Goal: Task Accomplishment & Management: Manage account settings

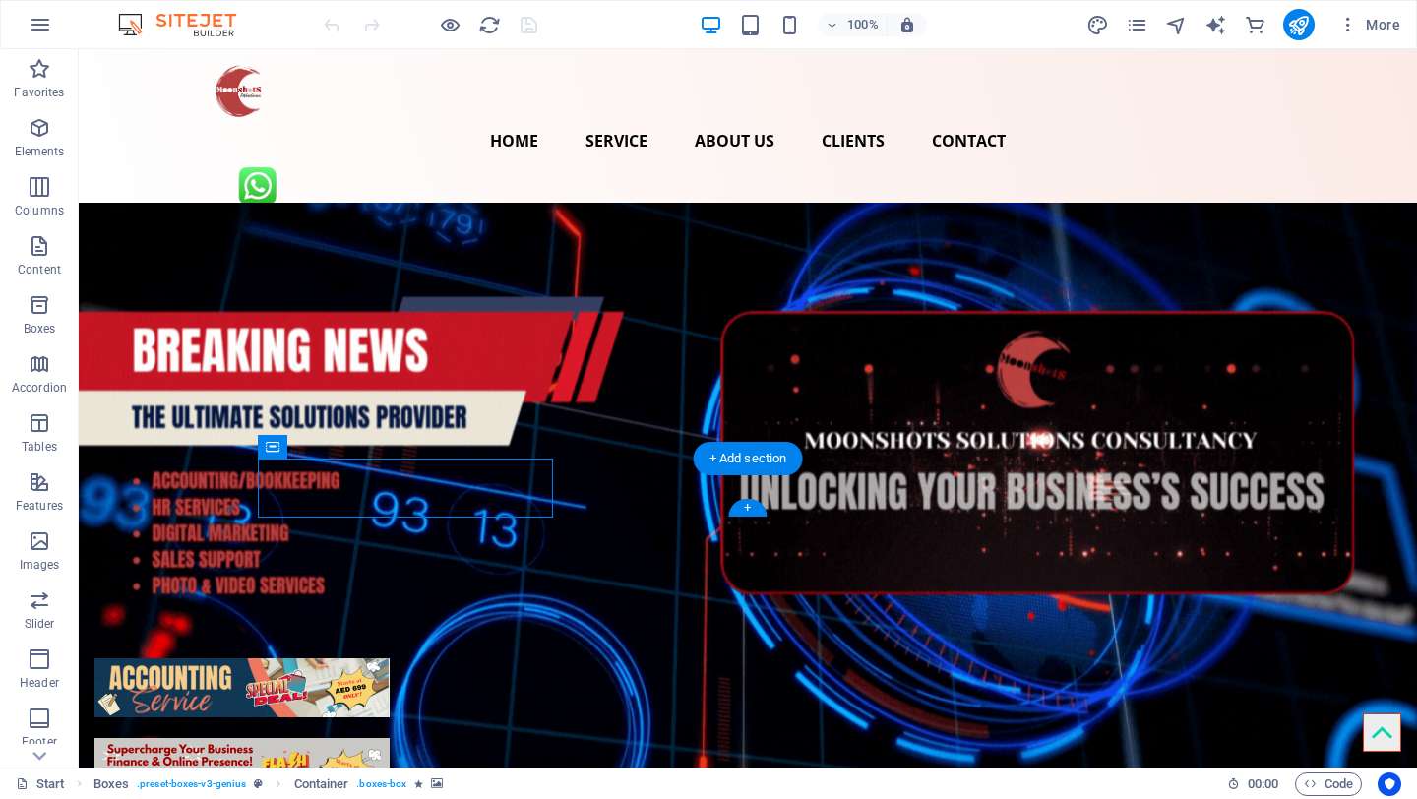
select select "px"
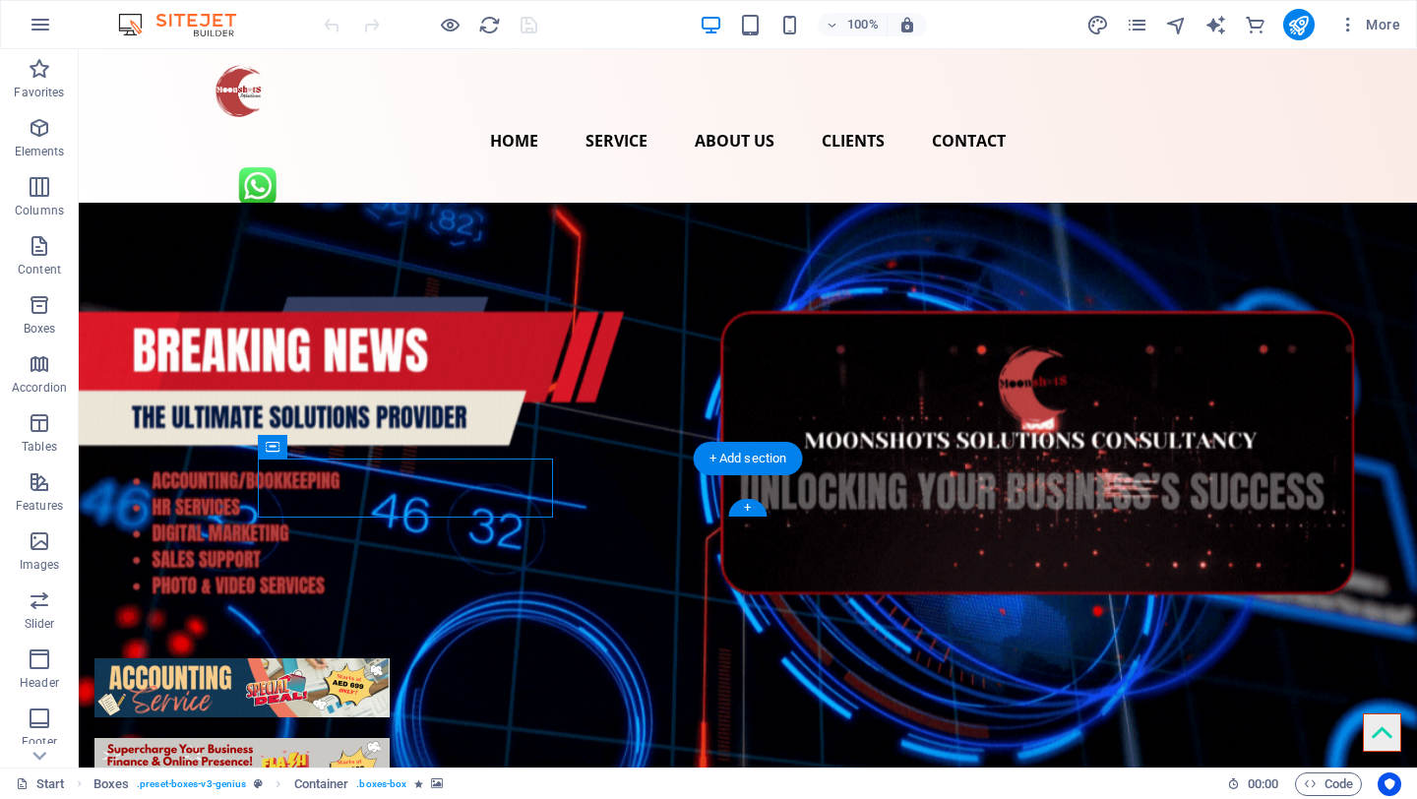
select select "px"
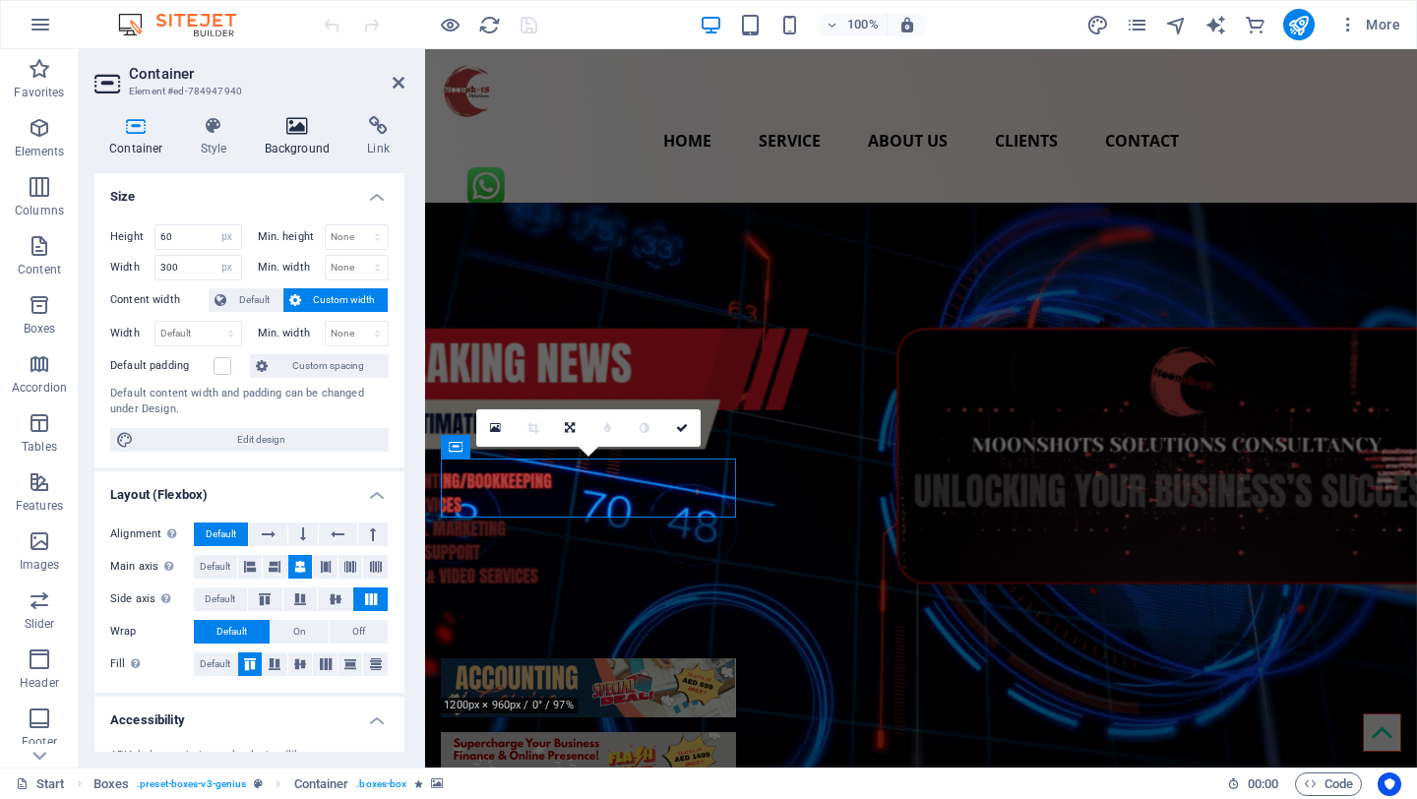
click at [304, 143] on h4 "Background" at bounding box center [301, 136] width 103 height 41
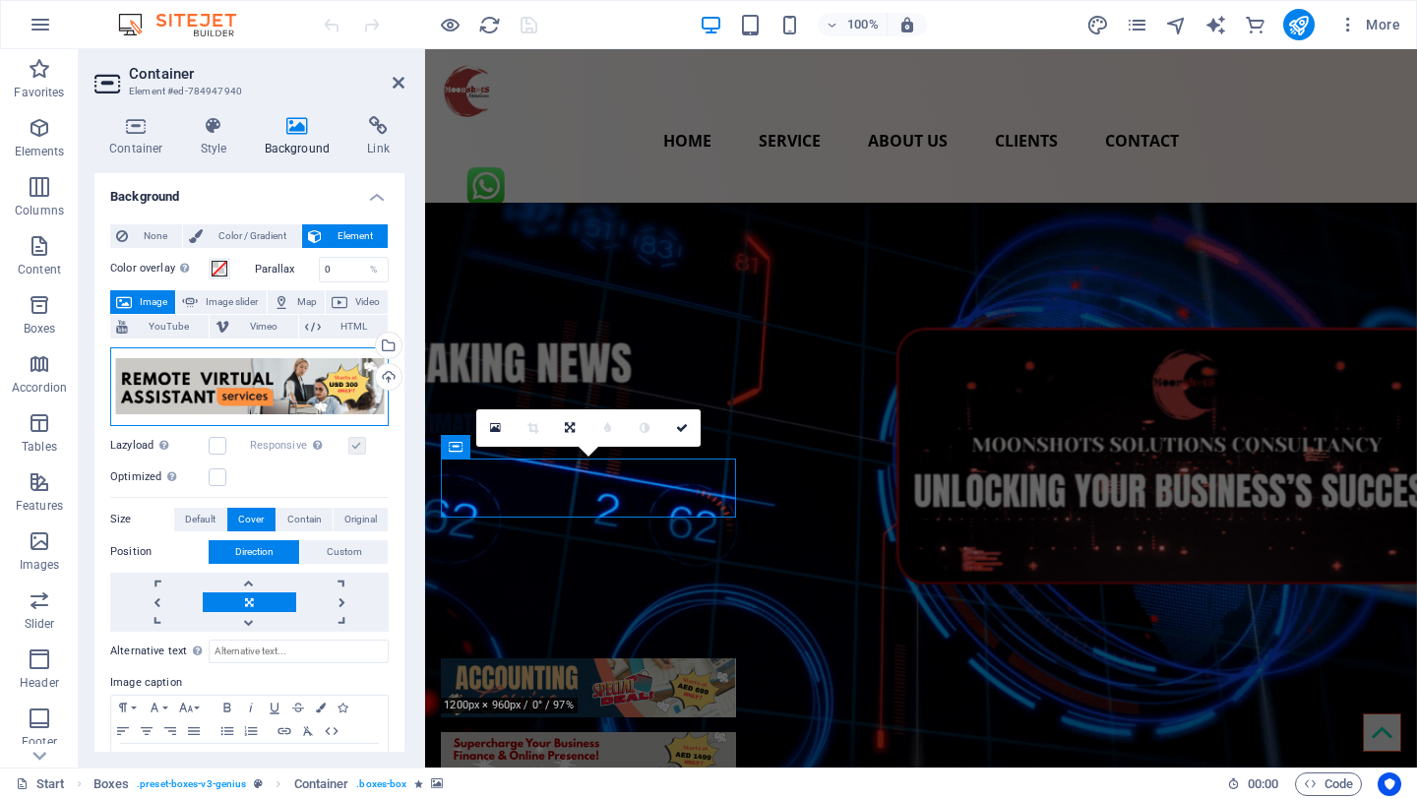
click at [177, 378] on div "Drag files here, click to choose files or select files from Files or our free s…" at bounding box center [249, 386] width 279 height 79
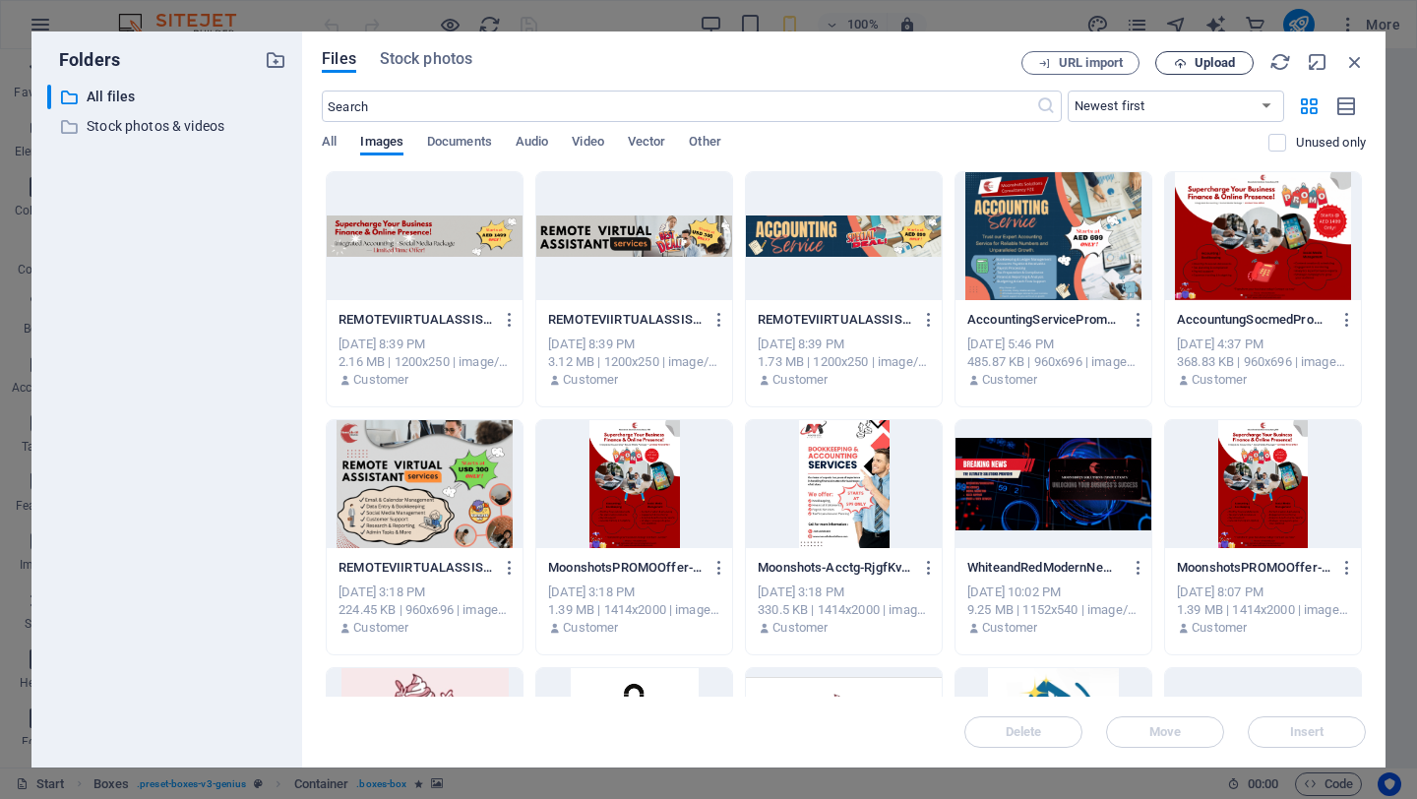
click at [1206, 64] on span "Upload" at bounding box center [1215, 63] width 40 height 12
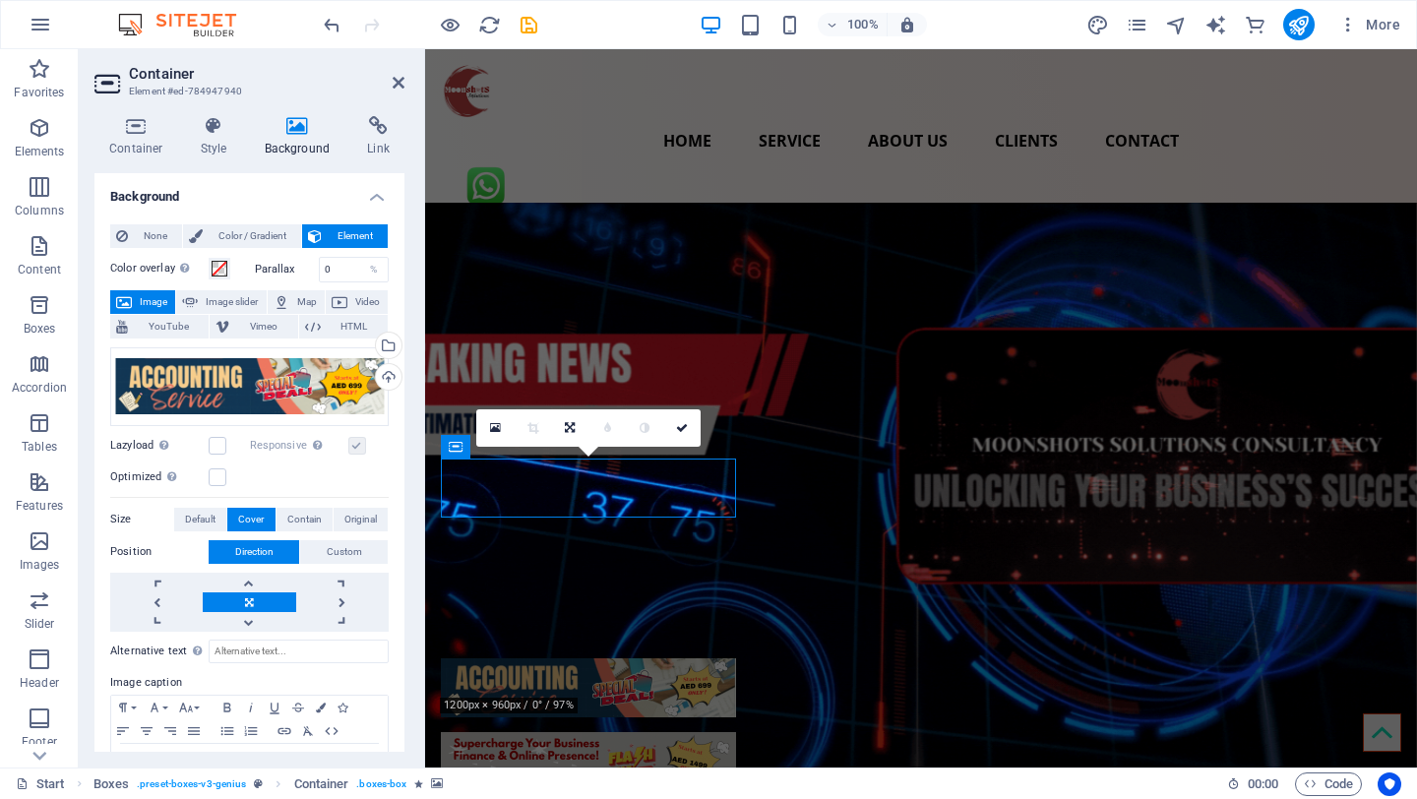
click at [736, 732] on figure at bounding box center [588, 761] width 295 height 59
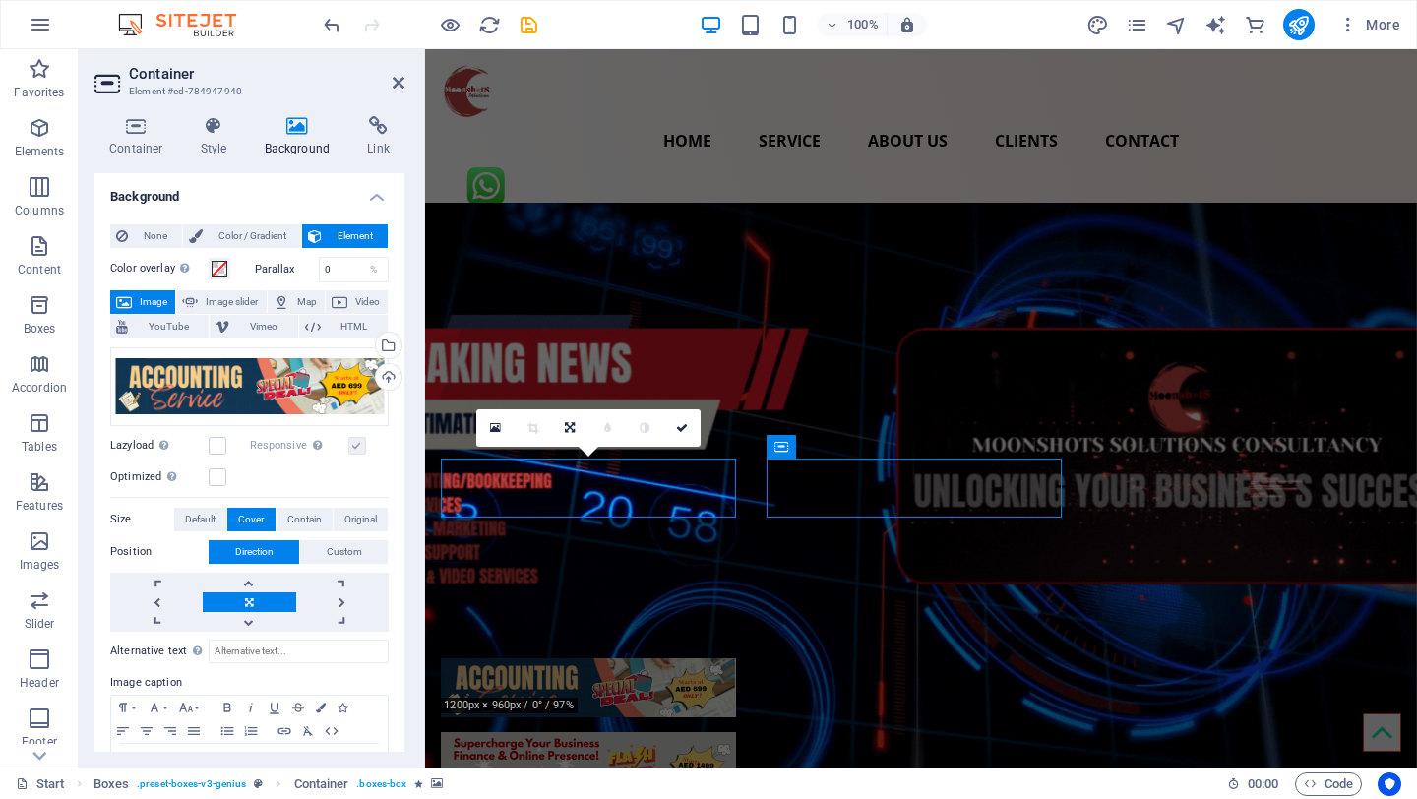
click at [736, 732] on figure at bounding box center [588, 761] width 295 height 59
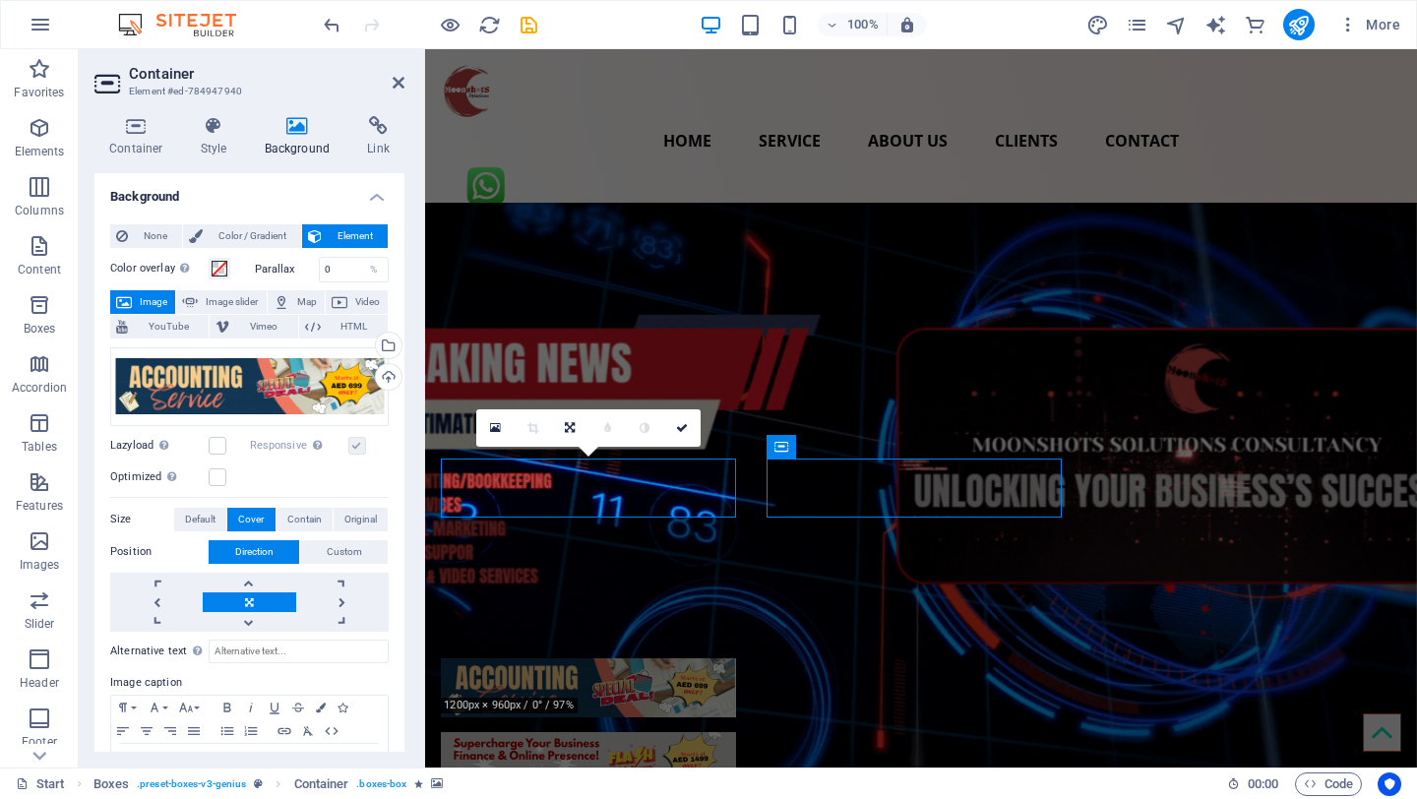
click at [736, 732] on figure at bounding box center [588, 761] width 295 height 59
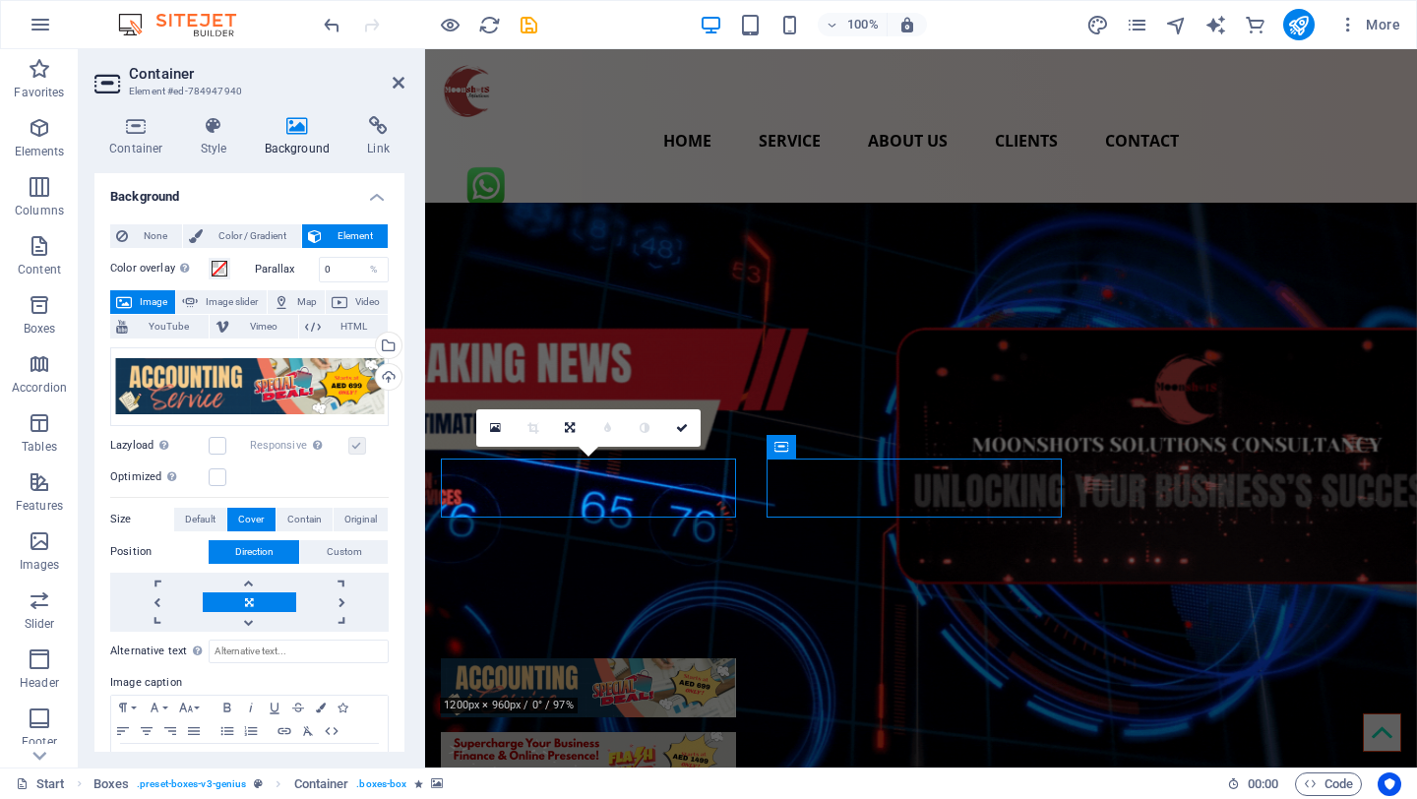
select select "px"
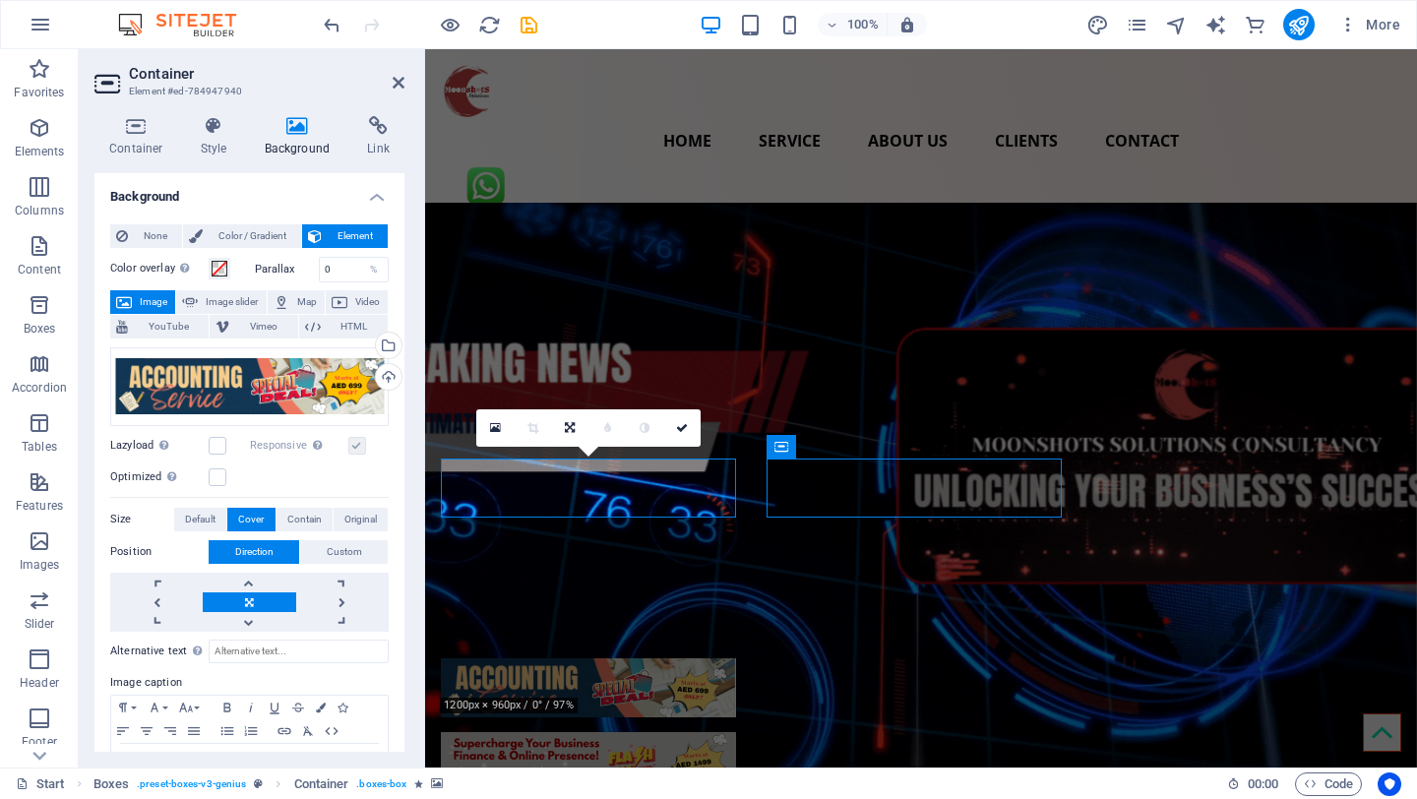
select select "px"
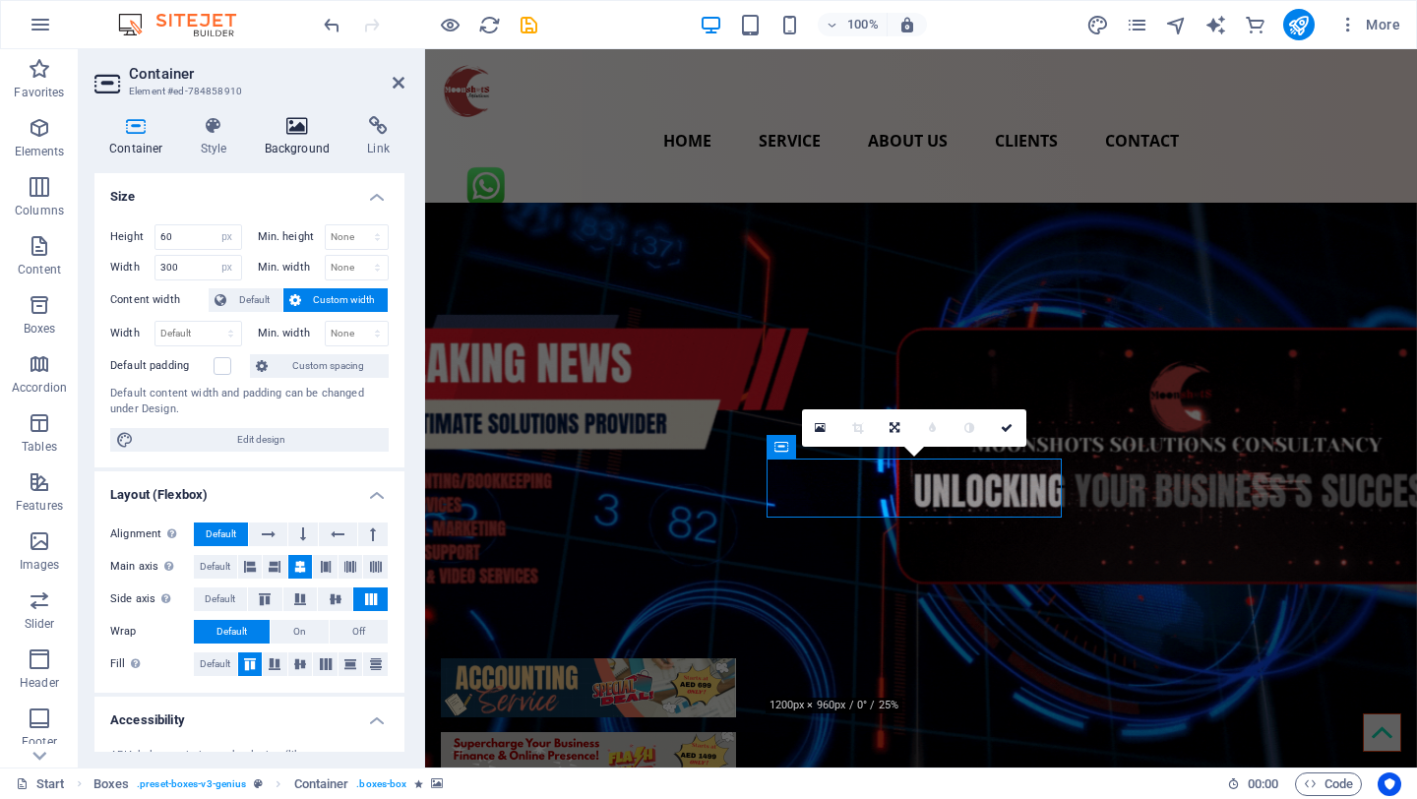
click at [295, 120] on icon at bounding box center [297, 126] width 95 height 20
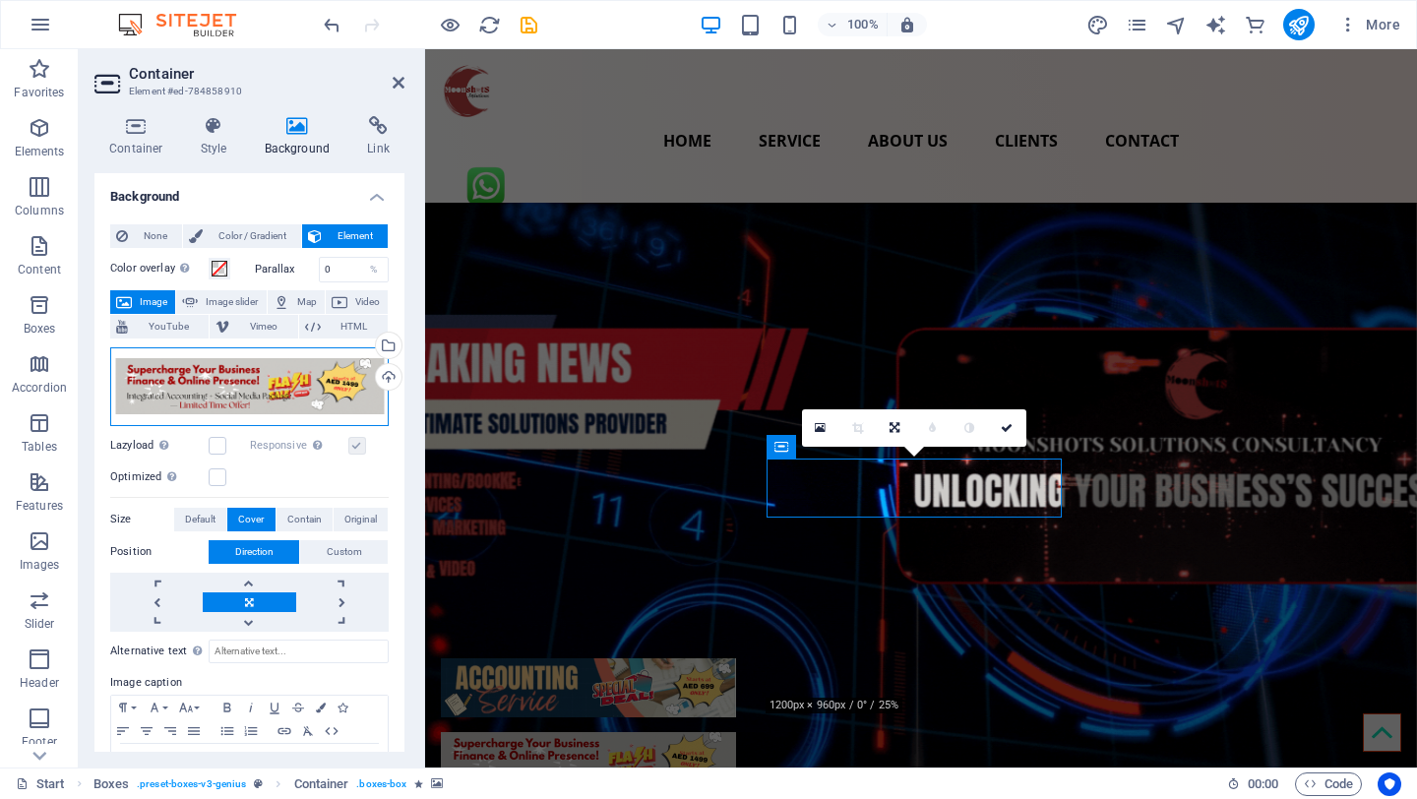
click at [257, 373] on div "Drag files here, click to choose files or select files from Files or our free s…" at bounding box center [249, 386] width 279 height 79
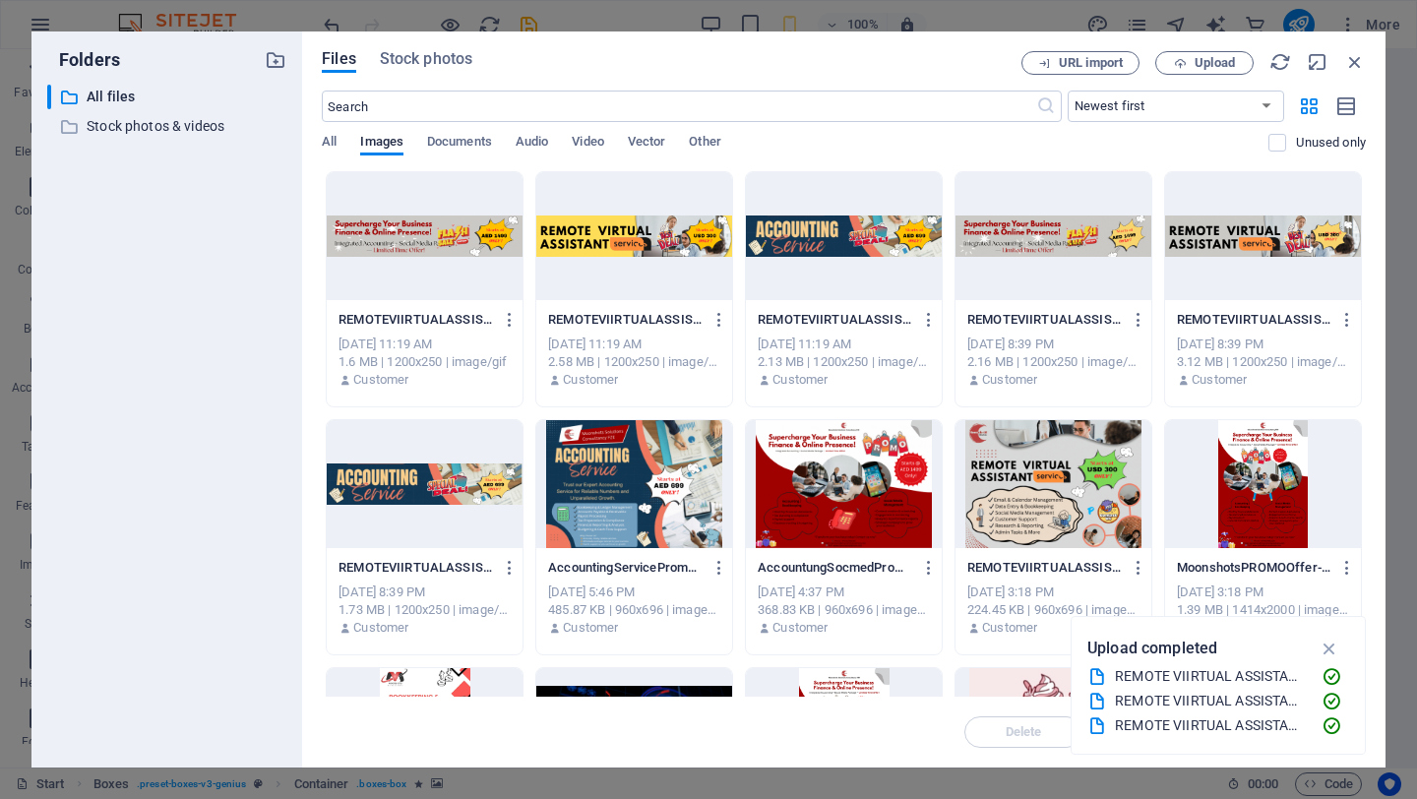
click at [425, 233] on div at bounding box center [425, 236] width 196 height 128
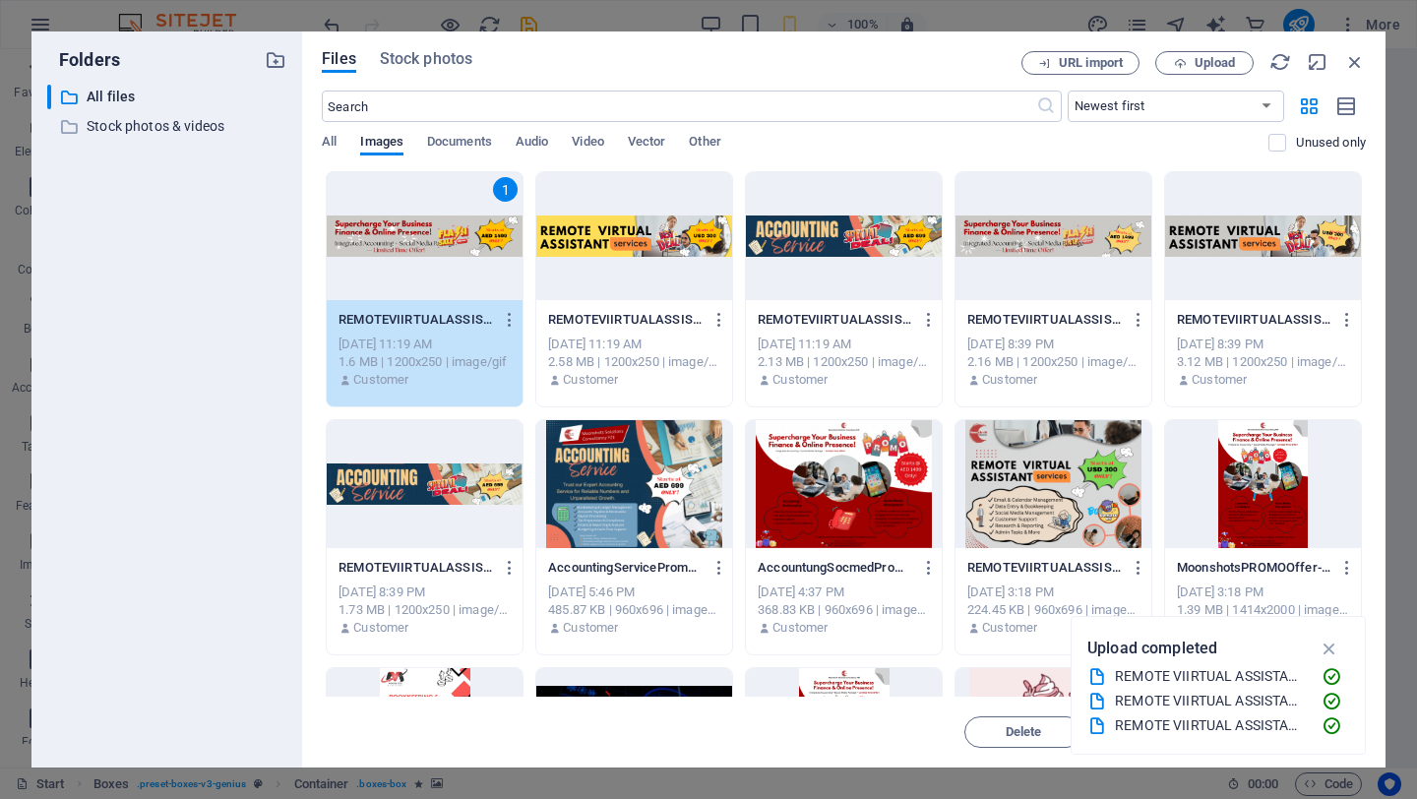
click at [411, 231] on div "1" at bounding box center [425, 236] width 196 height 128
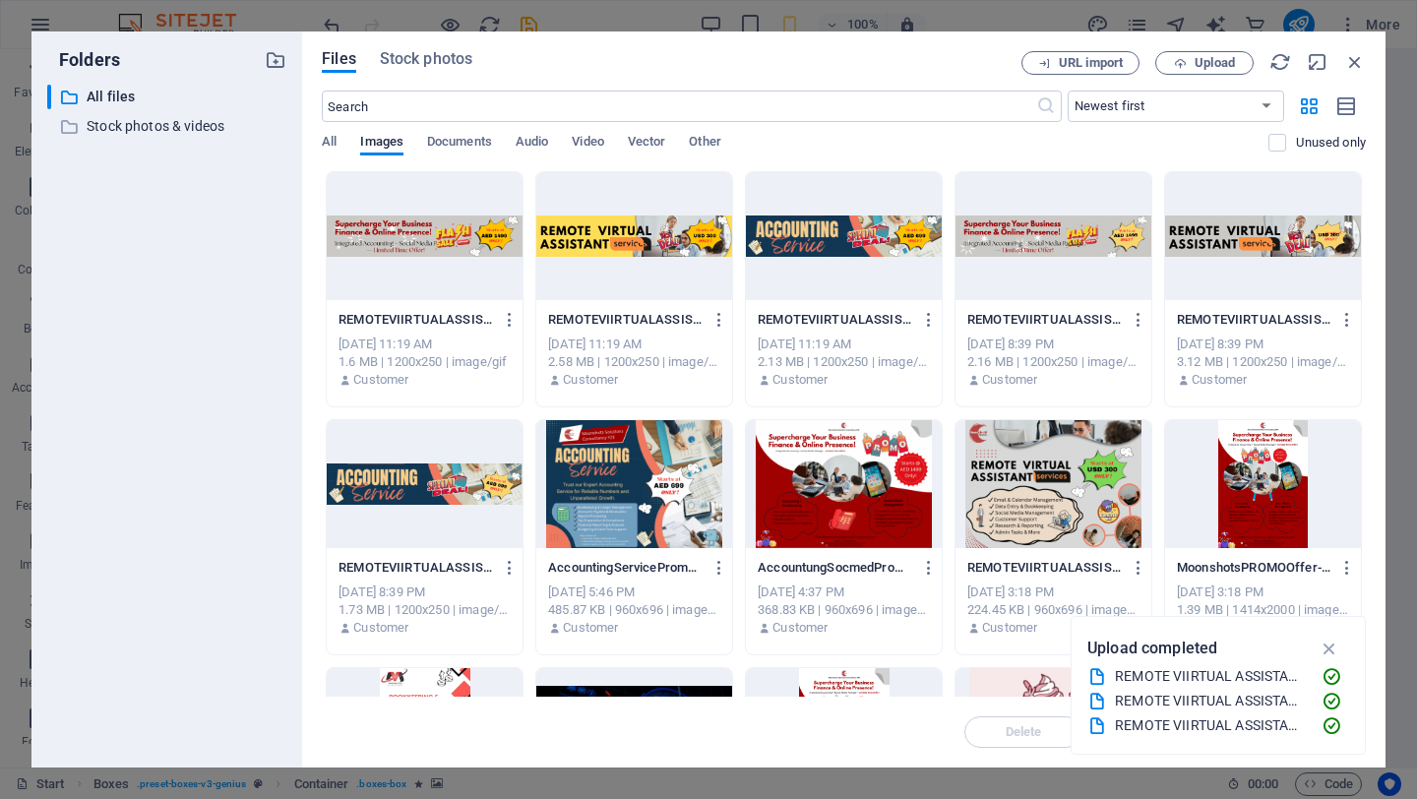
click at [411, 231] on div at bounding box center [425, 236] width 196 height 128
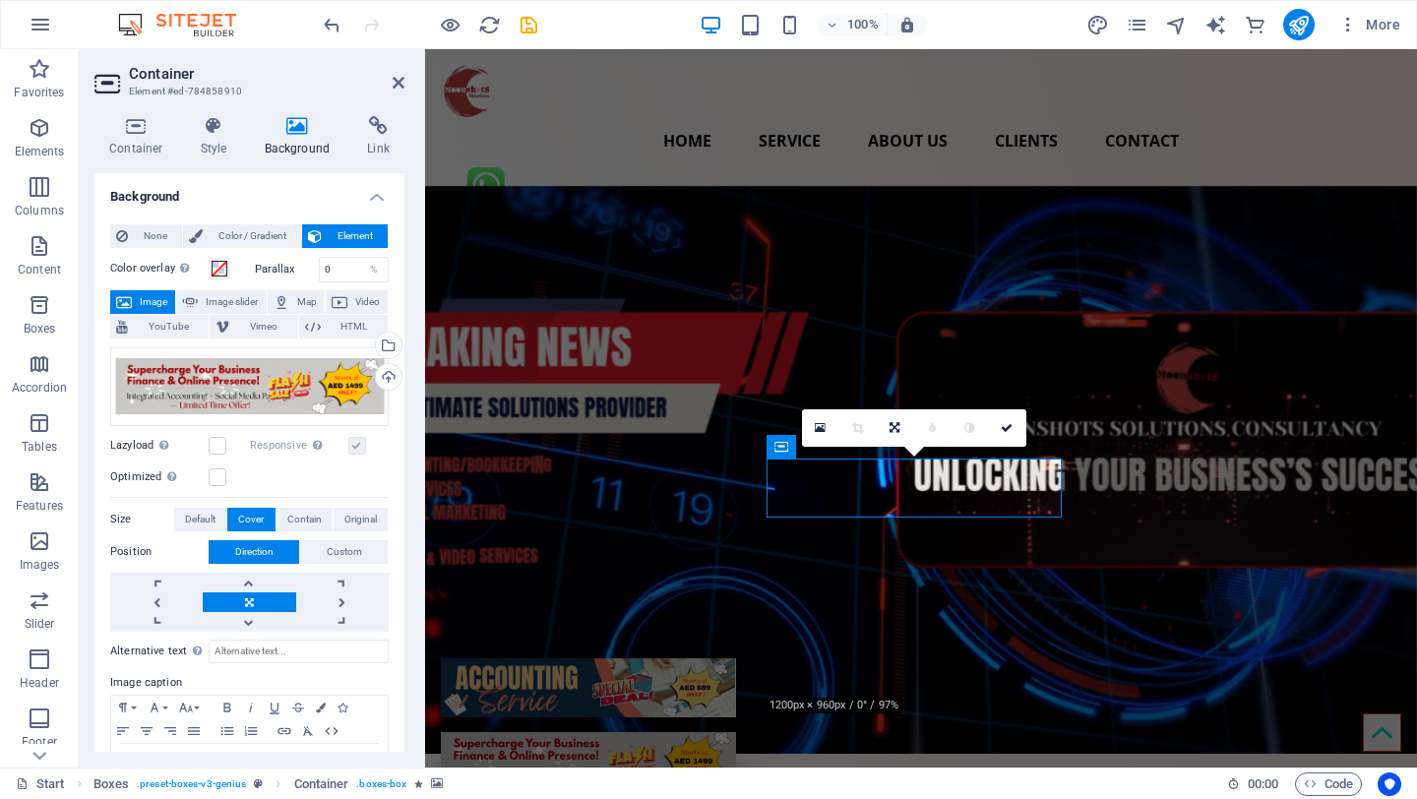
click at [736, 658] on figure at bounding box center [588, 687] width 295 height 59
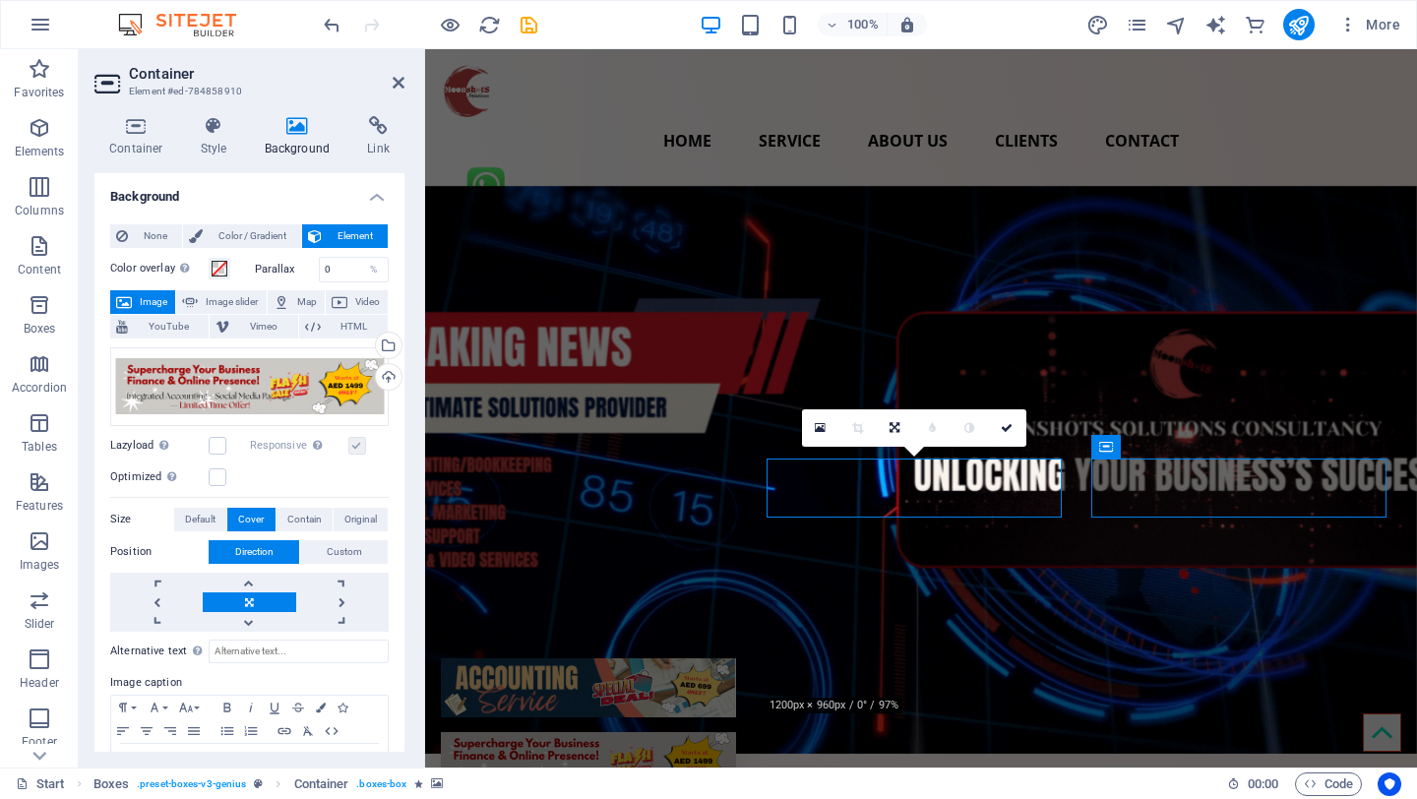
click at [736, 658] on figure at bounding box center [588, 687] width 295 height 59
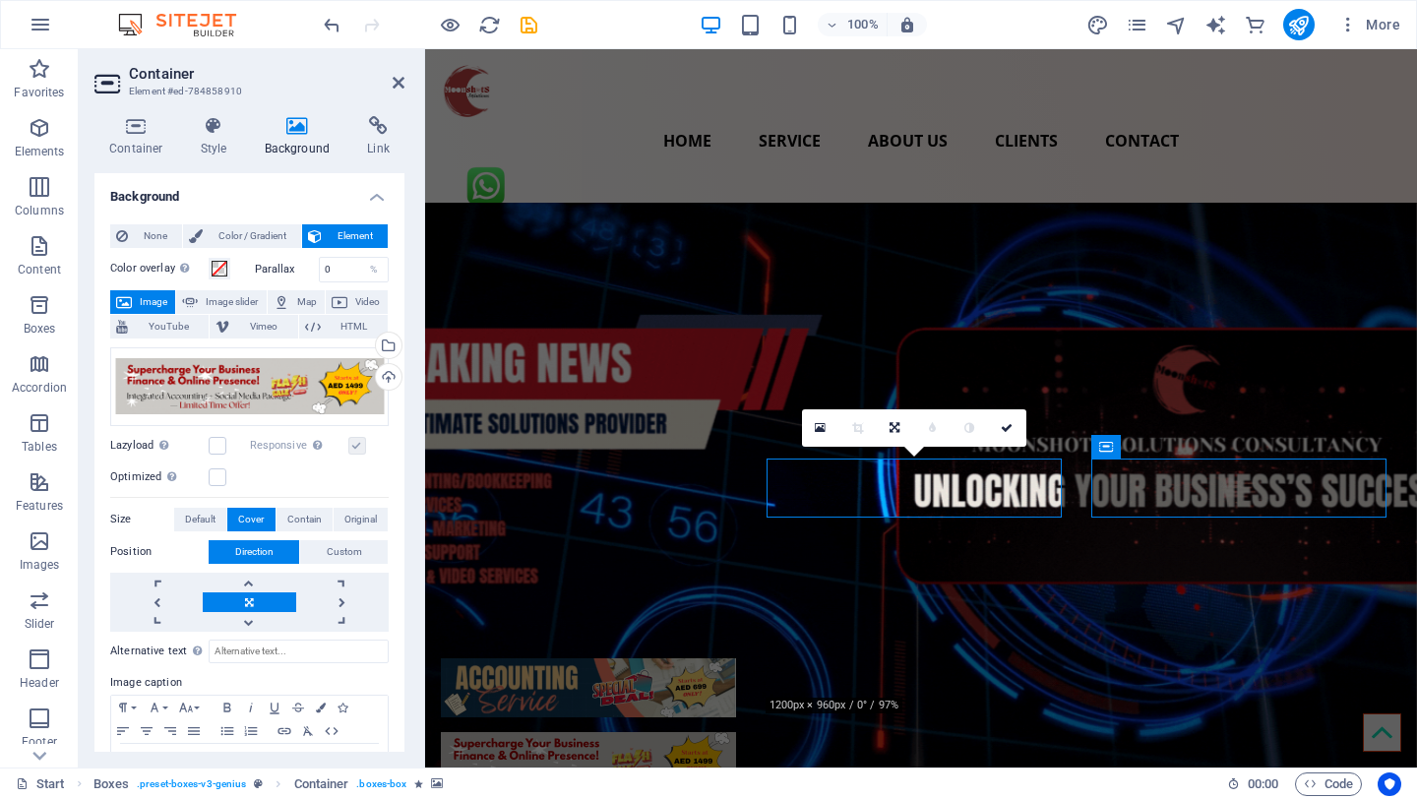
select select "px"
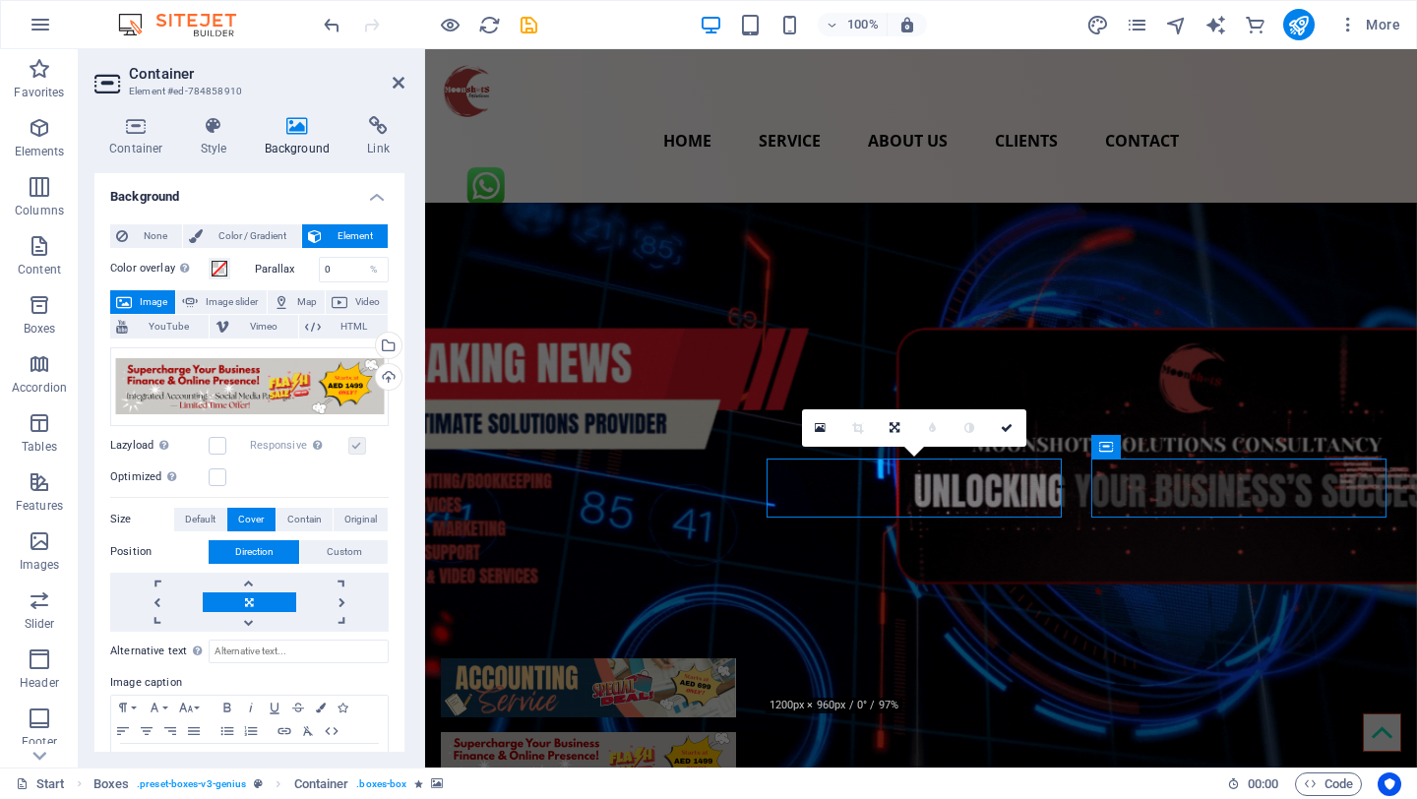
select select "px"
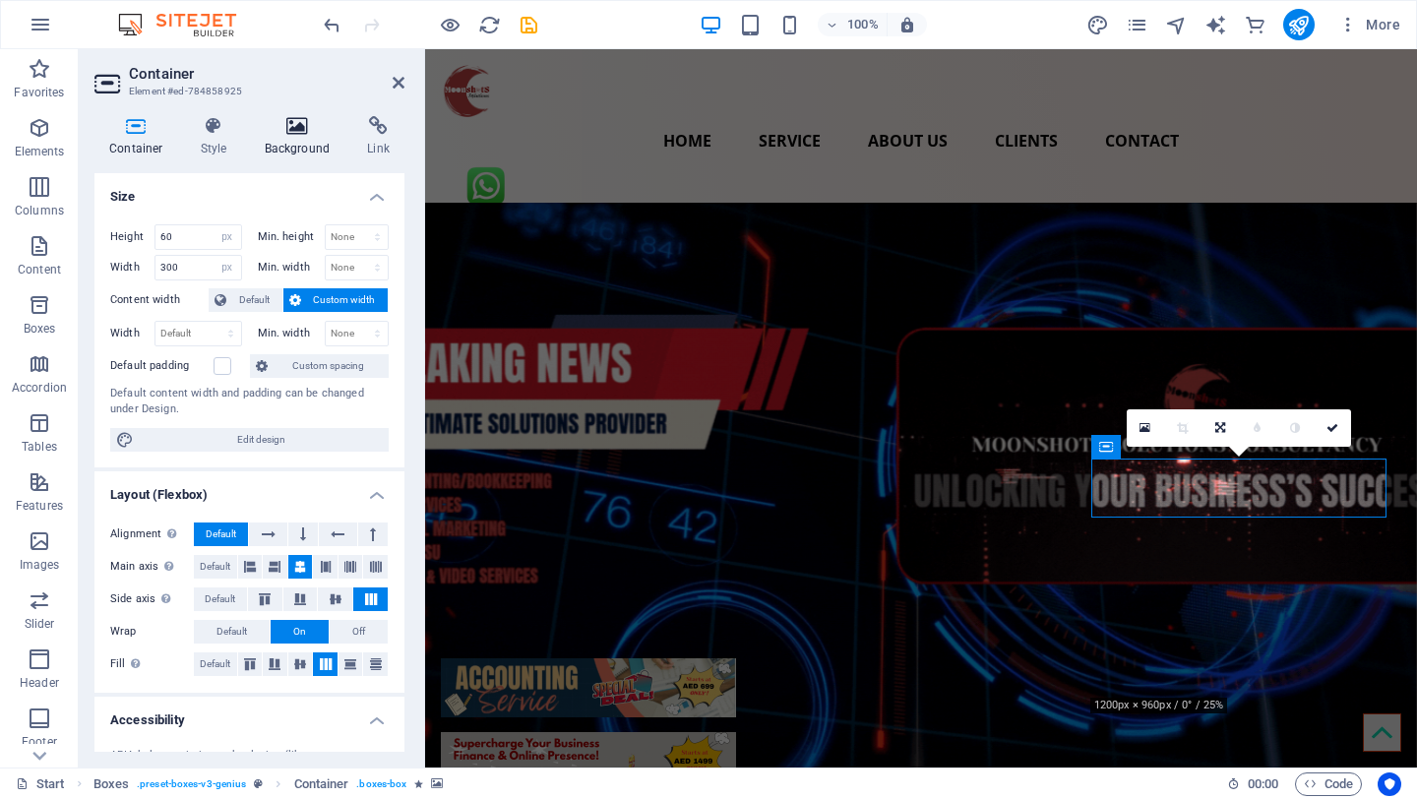
click at [304, 132] on icon at bounding box center [297, 126] width 95 height 20
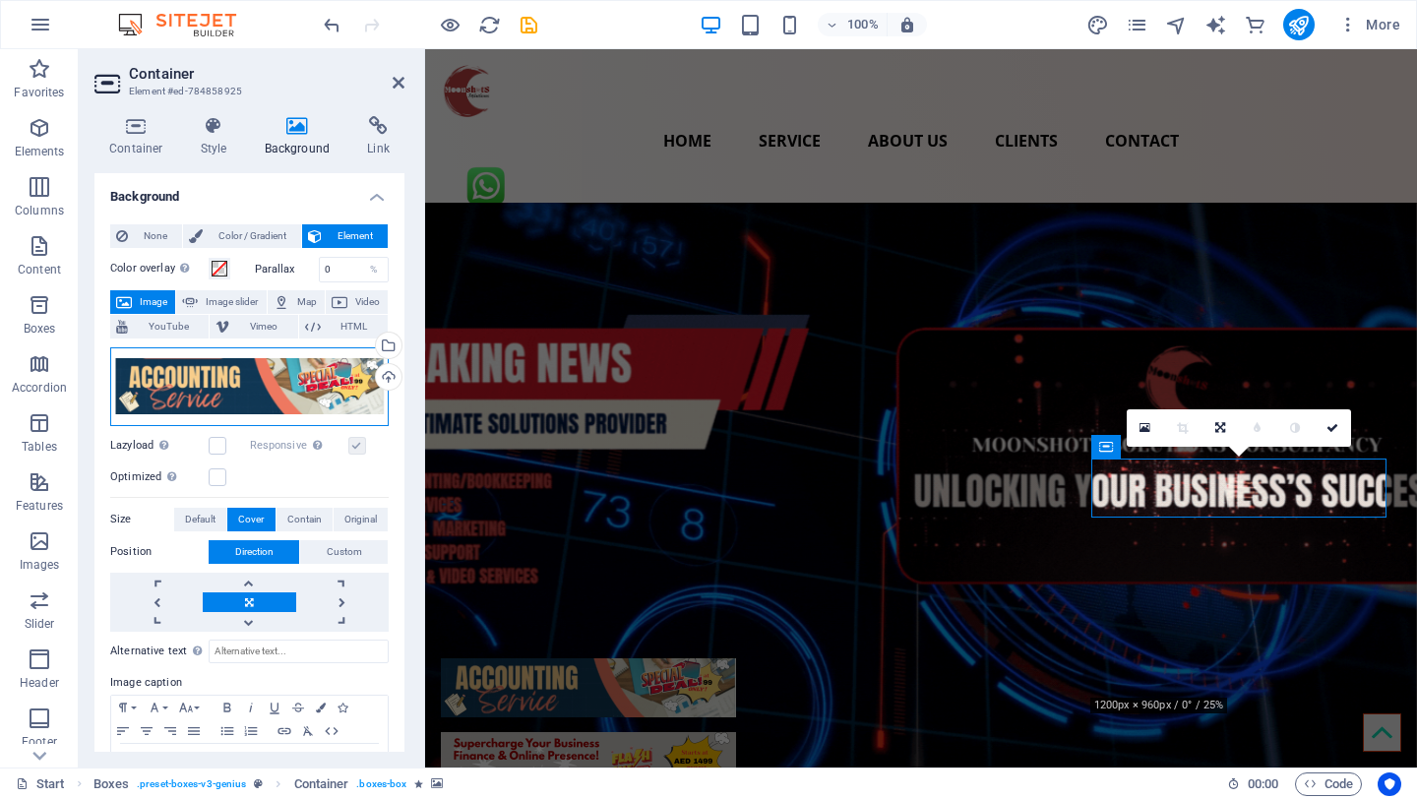
click at [283, 376] on div "Drag files here, click to choose files or select files from Files or our free s…" at bounding box center [249, 386] width 279 height 79
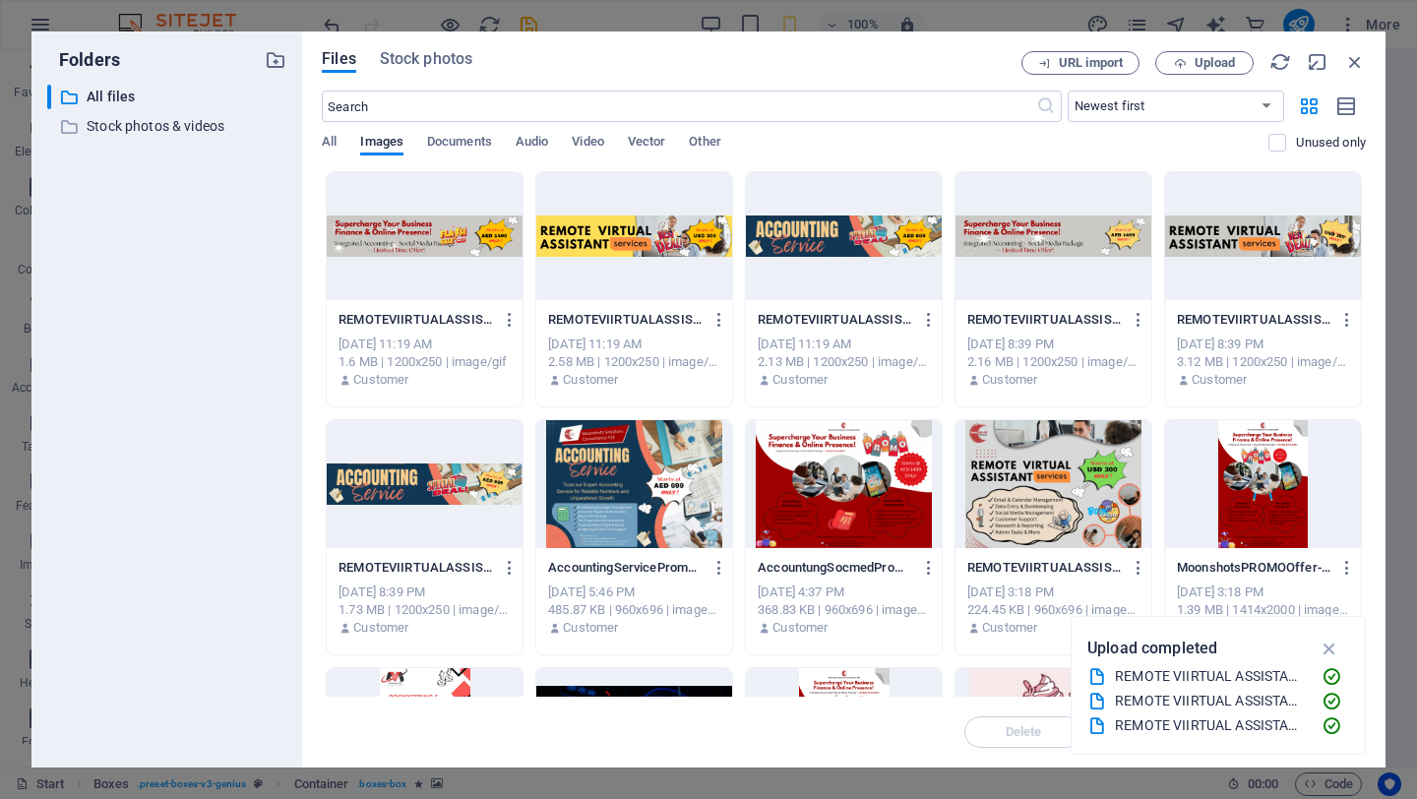
click at [571, 239] on div at bounding box center [634, 236] width 196 height 128
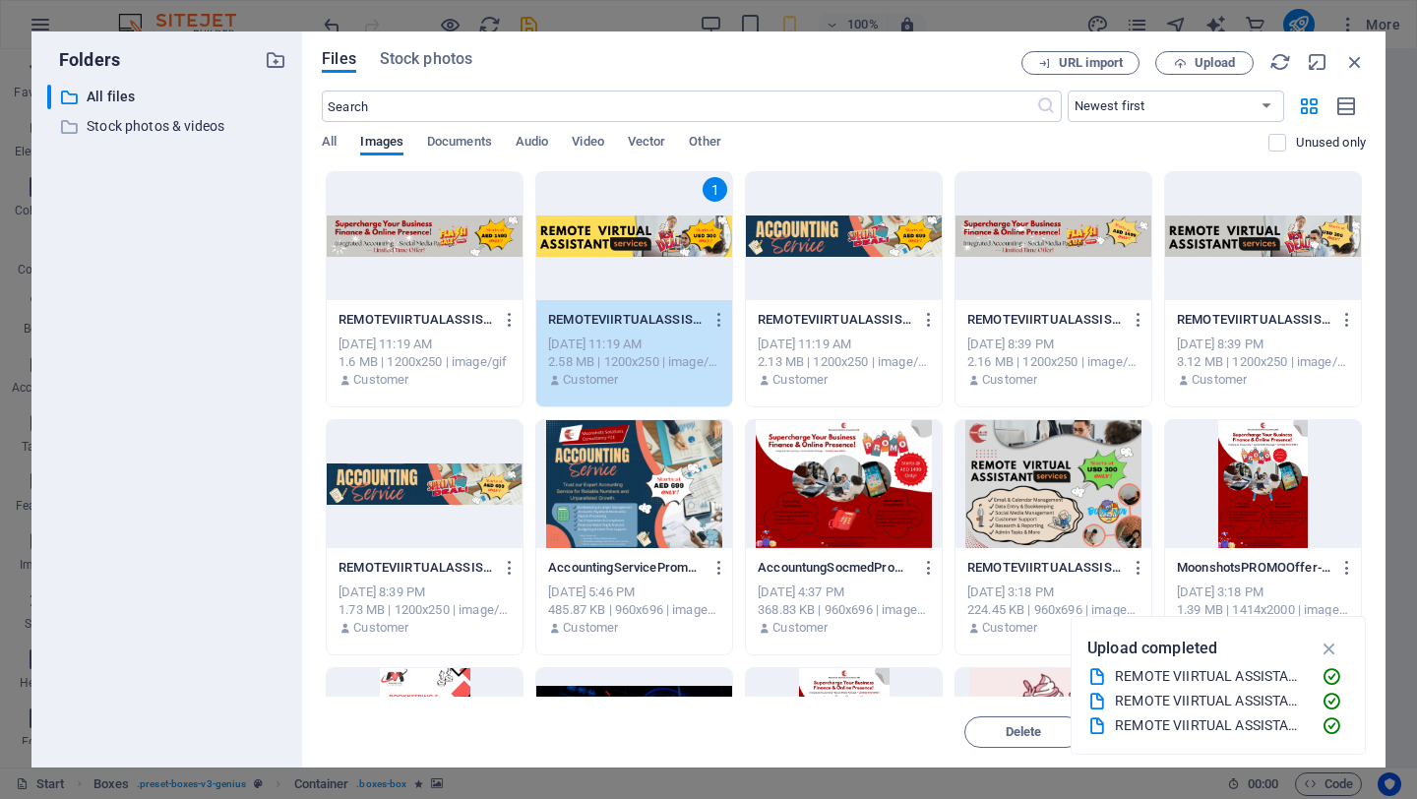
click at [571, 239] on div "1" at bounding box center [634, 236] width 196 height 128
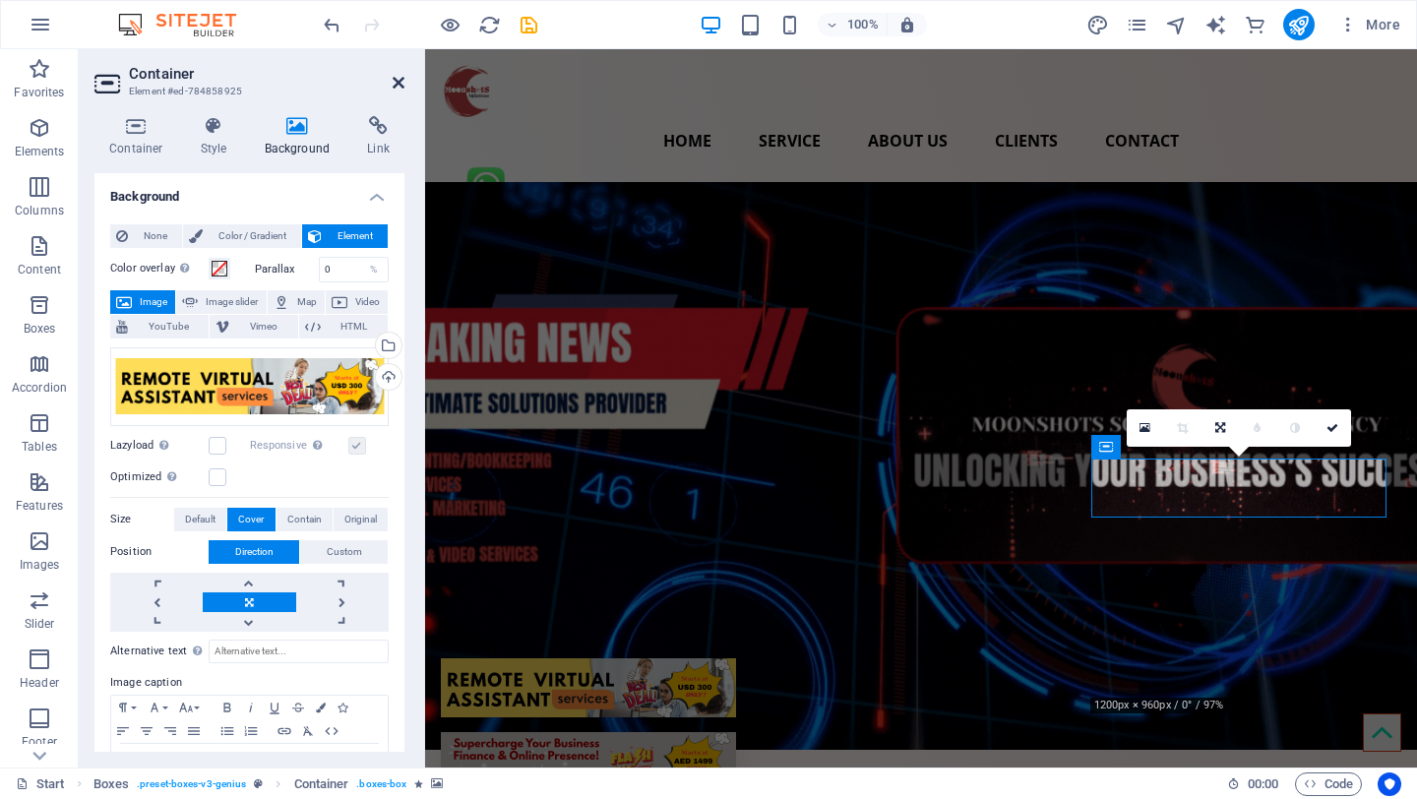
click at [397, 87] on icon at bounding box center [399, 83] width 12 height 16
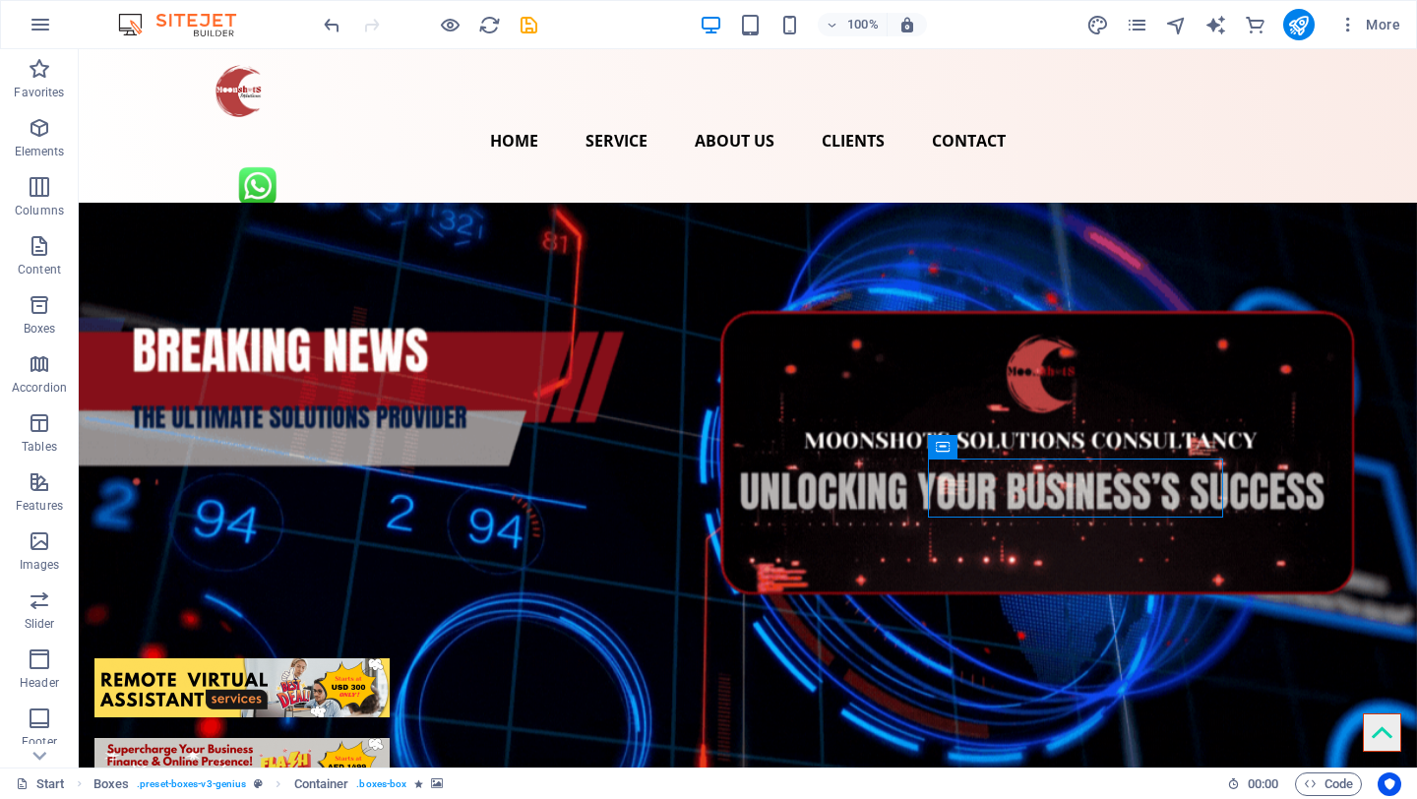
click at [1386, 284] on figure at bounding box center [748, 487] width 1339 height 568
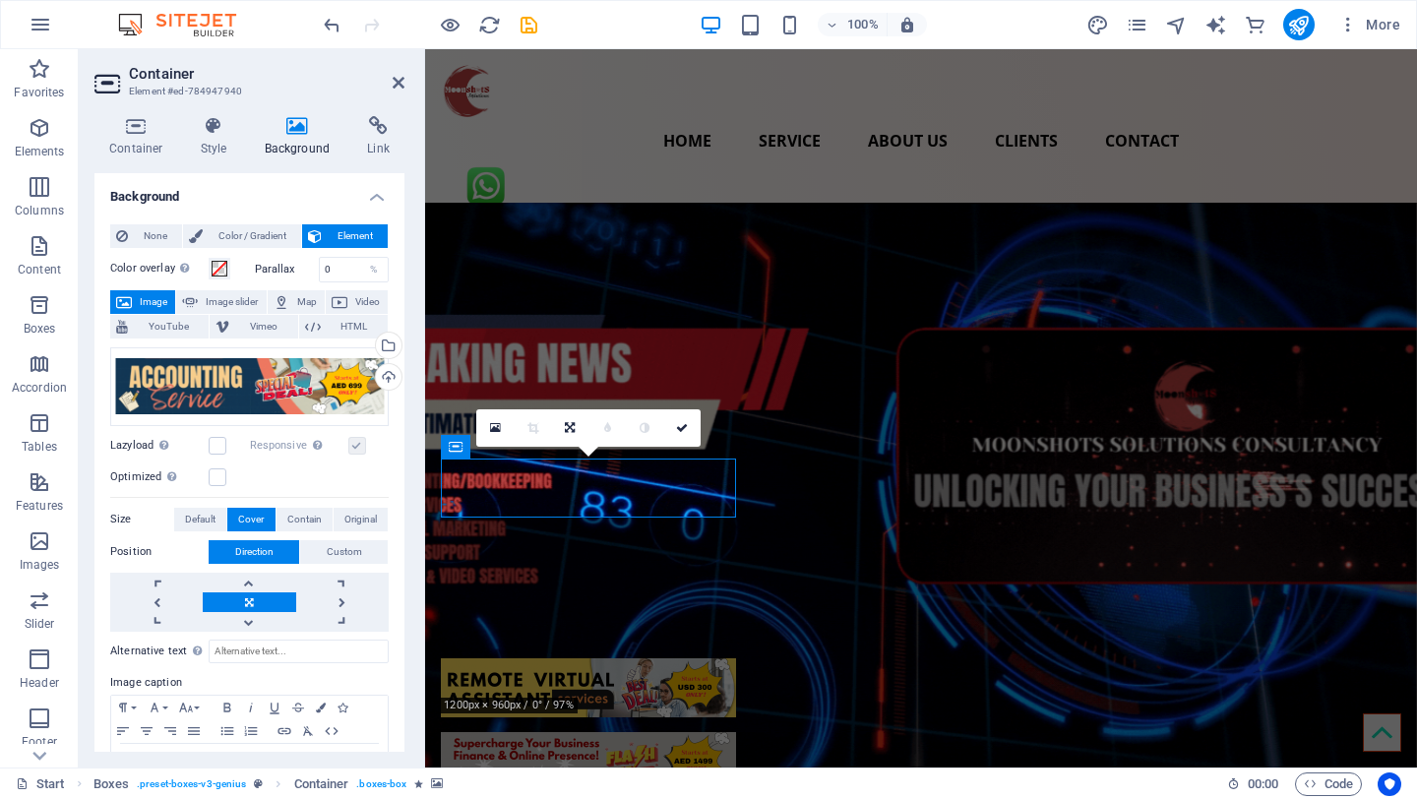
click at [385, 113] on div "Container Style Background Link Size Height 60 Default px rem % vh vw Min. heig…" at bounding box center [250, 433] width 342 height 667
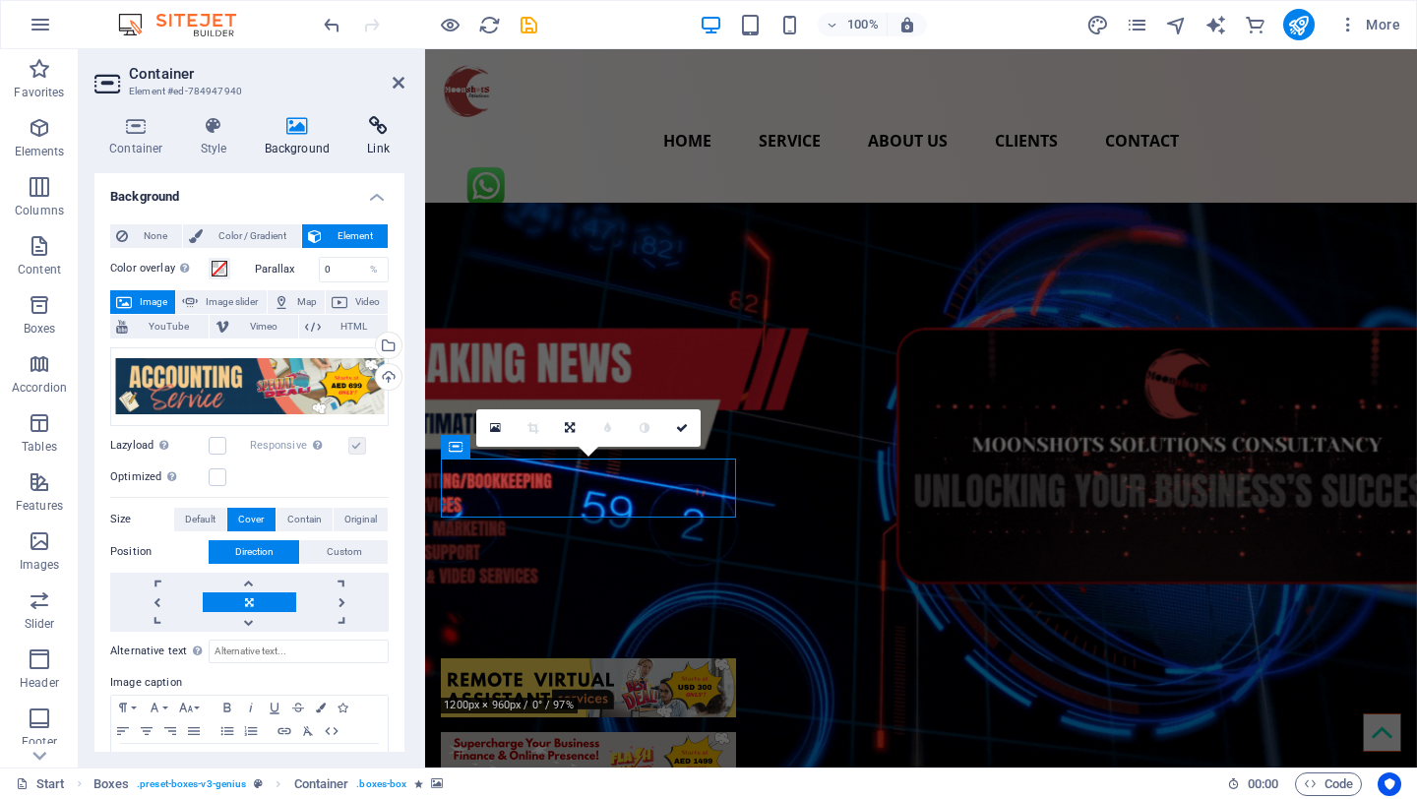
click at [379, 129] on icon at bounding box center [378, 126] width 52 height 20
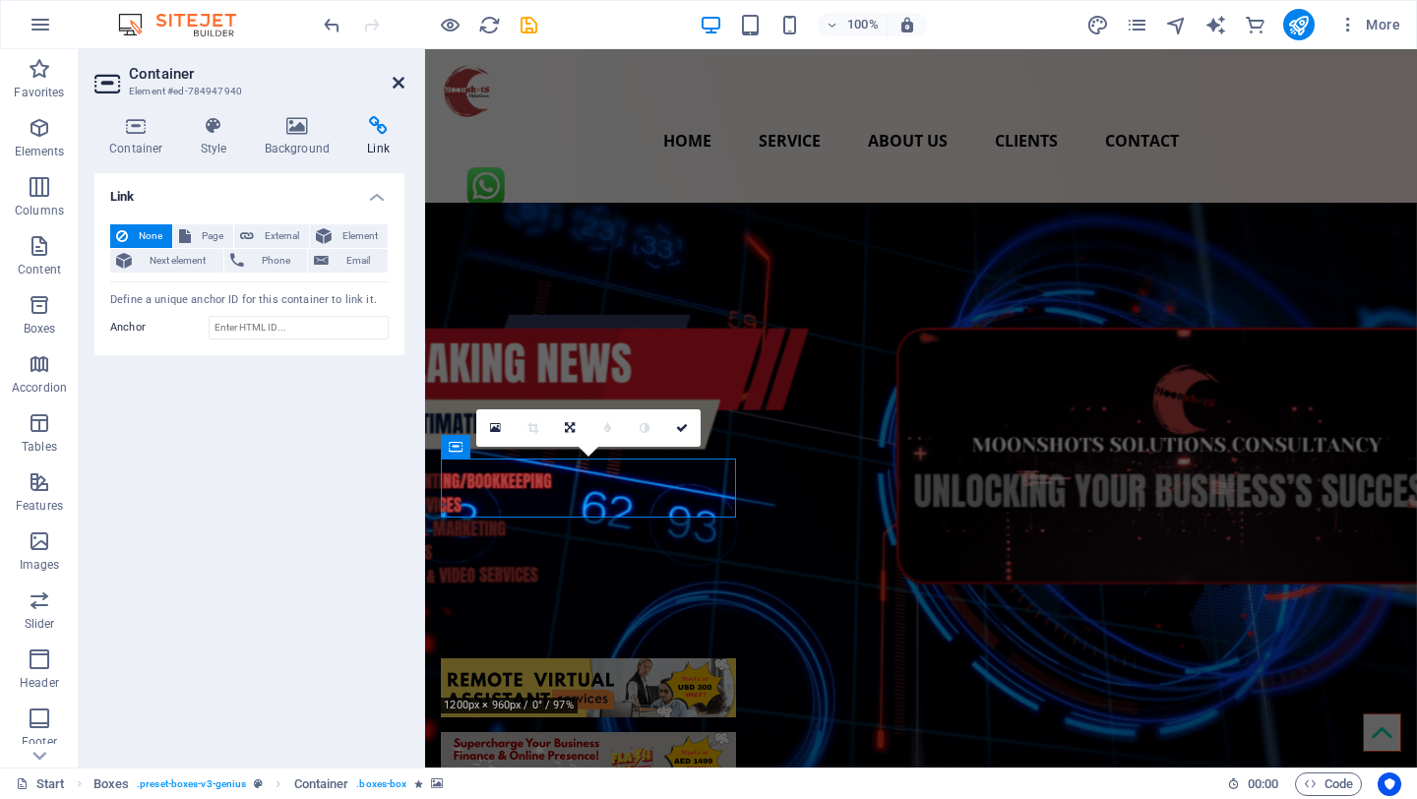
click at [400, 79] on icon at bounding box center [399, 83] width 12 height 16
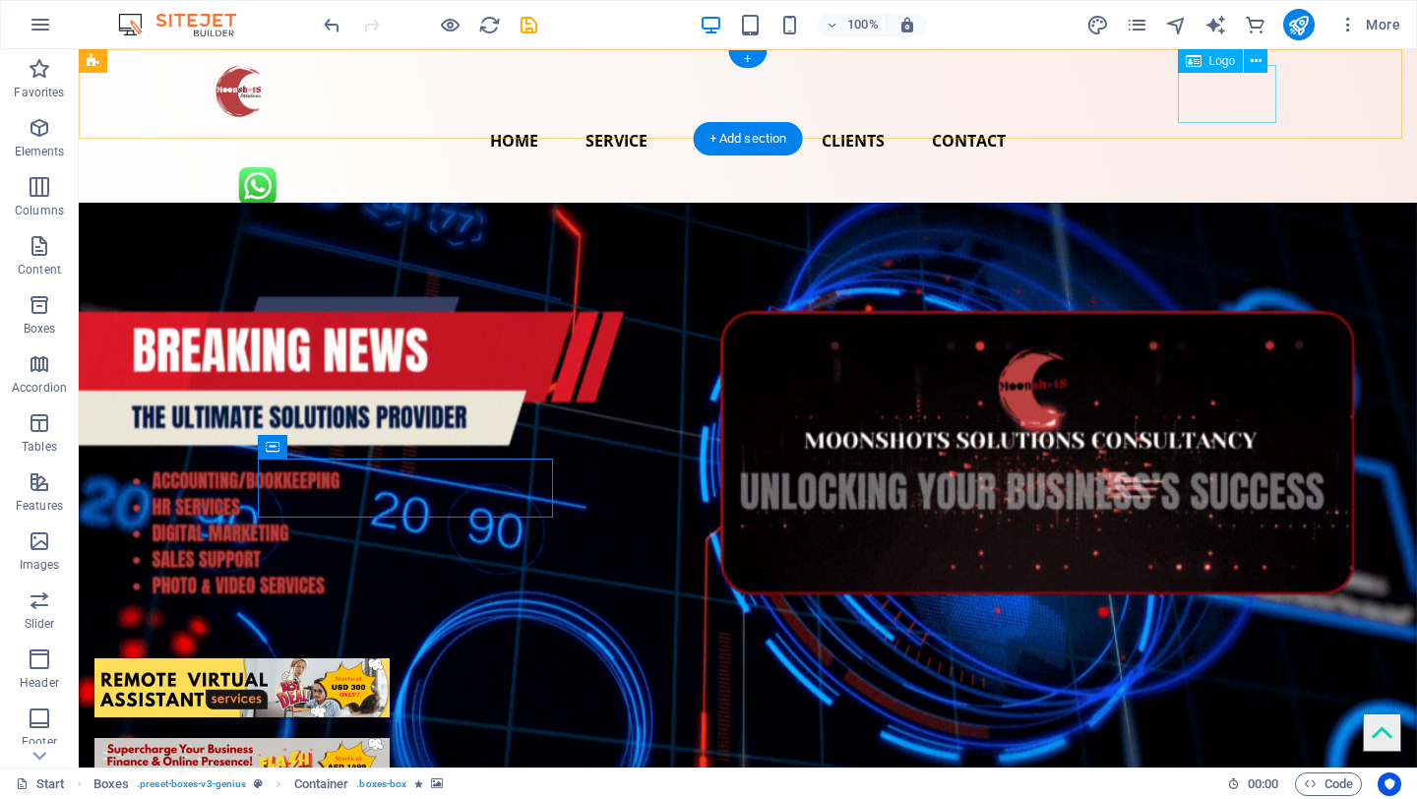
click at [1240, 164] on div at bounding box center [748, 193] width 1071 height 58
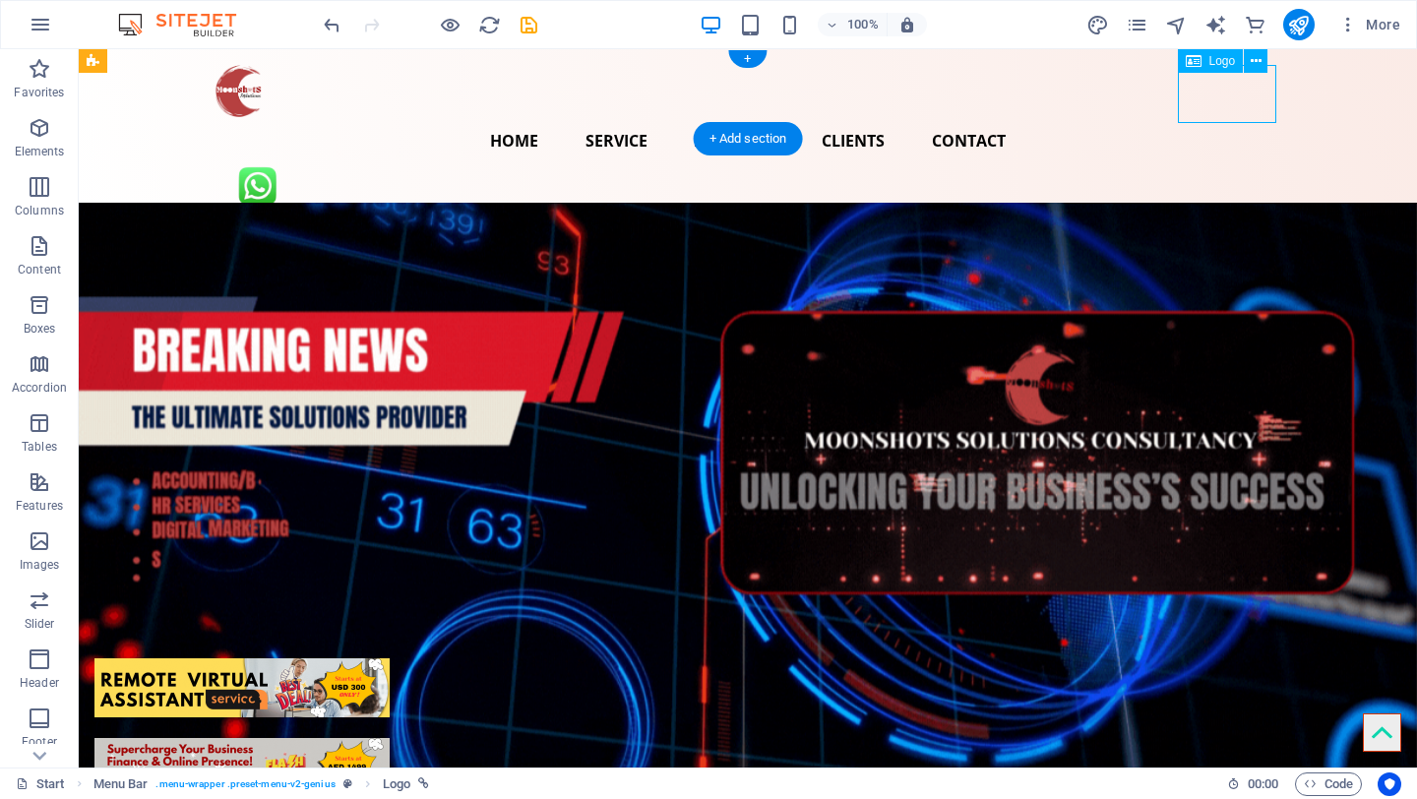
click at [1240, 164] on div at bounding box center [748, 193] width 1071 height 58
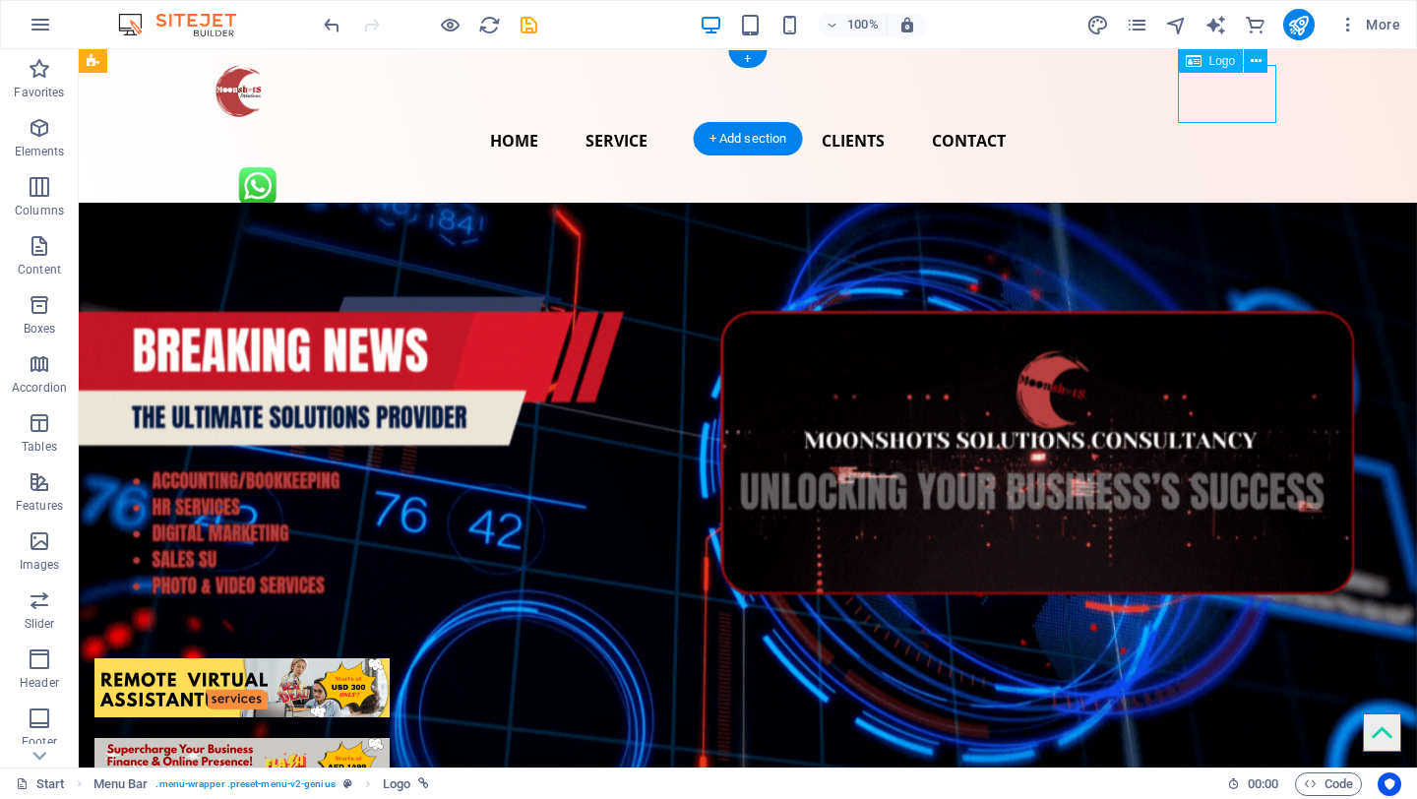
select select "px"
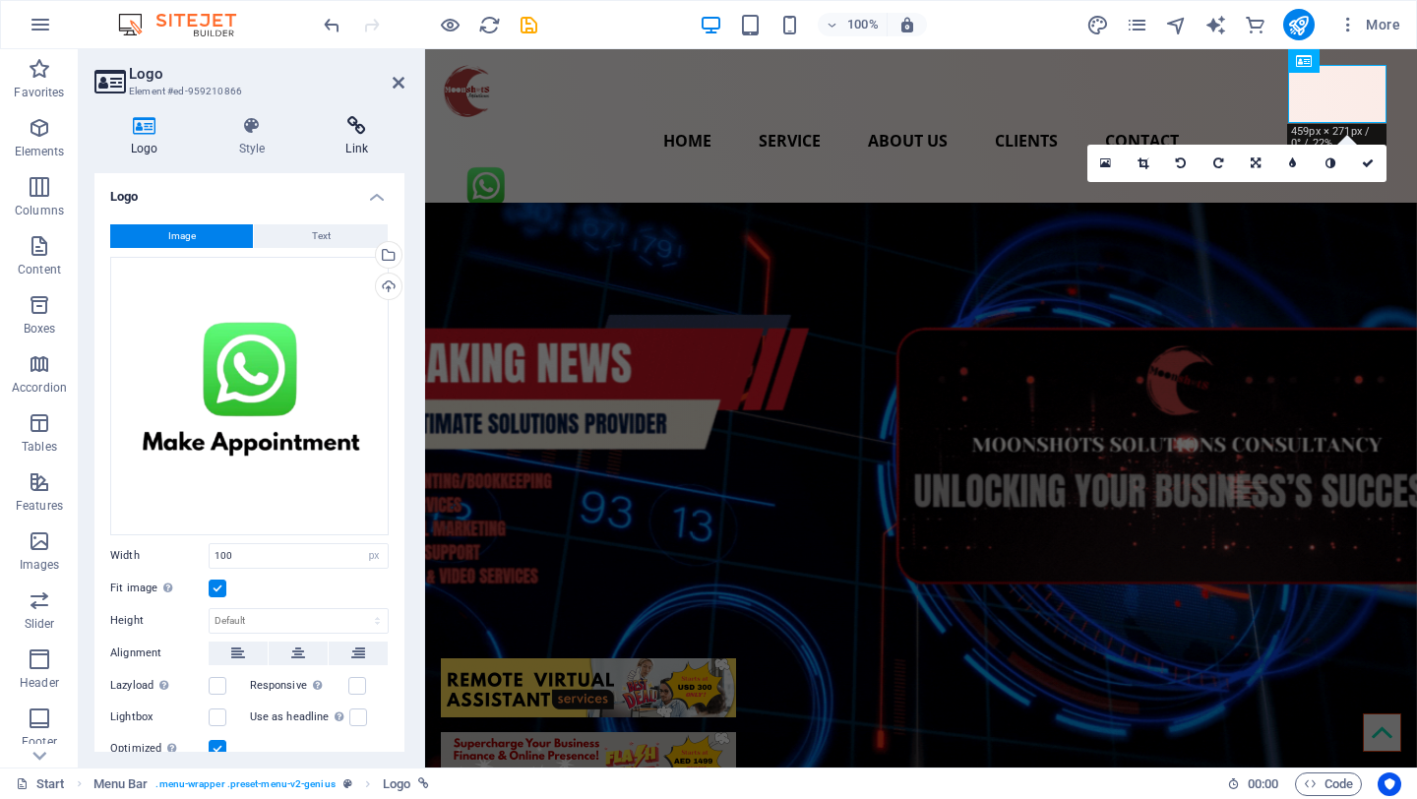
click at [364, 130] on icon at bounding box center [356, 126] width 95 height 20
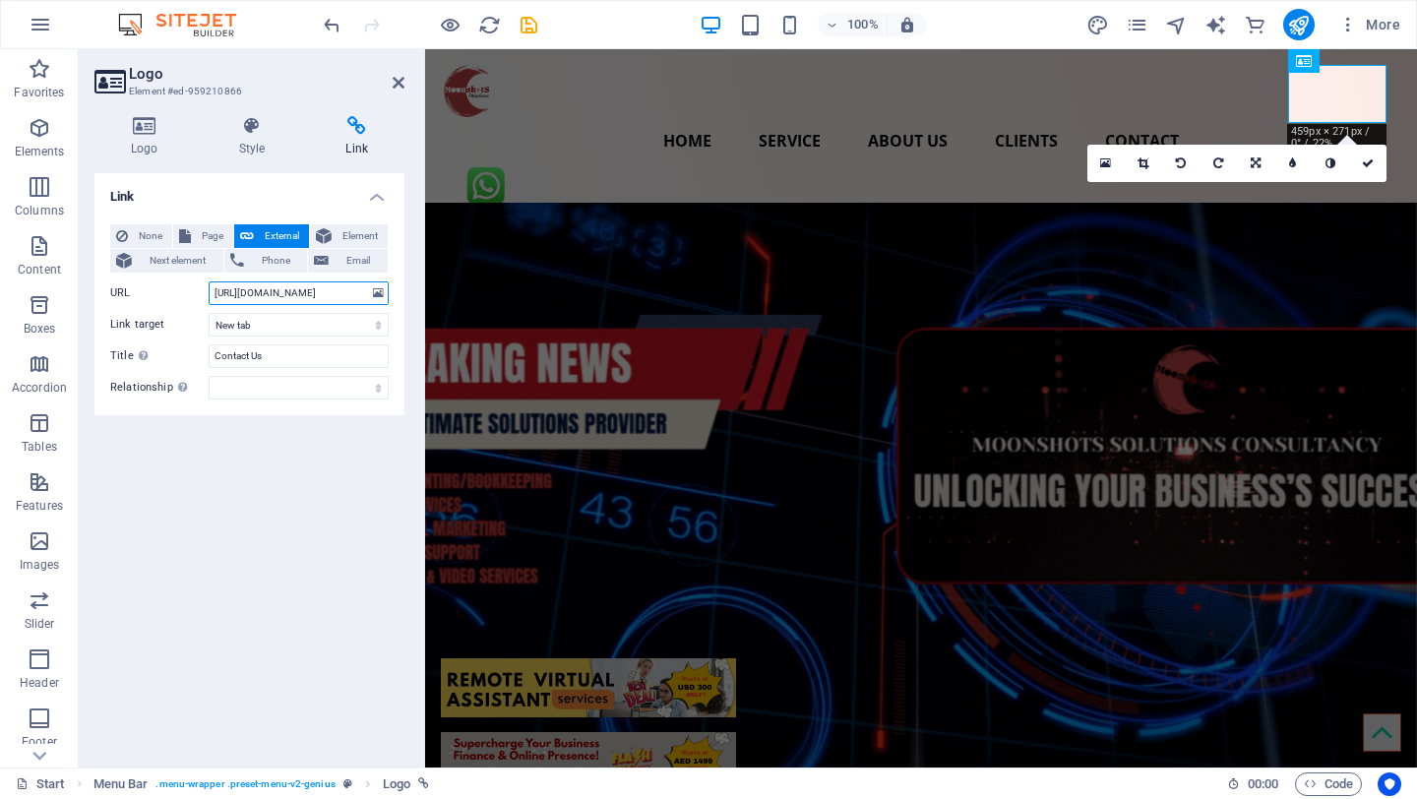
click at [356, 291] on input "[URL][DOMAIN_NAME]" at bounding box center [299, 293] width 180 height 24
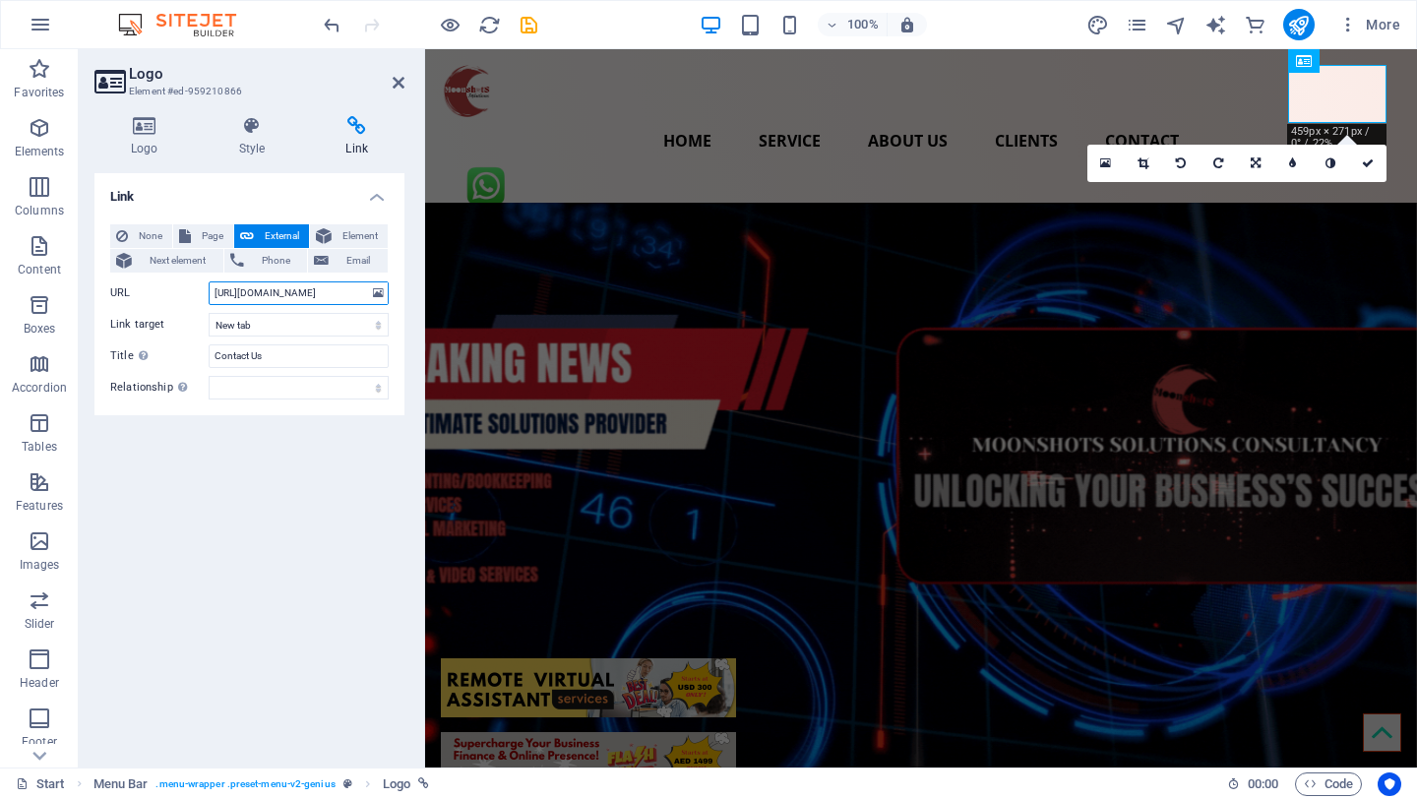
drag, startPoint x: 360, startPoint y: 293, endPoint x: 173, endPoint y: 292, distance: 187.0
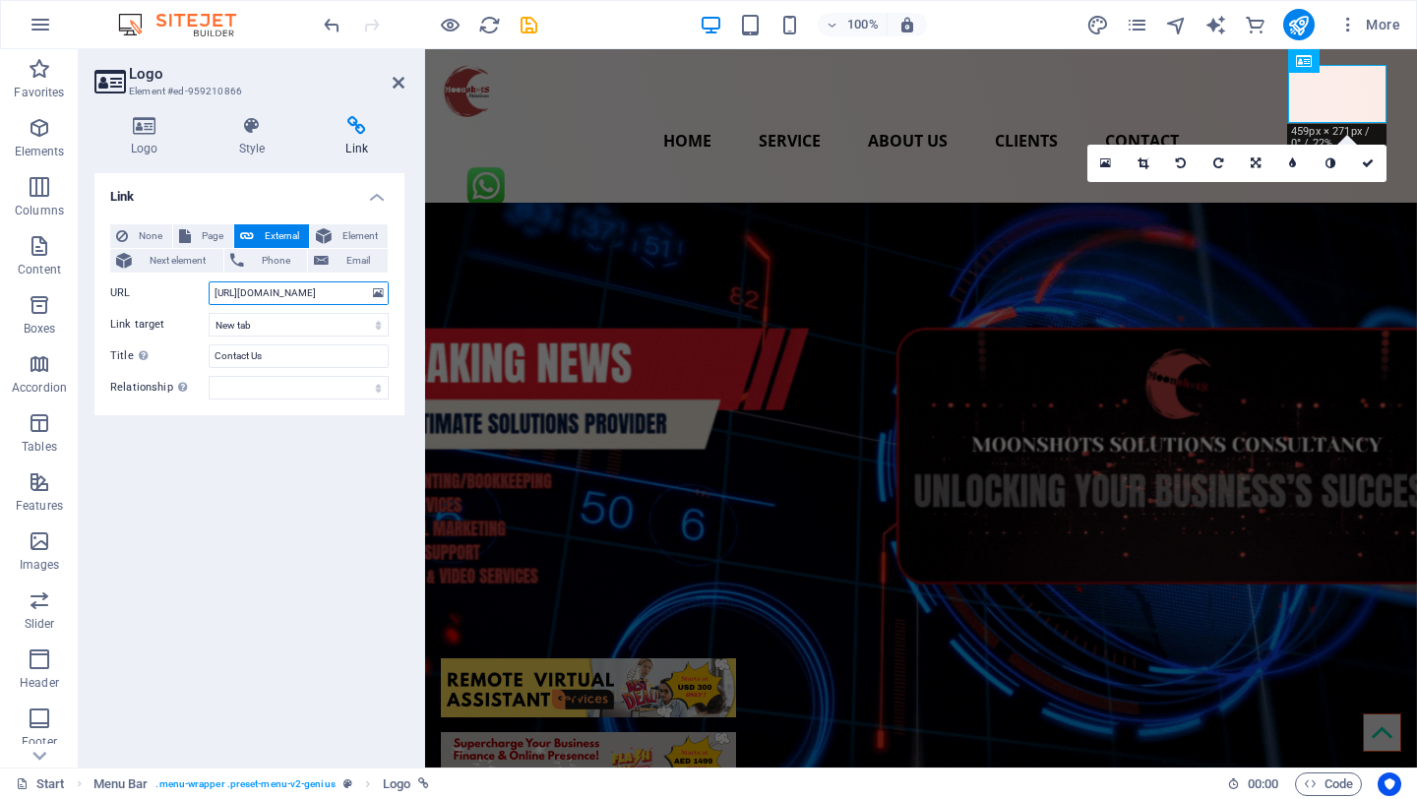
click at [173, 292] on div "URL [URL][DOMAIN_NAME]" at bounding box center [249, 293] width 279 height 24
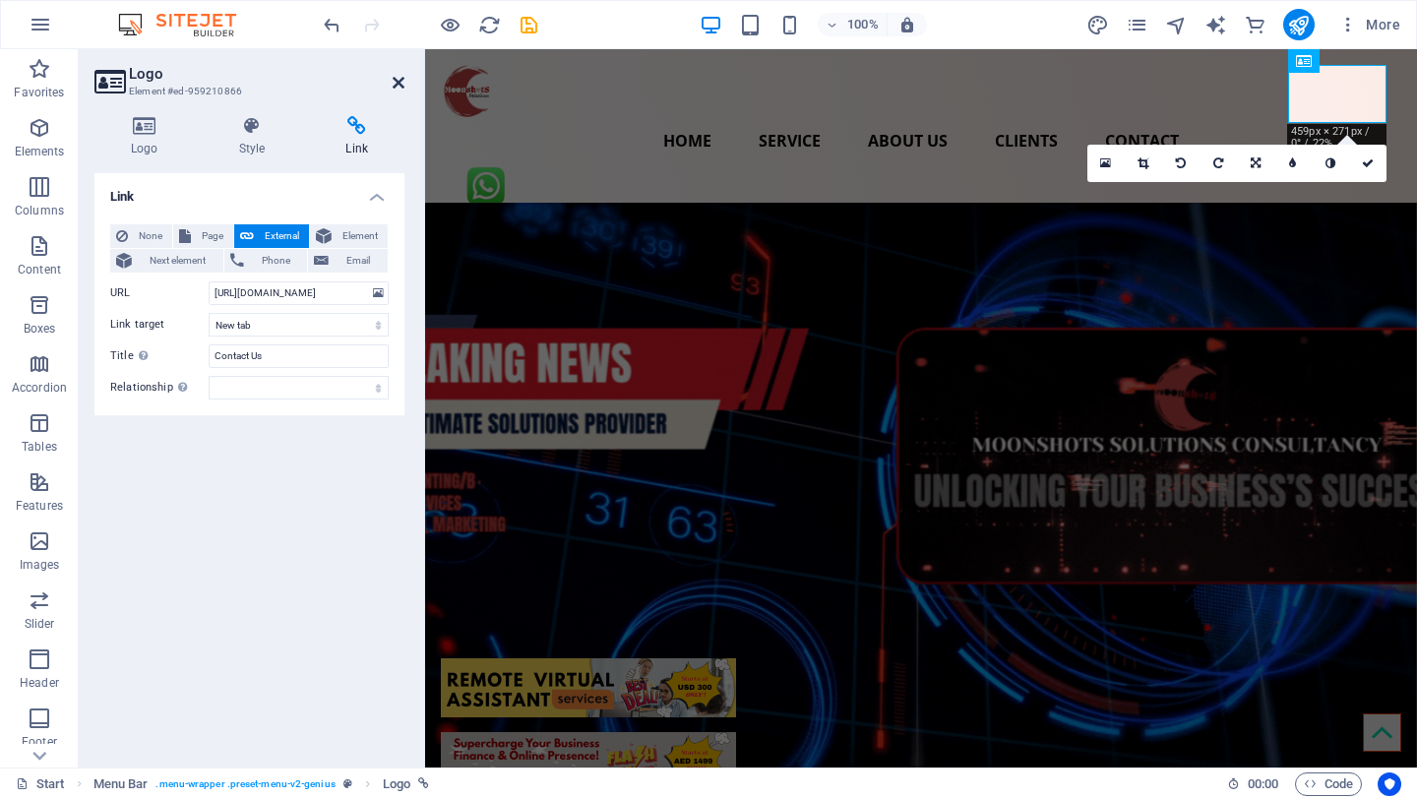
click at [398, 80] on icon at bounding box center [399, 83] width 12 height 16
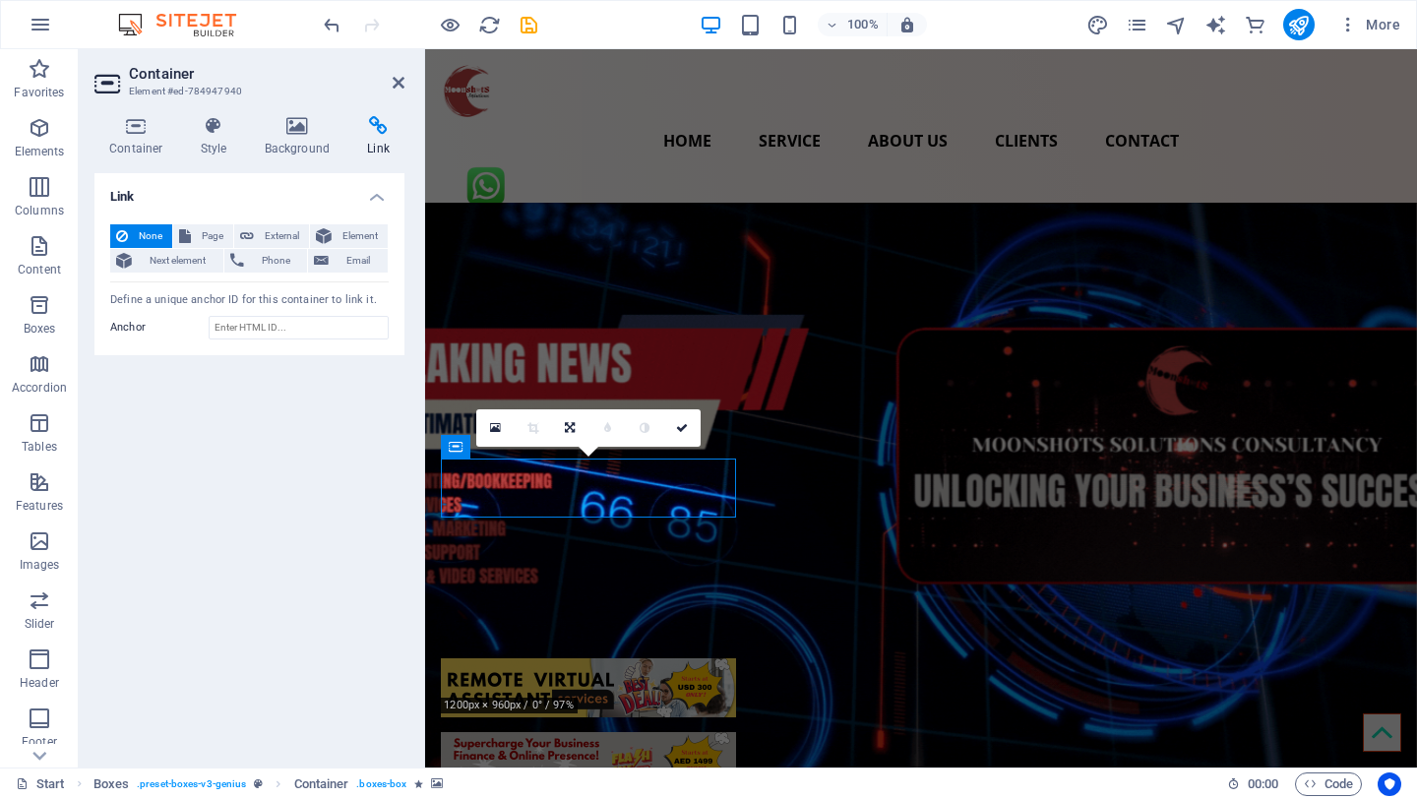
click at [380, 144] on h4 "Link" at bounding box center [378, 136] width 52 height 41
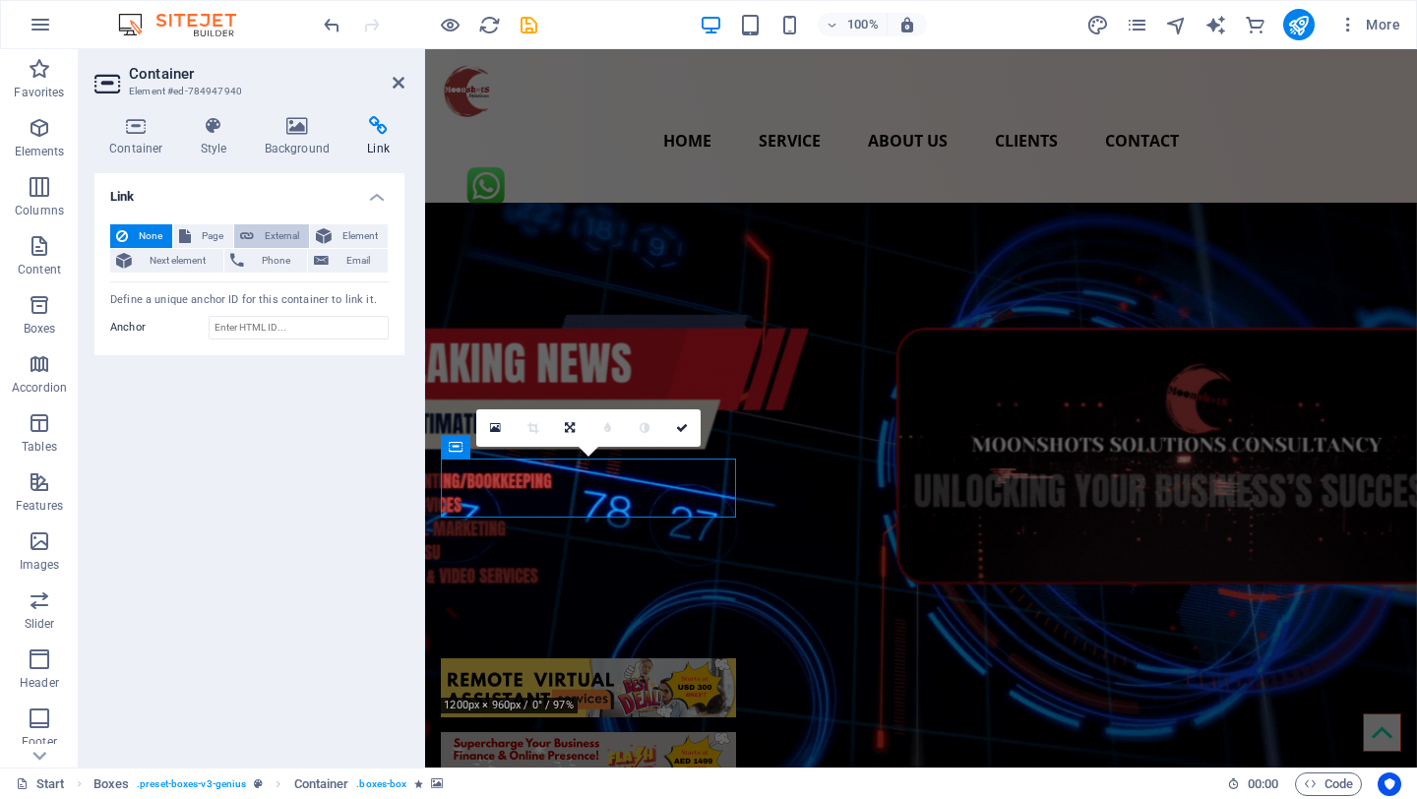
click at [277, 236] on span "External" at bounding box center [281, 236] width 43 height 24
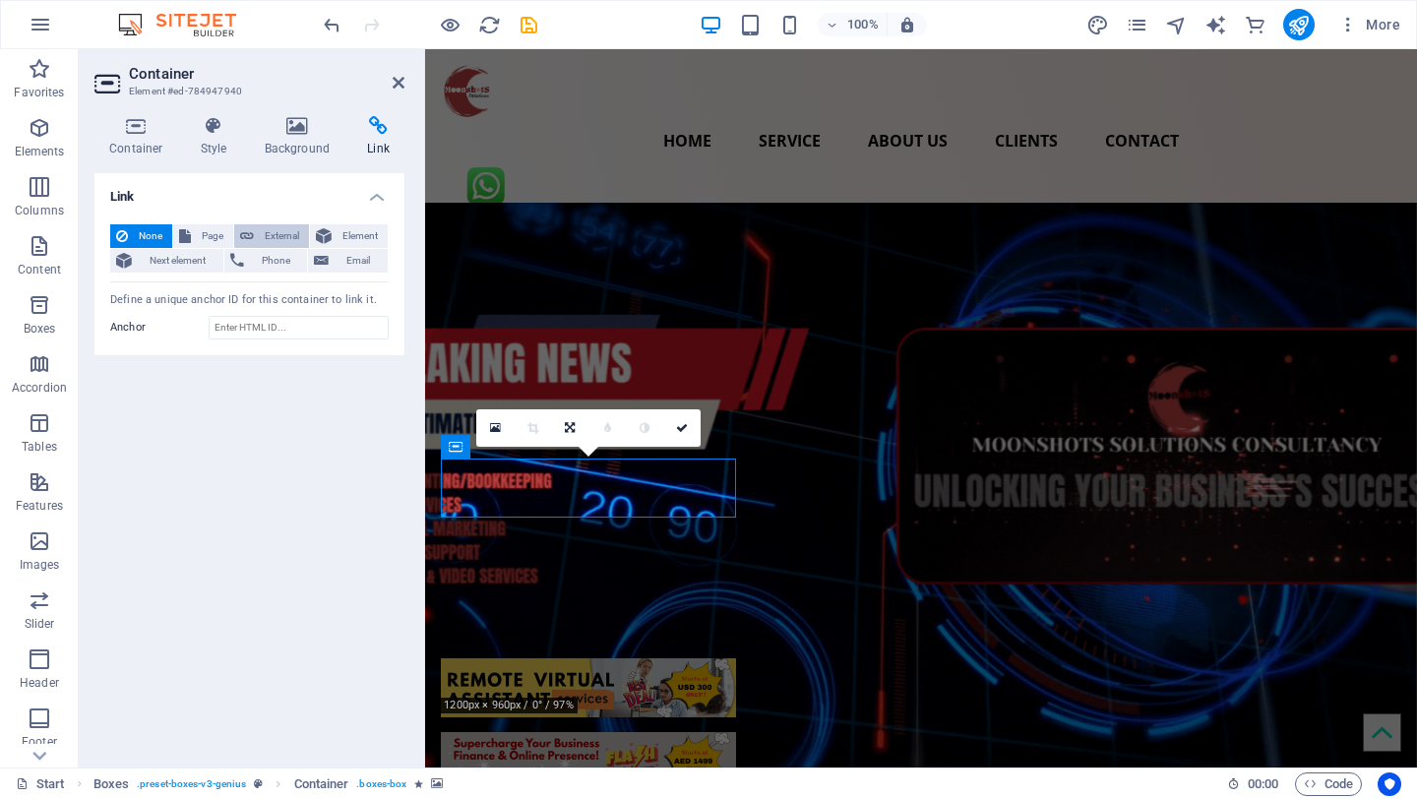
select select "blank"
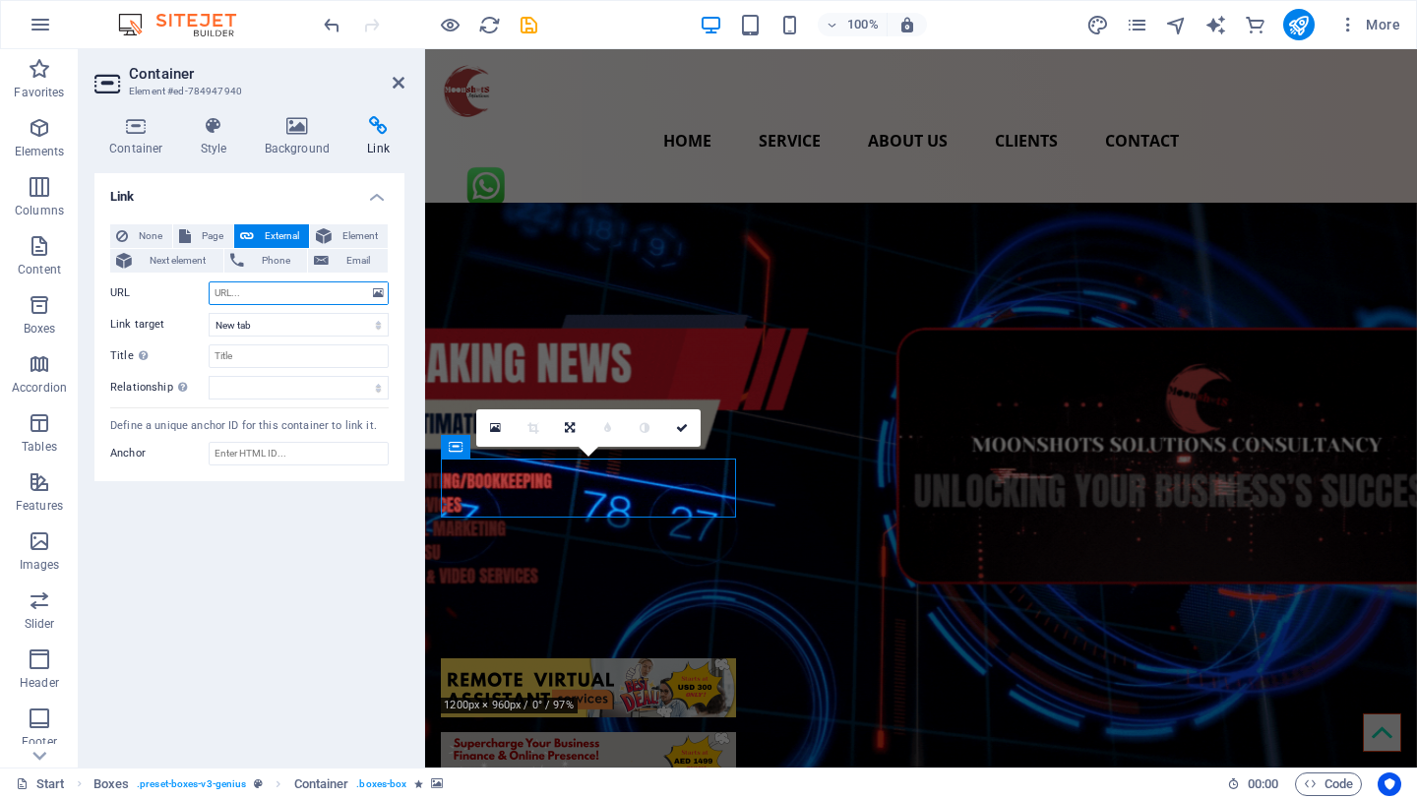
paste input "[URL][DOMAIN_NAME]"
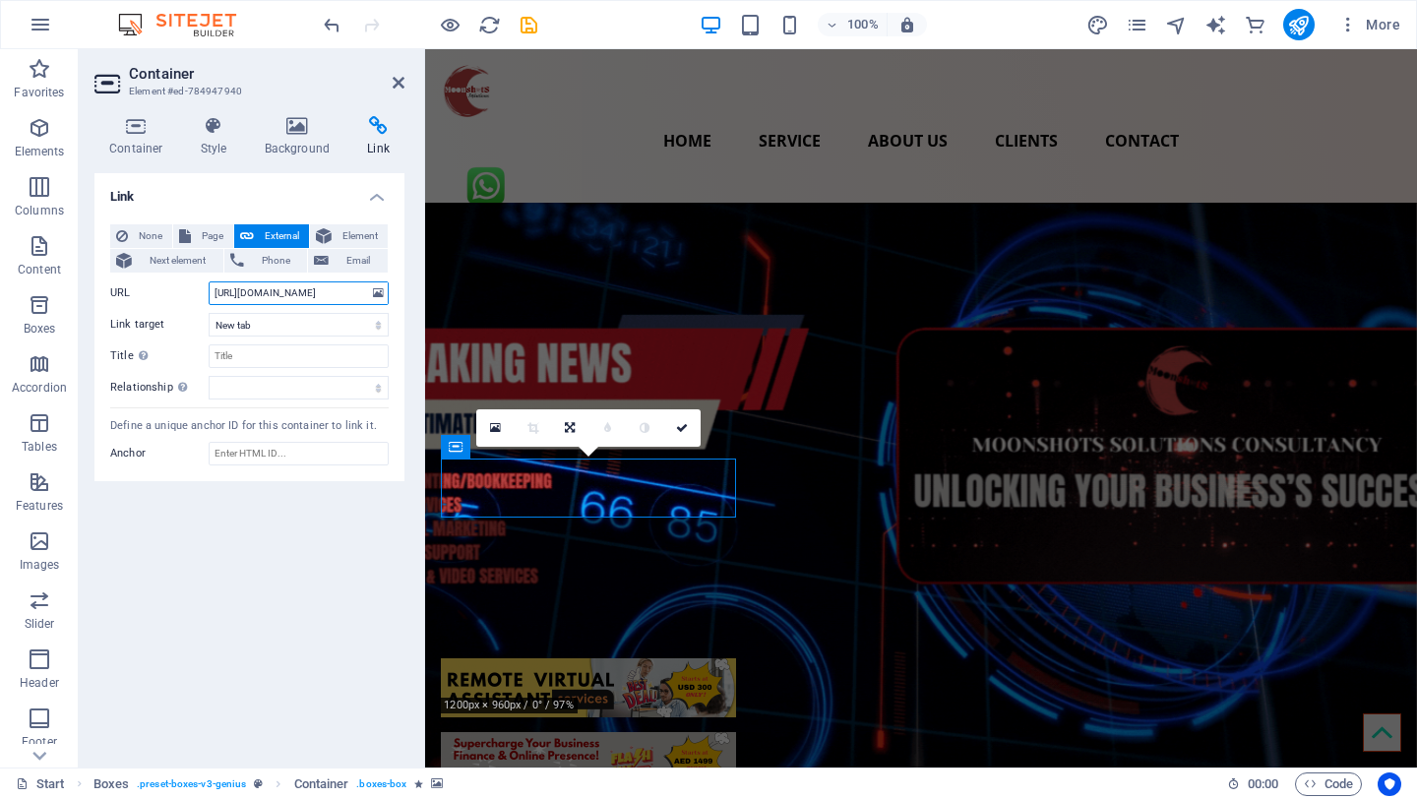
type input "[URL][DOMAIN_NAME]"
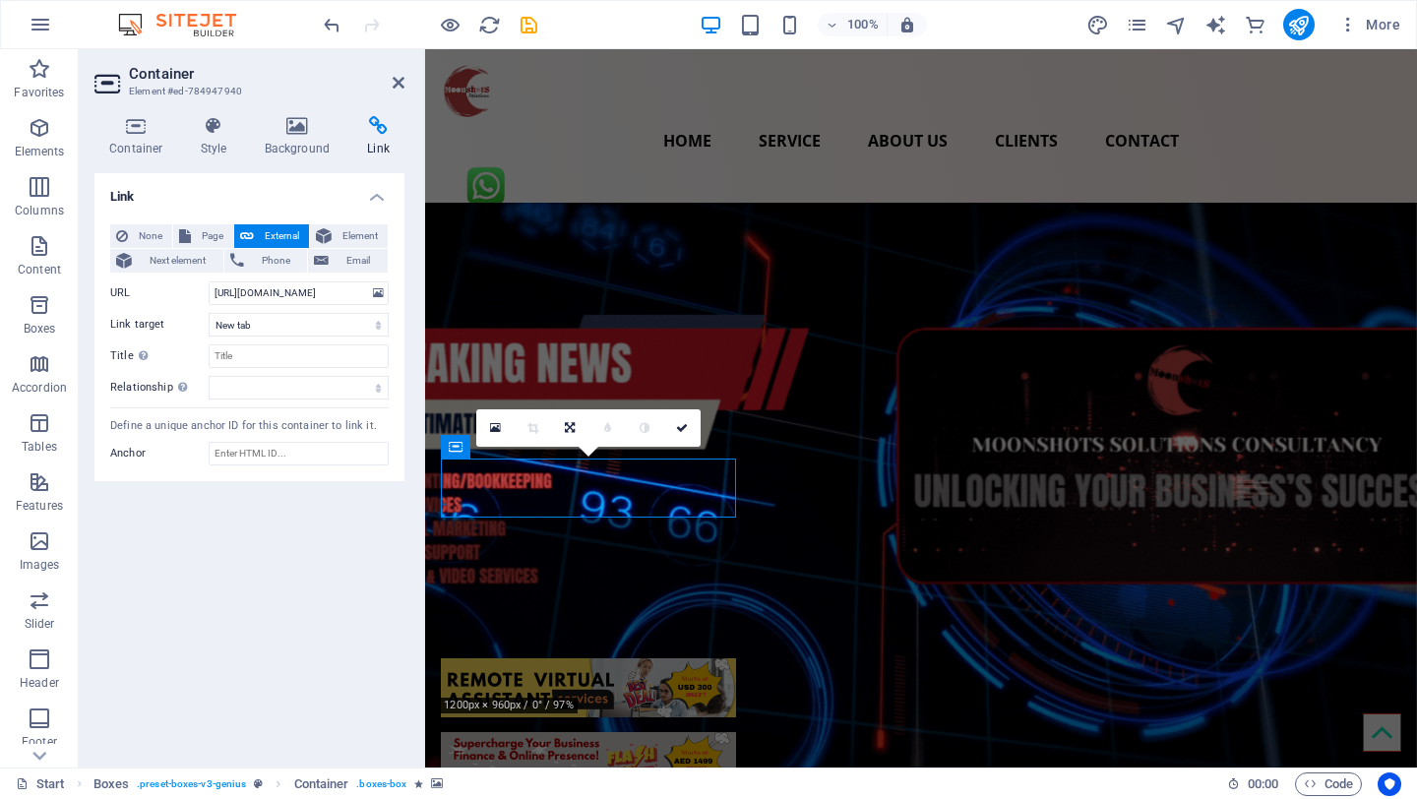
click at [736, 732] on figure at bounding box center [588, 761] width 295 height 59
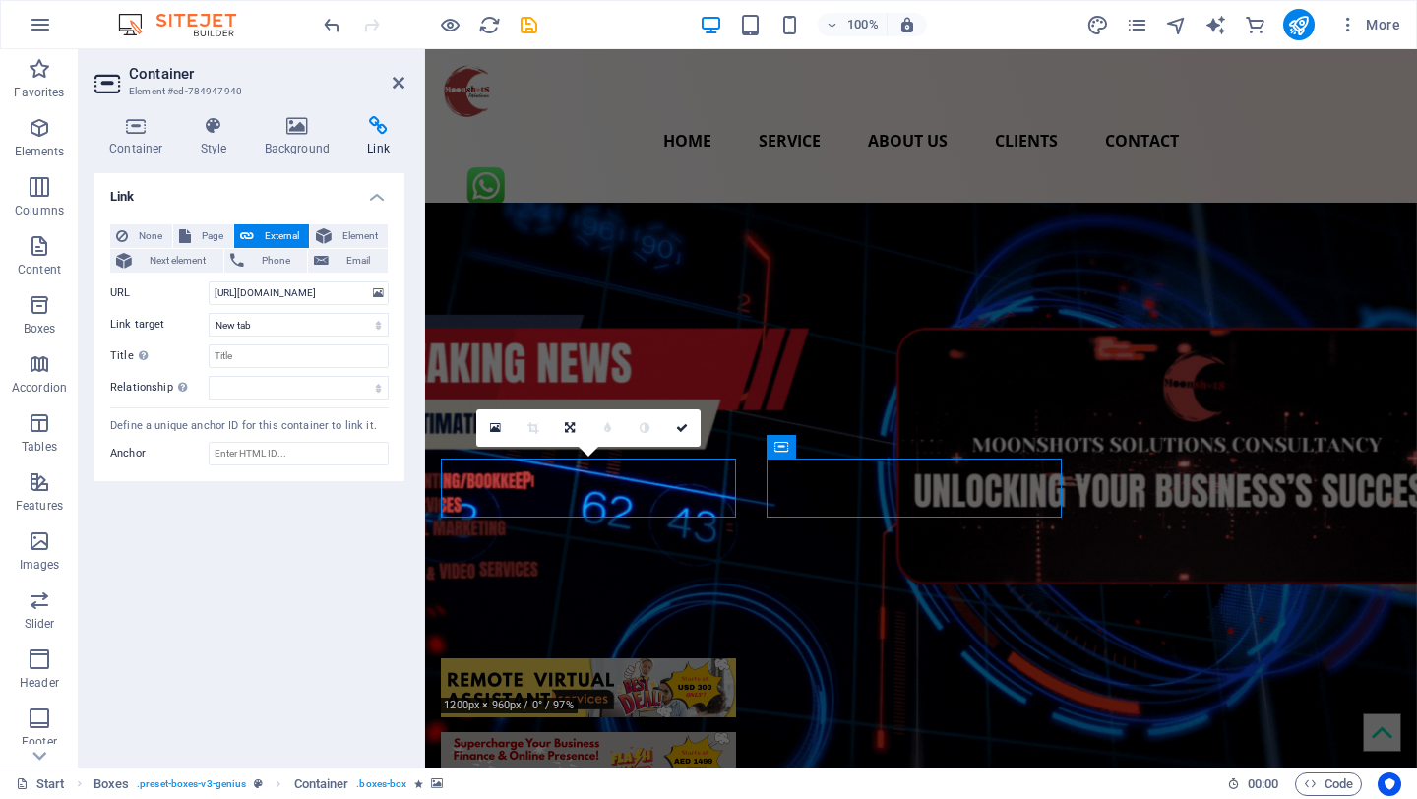
click at [736, 732] on figure at bounding box center [588, 761] width 295 height 59
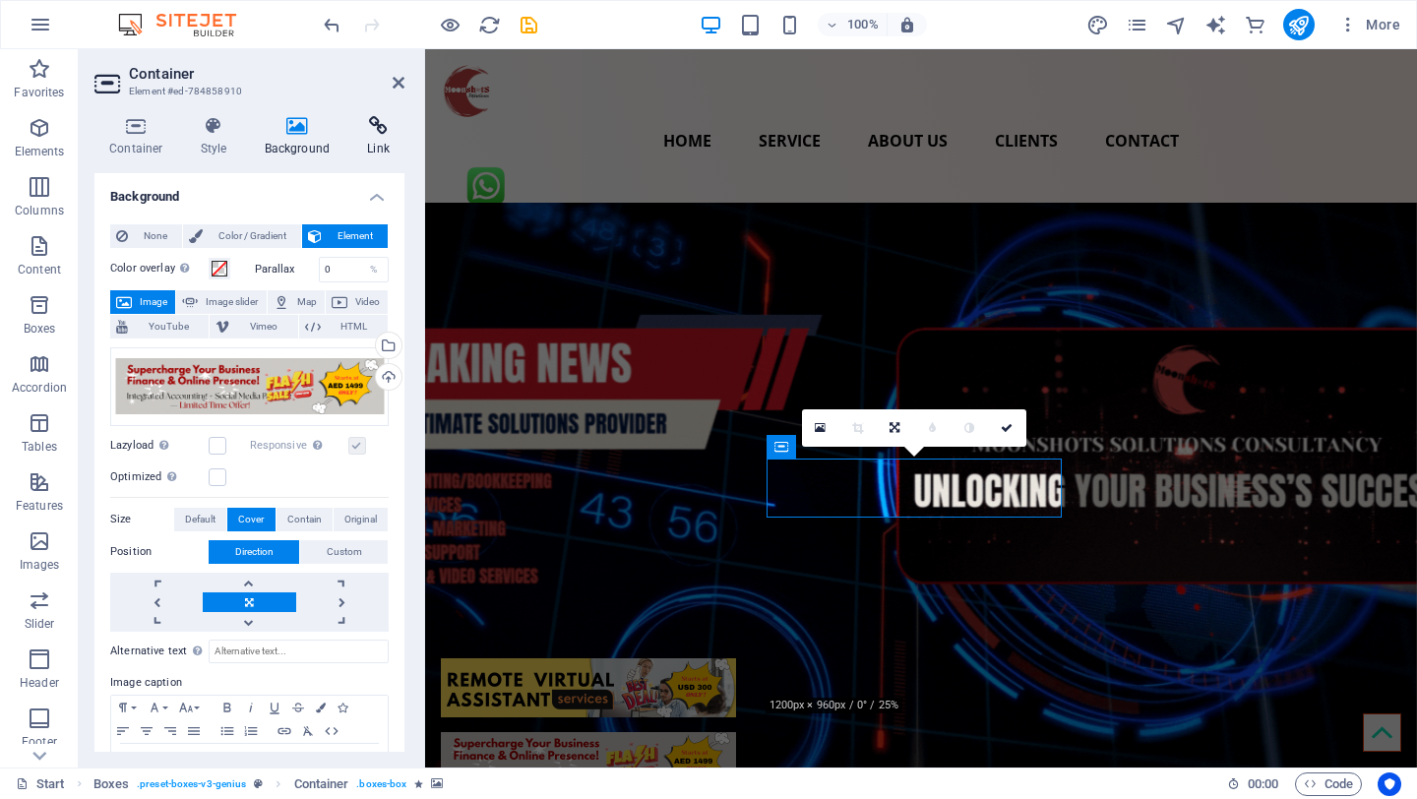
click at [372, 136] on h4 "Link" at bounding box center [378, 136] width 52 height 41
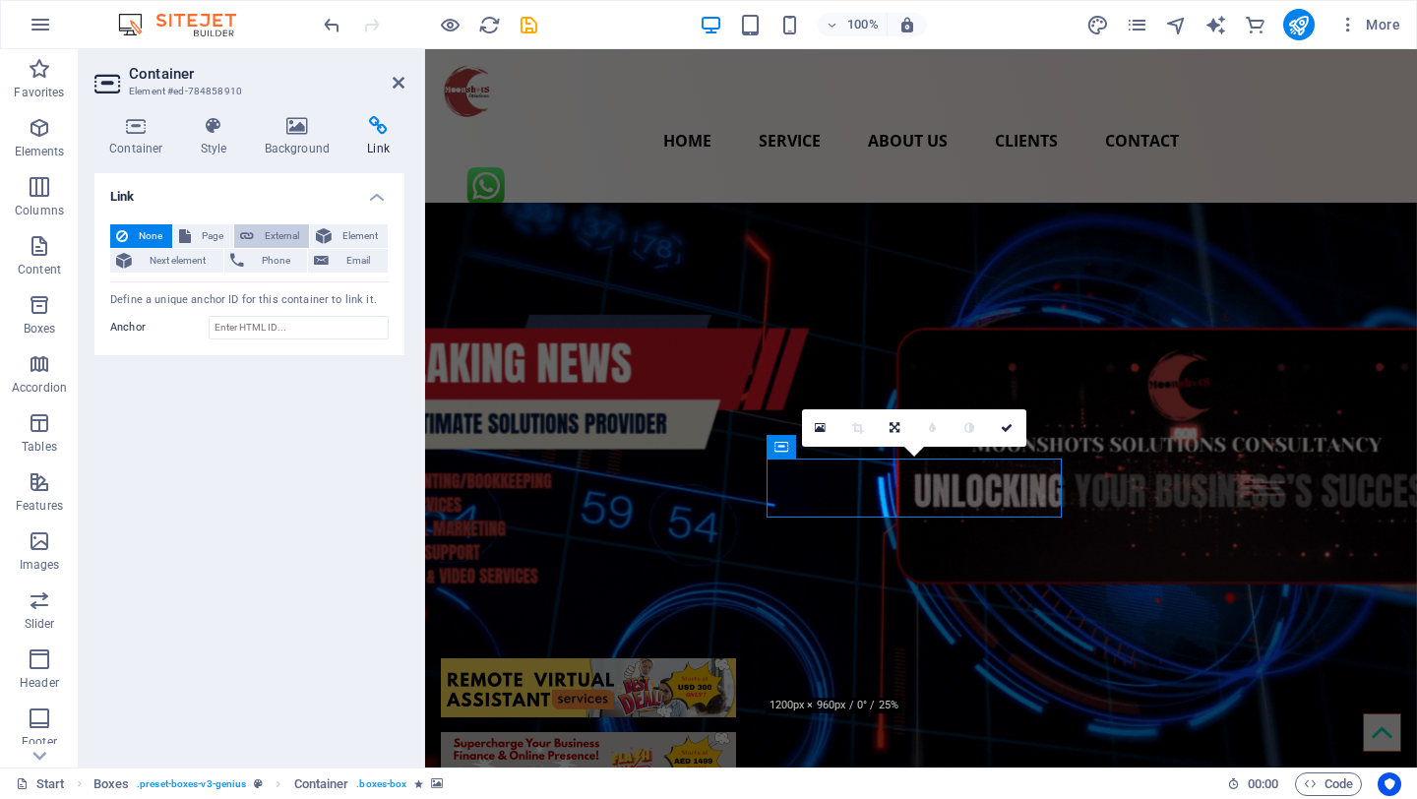
click at [274, 237] on span "External" at bounding box center [281, 236] width 43 height 24
select select "blank"
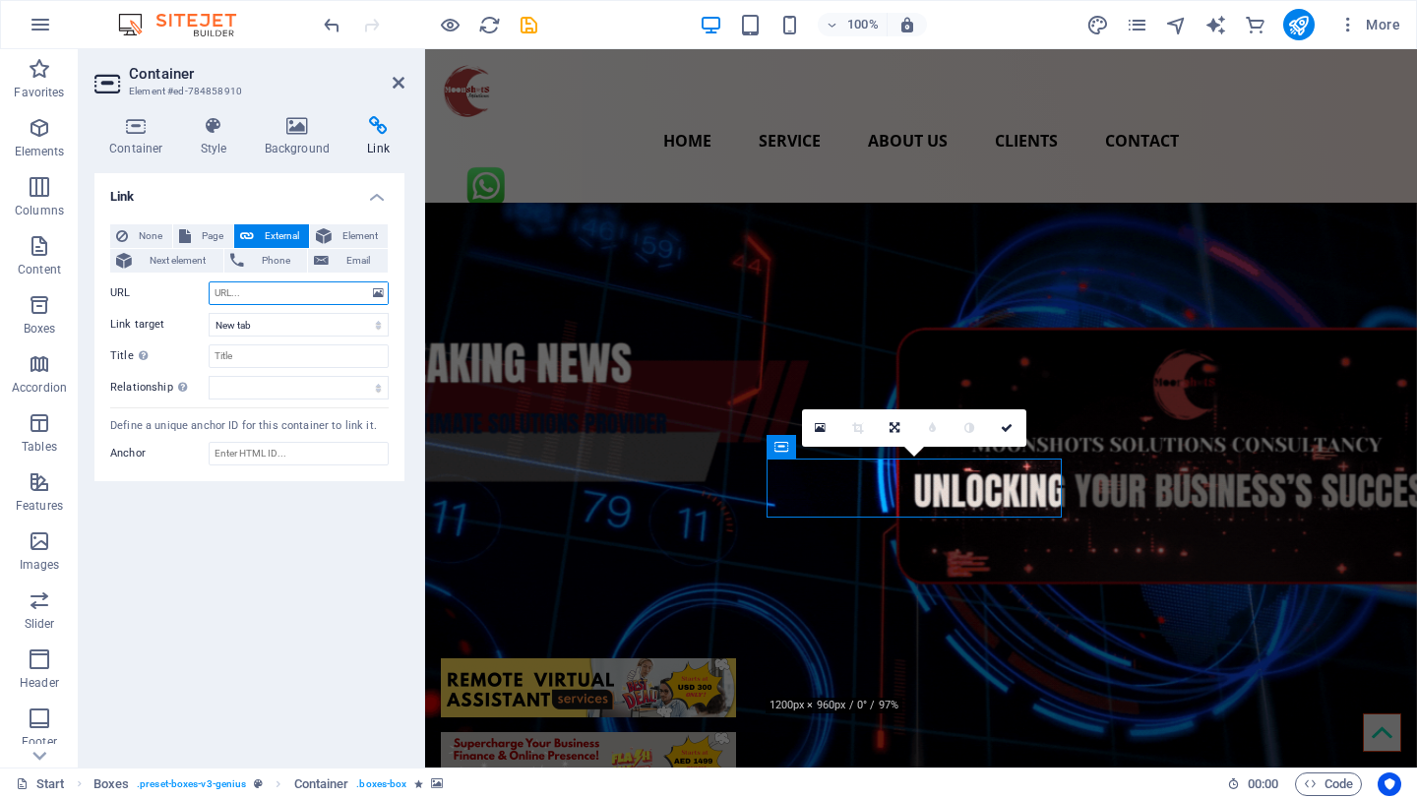
click at [272, 299] on input "URL" at bounding box center [299, 293] width 180 height 24
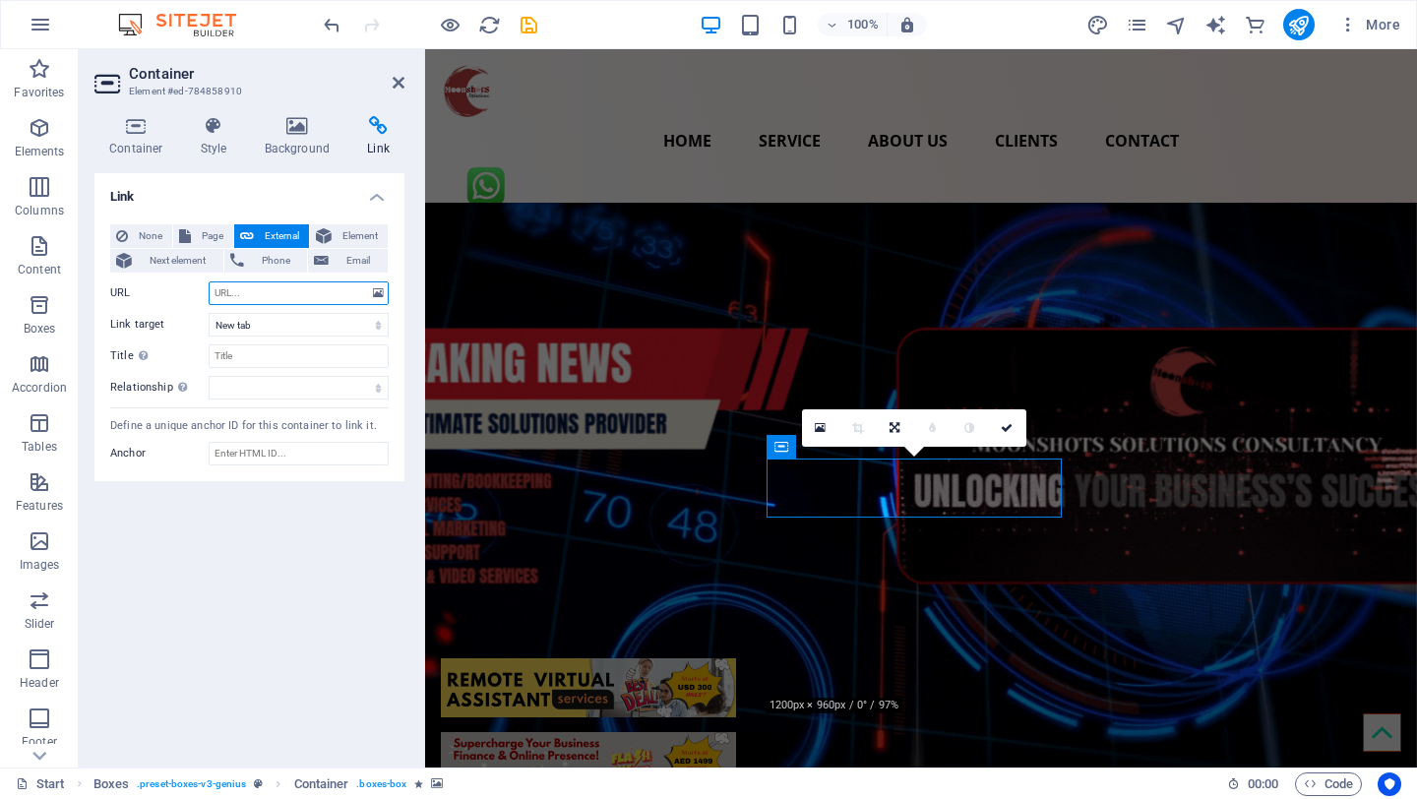
paste input "[URL][DOMAIN_NAME]"
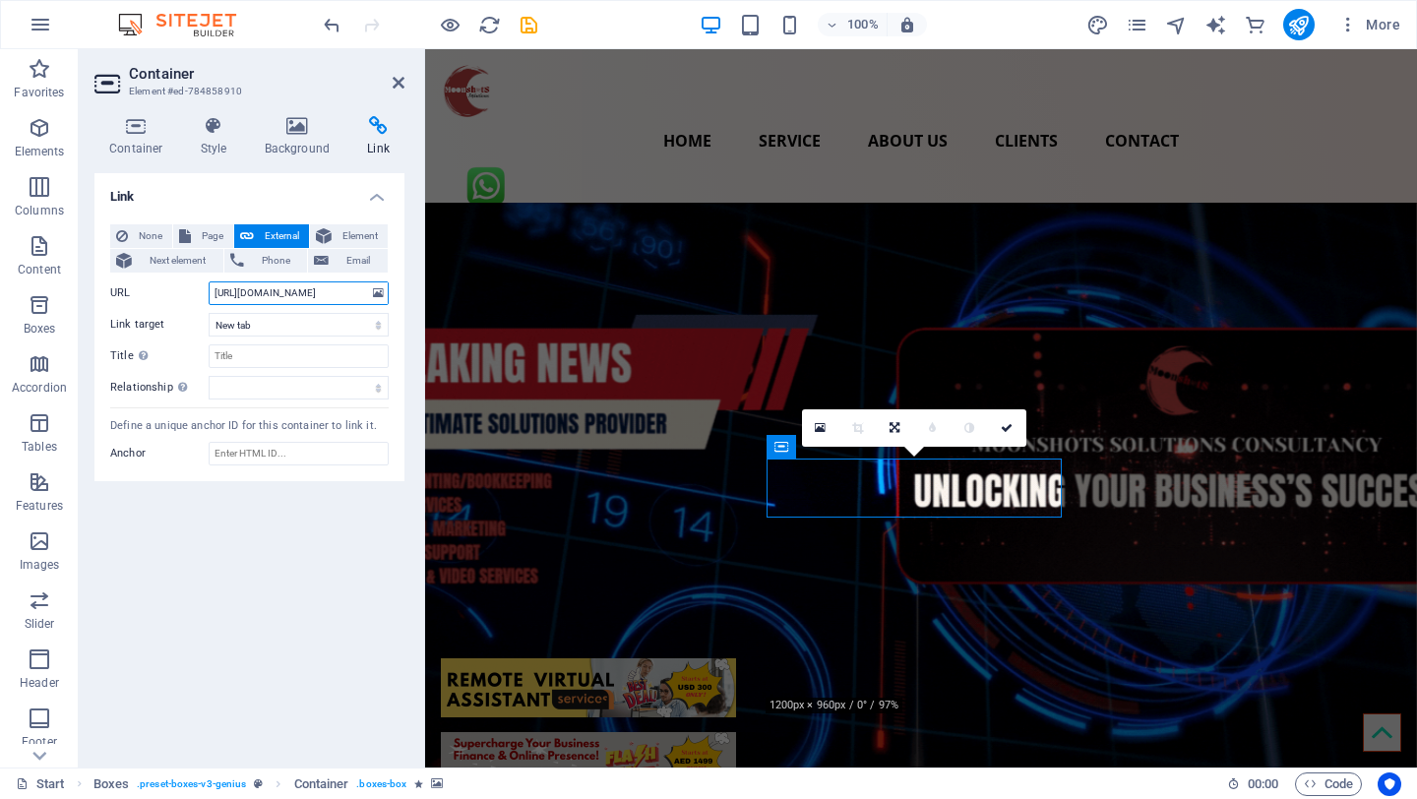
type input "[URL][DOMAIN_NAME]"
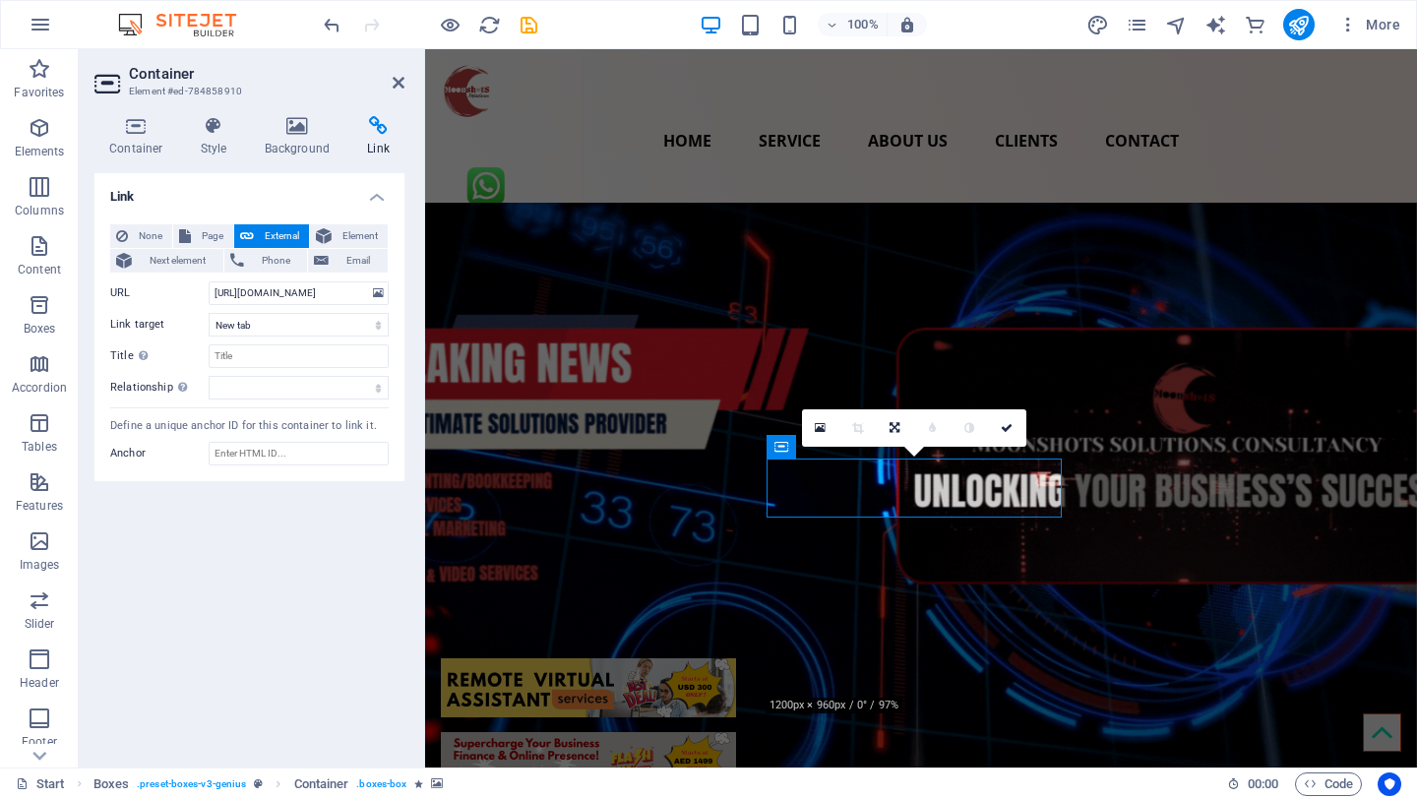
click at [736, 658] on figure at bounding box center [588, 687] width 295 height 59
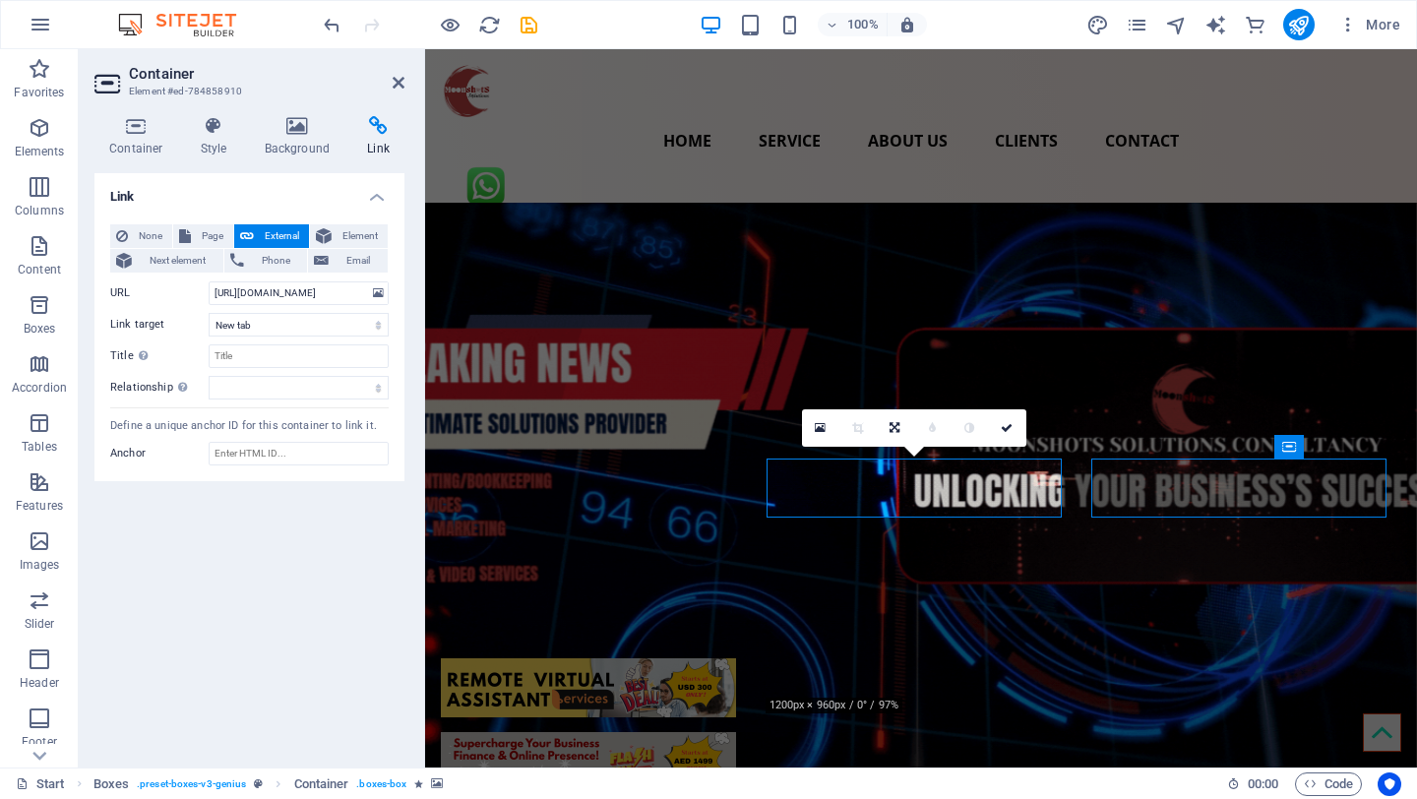
click at [736, 658] on figure at bounding box center [588, 687] width 295 height 59
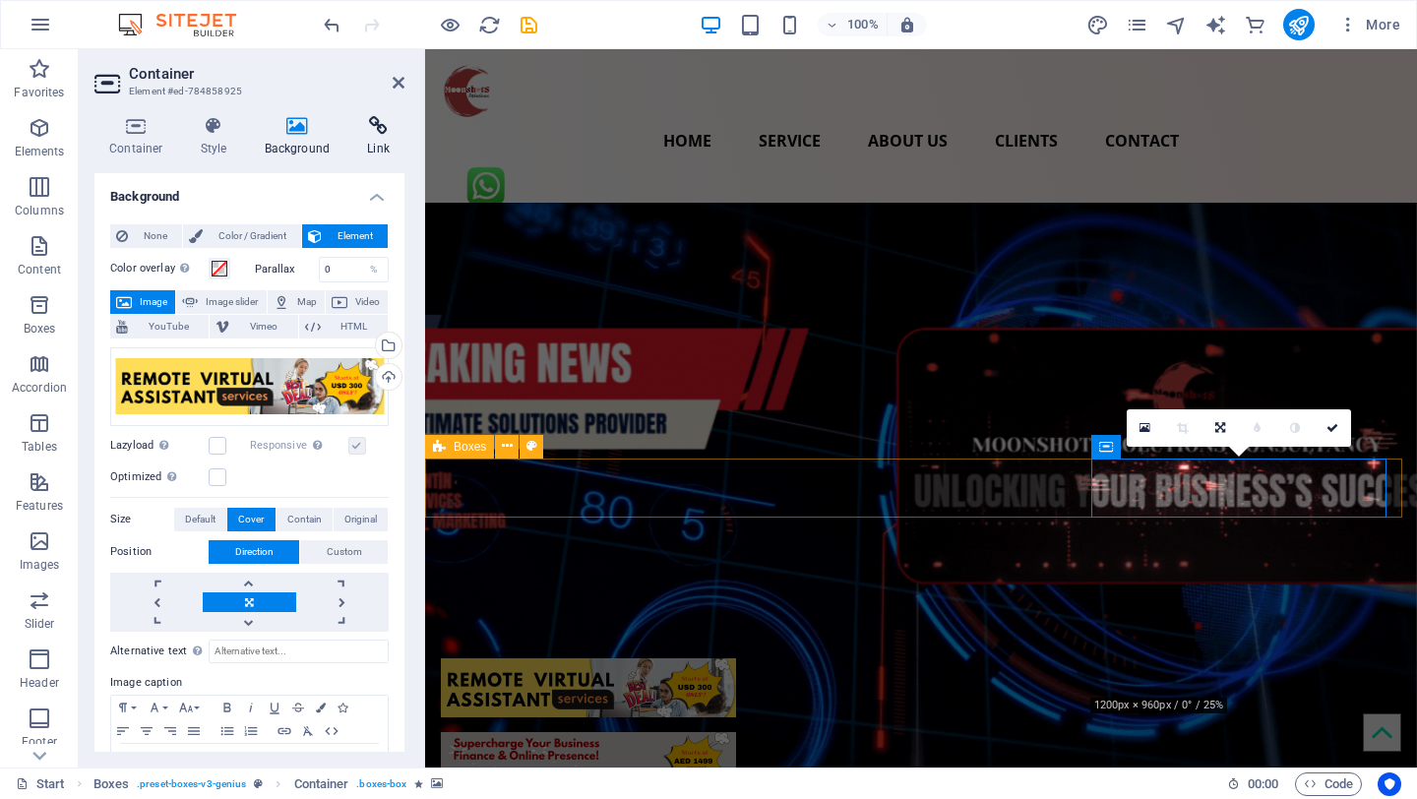
click at [380, 145] on h4 "Link" at bounding box center [378, 136] width 52 height 41
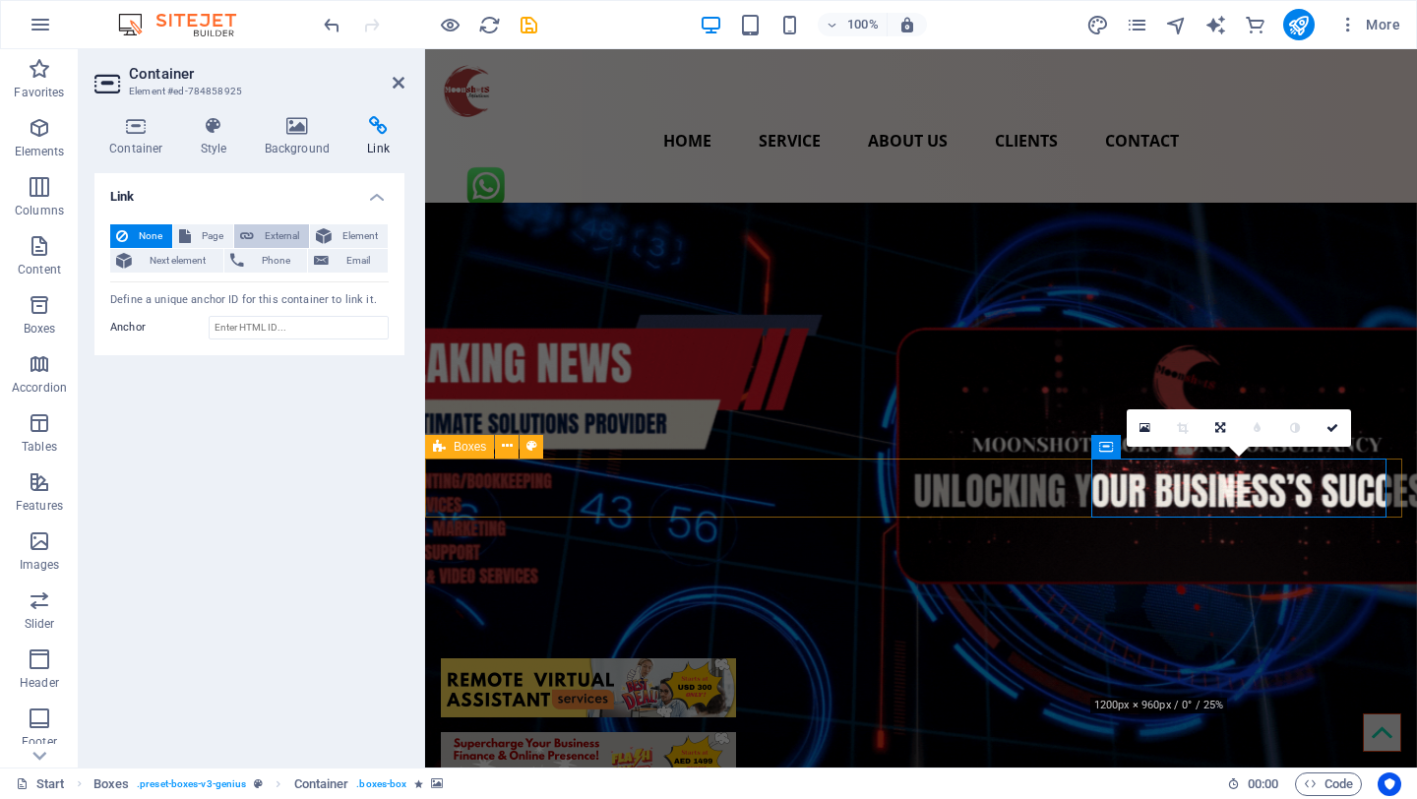
click at [262, 237] on span "External" at bounding box center [281, 236] width 43 height 24
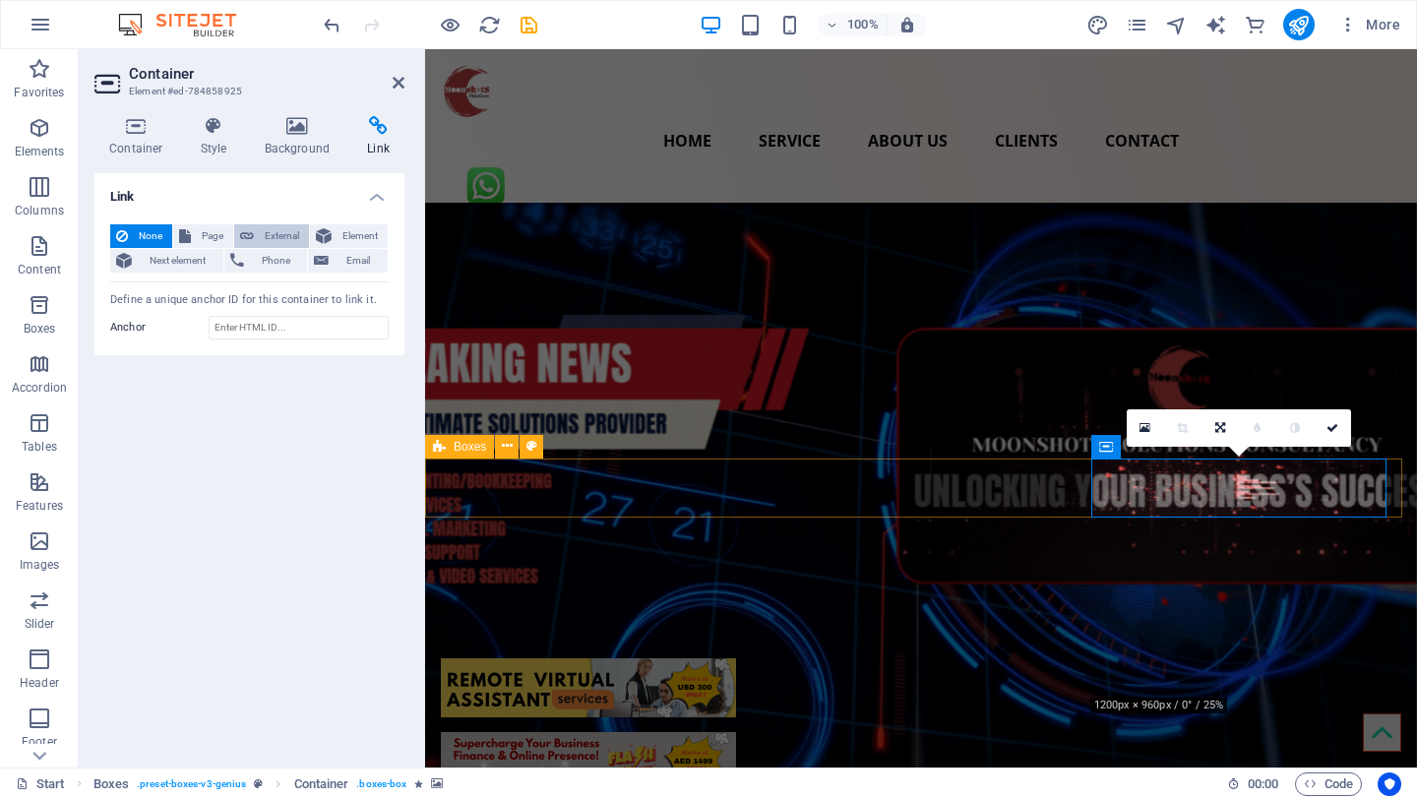
select select "blank"
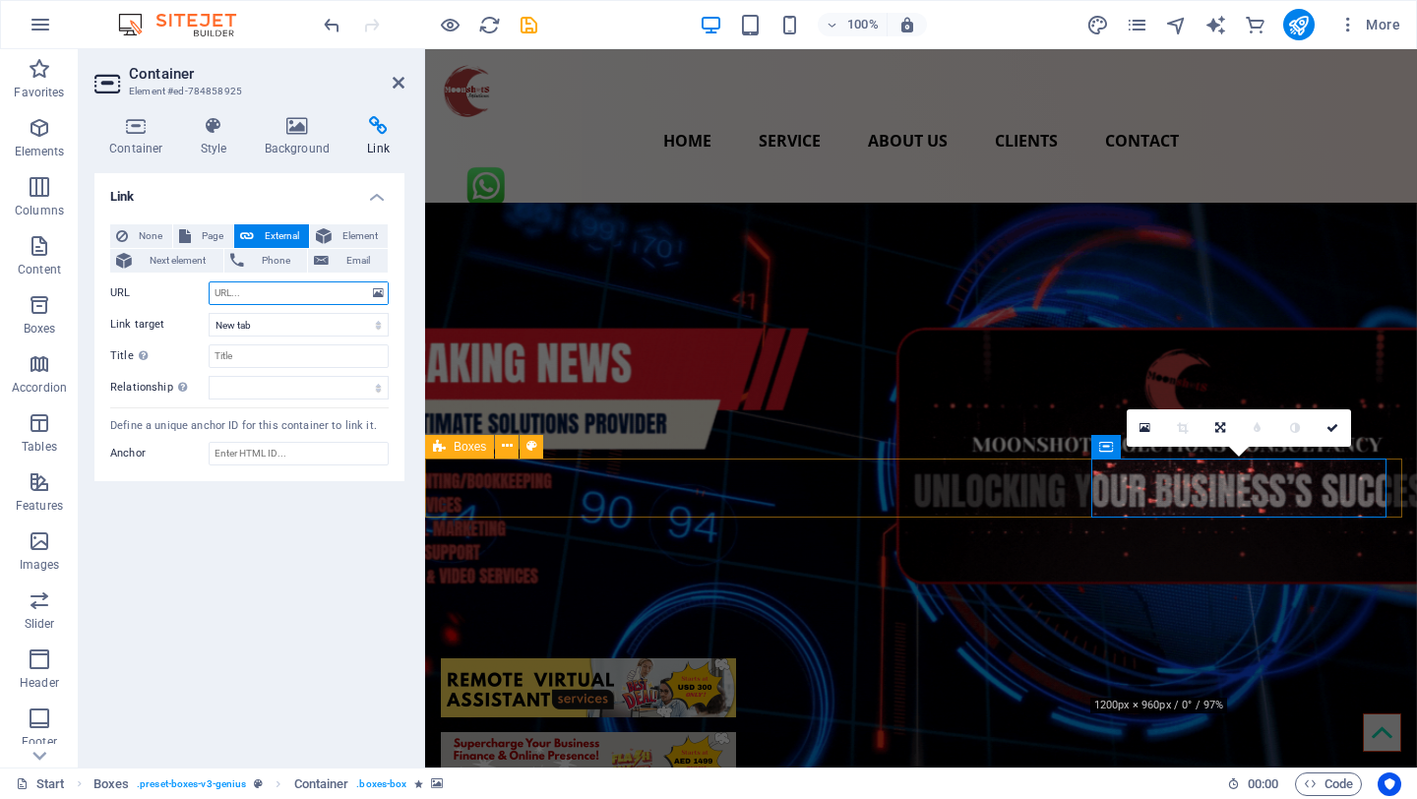
click at [270, 293] on input "URL" at bounding box center [299, 293] width 180 height 24
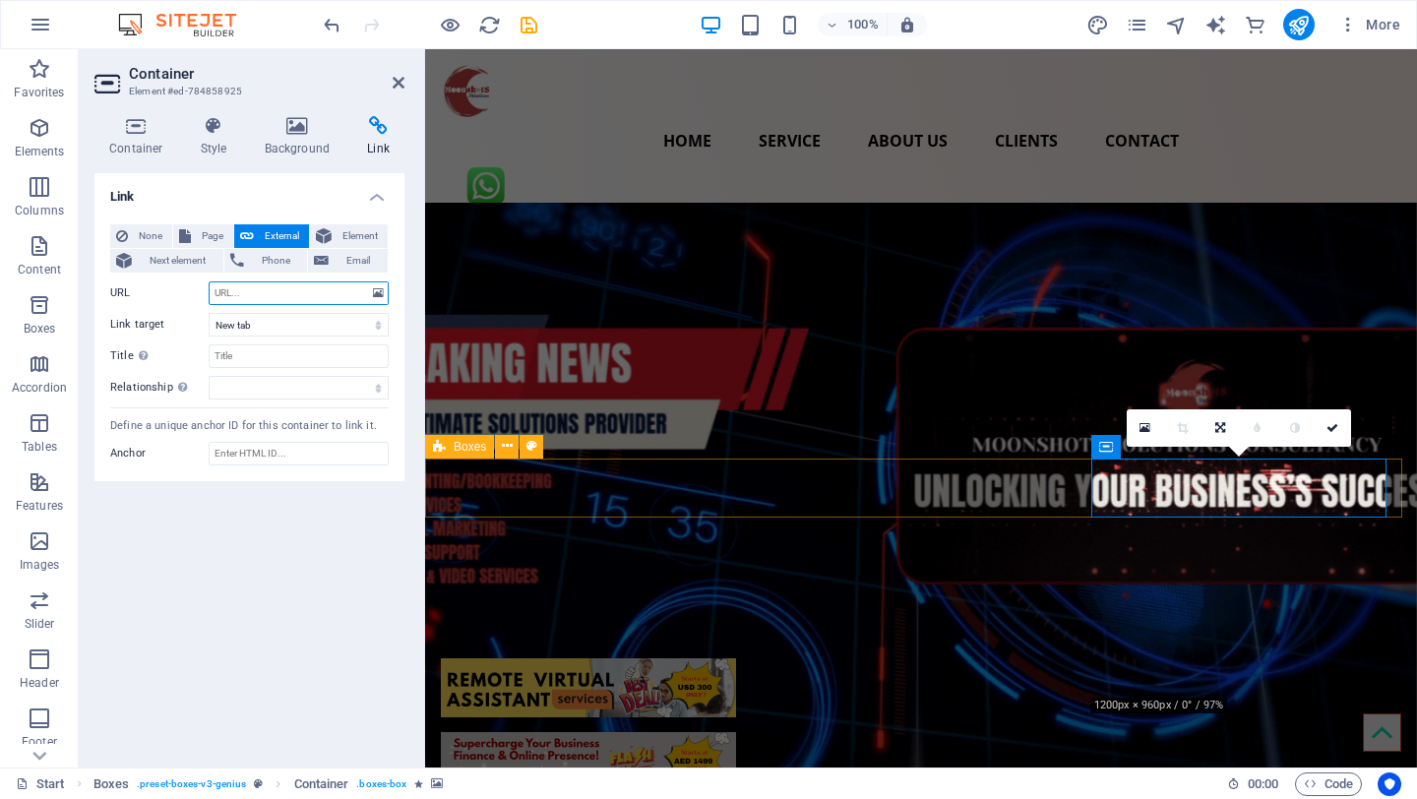
paste input "[URL][DOMAIN_NAME]"
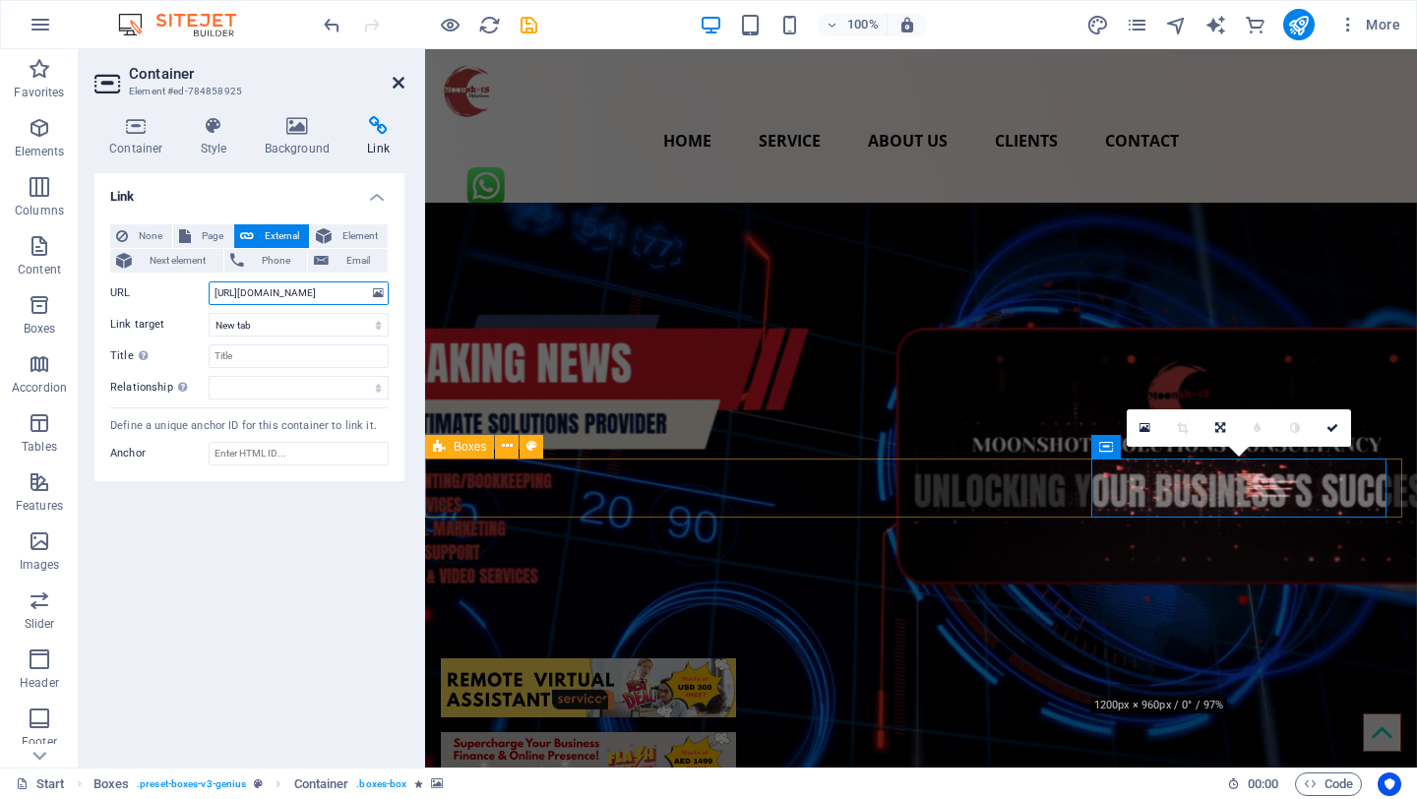
type input "[URL][DOMAIN_NAME]"
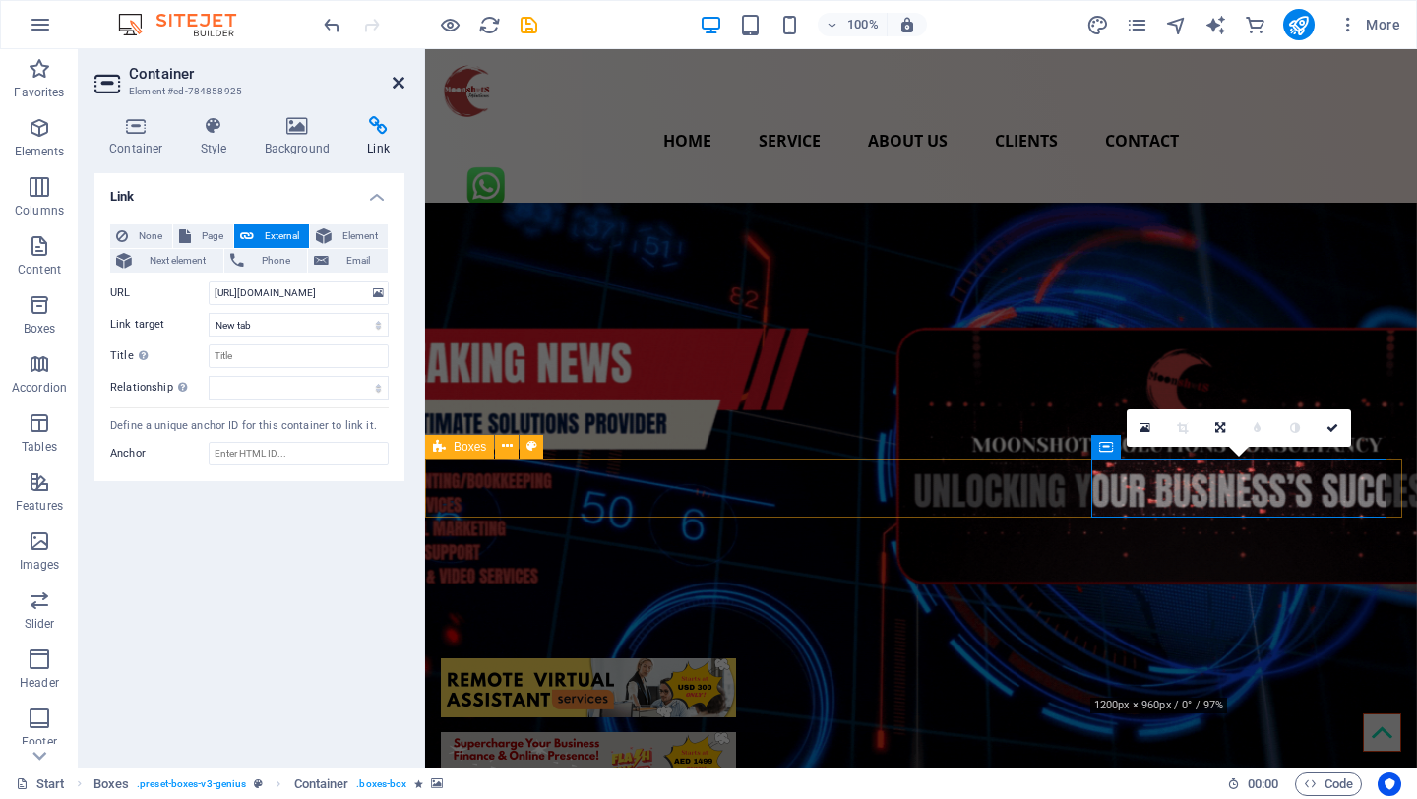
click at [398, 82] on icon at bounding box center [399, 83] width 12 height 16
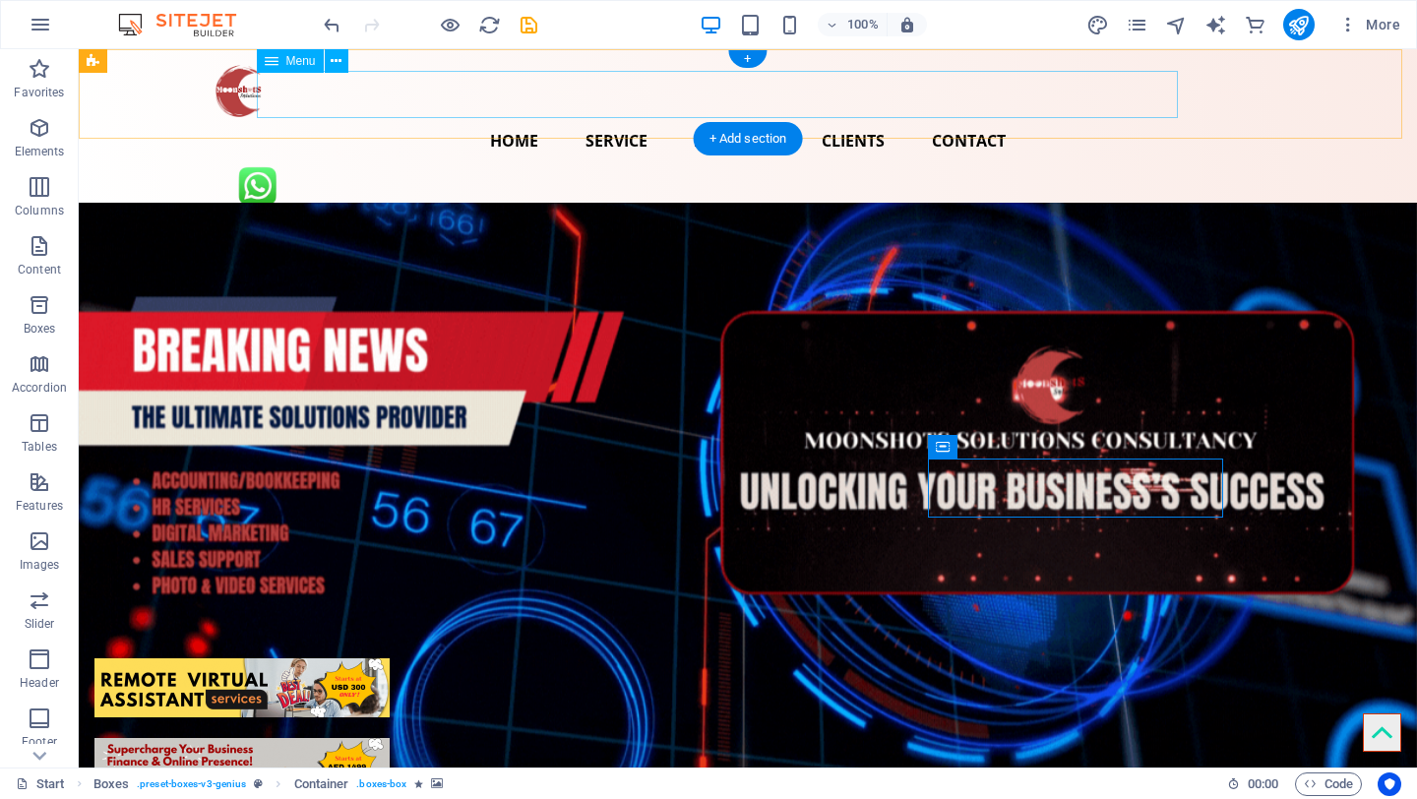
click at [475, 117] on nav "Home Service About us Clients Contact" at bounding box center [748, 140] width 1071 height 47
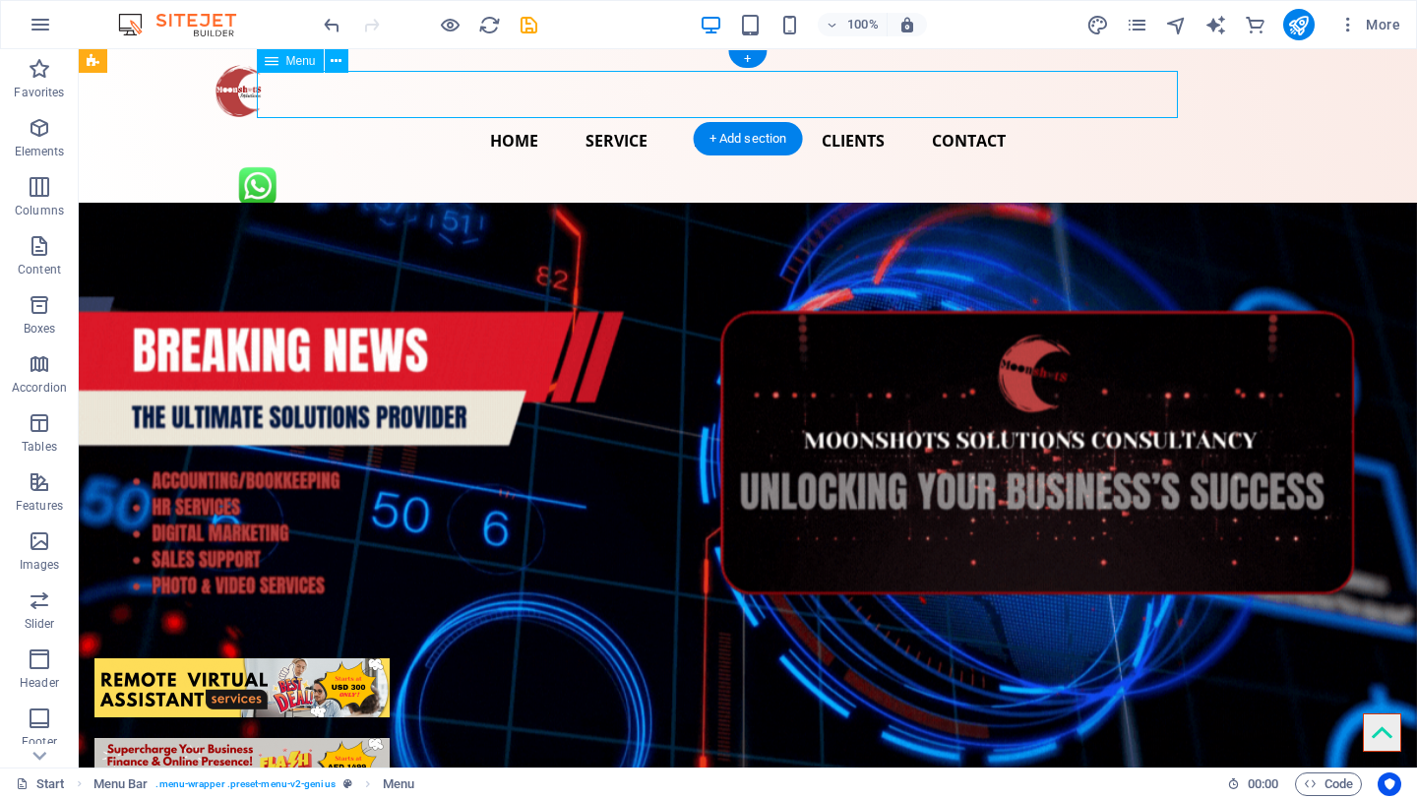
click at [475, 117] on nav "Home Service About us Clients Contact" at bounding box center [748, 140] width 1071 height 47
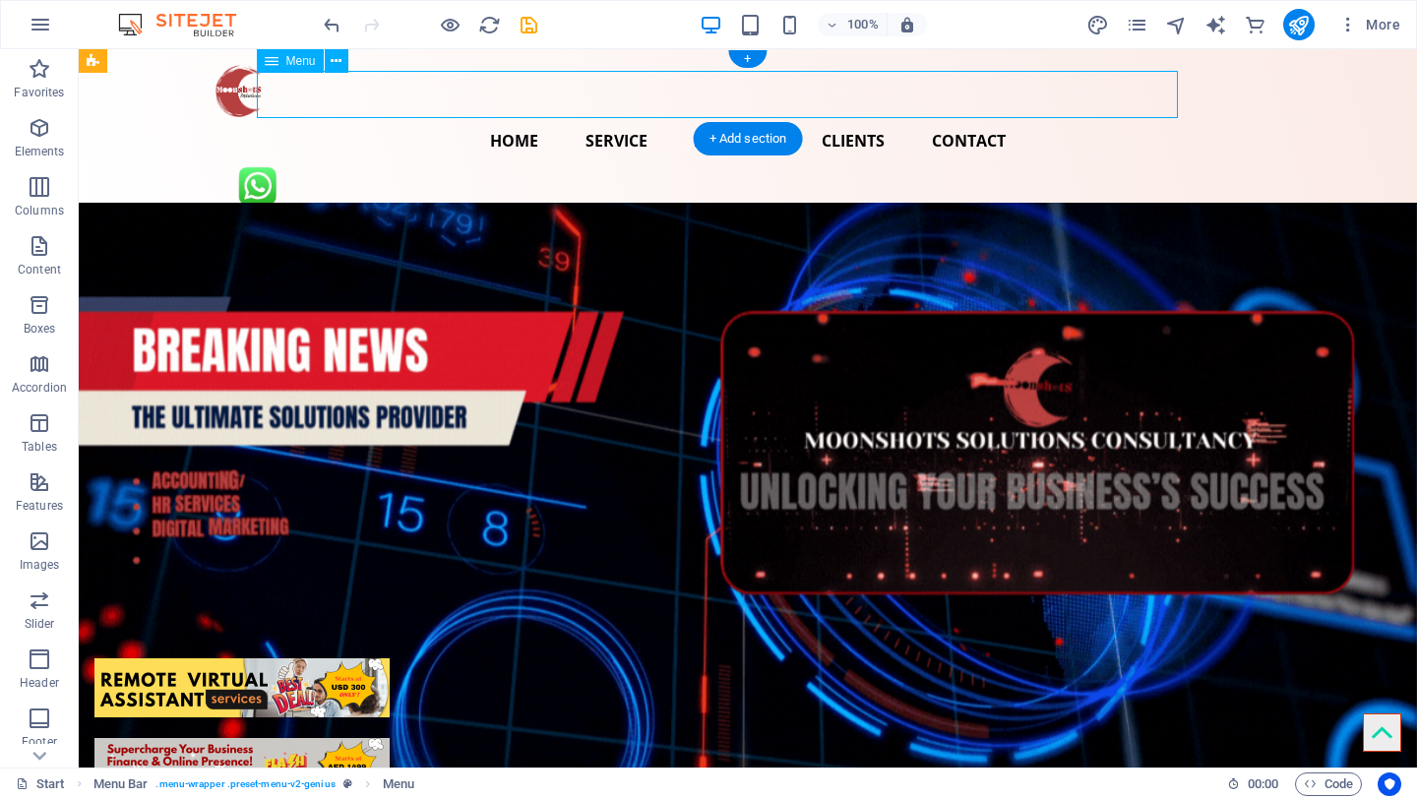
select select
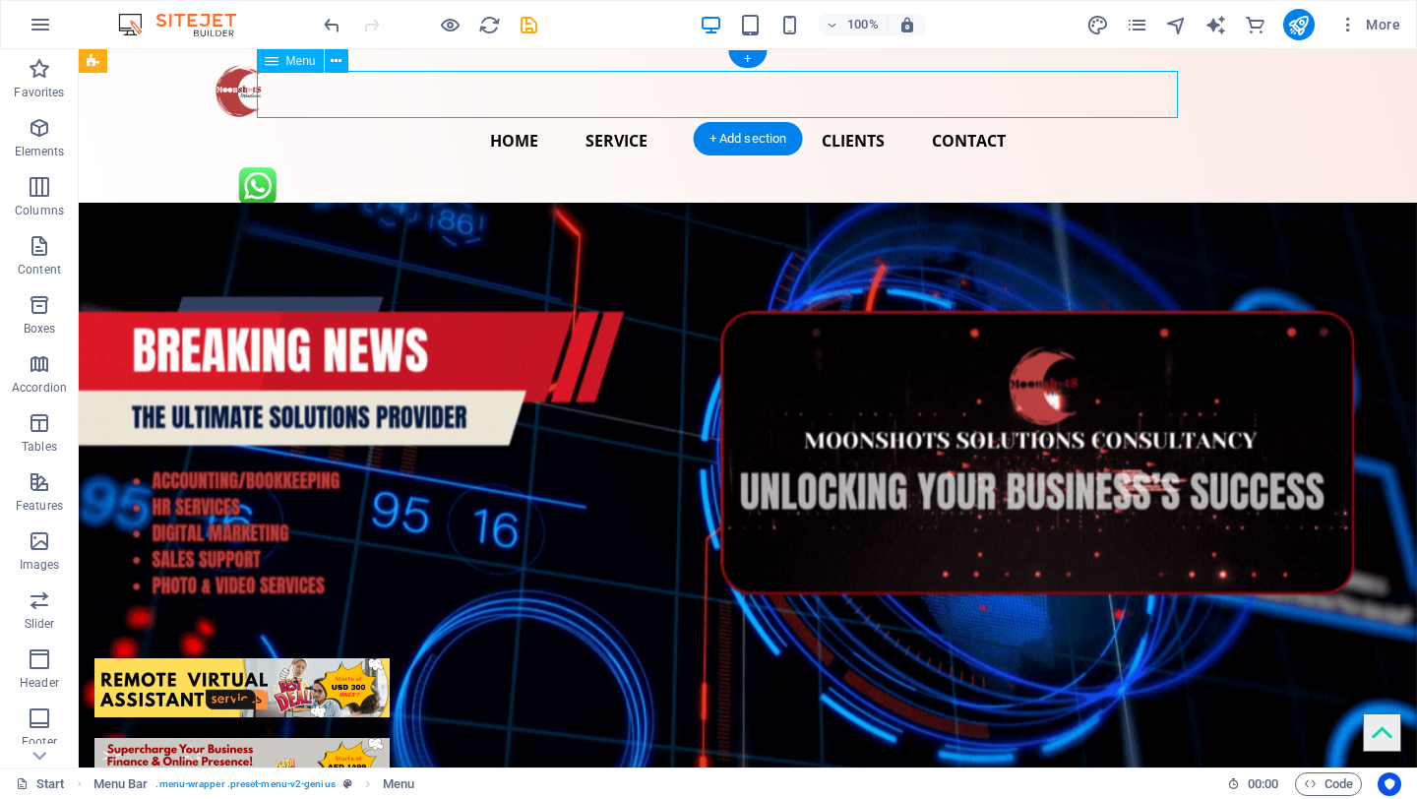
select select
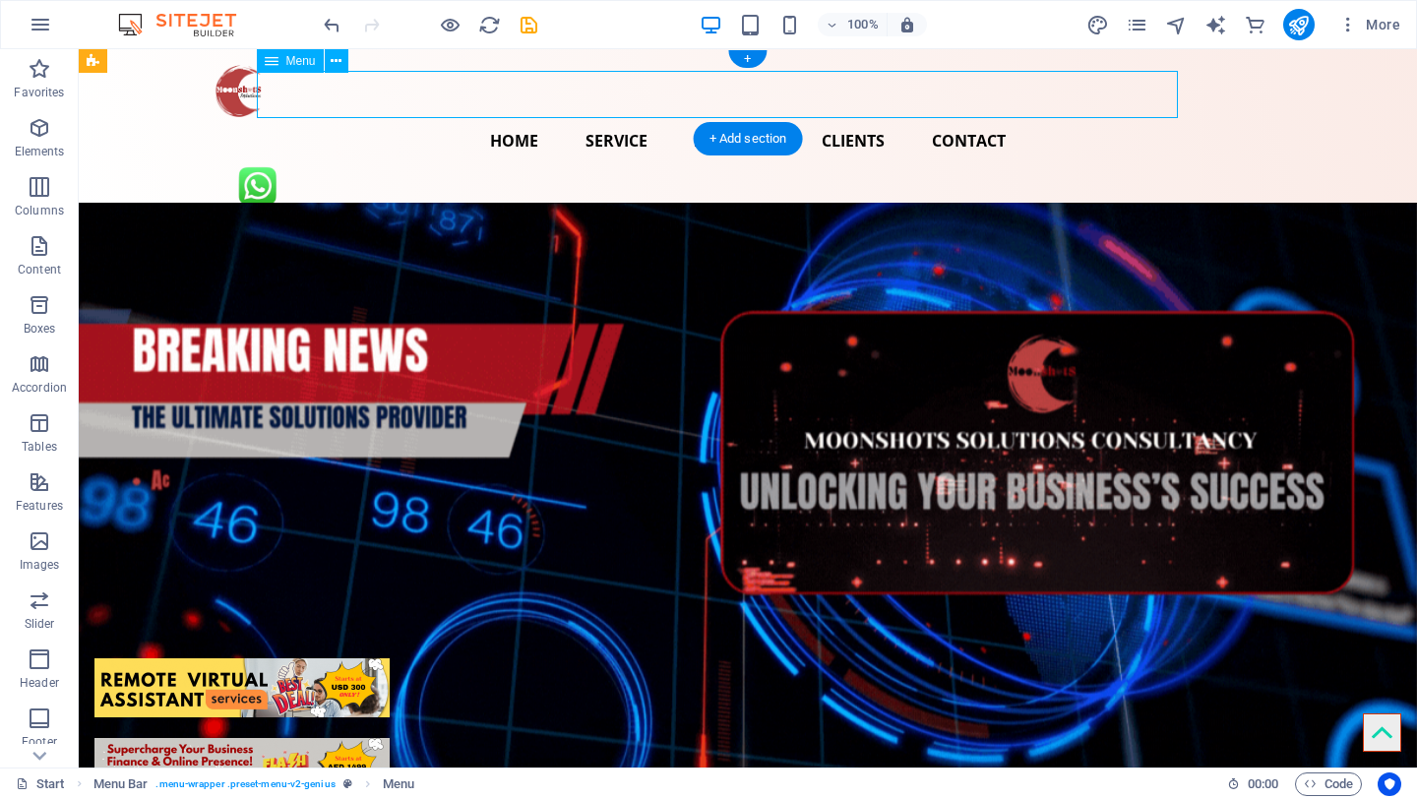
select select
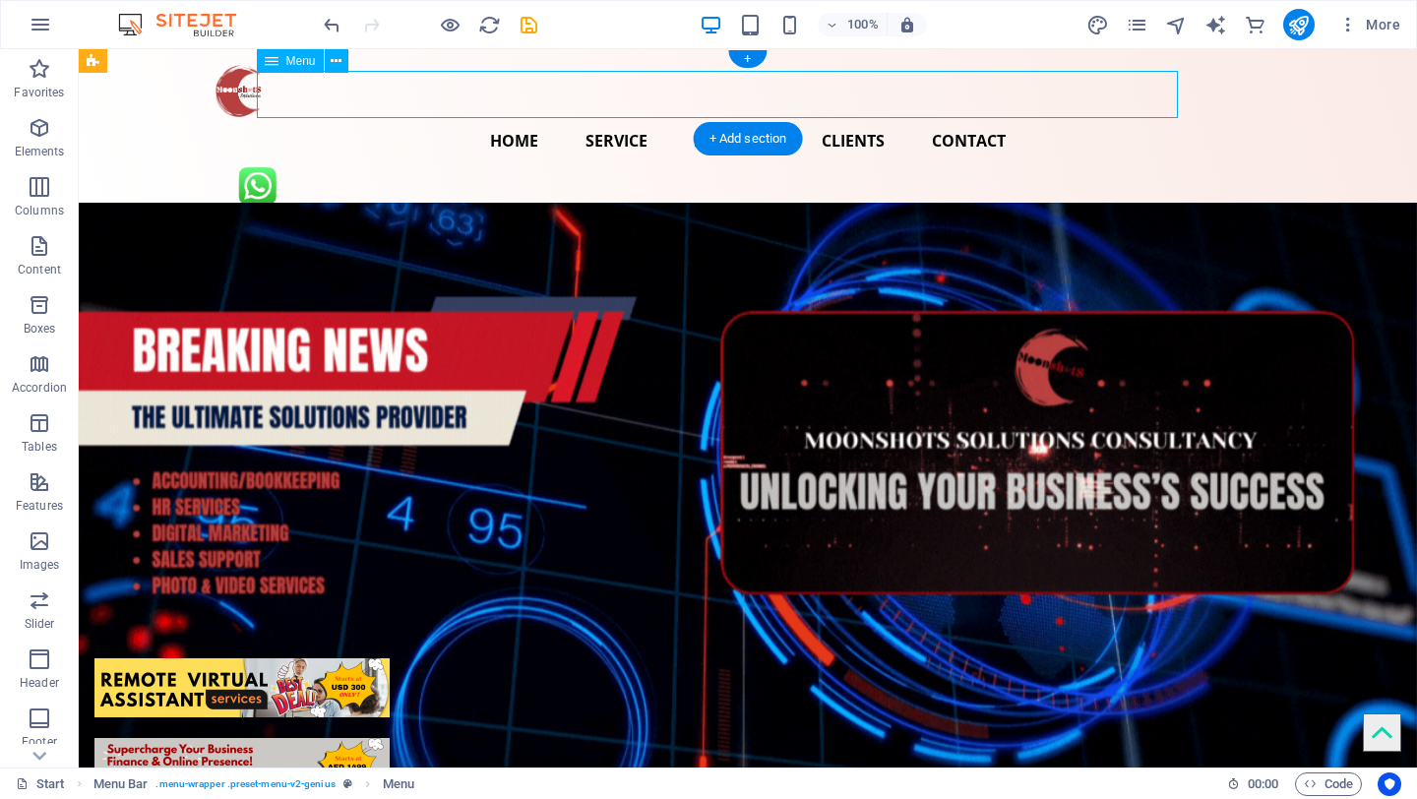
select select
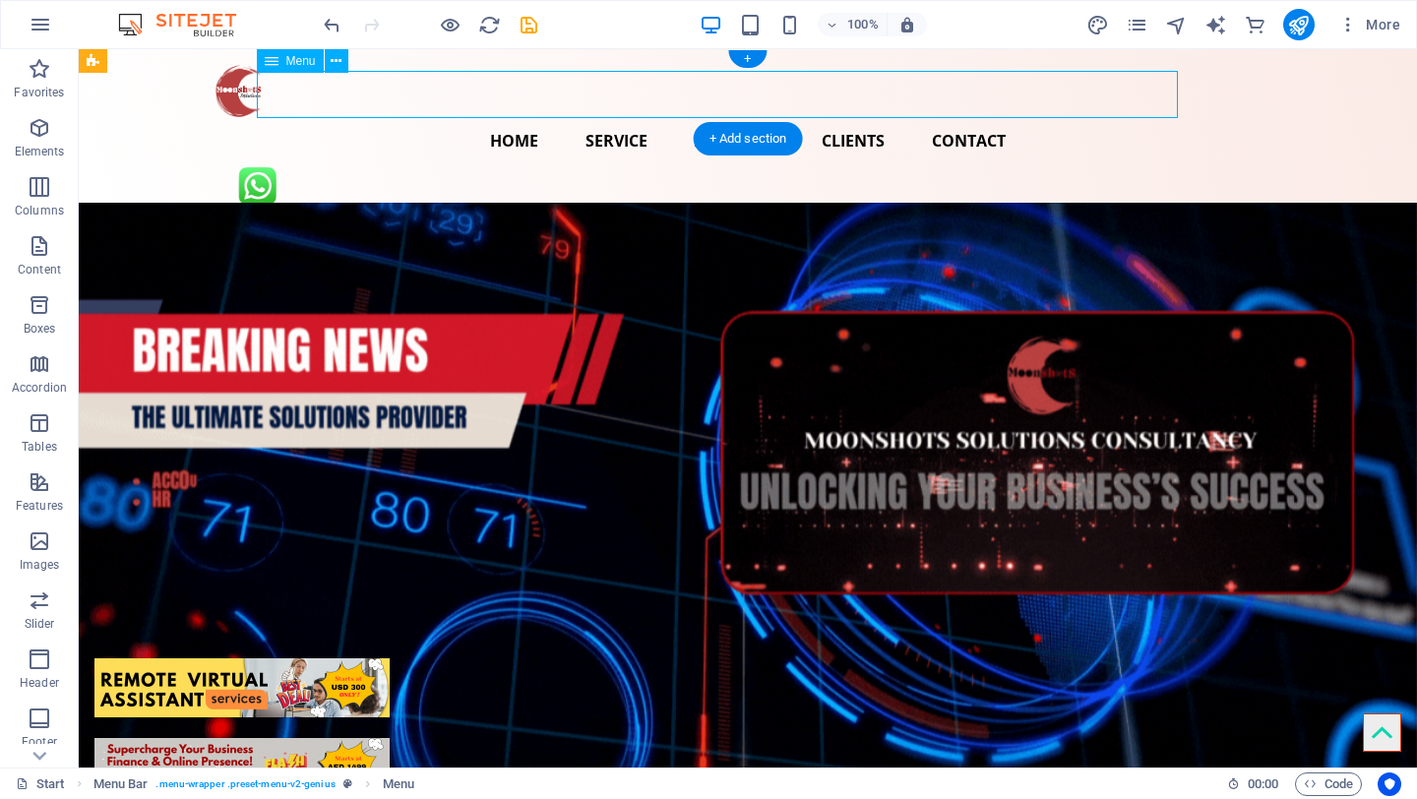
select select
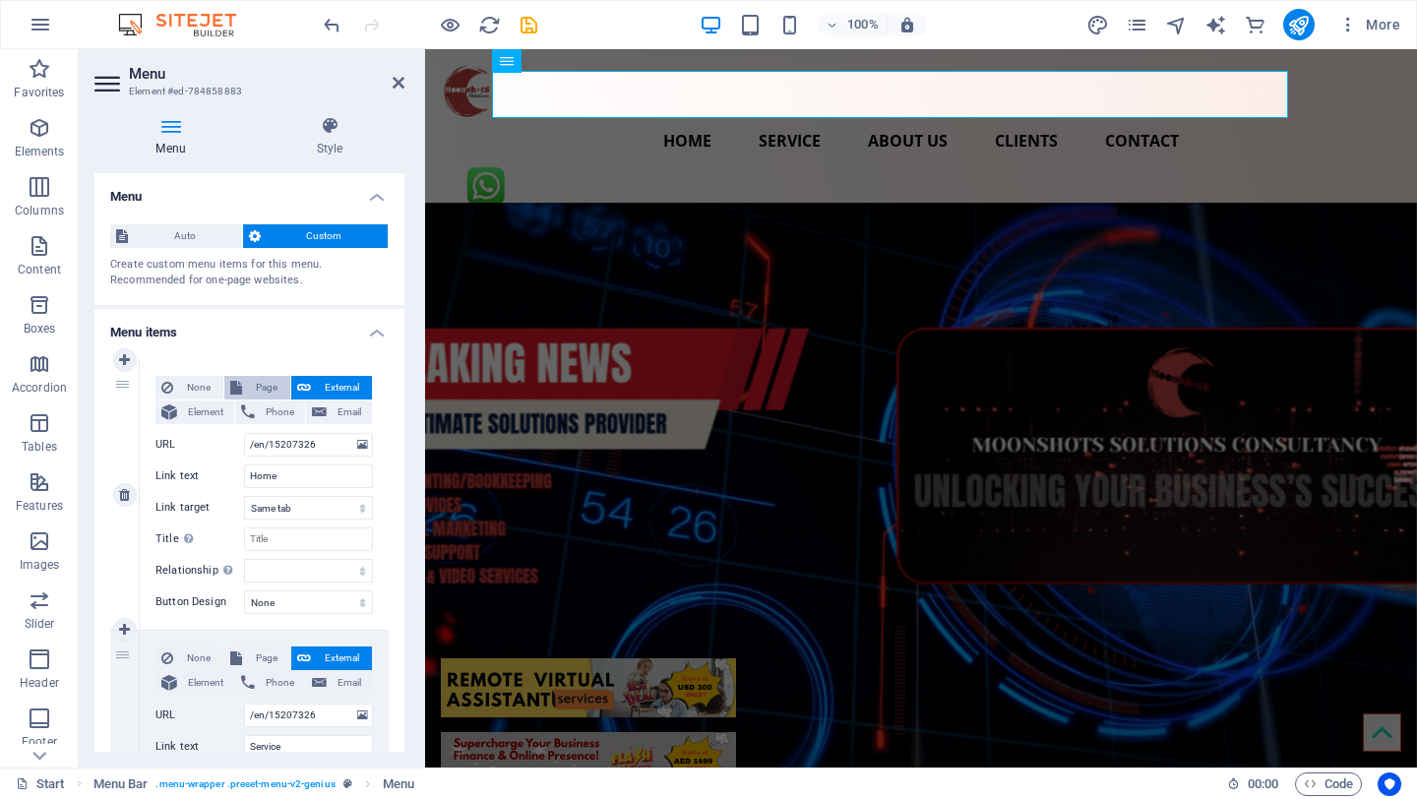
click at [265, 386] on span "Page" at bounding box center [266, 388] width 36 height 24
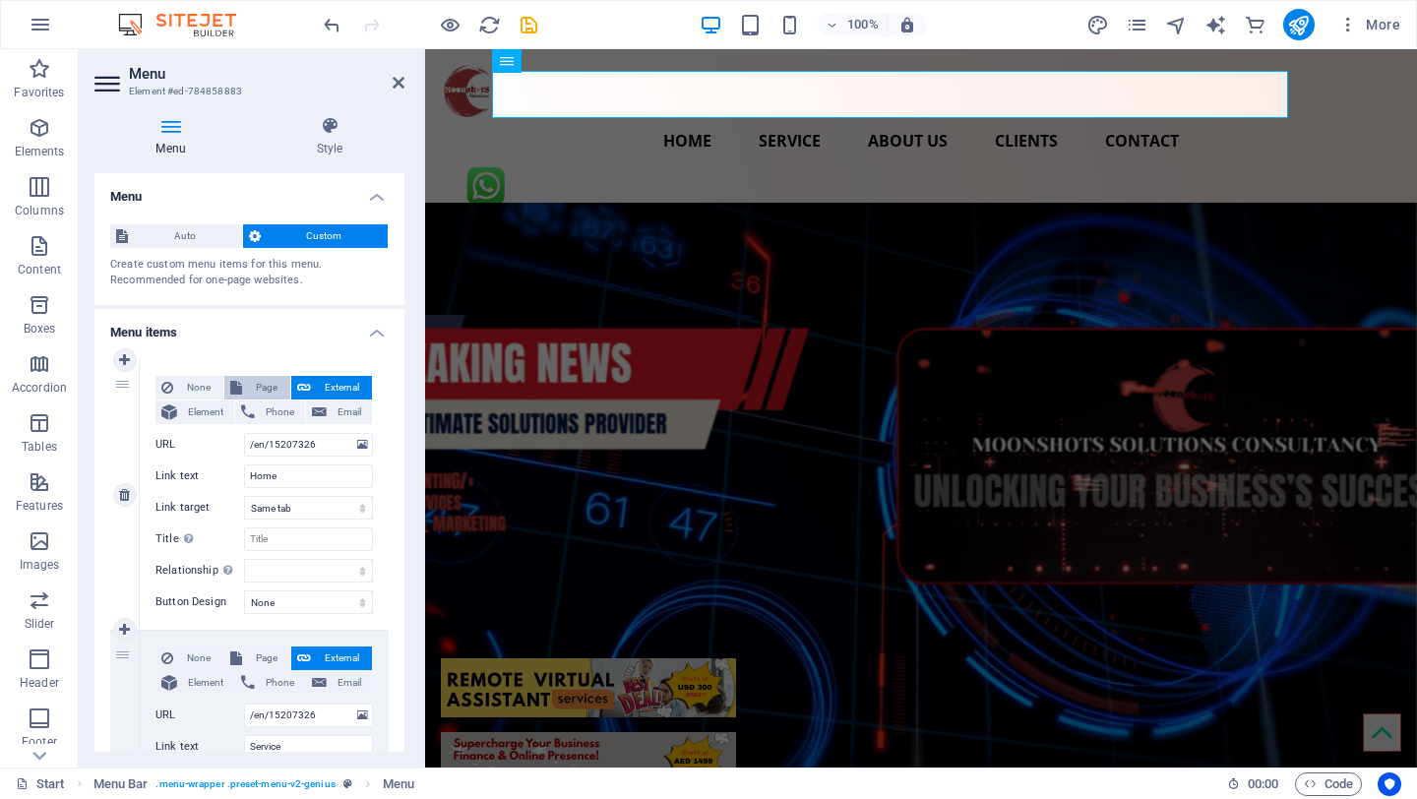
select select
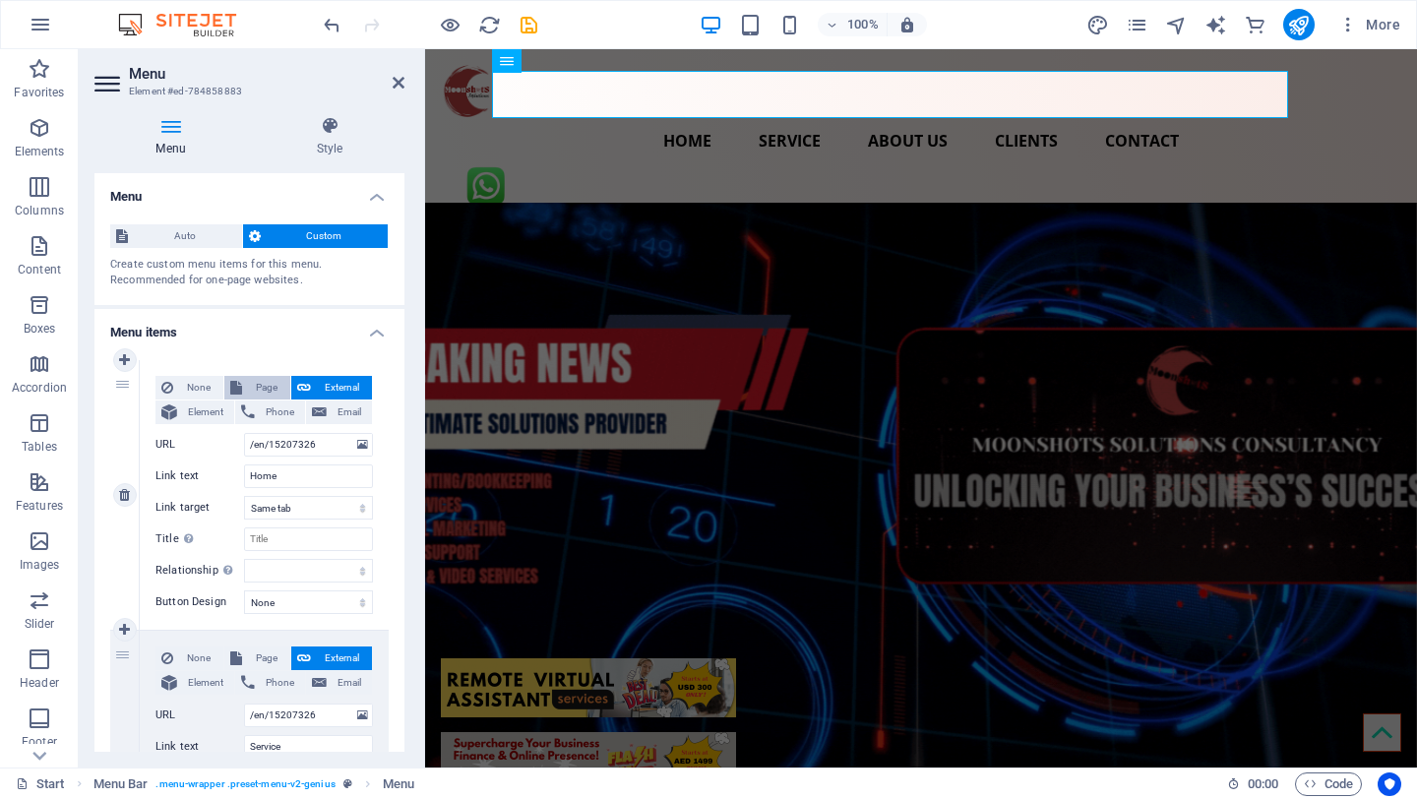
select select
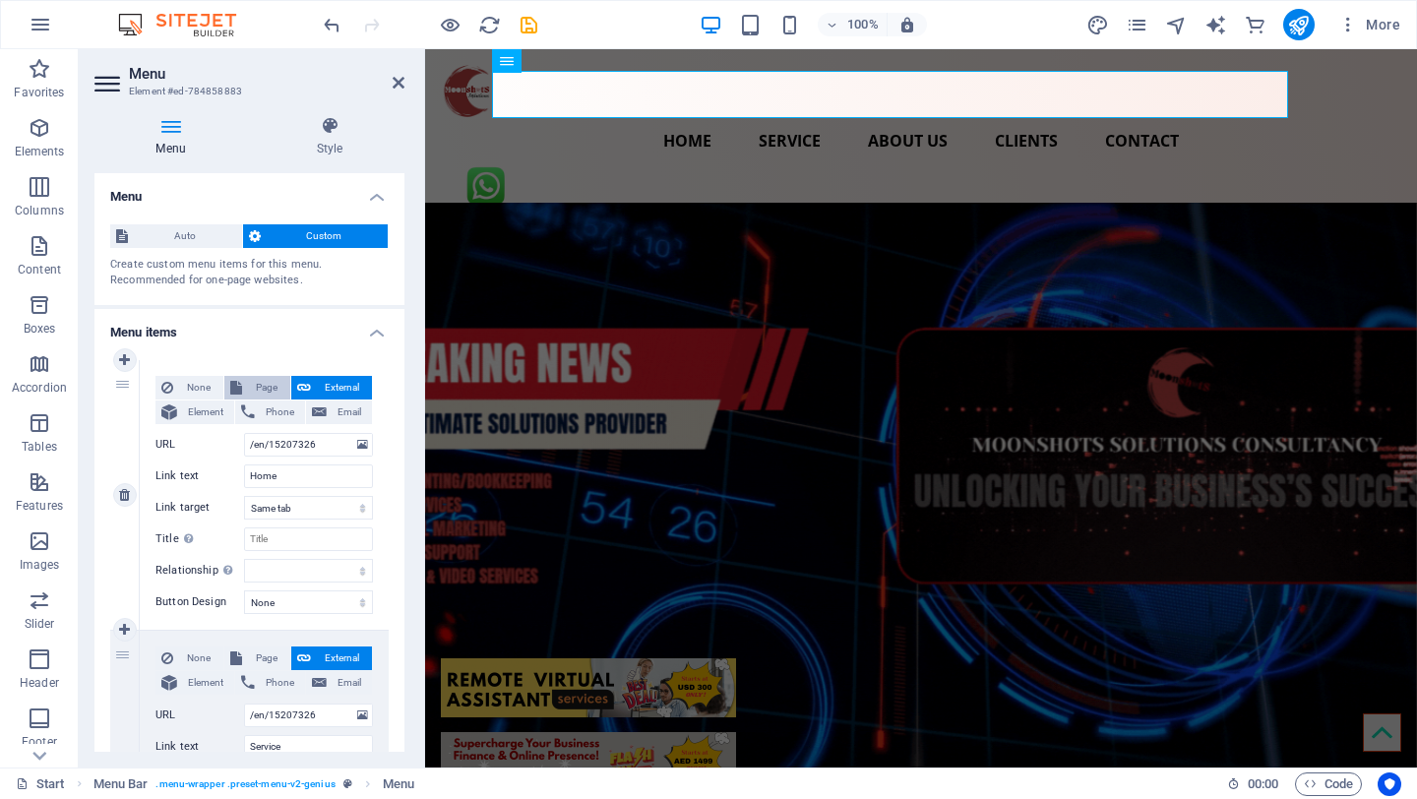
select select
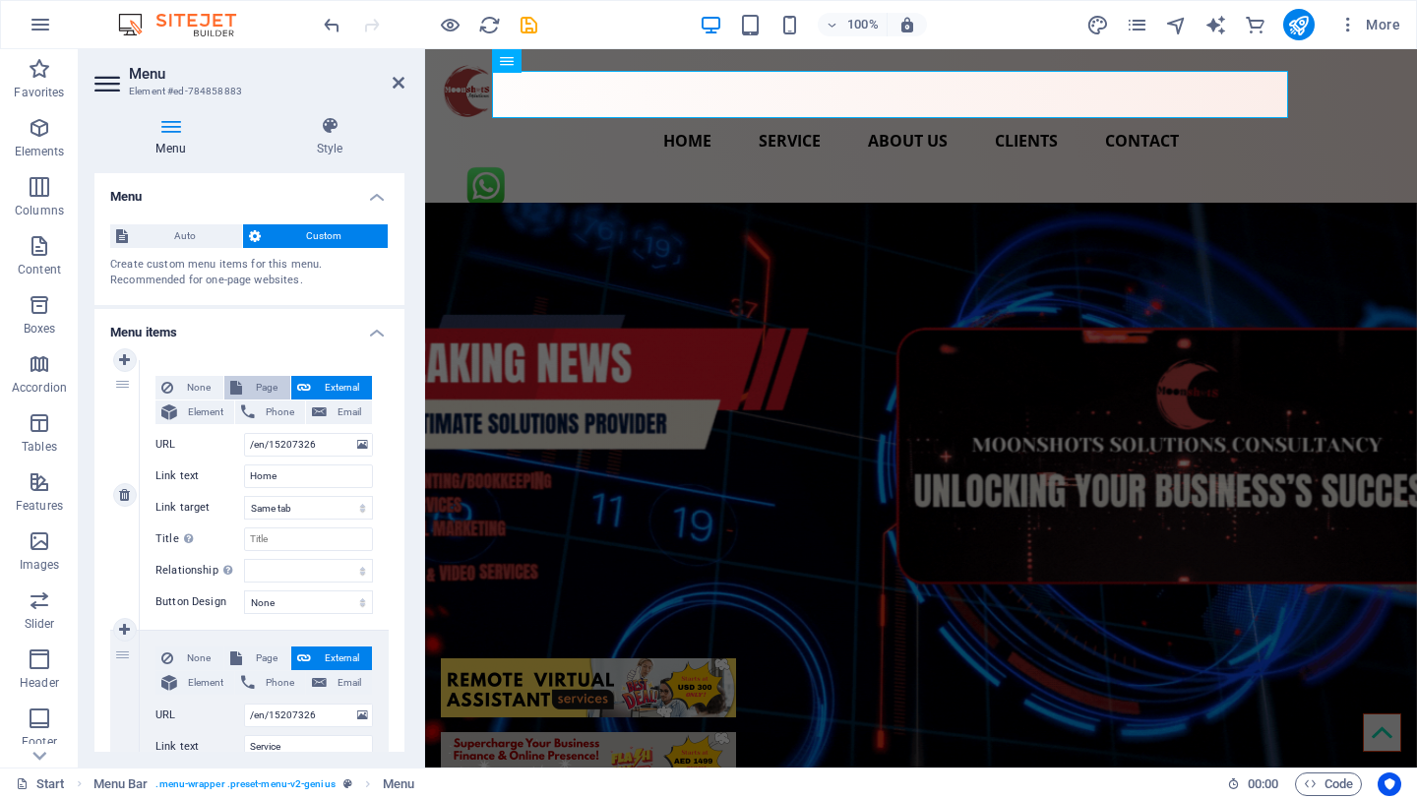
select select
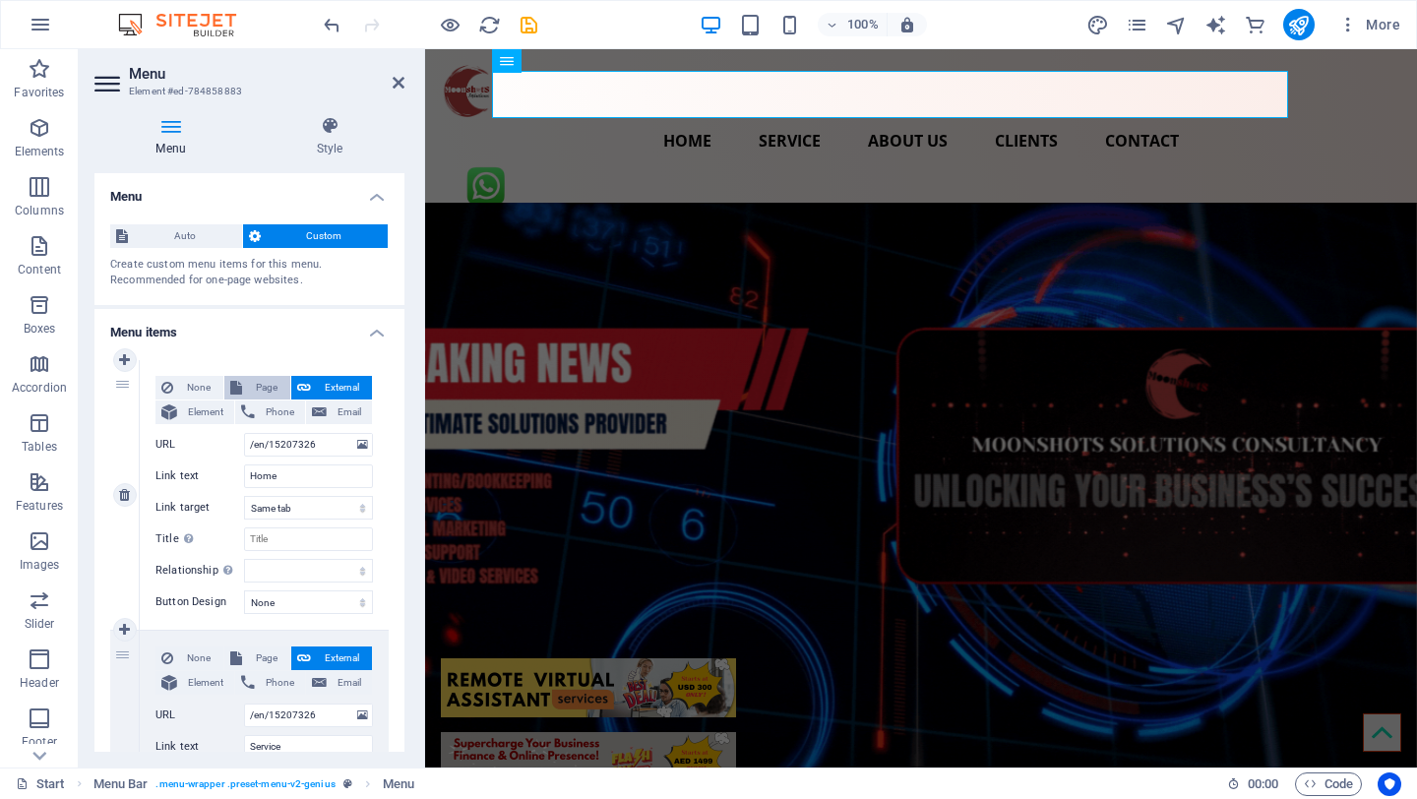
select select
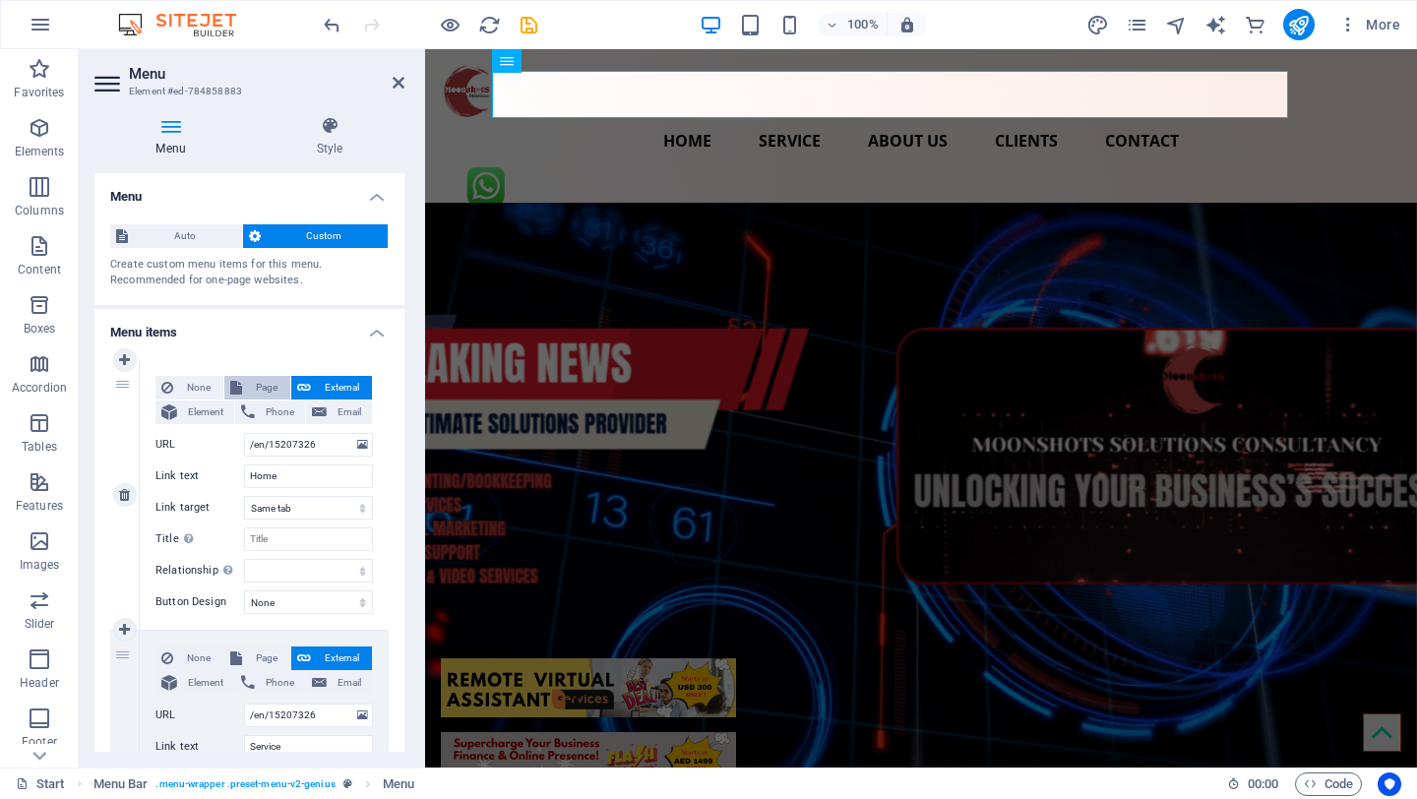
select select
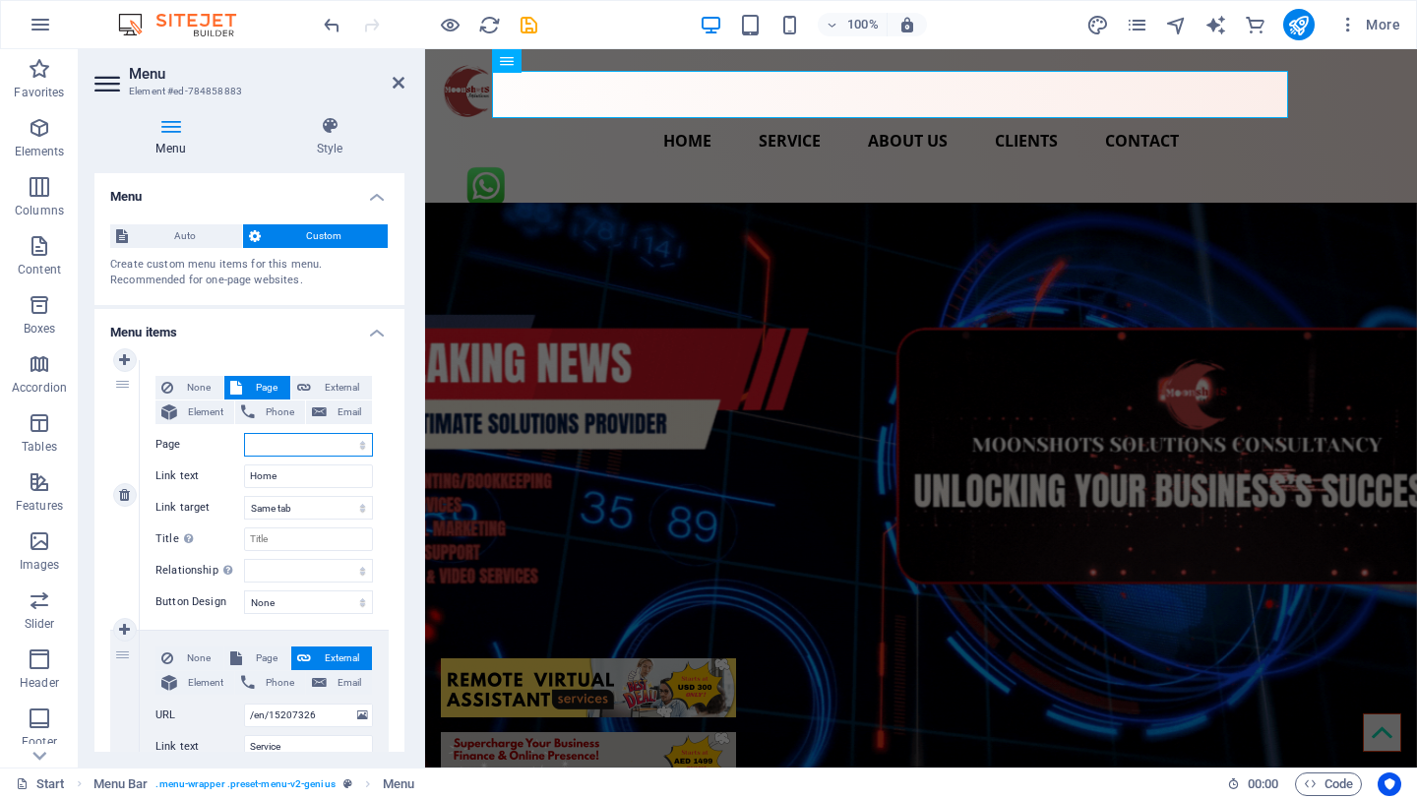
click at [306, 442] on select "Start Start New page Start Start Start Start Start" at bounding box center [308, 445] width 129 height 24
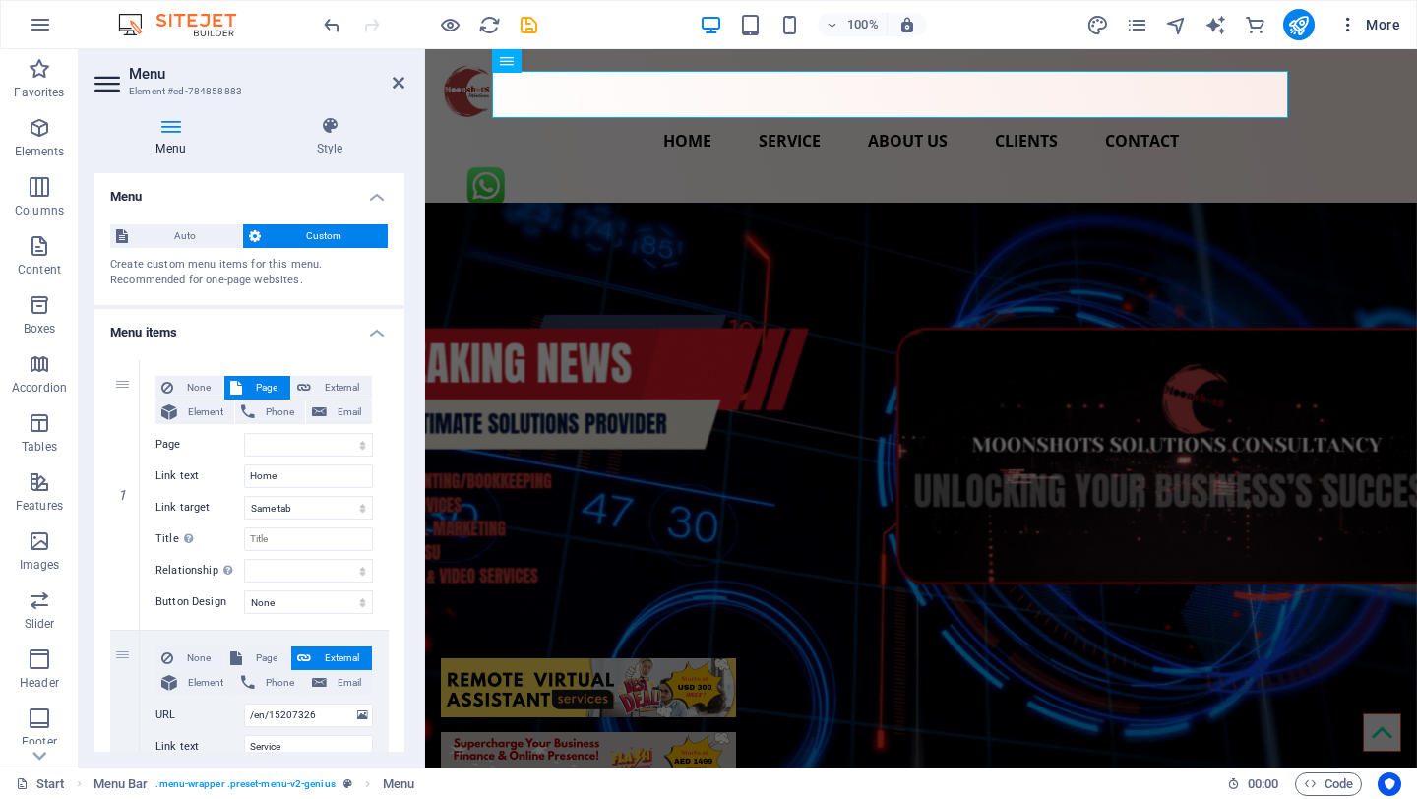
click at [1348, 18] on icon "button" at bounding box center [1349, 25] width 20 height 20
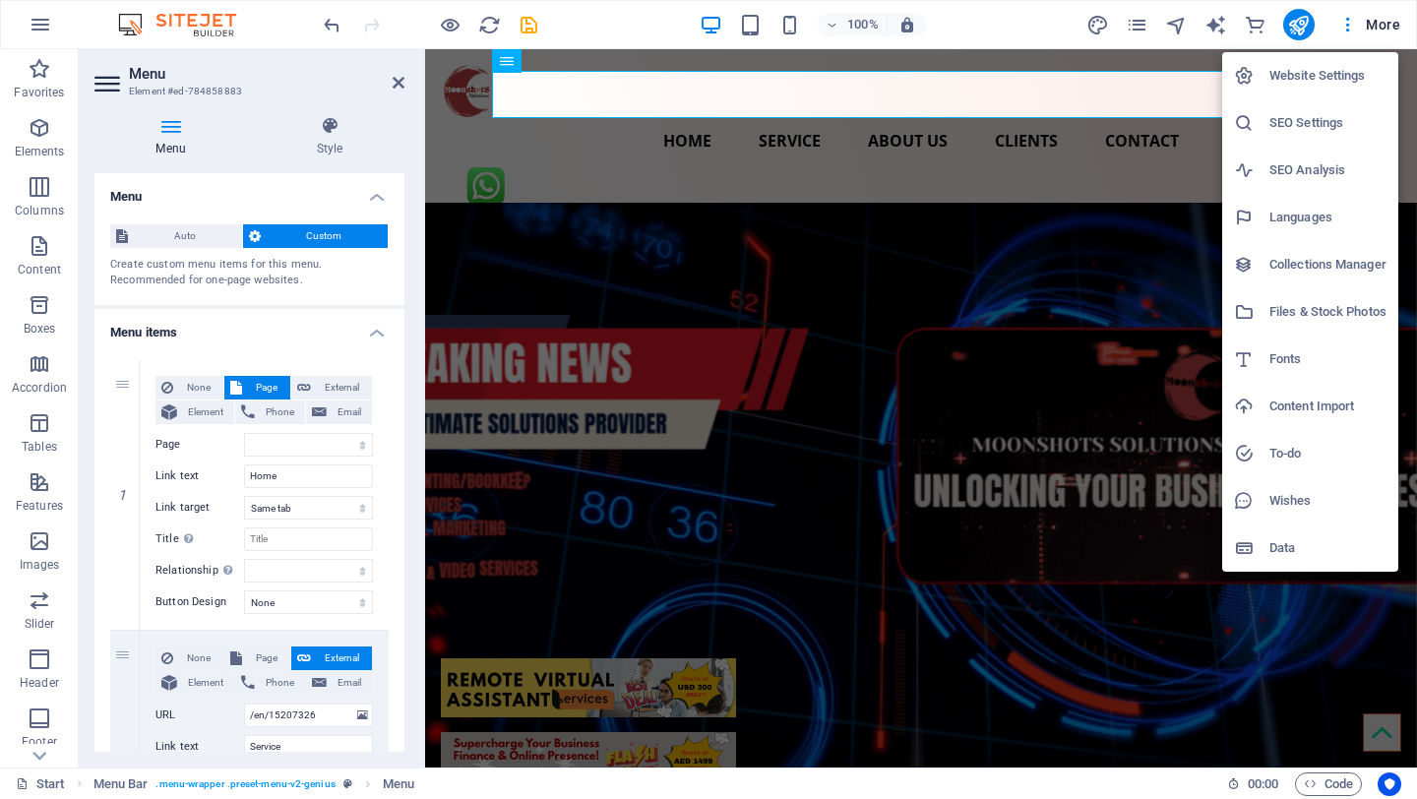
click at [1140, 24] on div at bounding box center [708, 399] width 1417 height 799
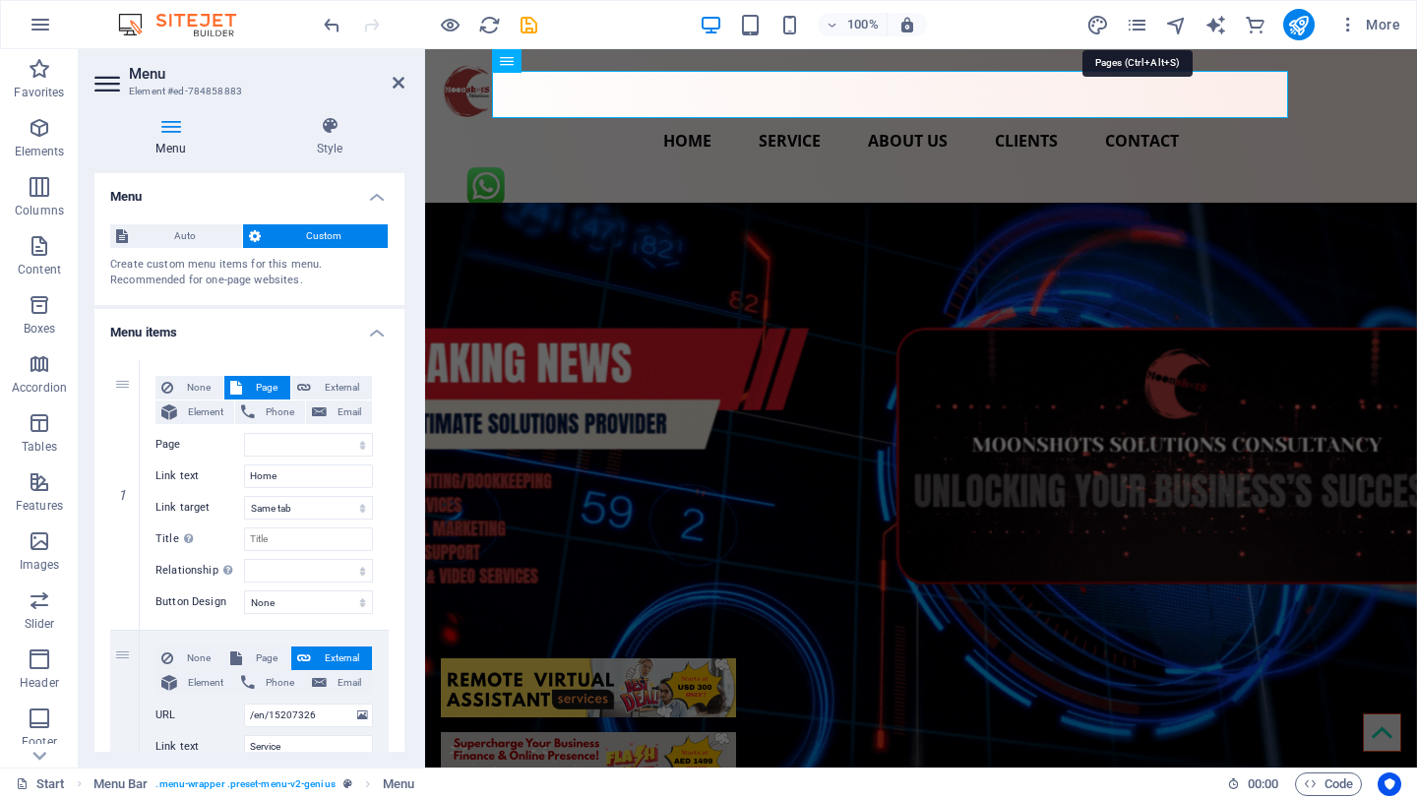
click at [1140, 24] on icon "pages" at bounding box center [1137, 25] width 23 height 23
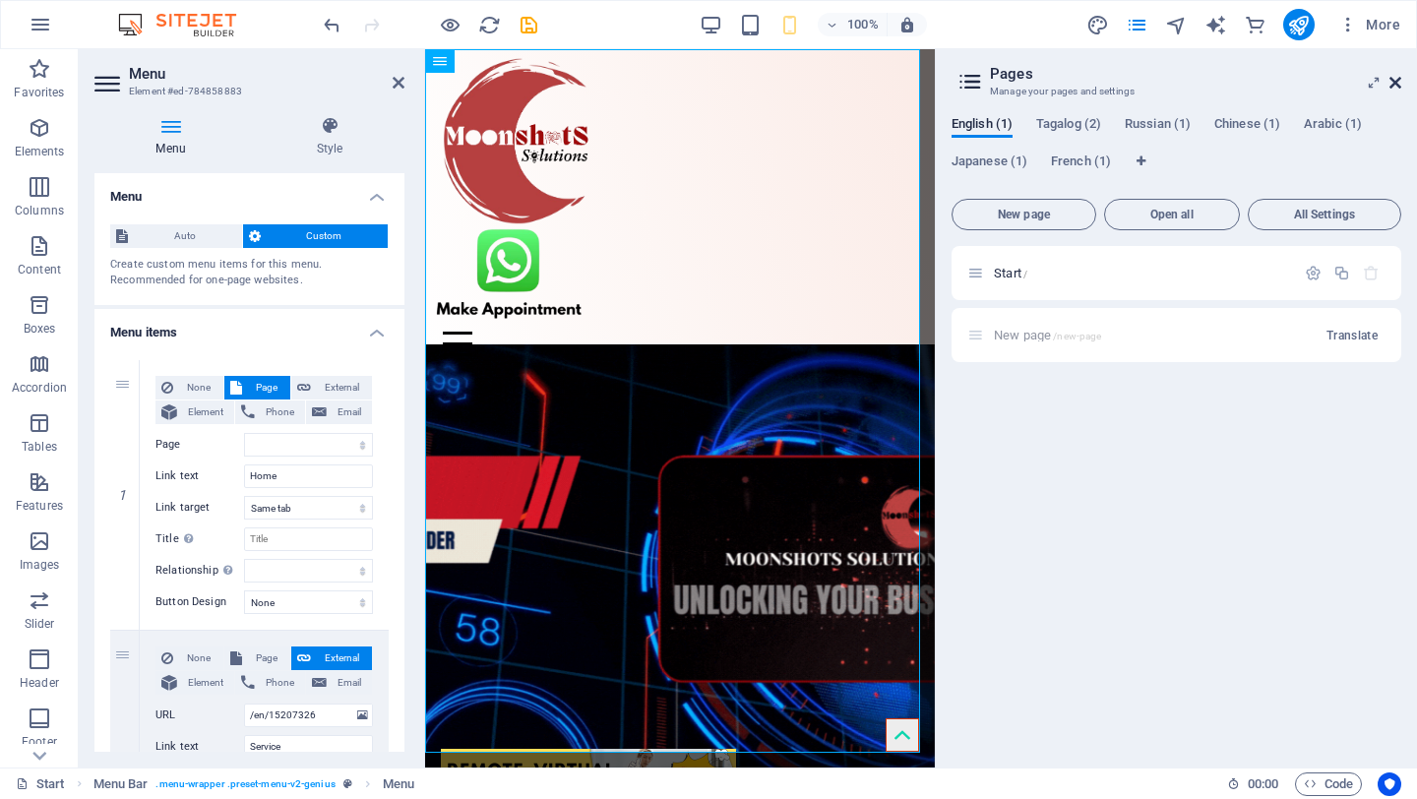
click at [1395, 83] on icon at bounding box center [1396, 83] width 12 height 16
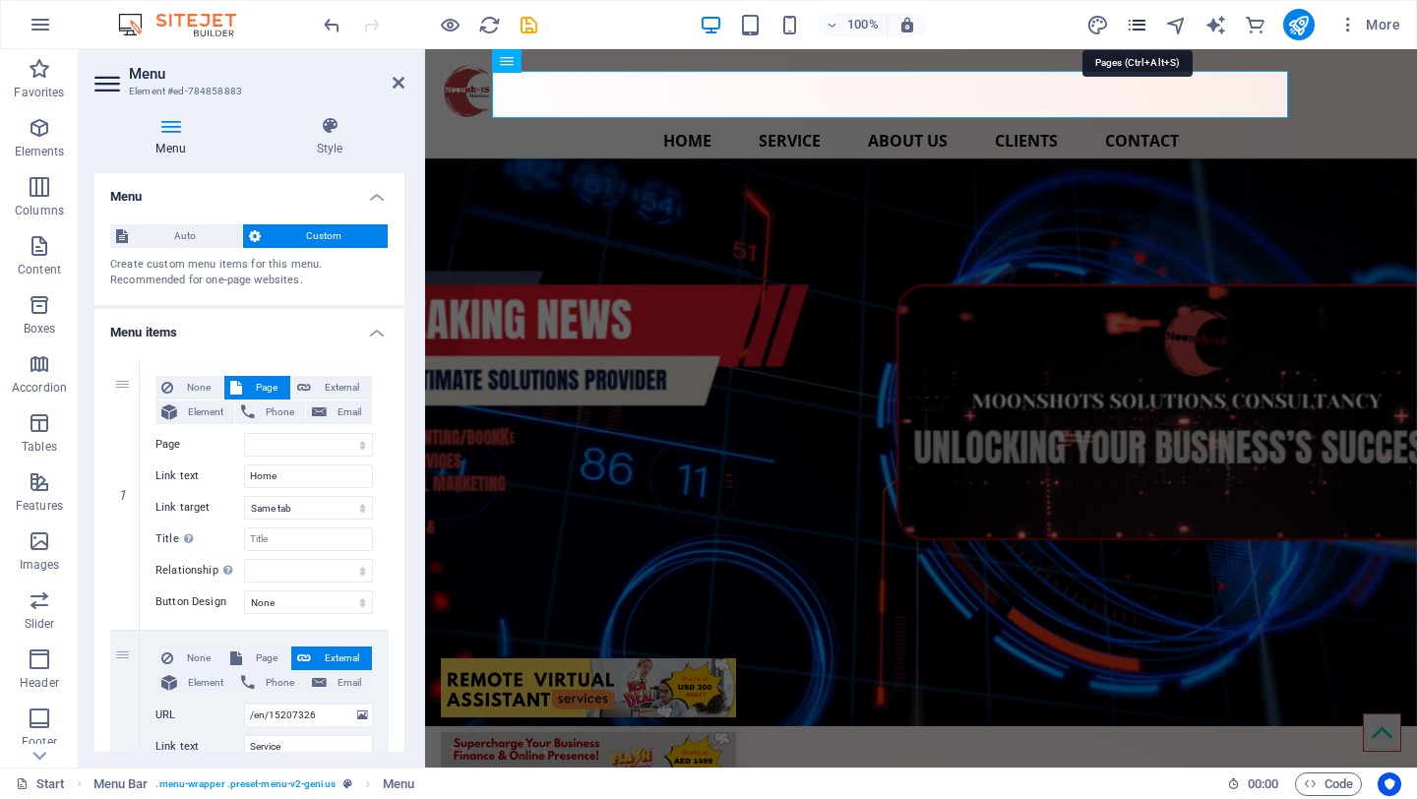
click at [1141, 25] on icon "pages" at bounding box center [1137, 25] width 23 height 23
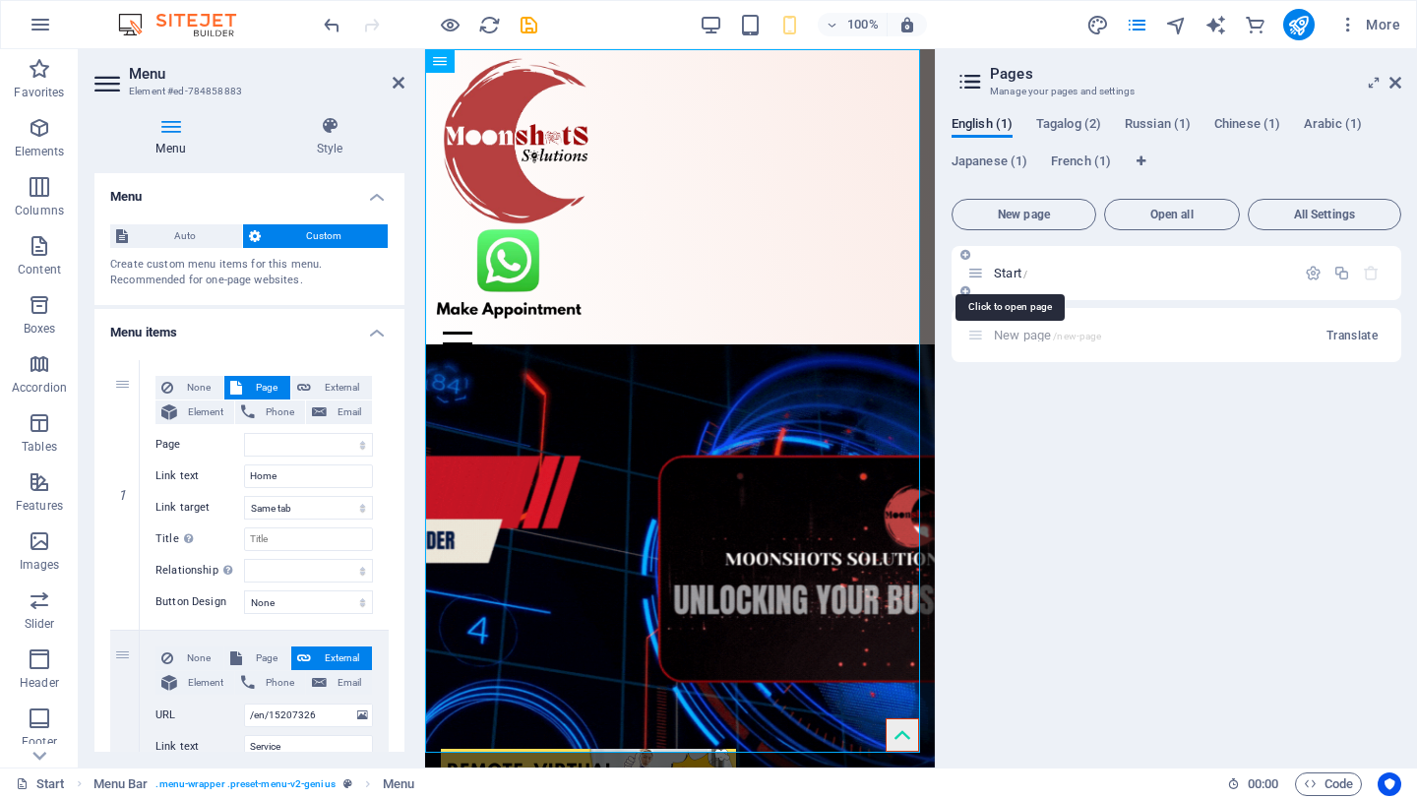
click at [1013, 273] on span "Start /" at bounding box center [1010, 273] width 33 height 15
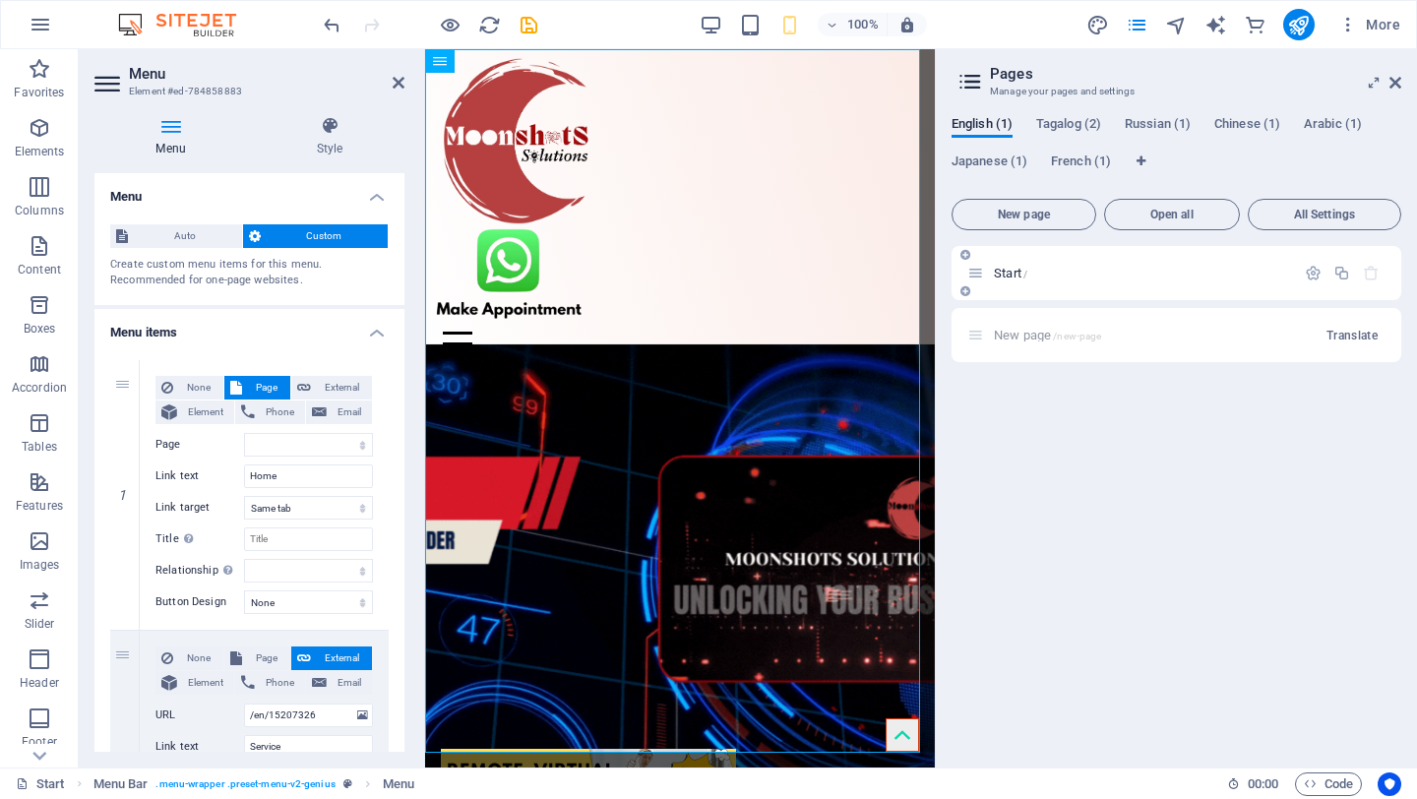
click at [967, 255] on icon at bounding box center [966, 255] width 10 height 12
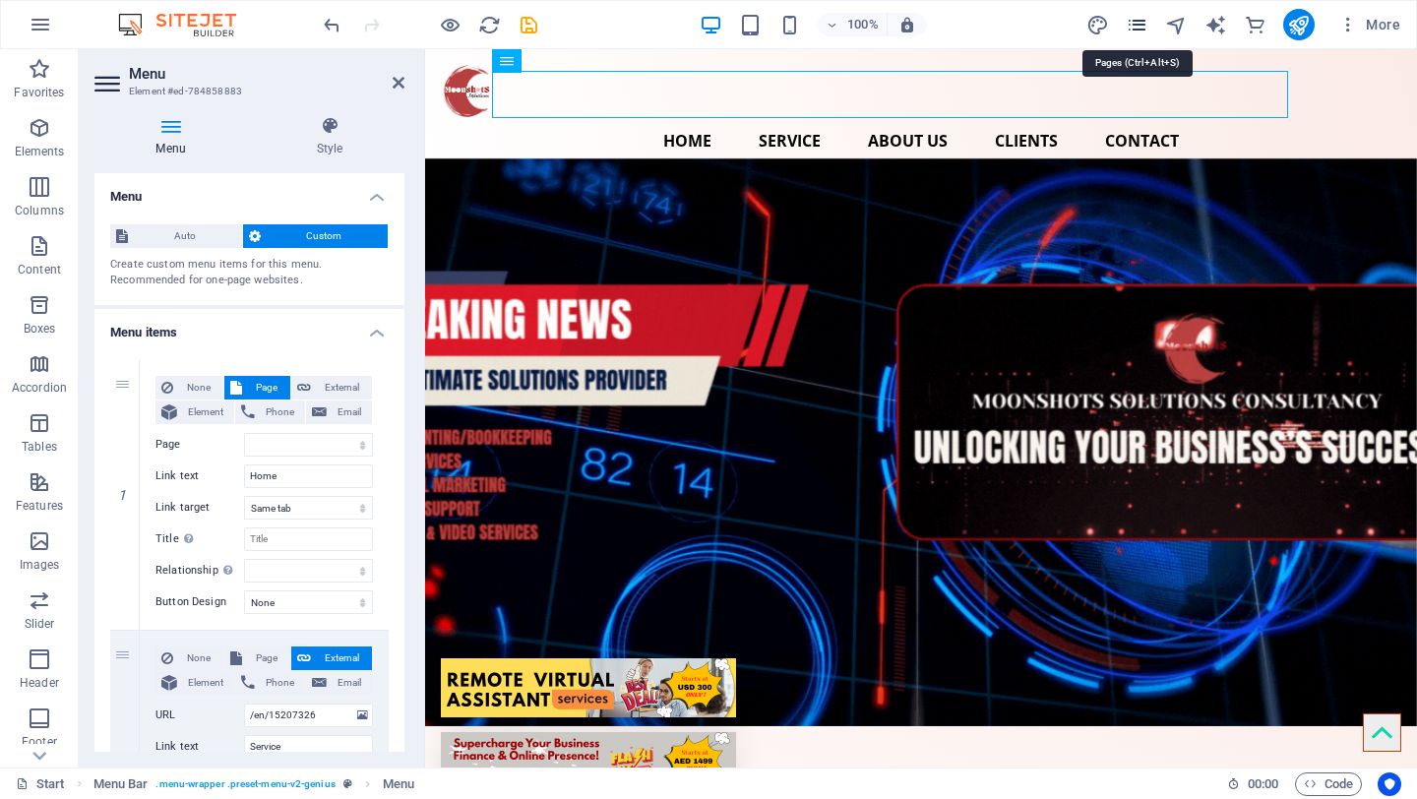
click at [1140, 27] on icon "pages" at bounding box center [1137, 25] width 23 height 23
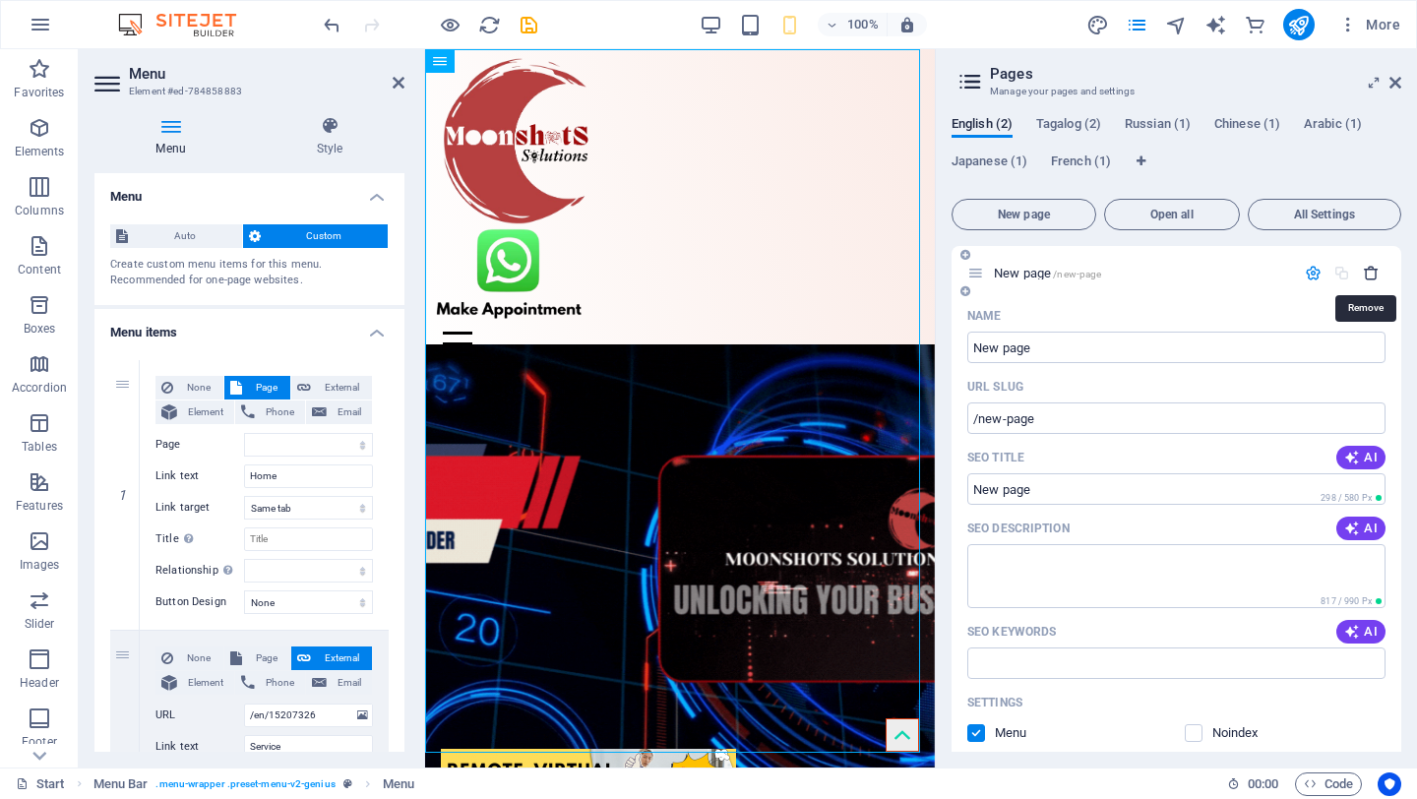
click at [1367, 273] on icon "button" at bounding box center [1371, 273] width 17 height 17
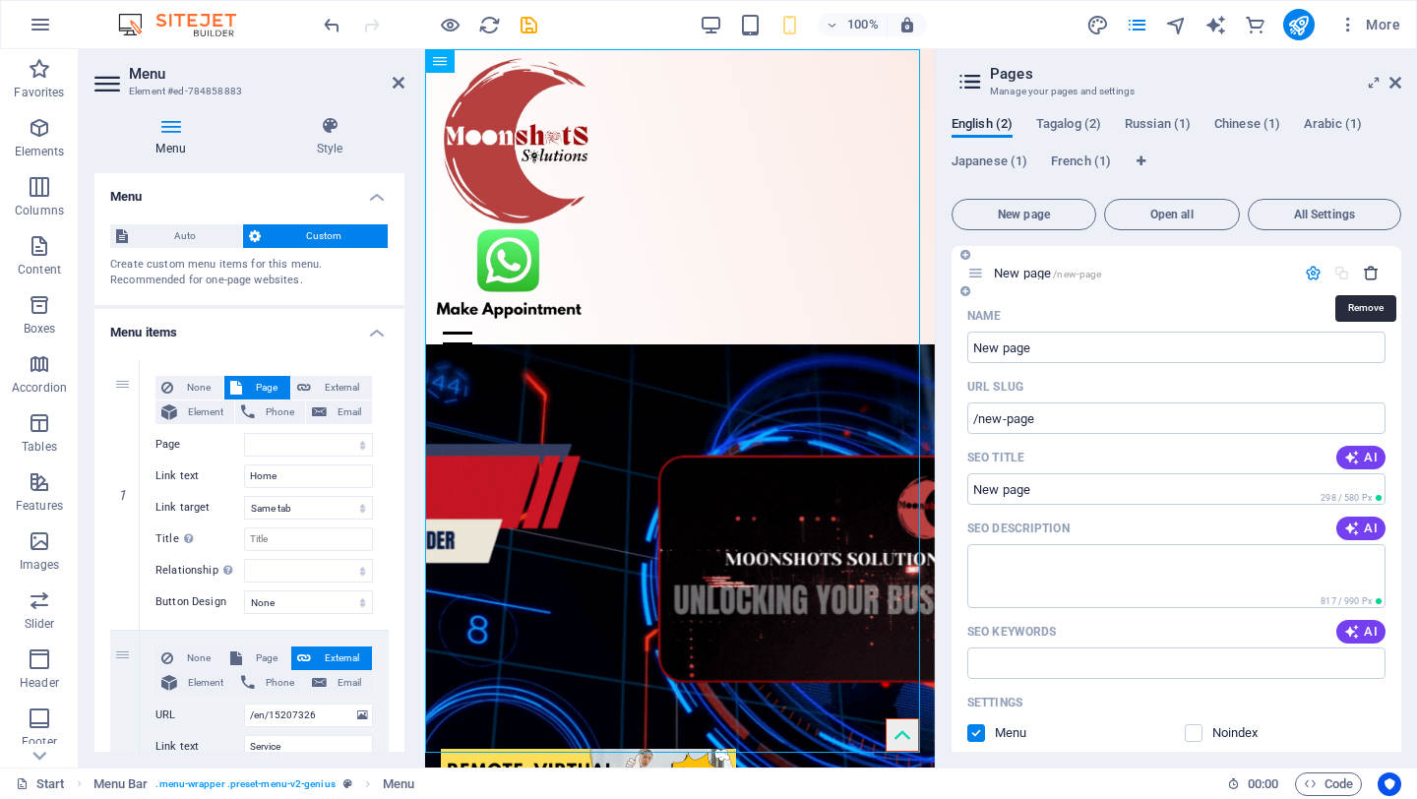
select select
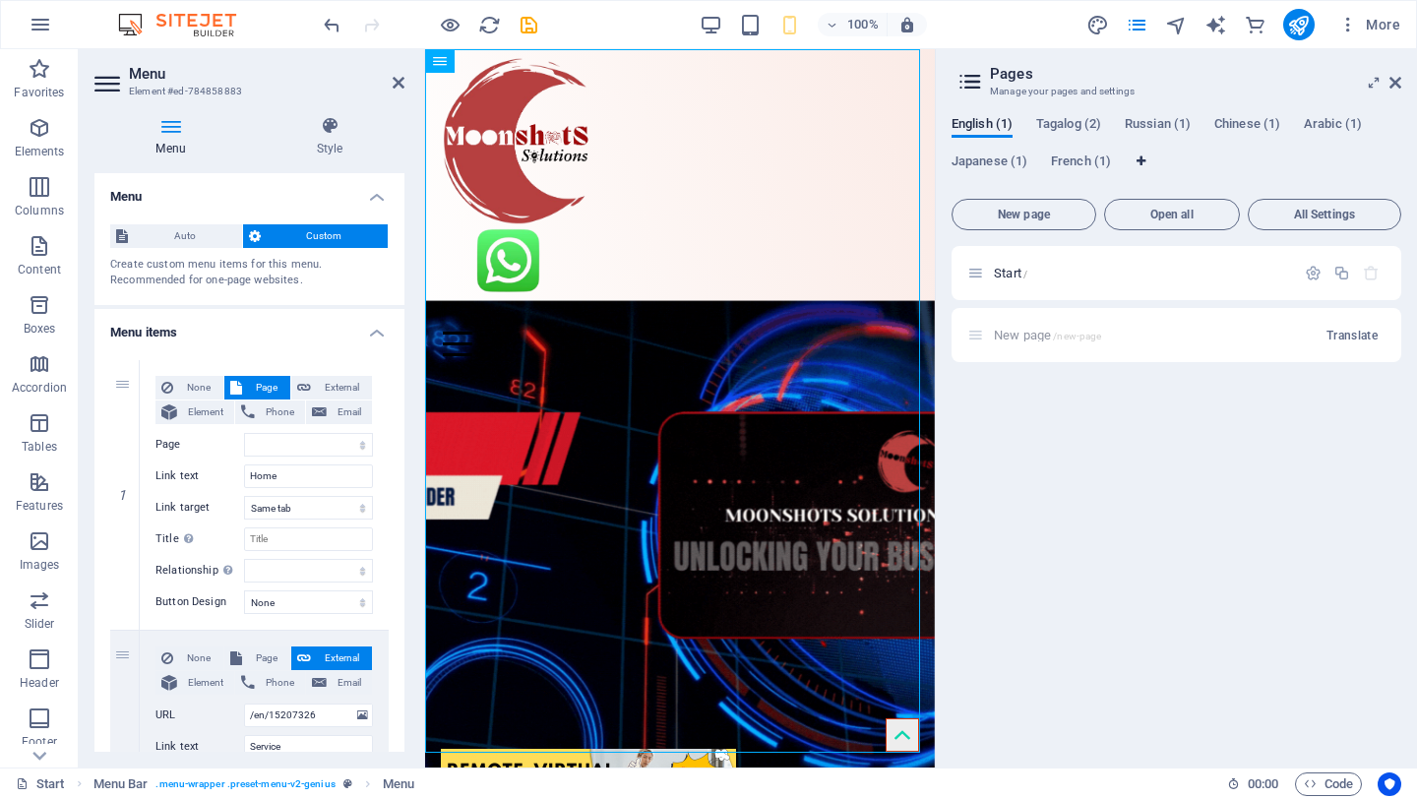
click at [1137, 161] on icon "Language Tabs" at bounding box center [1141, 162] width 9 height 12
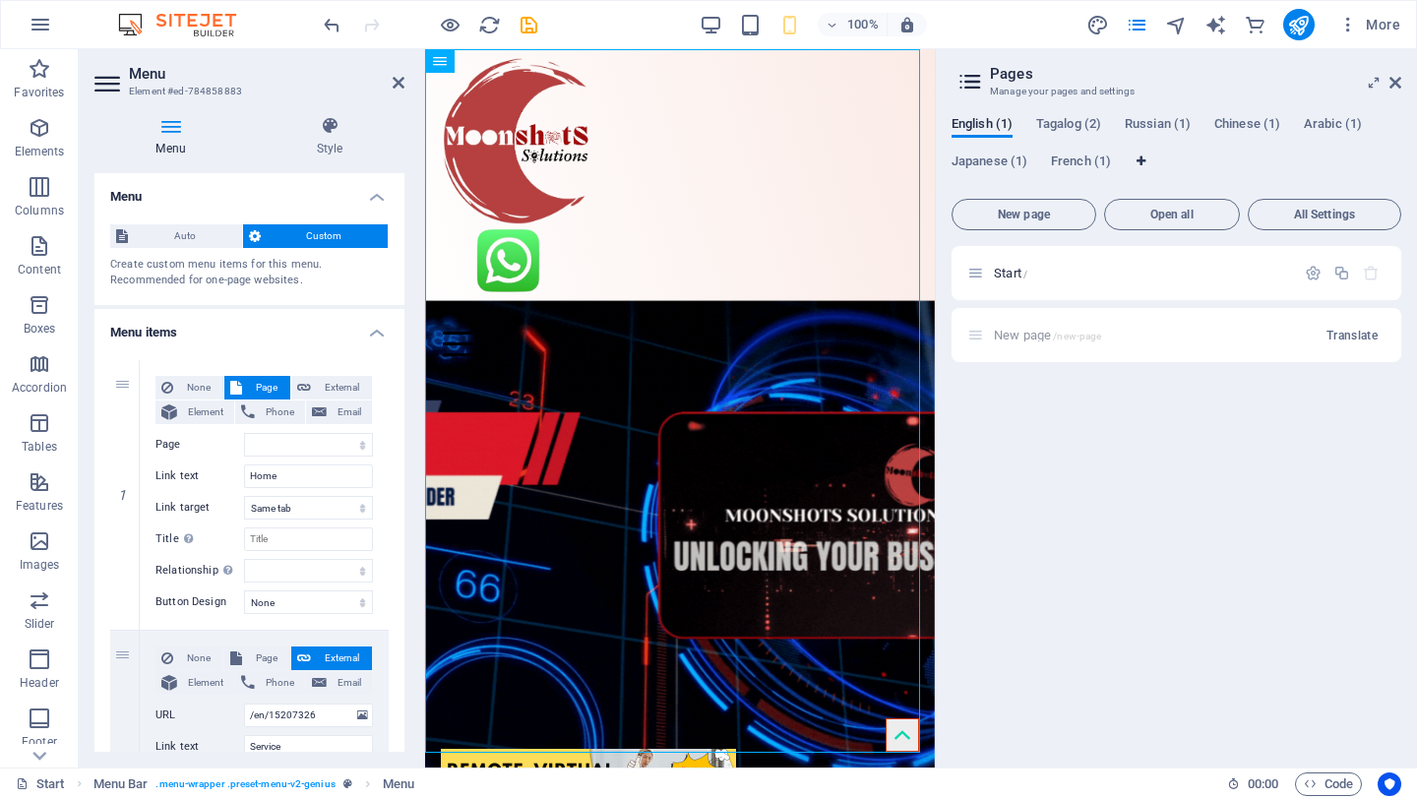
select select "41"
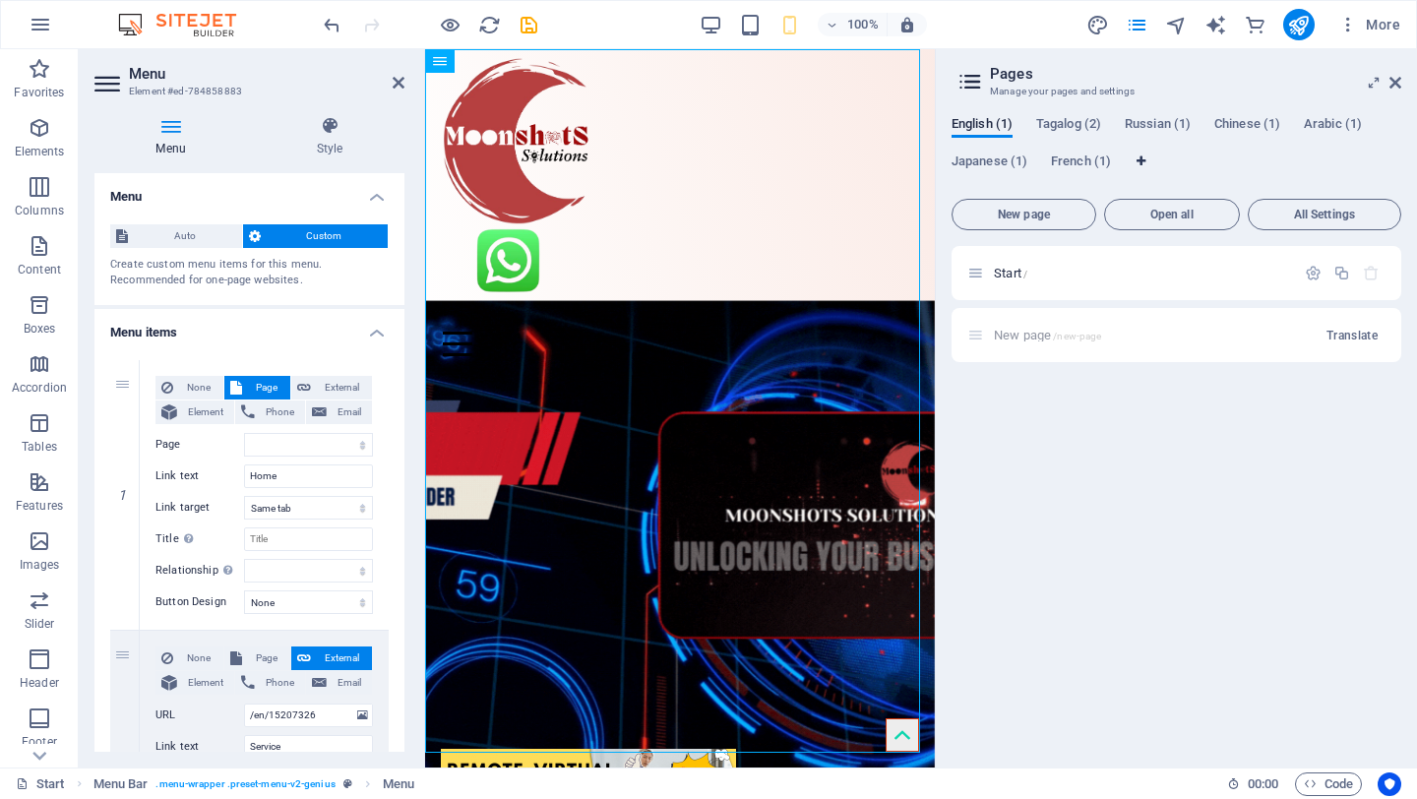
select select "153"
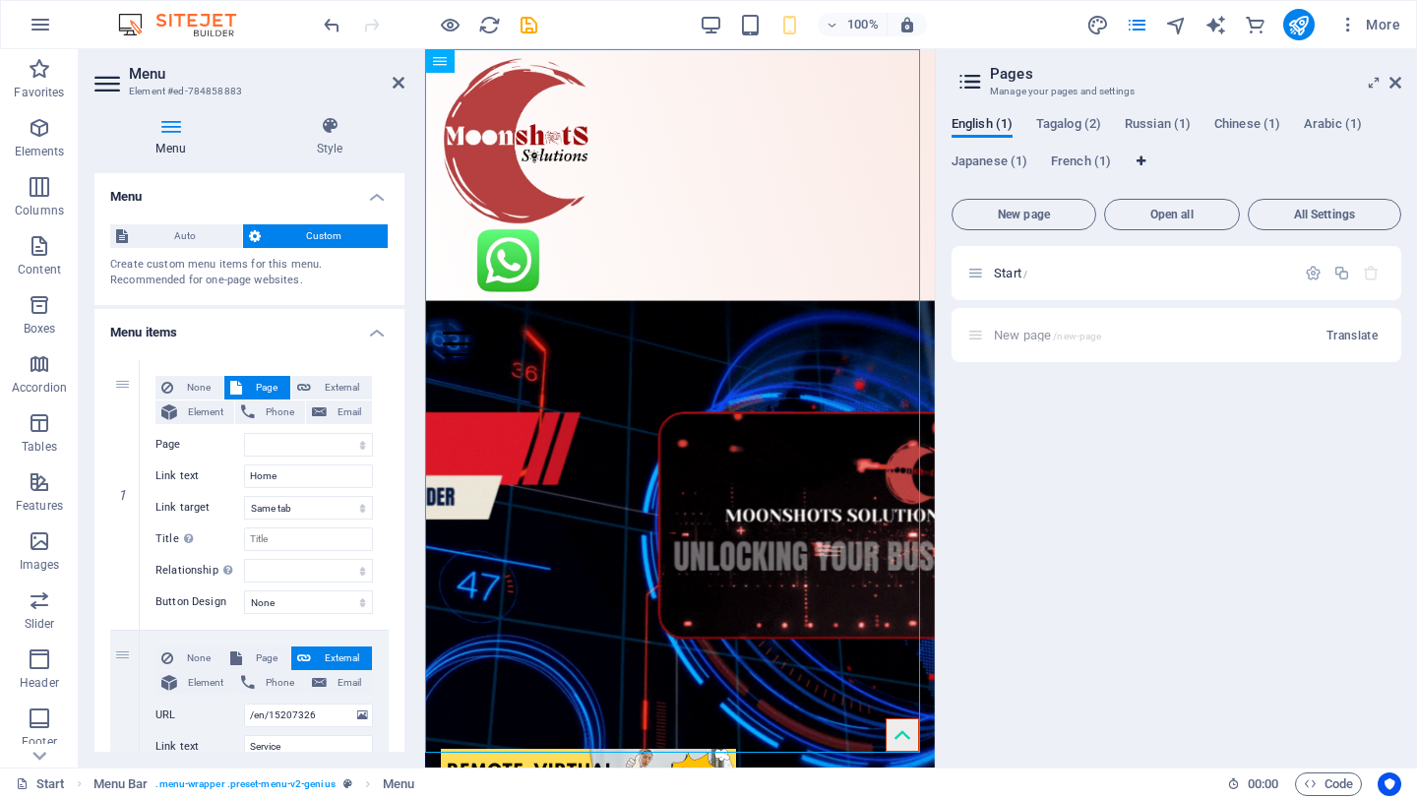
select select "134"
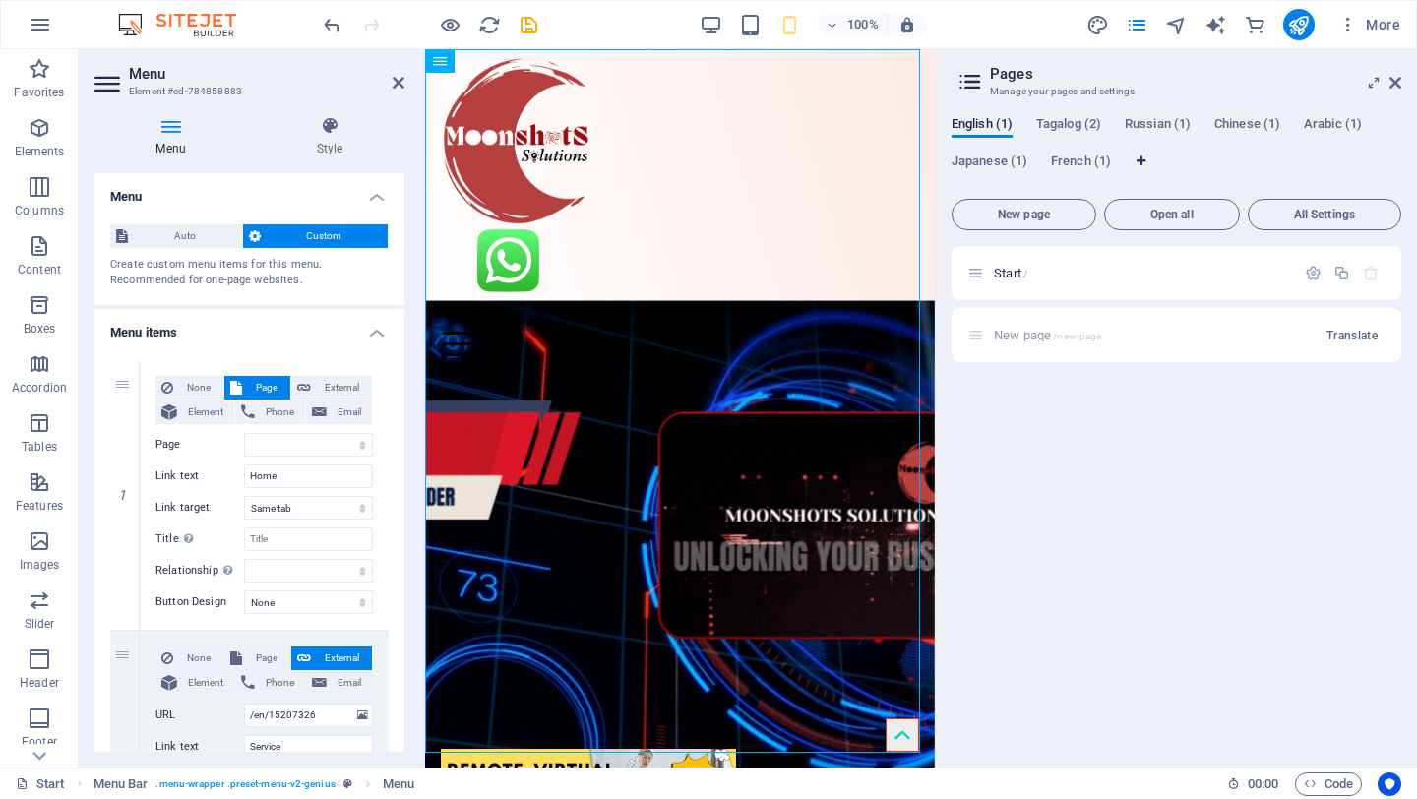
select select "30"
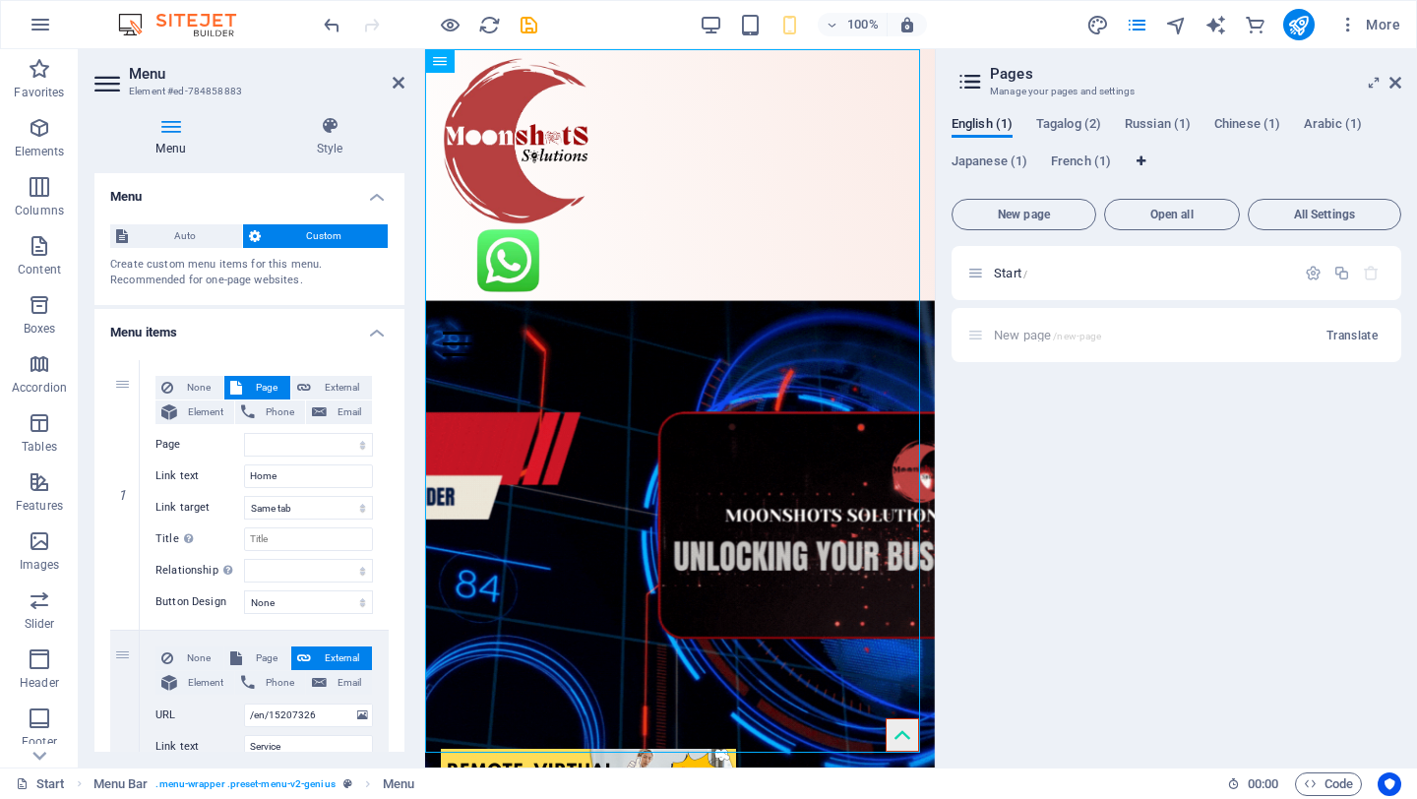
select select "6"
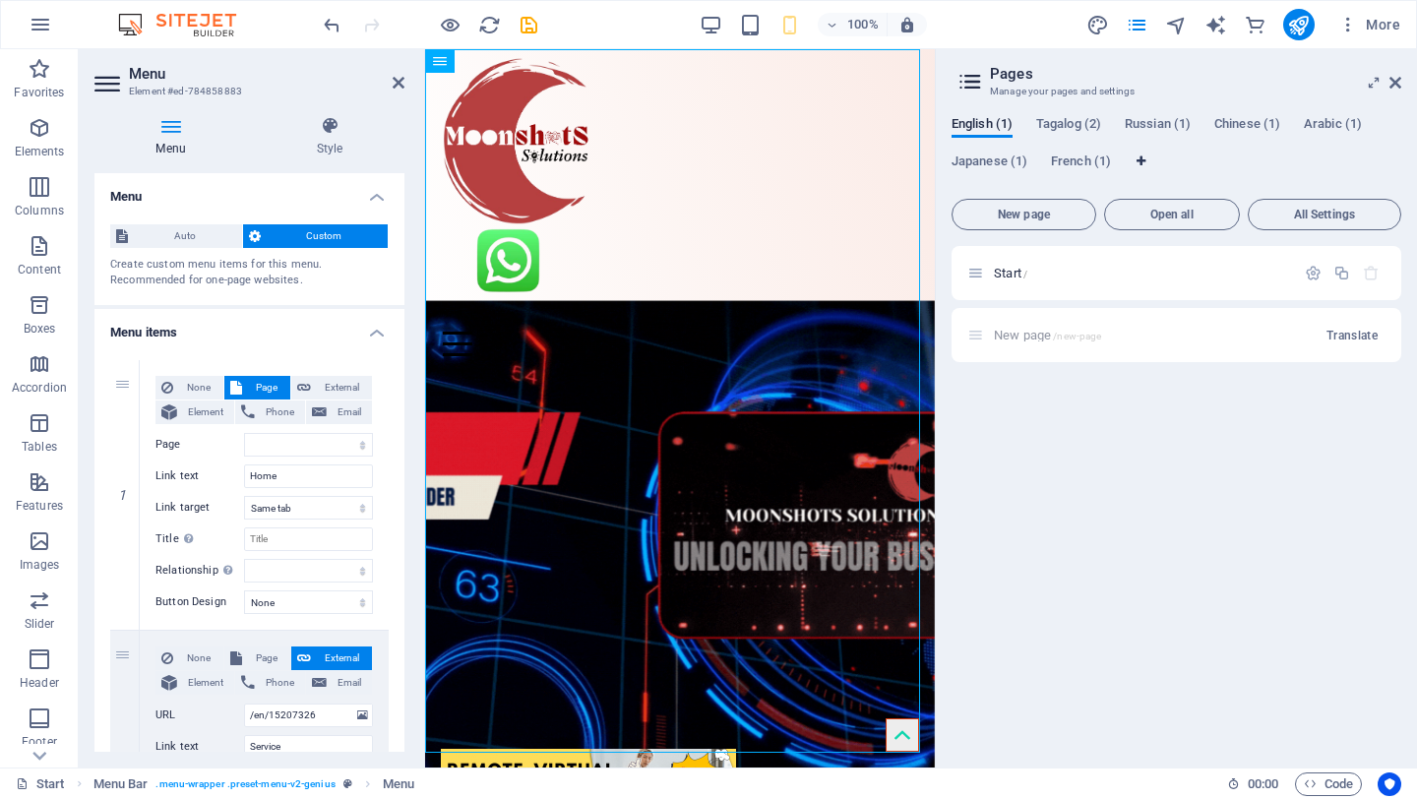
select select "77"
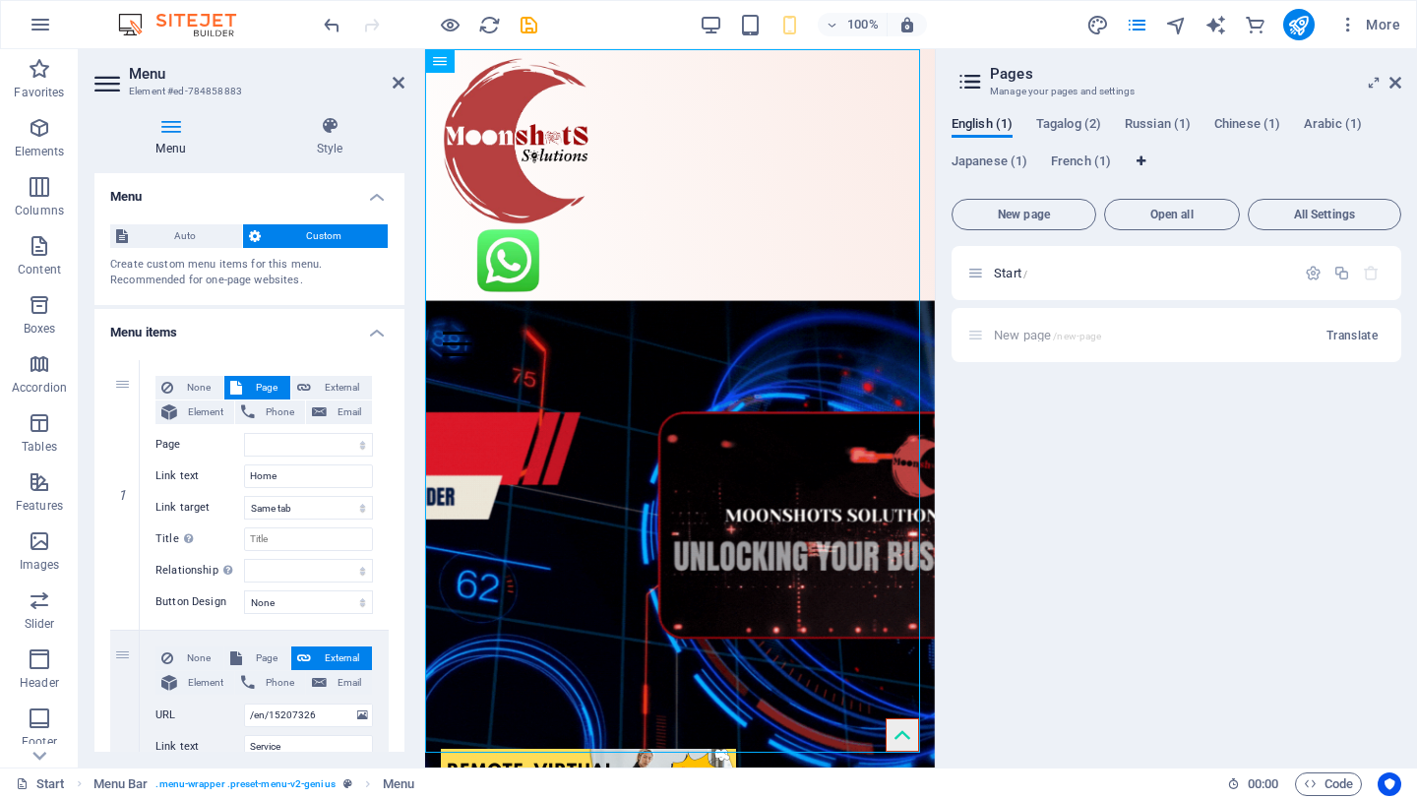
select select "49"
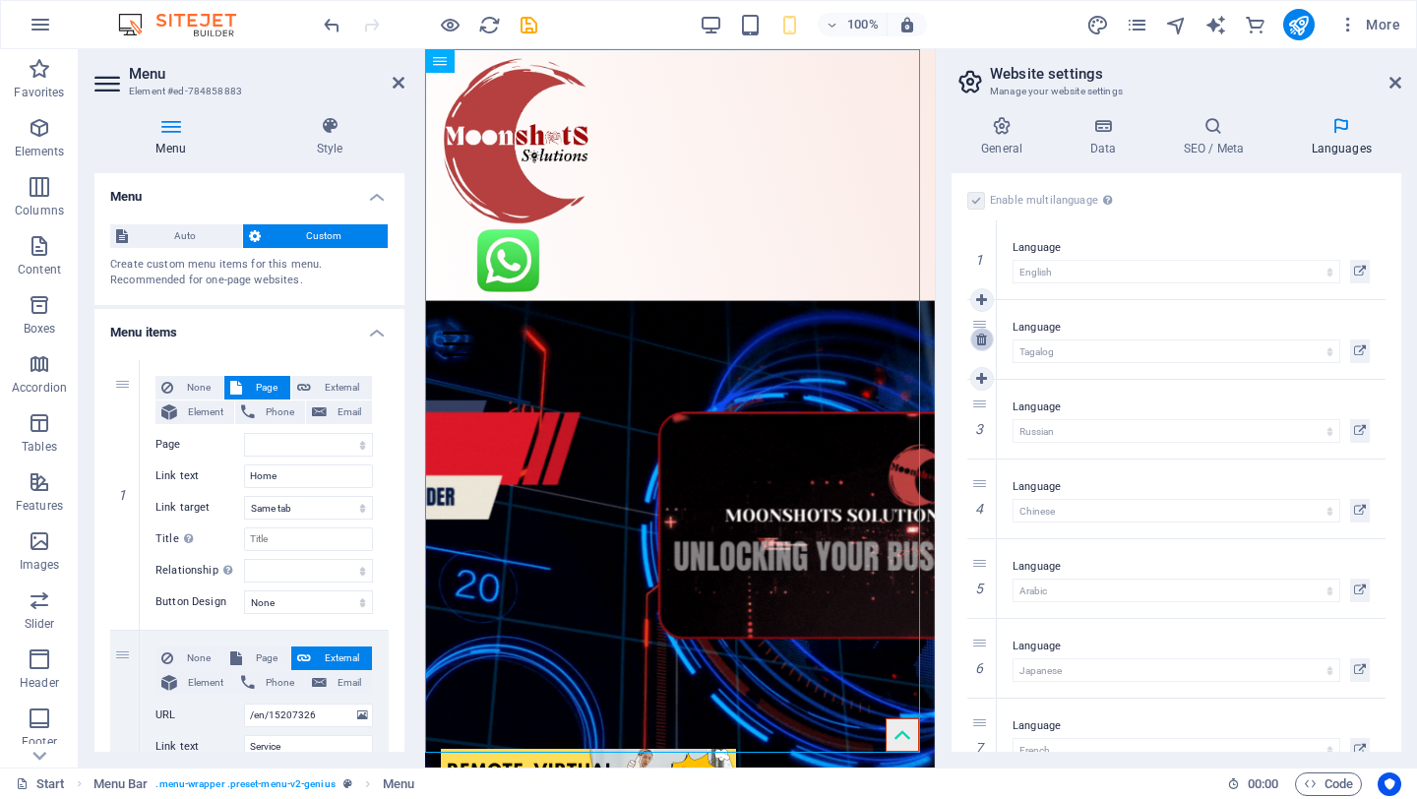
click at [983, 338] on icon at bounding box center [981, 340] width 11 height 14
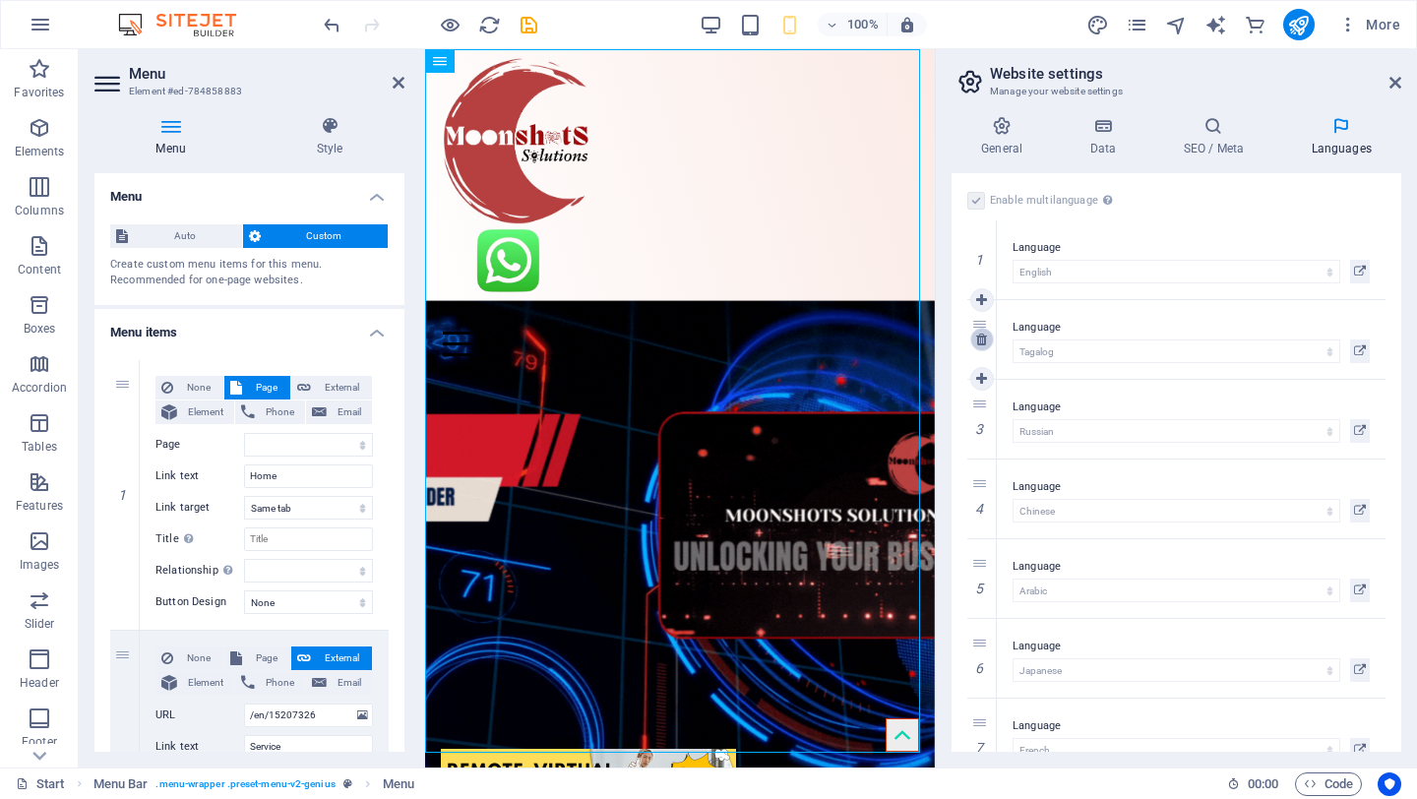
select select "134"
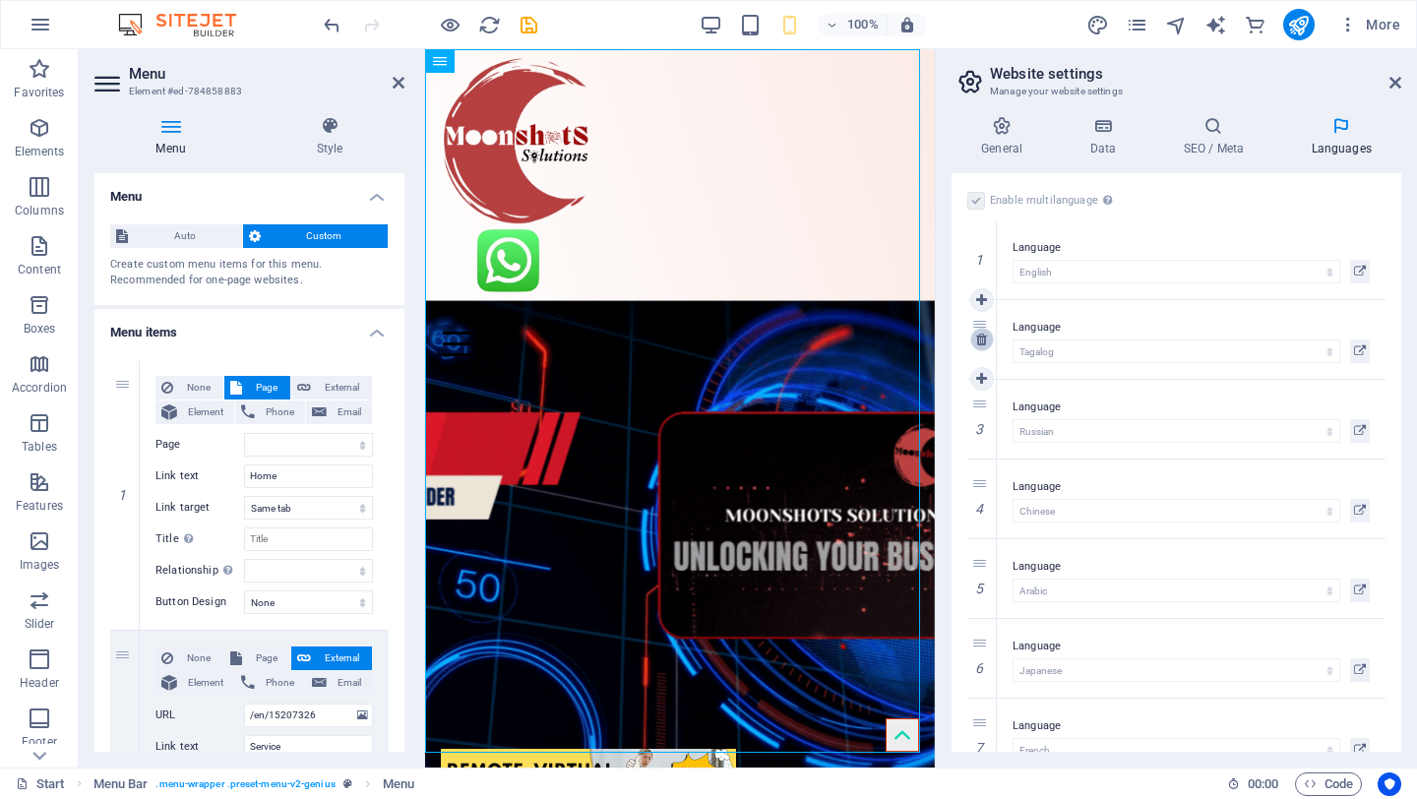
select select "30"
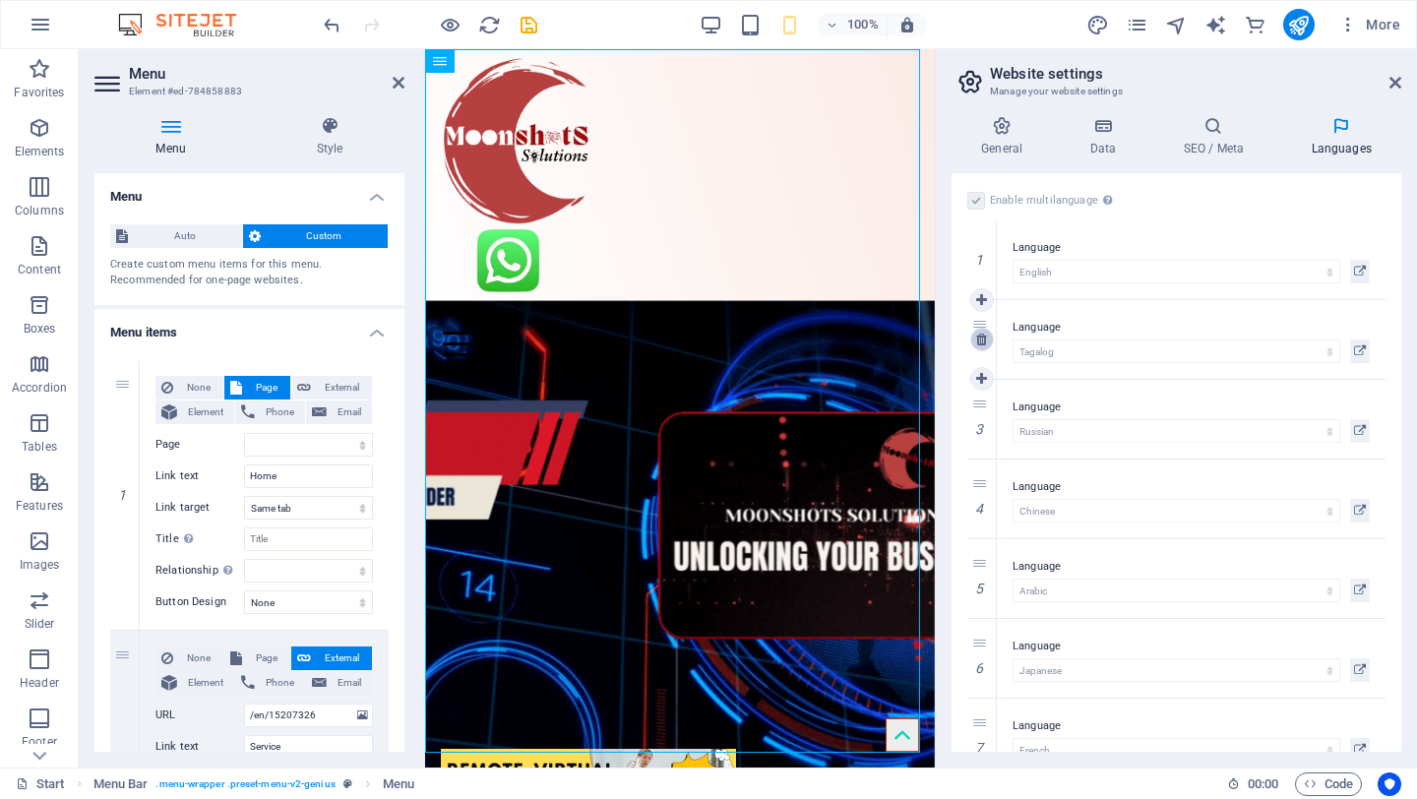
select select "6"
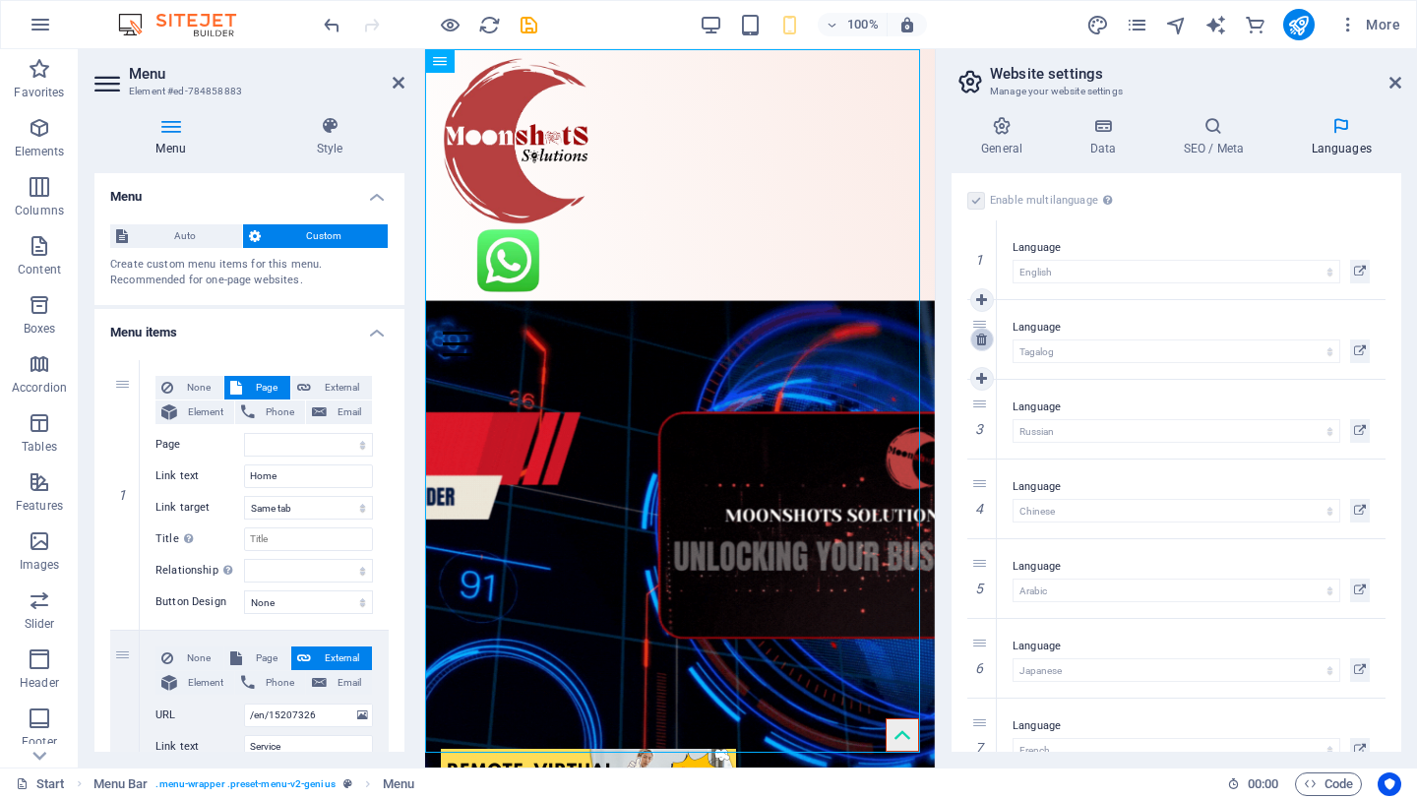
select select "77"
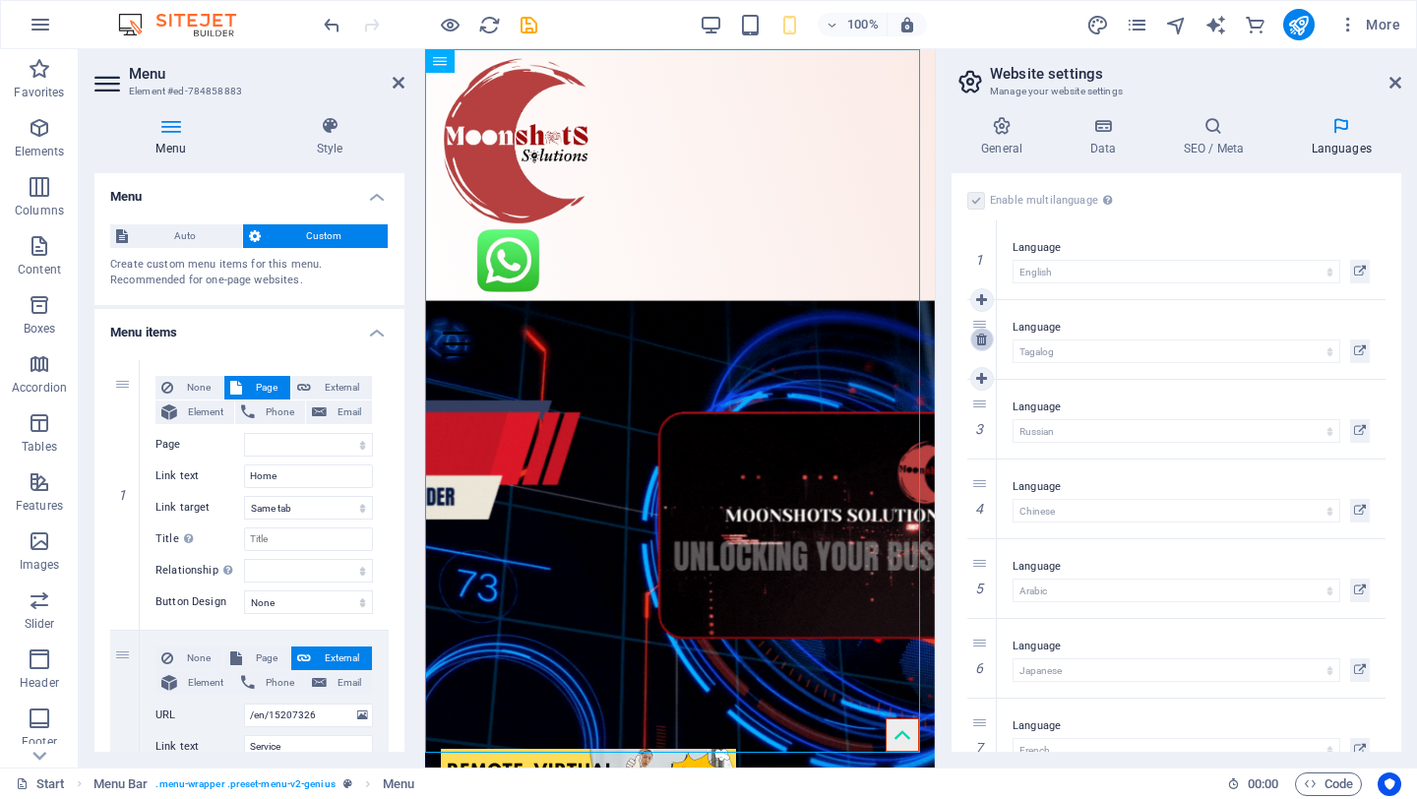
select select "49"
click at [983, 338] on icon at bounding box center [981, 340] width 11 height 14
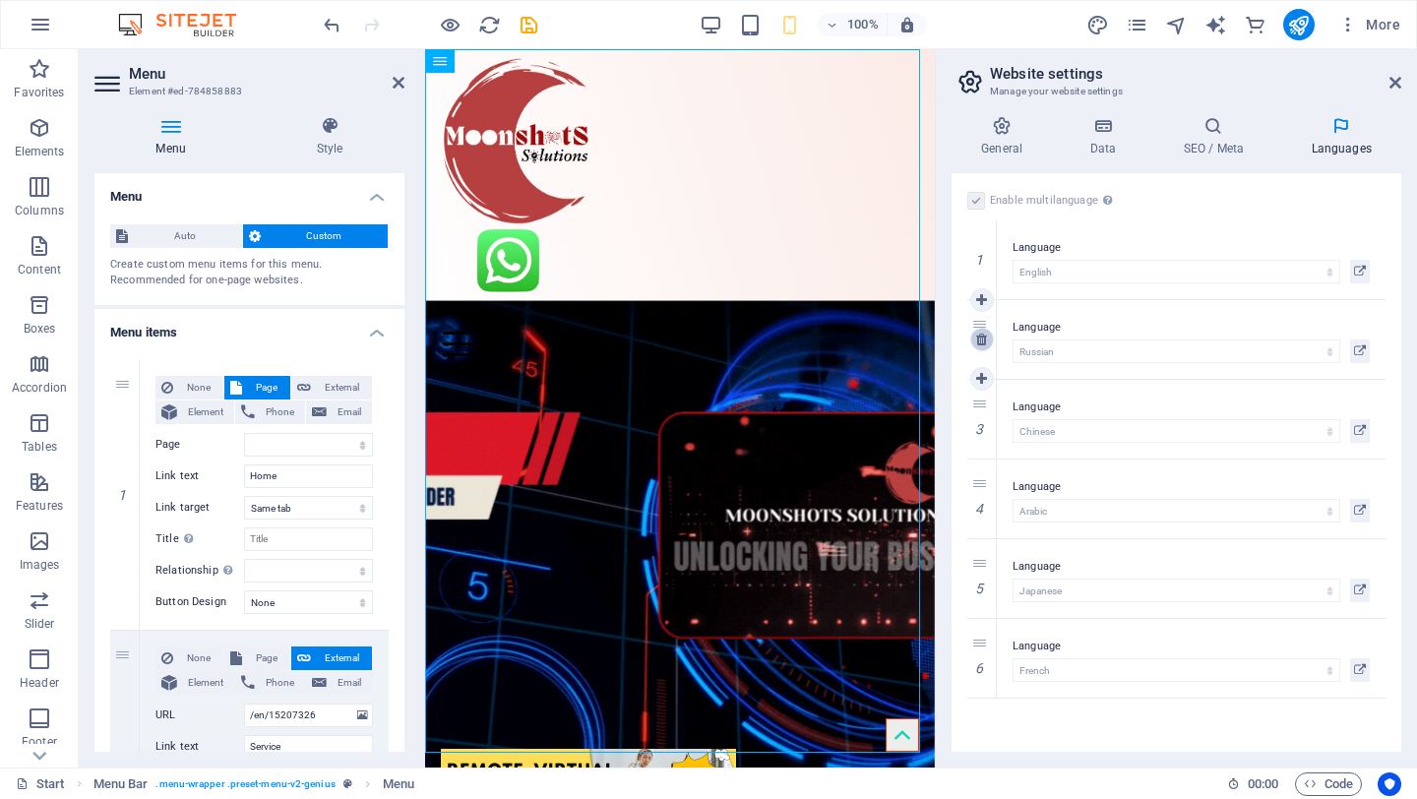
select select "30"
select select "6"
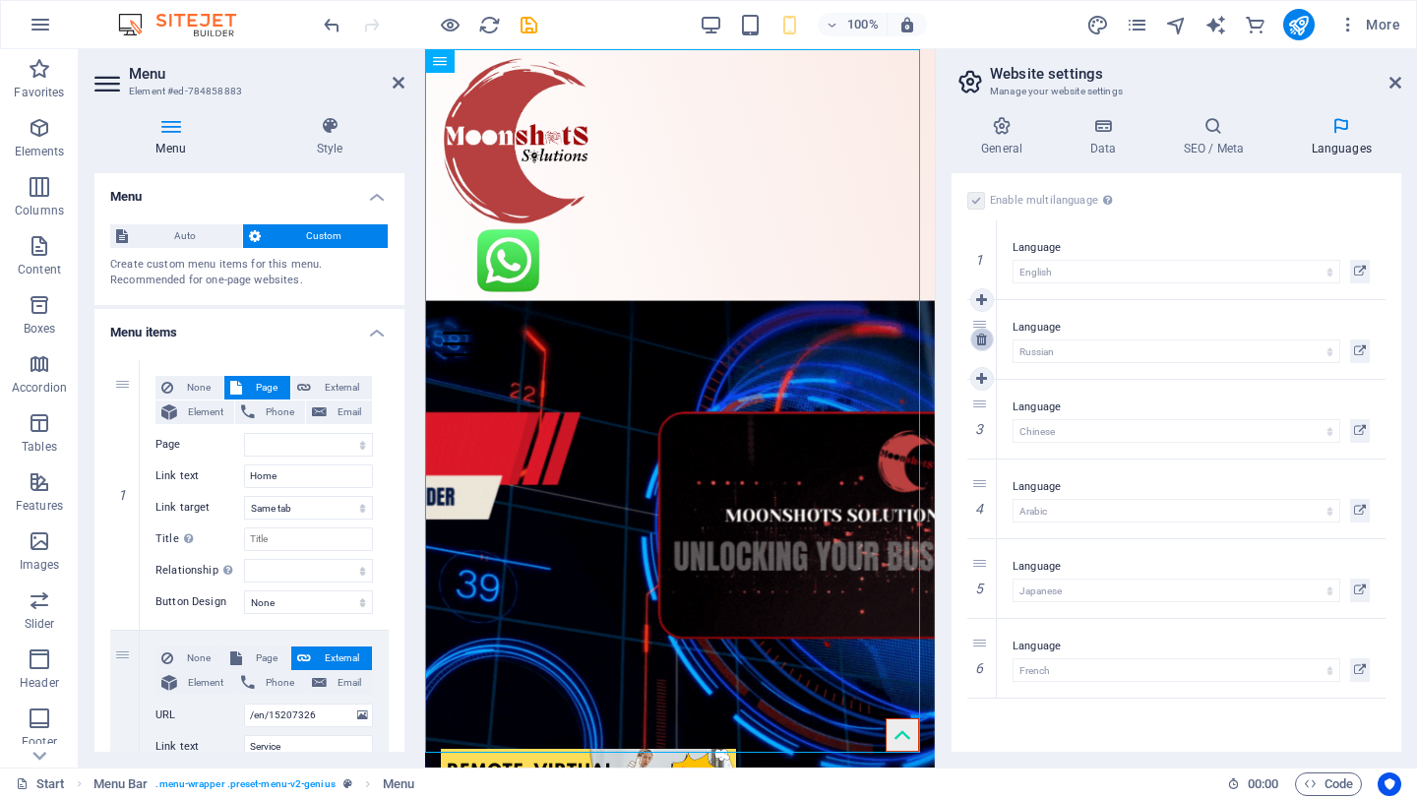
select select "77"
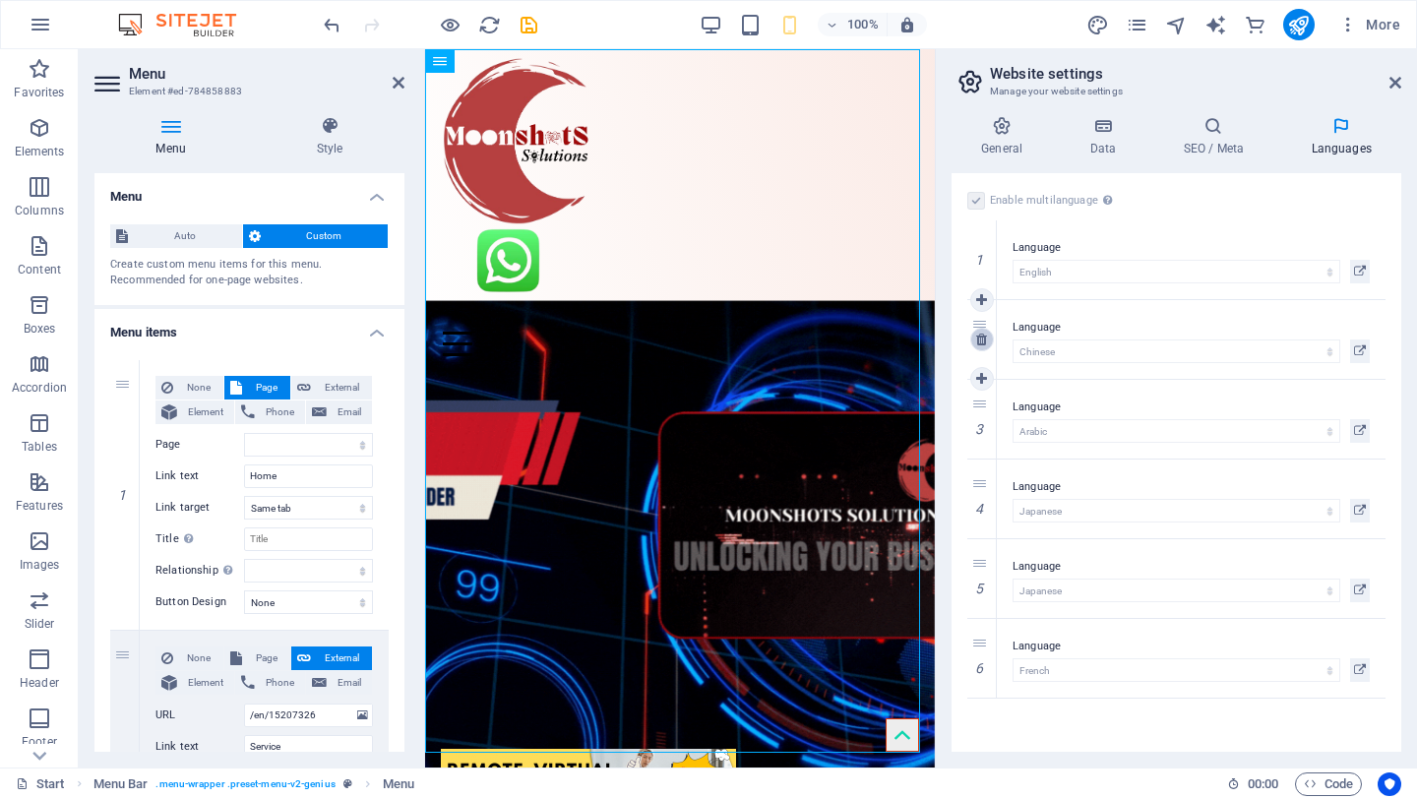
select select "49"
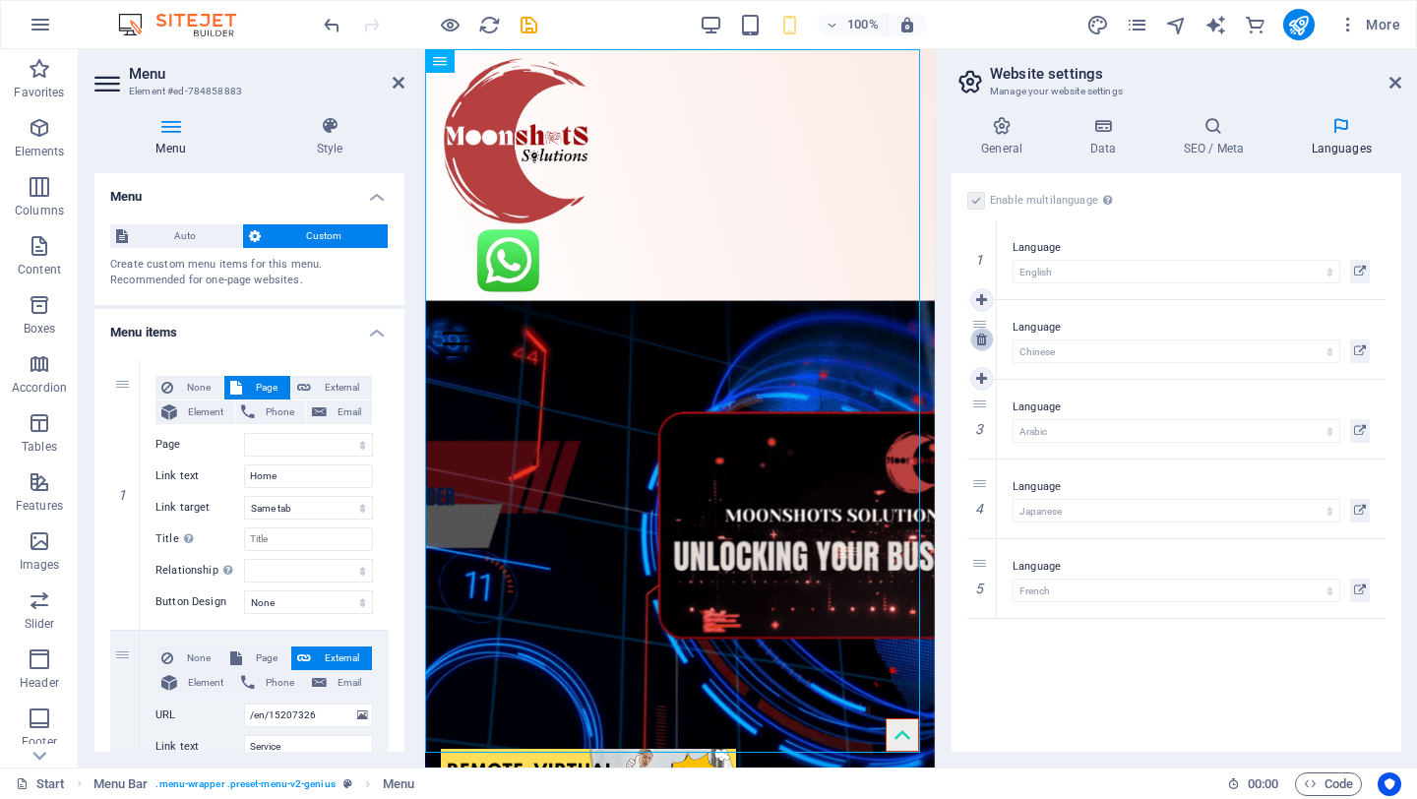
click at [983, 338] on icon at bounding box center [981, 340] width 11 height 14
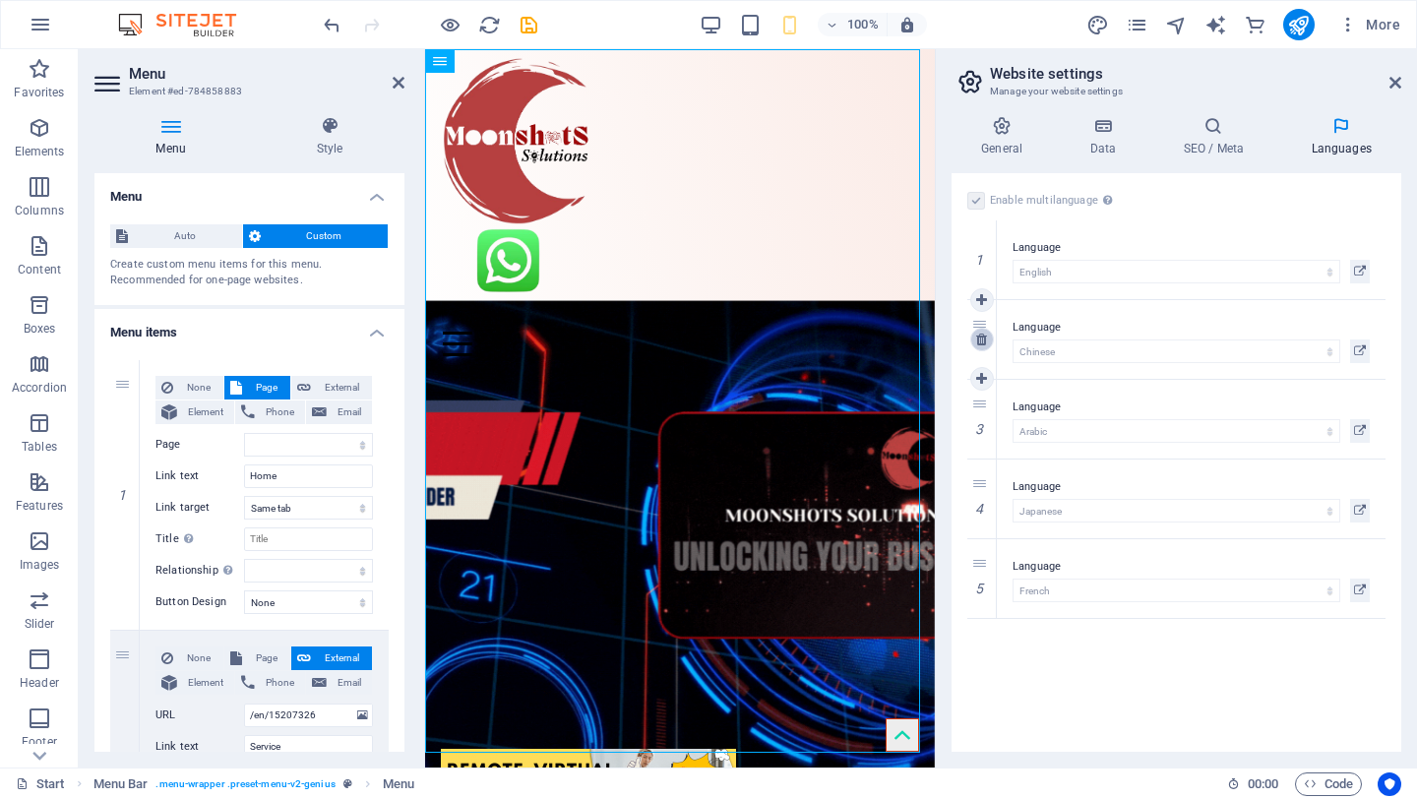
select select "6"
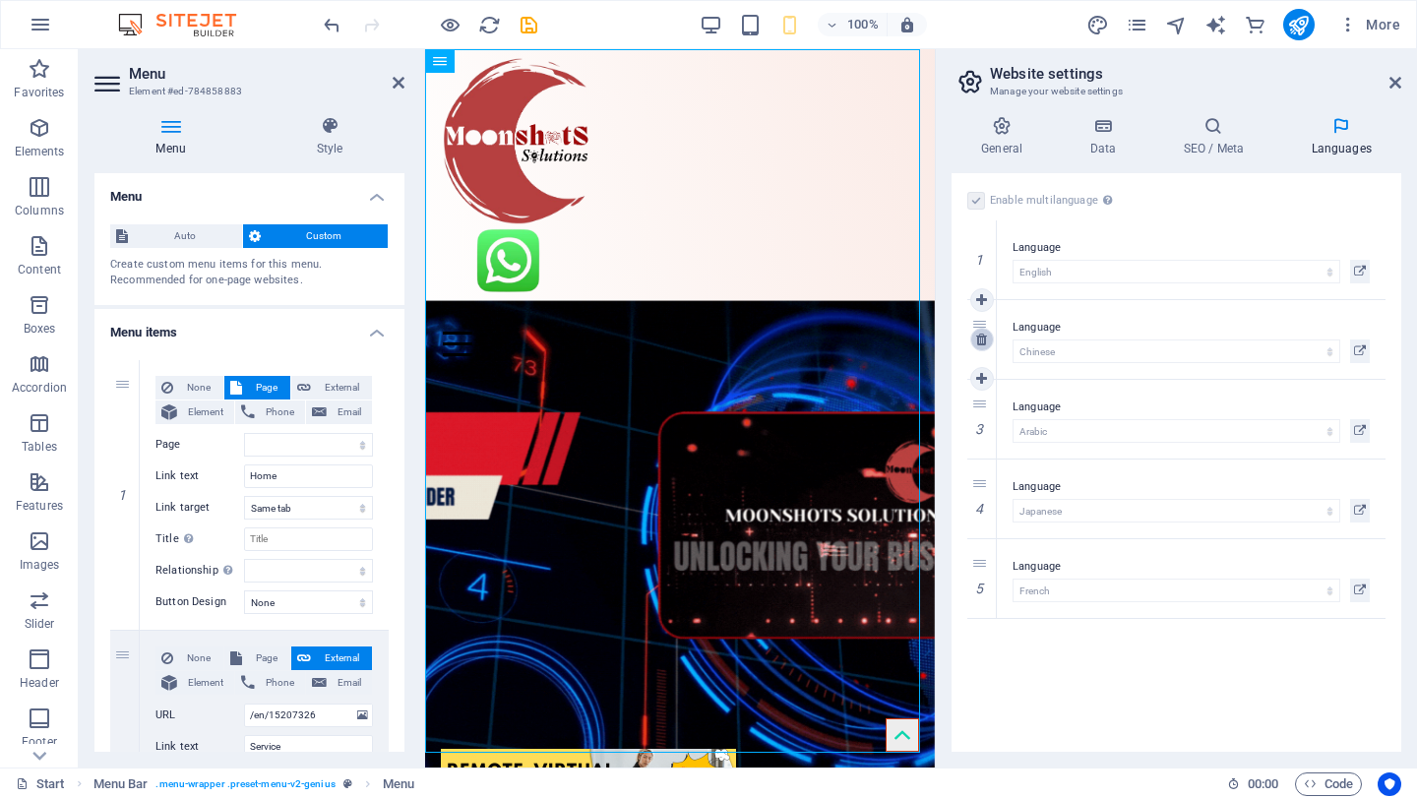
select select "77"
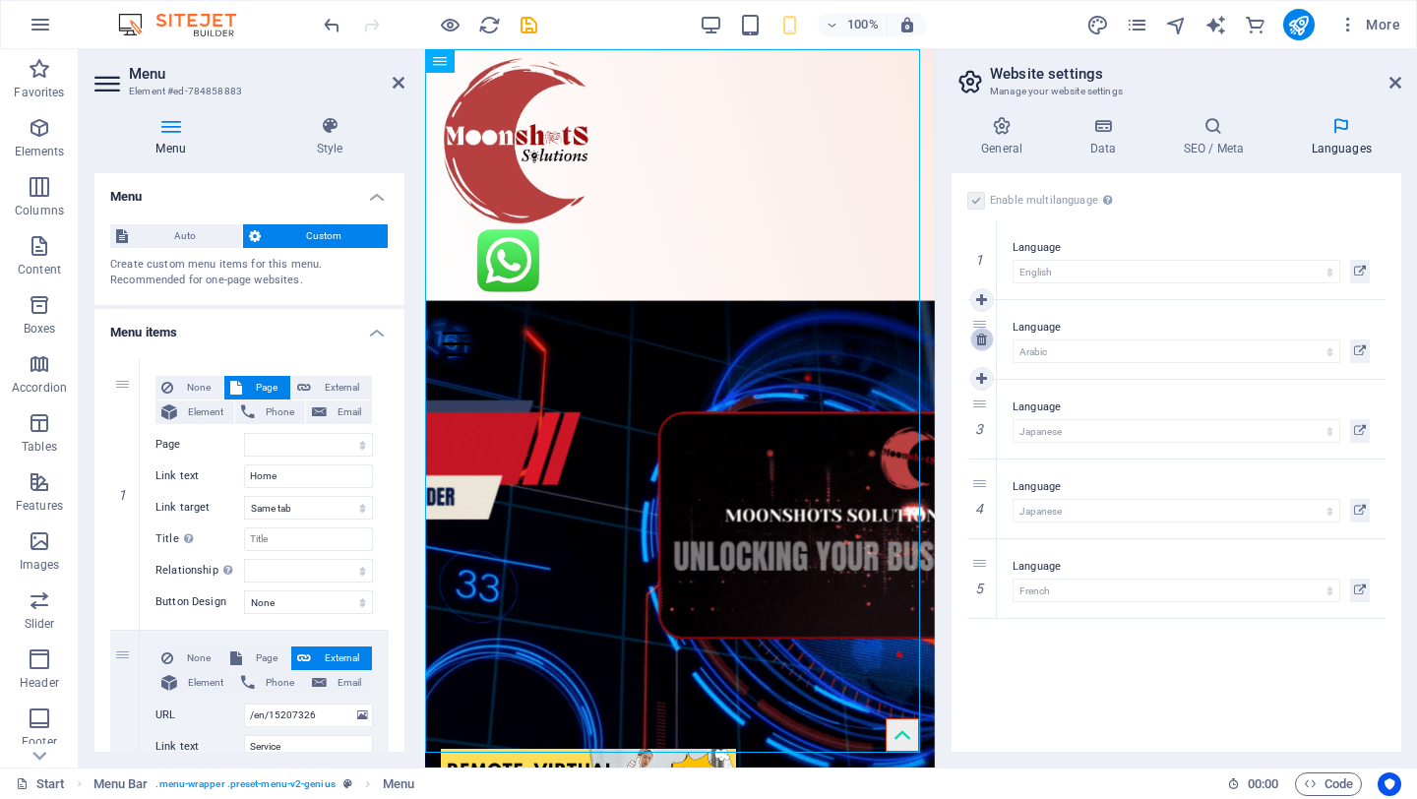
select select "49"
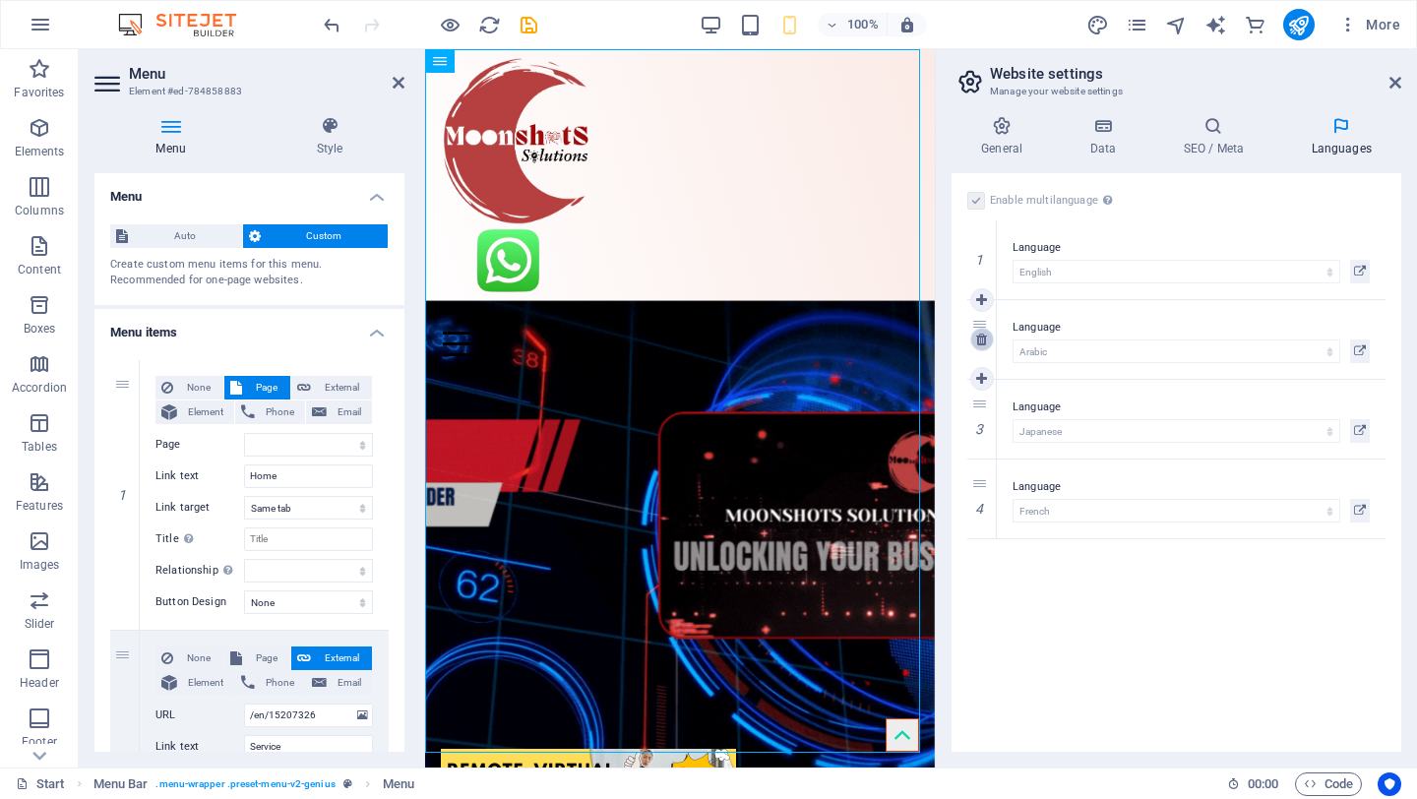
click at [983, 338] on icon at bounding box center [981, 340] width 11 height 14
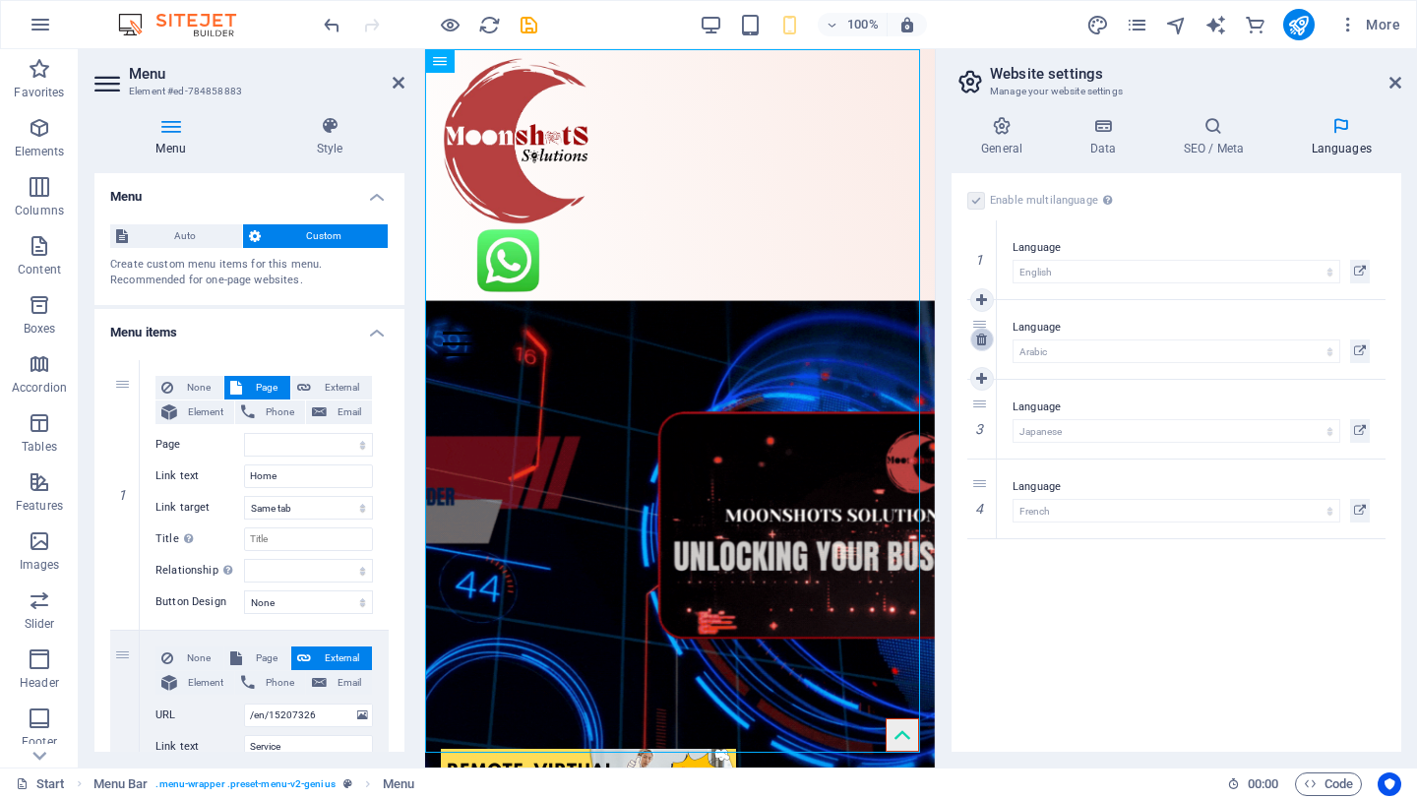
select select "77"
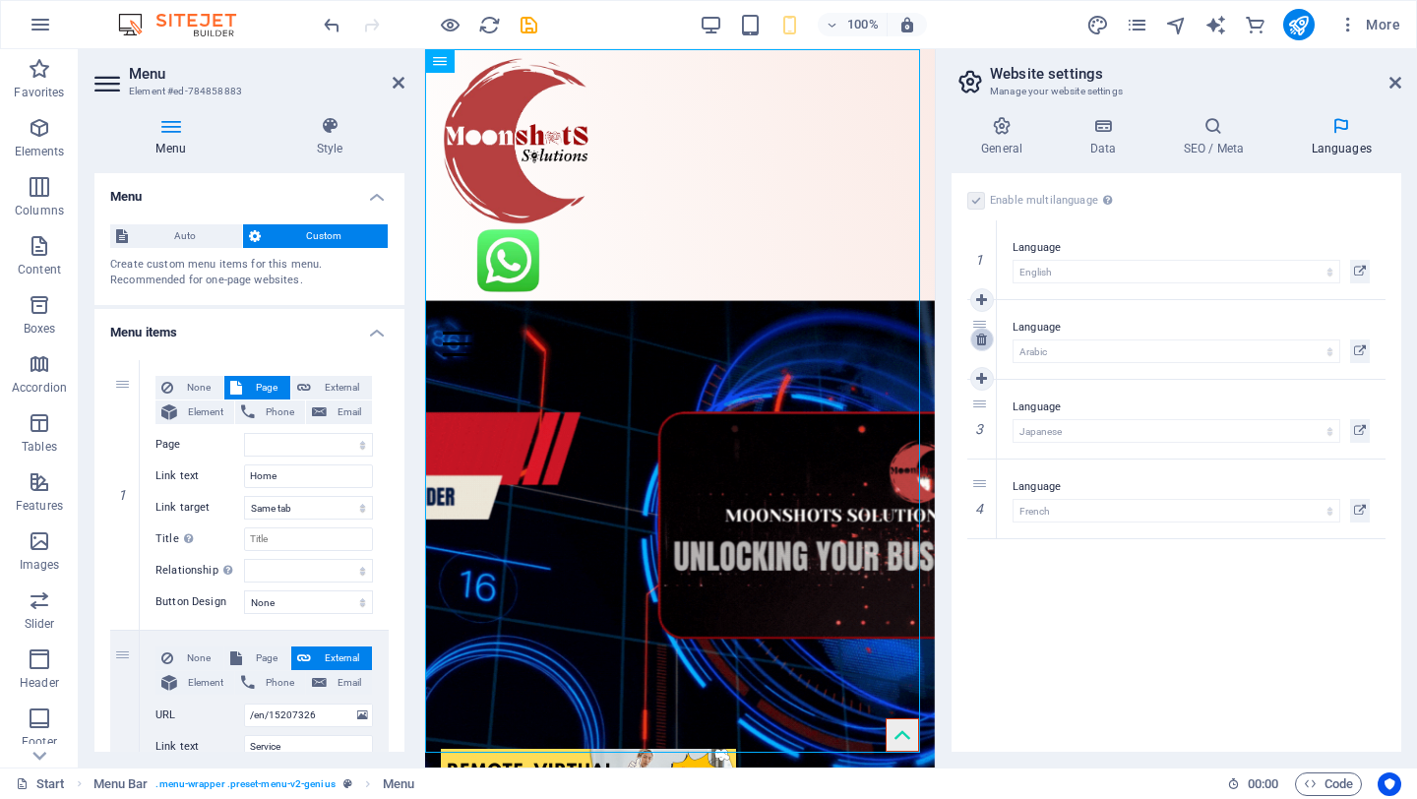
select select "49"
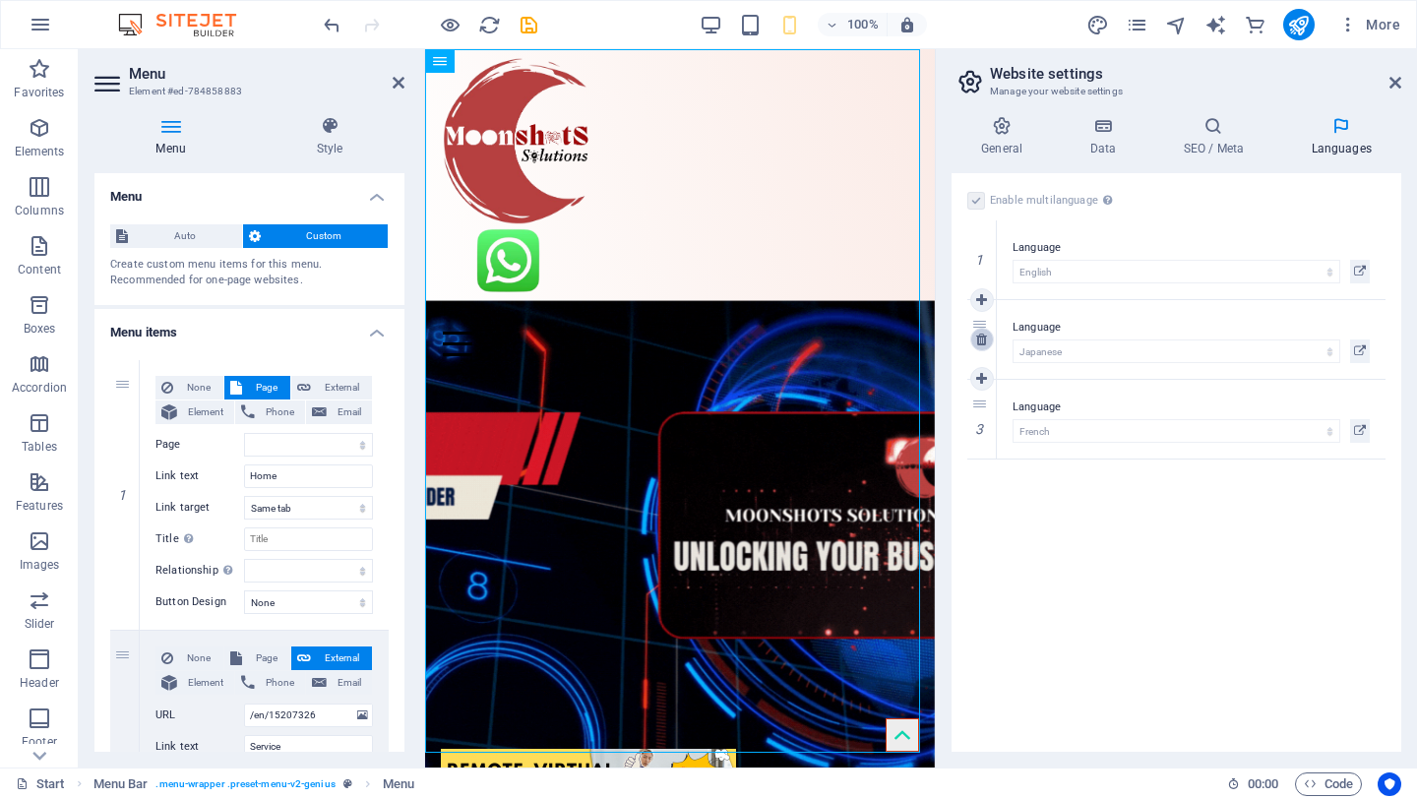
click at [983, 338] on icon at bounding box center [981, 340] width 11 height 14
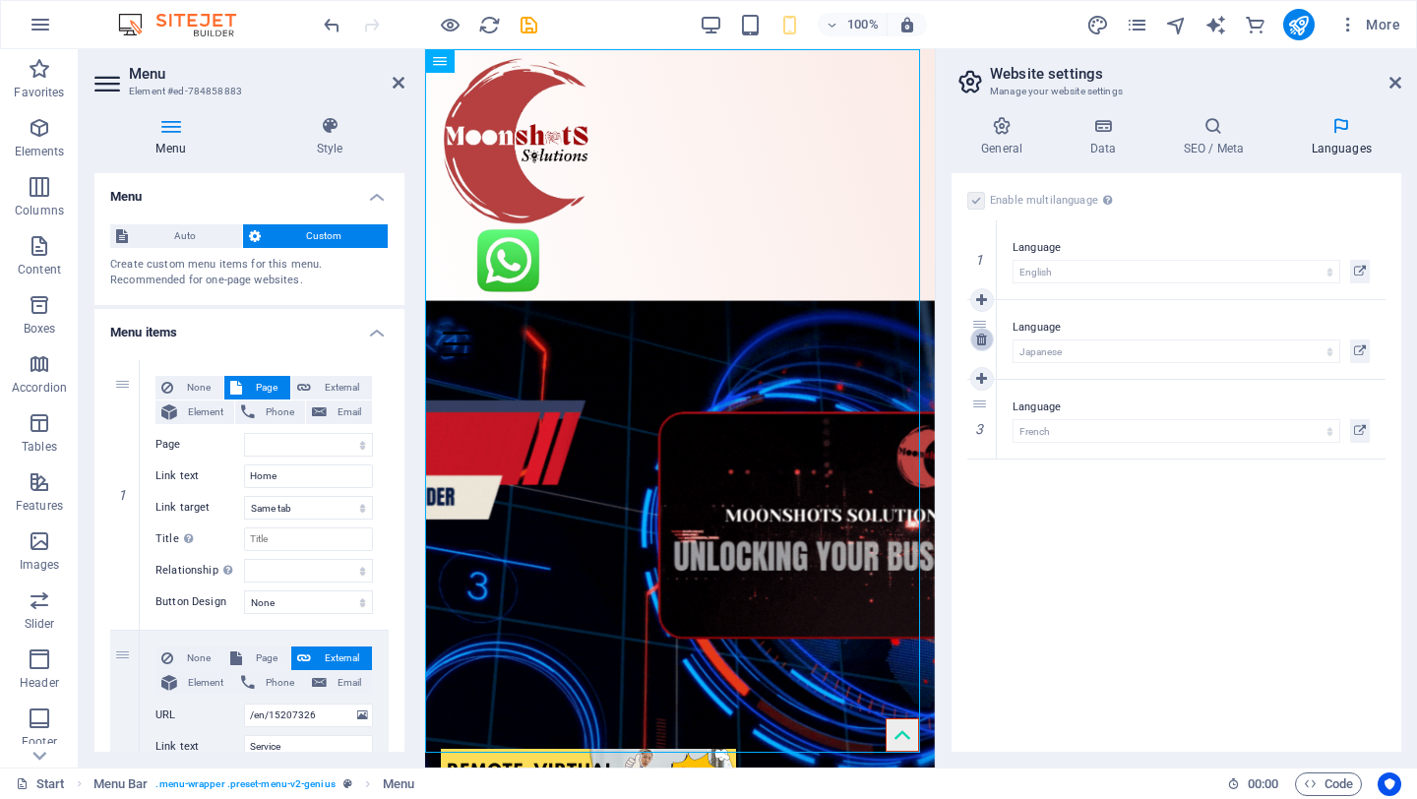
select select "49"
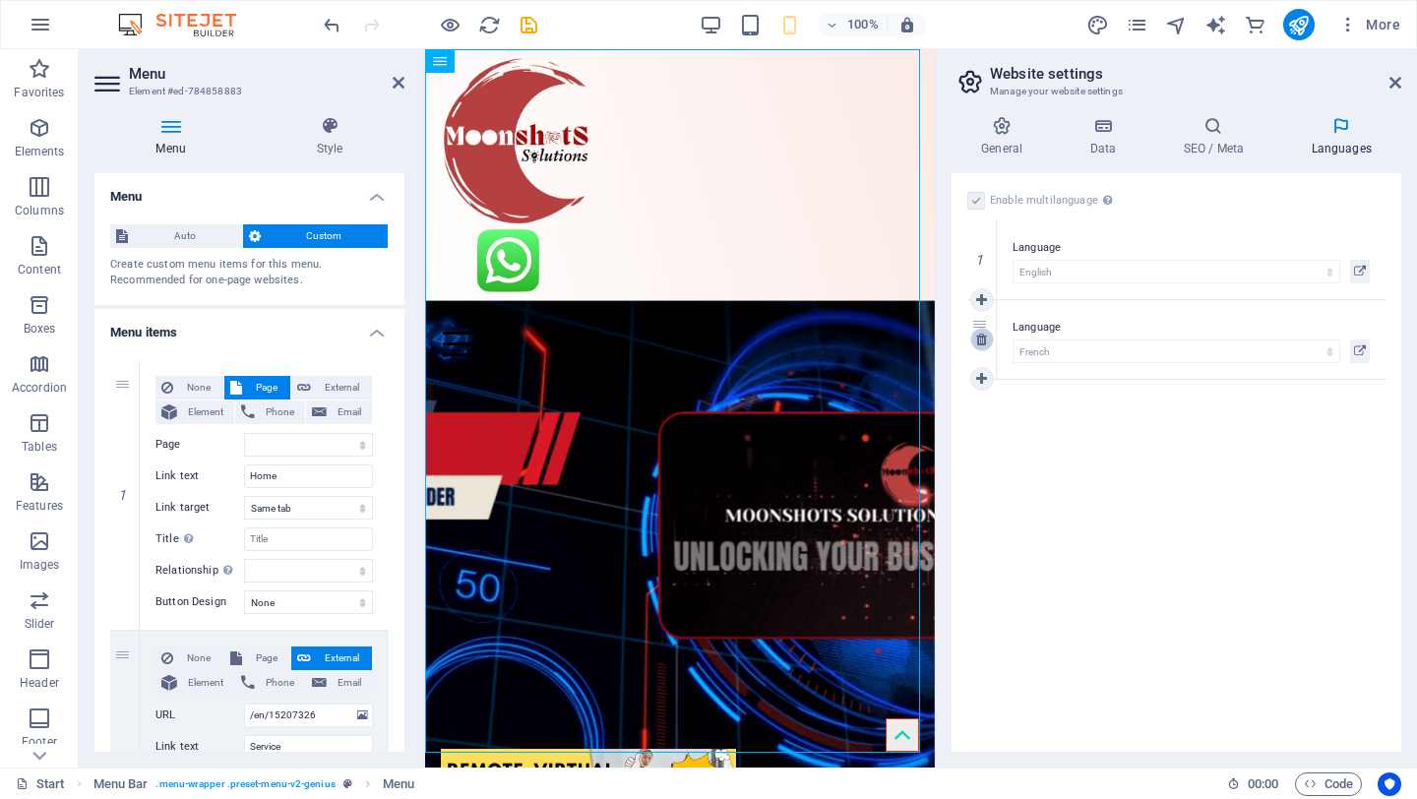
click at [983, 338] on icon at bounding box center [981, 340] width 11 height 14
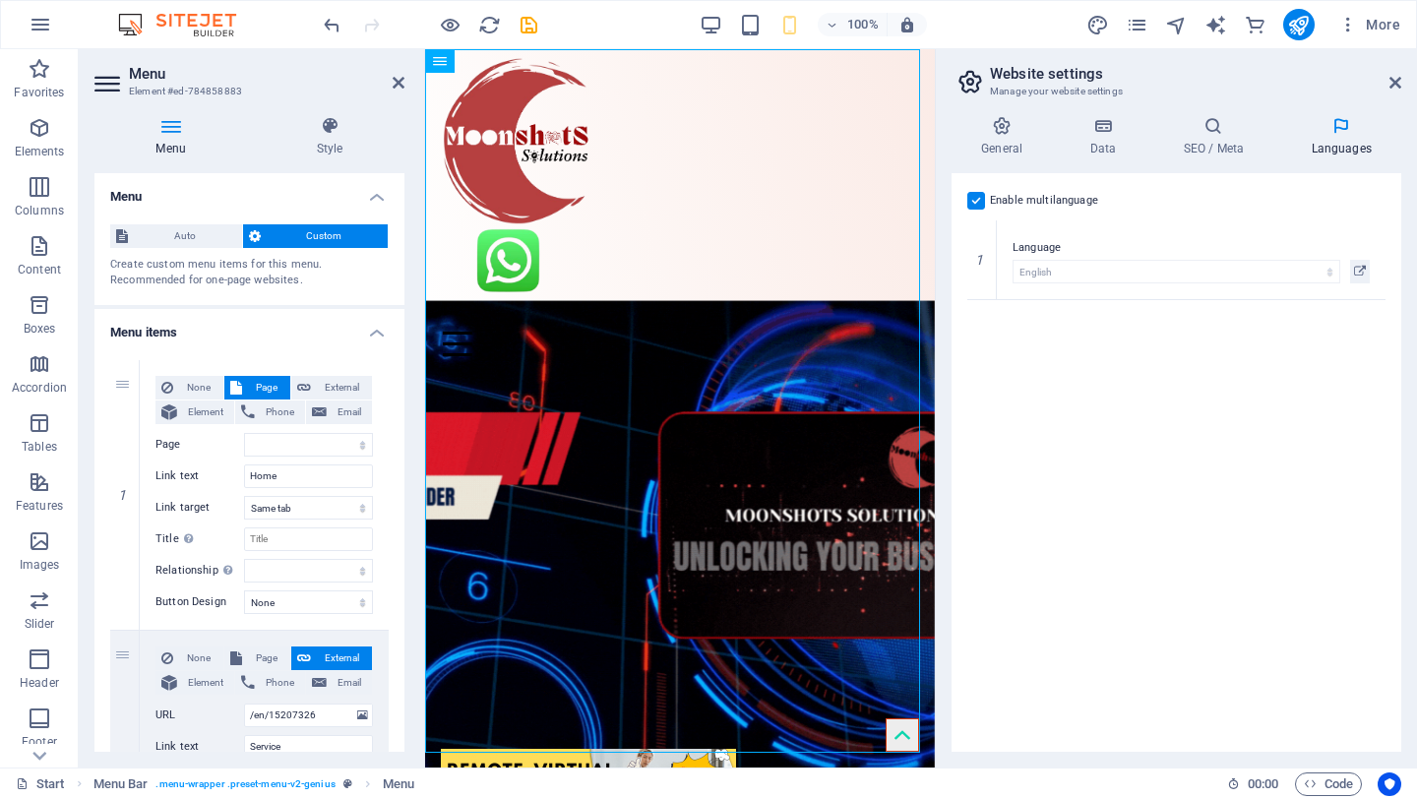
click at [1157, 421] on div "Enable multilanguage To disable multilanguage delete all languages until only o…" at bounding box center [1177, 462] width 450 height 579
click at [1099, 125] on icon at bounding box center [1103, 126] width 86 height 20
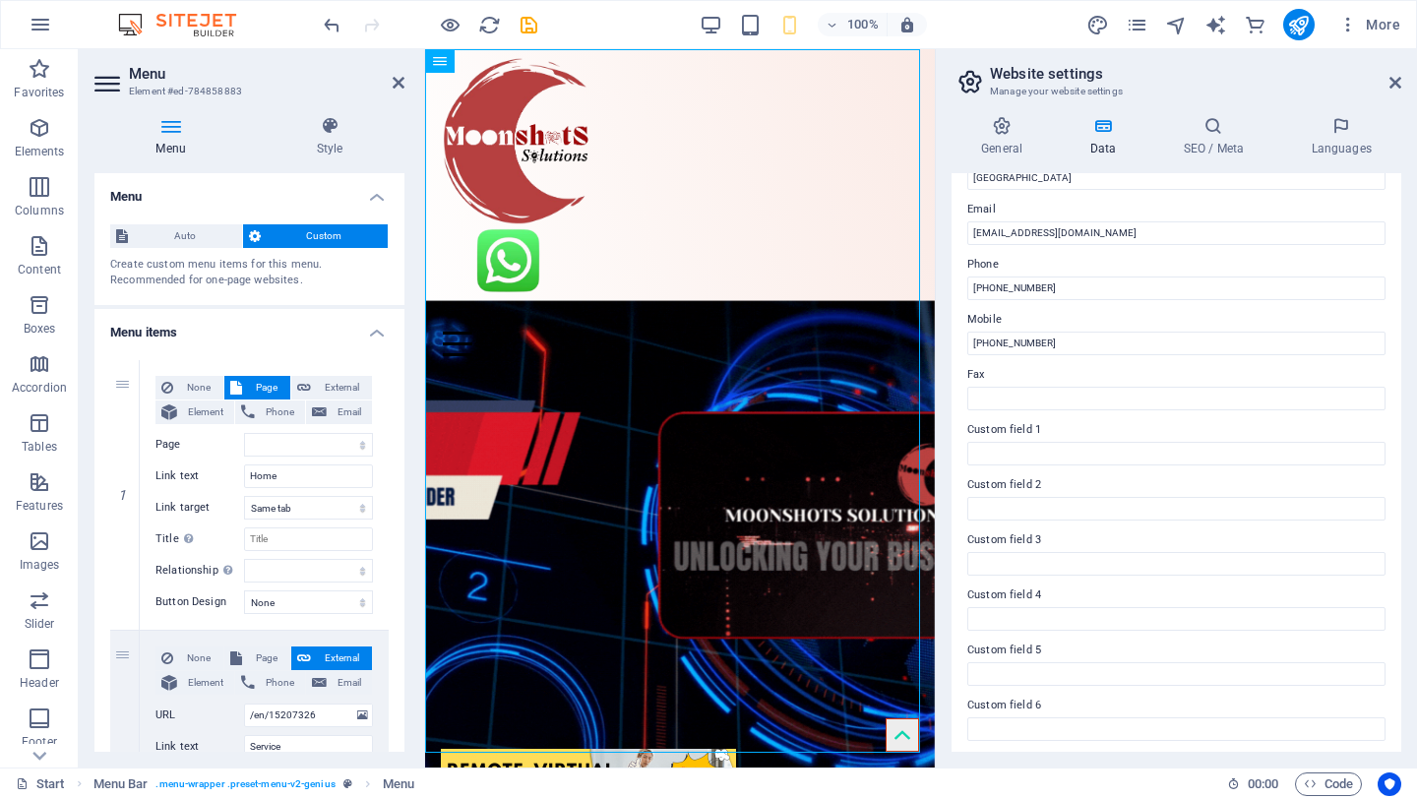
scroll to position [367, 0]
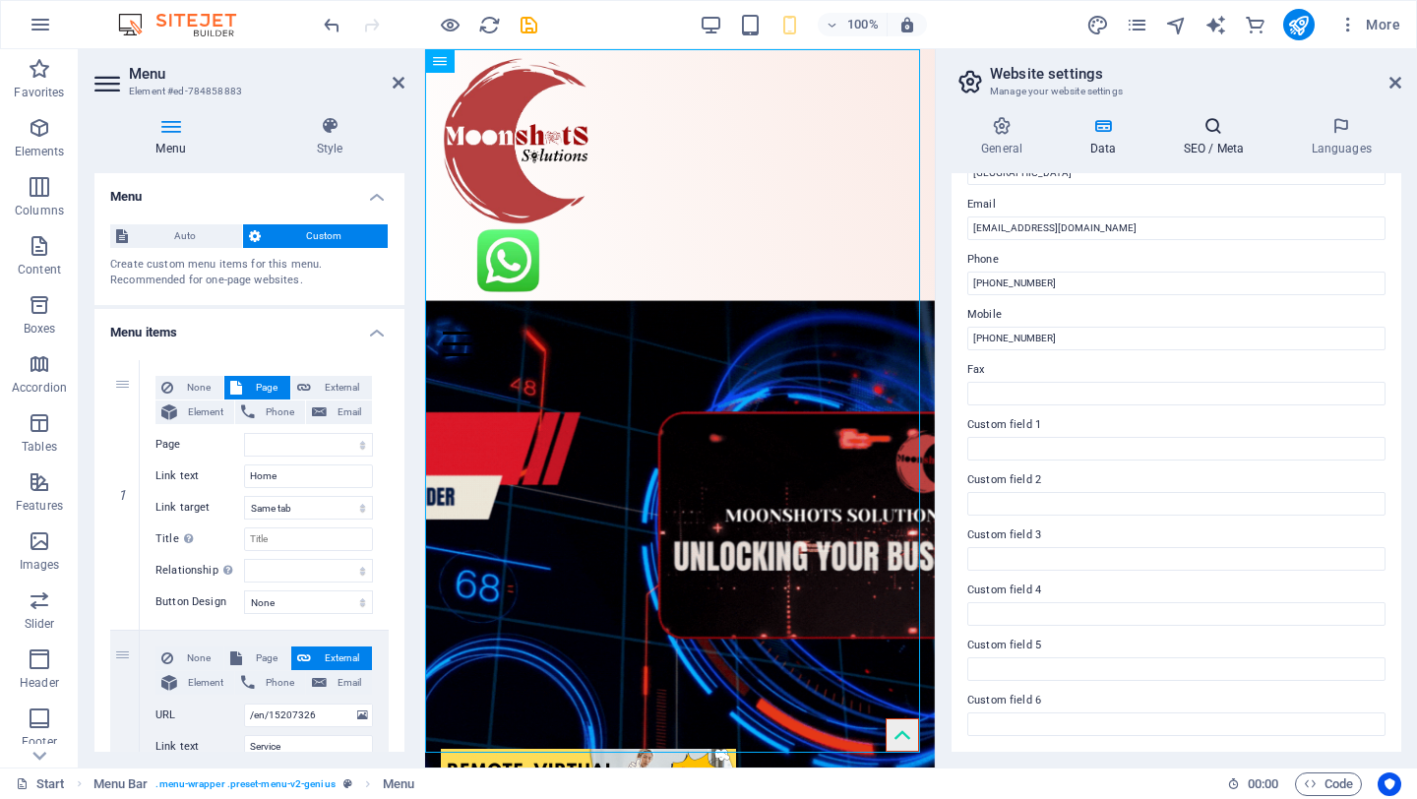
click at [1214, 141] on h4 "SEO / Meta" at bounding box center [1218, 136] width 128 height 41
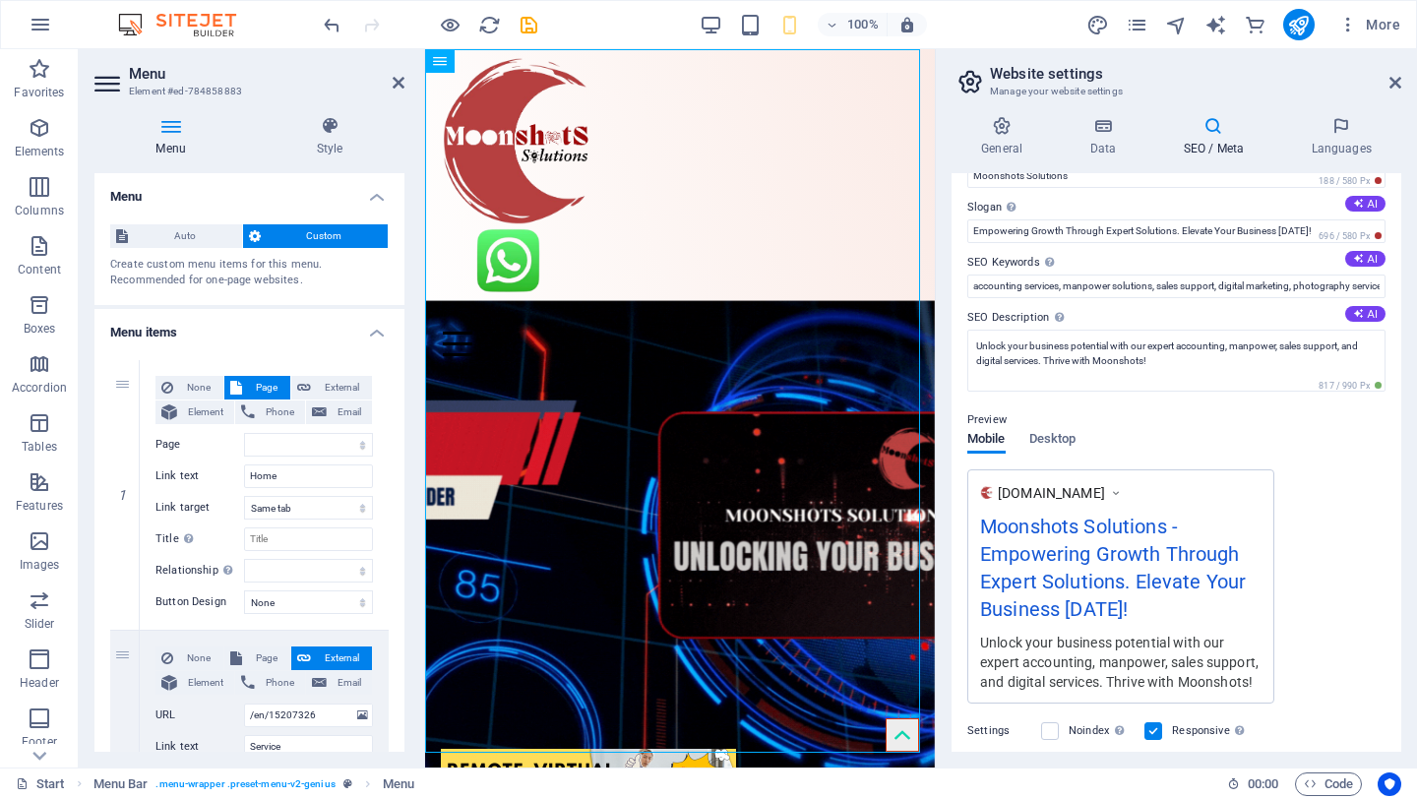
scroll to position [0, 0]
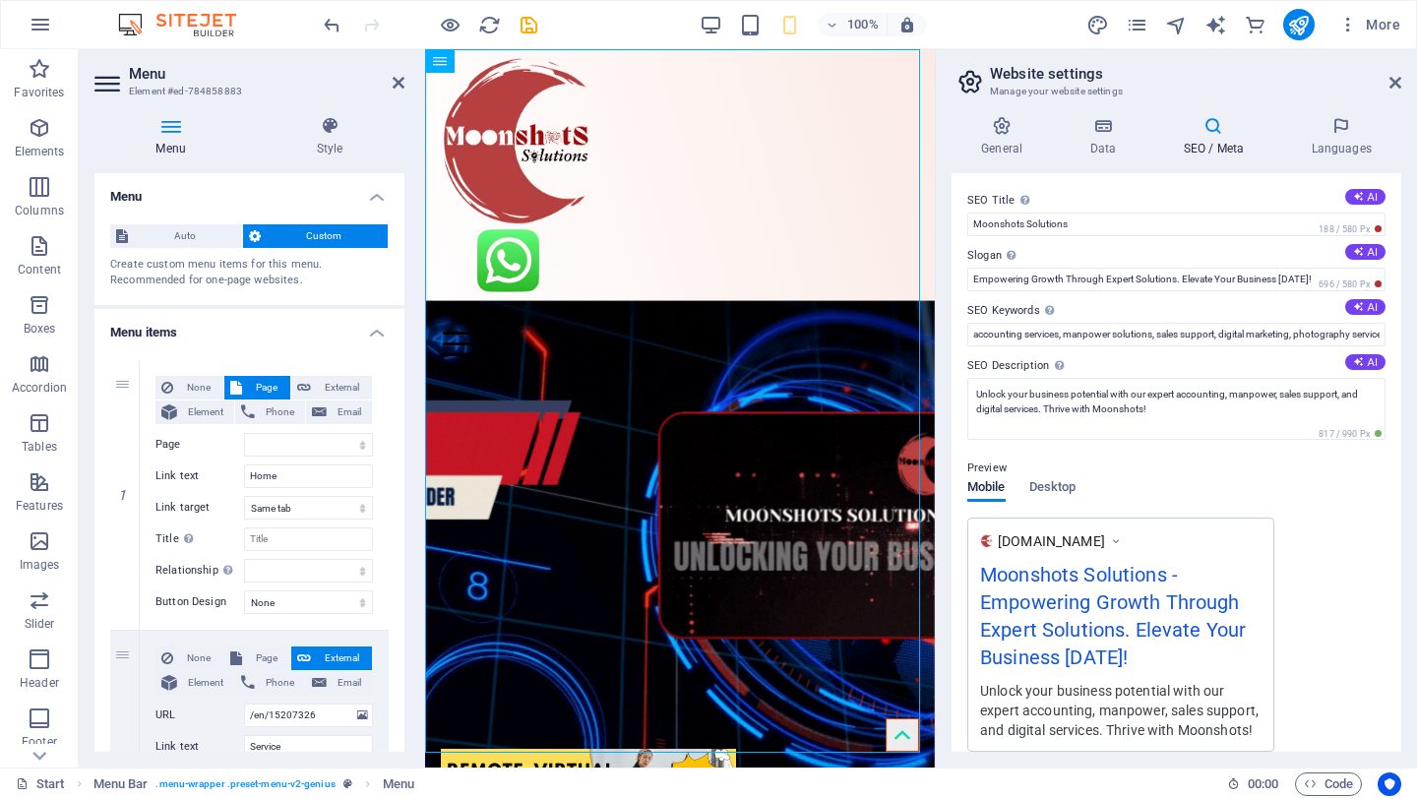
click at [1213, 136] on h4 "SEO / Meta" at bounding box center [1218, 136] width 128 height 41
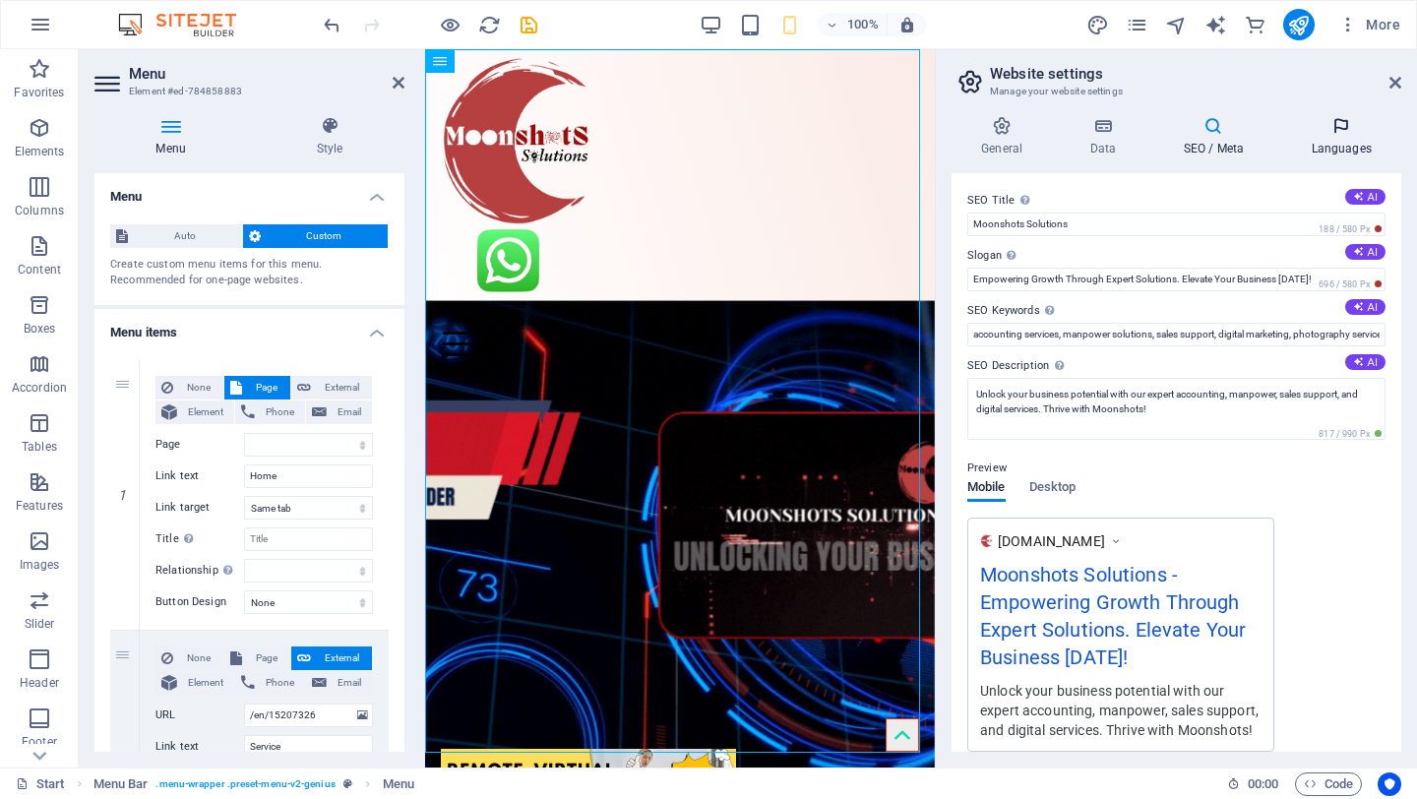
click at [1337, 132] on icon at bounding box center [1341, 126] width 120 height 20
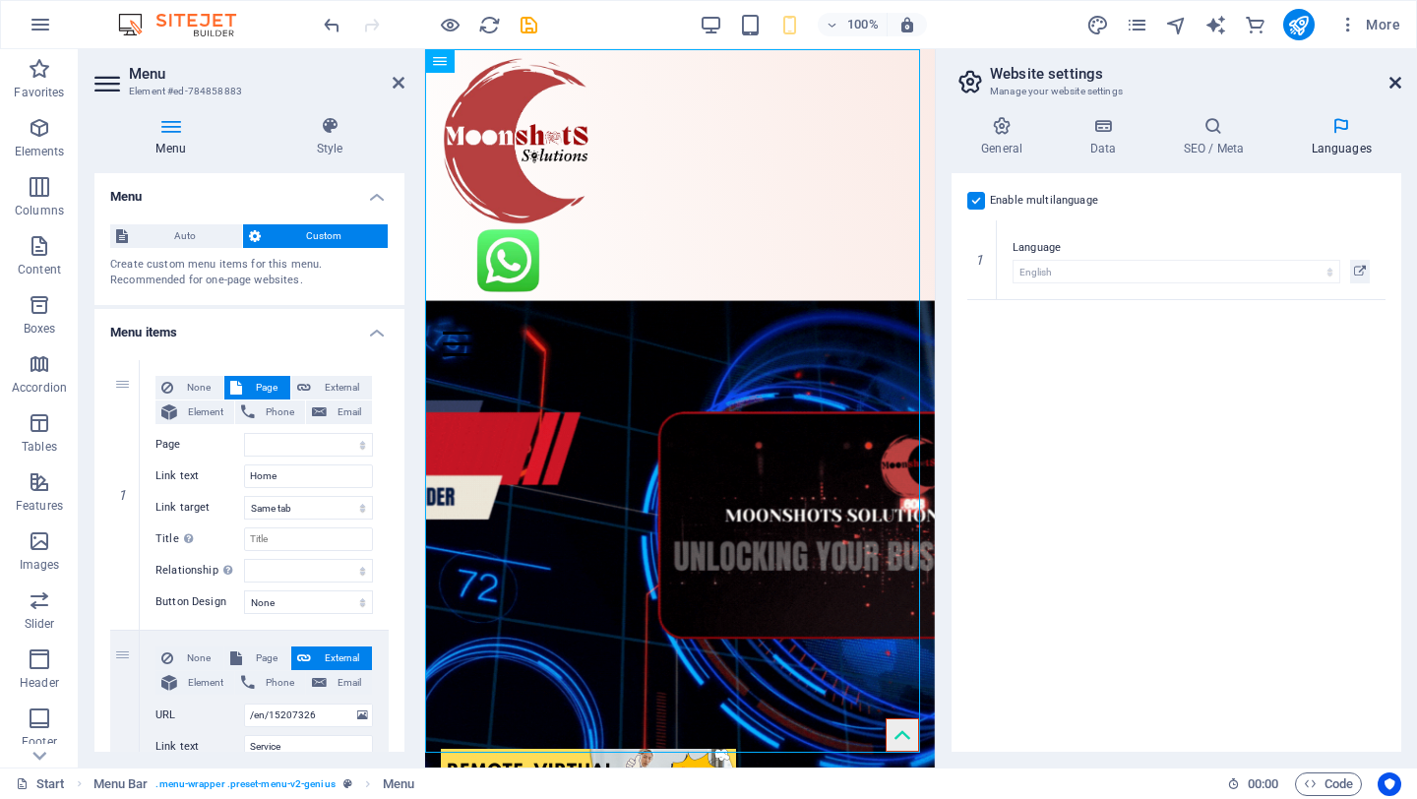
click at [1396, 85] on icon at bounding box center [1396, 83] width 12 height 16
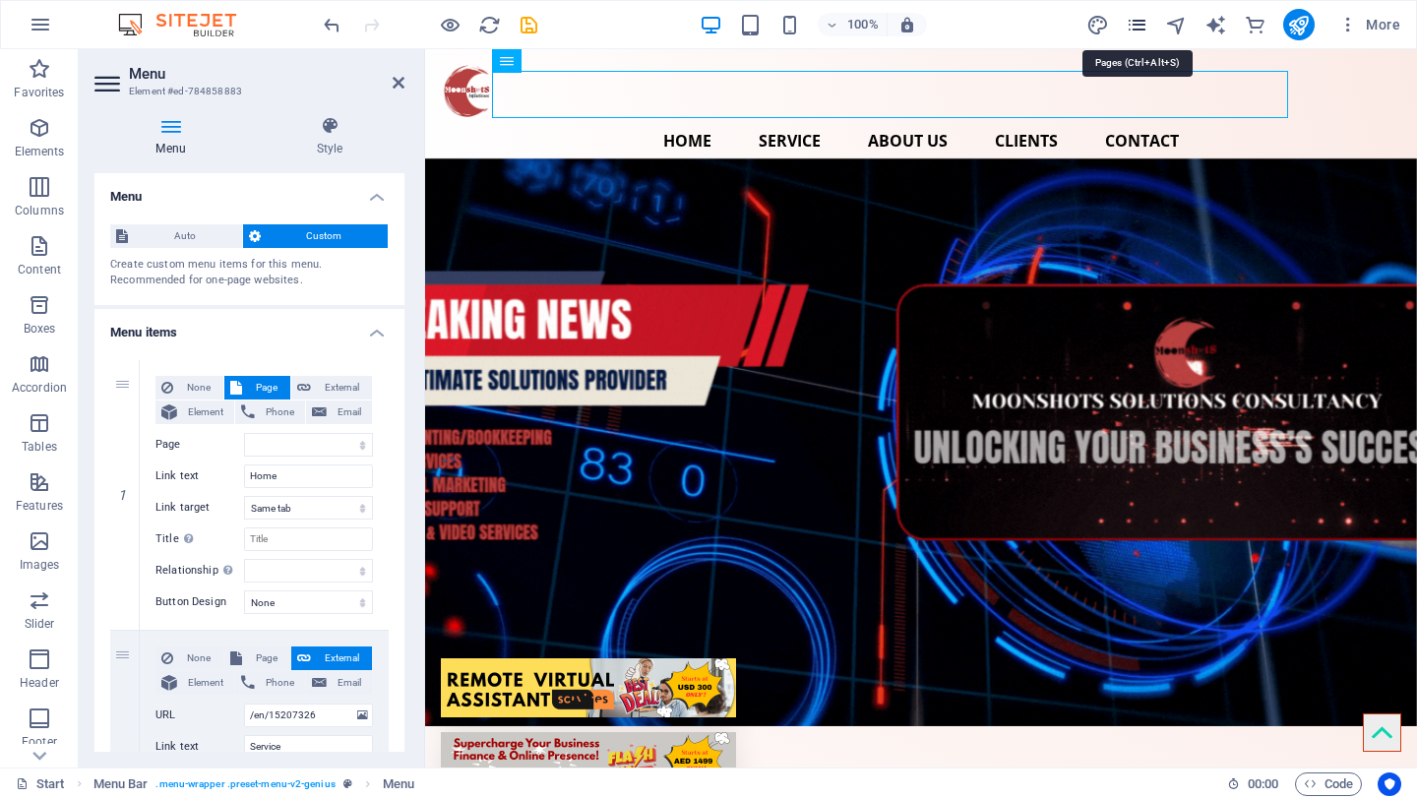
click at [1133, 25] on icon "pages" at bounding box center [1137, 25] width 23 height 23
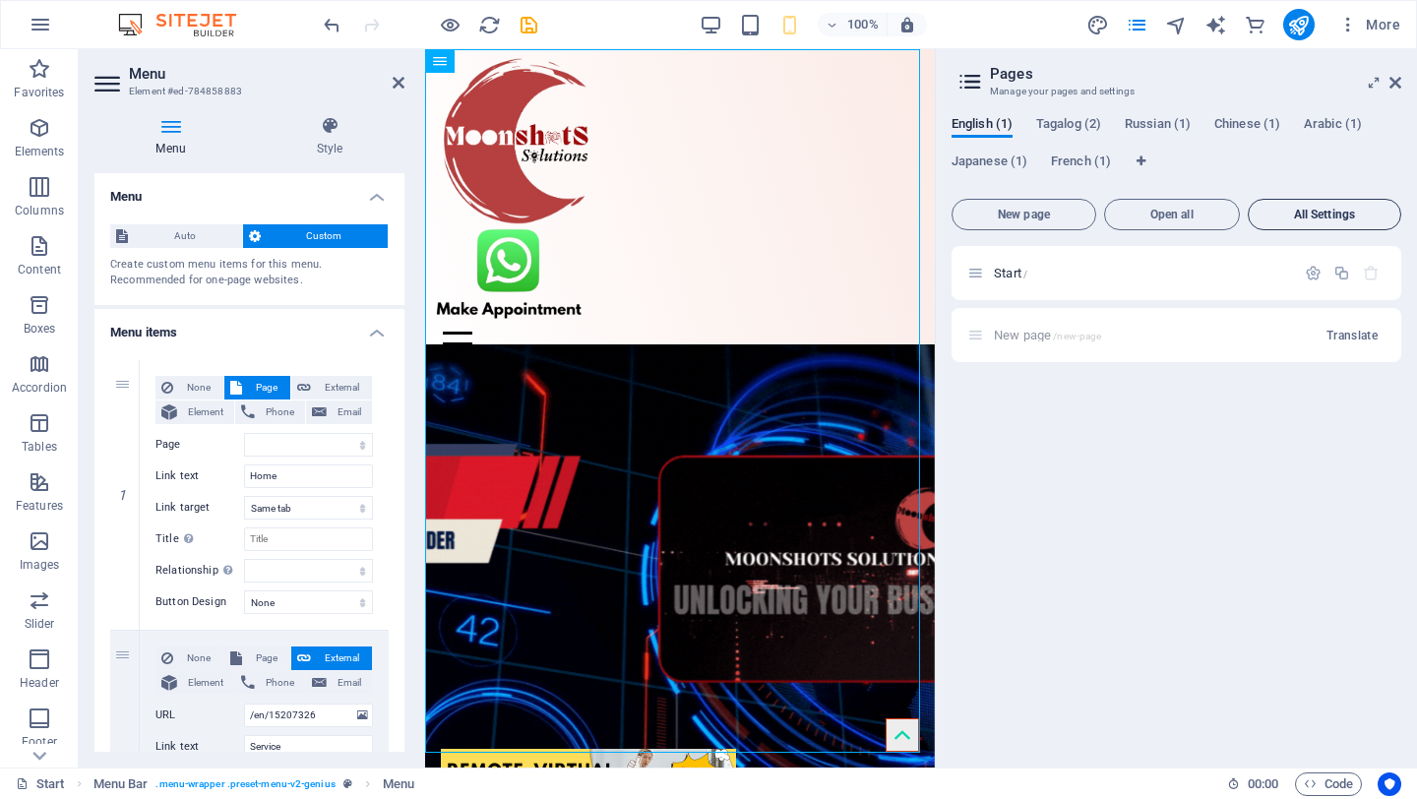
click at [1315, 216] on span "All Settings" at bounding box center [1325, 215] width 136 height 12
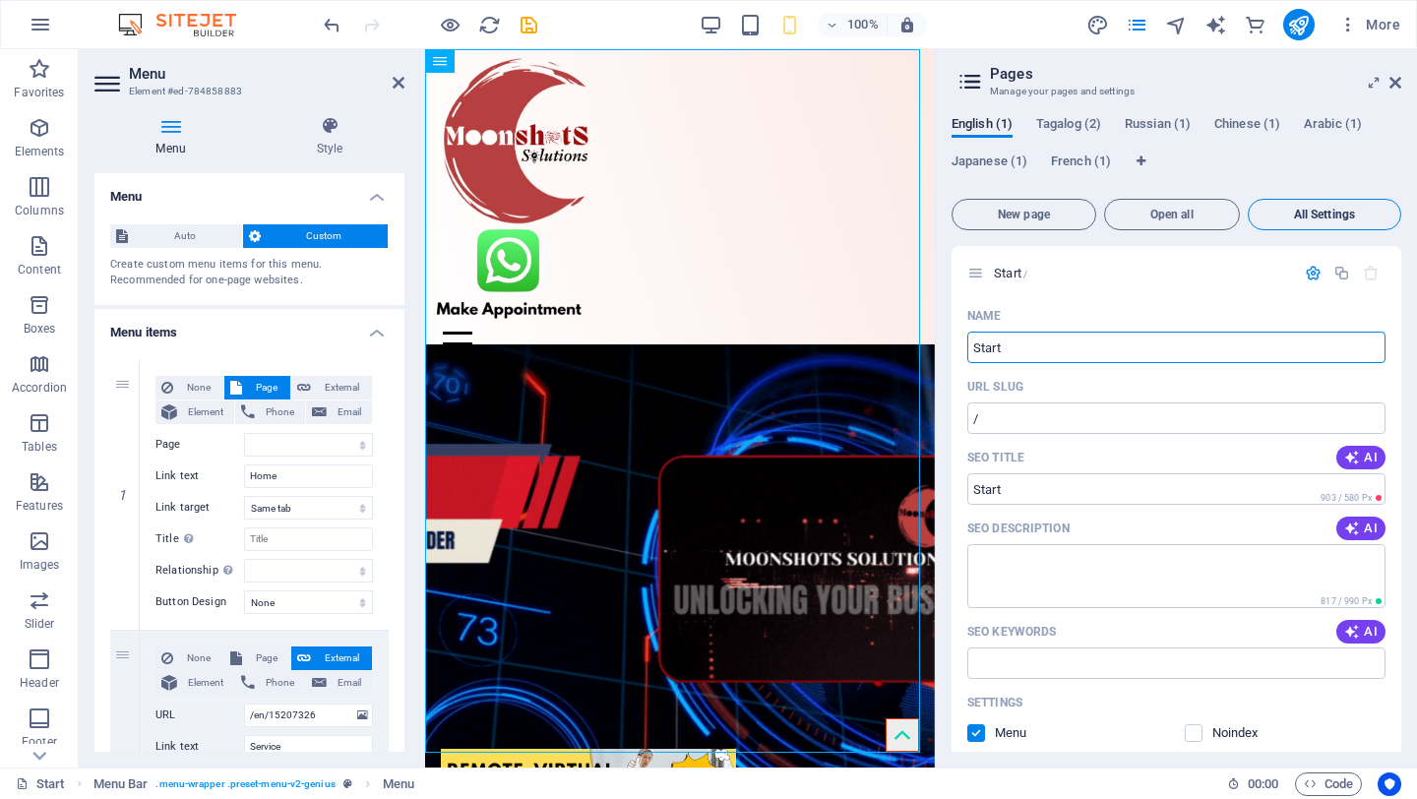
click at [1315, 216] on span "All Settings" at bounding box center [1325, 215] width 136 height 12
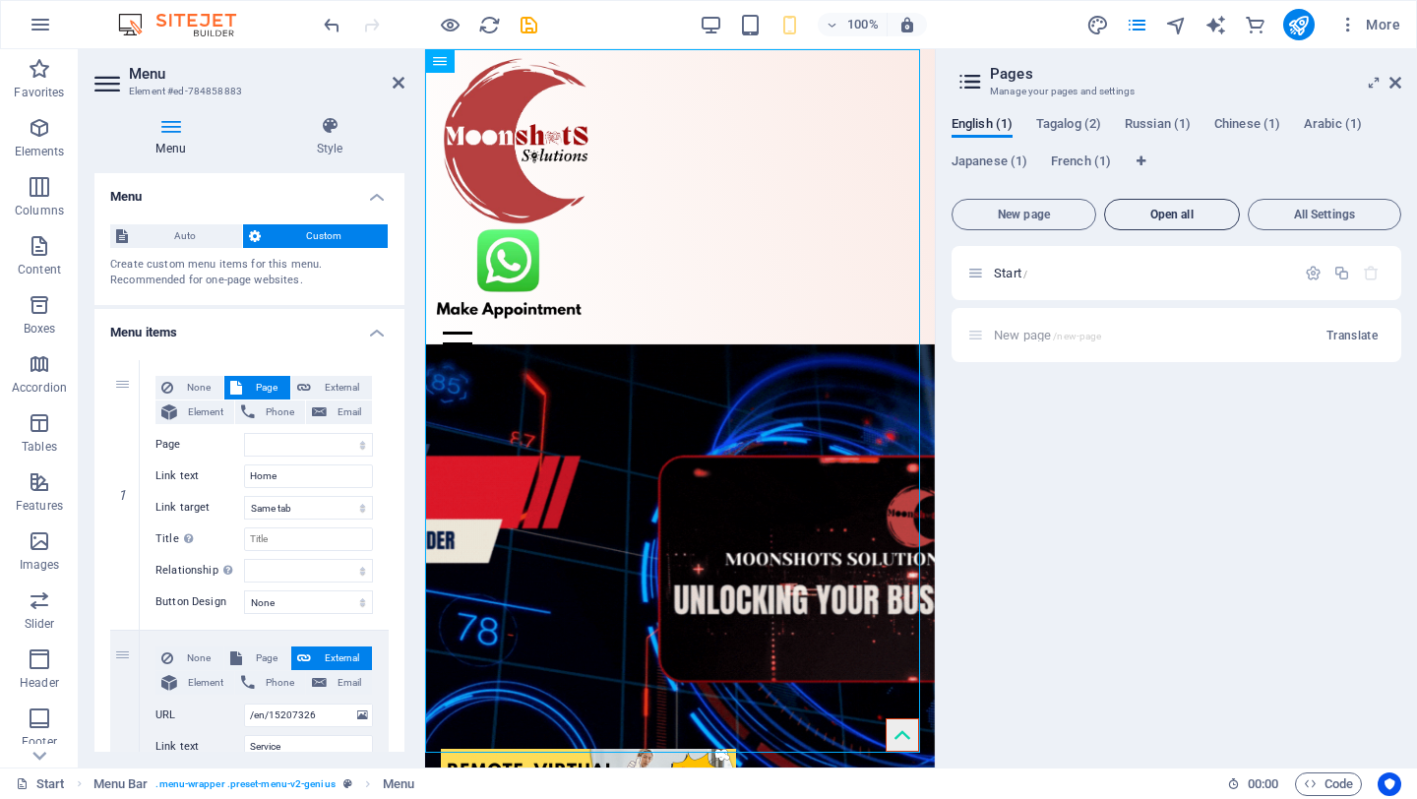
click at [1184, 215] on span "Open all" at bounding box center [1172, 215] width 118 height 12
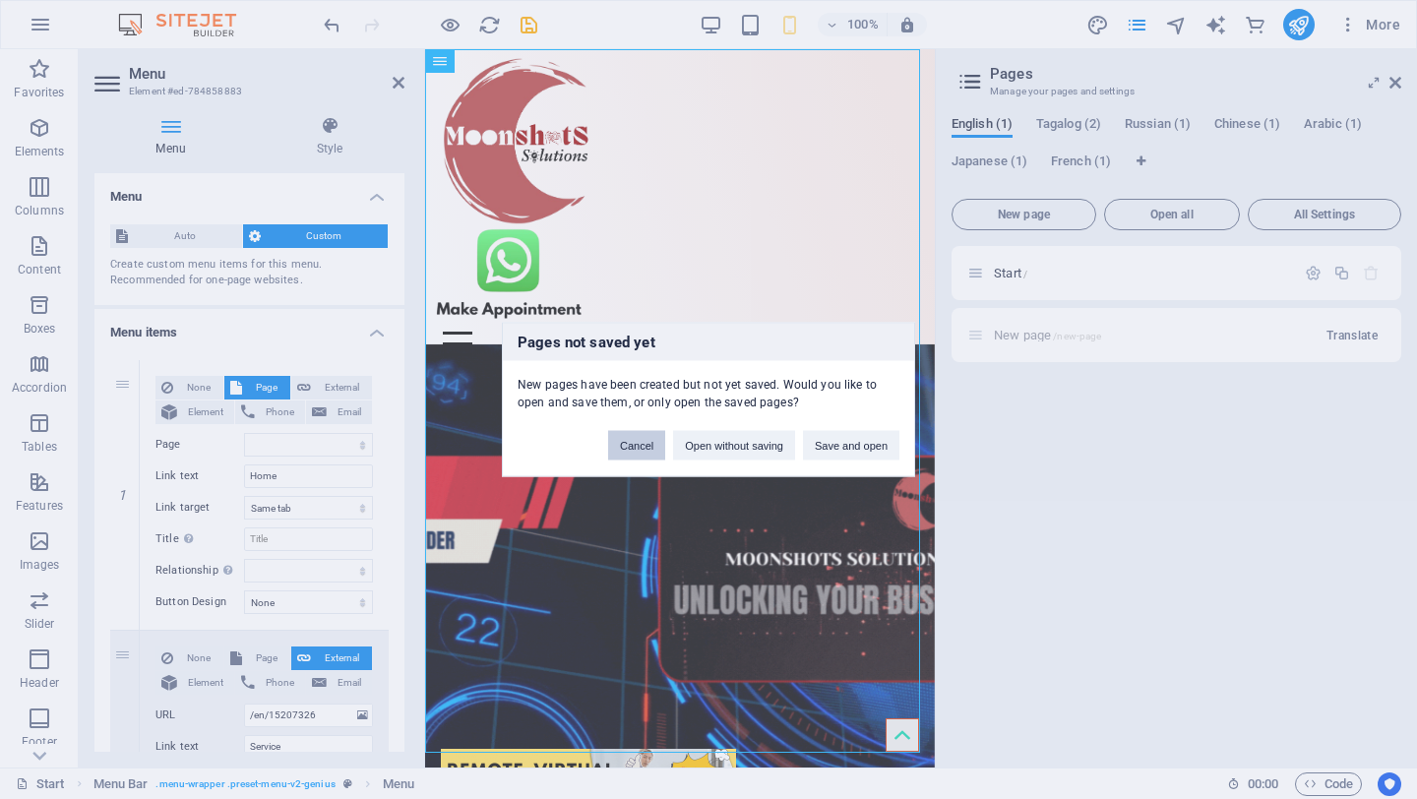
click at [630, 441] on button "Cancel" at bounding box center [636, 446] width 57 height 30
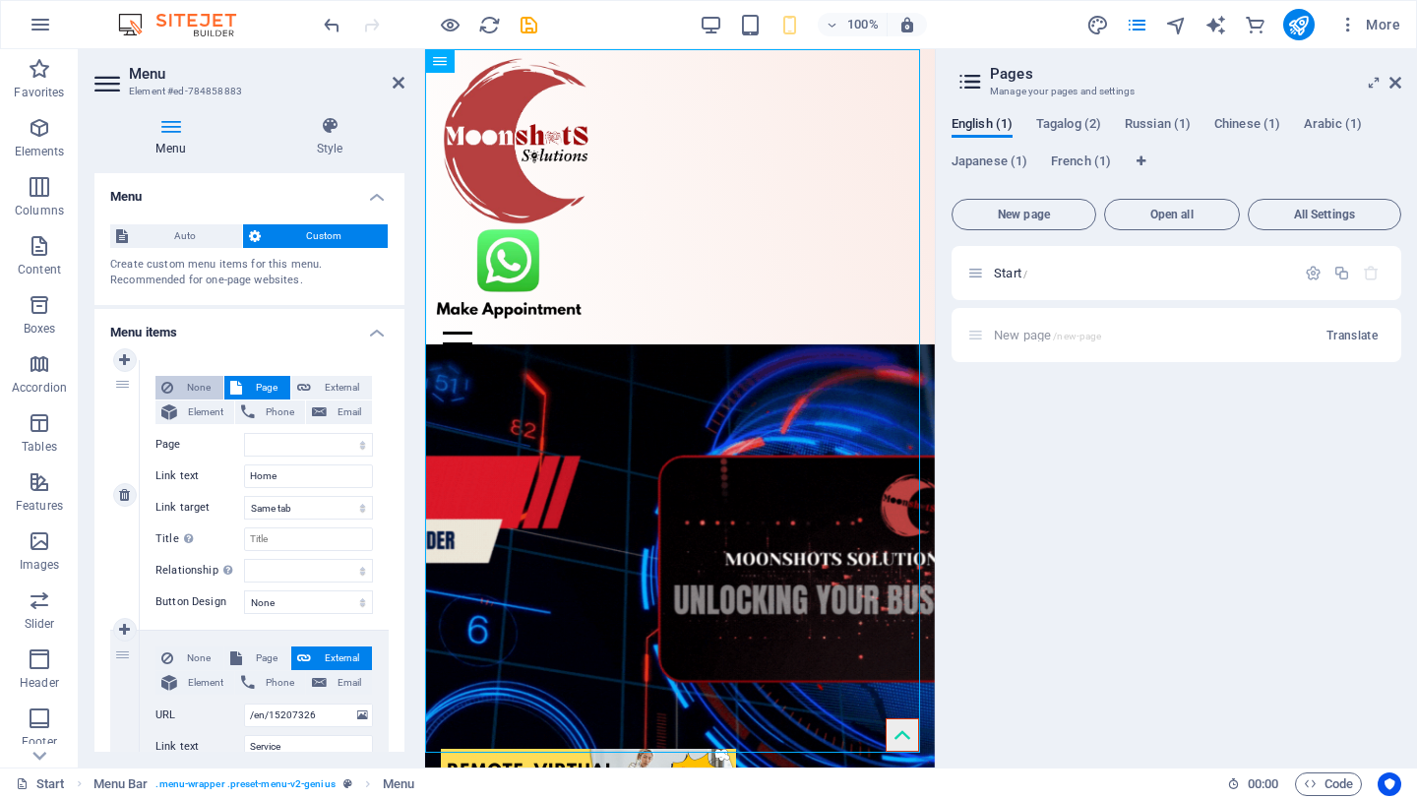
click at [194, 390] on span "None" at bounding box center [198, 388] width 38 height 24
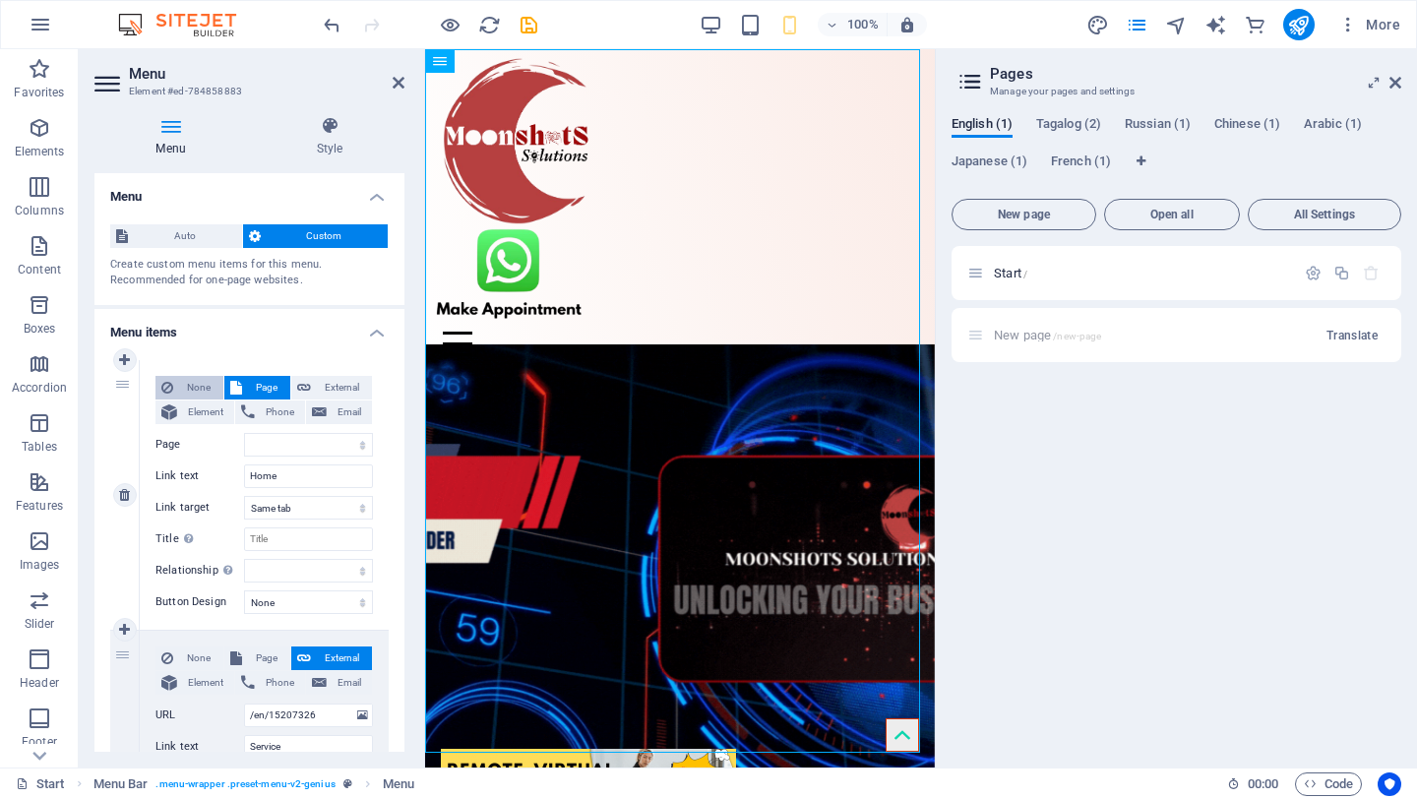
select select
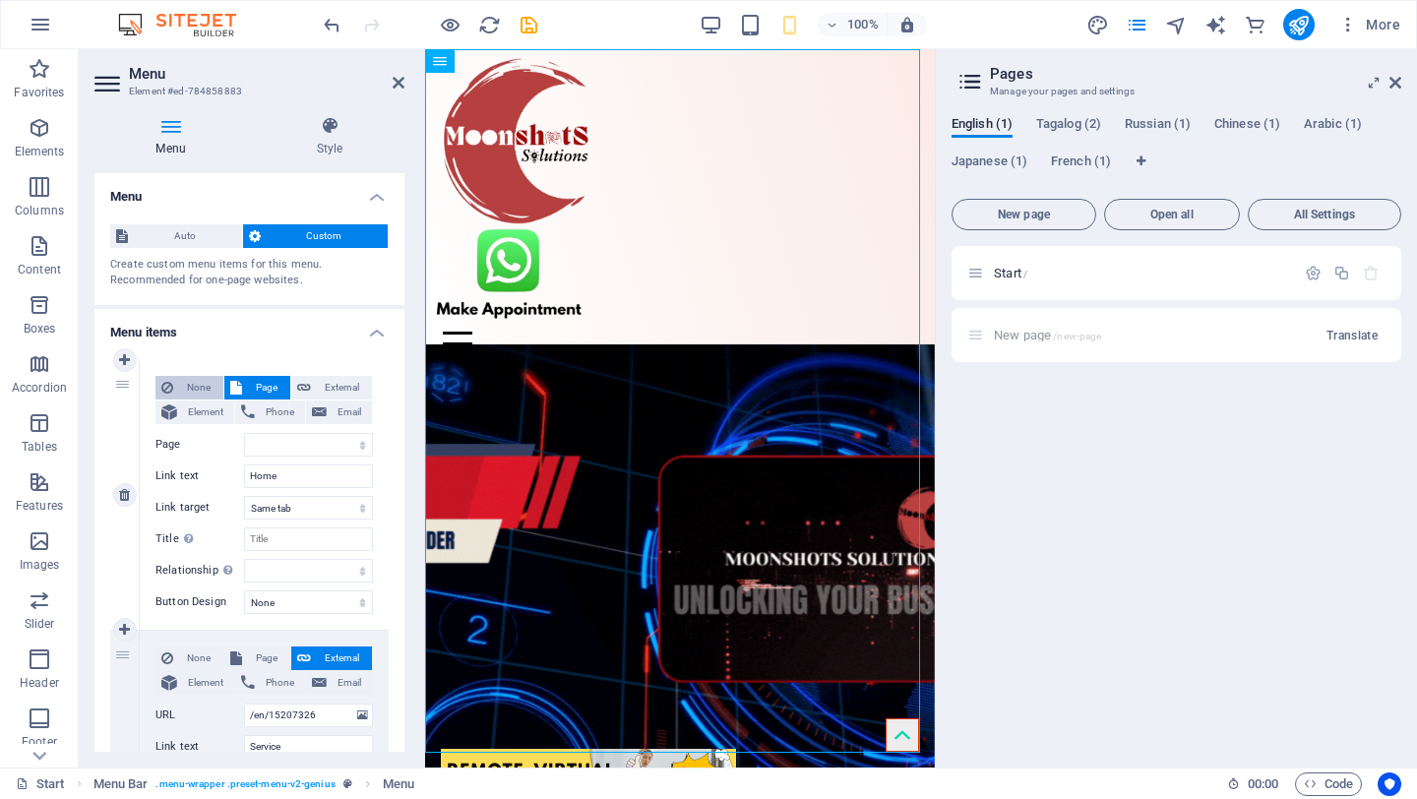
select select
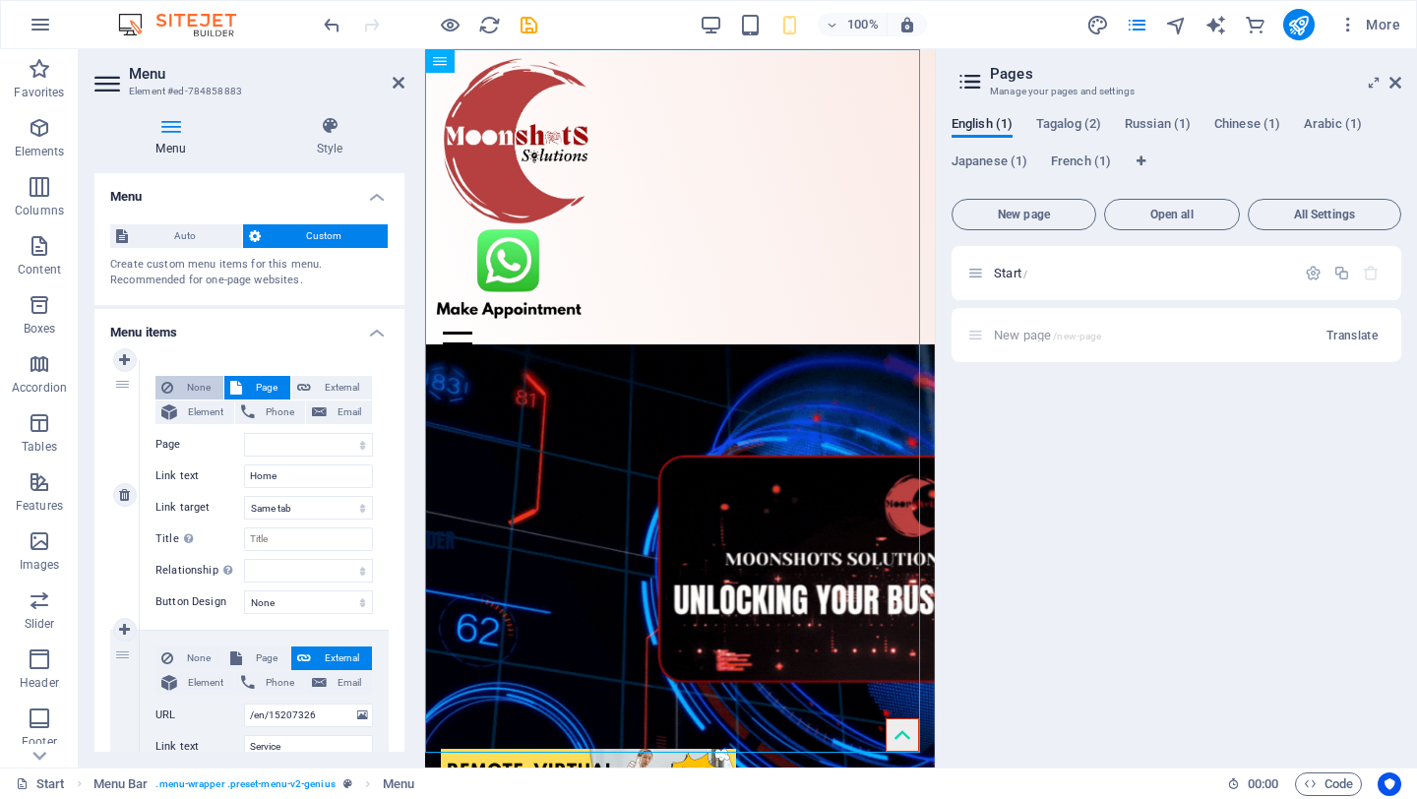
select select
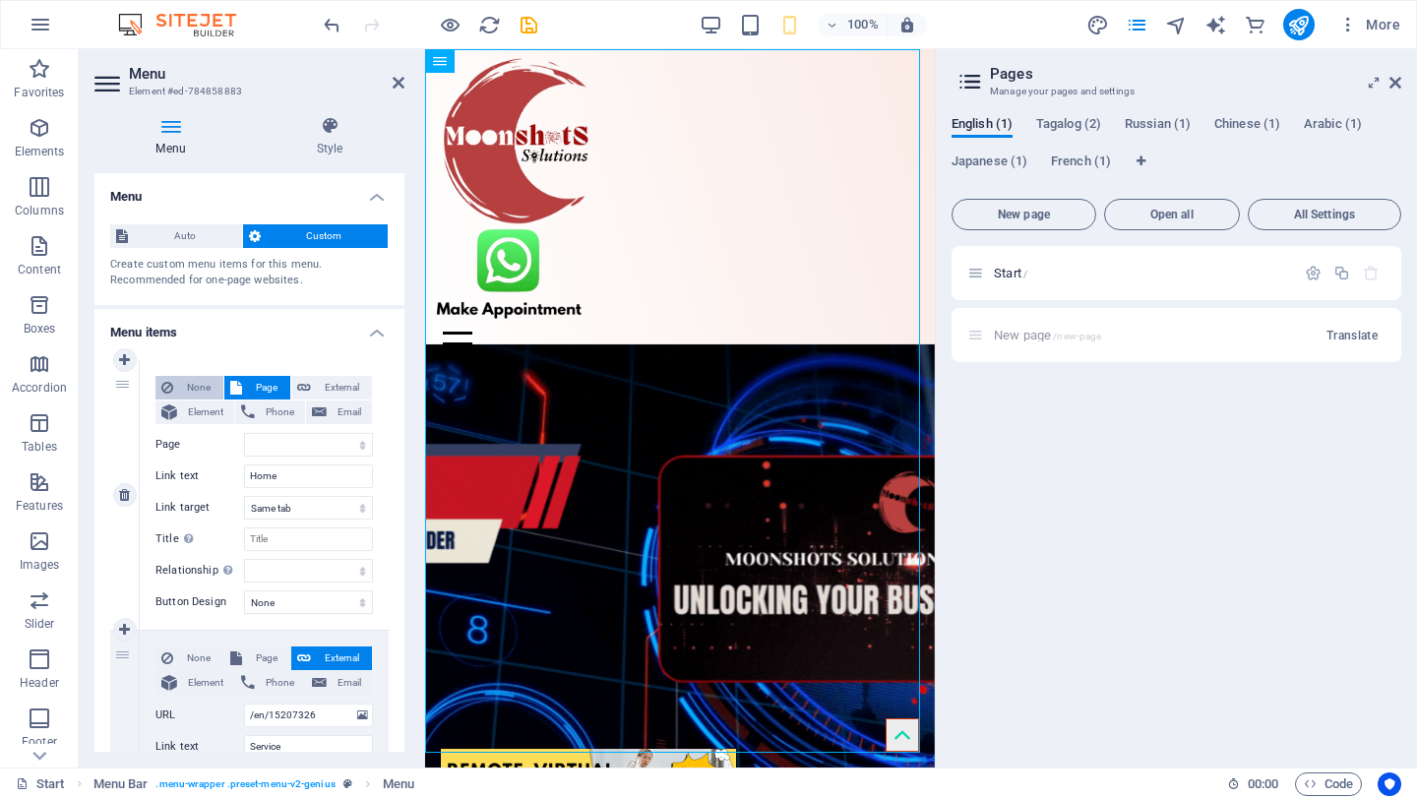
select select
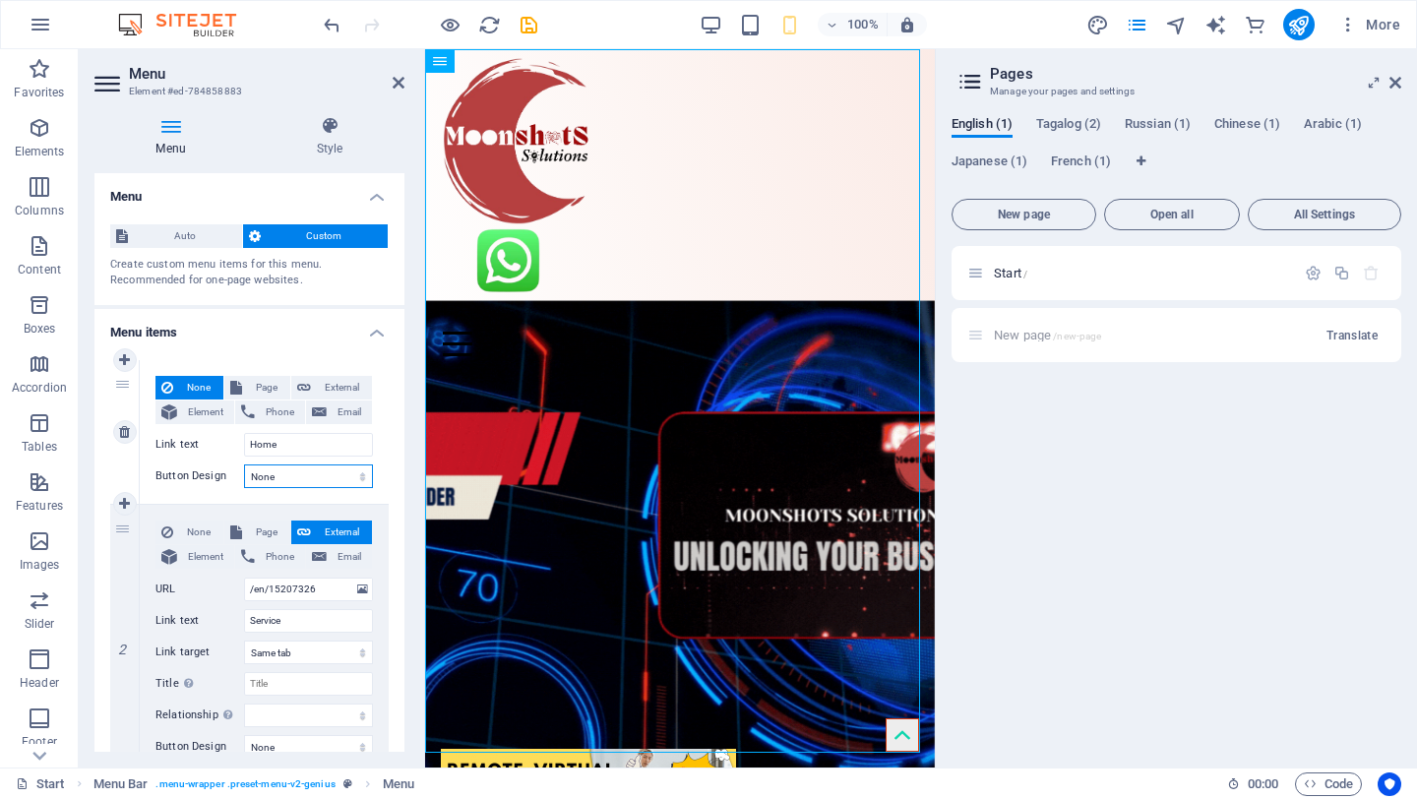
click at [285, 480] on select "None Default Primary Secondary" at bounding box center [308, 477] width 129 height 24
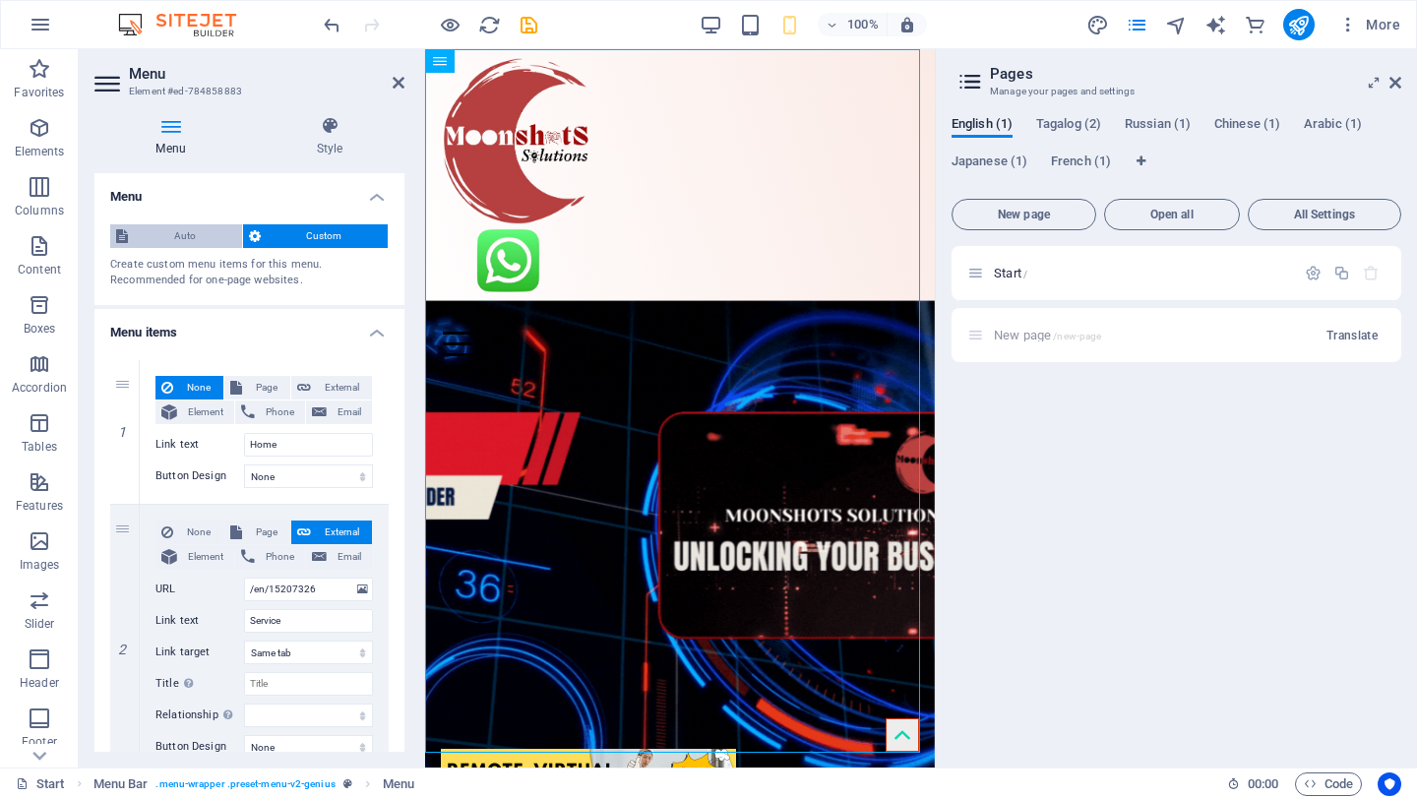
click at [170, 237] on span "Auto" at bounding box center [185, 236] width 102 height 24
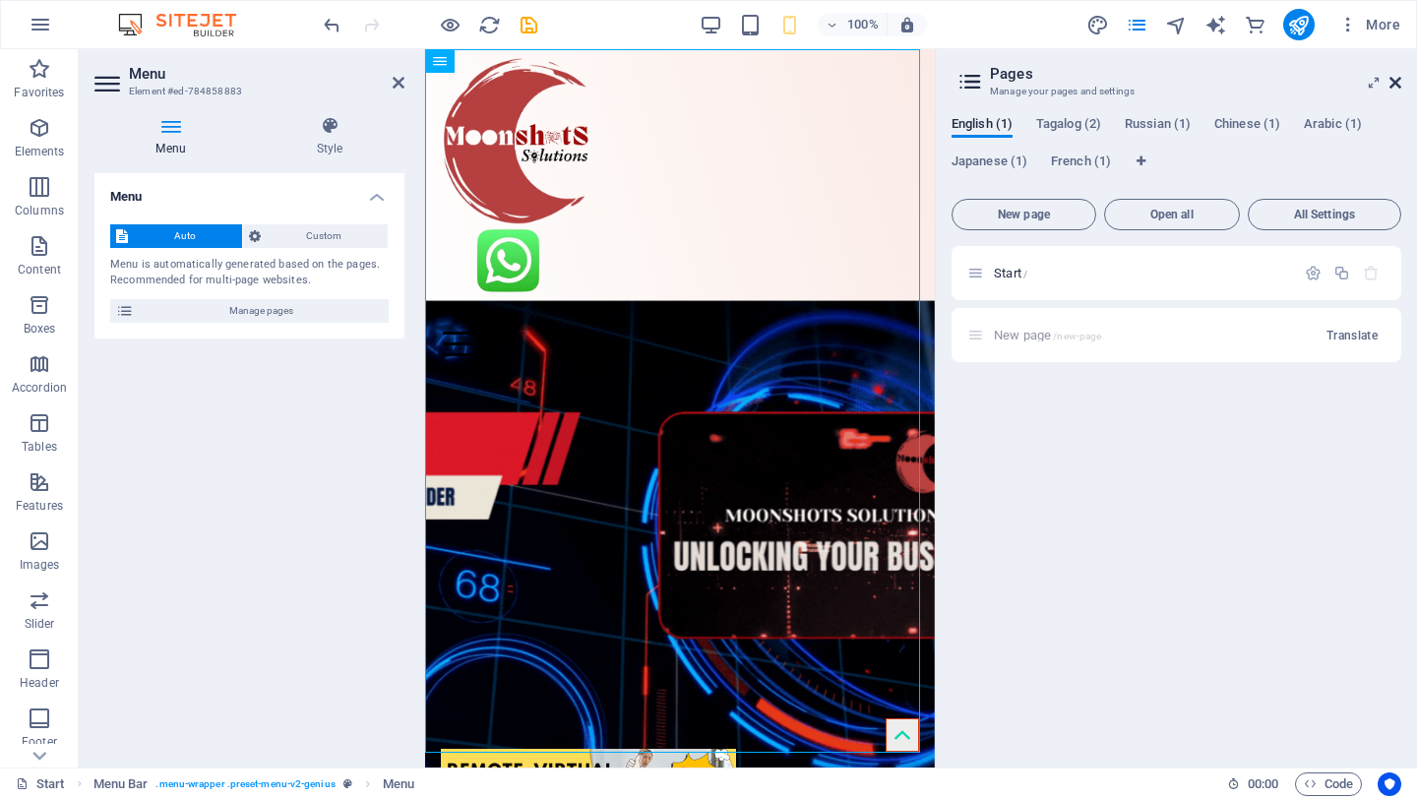
click at [1397, 81] on icon at bounding box center [1396, 83] width 12 height 16
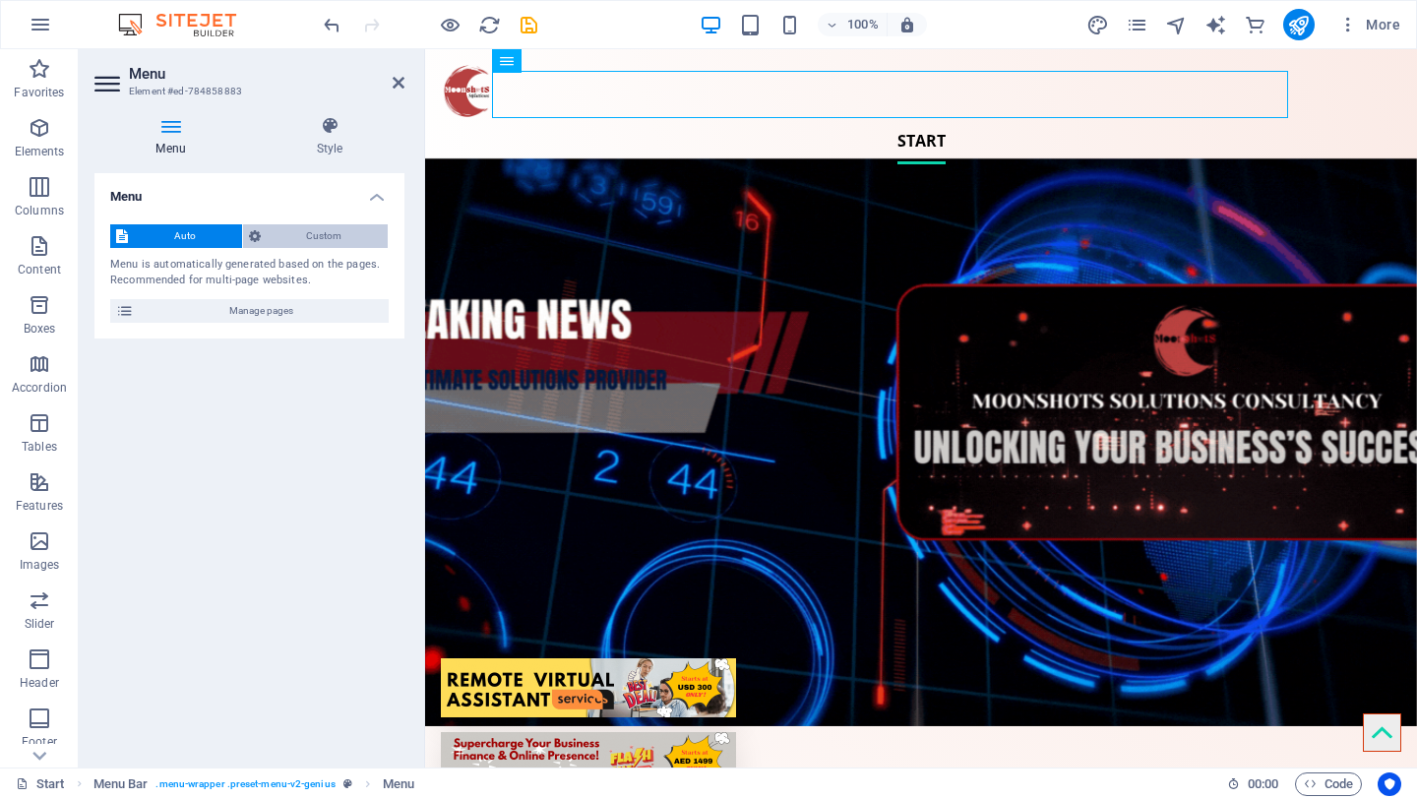
click at [338, 233] on span "Custom" at bounding box center [325, 236] width 116 height 24
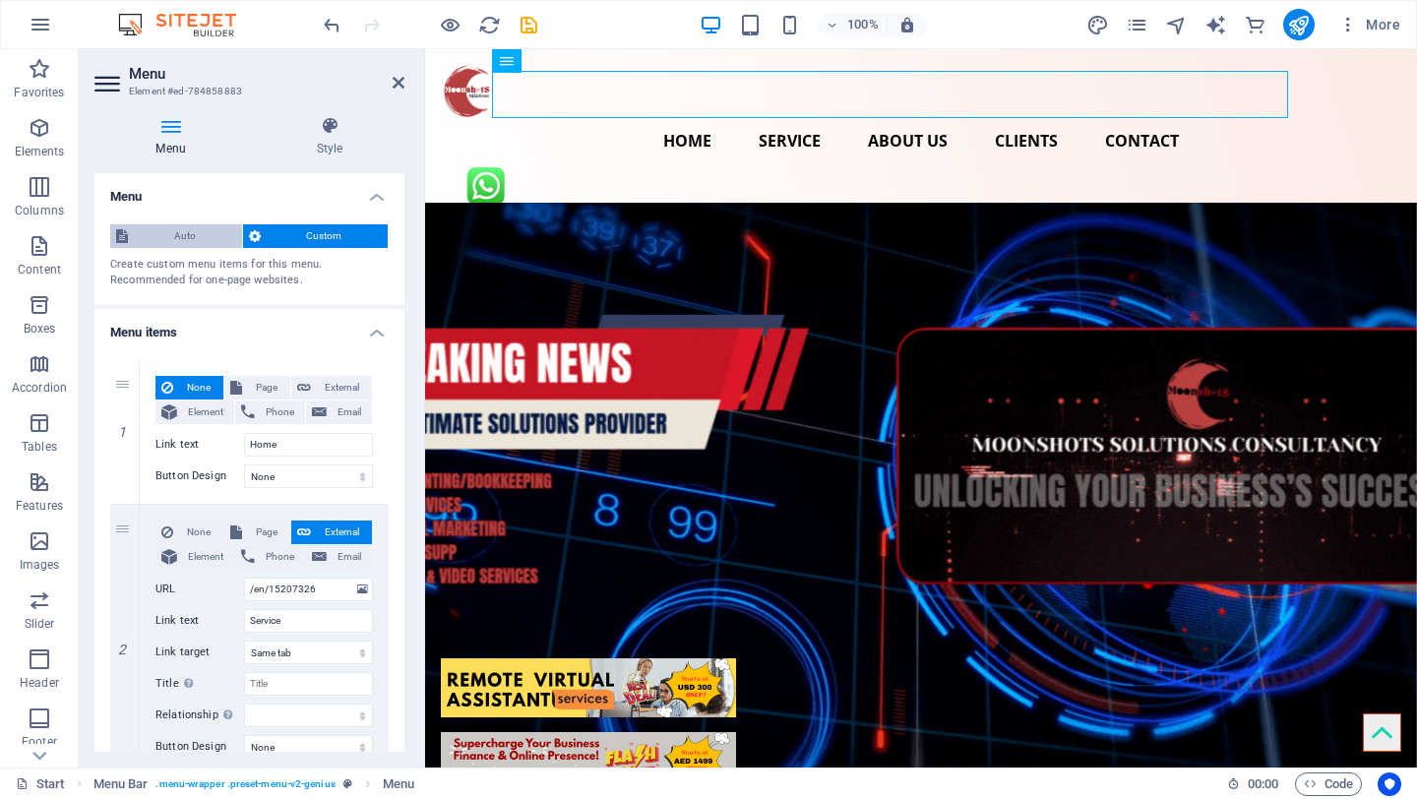
click at [175, 236] on span "Auto" at bounding box center [185, 236] width 102 height 24
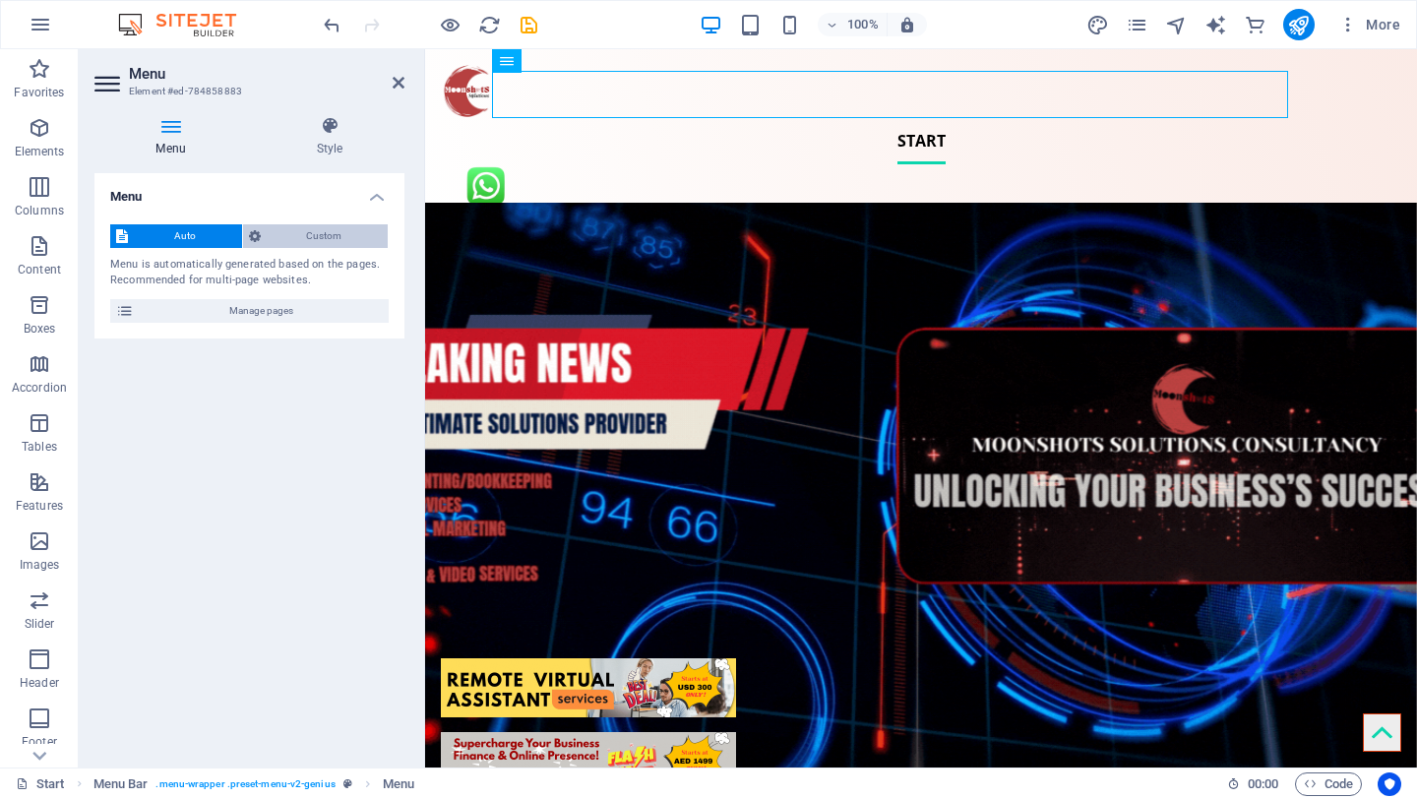
click at [297, 235] on span "Custom" at bounding box center [325, 236] width 116 height 24
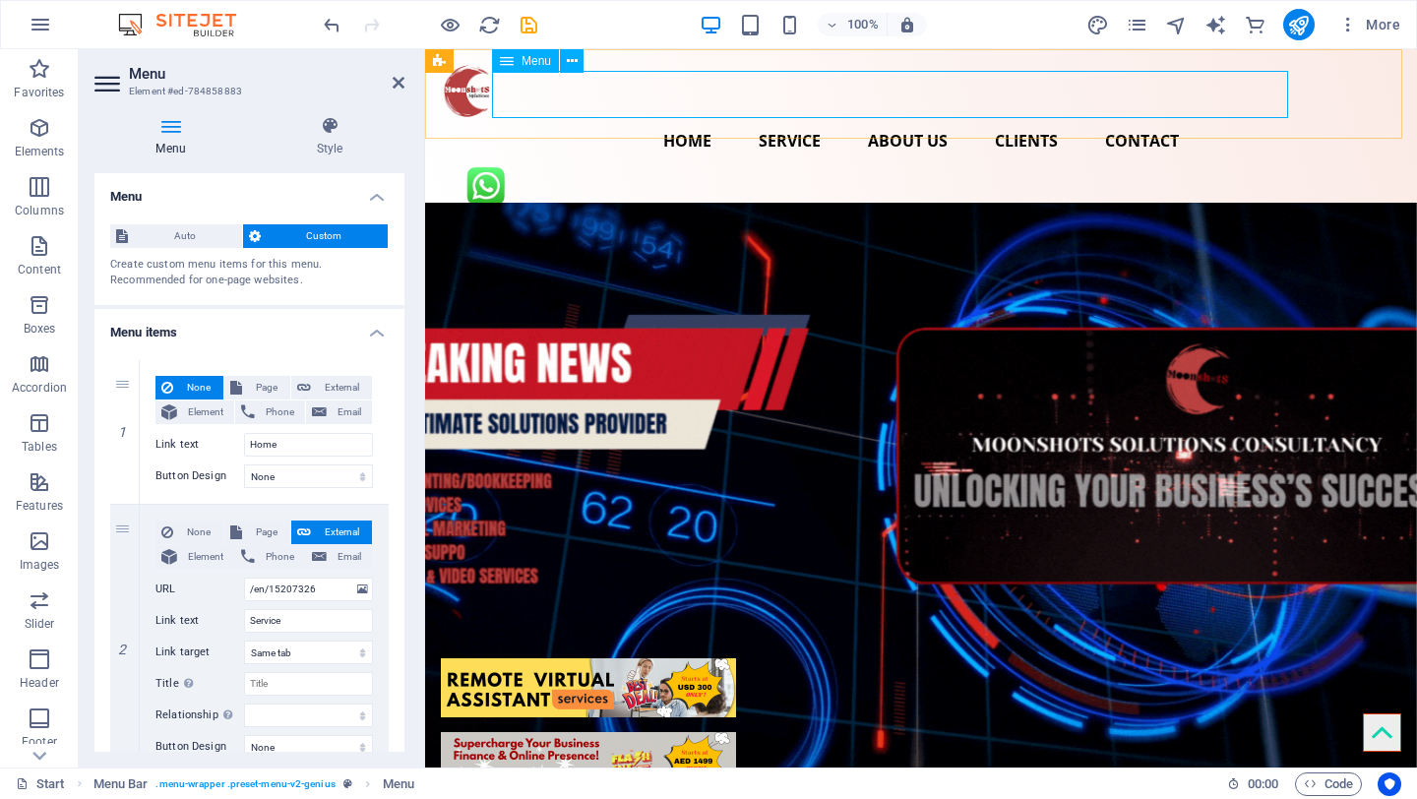
click at [746, 117] on nav "Home Service About us Clients Contact" at bounding box center [921, 140] width 961 height 47
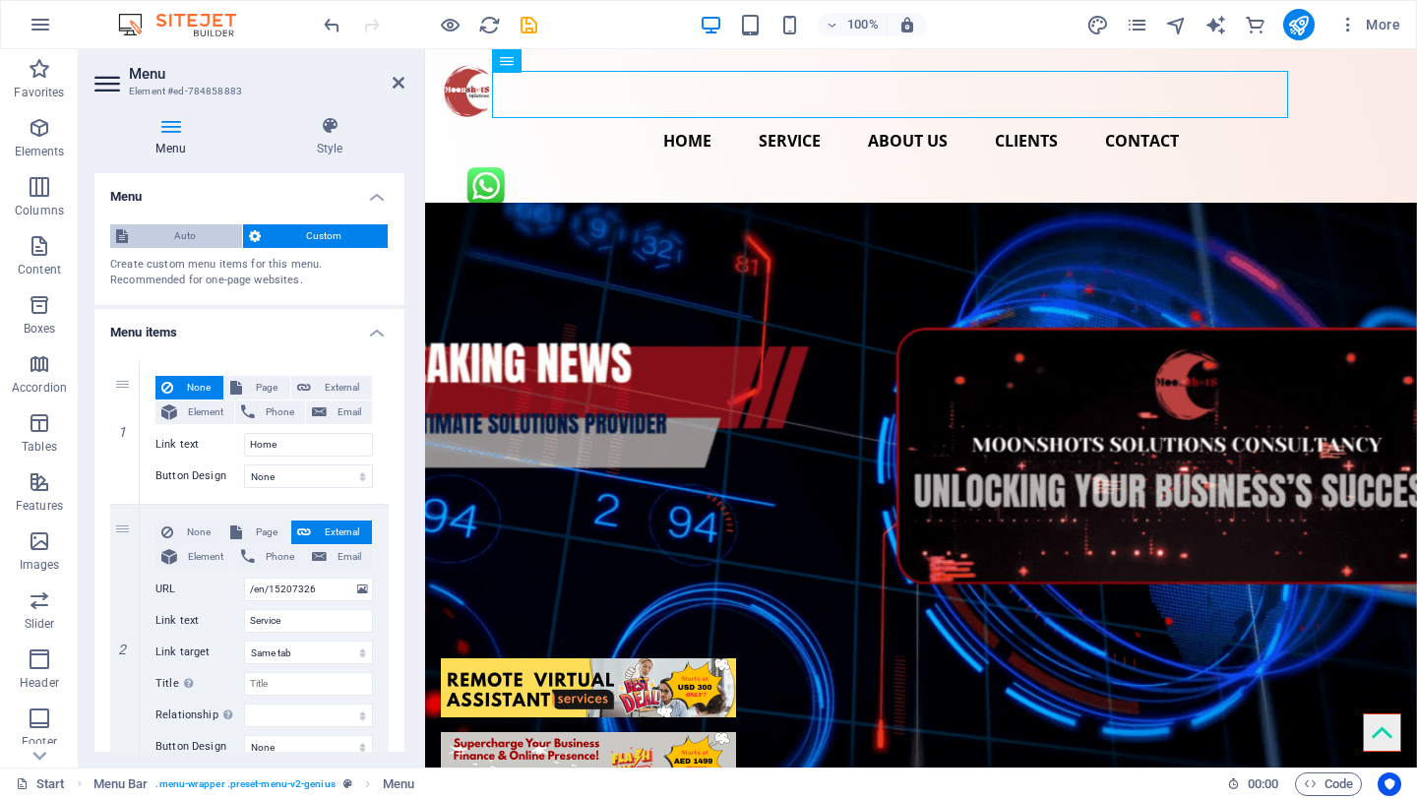
click at [173, 232] on span "Auto" at bounding box center [185, 236] width 102 height 24
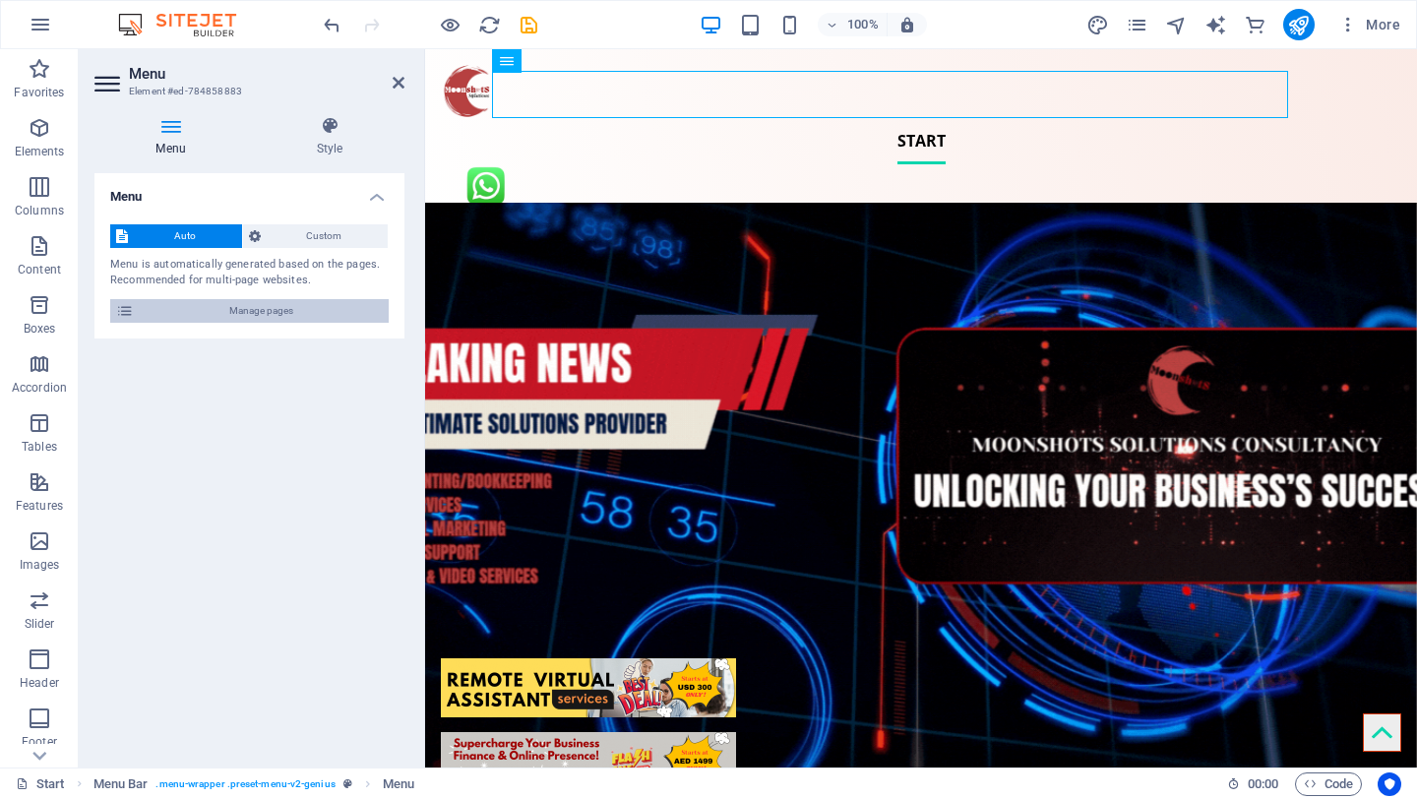
click at [264, 307] on span "Manage pages" at bounding box center [261, 311] width 243 height 24
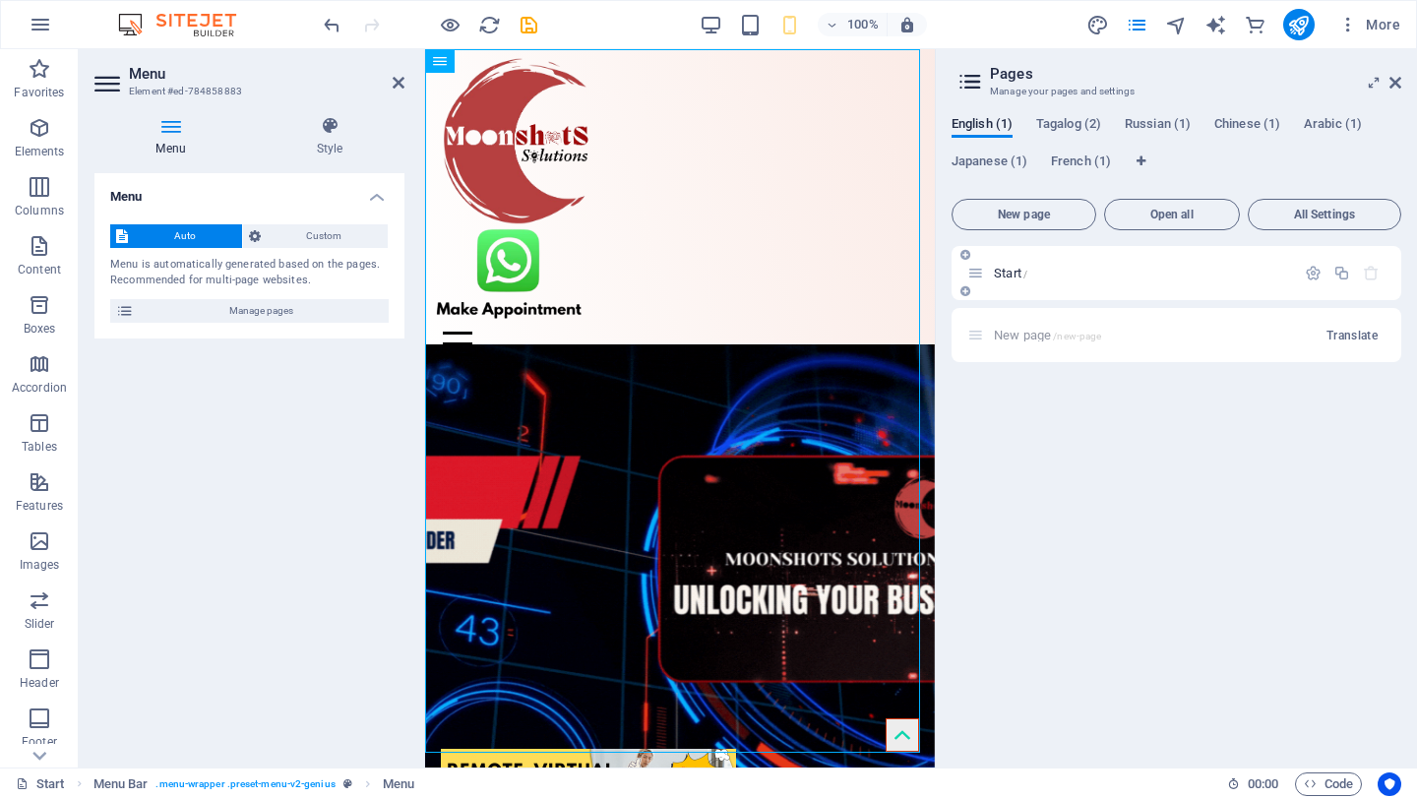
click at [1009, 273] on span "Start /" at bounding box center [1010, 273] width 33 height 15
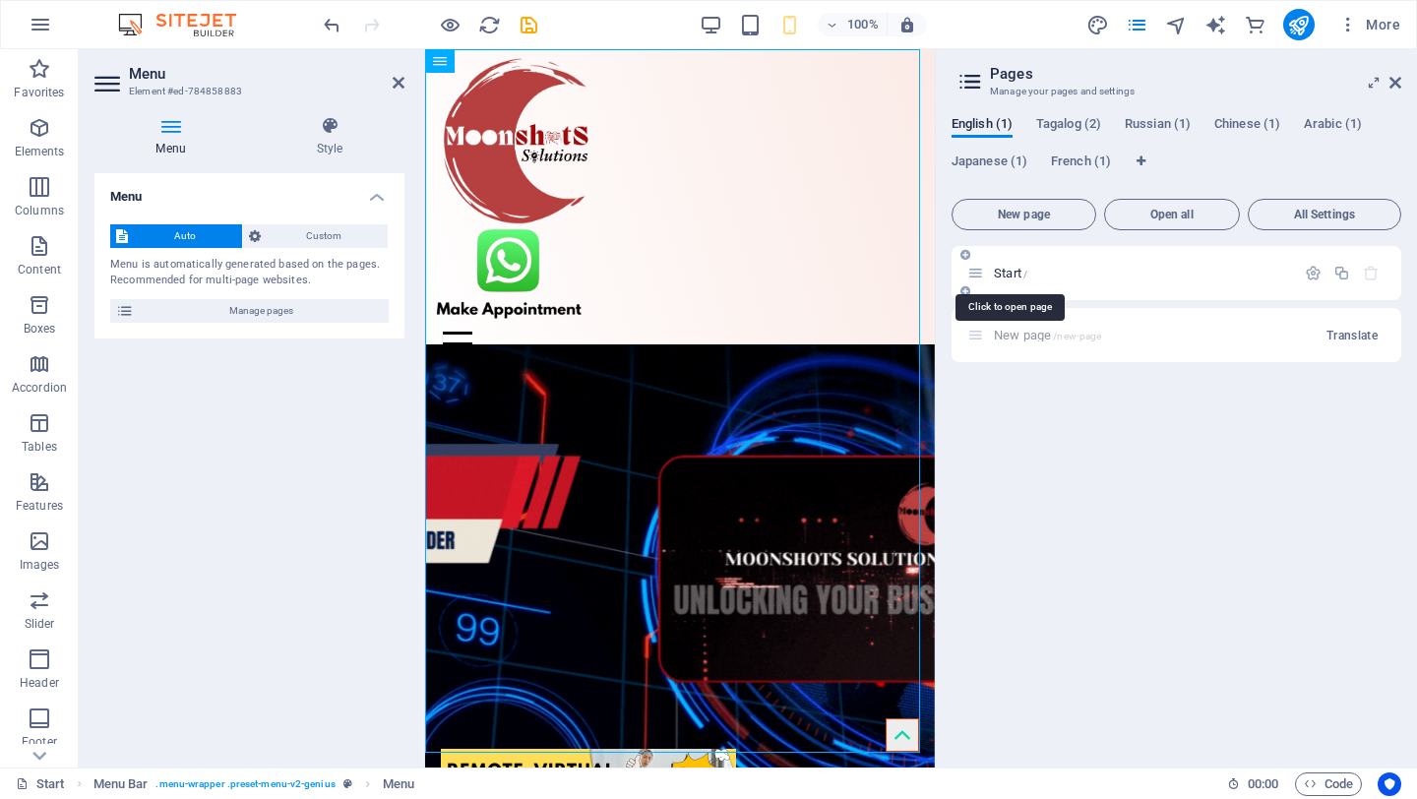
click at [1009, 273] on span "Start /" at bounding box center [1010, 273] width 33 height 15
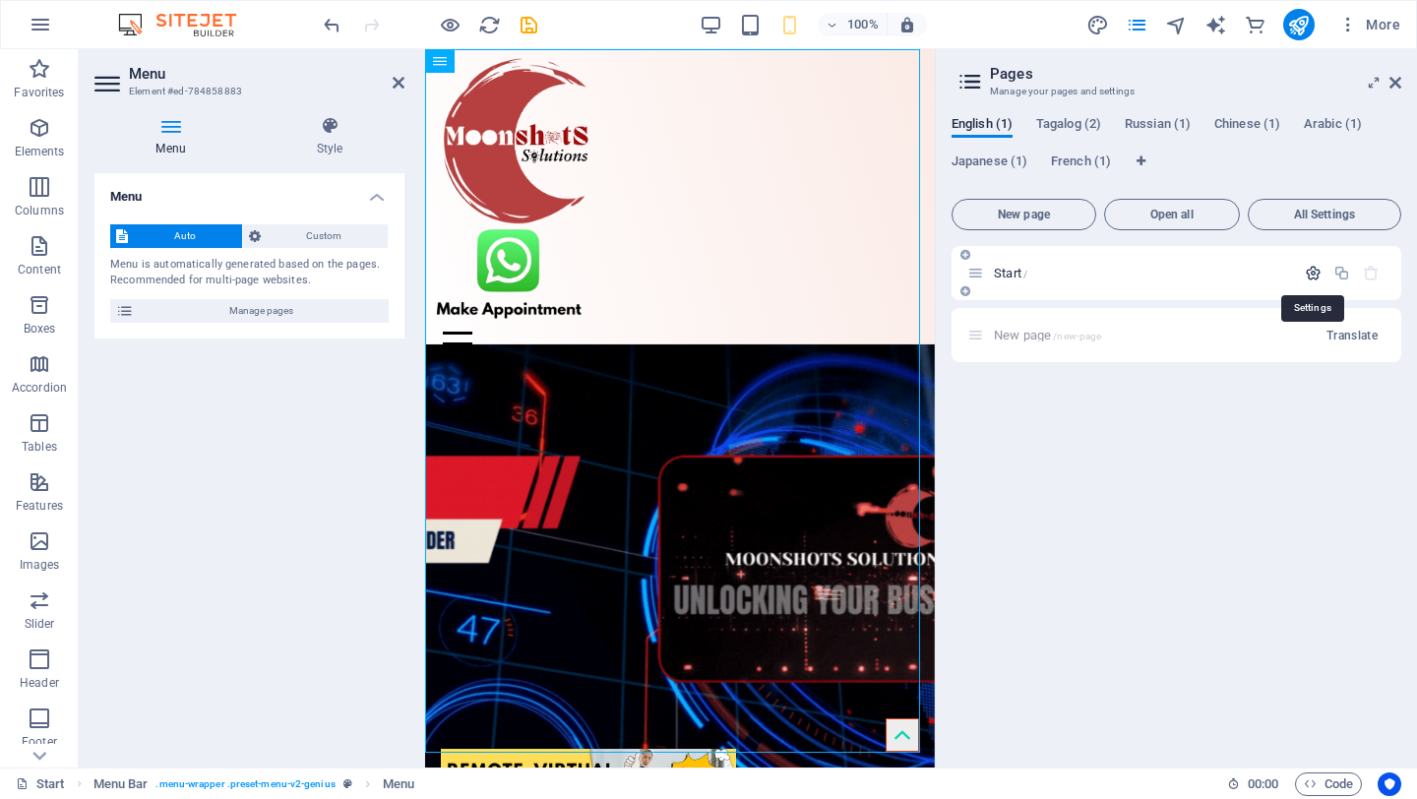
click at [1317, 273] on icon "button" at bounding box center [1313, 273] width 17 height 17
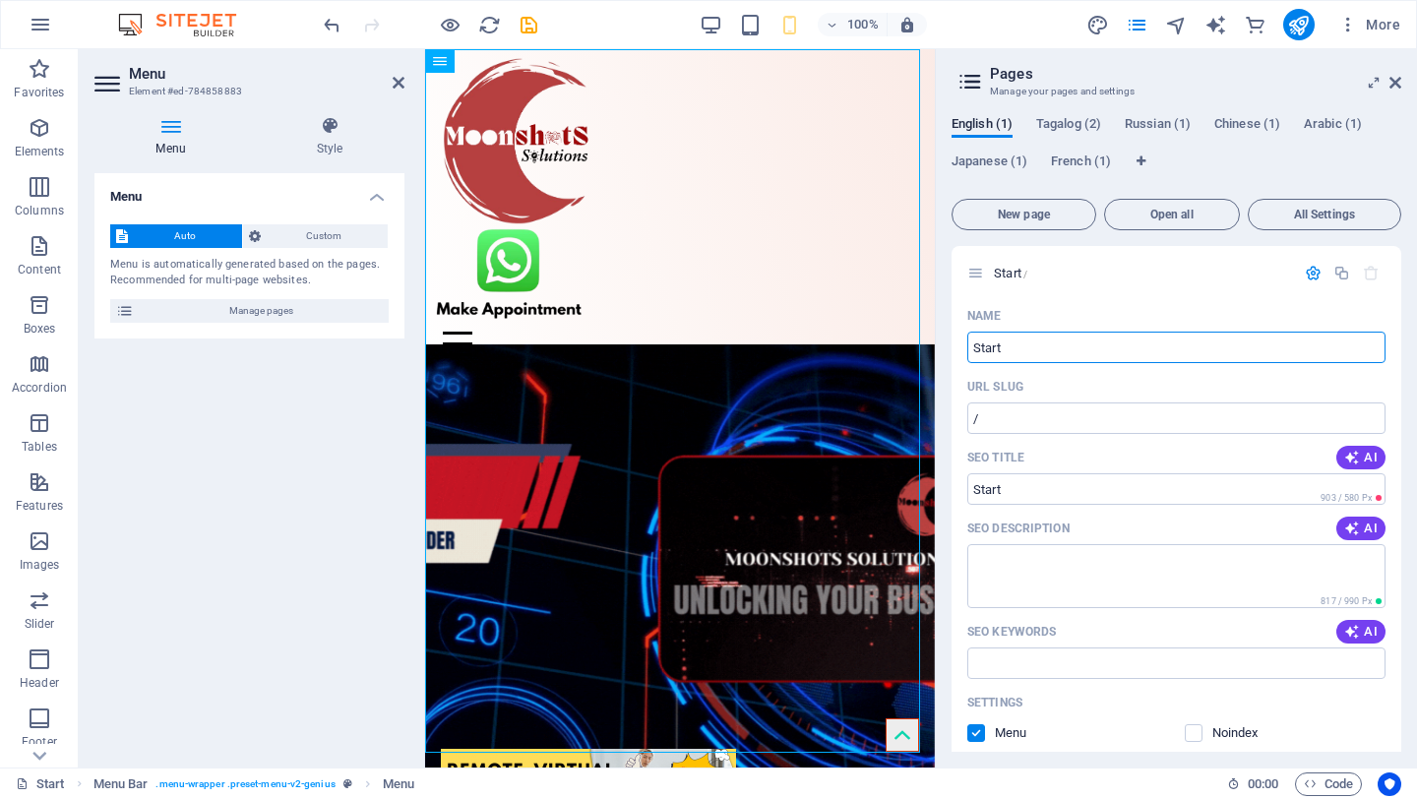
drag, startPoint x: 1421, startPoint y: 407, endPoint x: 929, endPoint y: 342, distance: 496.5
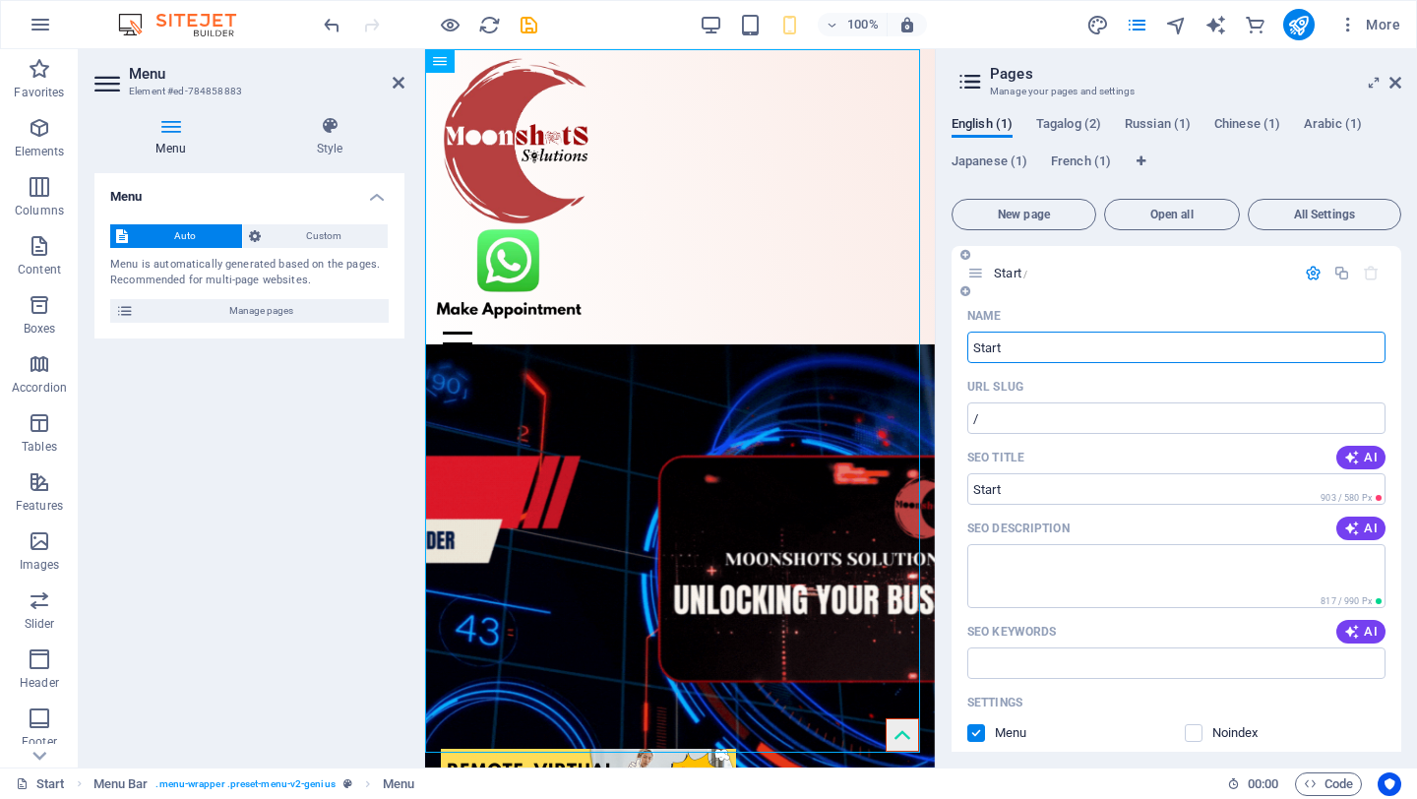
drag, startPoint x: 1013, startPoint y: 349, endPoint x: 958, endPoint y: 348, distance: 55.1
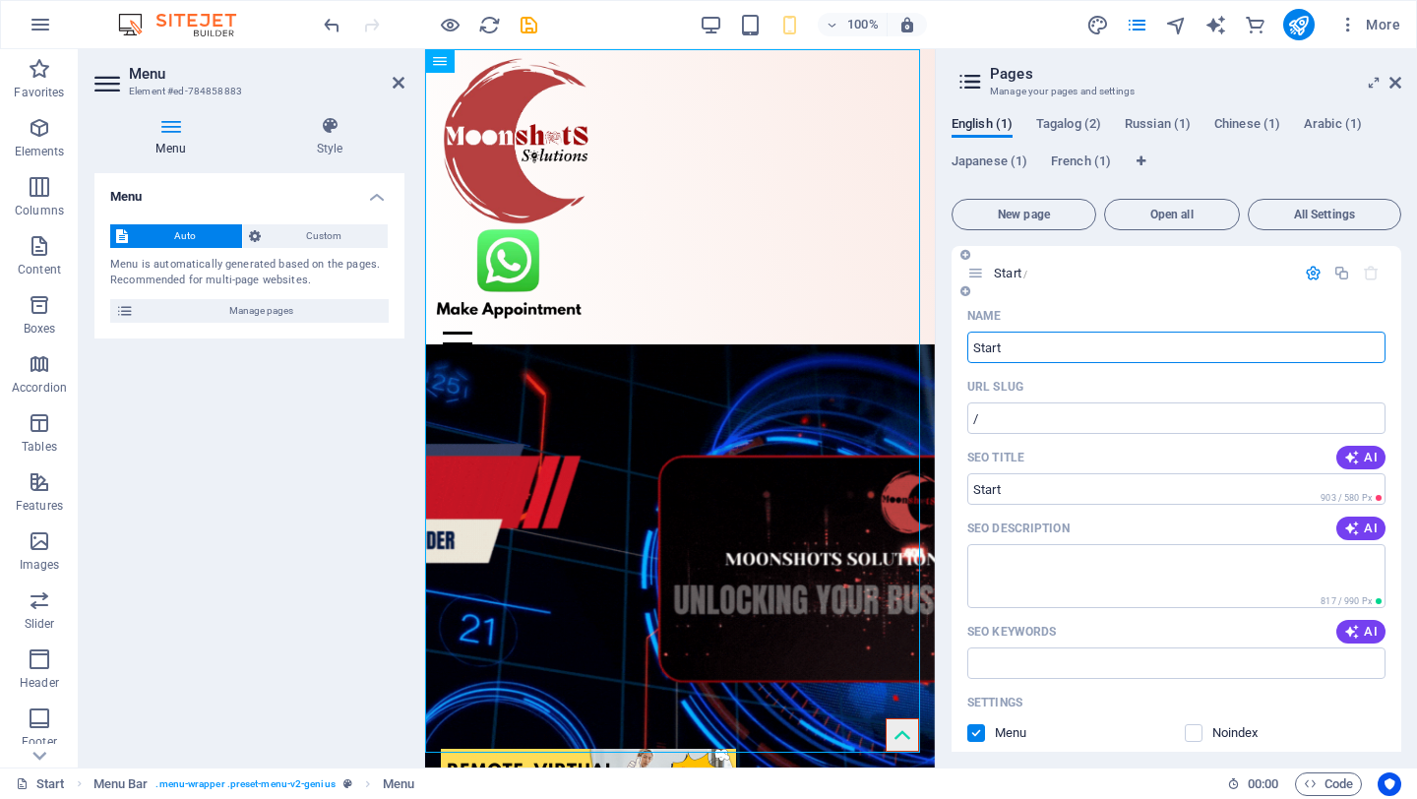
click at [958, 348] on div "Name Start ​ URL SLUG / ​ SEO Title AI ​ 903 / 580 Px SEO Description AI ​ 817 …" at bounding box center [1177, 727] width 450 height 855
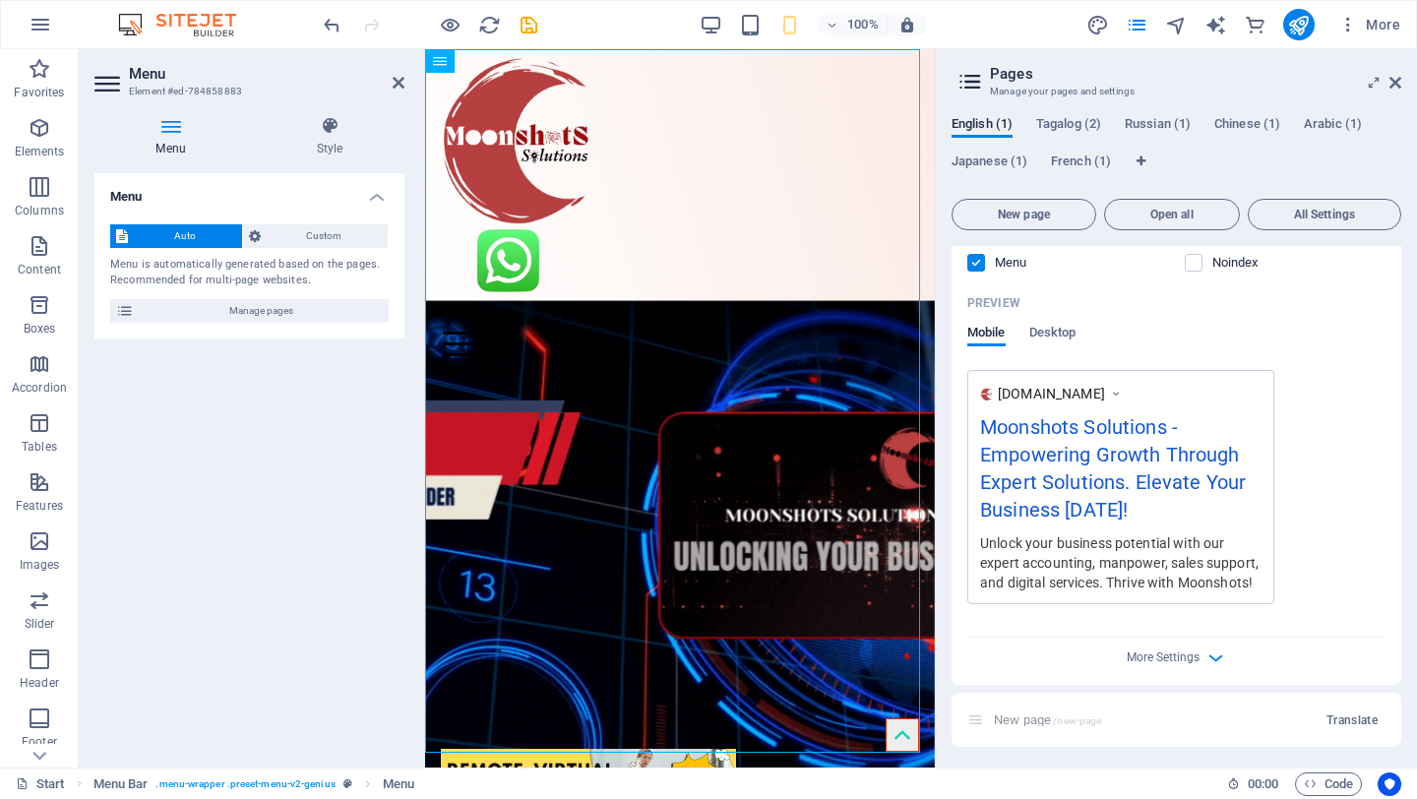
scroll to position [473, 0]
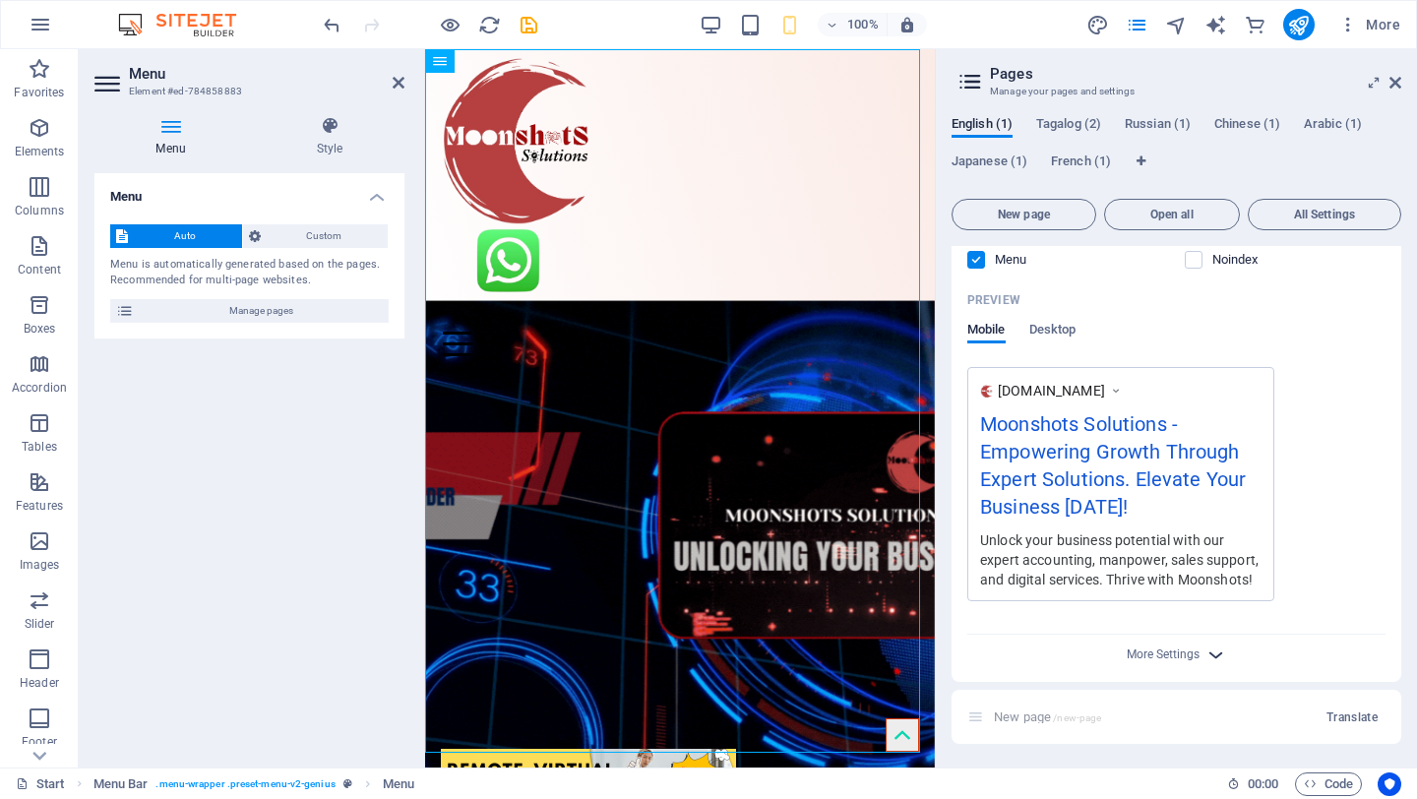
type input "Home"
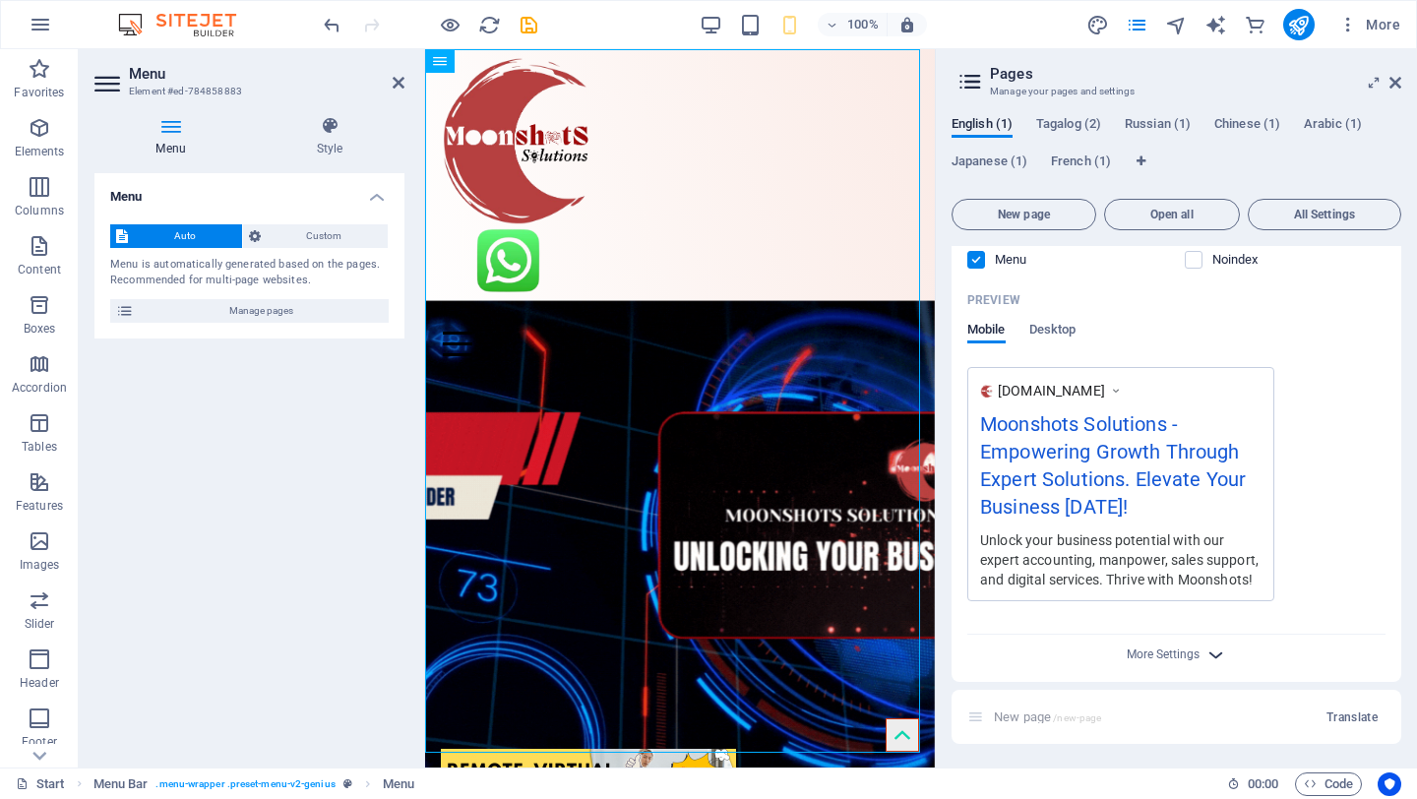
click at [1217, 655] on icon "button" at bounding box center [1216, 655] width 23 height 23
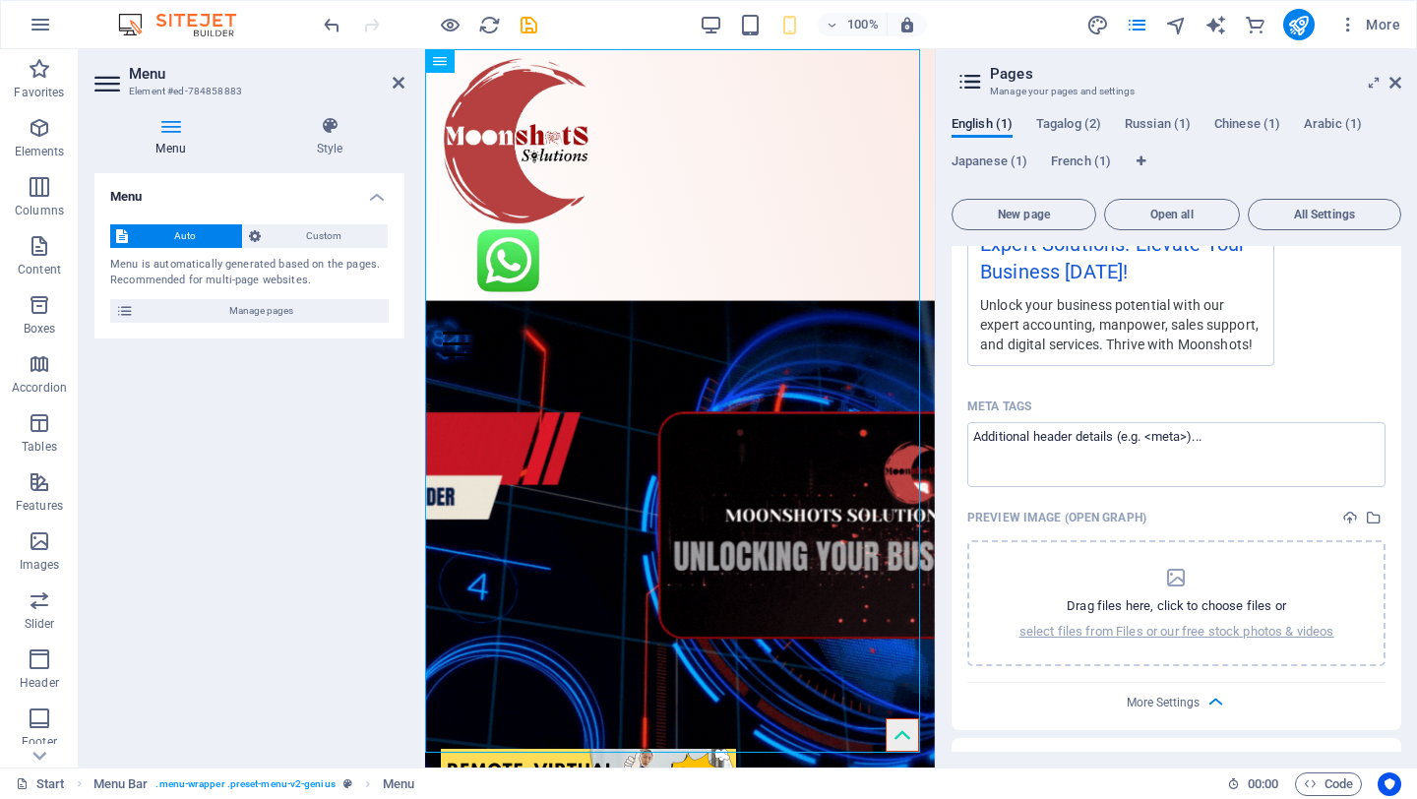
scroll to position [0, 0]
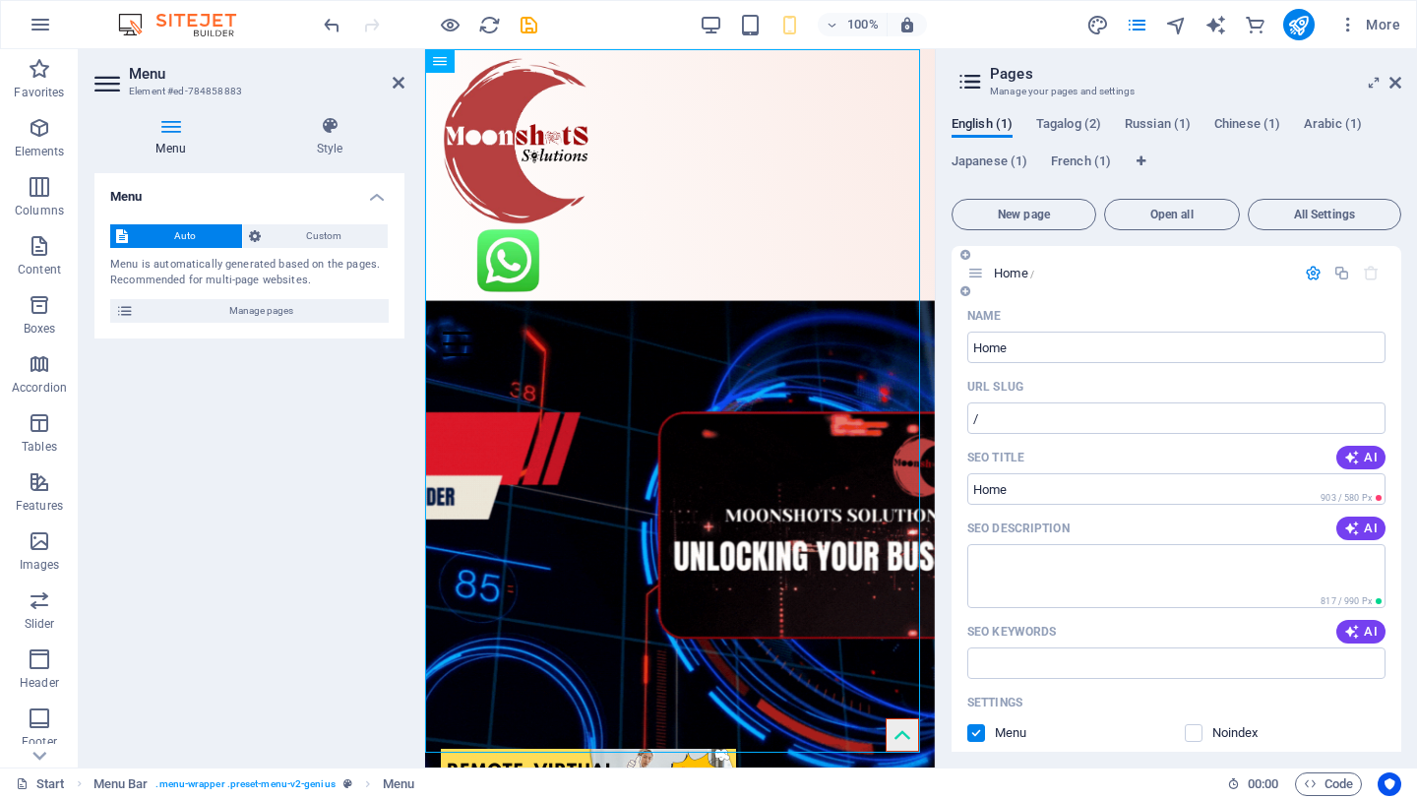
click at [967, 291] on icon at bounding box center [966, 291] width 10 height 12
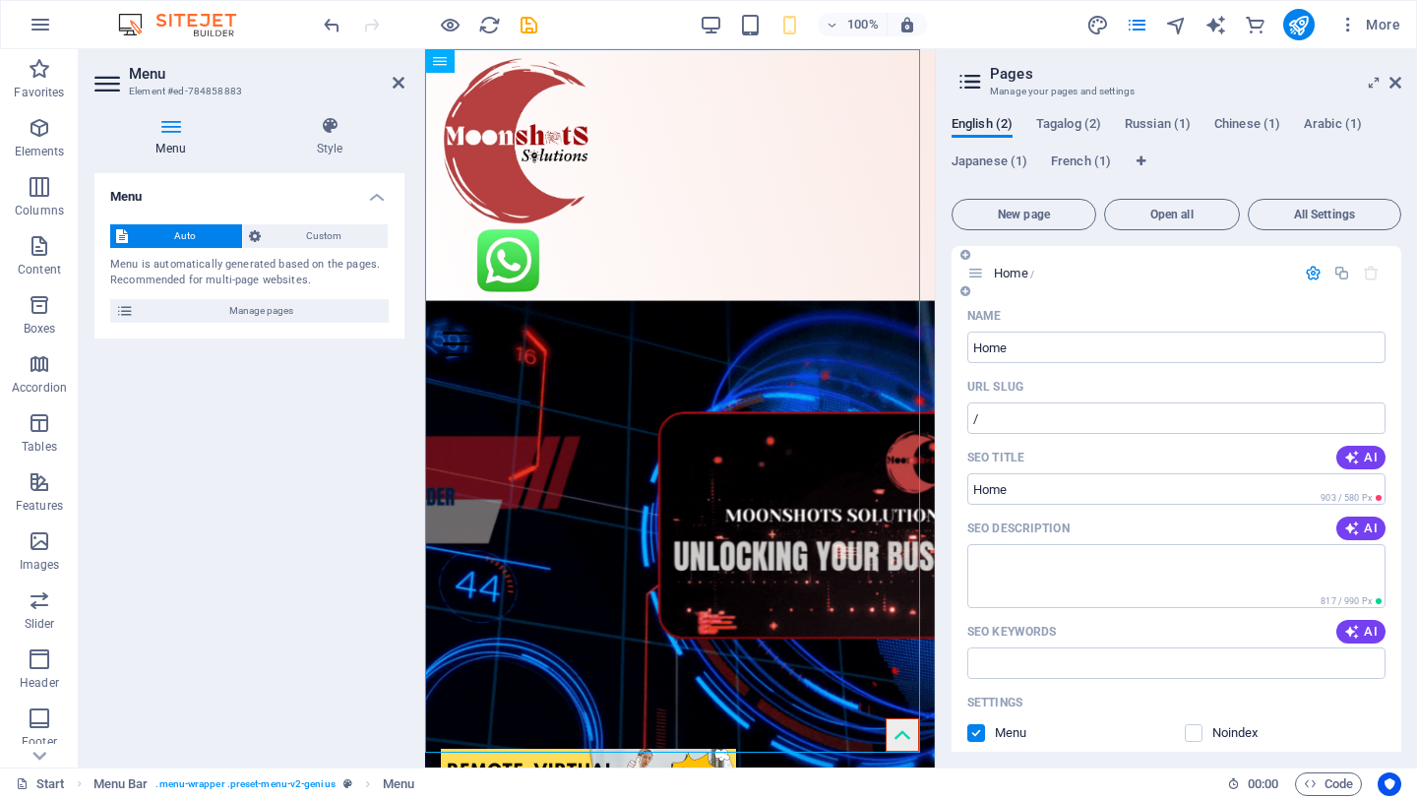
scroll to position [1049, 0]
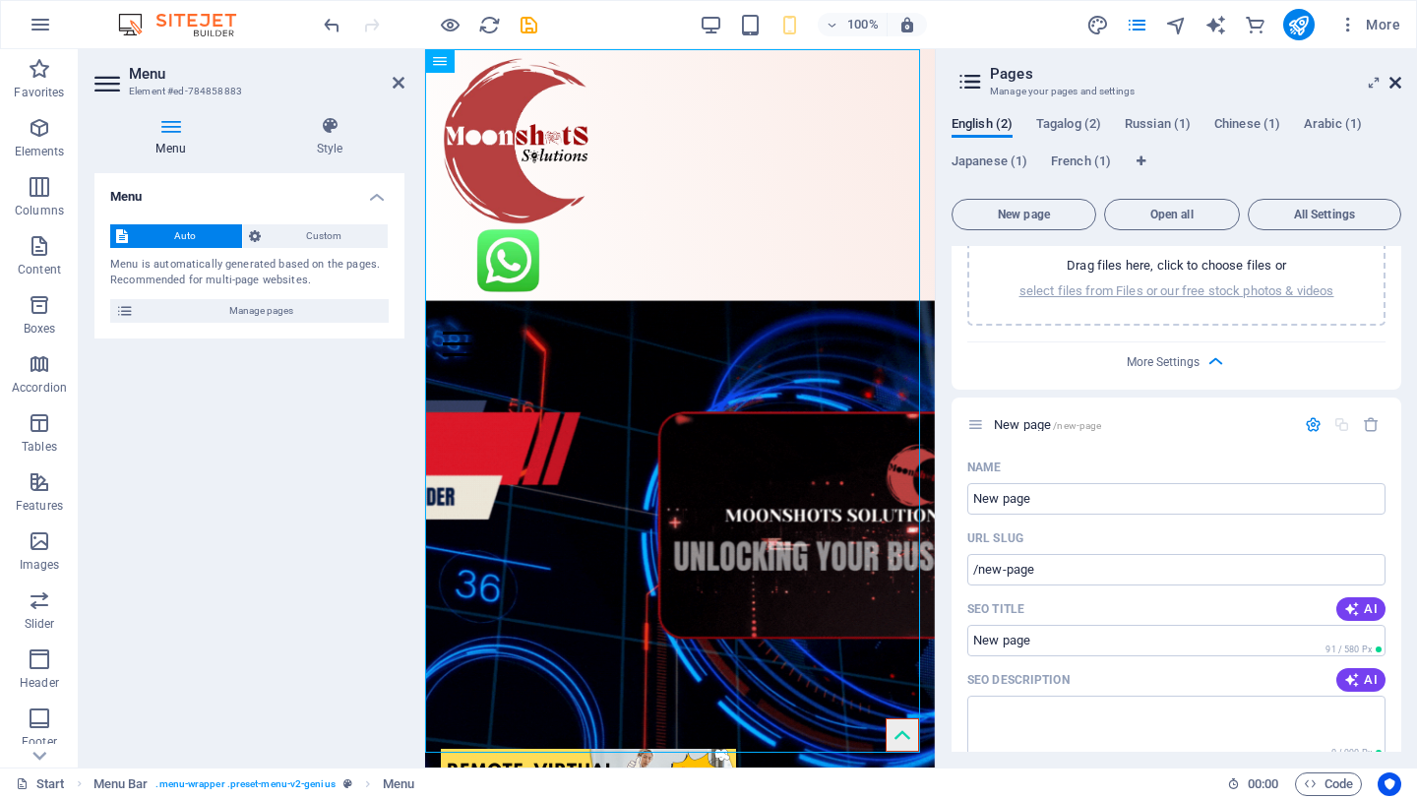
click at [1398, 79] on icon at bounding box center [1396, 83] width 12 height 16
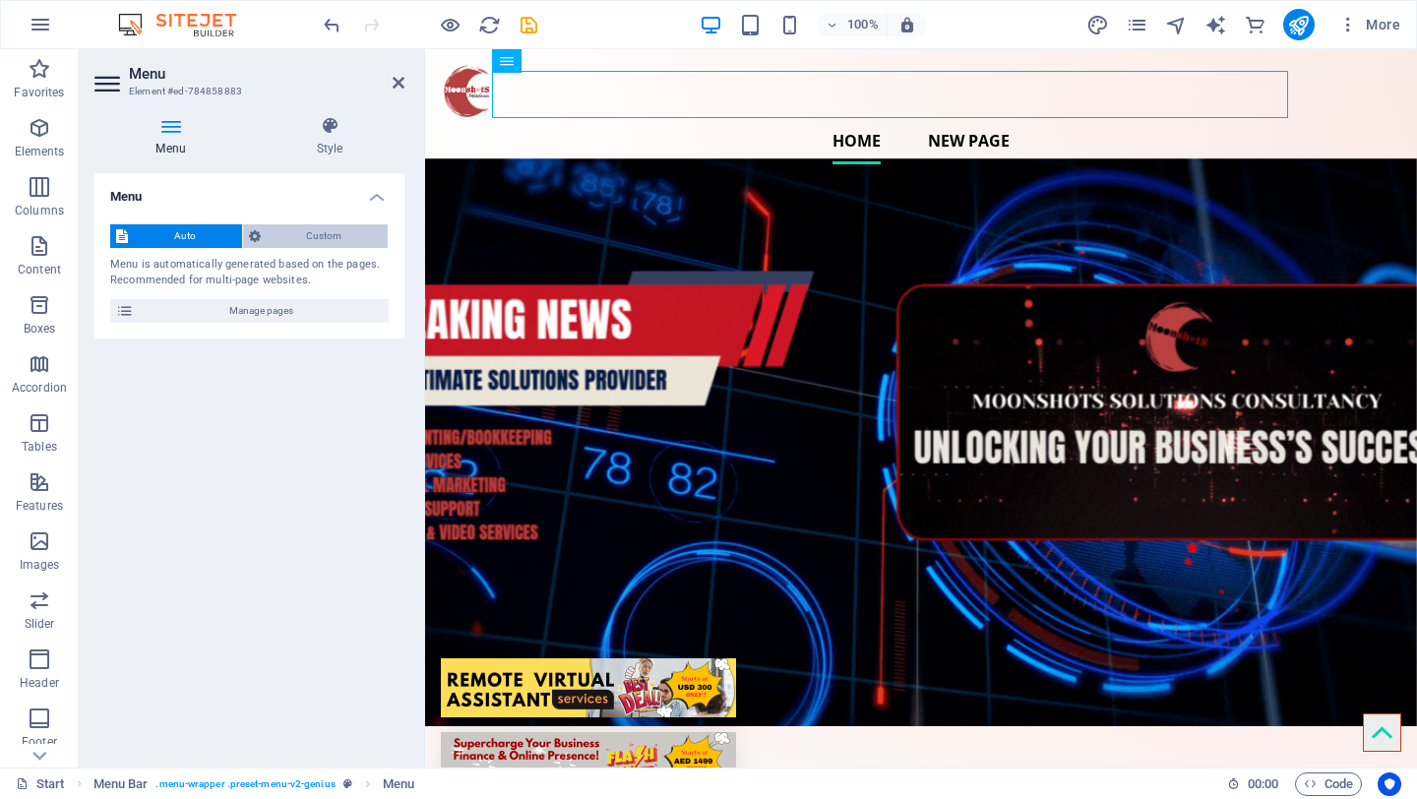
click at [303, 237] on span "Custom" at bounding box center [325, 236] width 116 height 24
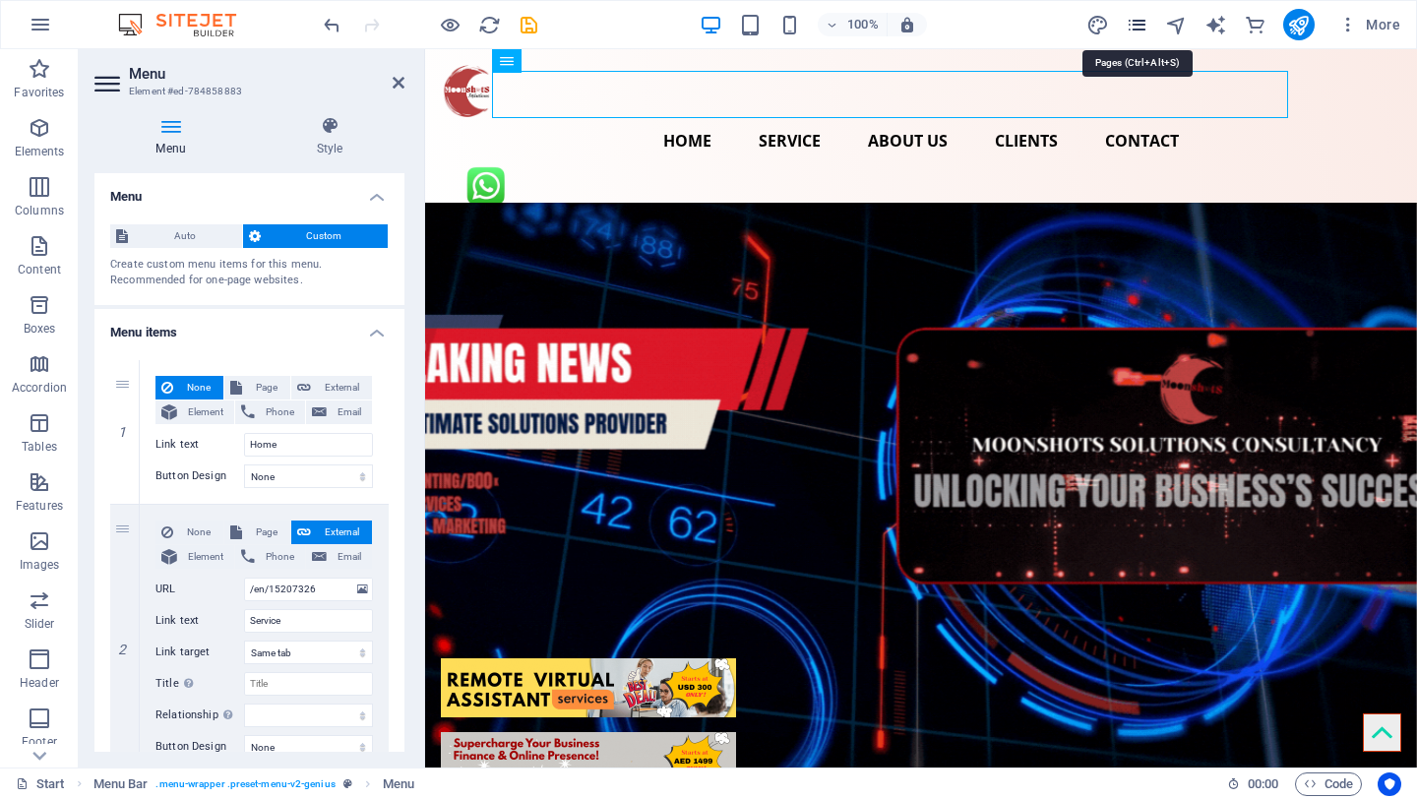
click at [1141, 23] on icon "pages" at bounding box center [1137, 25] width 23 height 23
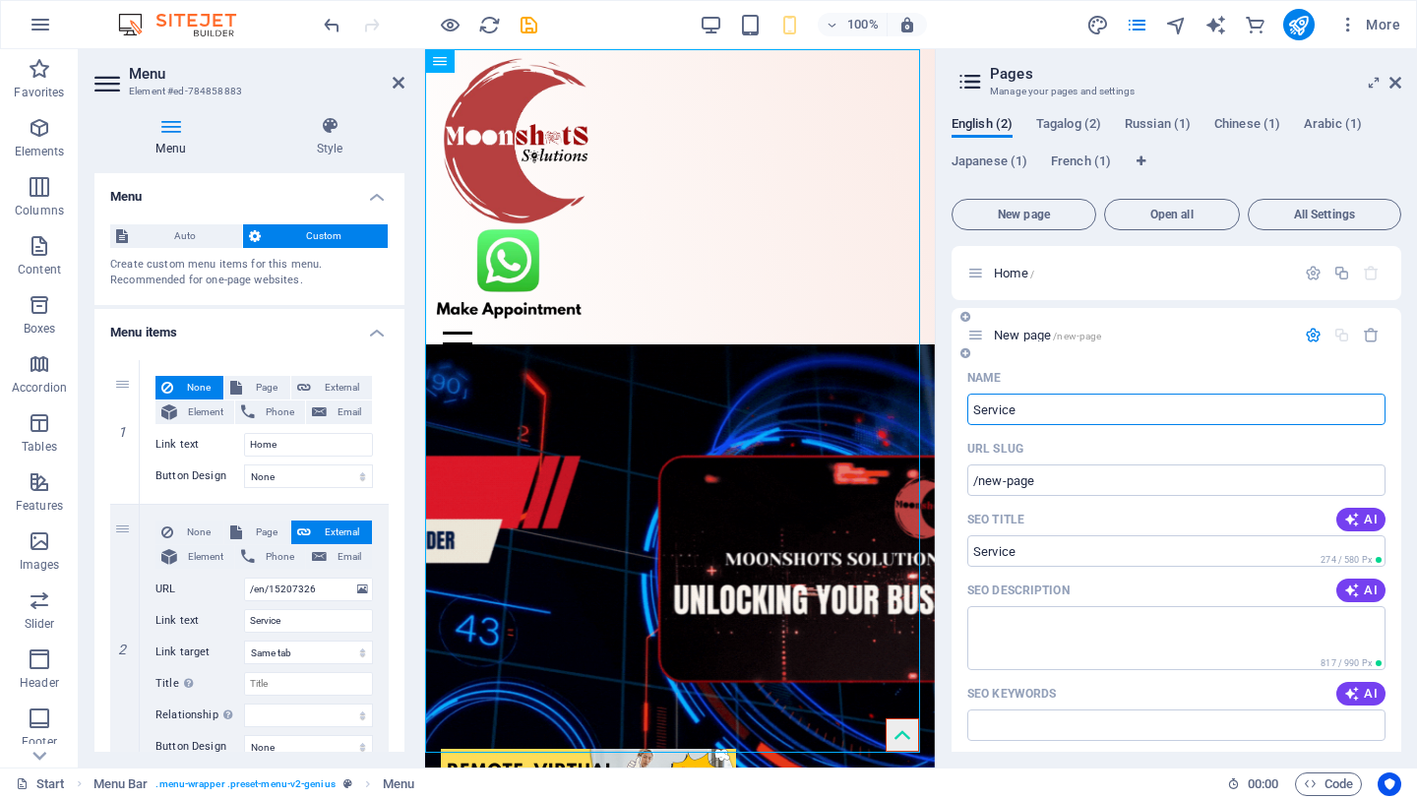
type input "Service"
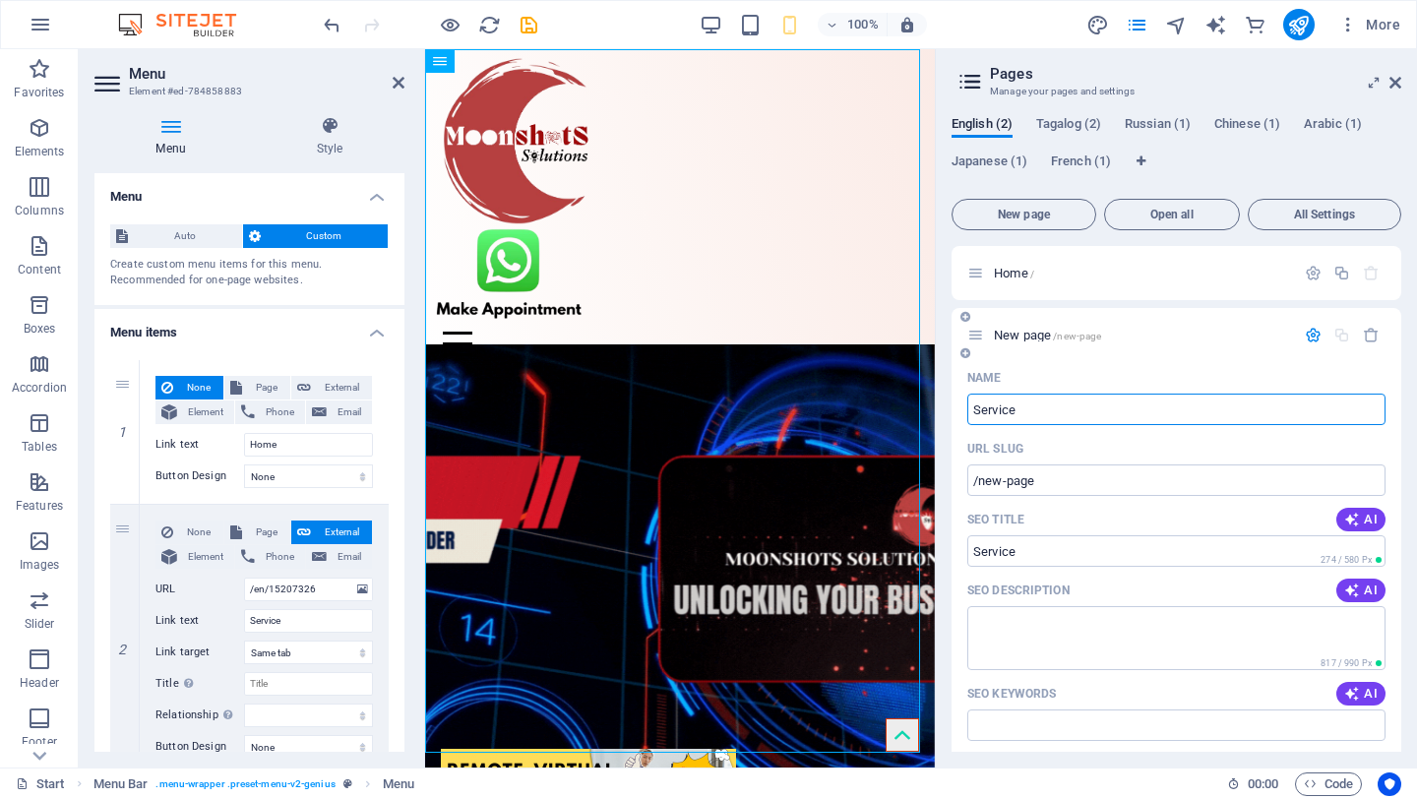
type input "/service"
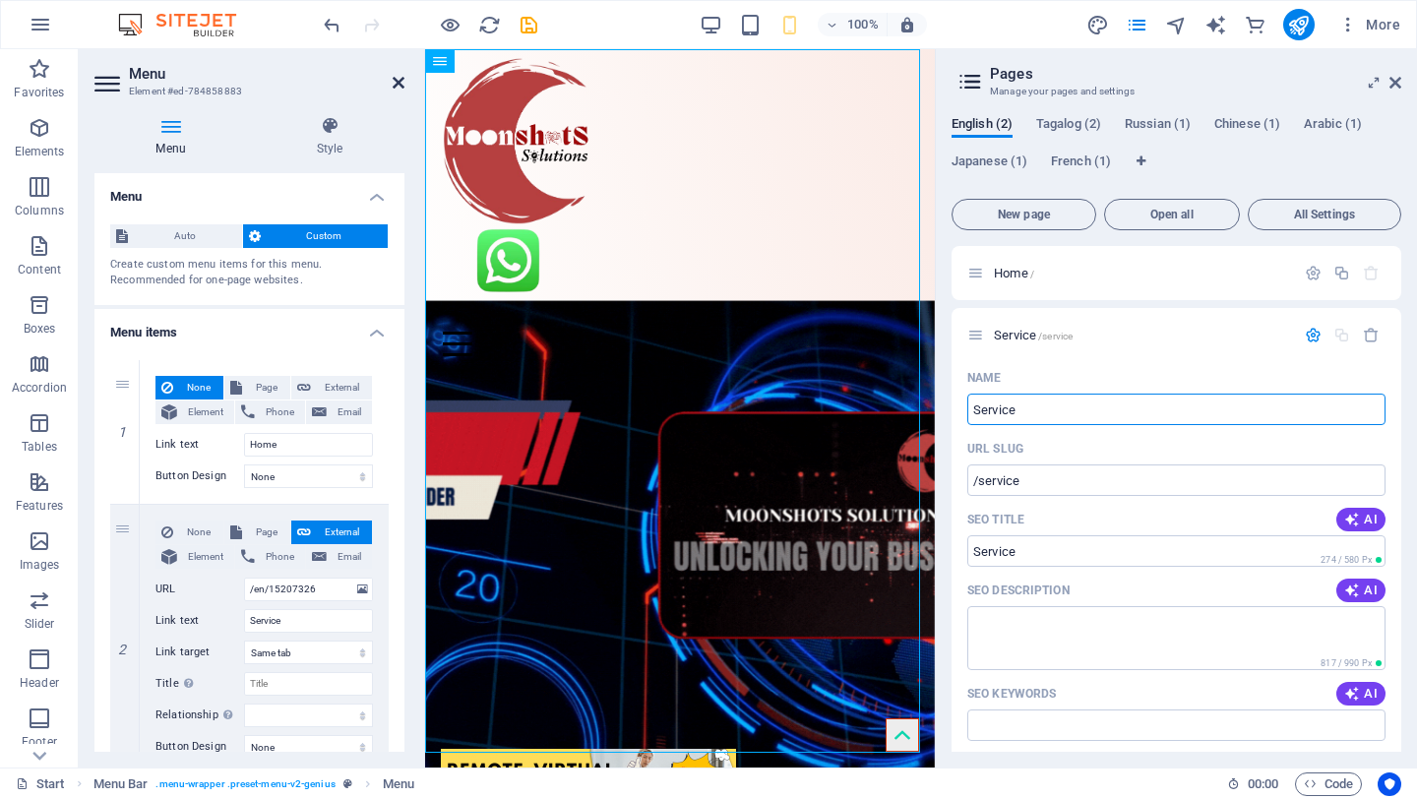
type input "Service"
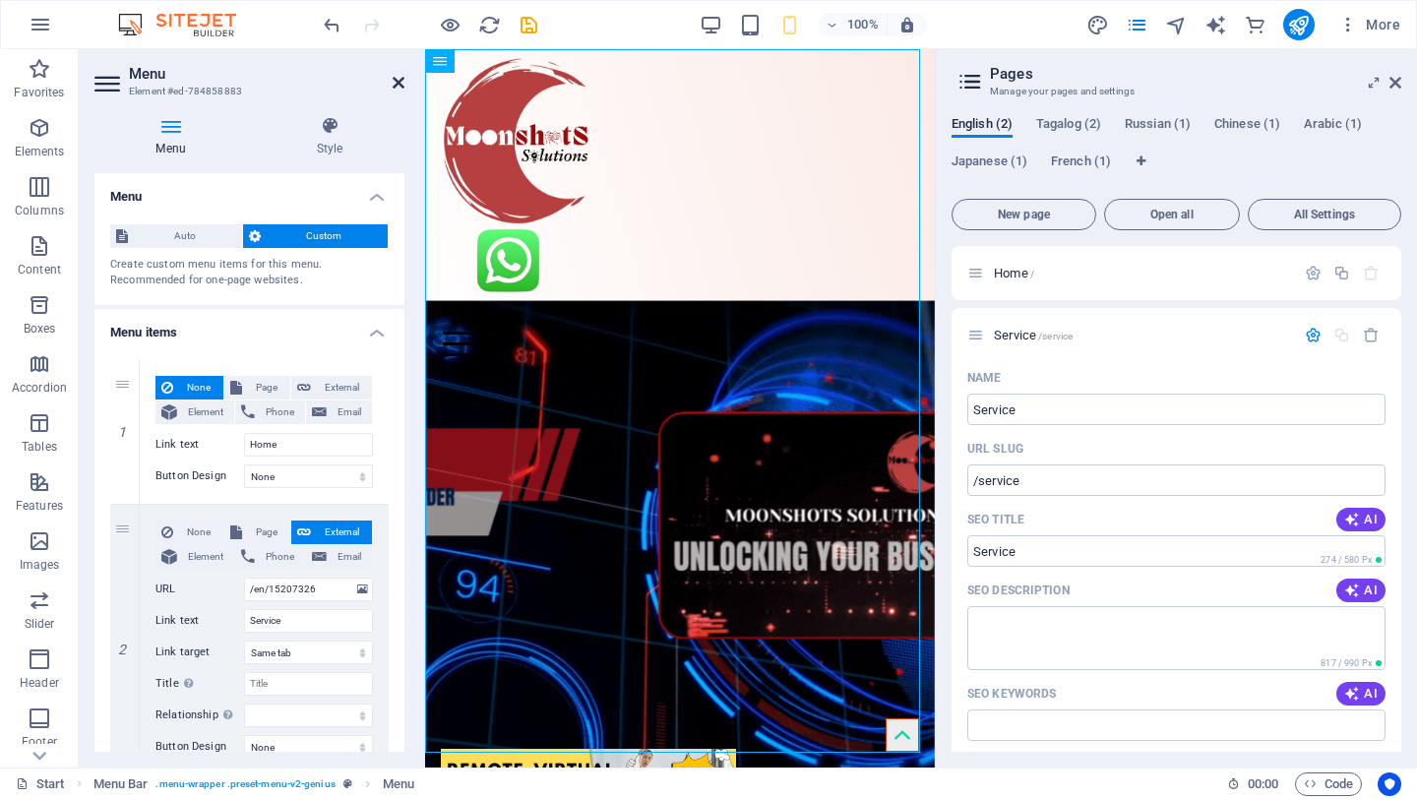
click at [395, 86] on icon at bounding box center [399, 83] width 12 height 16
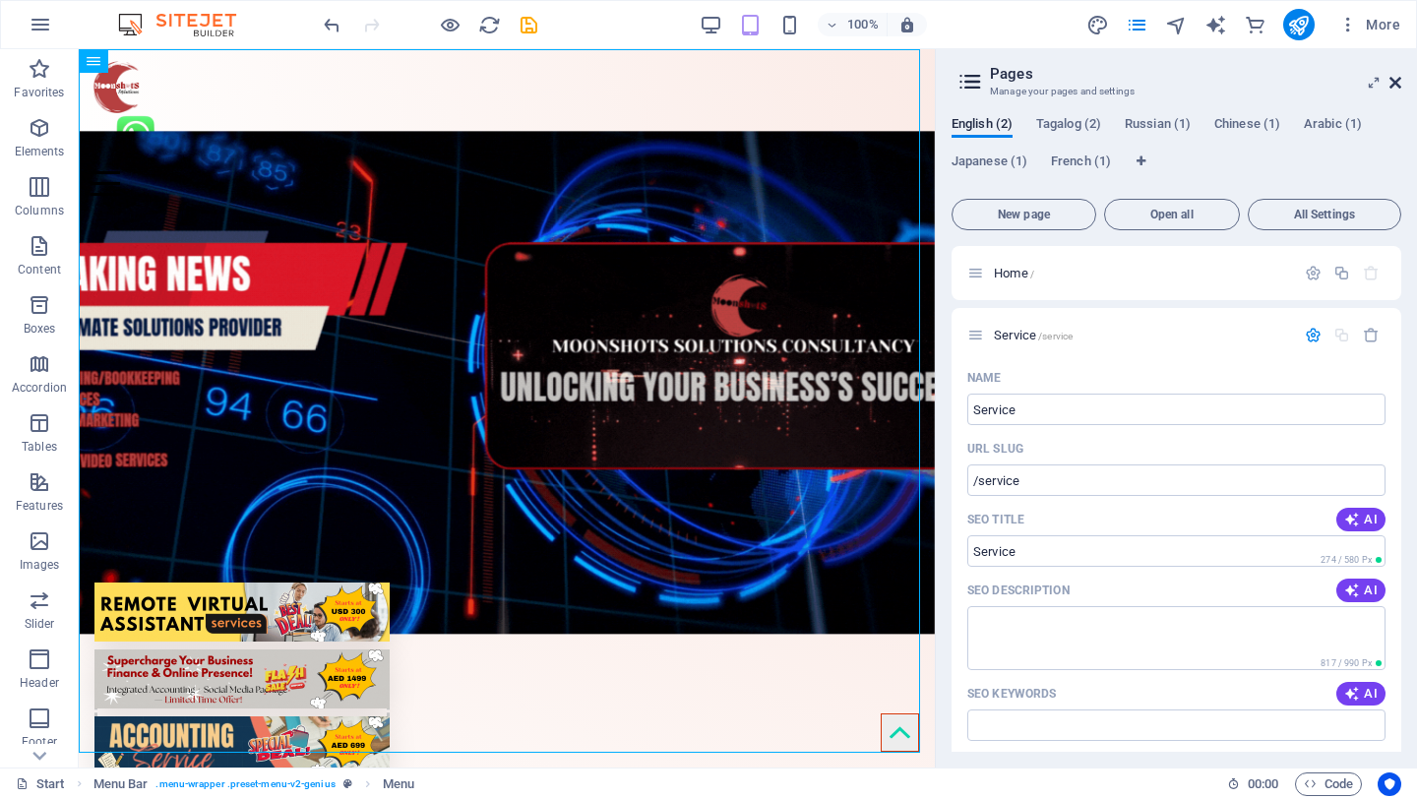
click at [1395, 86] on icon at bounding box center [1396, 83] width 12 height 16
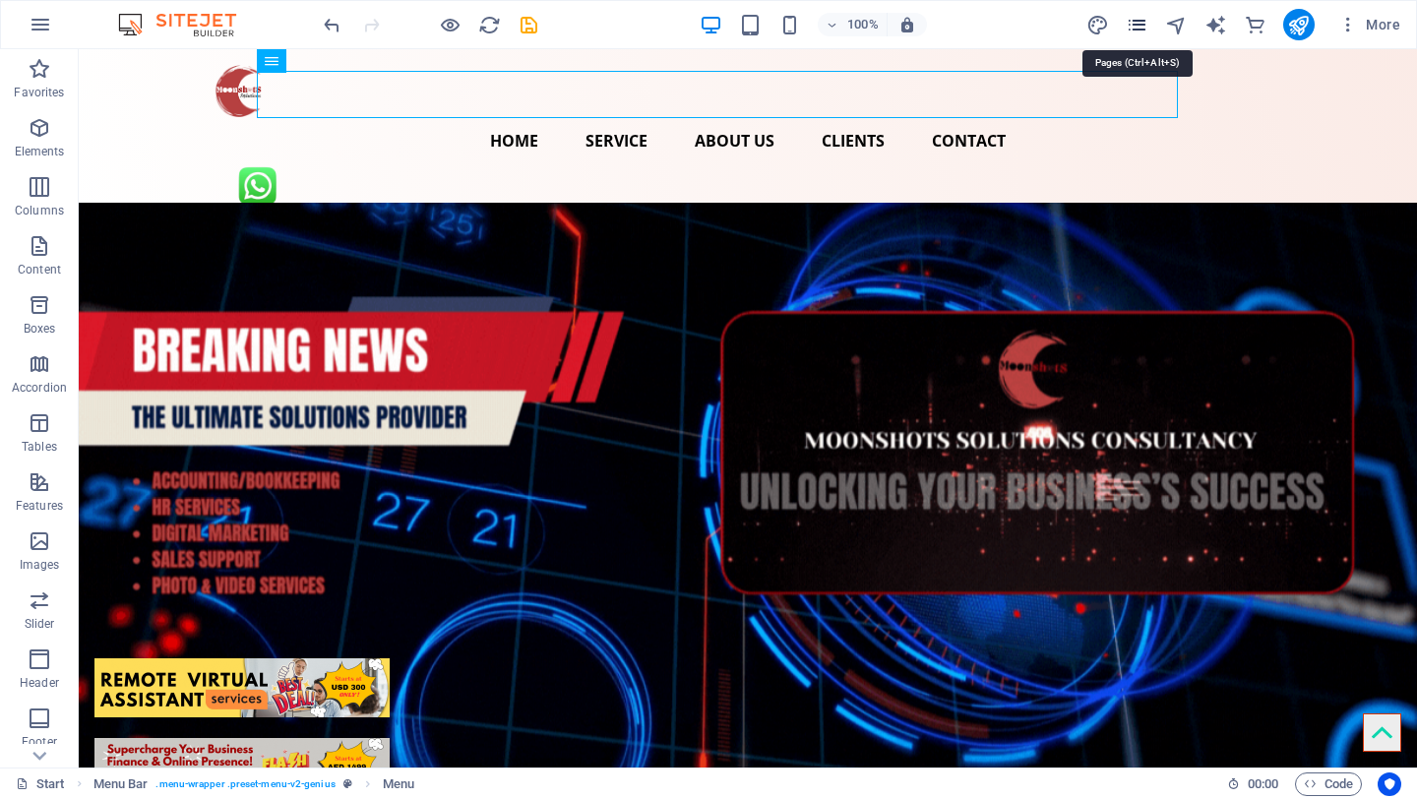
click at [1137, 23] on icon "pages" at bounding box center [1137, 25] width 23 height 23
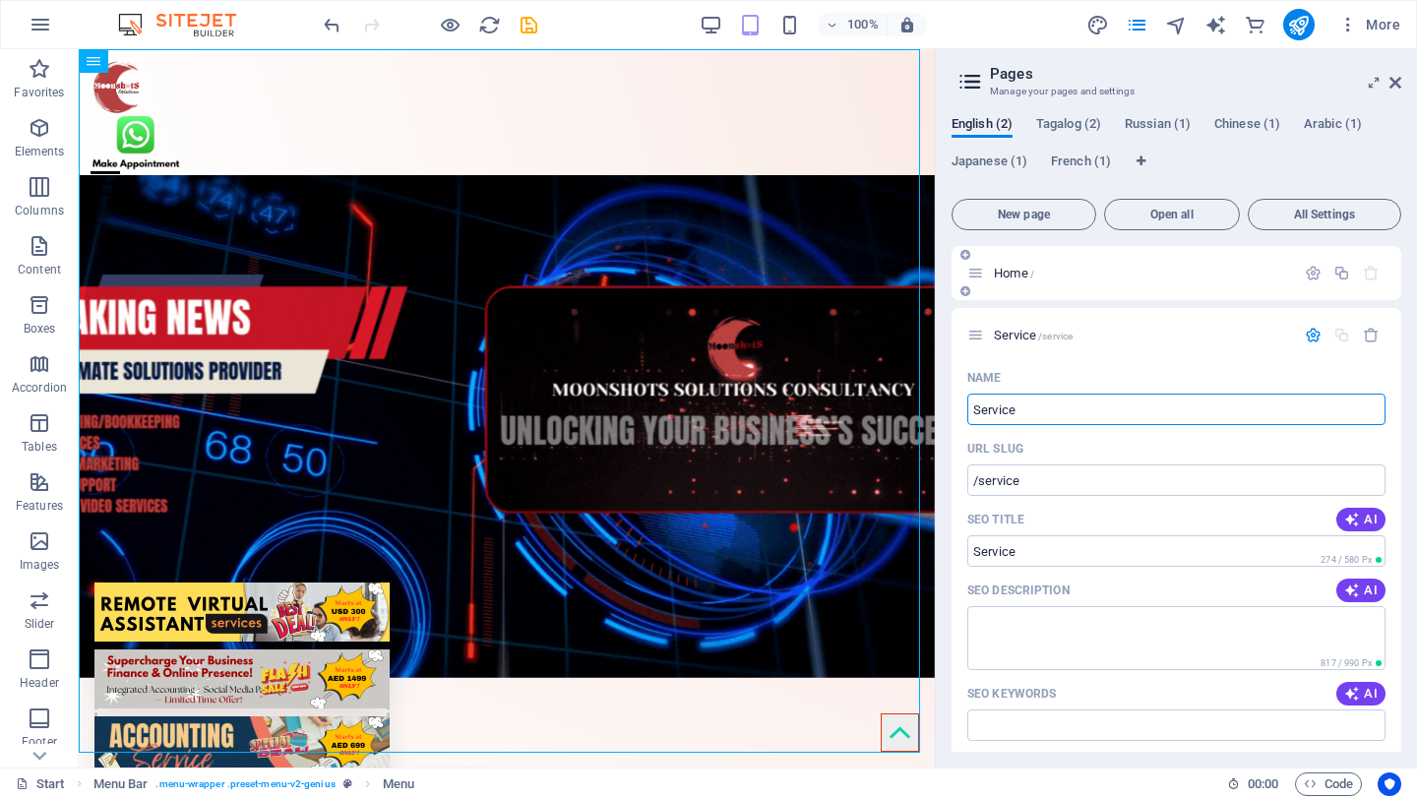
click at [1013, 271] on span "Home /" at bounding box center [1014, 273] width 40 height 15
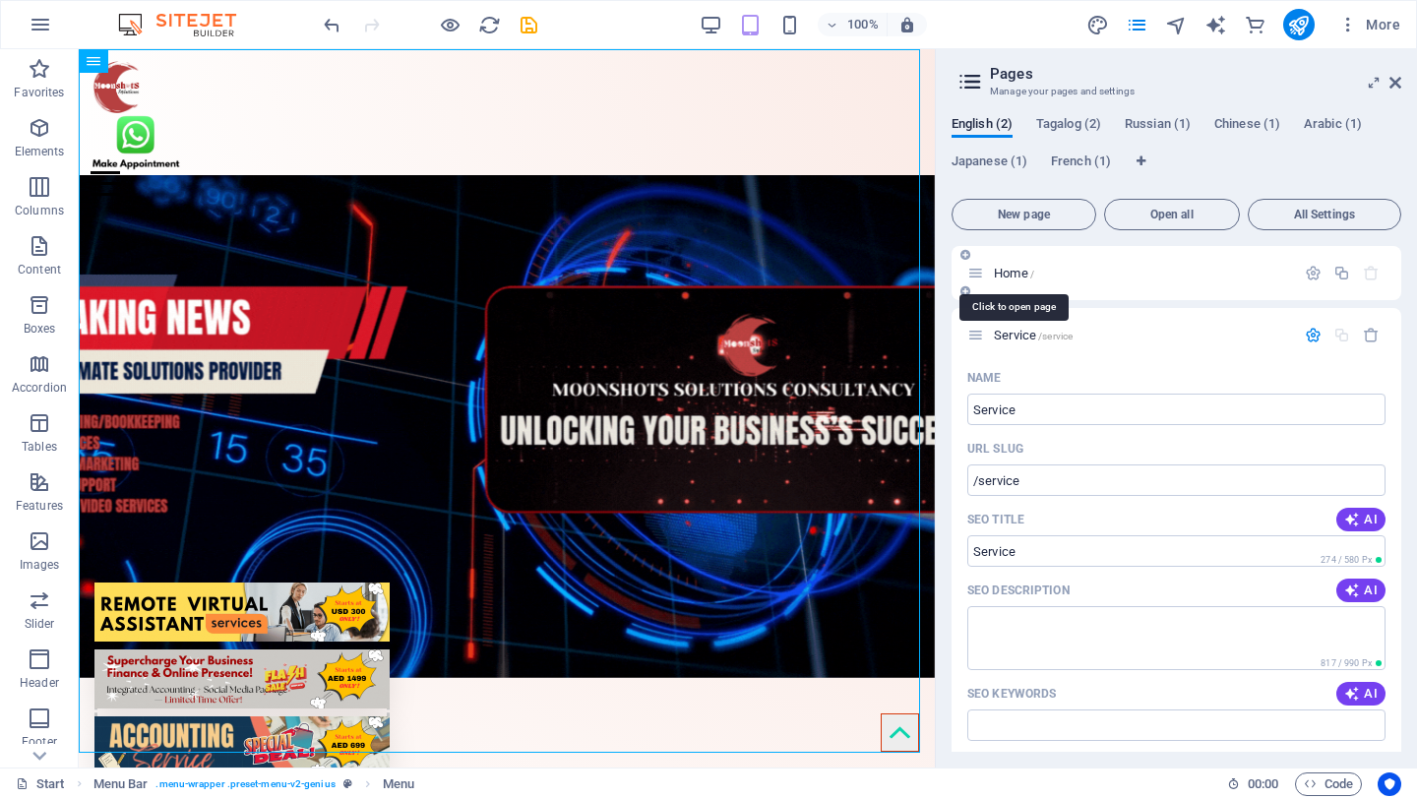
click at [1013, 271] on span "Home /" at bounding box center [1014, 273] width 40 height 15
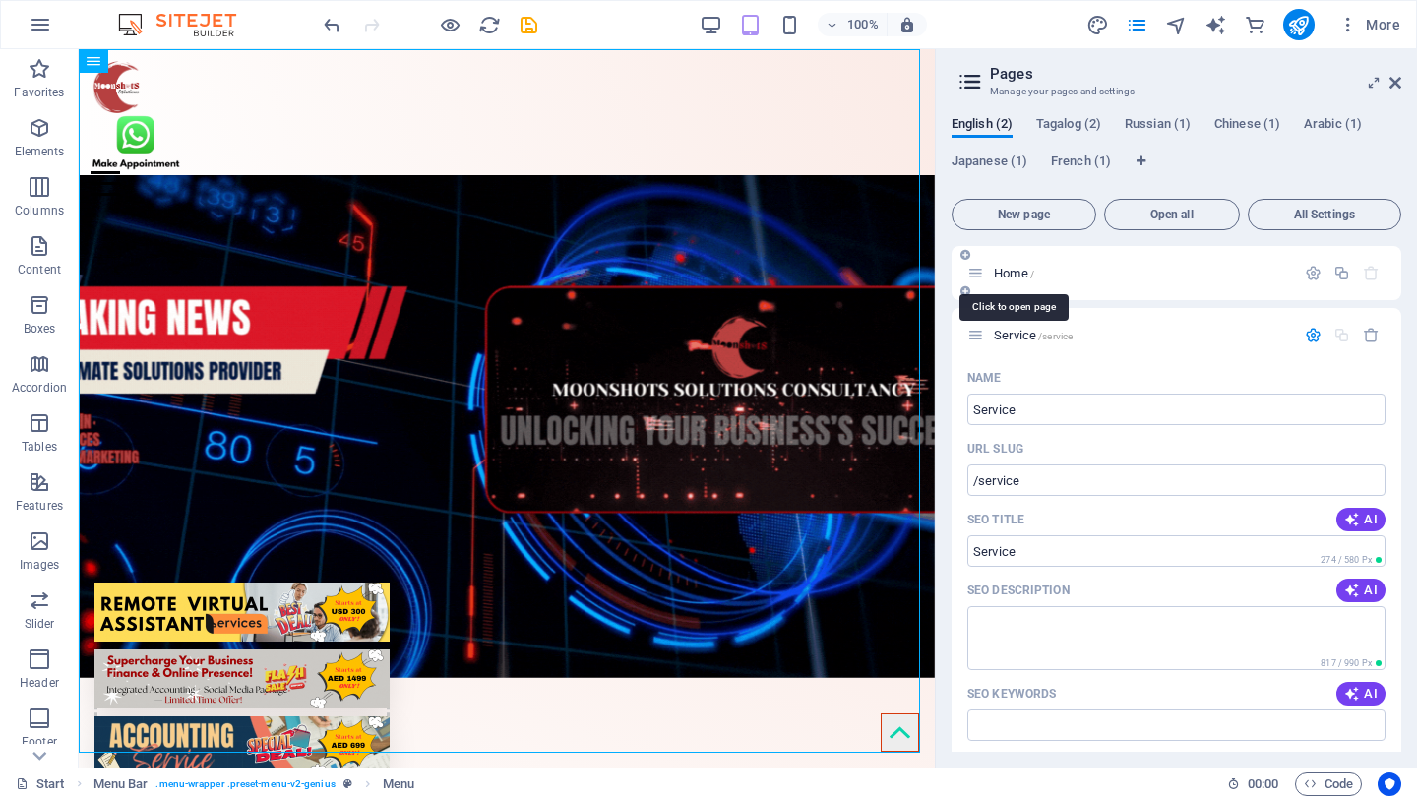
click at [1013, 271] on span "Home /" at bounding box center [1014, 273] width 40 height 15
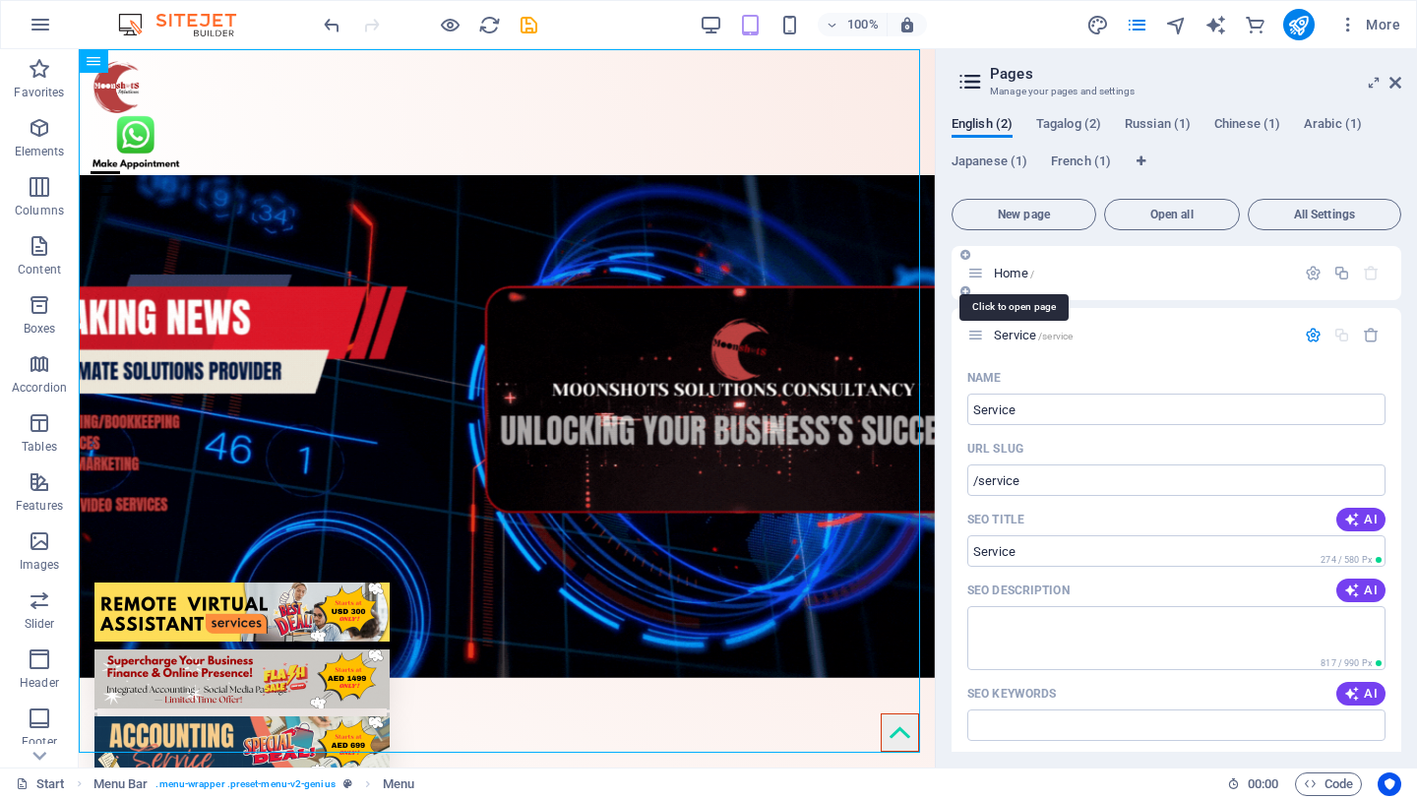
click at [1013, 271] on span "Home /" at bounding box center [1014, 273] width 40 height 15
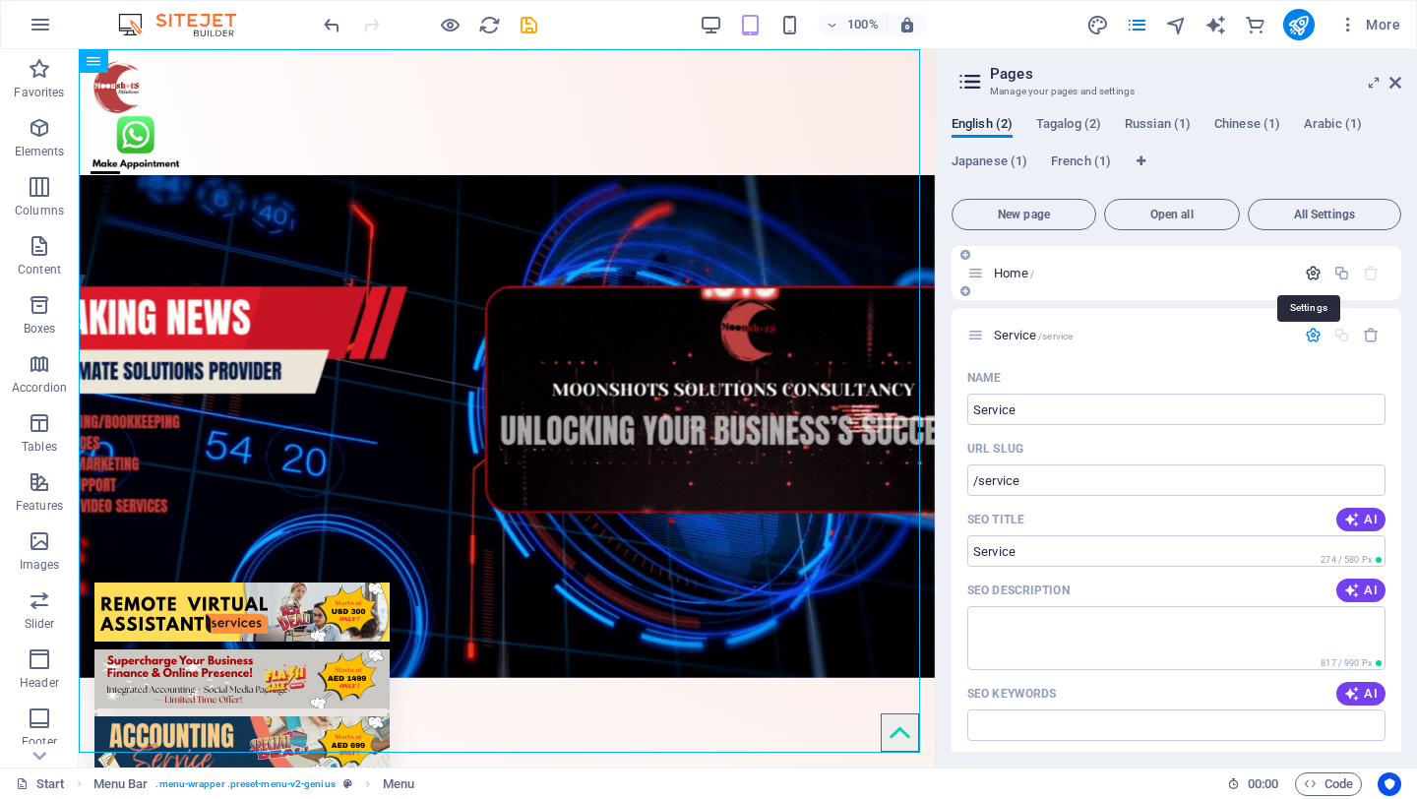
click at [1309, 274] on icon "button" at bounding box center [1313, 273] width 17 height 17
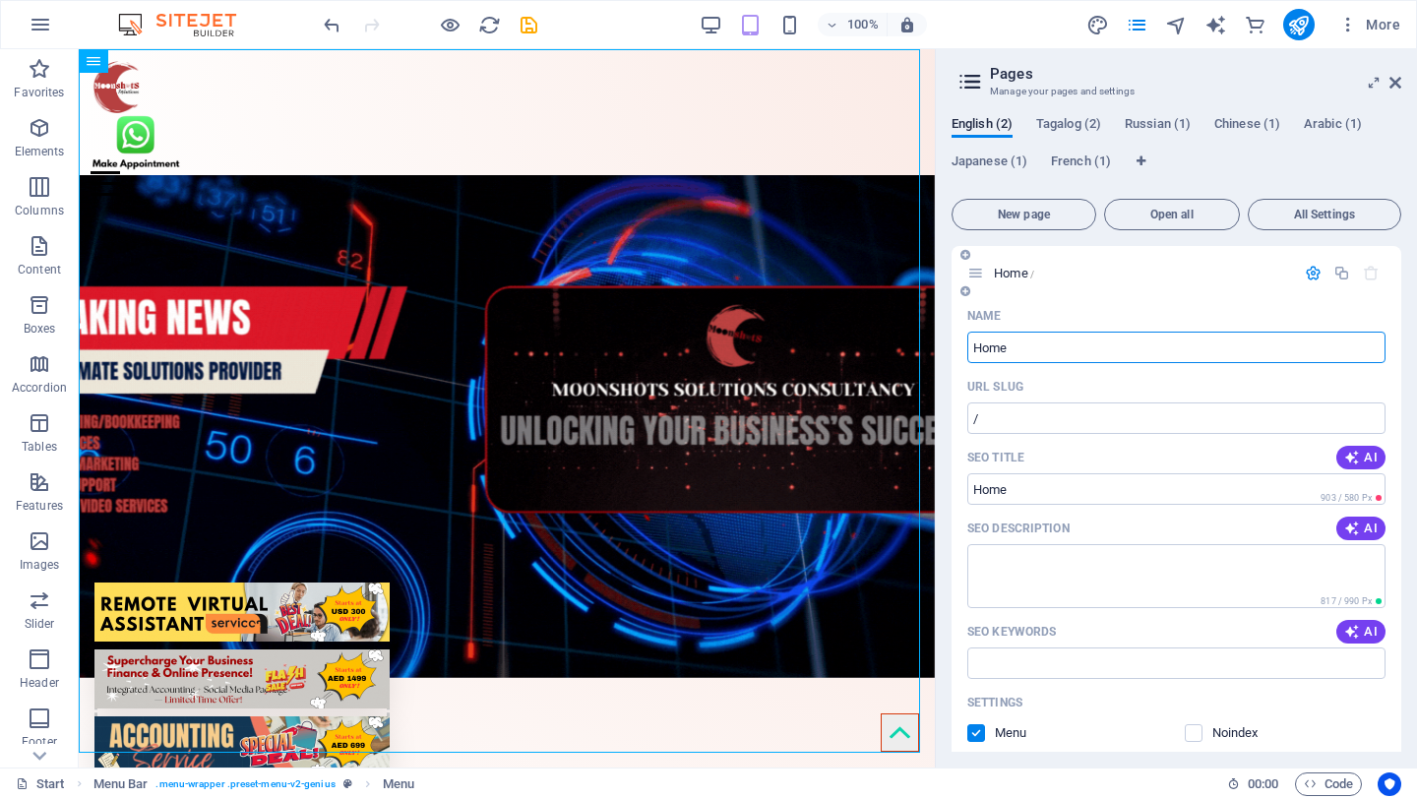
drag, startPoint x: 999, startPoint y: 358, endPoint x: 954, endPoint y: 340, distance: 49.0
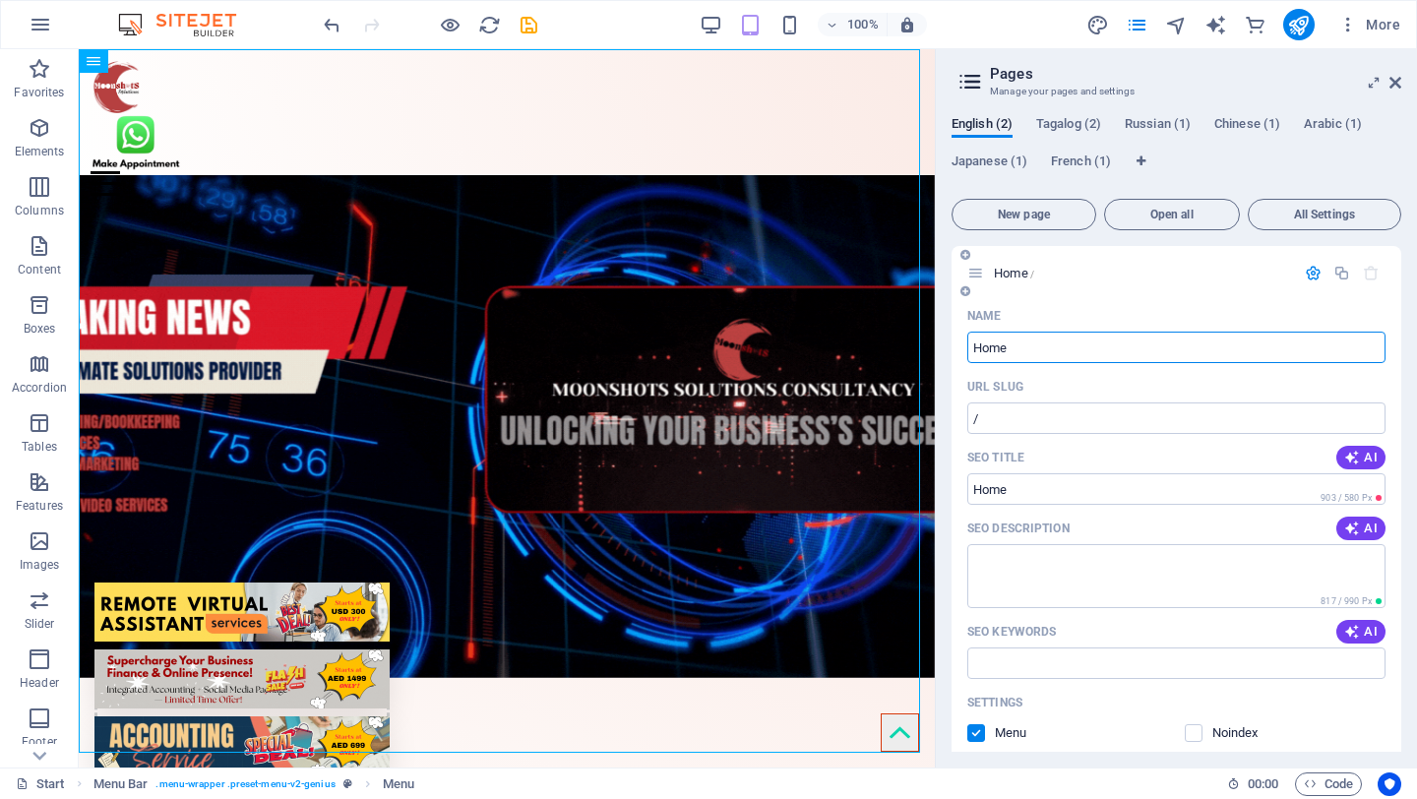
click at [954, 341] on div "Name Home ​ URL SLUG / ​ SEO Title AI ​ 903 / 580 Px SEO Description AI ​ 817 /…" at bounding box center [1177, 727] width 450 height 855
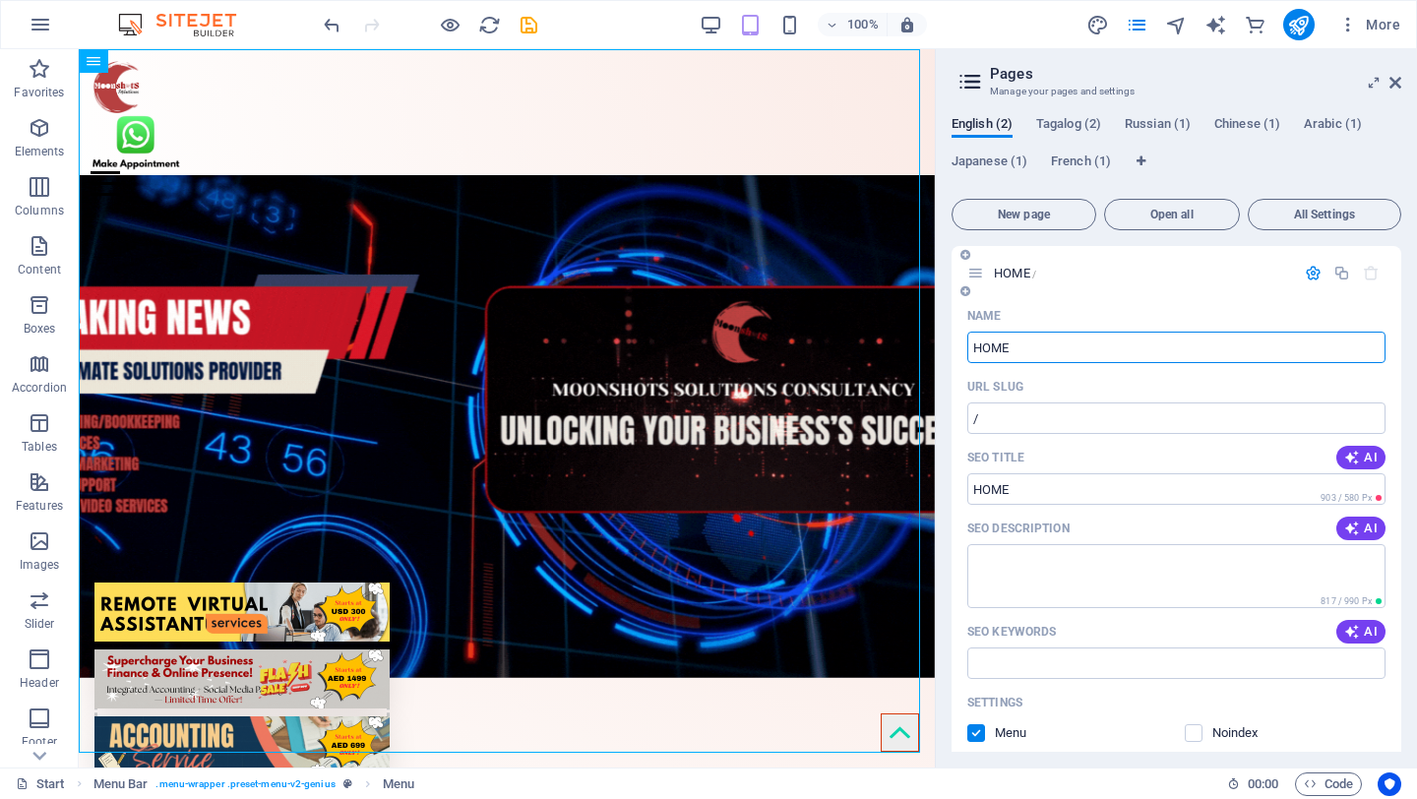
type input "HOME"
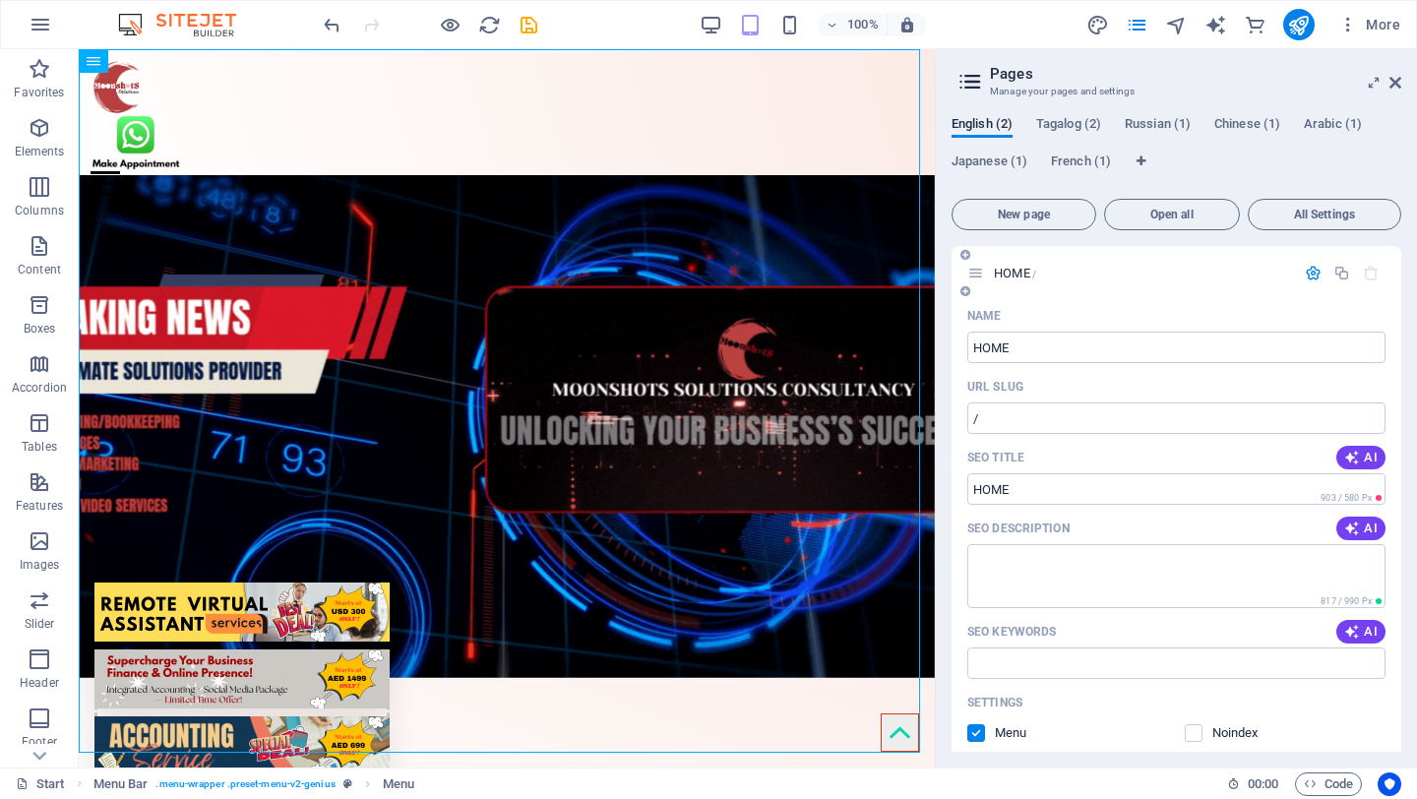
click at [1261, 275] on p "HOME /" at bounding box center [1141, 273] width 295 height 13
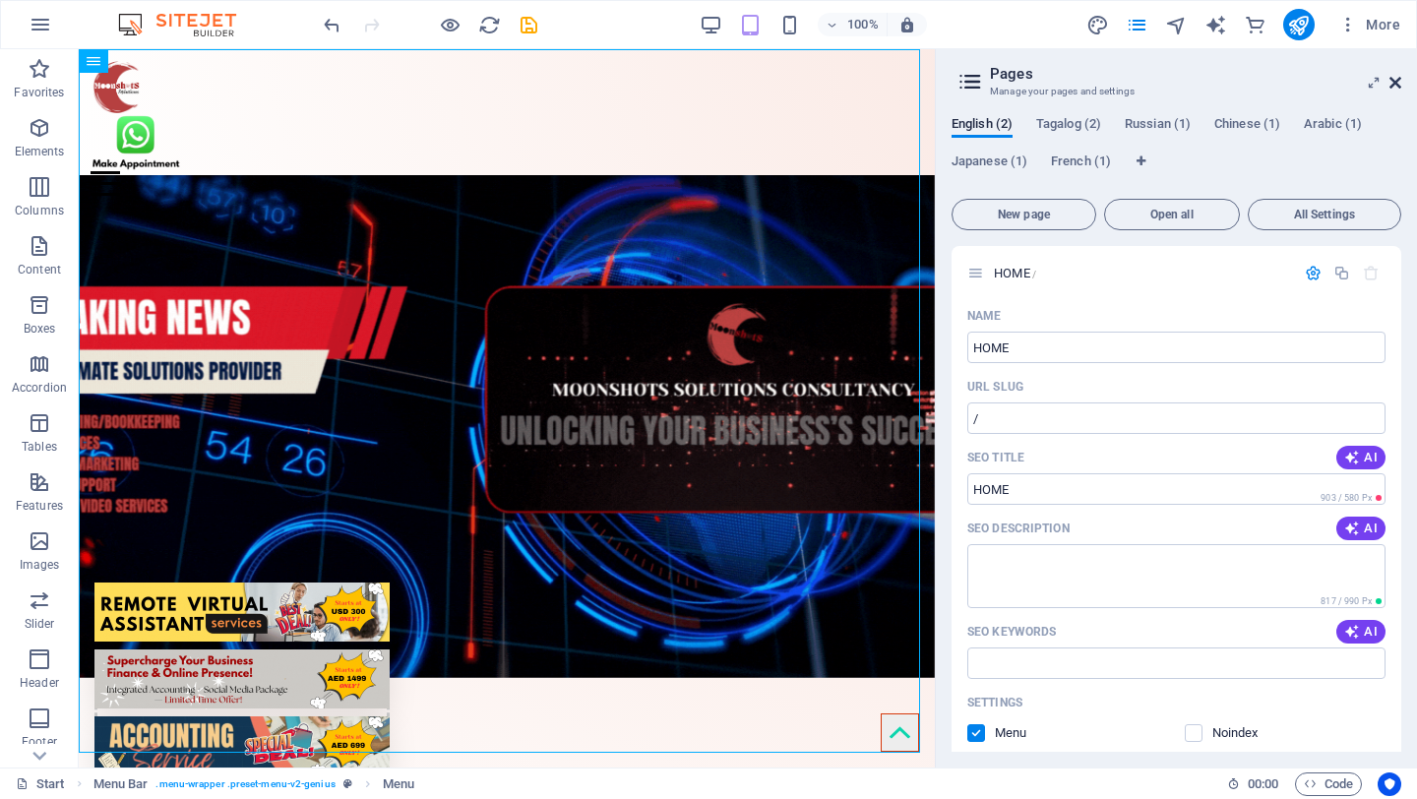
click at [1395, 80] on icon at bounding box center [1396, 83] width 12 height 16
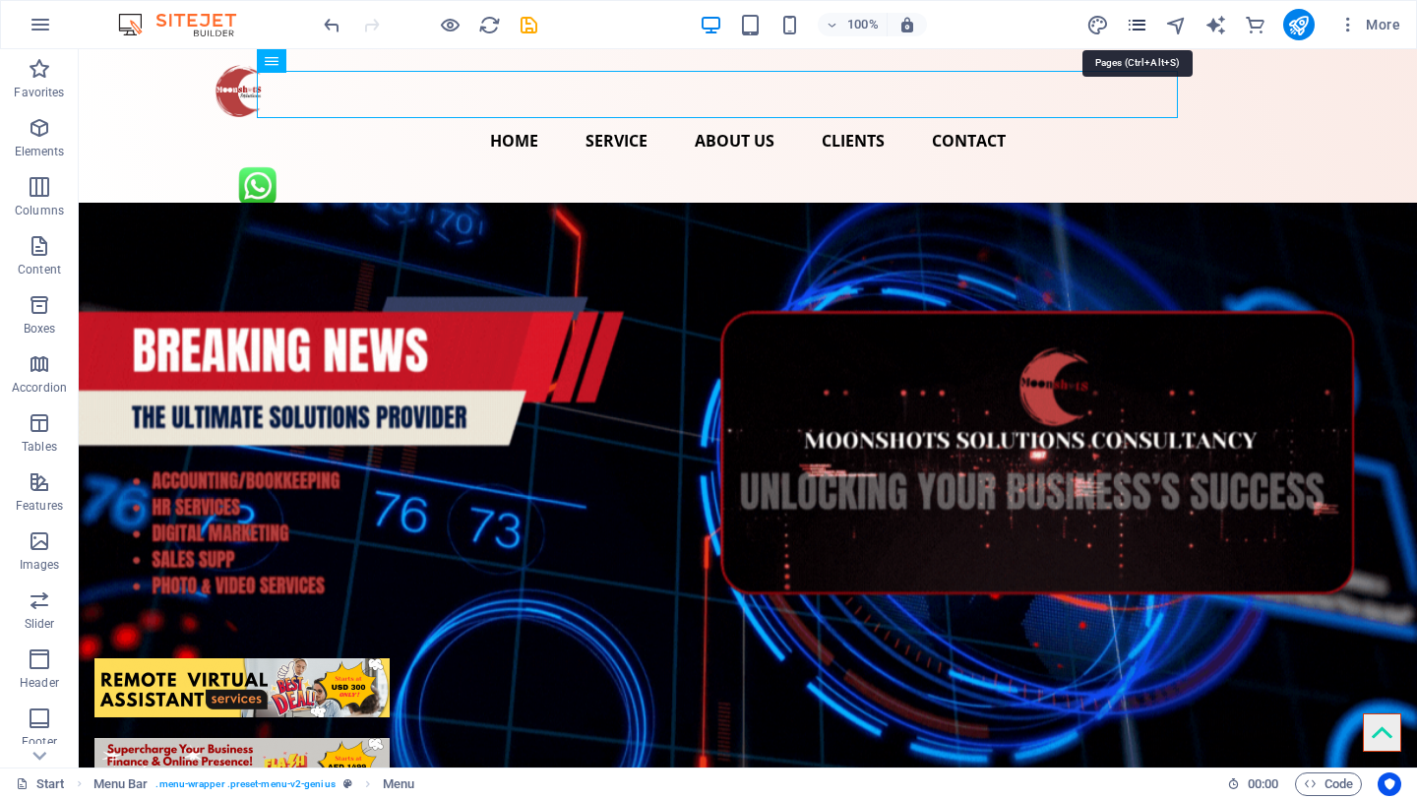
click at [1147, 21] on icon "pages" at bounding box center [1137, 25] width 23 height 23
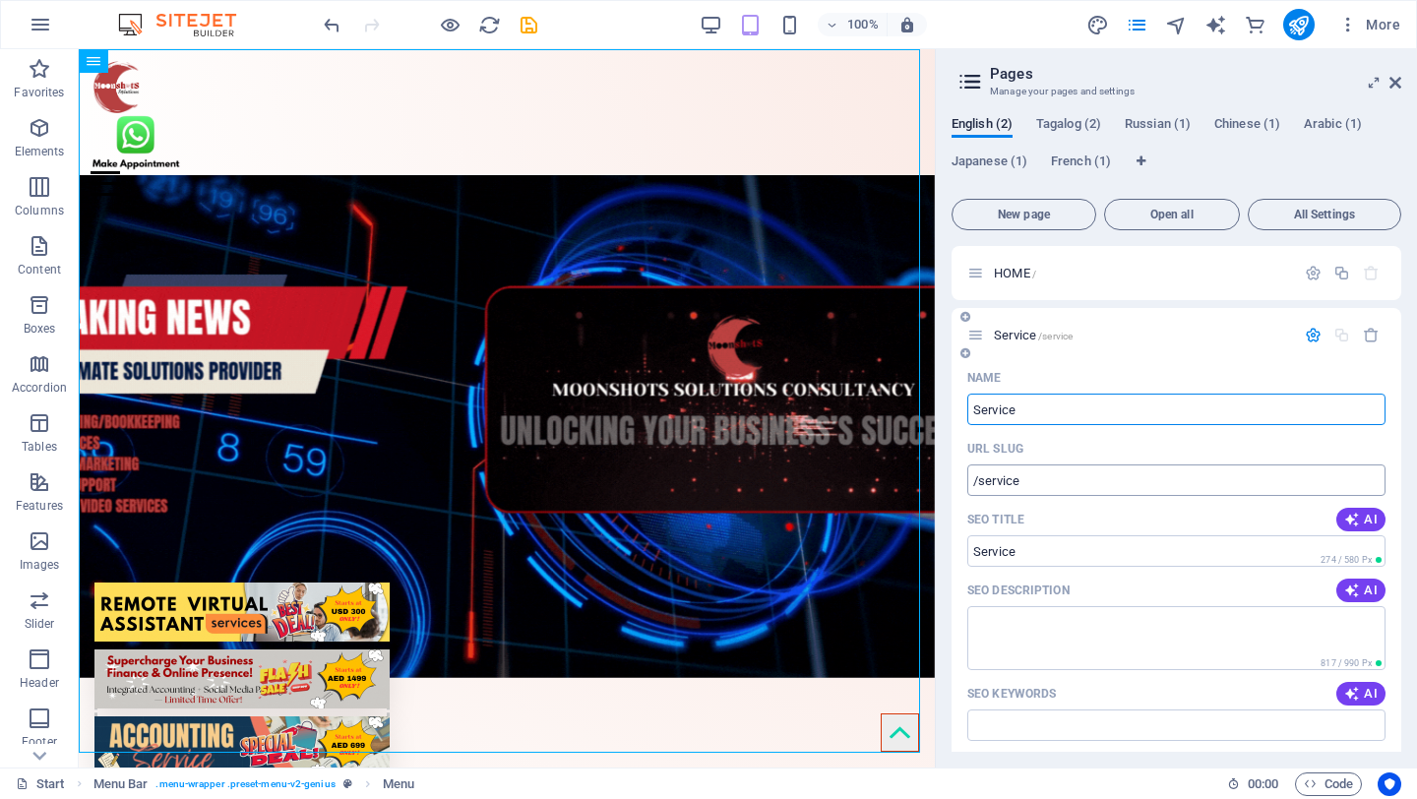
drag, startPoint x: 1052, startPoint y: 480, endPoint x: 1064, endPoint y: 481, distance: 11.9
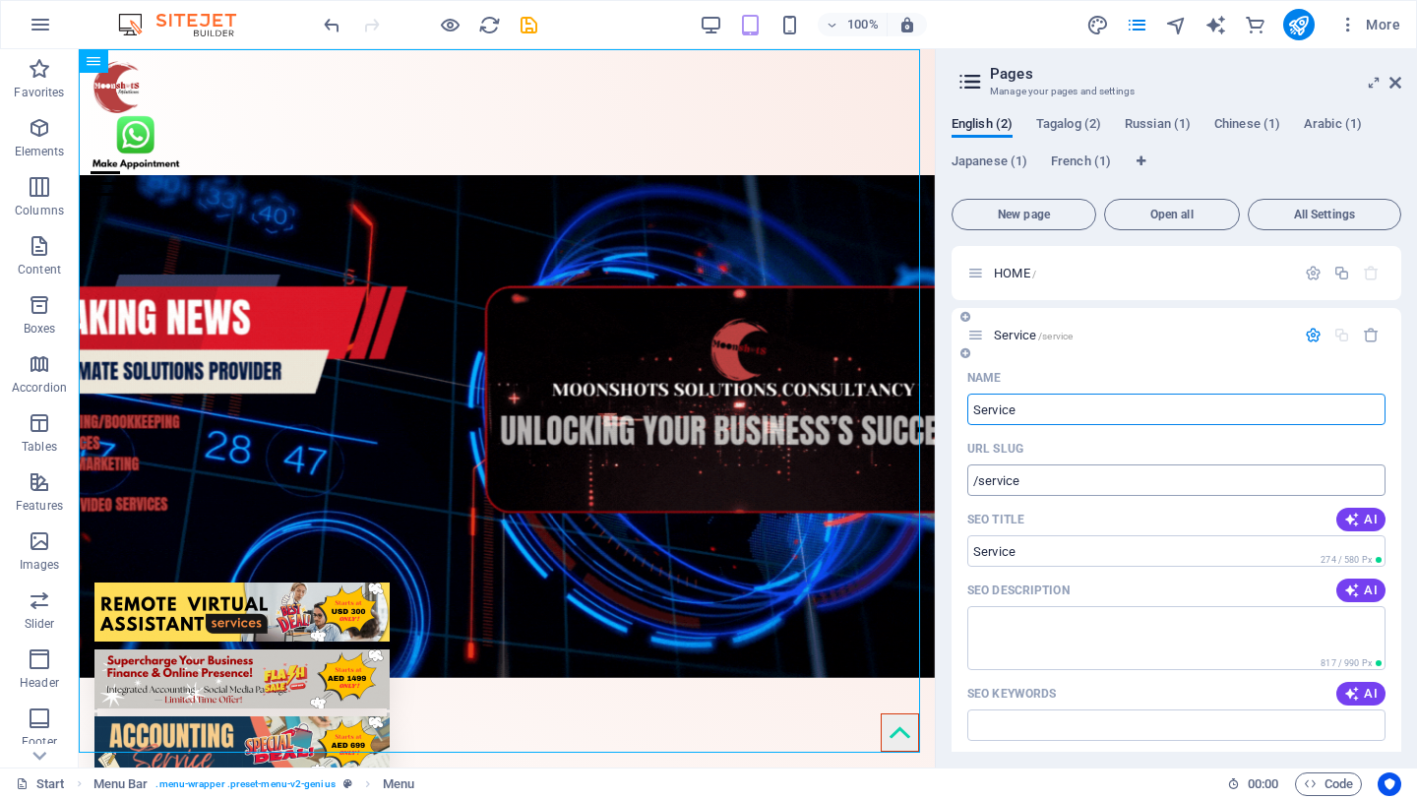
click at [1052, 480] on input "/service" at bounding box center [1176, 480] width 418 height 31
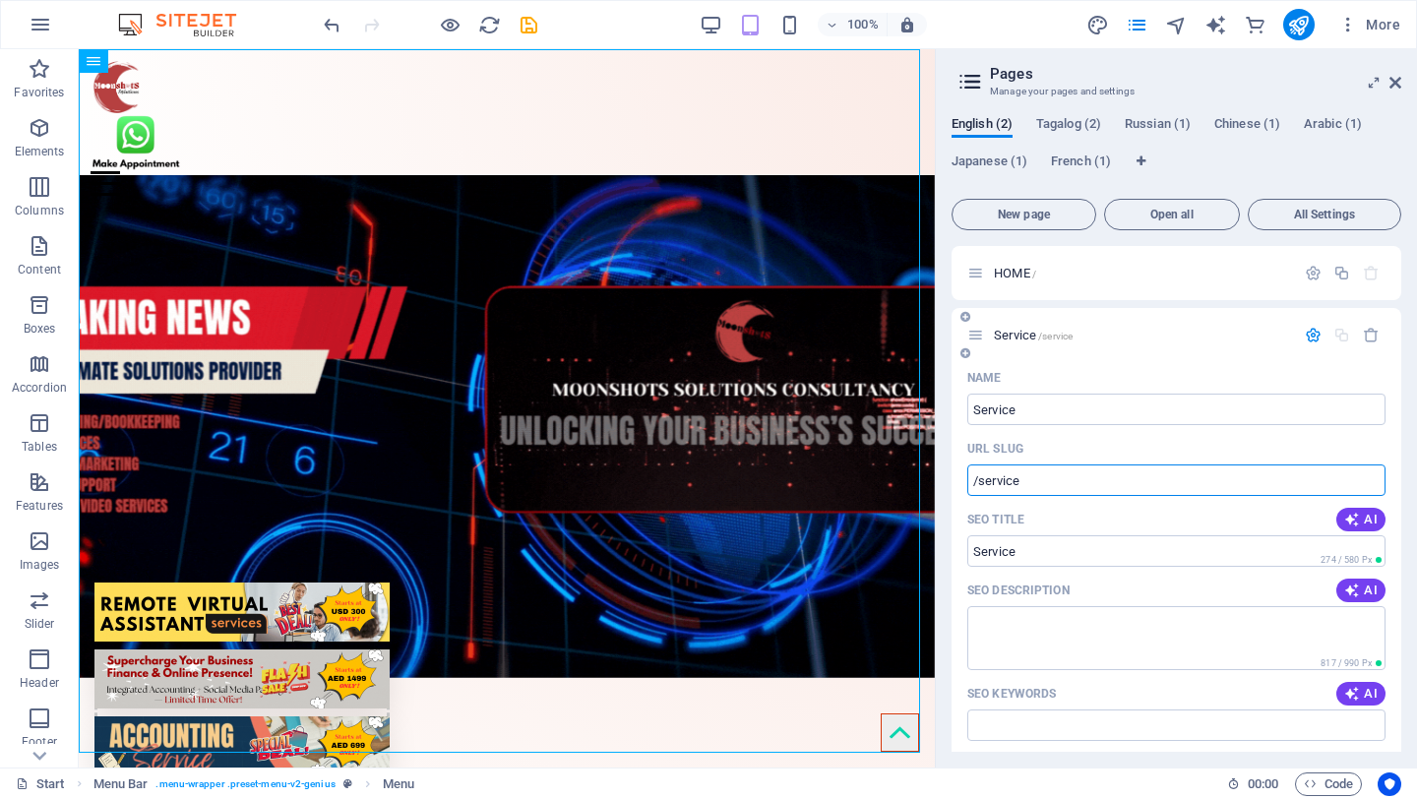
drag, startPoint x: 1042, startPoint y: 481, endPoint x: 965, endPoint y: 481, distance: 77.8
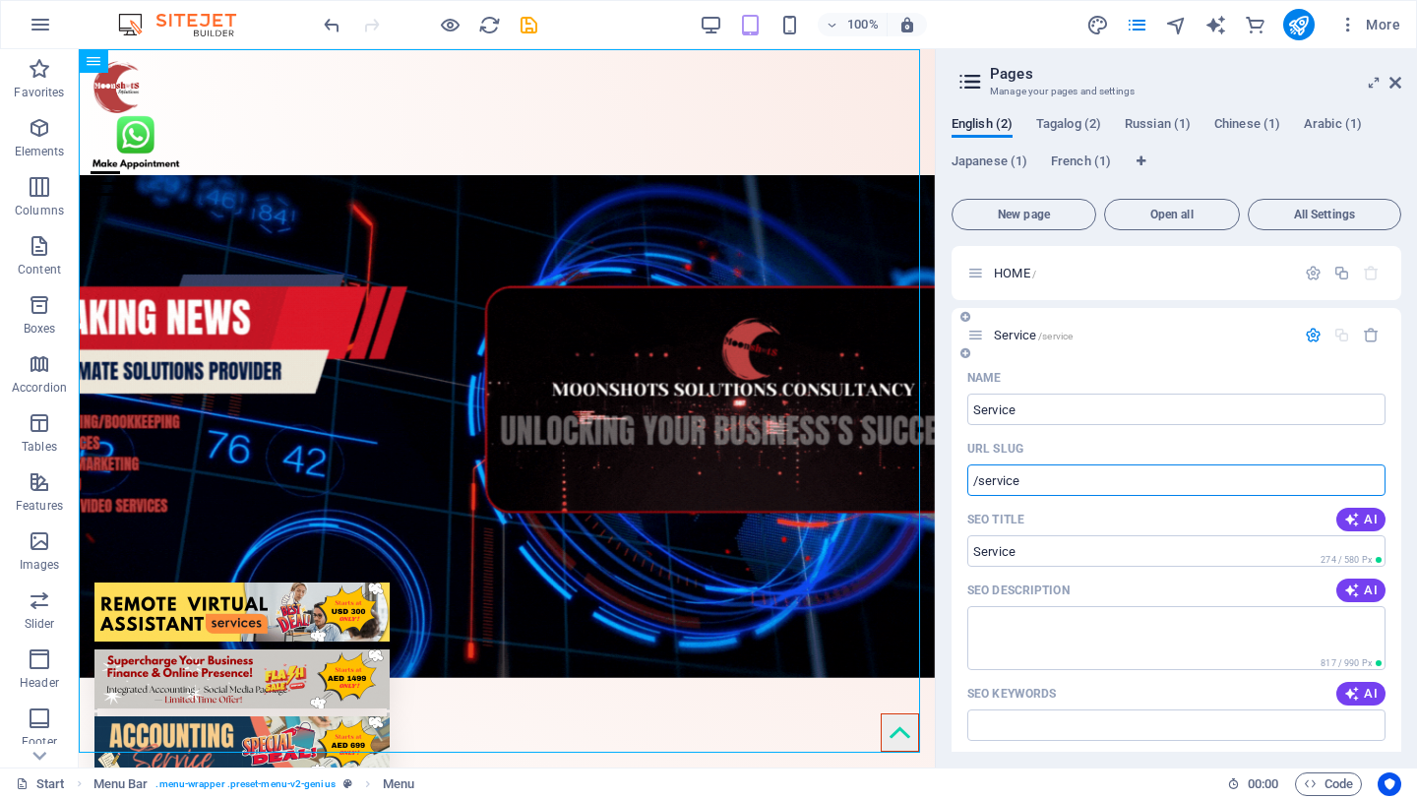
click at [965, 481] on div "Name Service ​ URL SLUG /service ​ SEO Title AI ​ 274 / 580 Px SEO Description …" at bounding box center [1177, 748] width 450 height 773
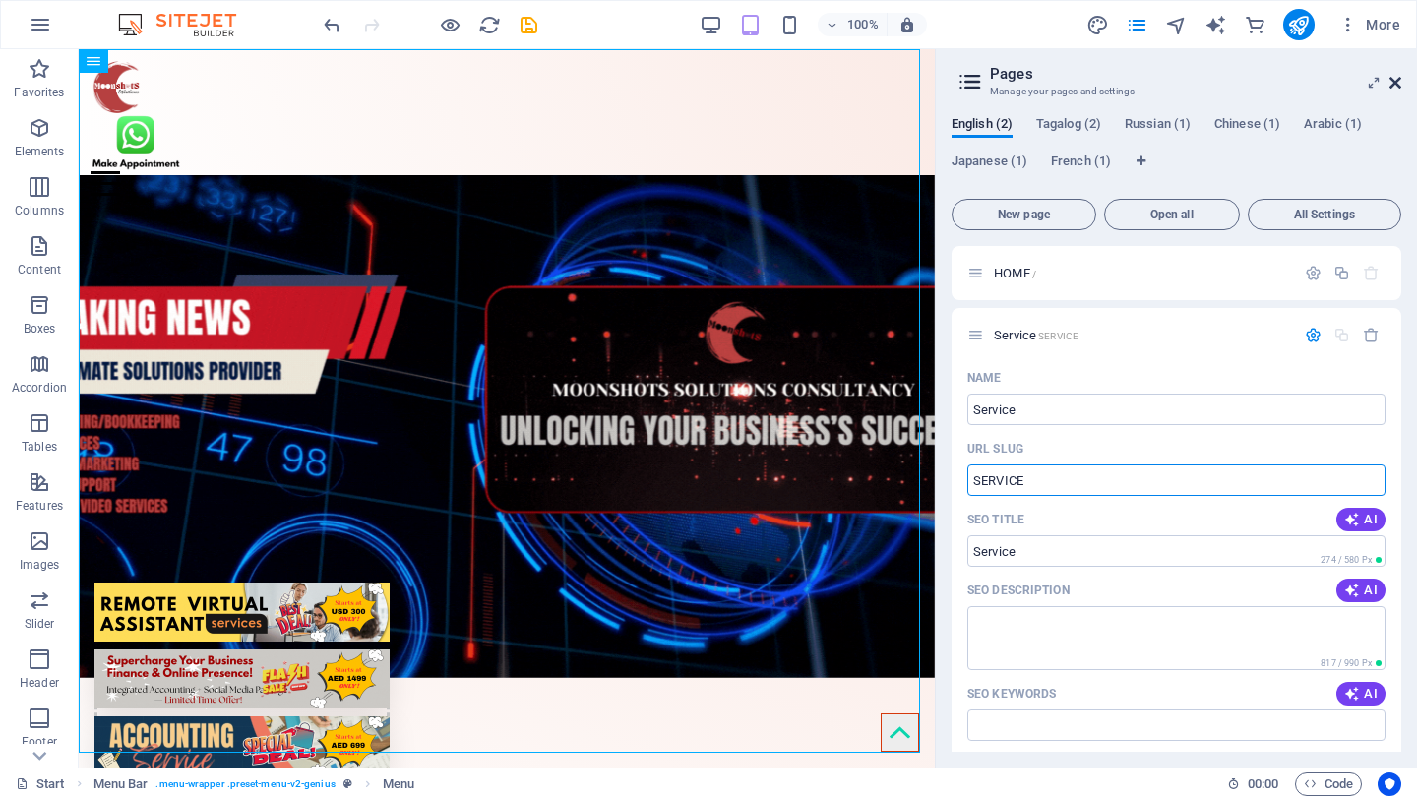
type input "SERVICE"
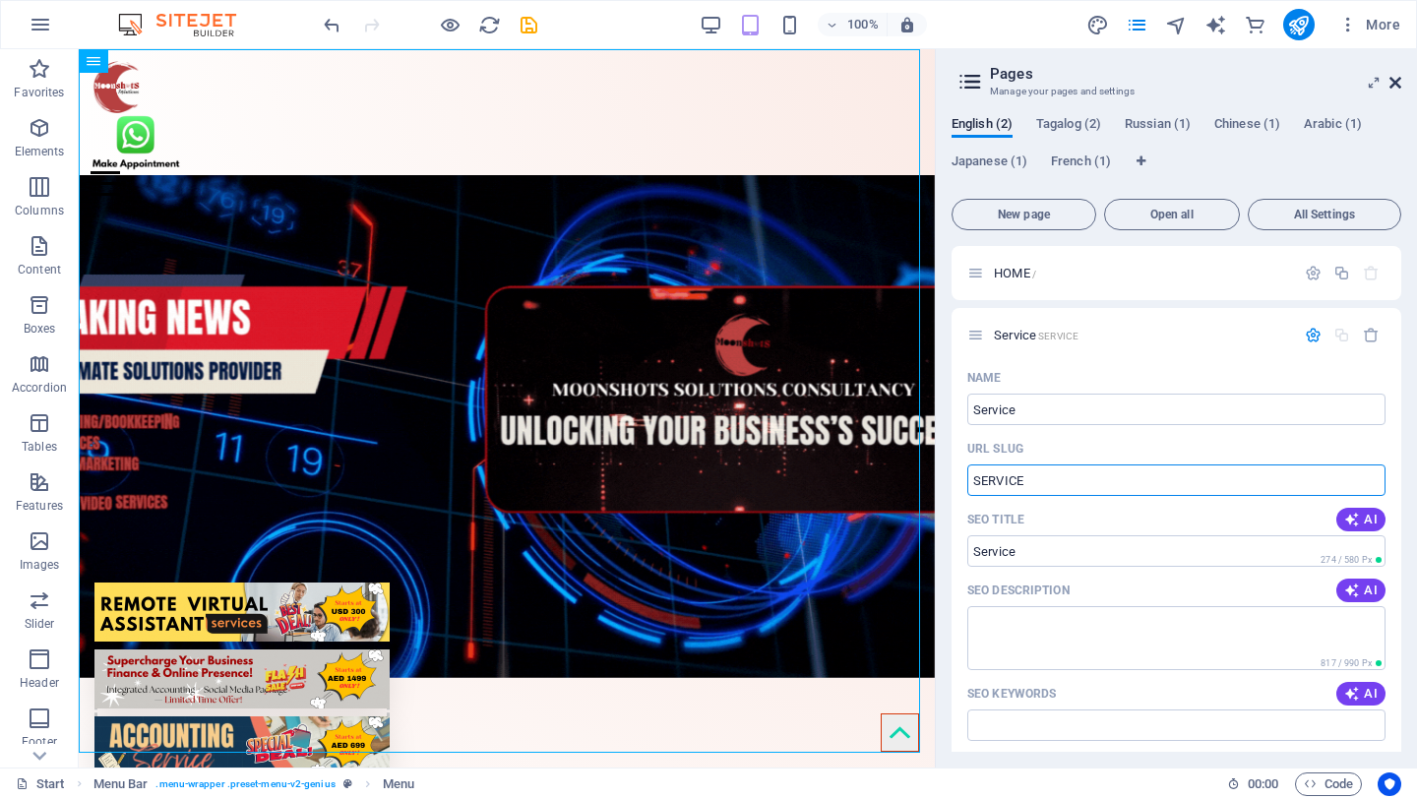
click at [1397, 88] on icon at bounding box center [1396, 83] width 12 height 16
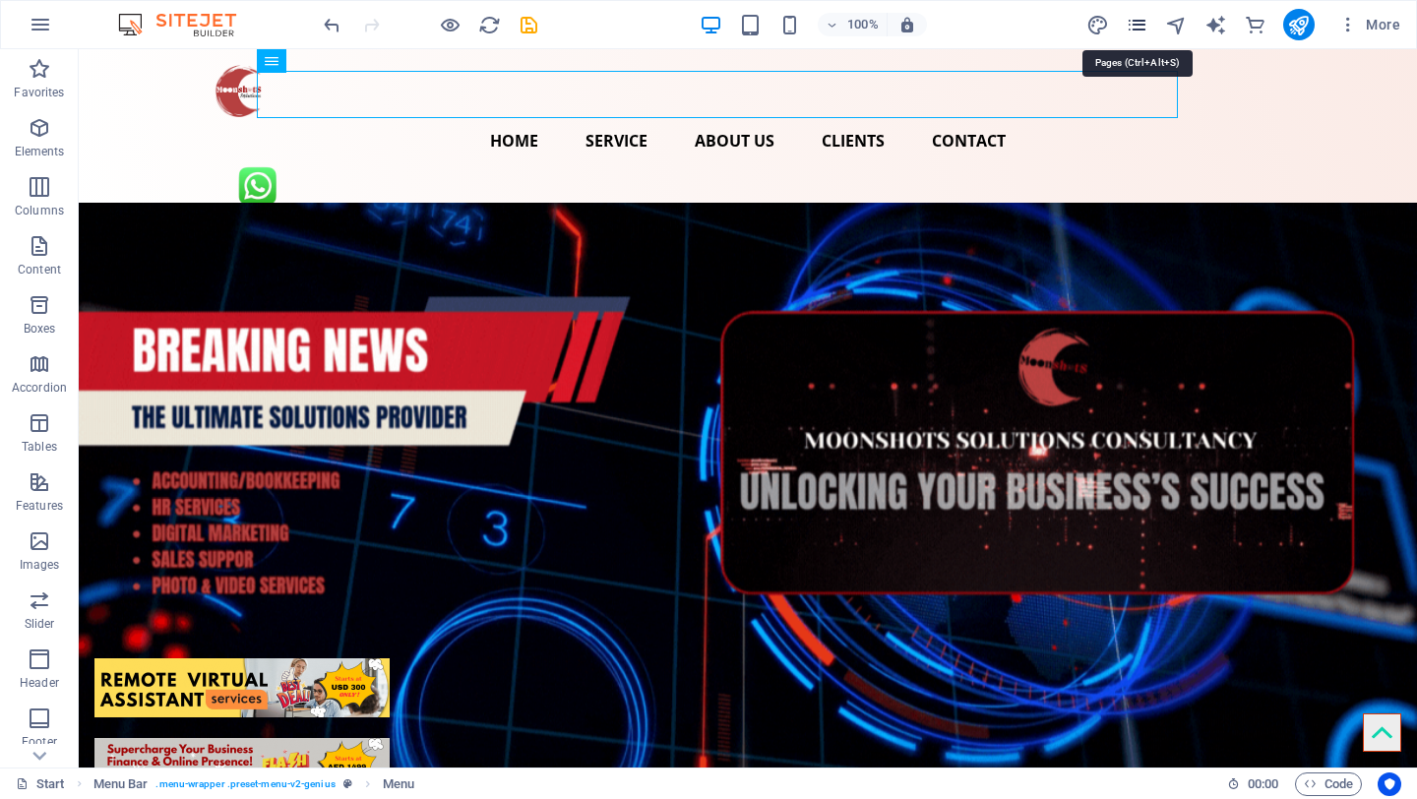
click at [1134, 22] on icon "pages" at bounding box center [1137, 25] width 23 height 23
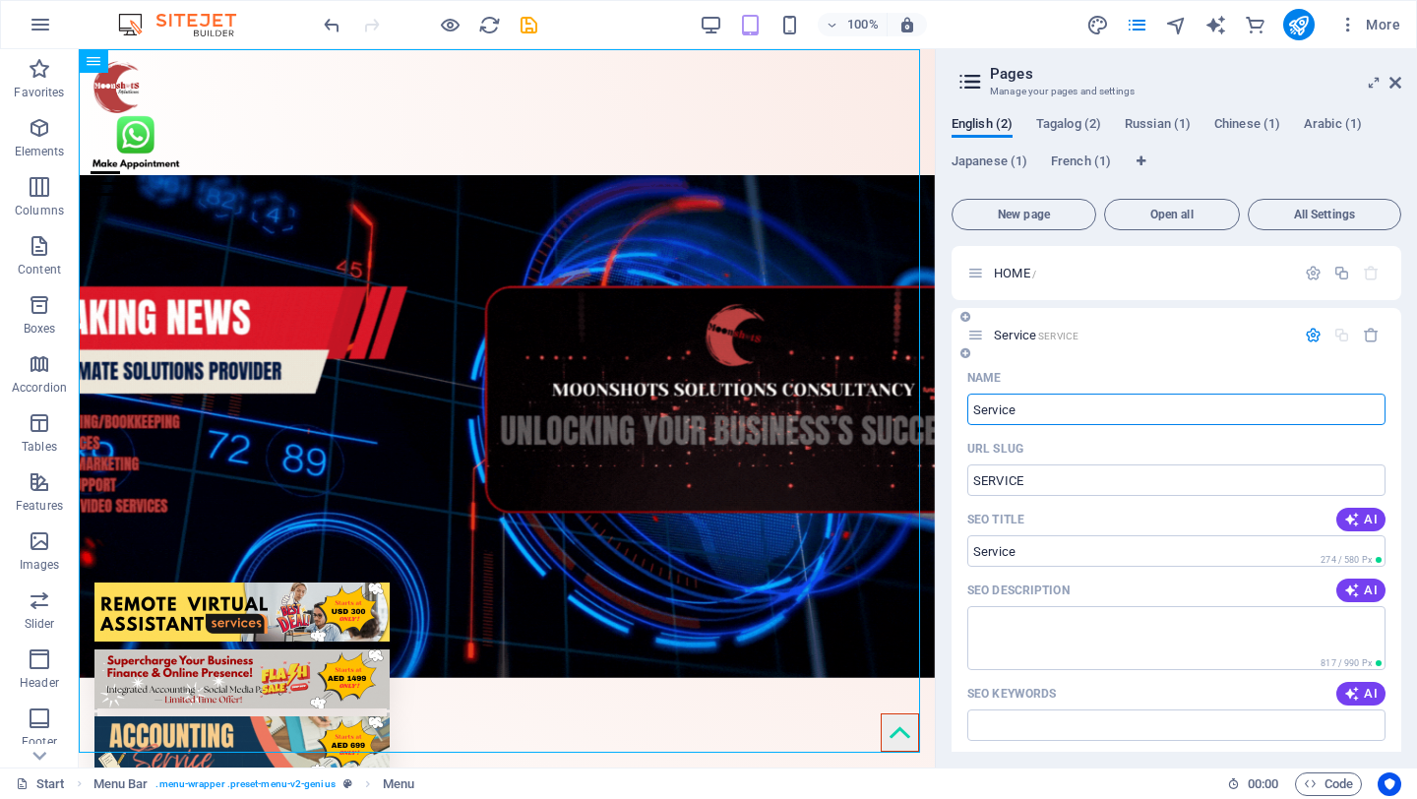
click at [1312, 336] on icon "button" at bounding box center [1313, 335] width 17 height 17
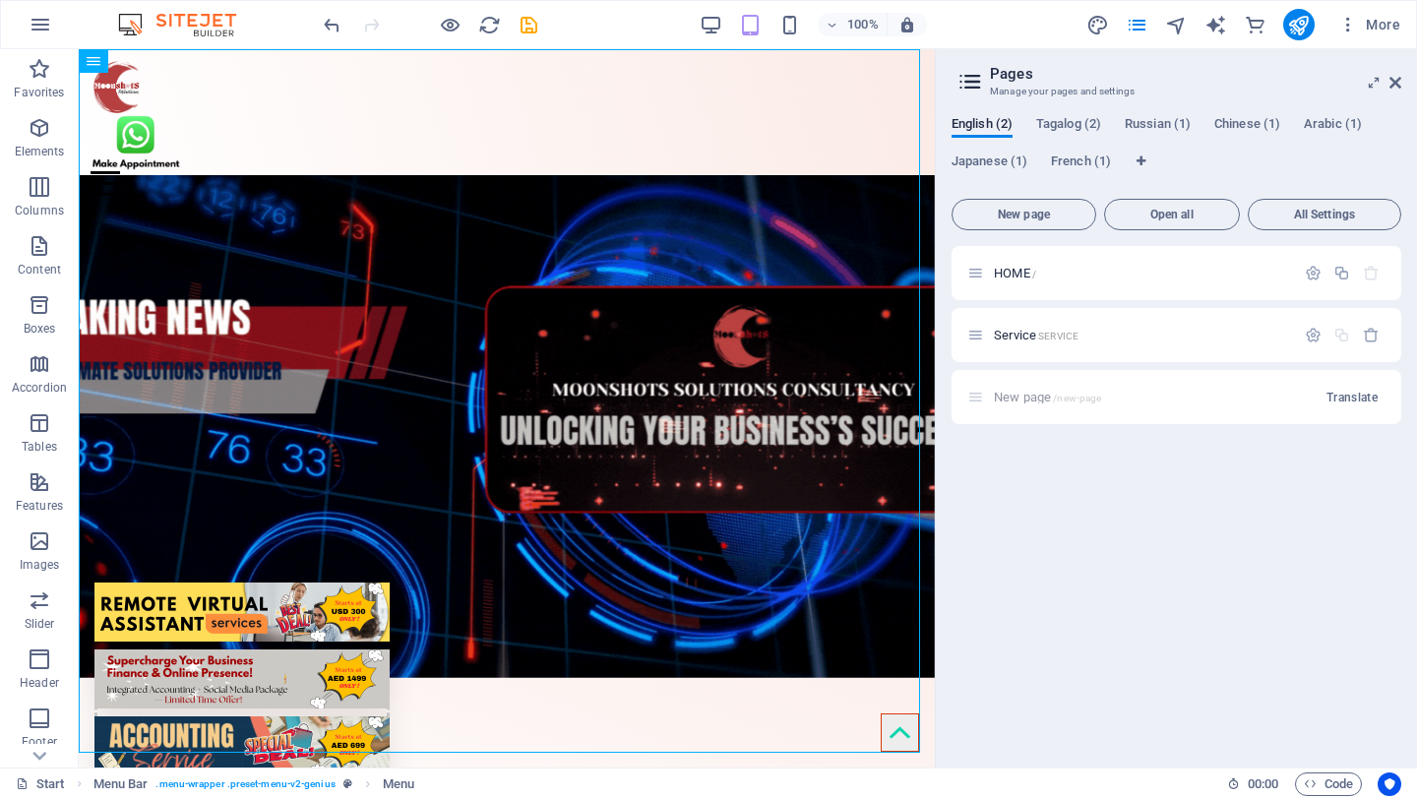
drag, startPoint x: 965, startPoint y: 352, endPoint x: 1167, endPoint y: 477, distance: 238.2
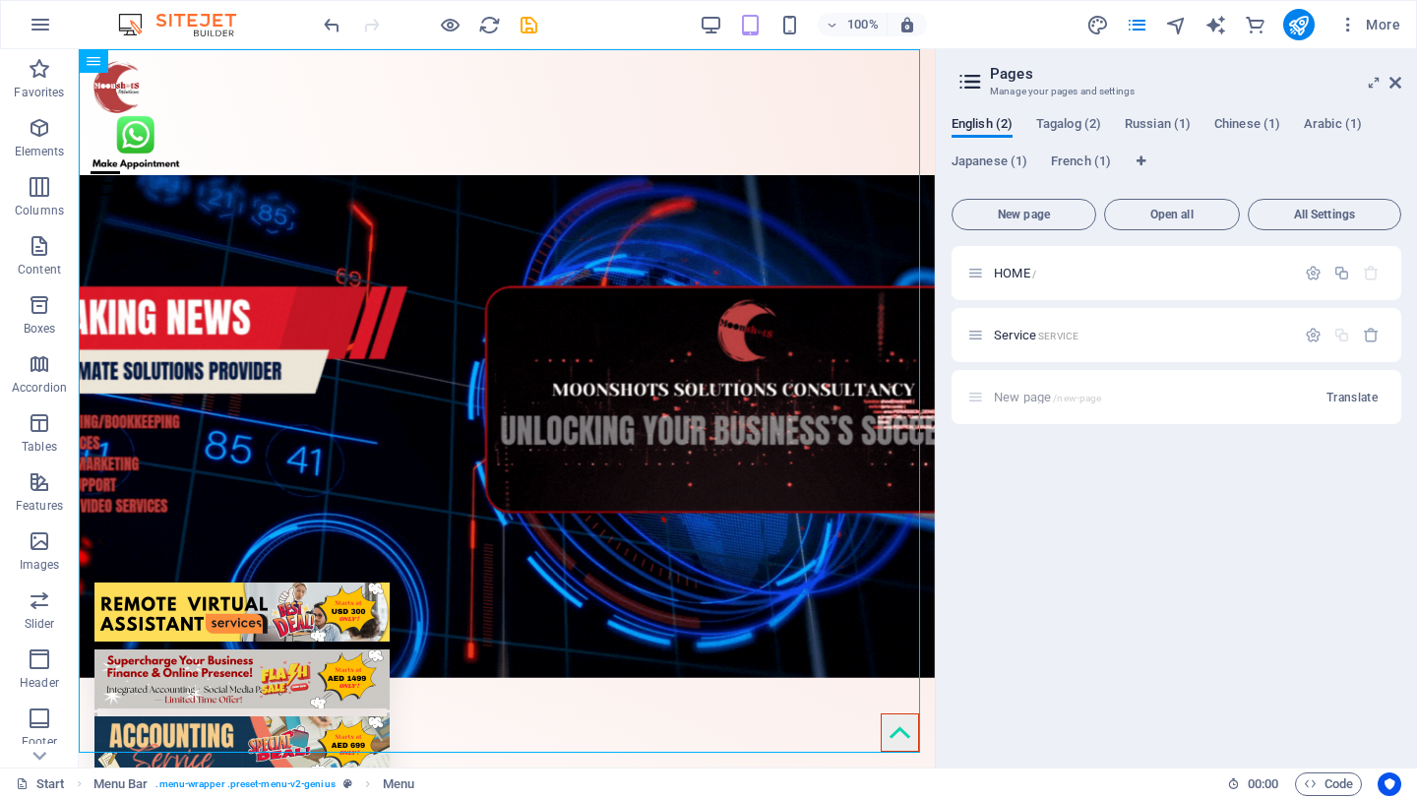
click at [1167, 477] on div "HOME / Service SERVICE New page /new-page Translate" at bounding box center [1177, 499] width 450 height 506
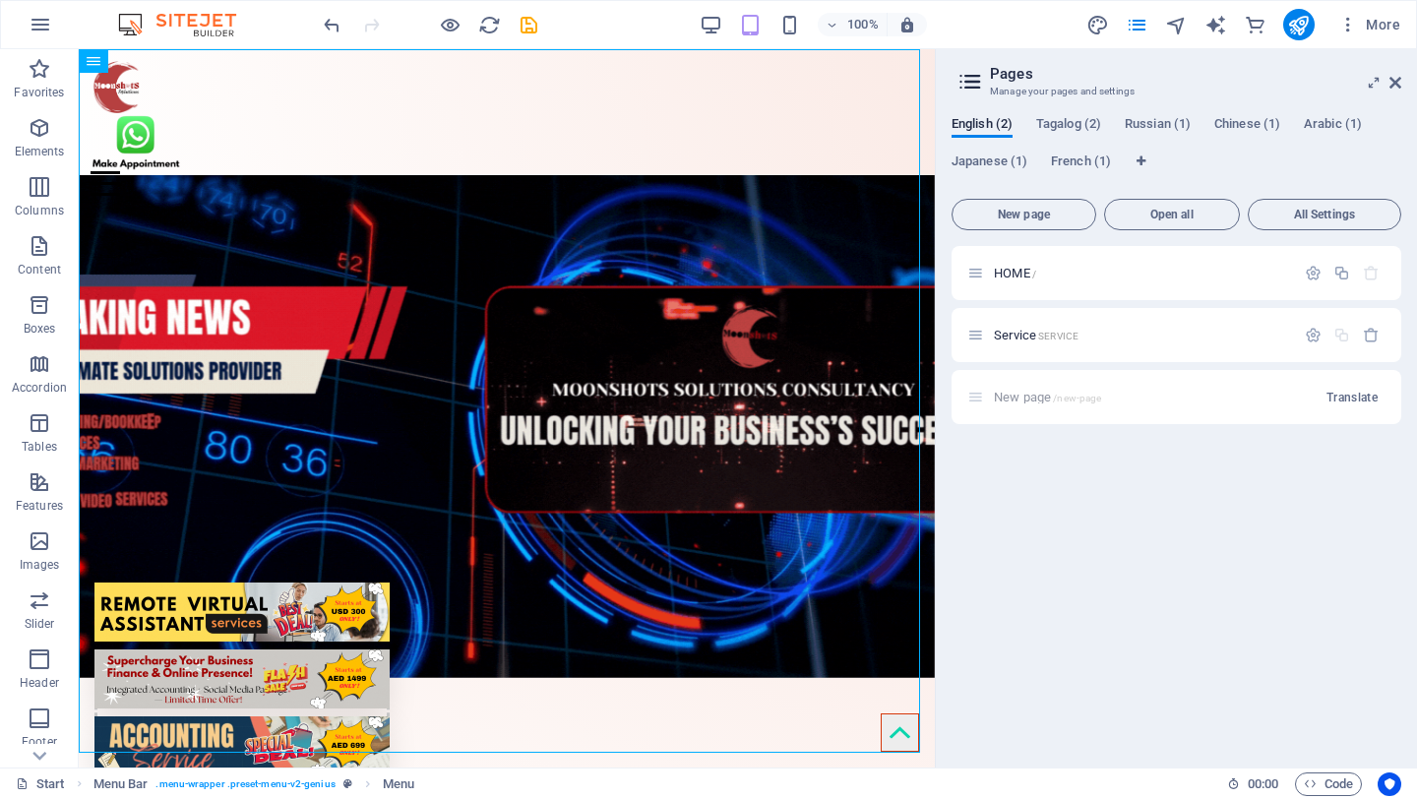
click at [1224, 399] on div "New page /new-page Translate" at bounding box center [1177, 397] width 450 height 54
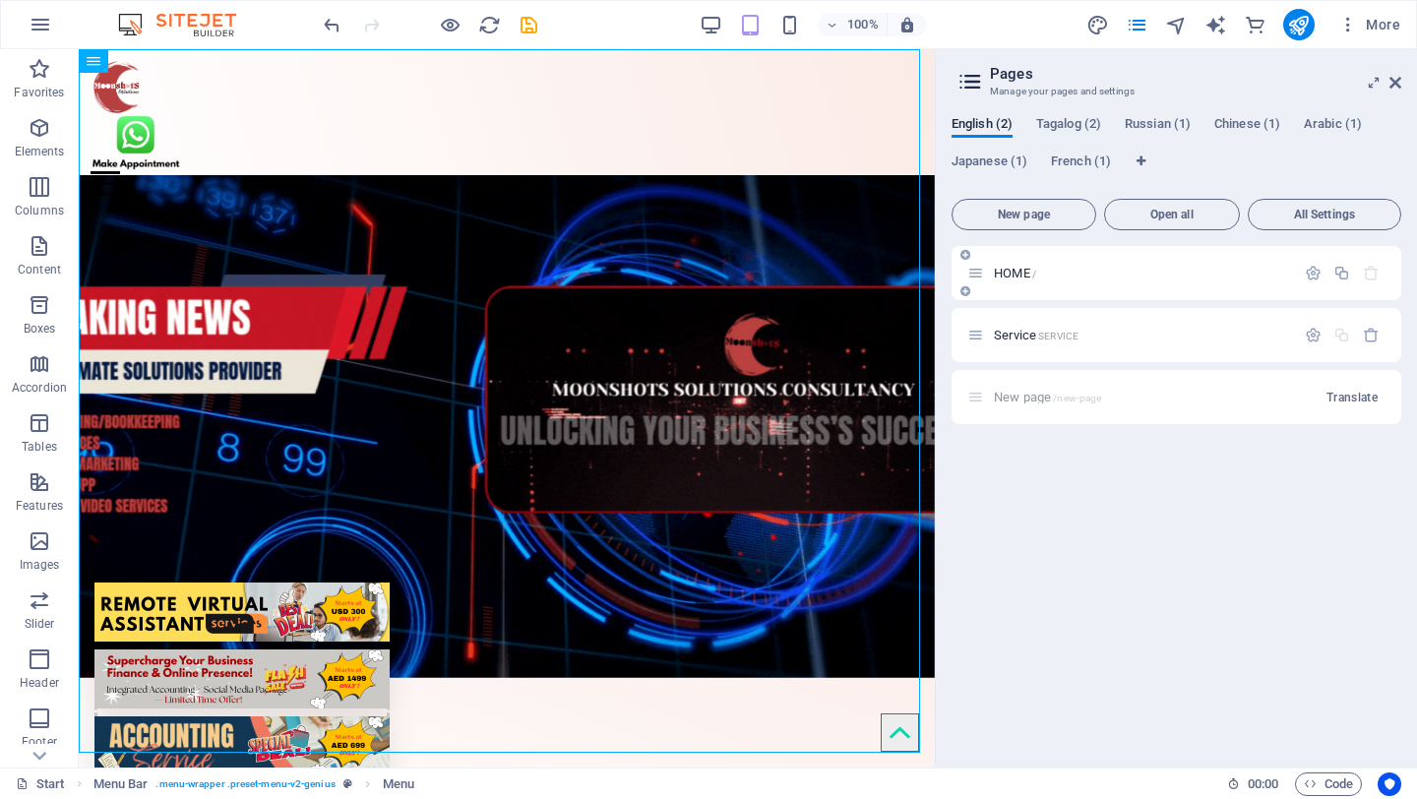
click at [1206, 273] on p "HOME /" at bounding box center [1141, 273] width 295 height 13
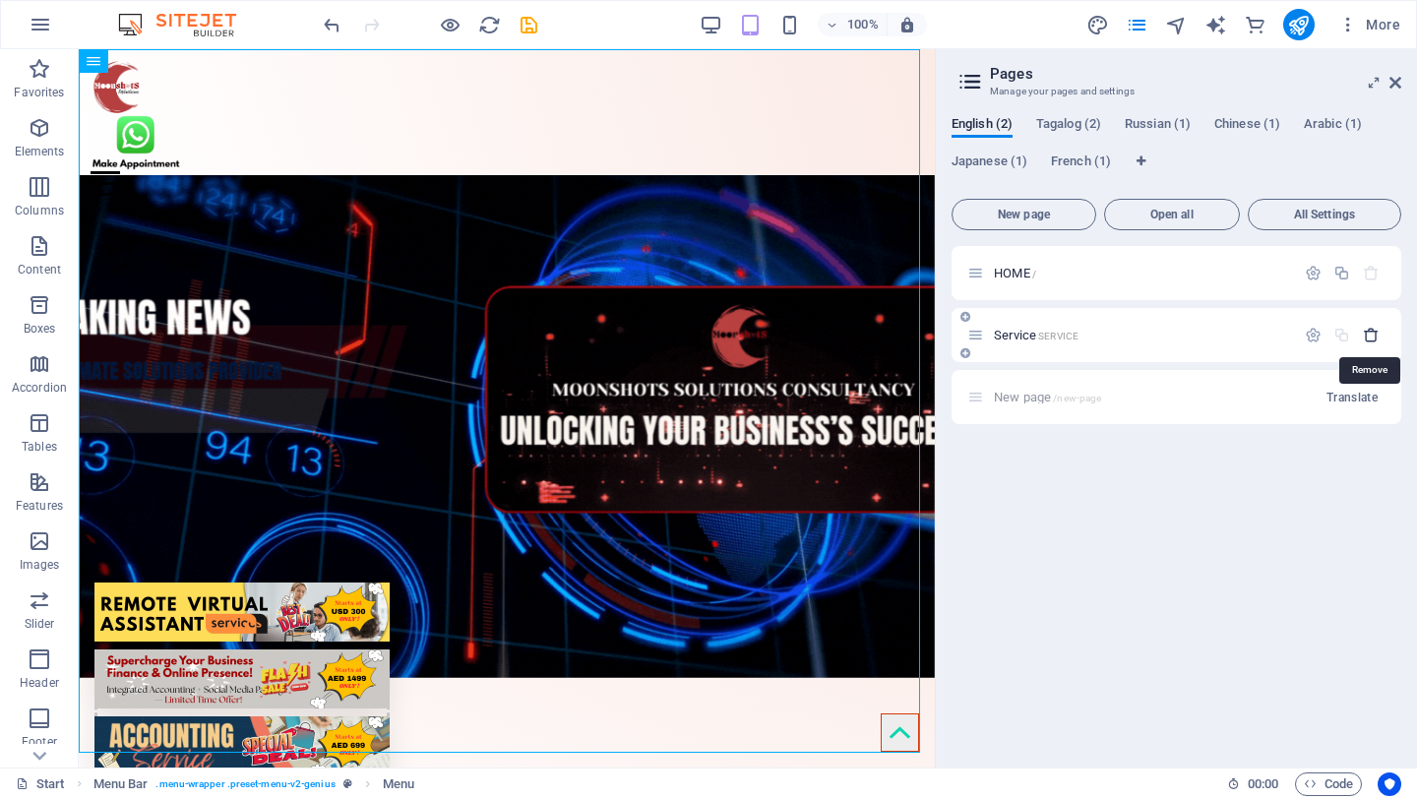
click at [1369, 336] on icon "button" at bounding box center [1371, 335] width 17 height 17
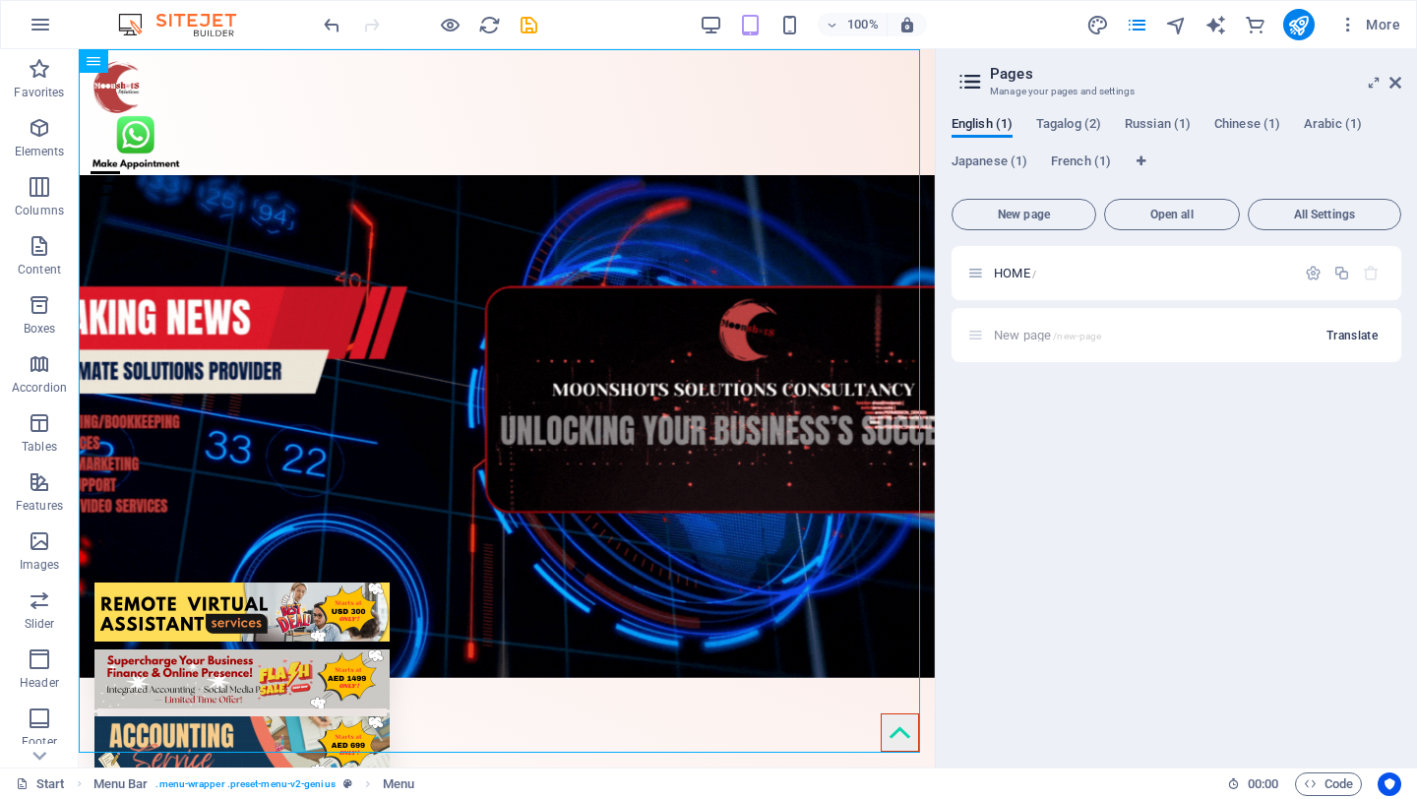
click at [1378, 334] on button "Translate" at bounding box center [1352, 335] width 67 height 31
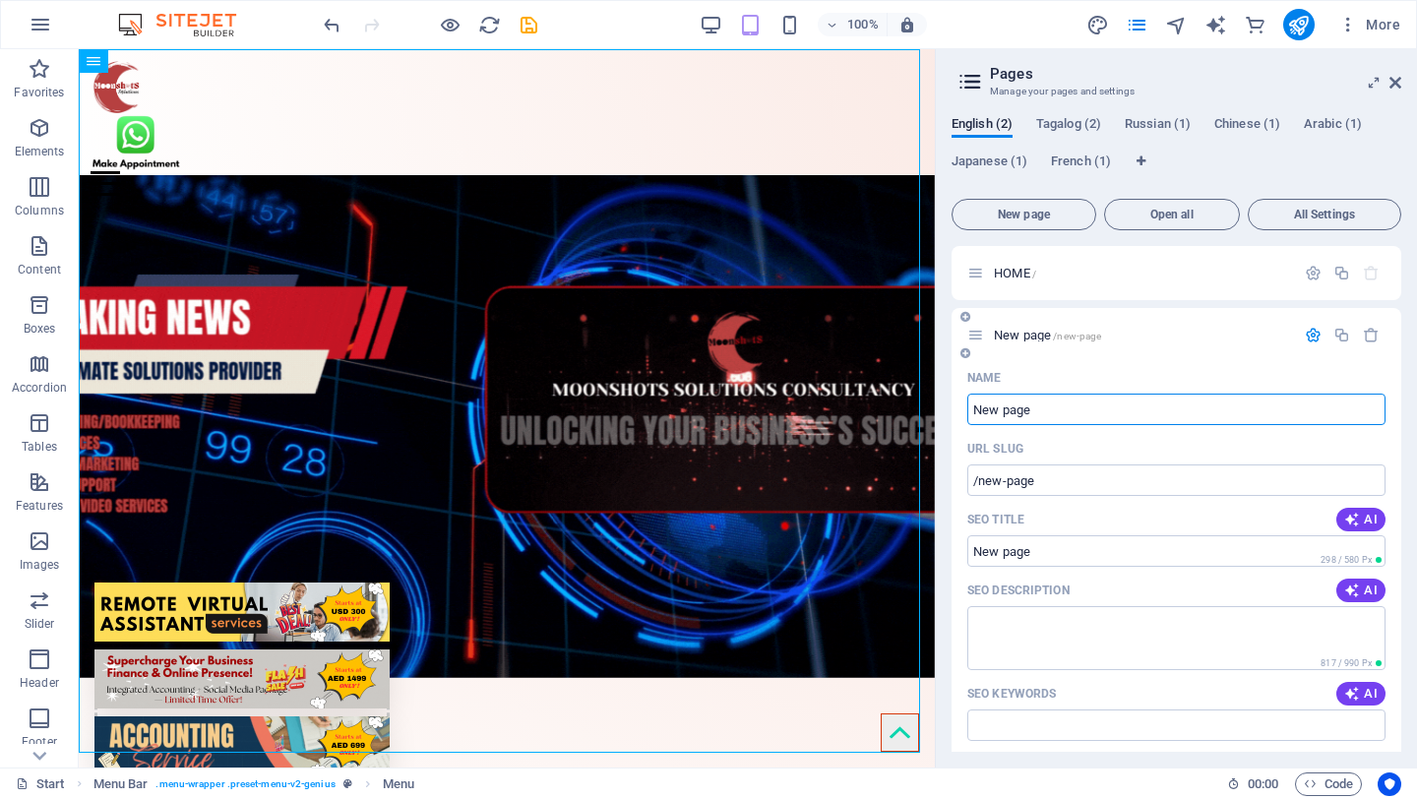
drag, startPoint x: 1025, startPoint y: 415, endPoint x: 937, endPoint y: 414, distance: 87.6
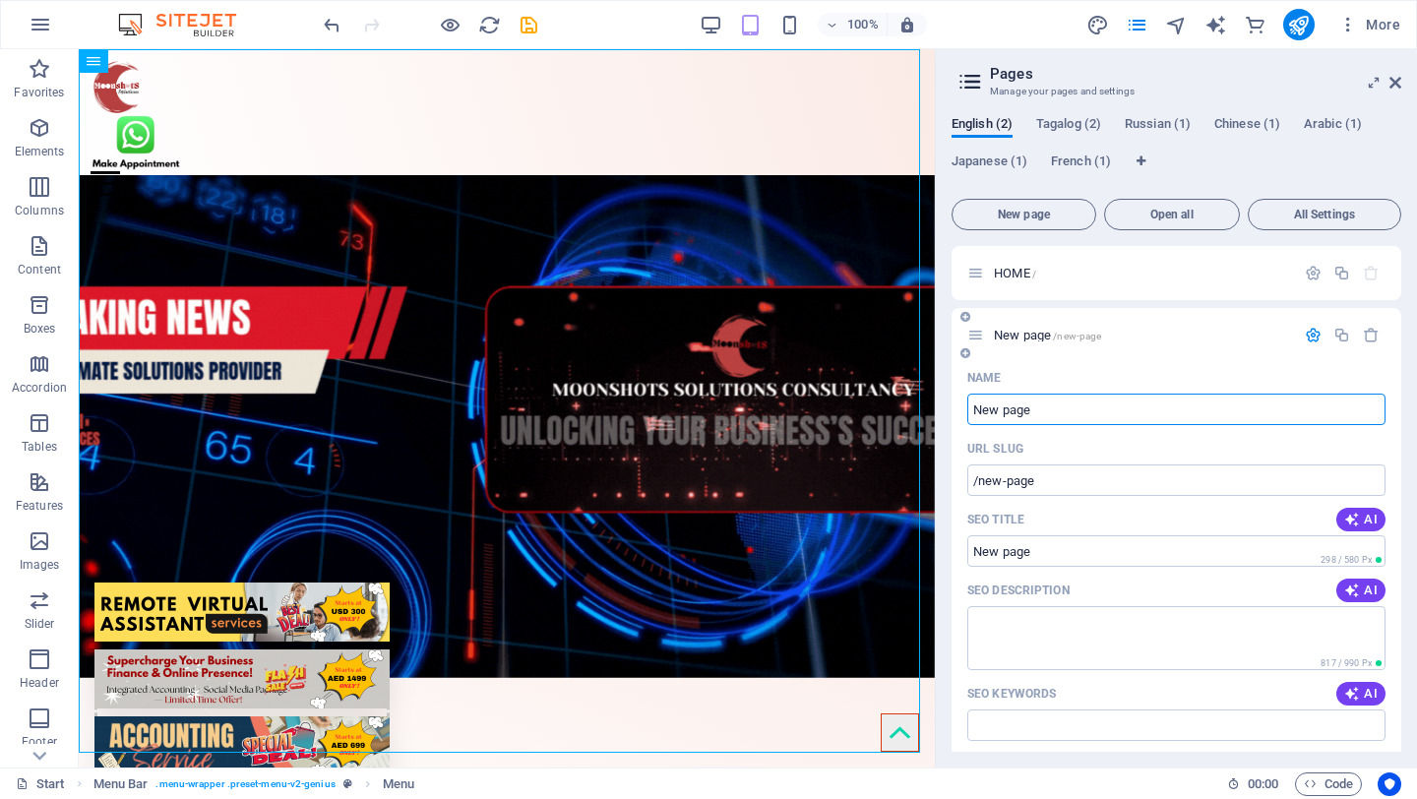
click at [937, 414] on aside "Pages Manage your pages and settings English (2) Tagalog (2) Russian (1) Chines…" at bounding box center [1176, 408] width 482 height 718
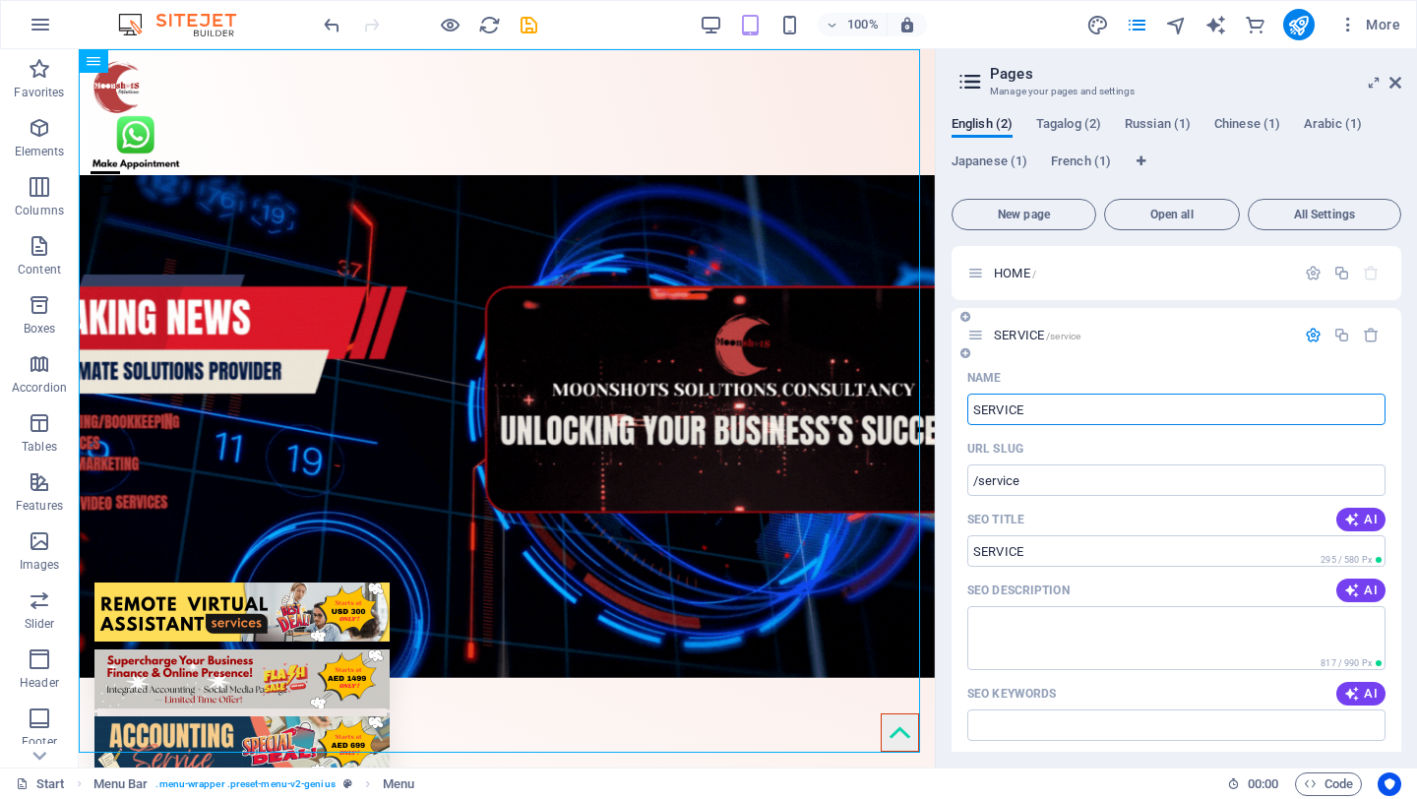
type input "SERVICE"
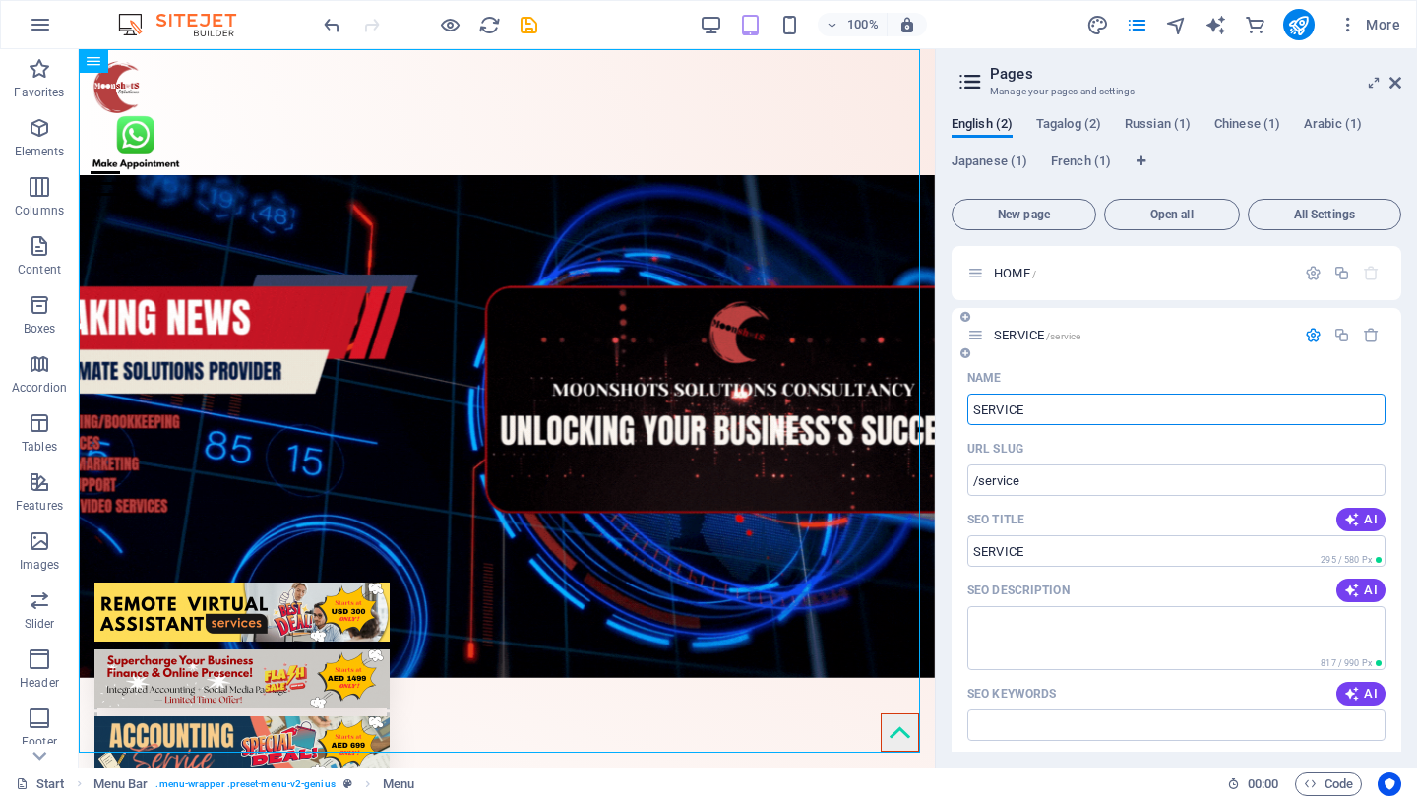
type input "/service"
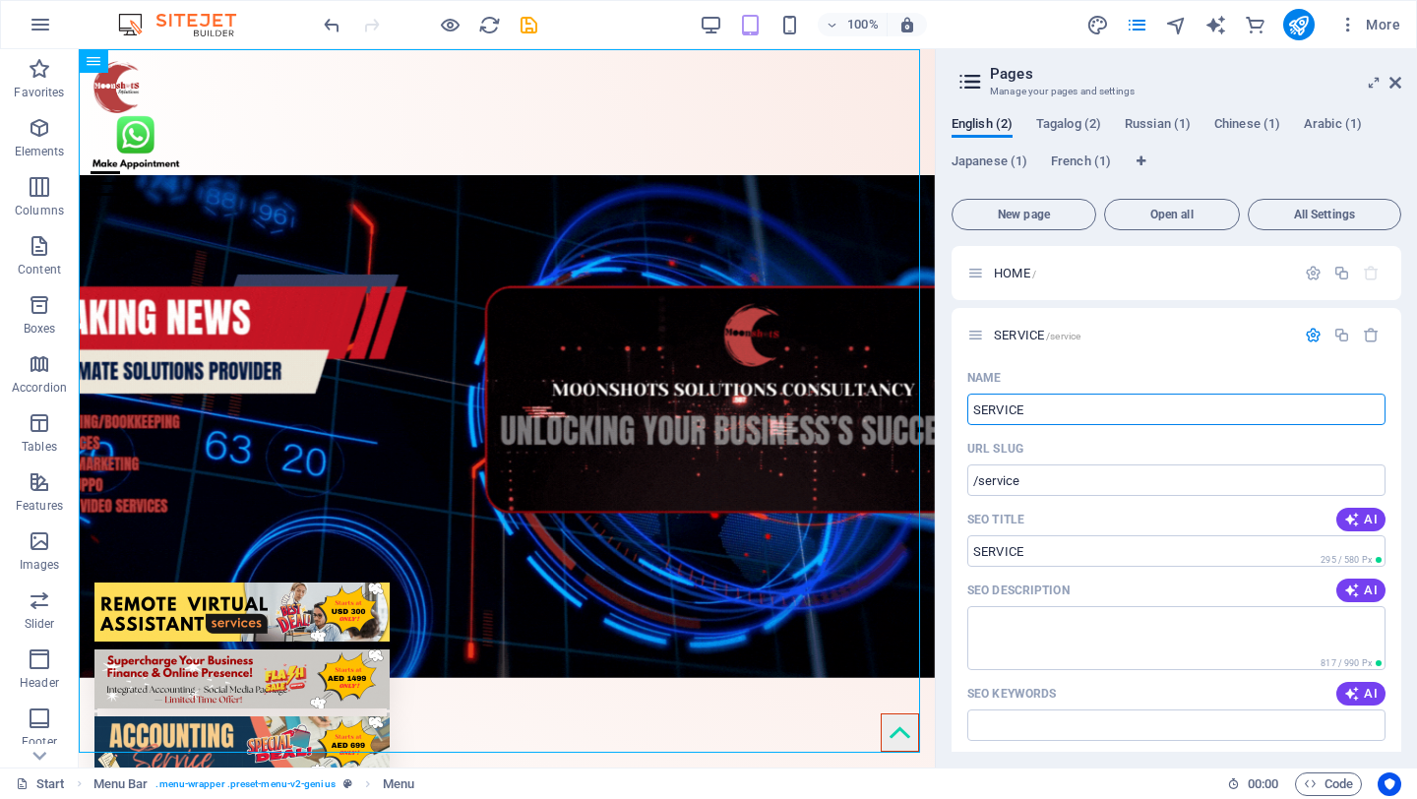
type input "SERVICE"
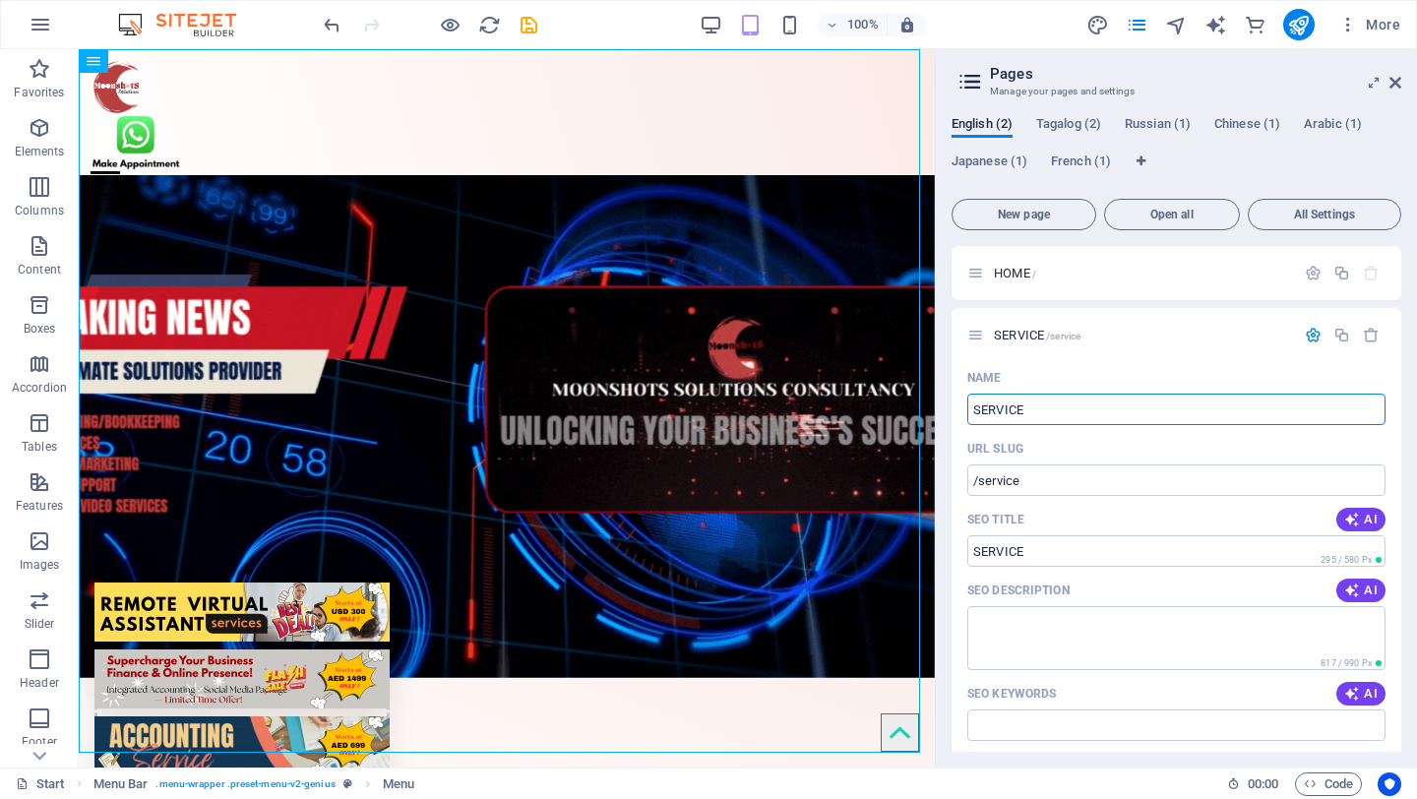
click at [1226, 348] on div "SERVICE /service" at bounding box center [1177, 335] width 450 height 54
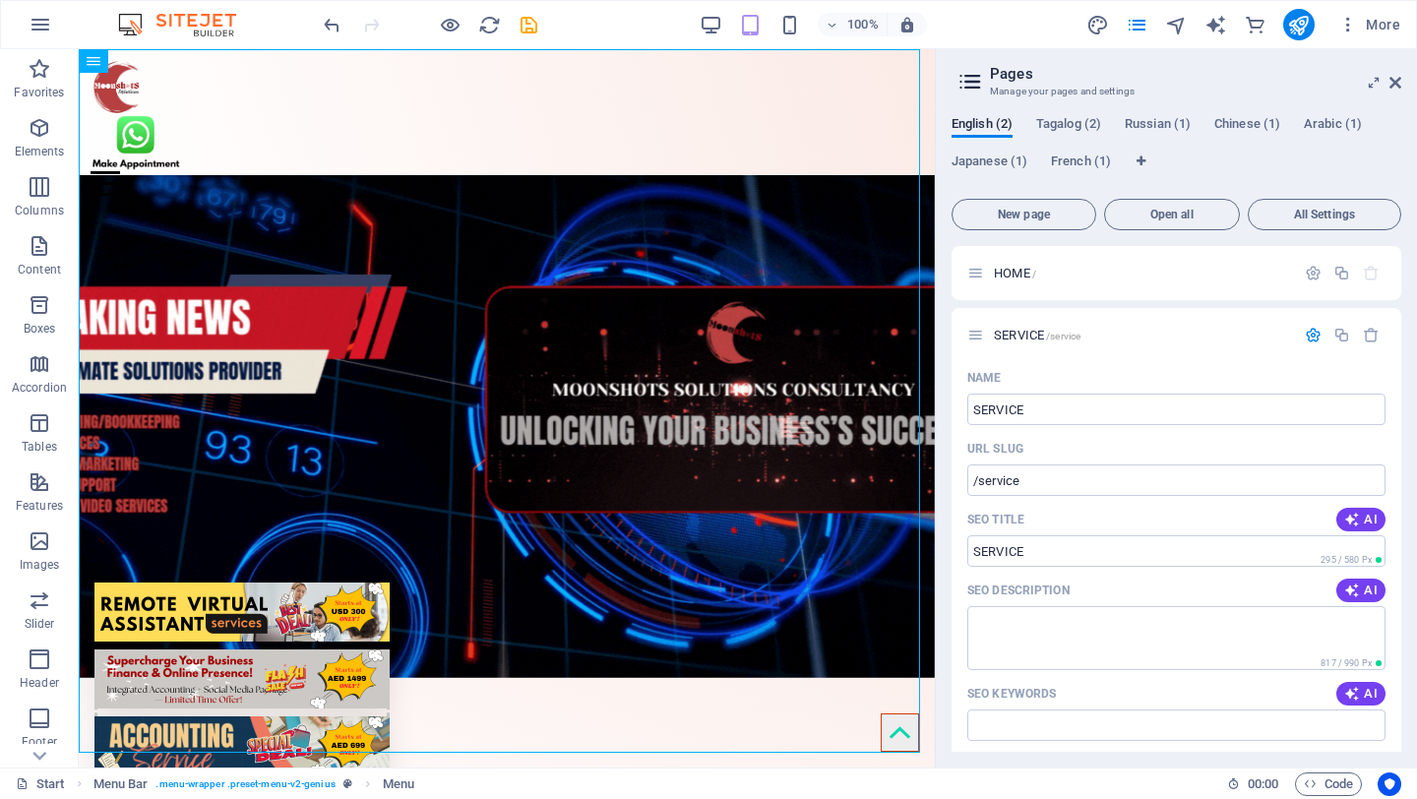
click at [1307, 339] on icon "button" at bounding box center [1313, 335] width 17 height 17
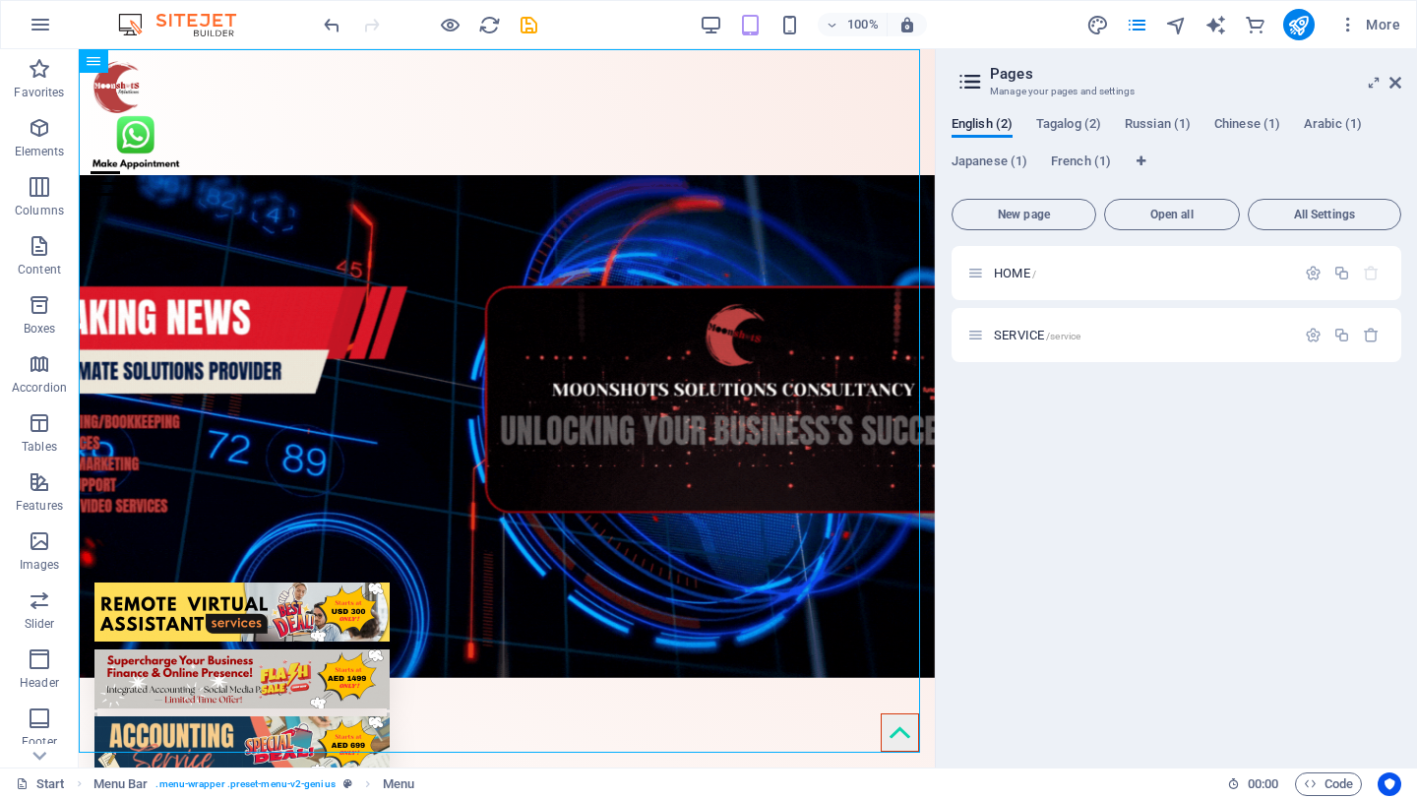
click at [0, 0] on icon at bounding box center [0, 0] width 0 height 0
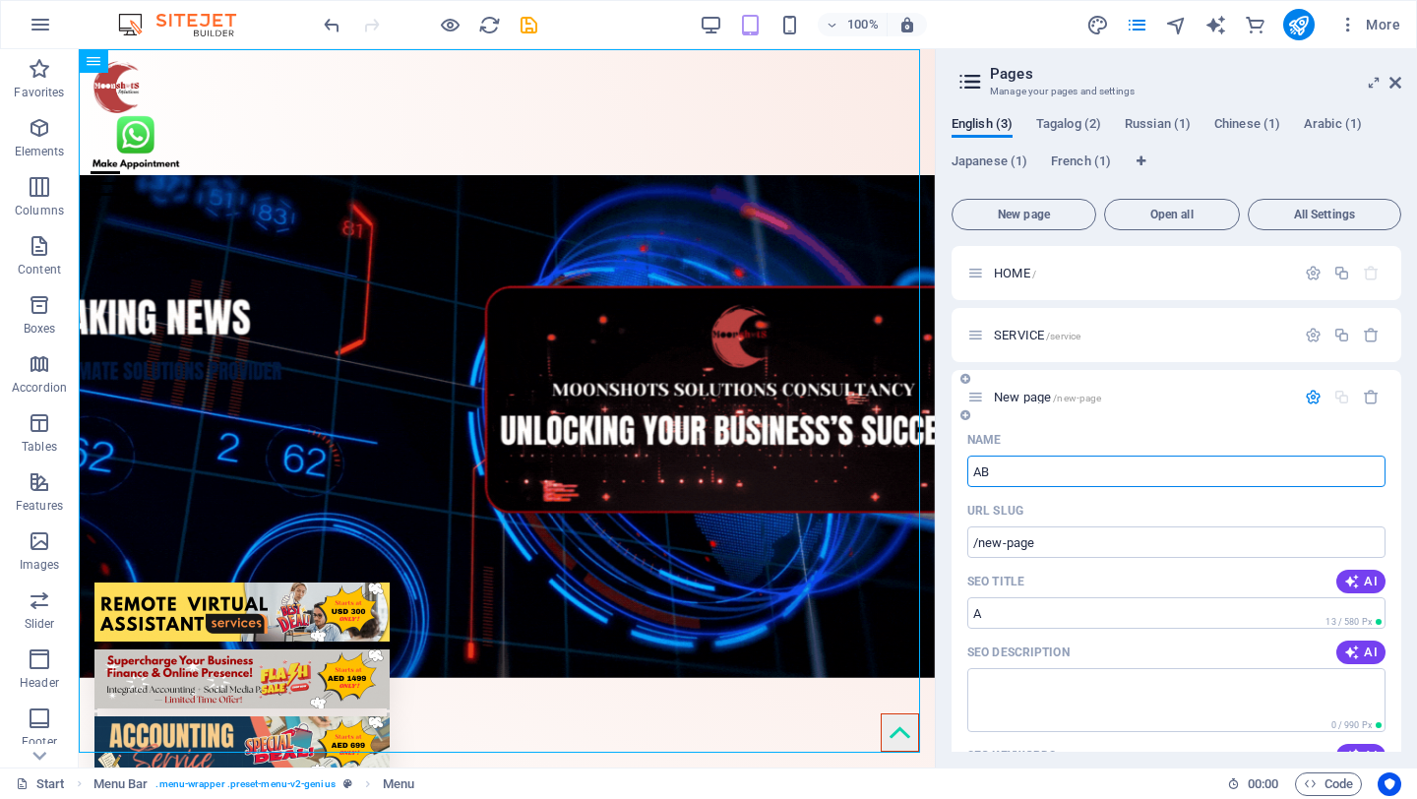
type input "ABO"
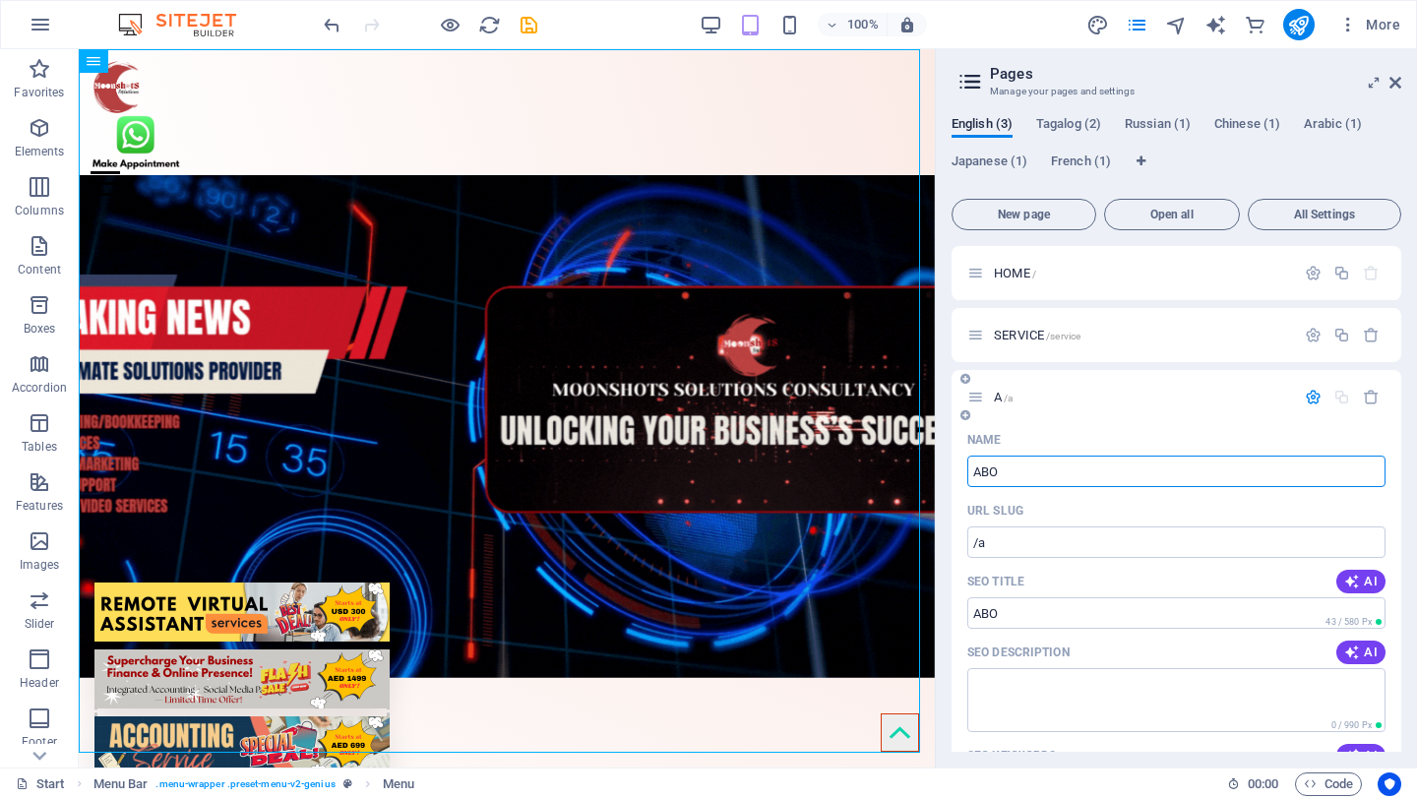
type input "/a"
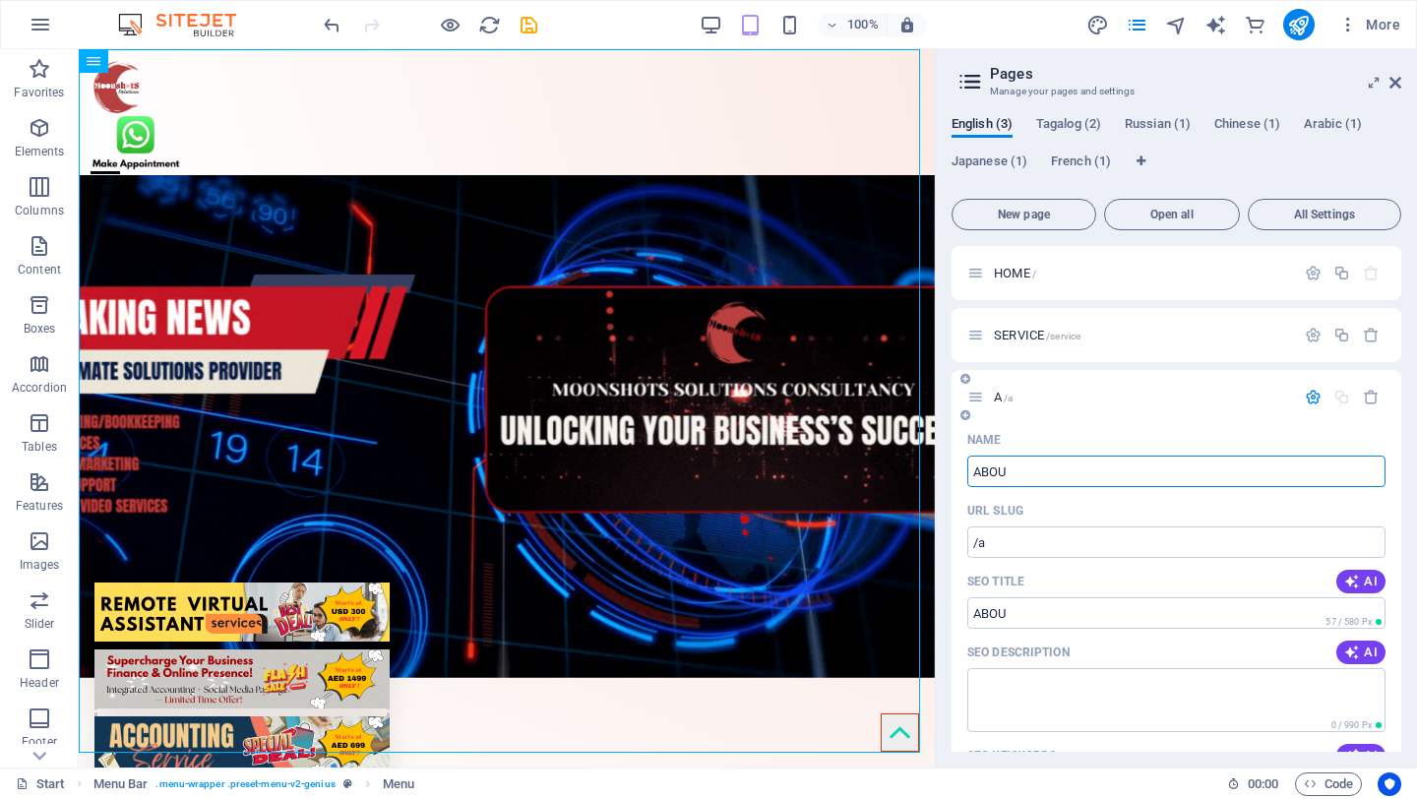
type input "ABOUT"
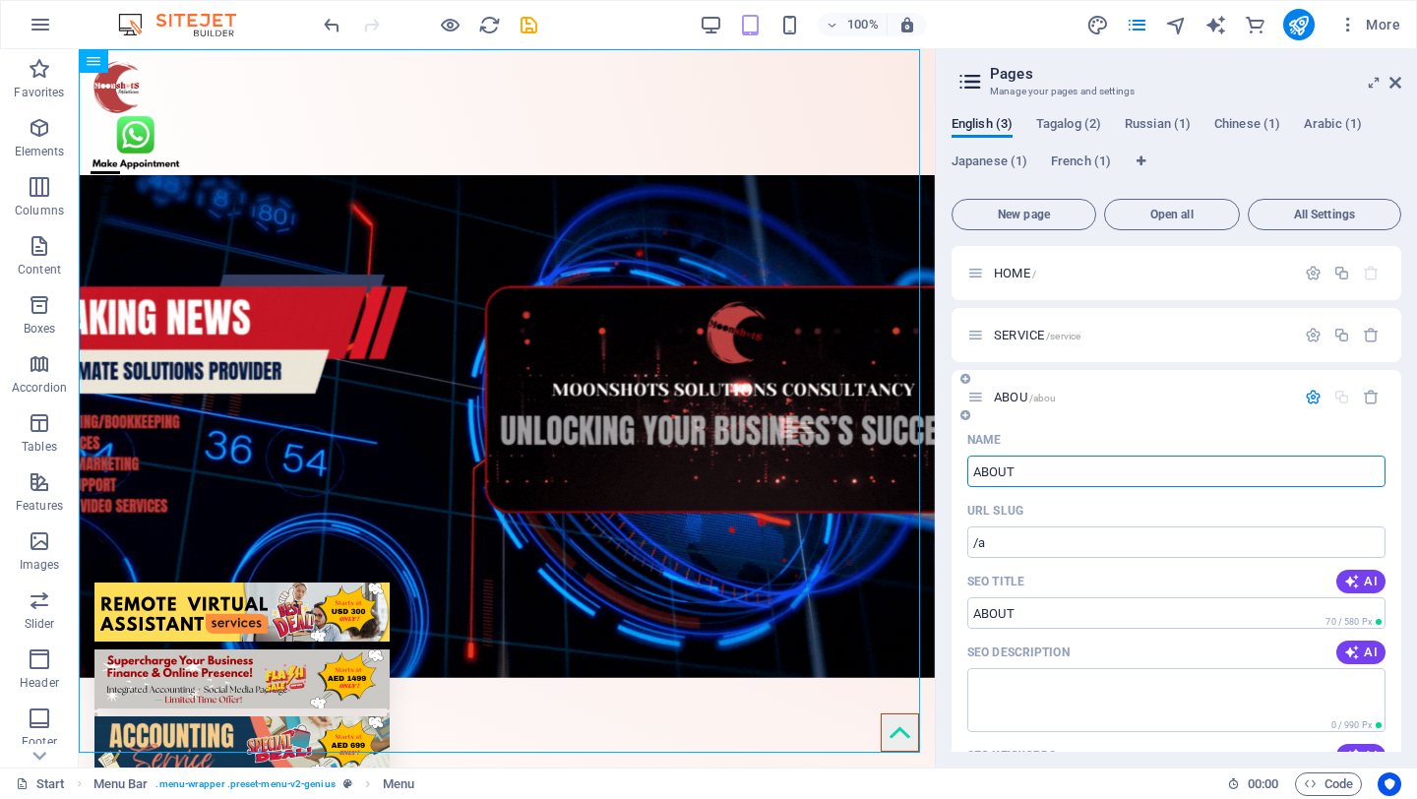
type input "/abou"
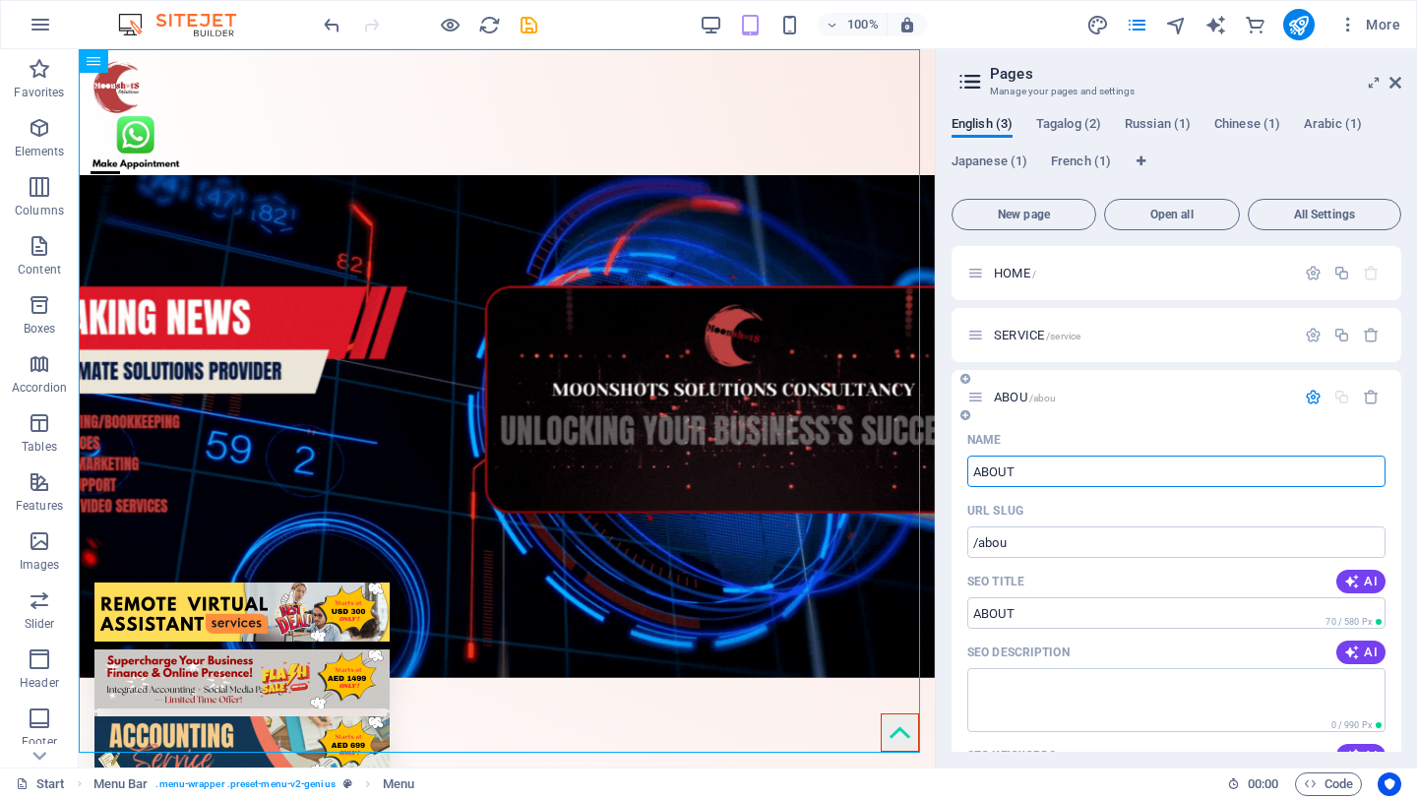
type input "ABOUT U"
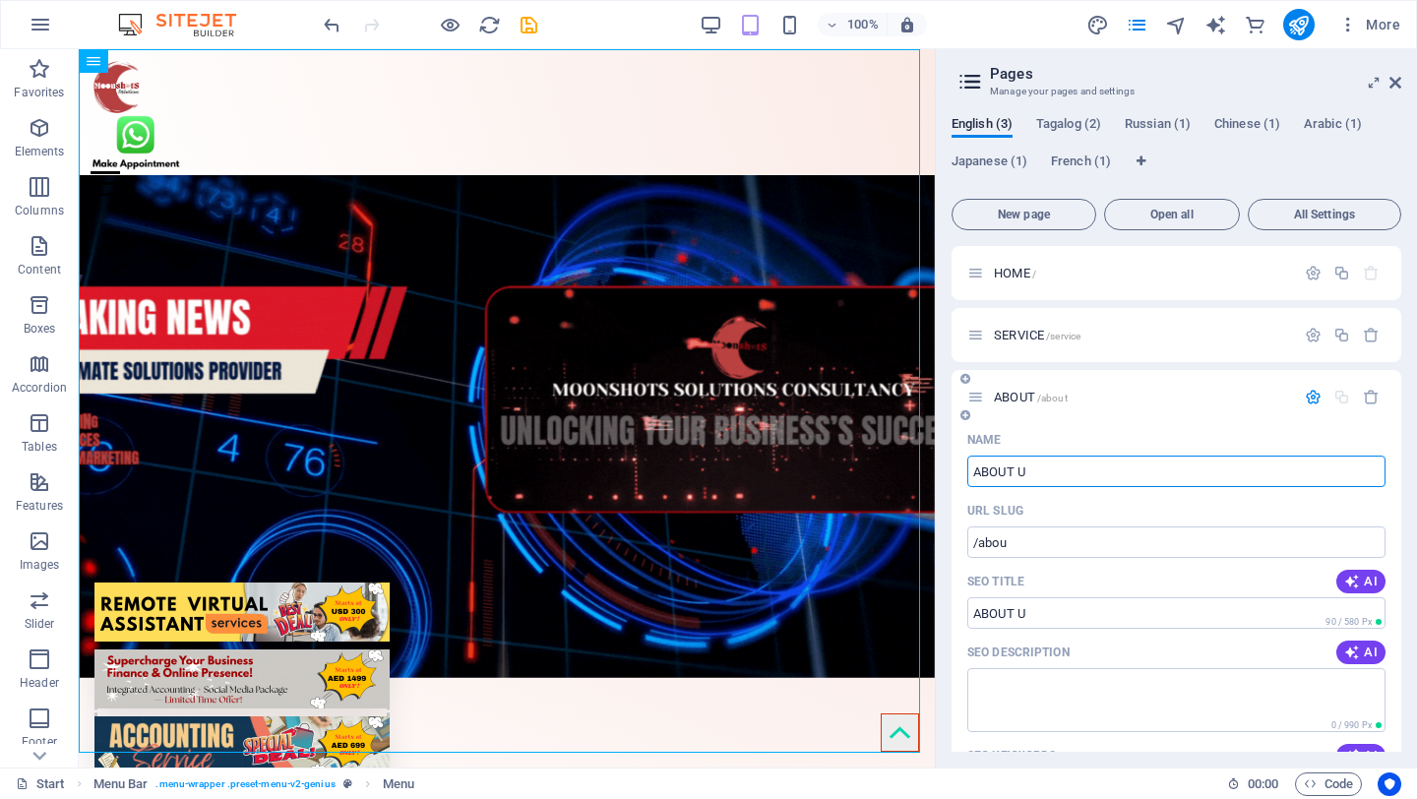
type input "/about"
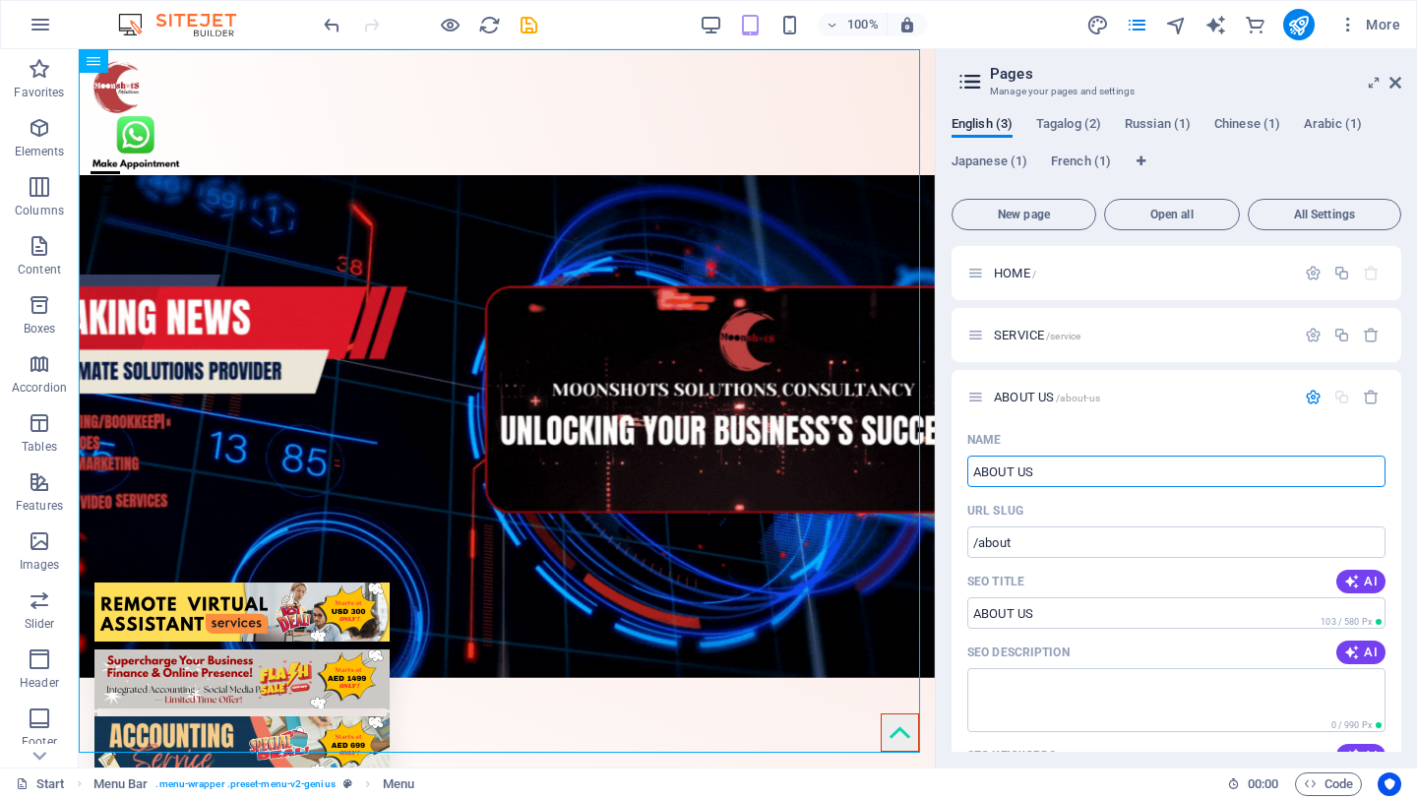
type input "ABOUT US"
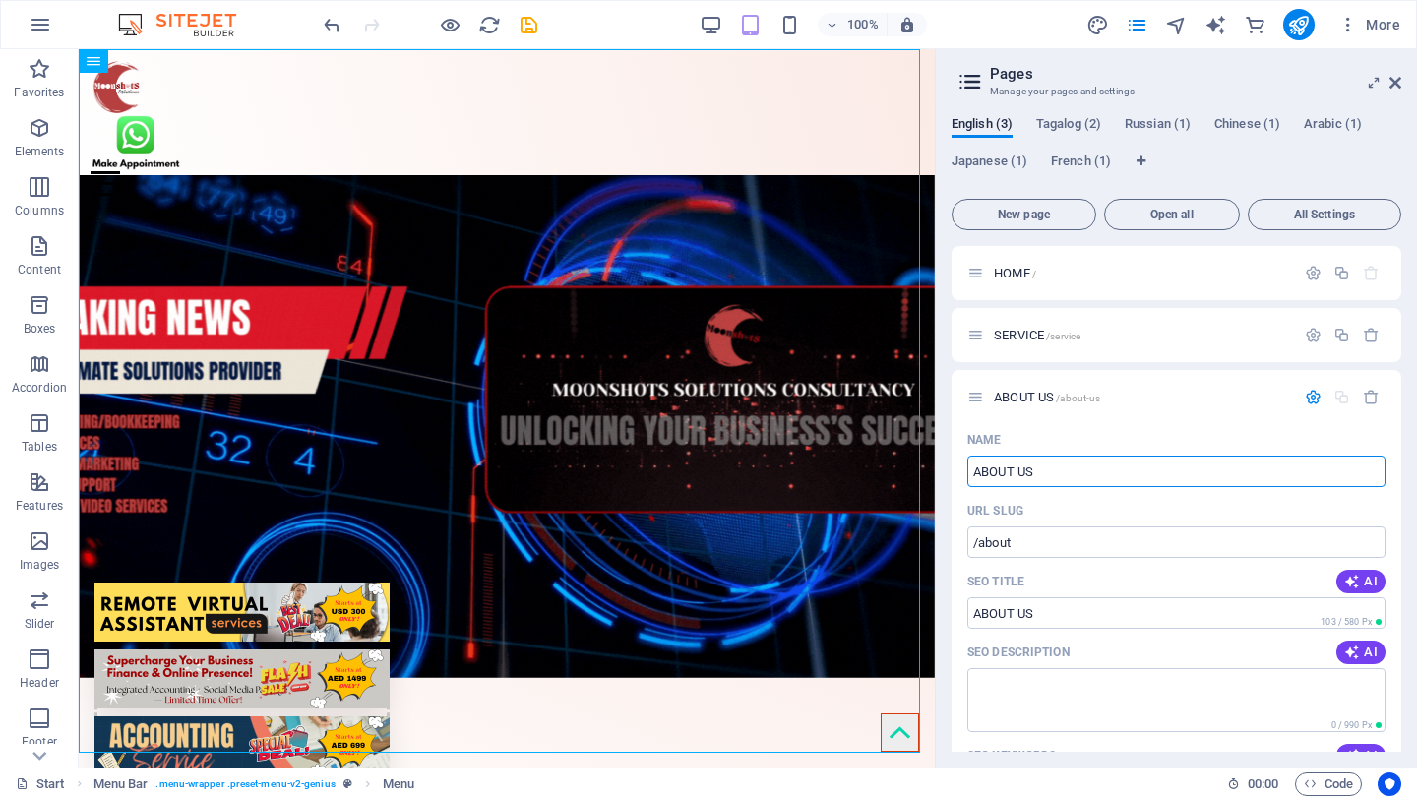
type input "/about-us"
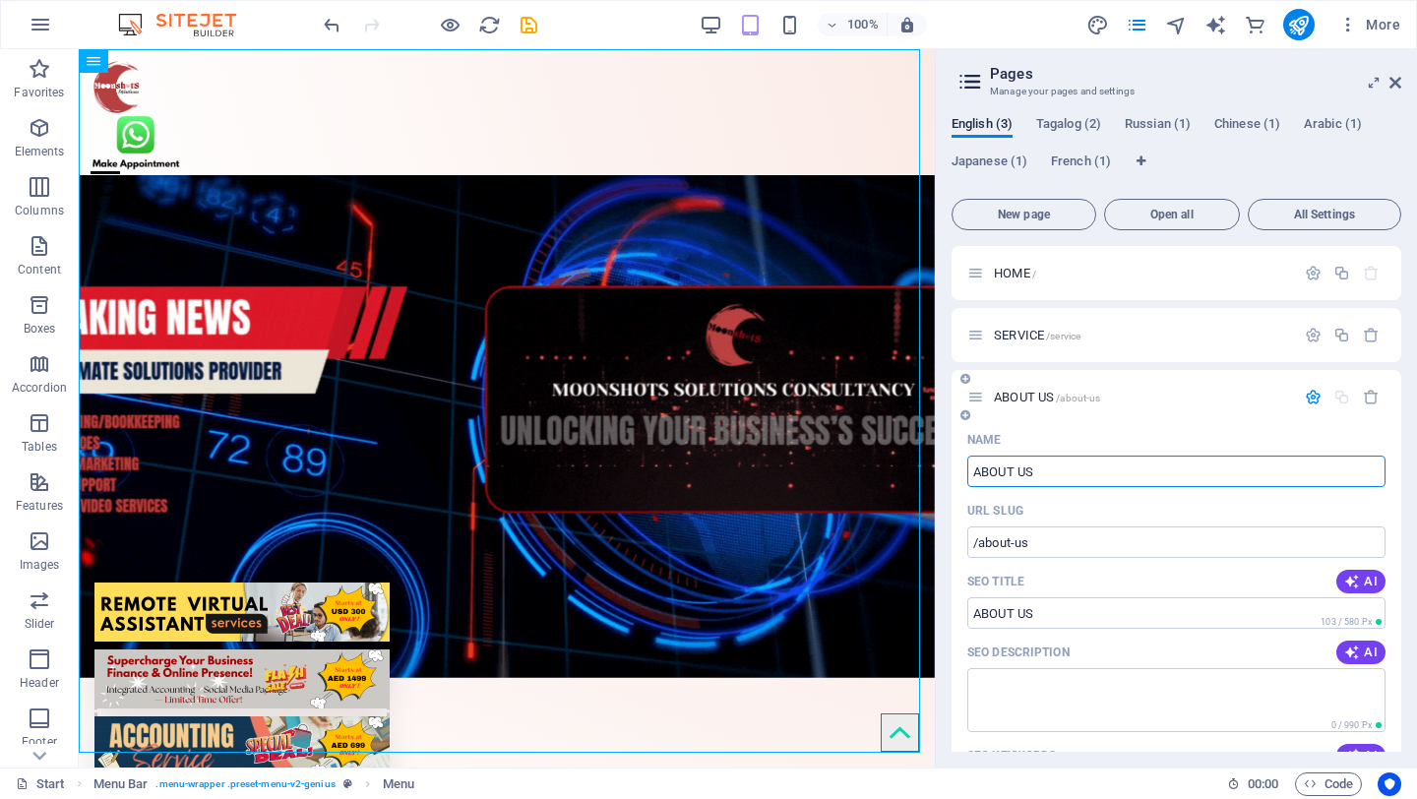
type input "ABOUT US"
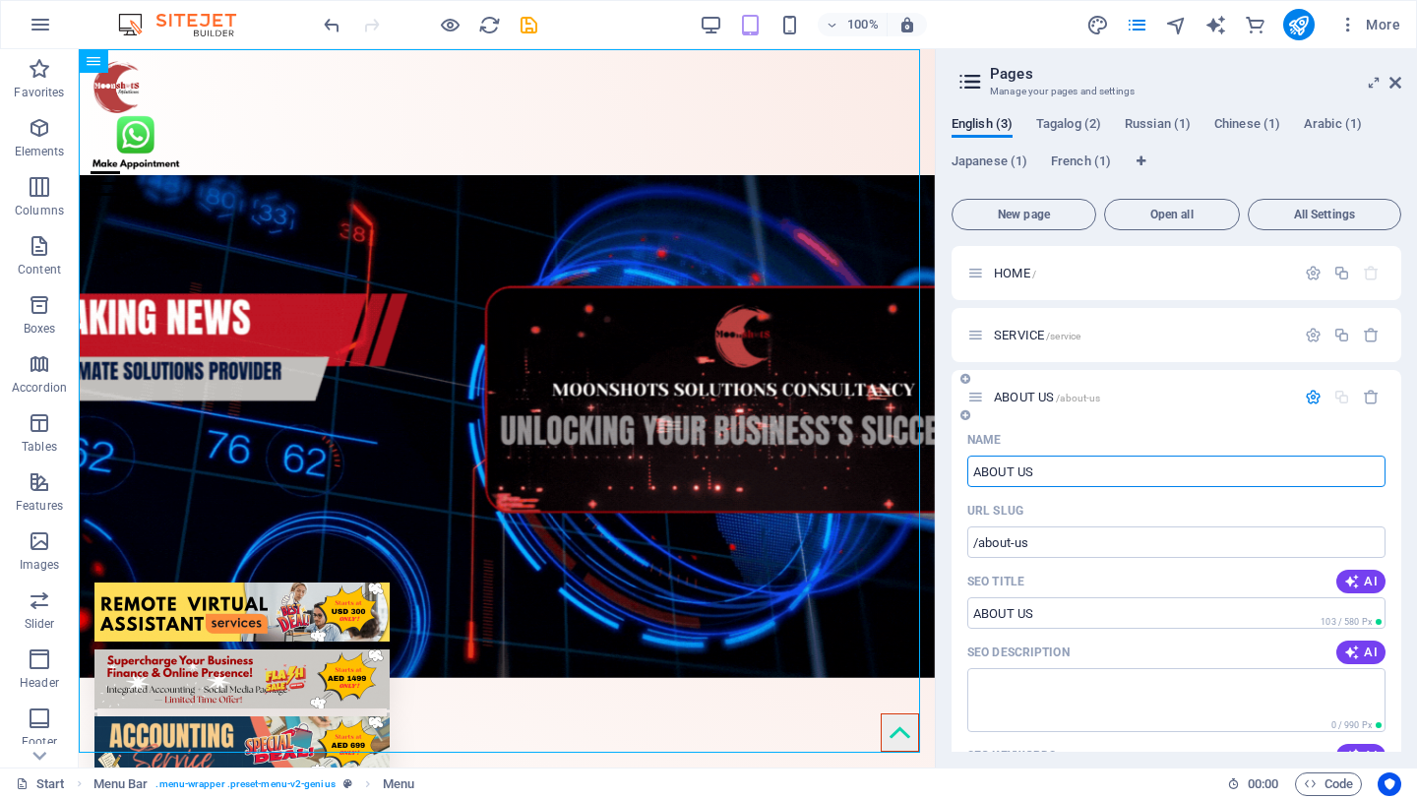
click at [1305, 394] on icon "button" at bounding box center [1313, 397] width 17 height 17
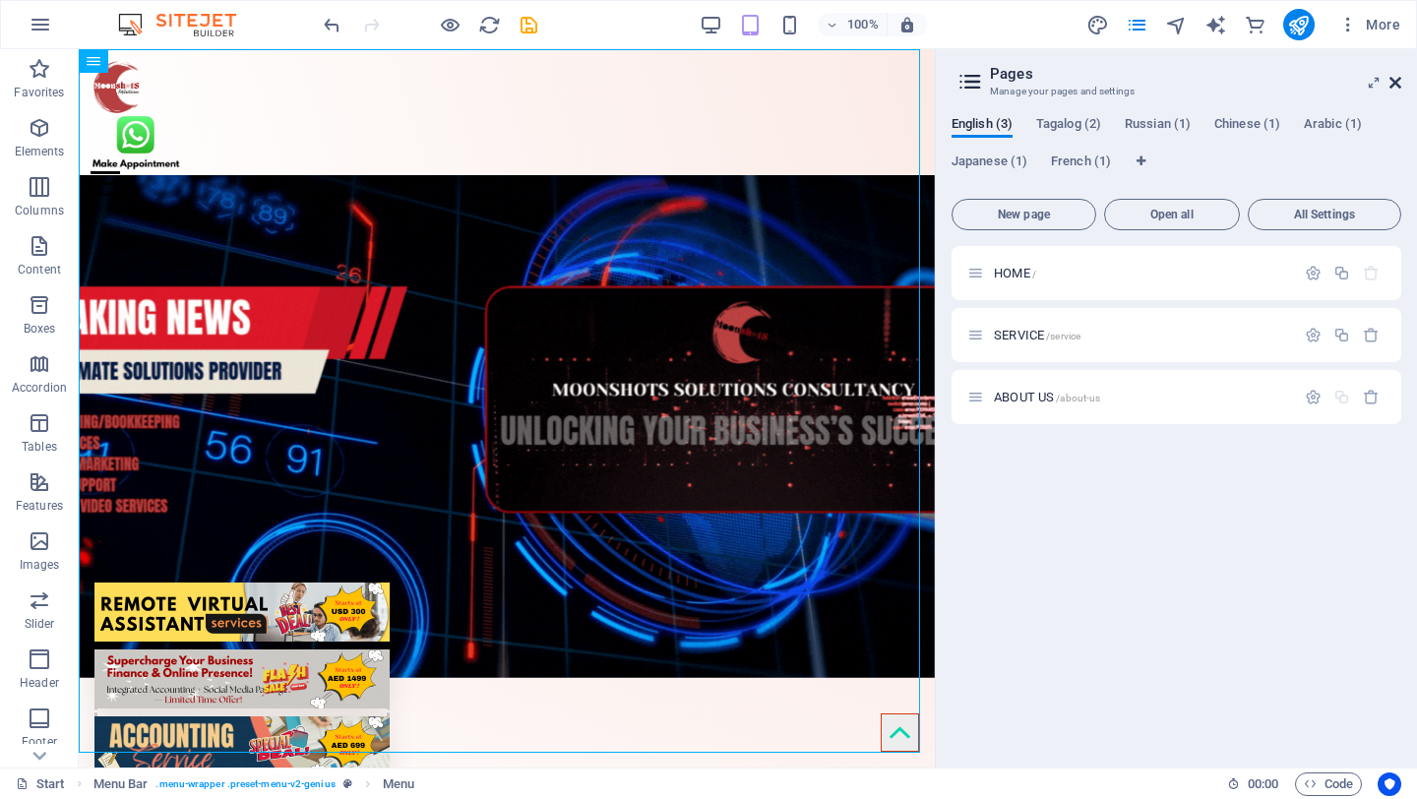
click at [1394, 80] on icon at bounding box center [1396, 83] width 12 height 16
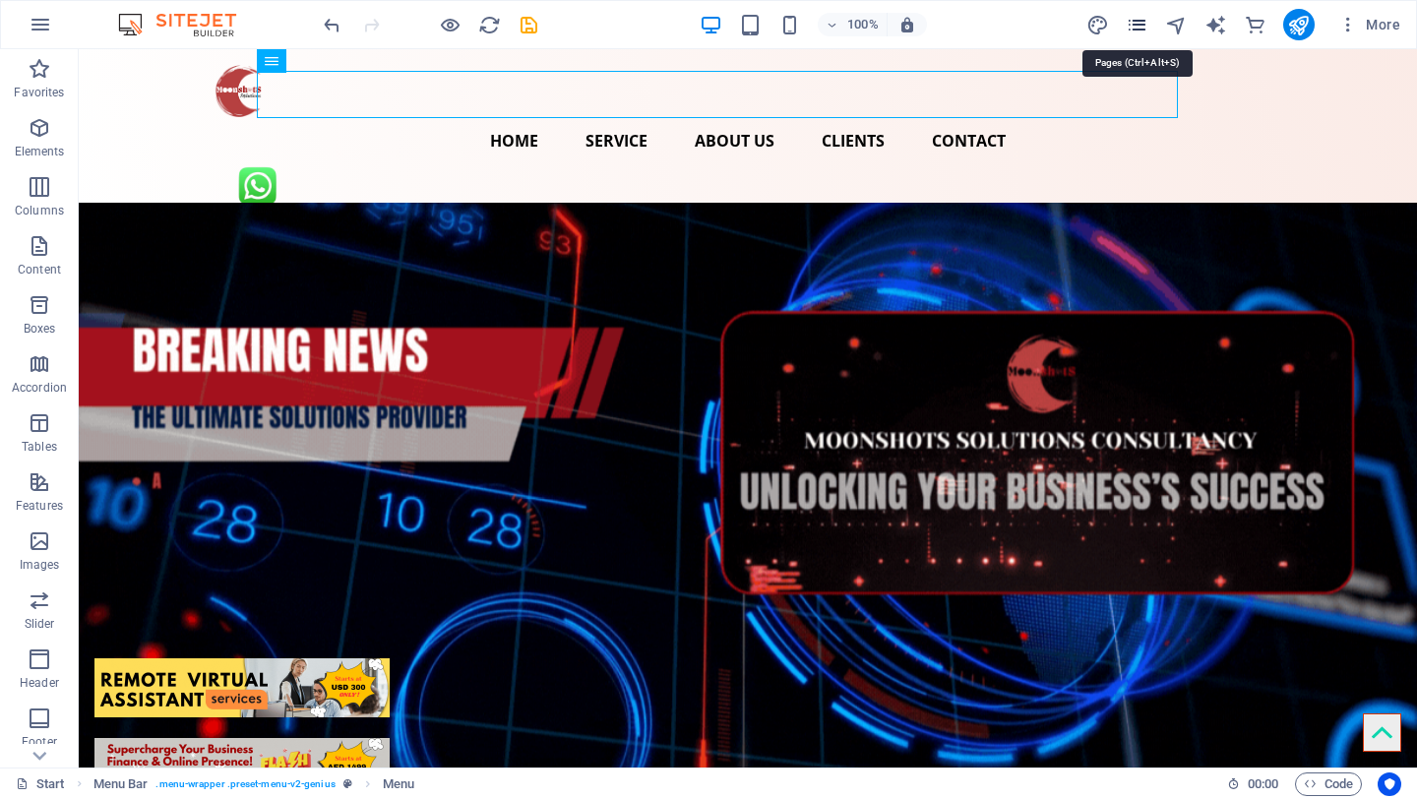
click at [1130, 24] on icon "pages" at bounding box center [1137, 25] width 23 height 23
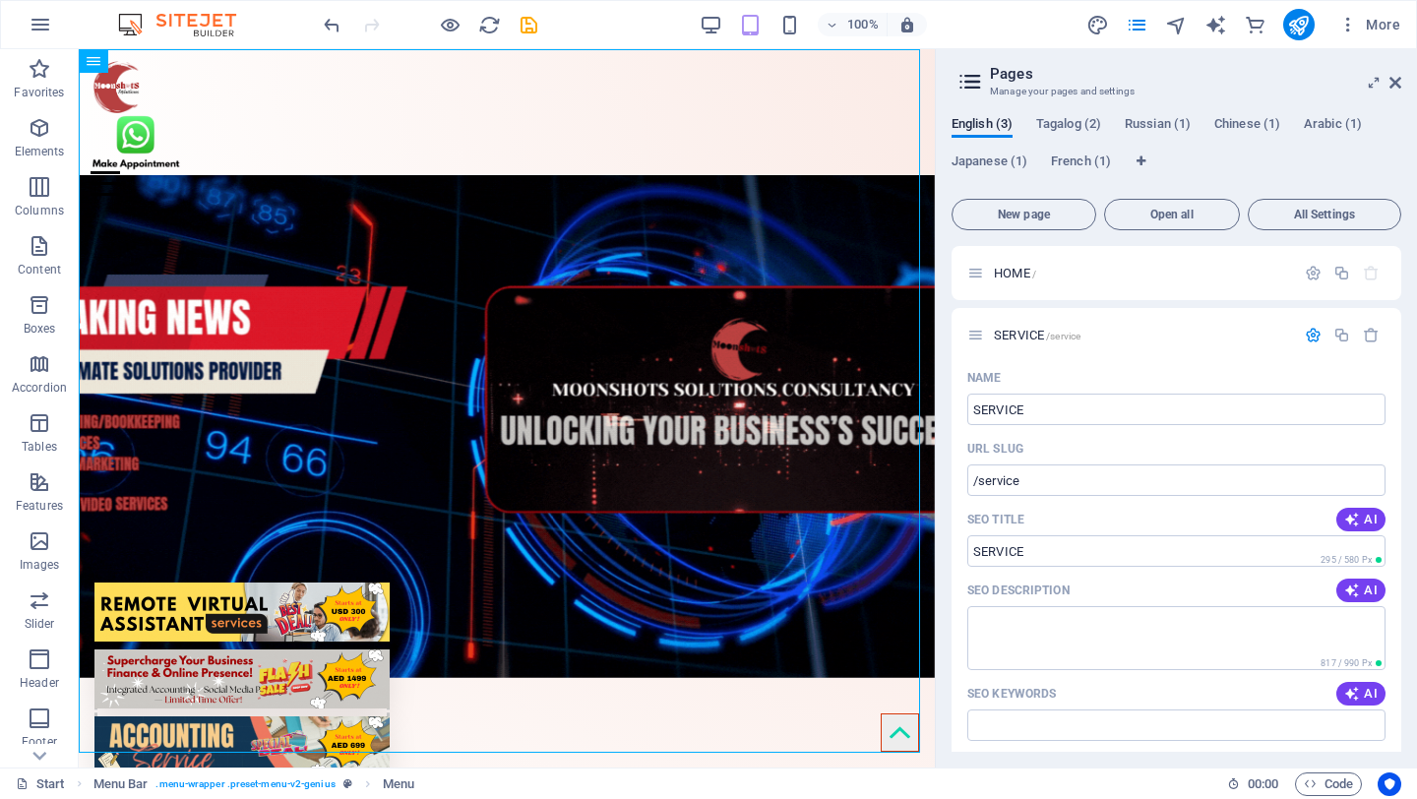
scroll to position [773, 0]
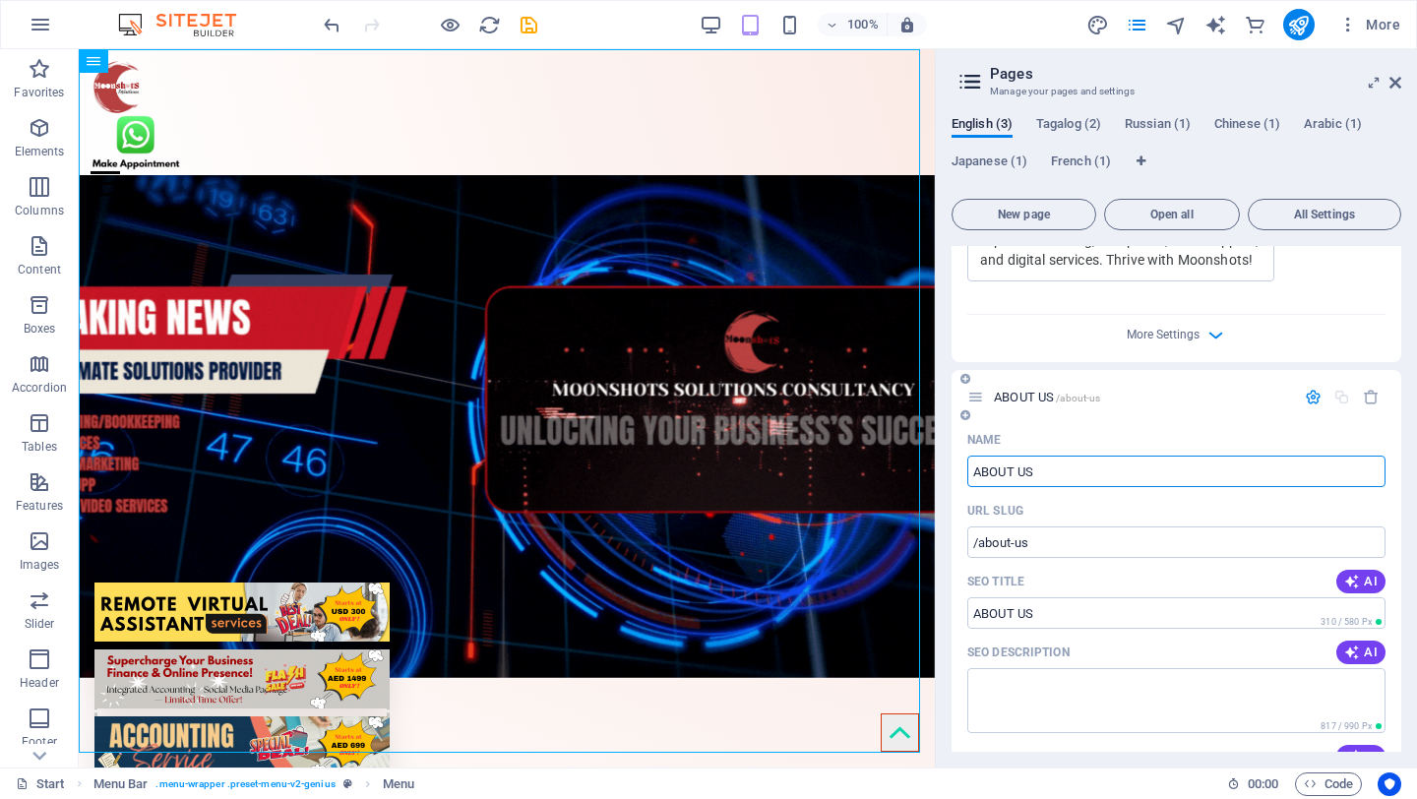
click at [1311, 406] on icon "button" at bounding box center [1313, 397] width 17 height 17
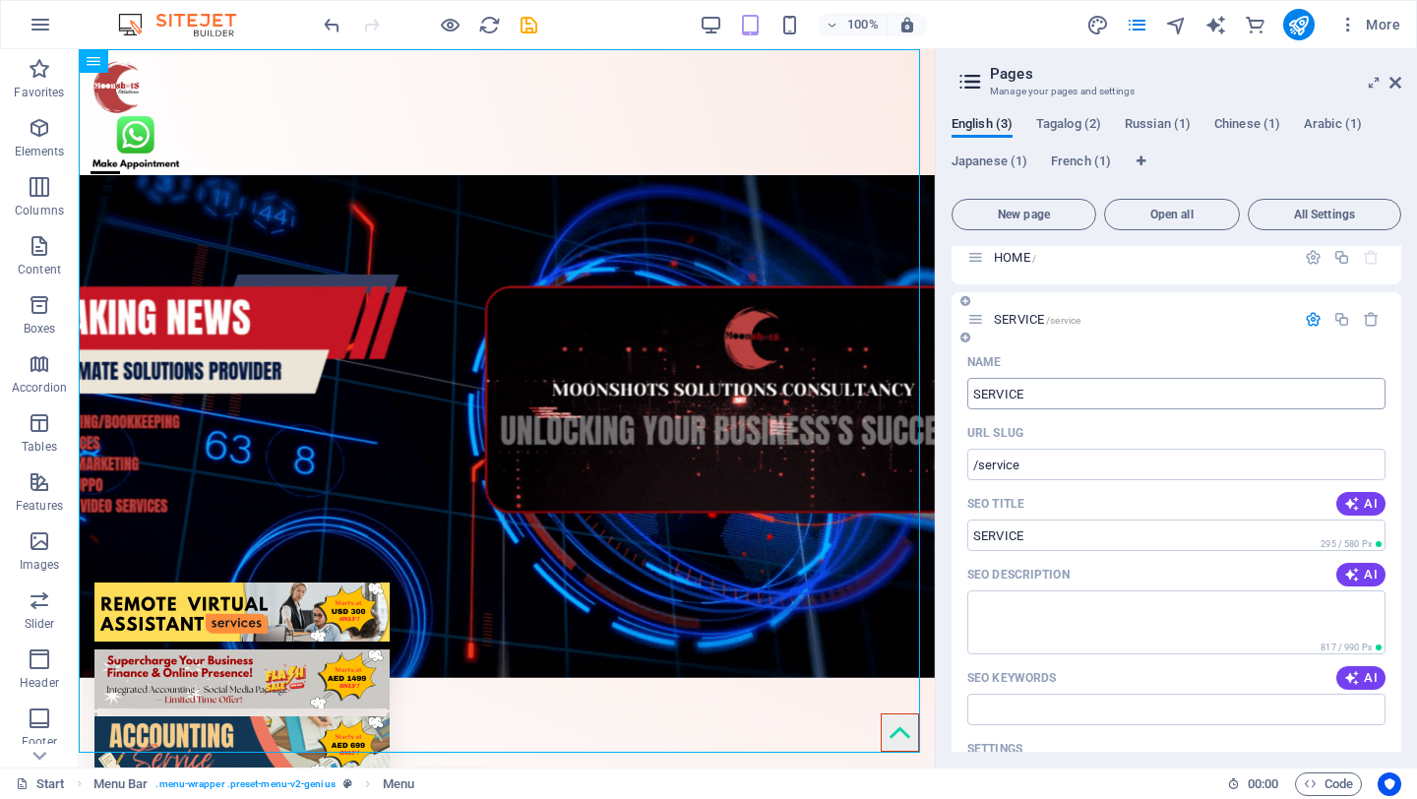
scroll to position [0, 0]
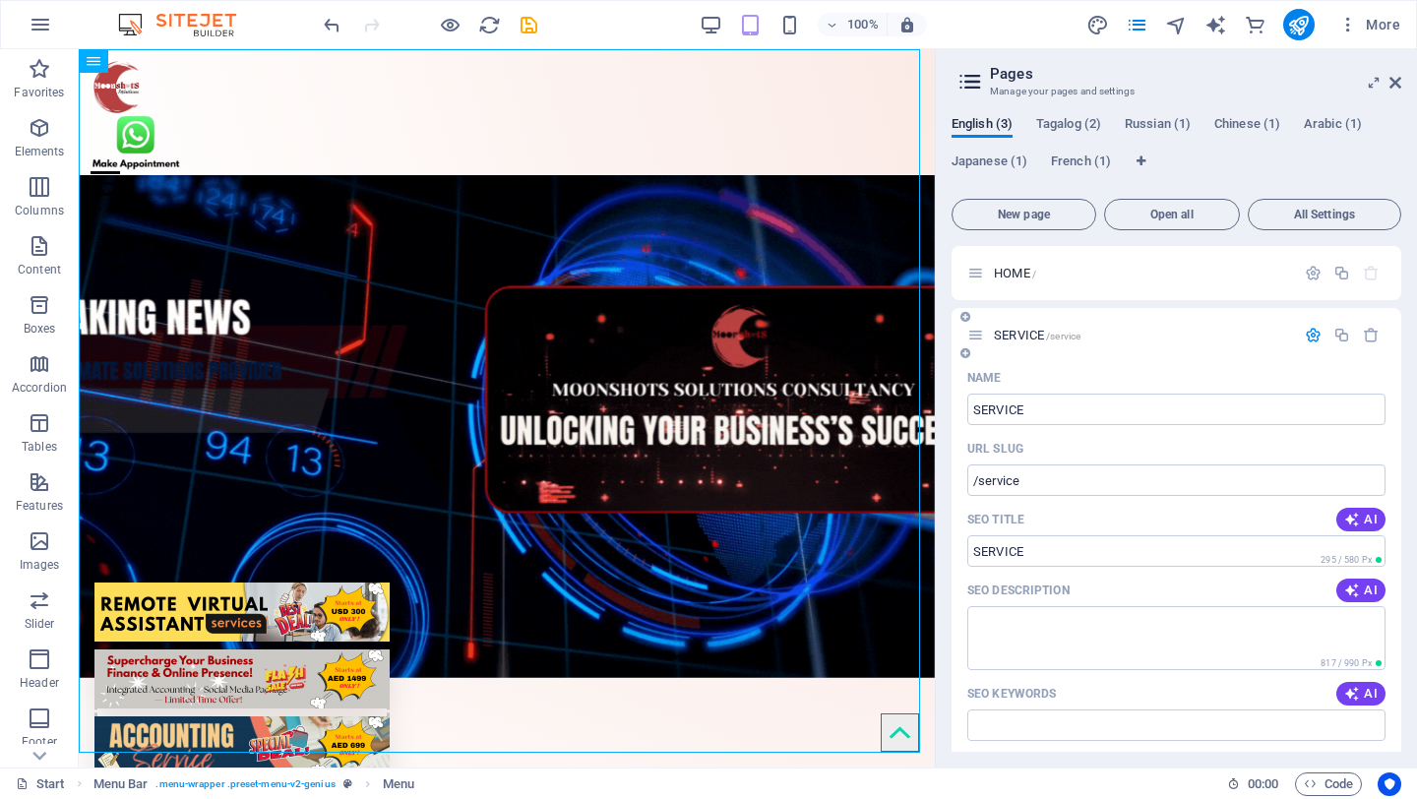
click at [1312, 335] on icon "button" at bounding box center [1313, 335] width 17 height 17
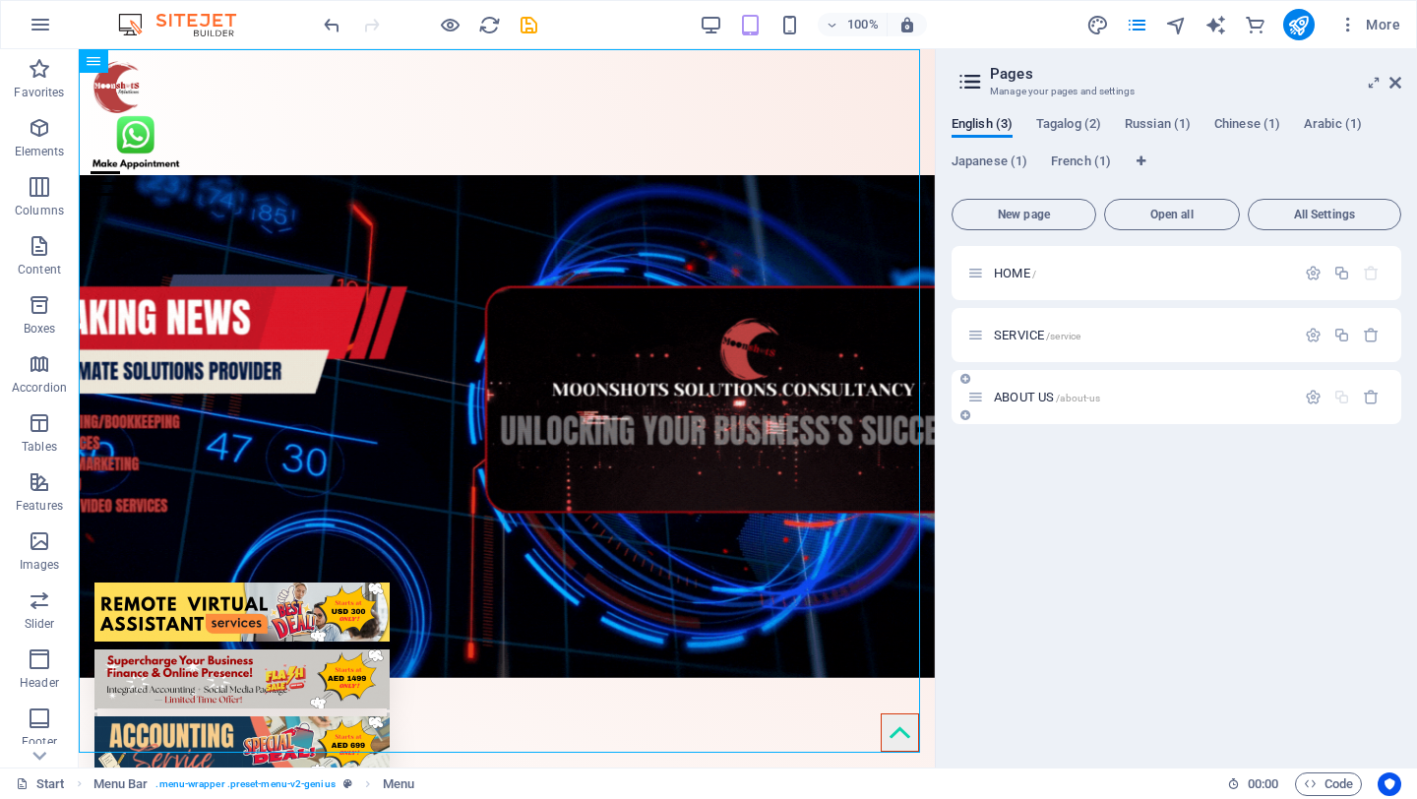
click at [966, 415] on icon at bounding box center [966, 415] width 10 height 12
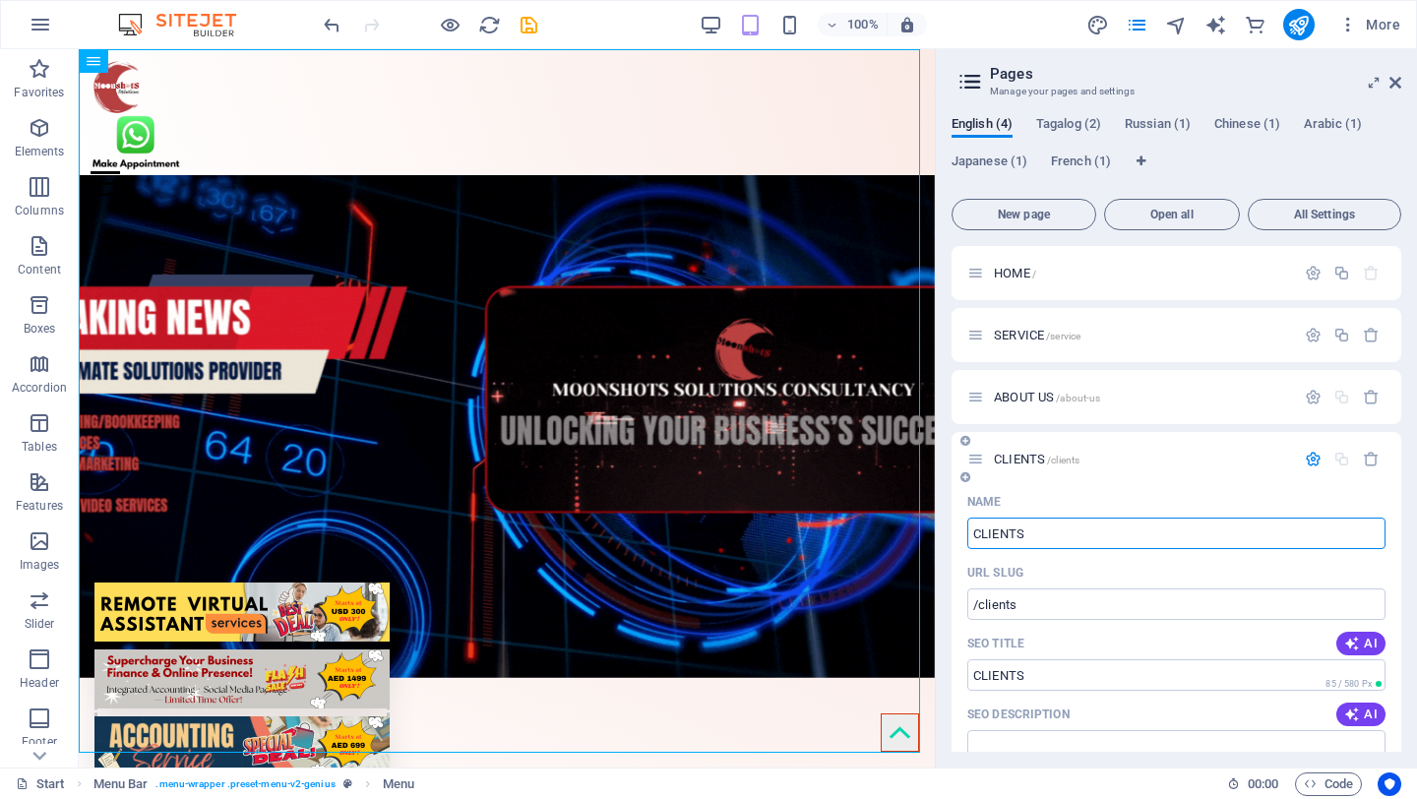
type input "CLIENTS"
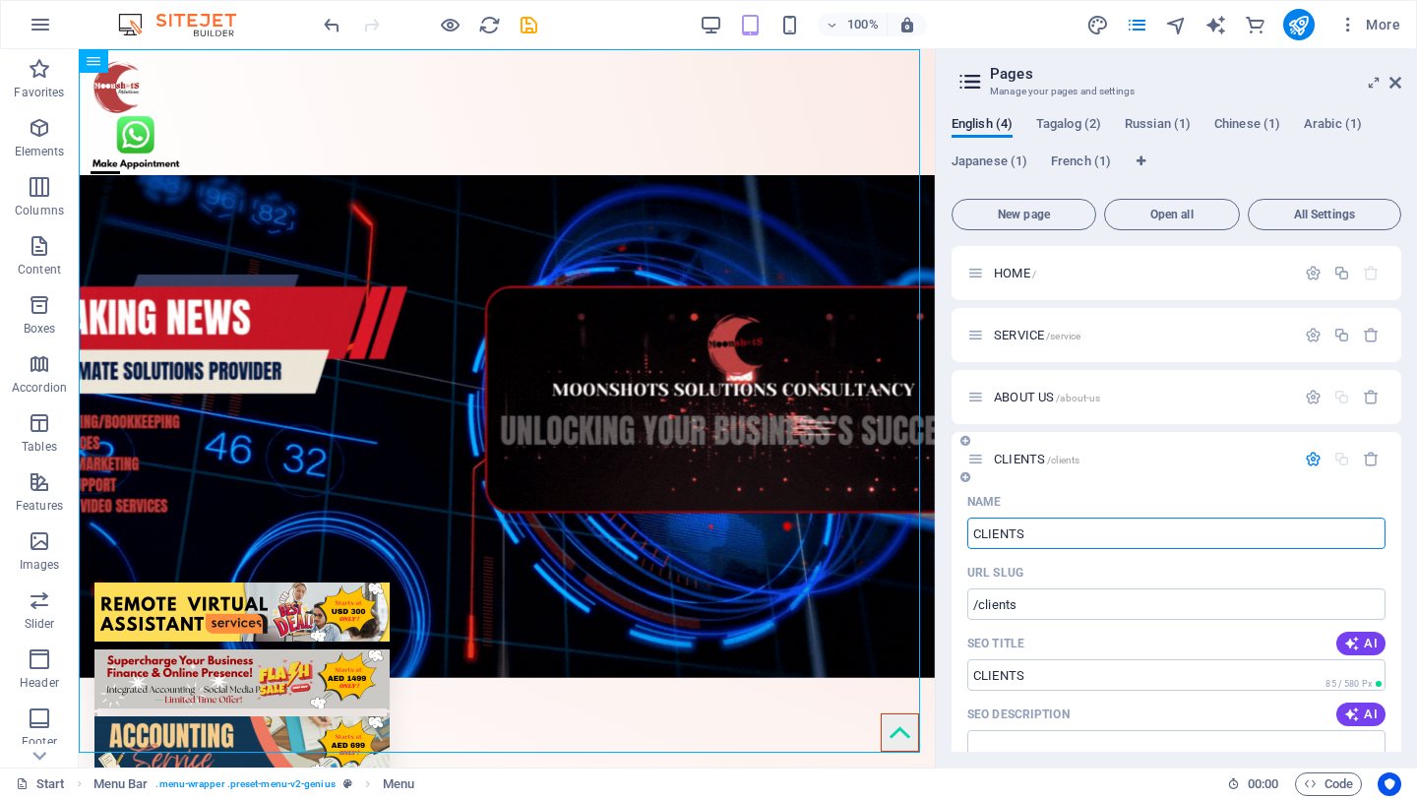
type input "/clients"
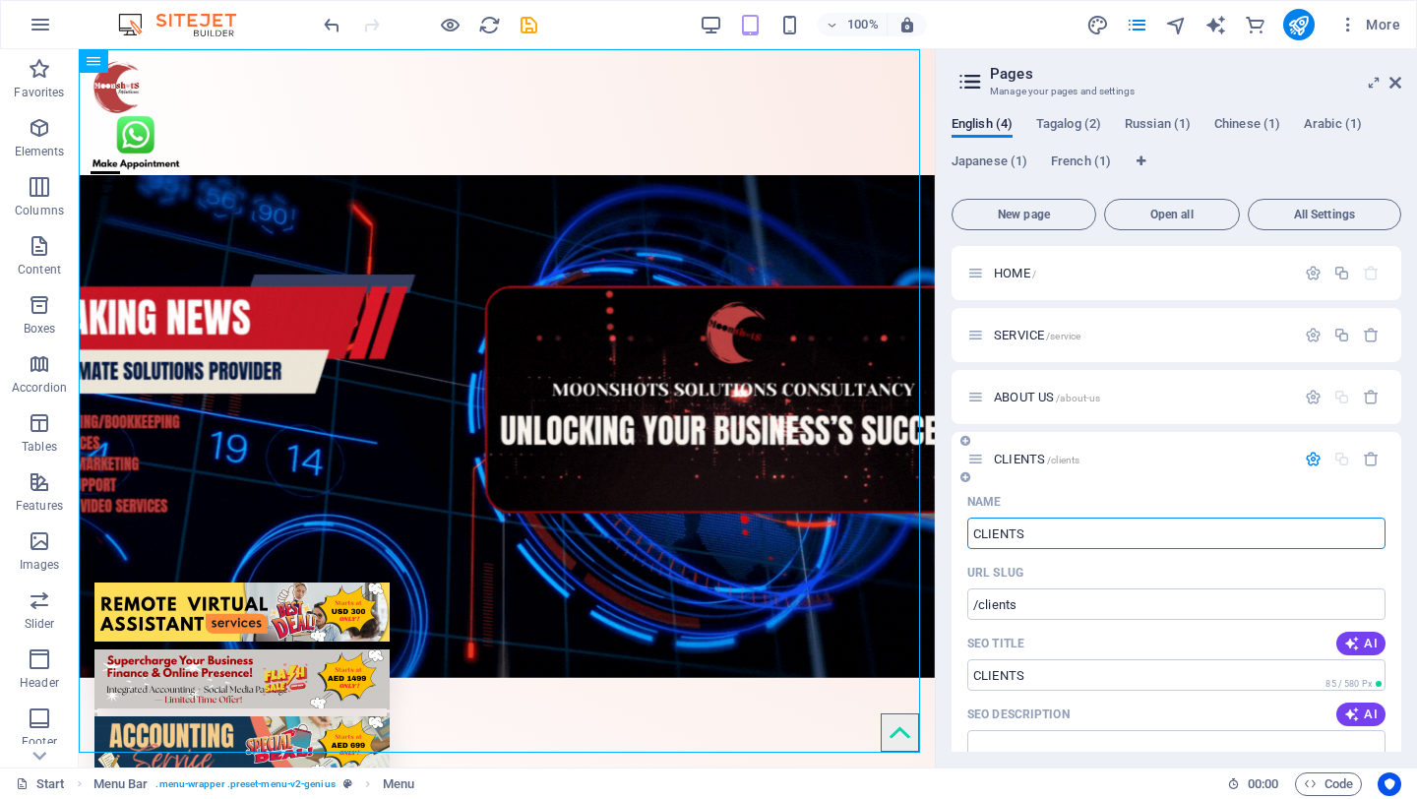
click at [1313, 457] on icon "button" at bounding box center [1313, 459] width 17 height 17
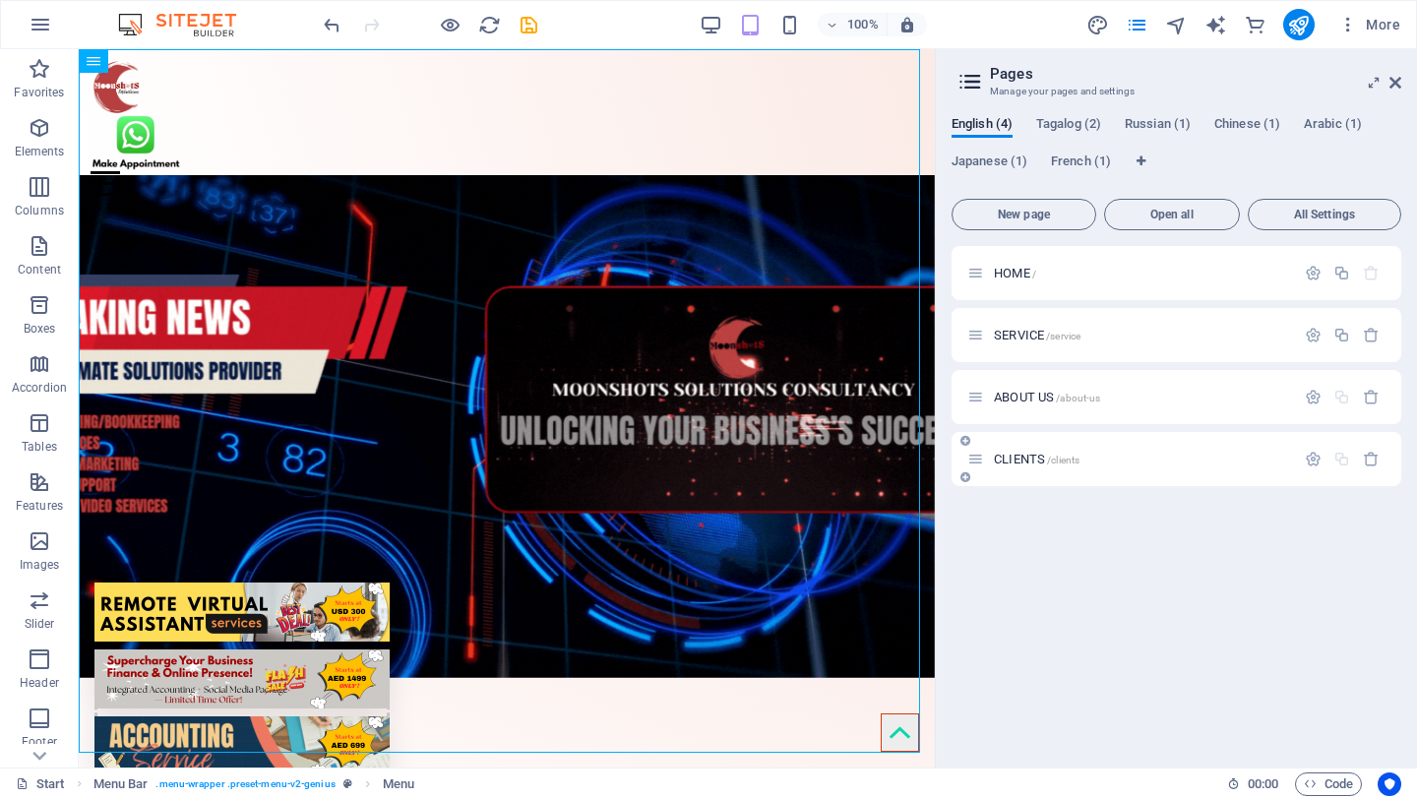
click at [966, 477] on icon at bounding box center [966, 477] width 10 height 12
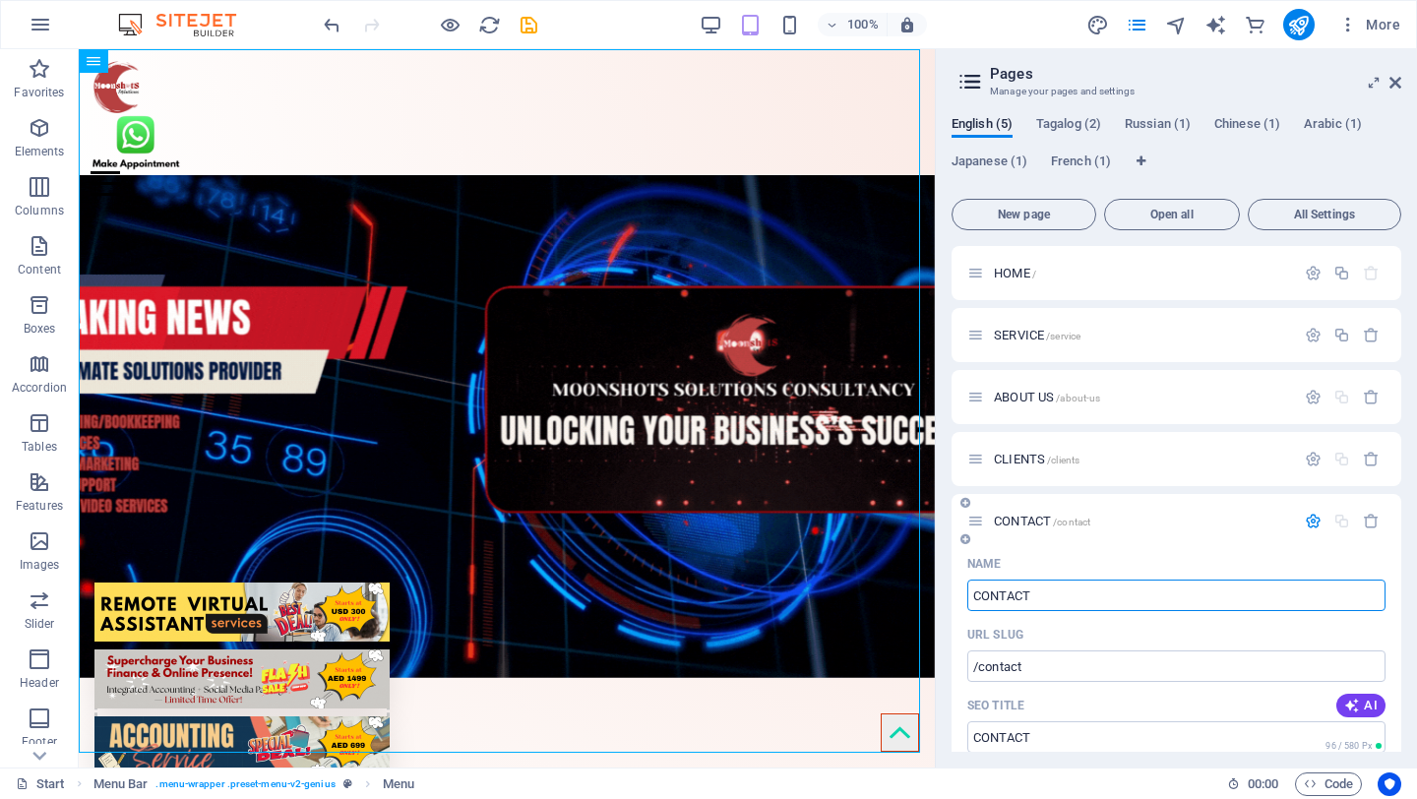
type input "CONTACT"
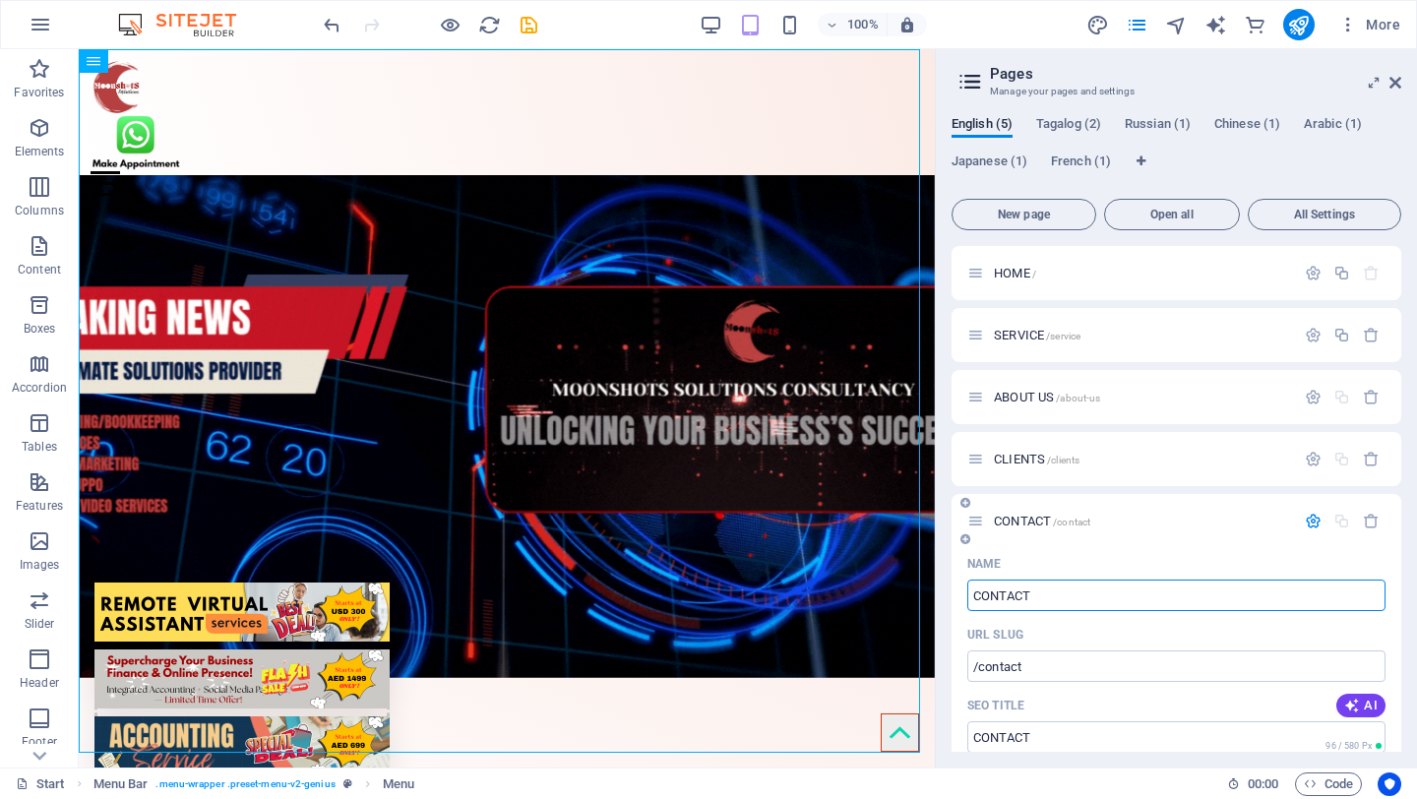
type input "/contact"
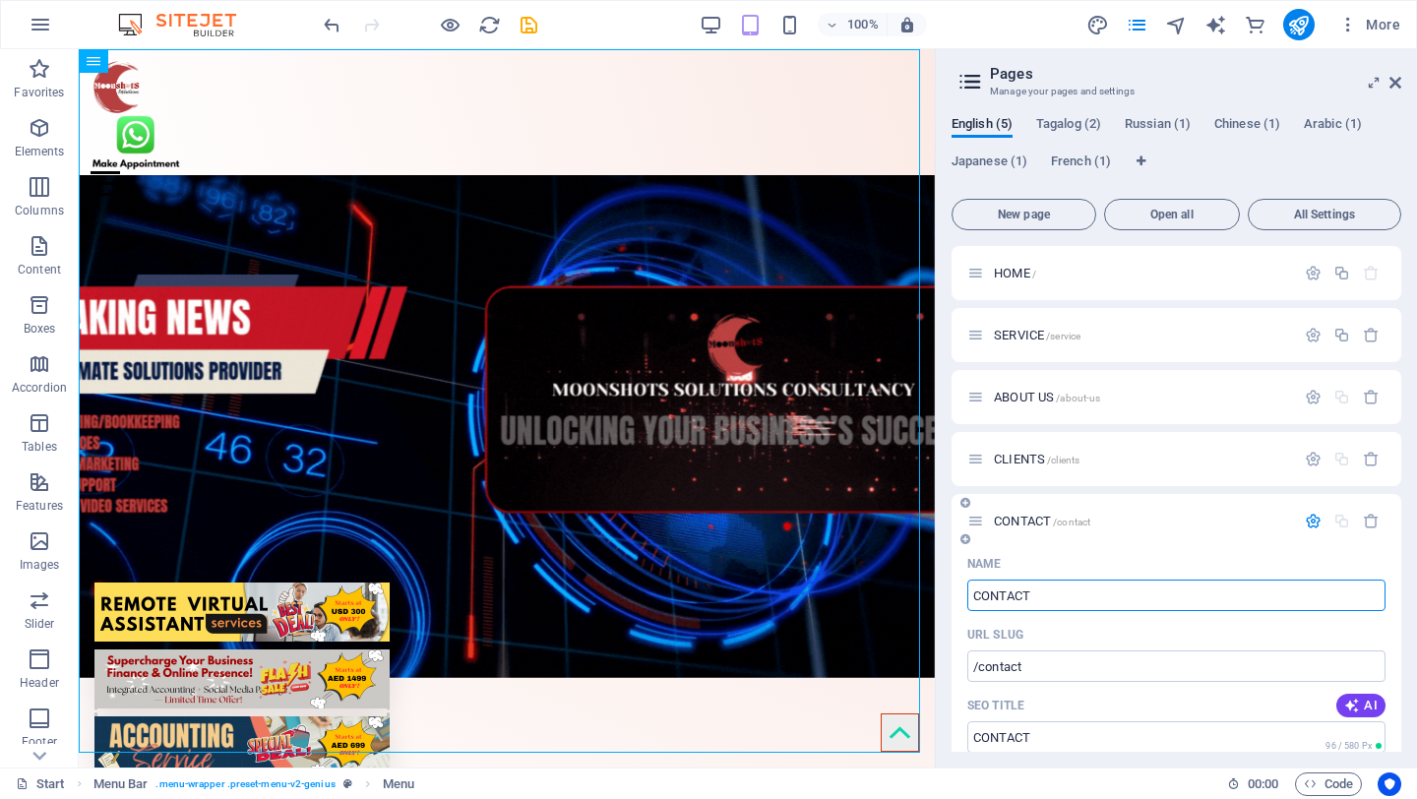
type input "CONTACT"
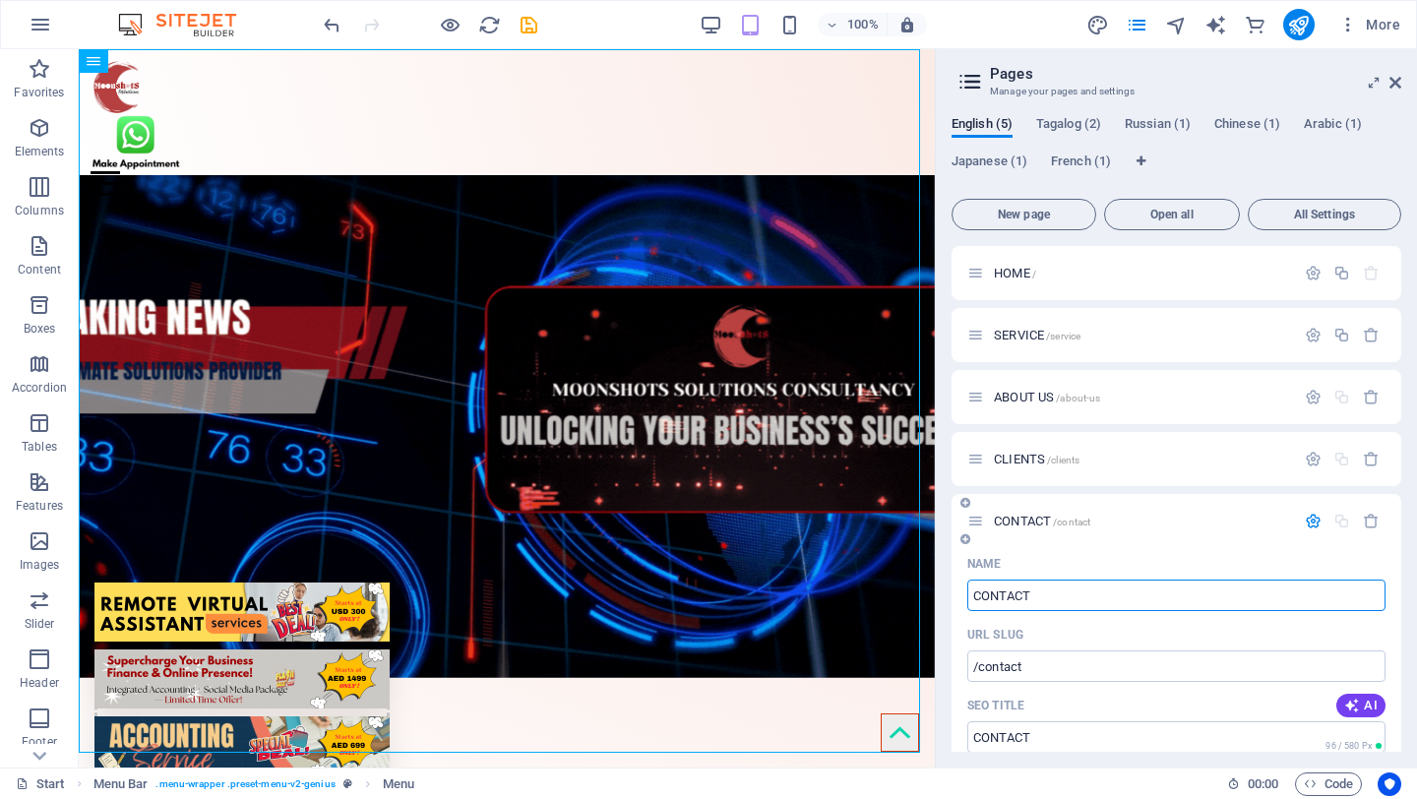
click at [1307, 520] on icon "button" at bounding box center [1313, 521] width 17 height 17
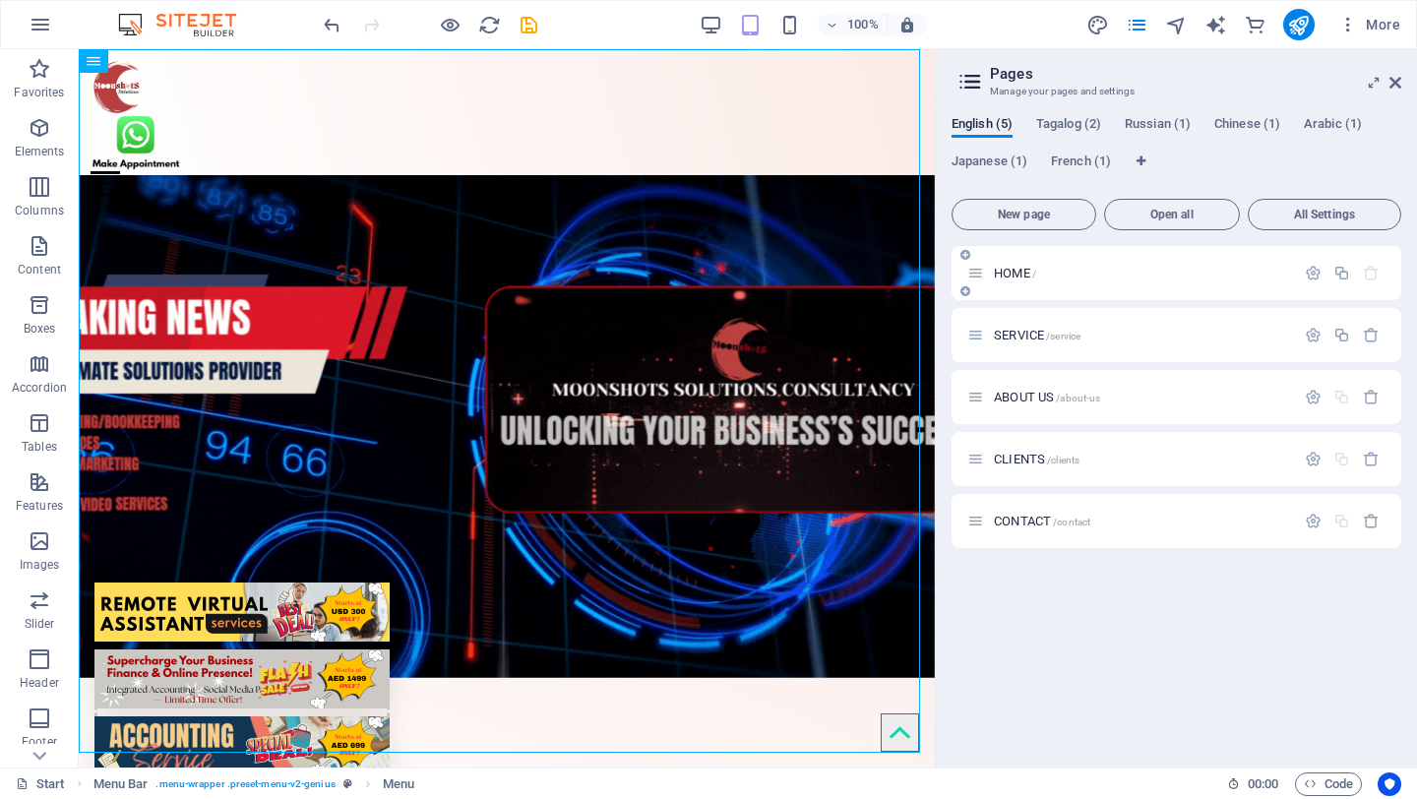
click at [1182, 283] on div "HOME /" at bounding box center [1131, 273] width 328 height 23
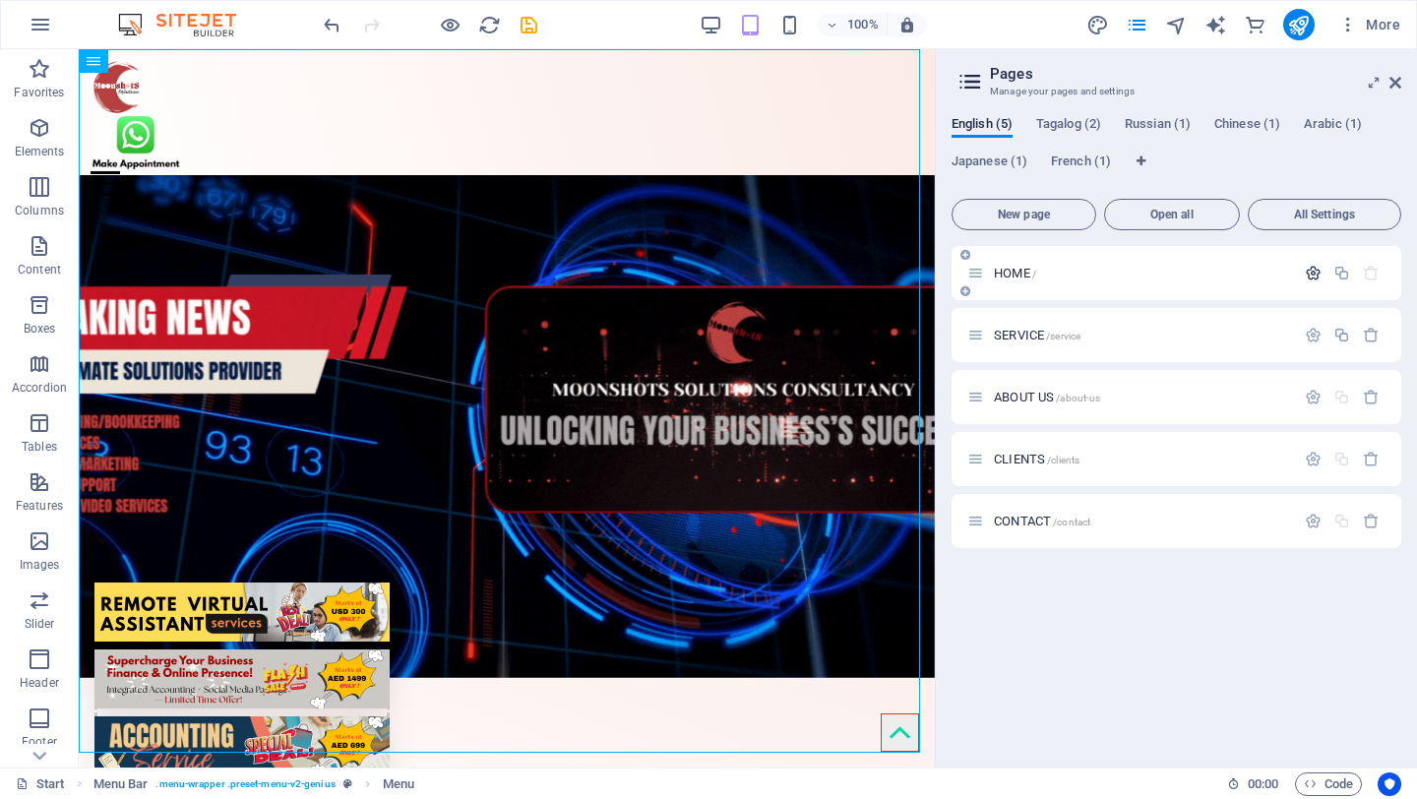
click at [1315, 274] on icon "button" at bounding box center [1313, 273] width 17 height 17
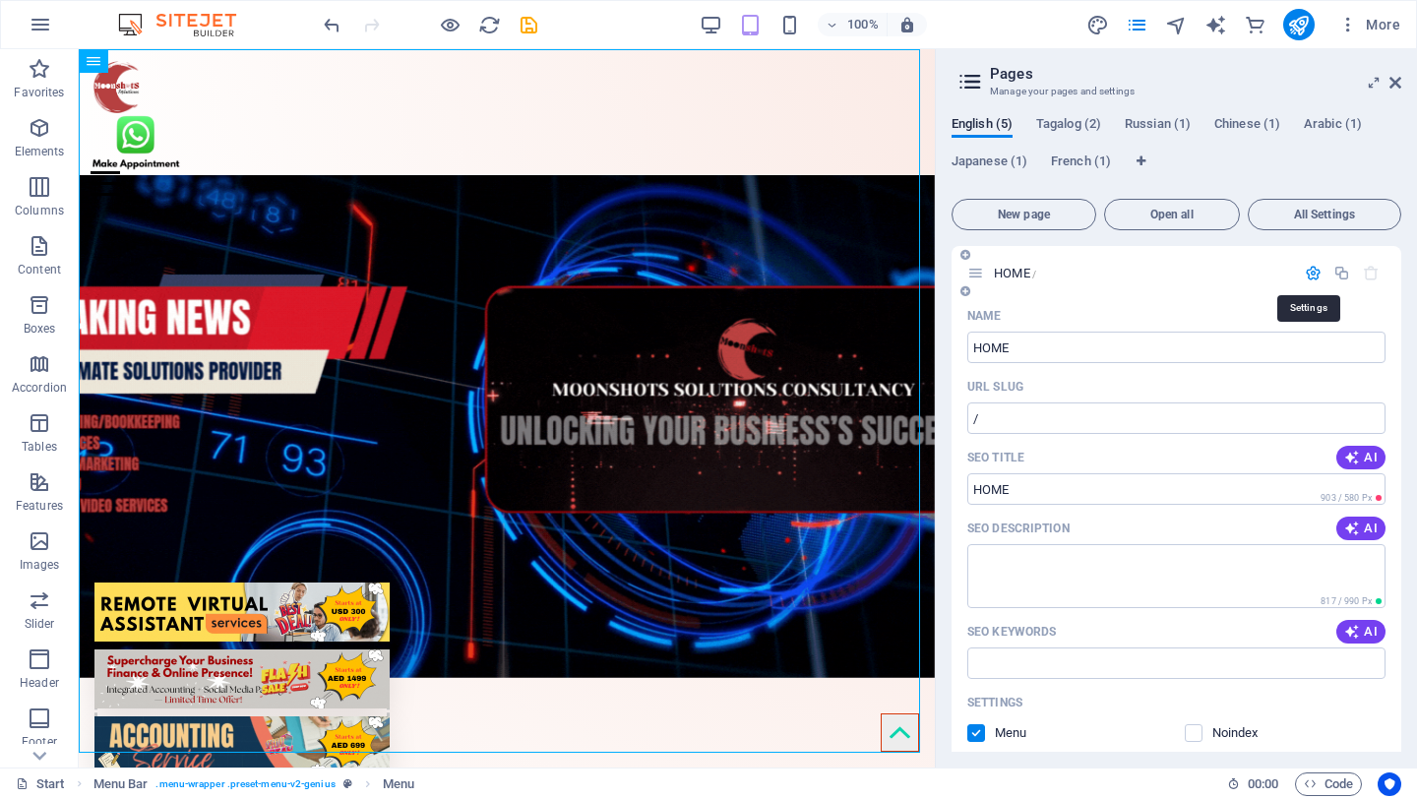
click at [1312, 272] on icon "button" at bounding box center [1313, 273] width 17 height 17
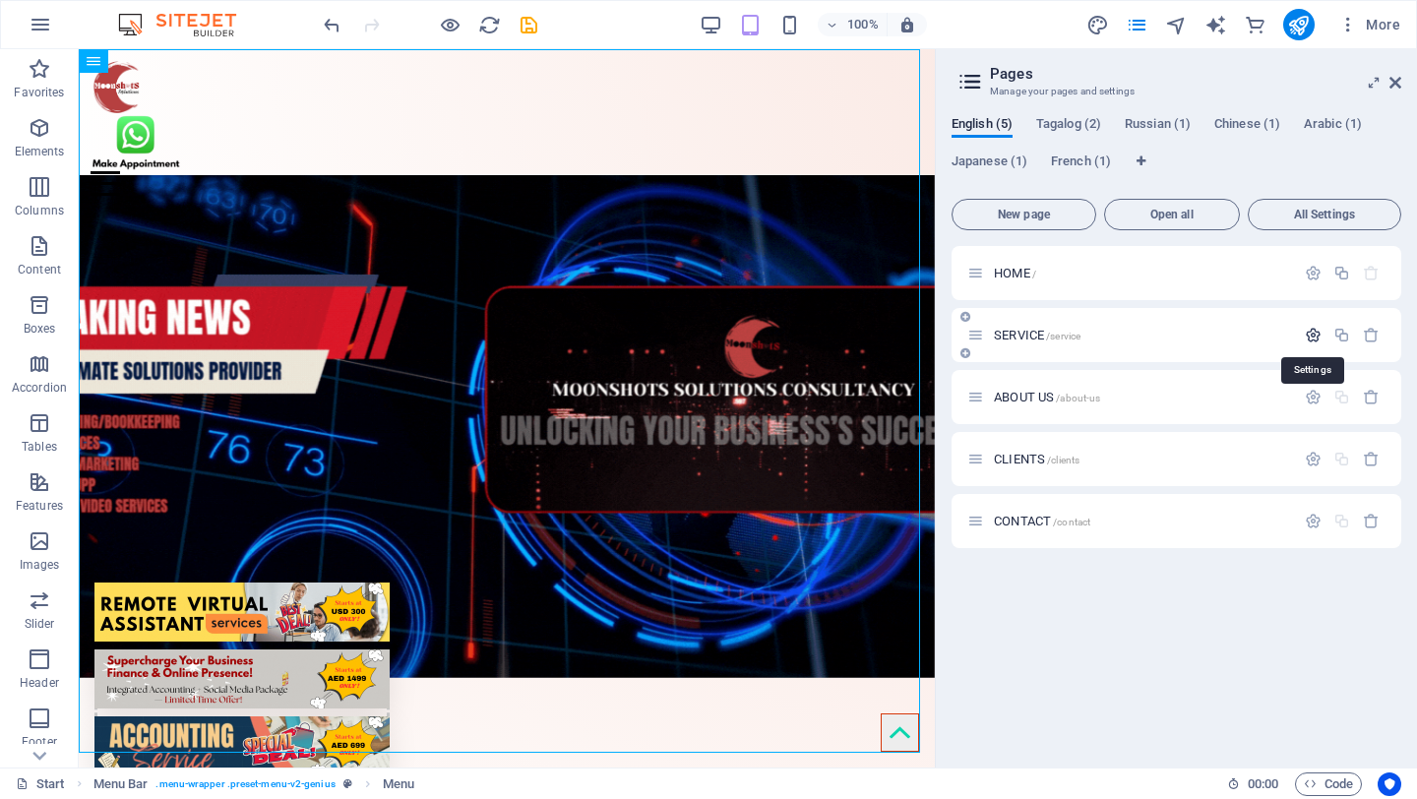
click at [1313, 338] on icon "button" at bounding box center [1313, 335] width 17 height 17
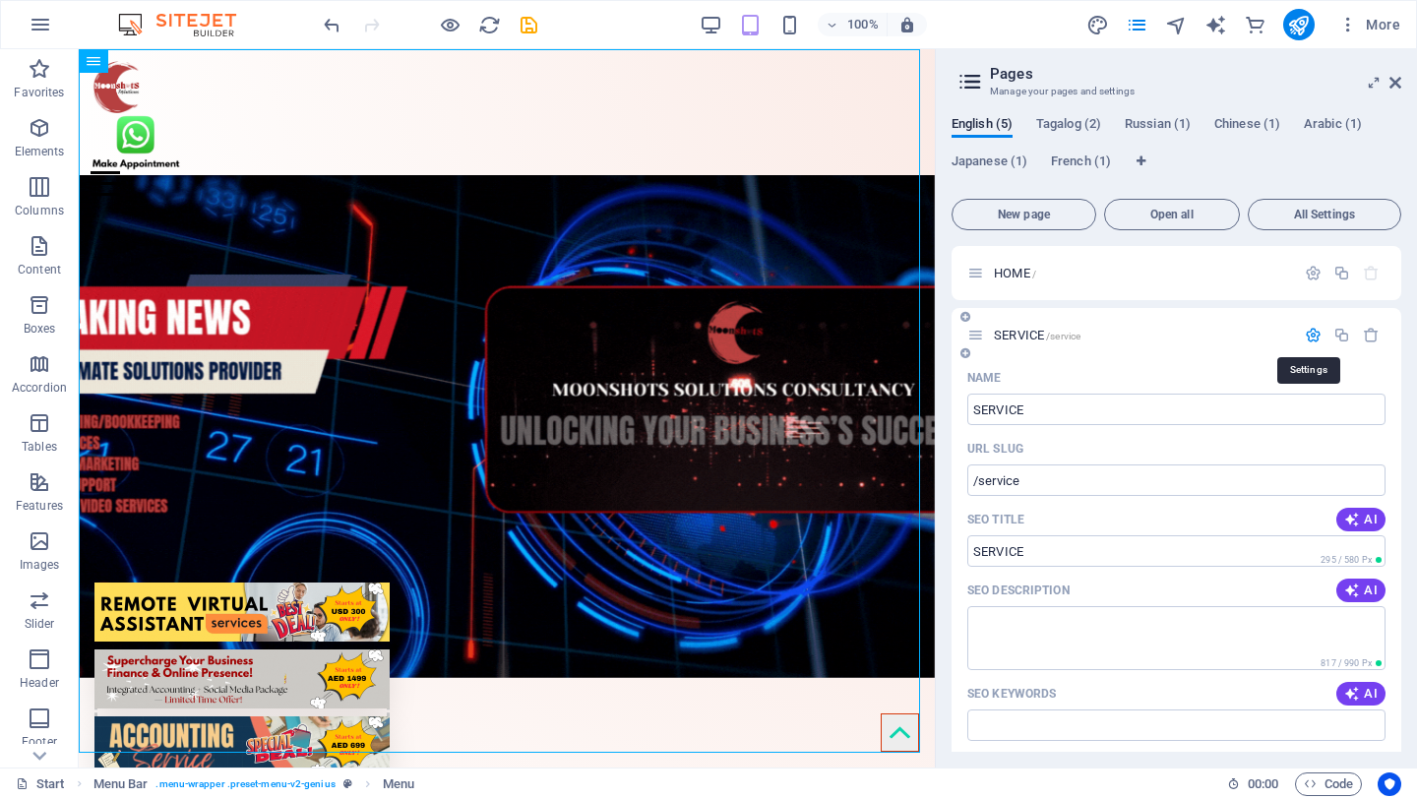
click at [1313, 338] on icon "button" at bounding box center [1313, 335] width 17 height 17
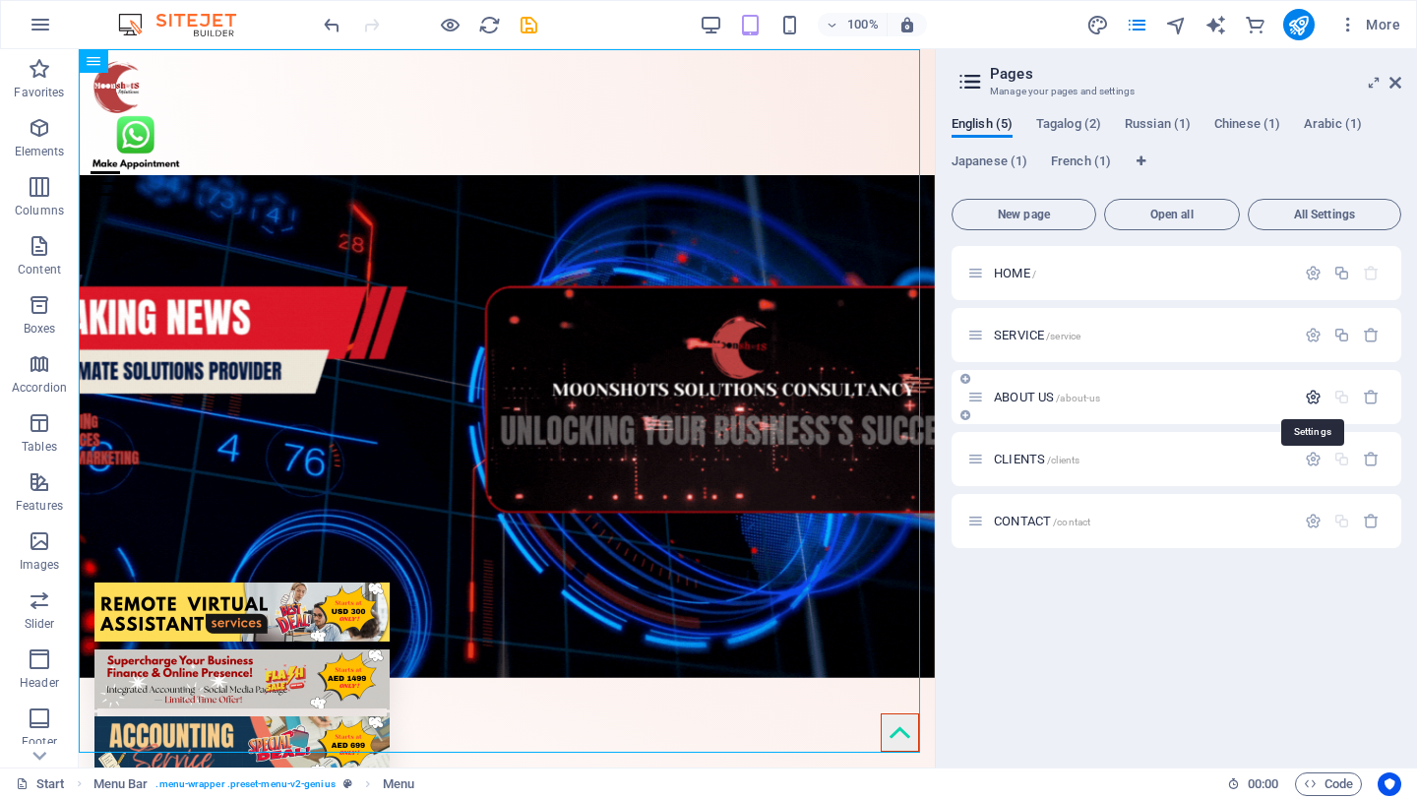
click at [1317, 396] on icon "button" at bounding box center [1313, 397] width 17 height 17
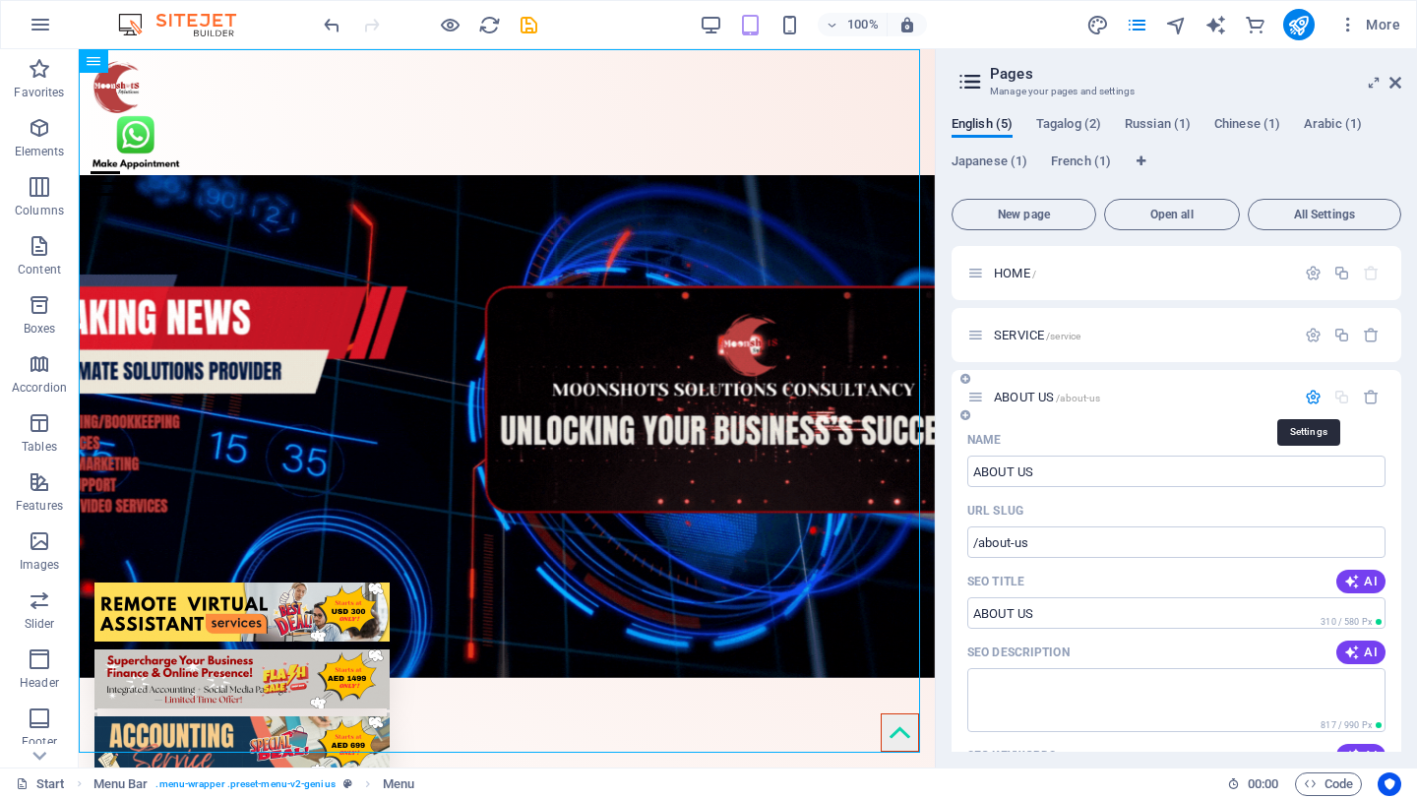
click at [1317, 396] on icon "button" at bounding box center [1313, 397] width 17 height 17
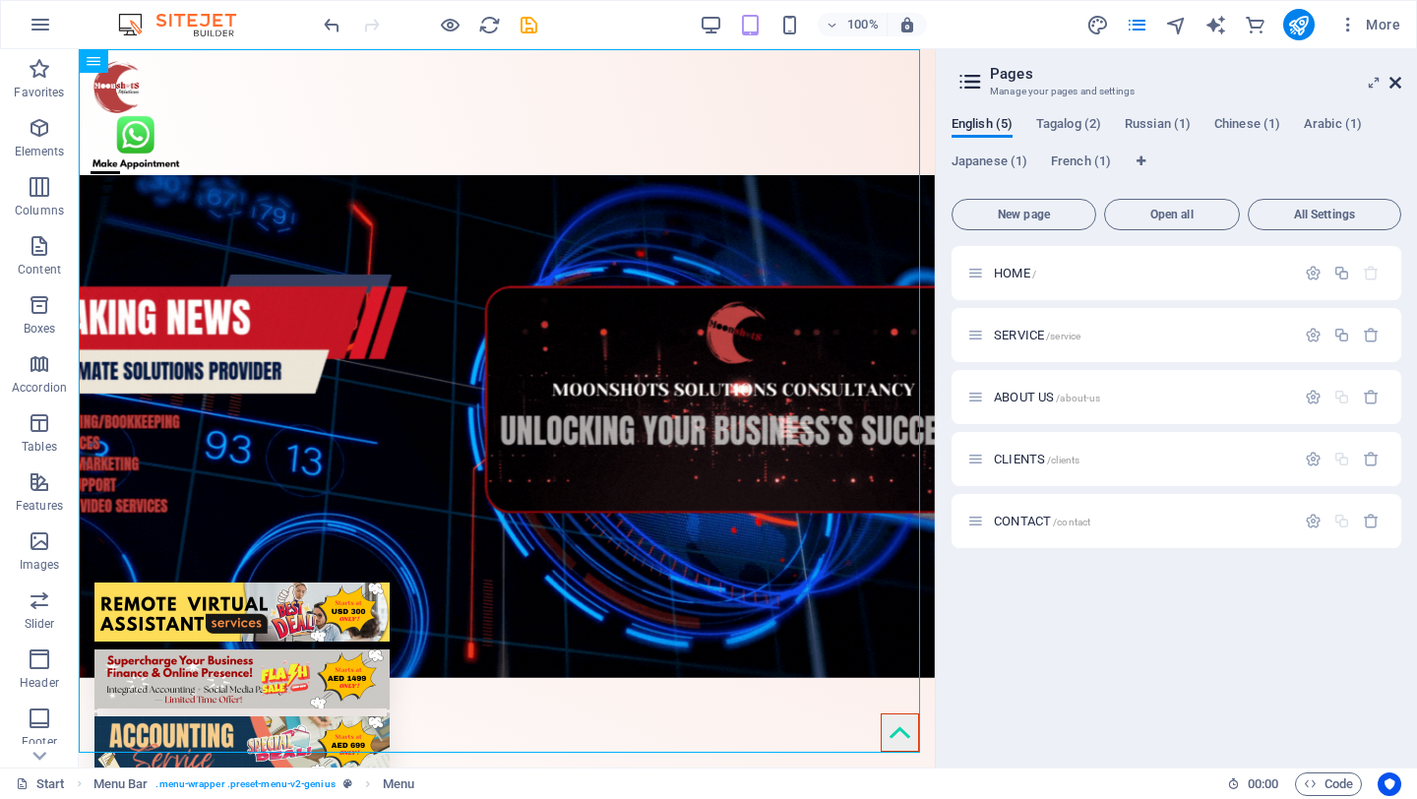
click at [1397, 87] on icon at bounding box center [1396, 83] width 12 height 16
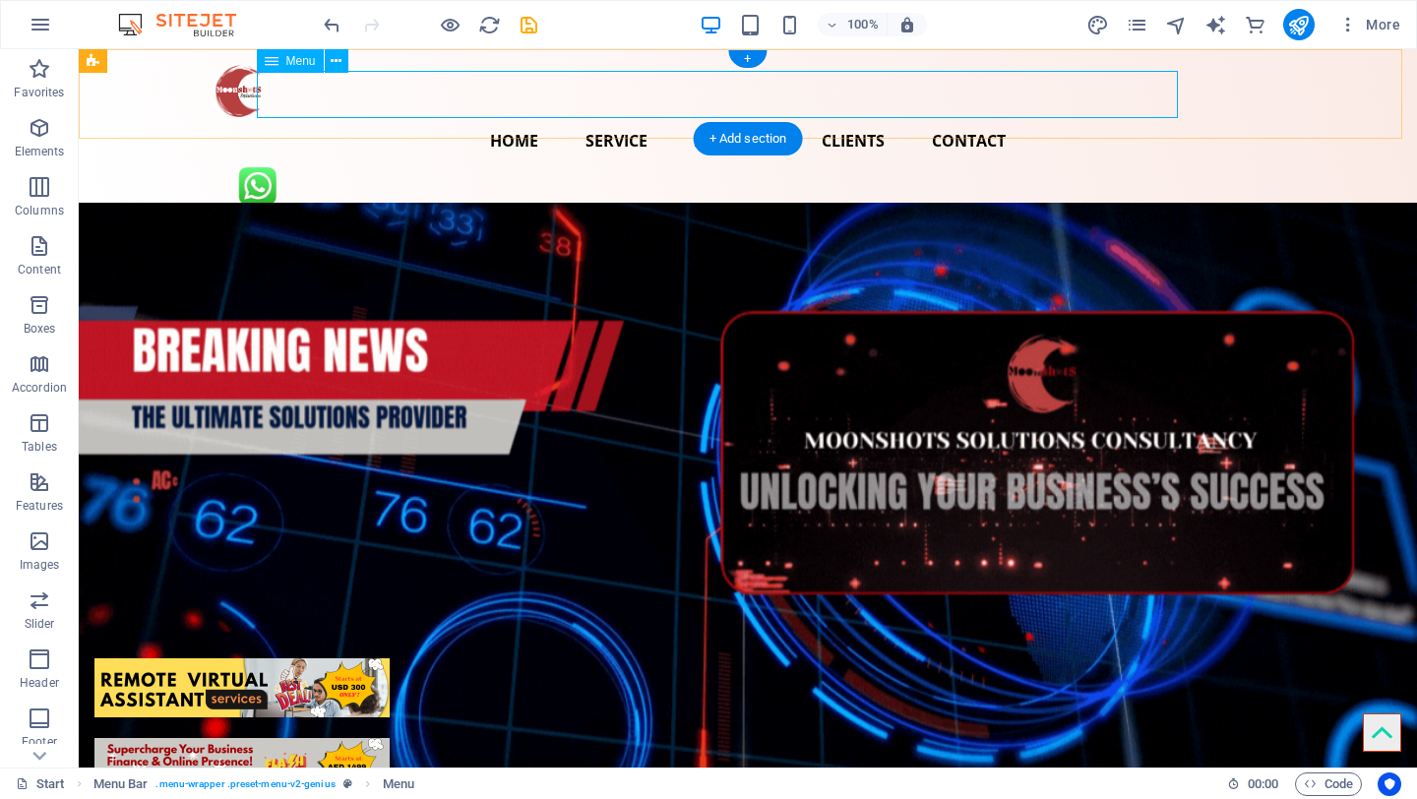
click at [475, 117] on nav "Home Service About us Clients Contact" at bounding box center [748, 140] width 1071 height 47
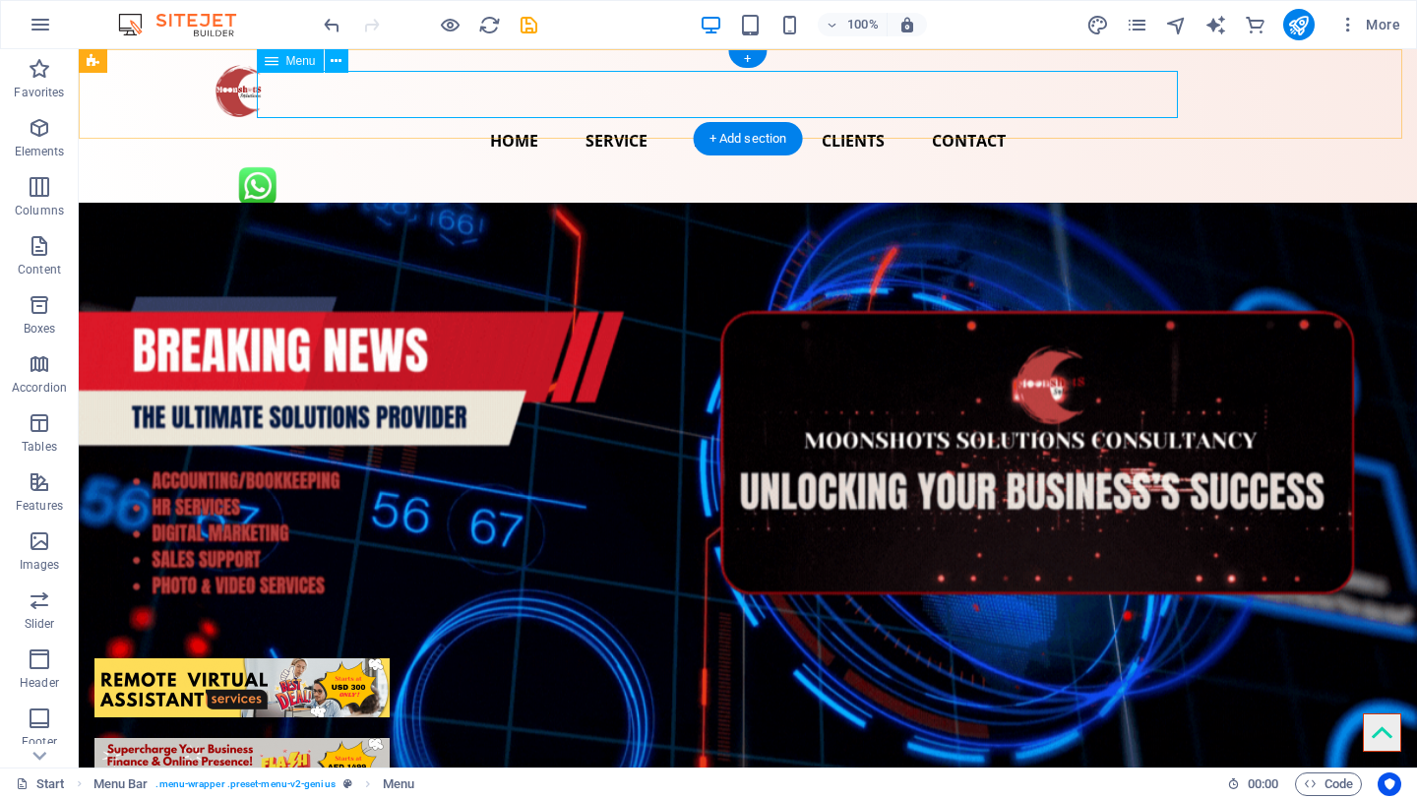
click at [475, 117] on nav "Home Service About us Clients Contact" at bounding box center [748, 140] width 1071 height 47
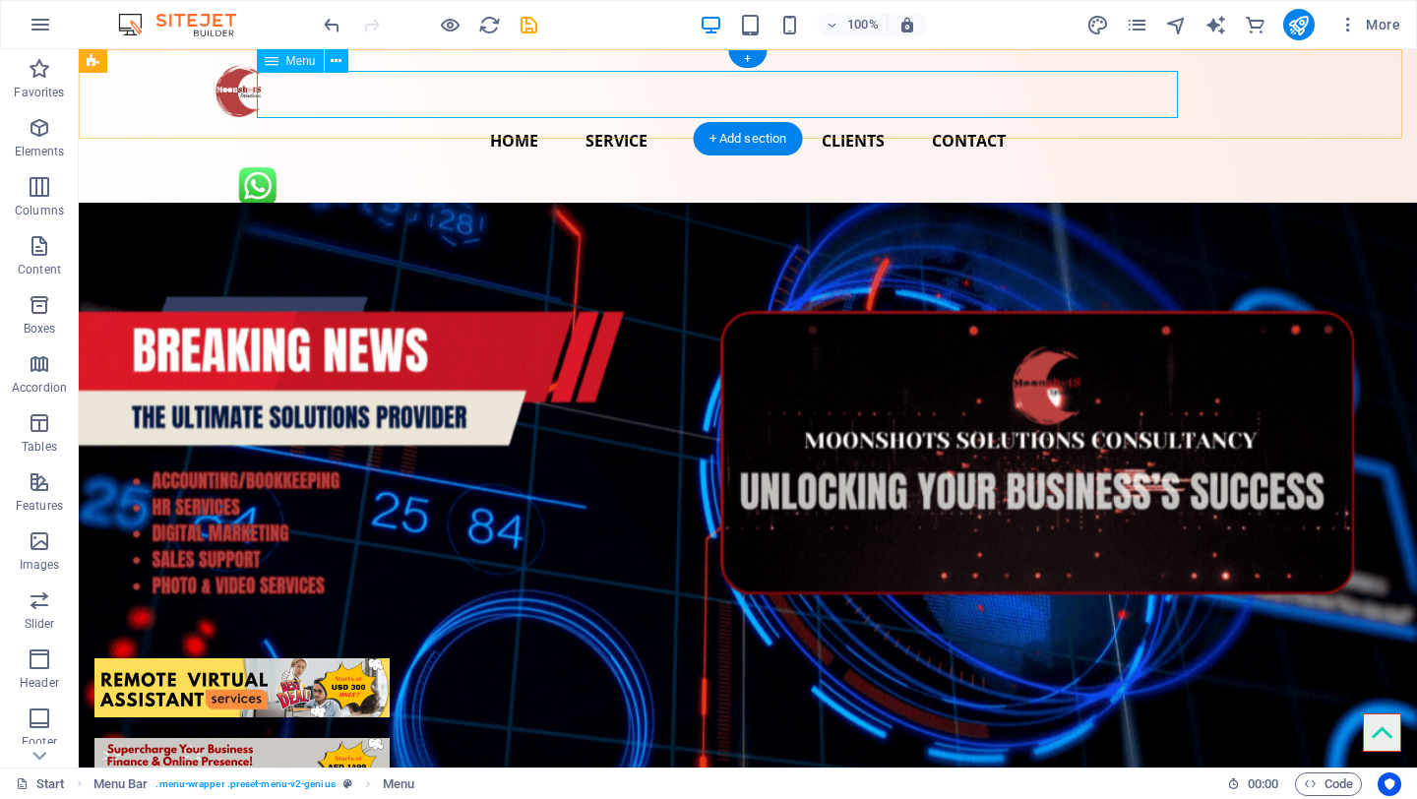
select select
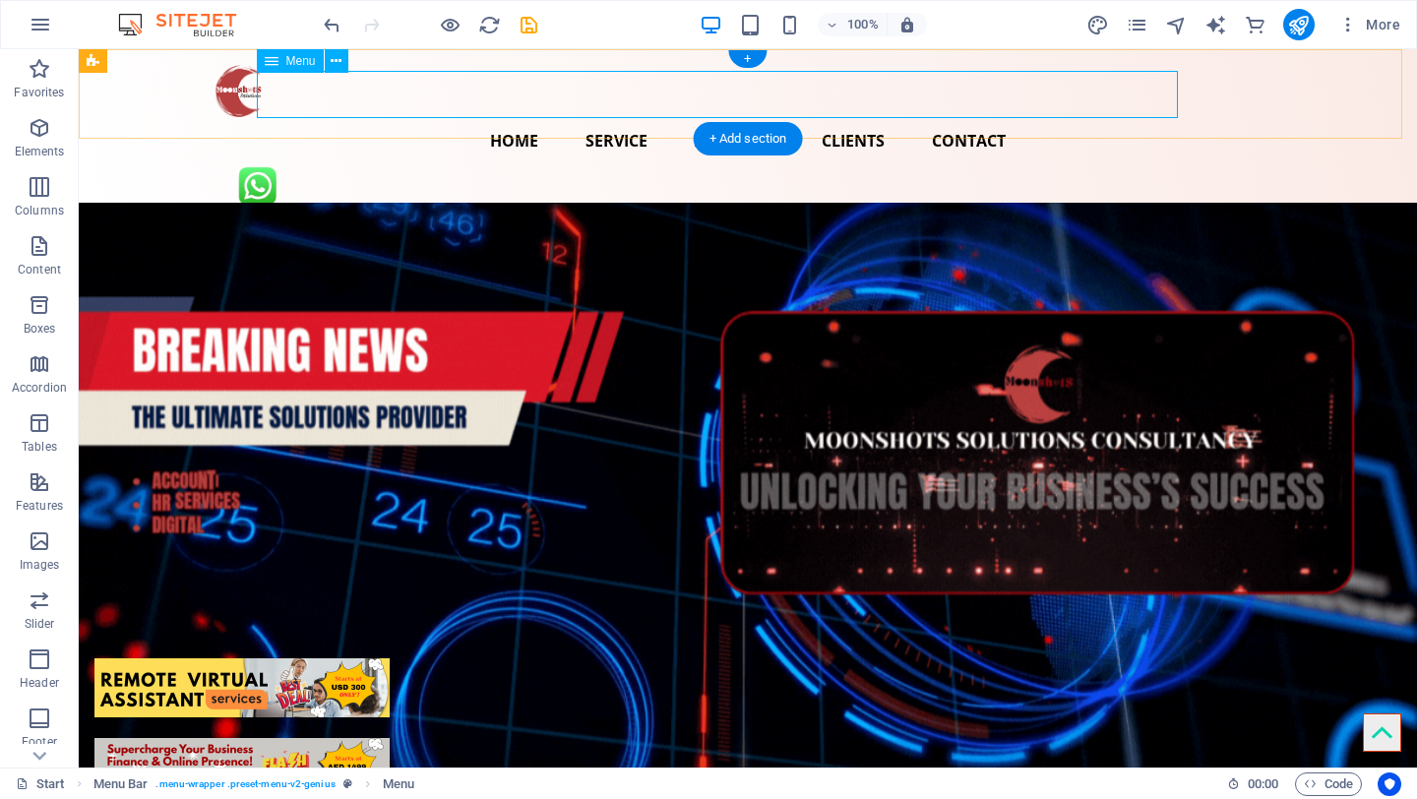
select select
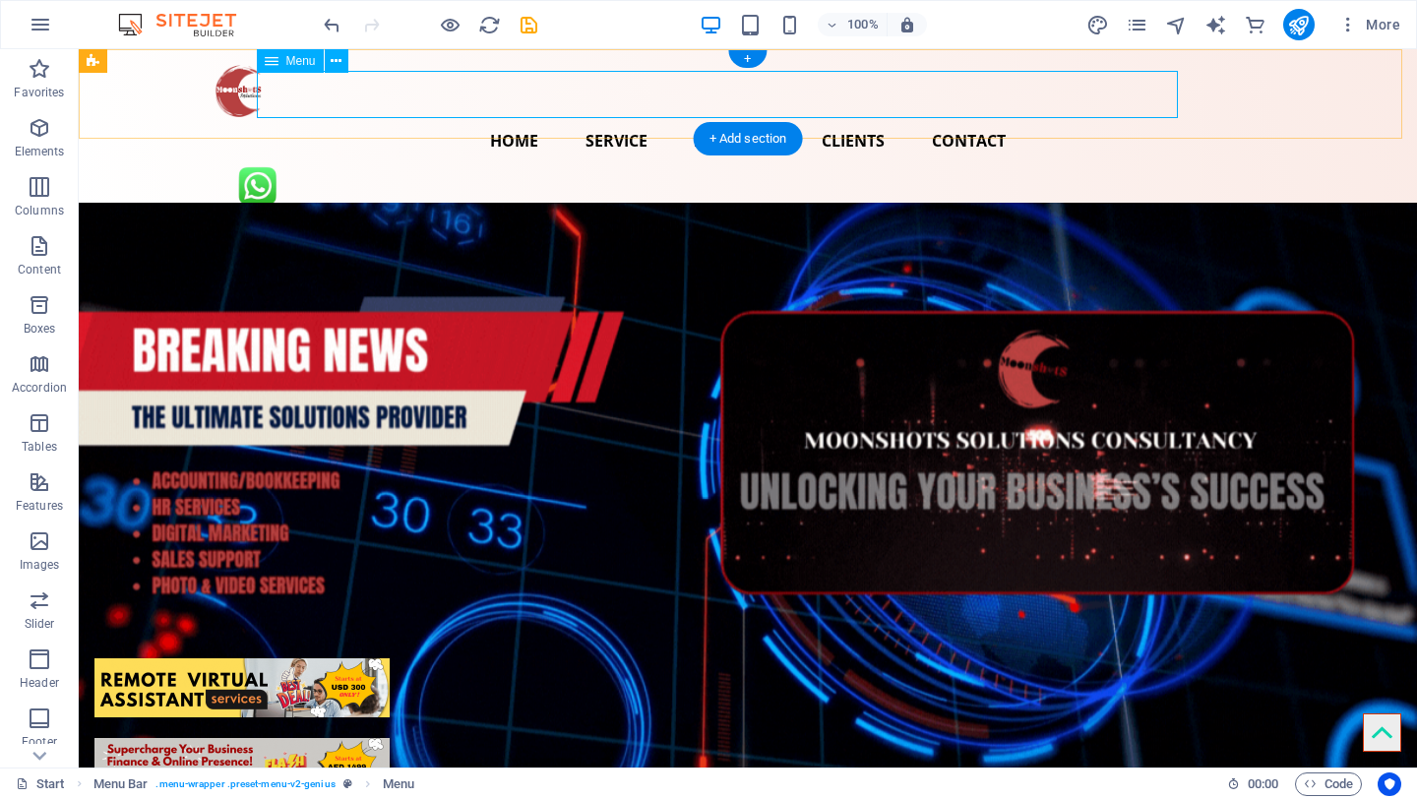
select select
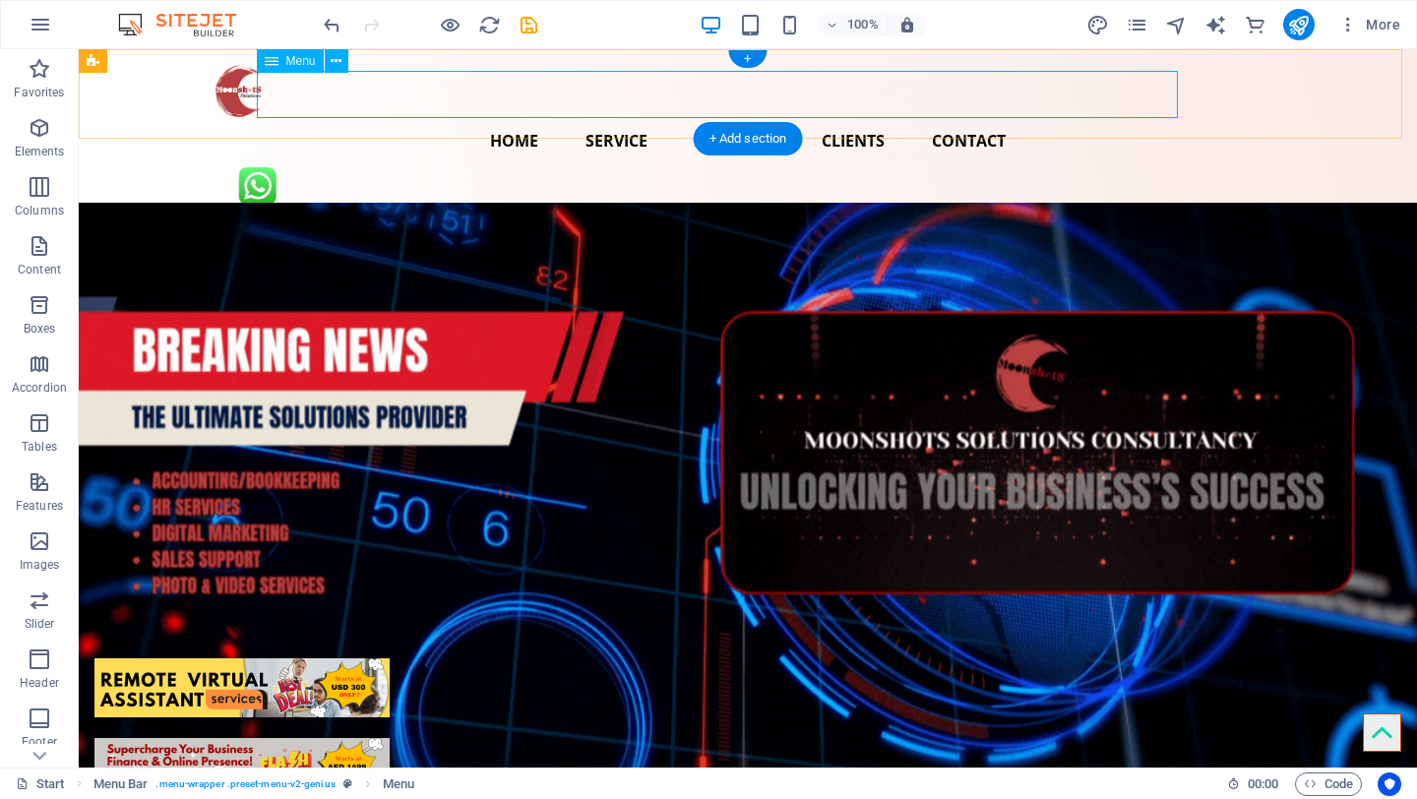
select select
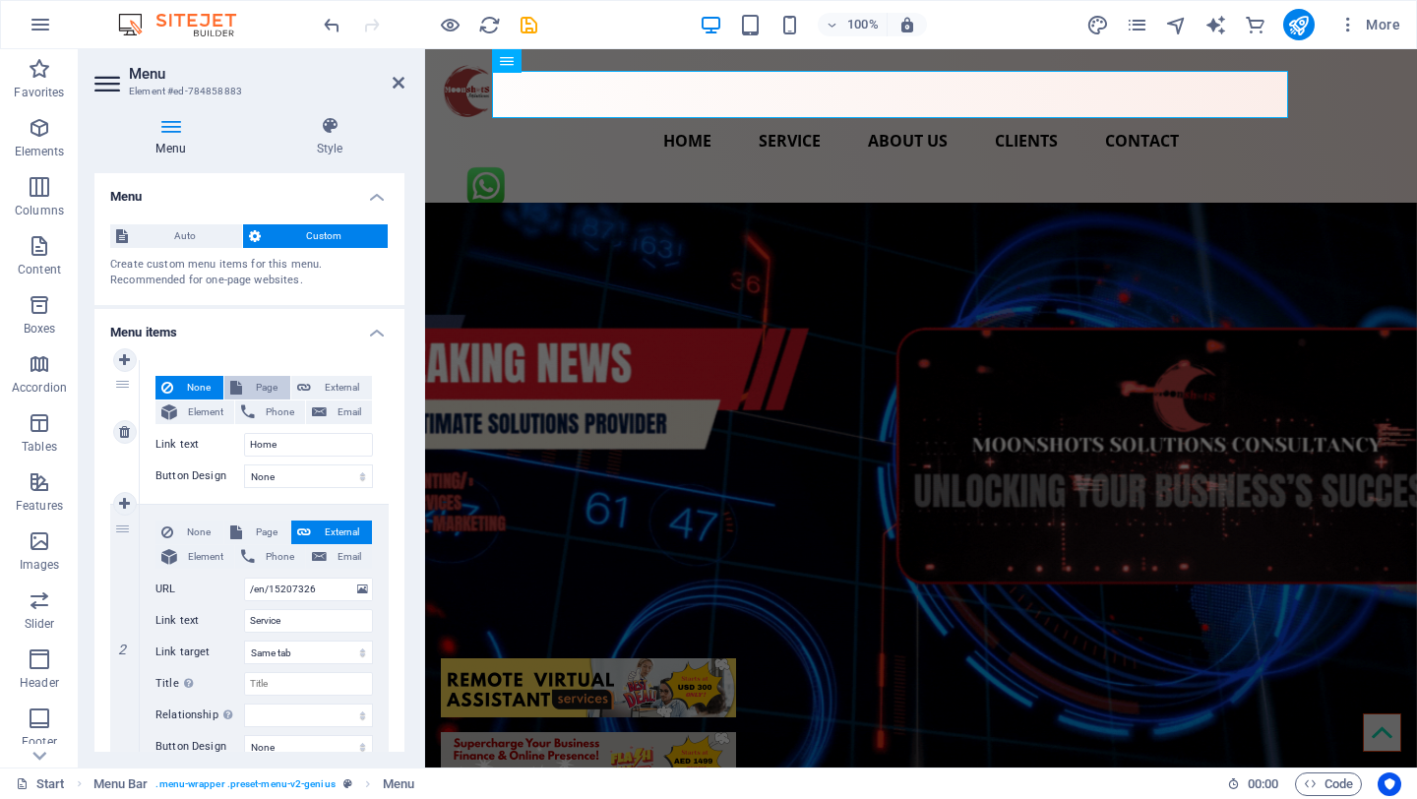
click at [264, 390] on span "Page" at bounding box center [266, 388] width 36 height 24
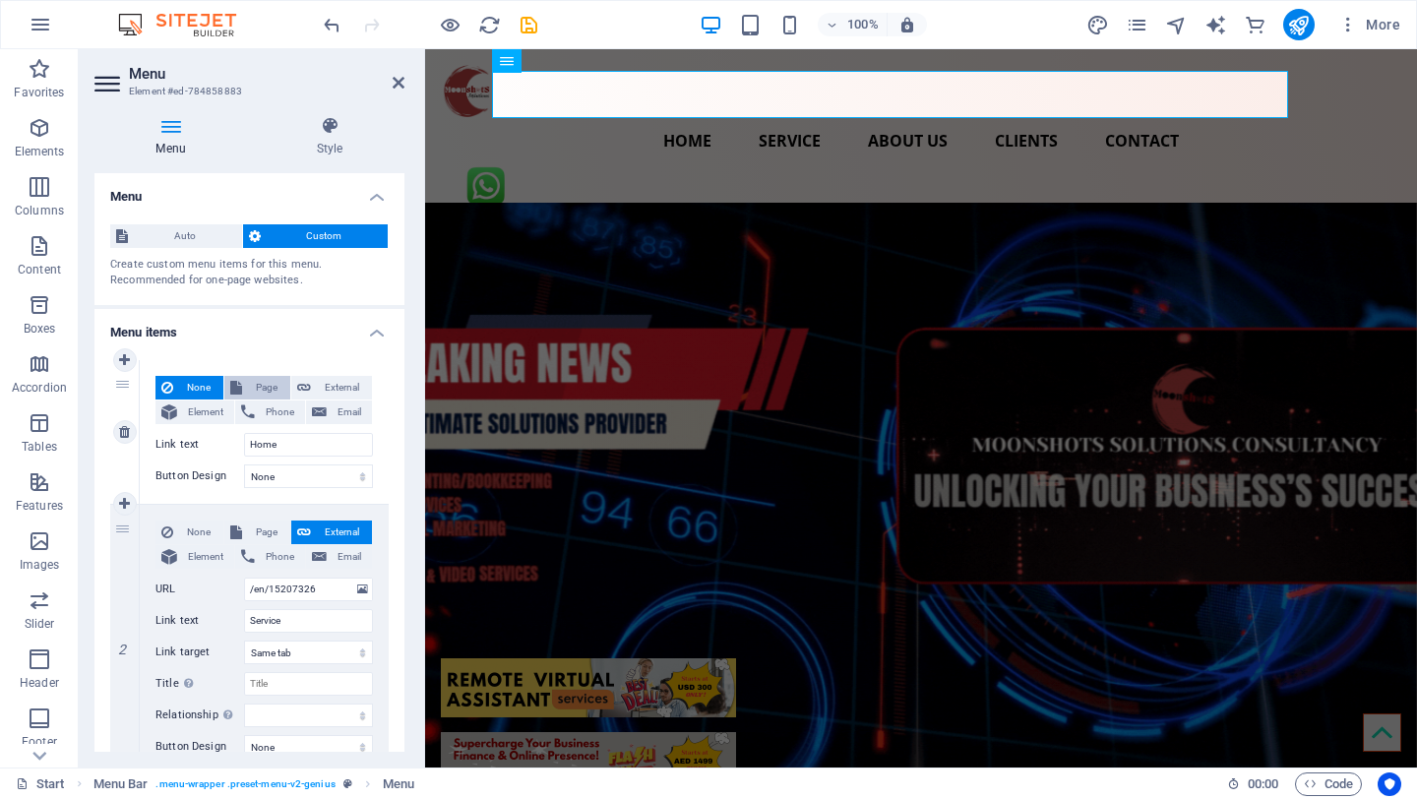
select select
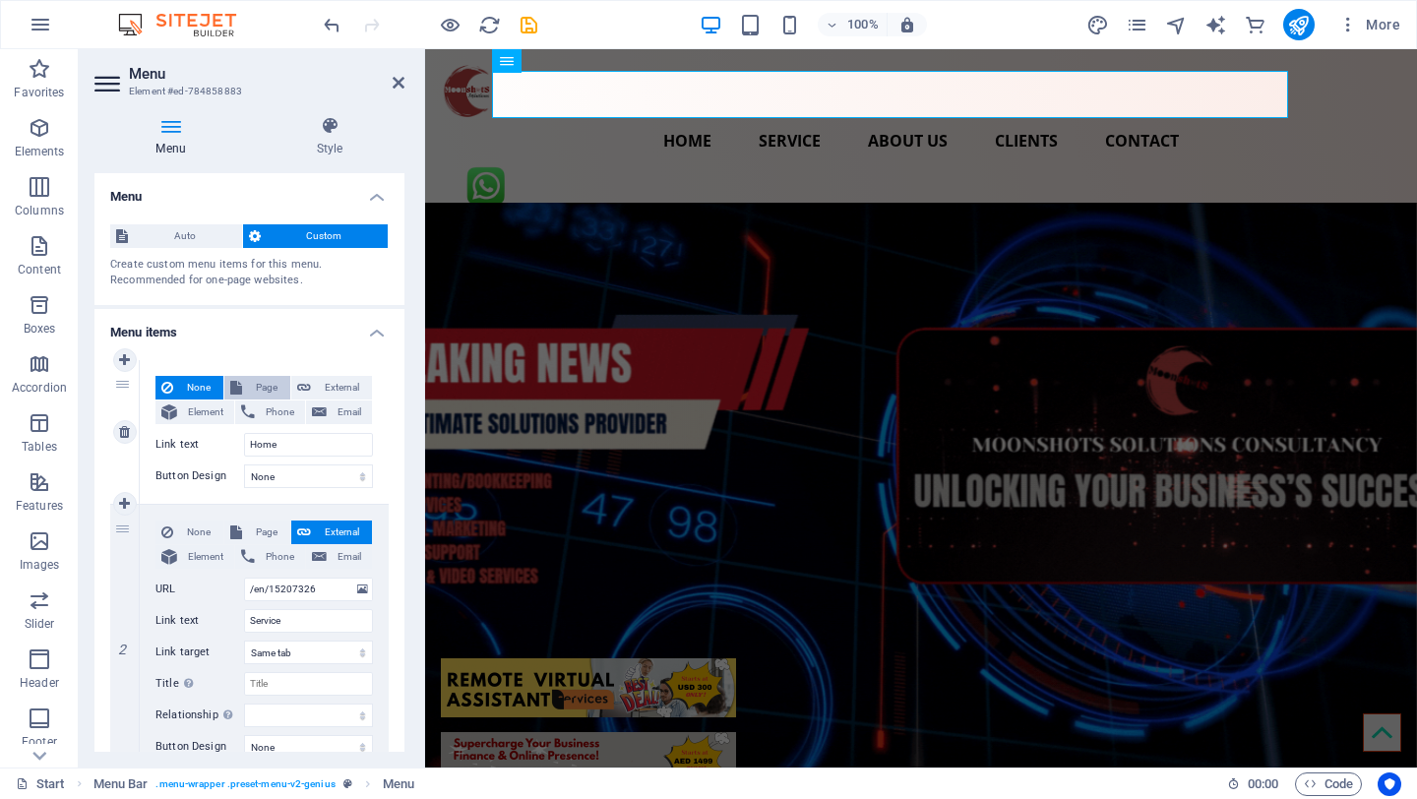
select select
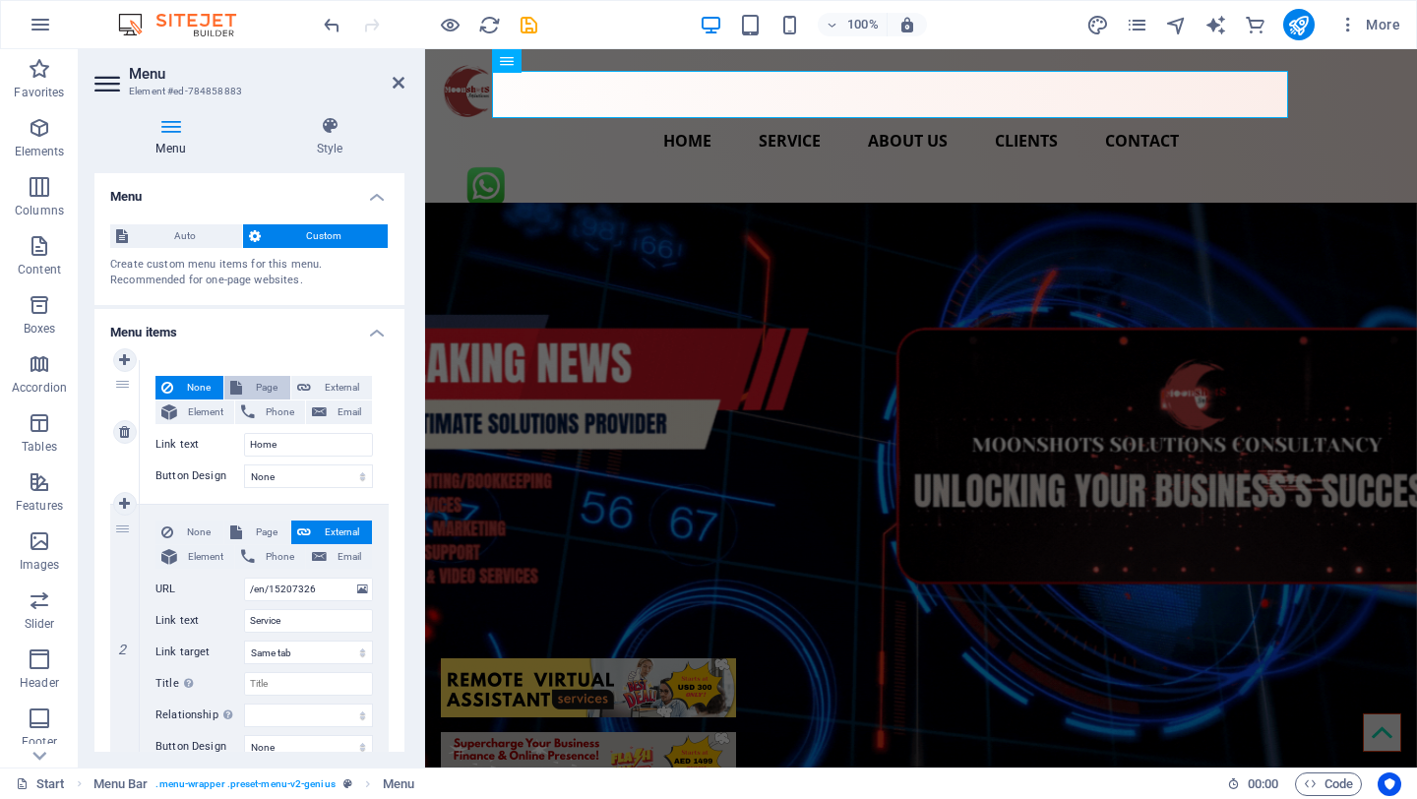
select select
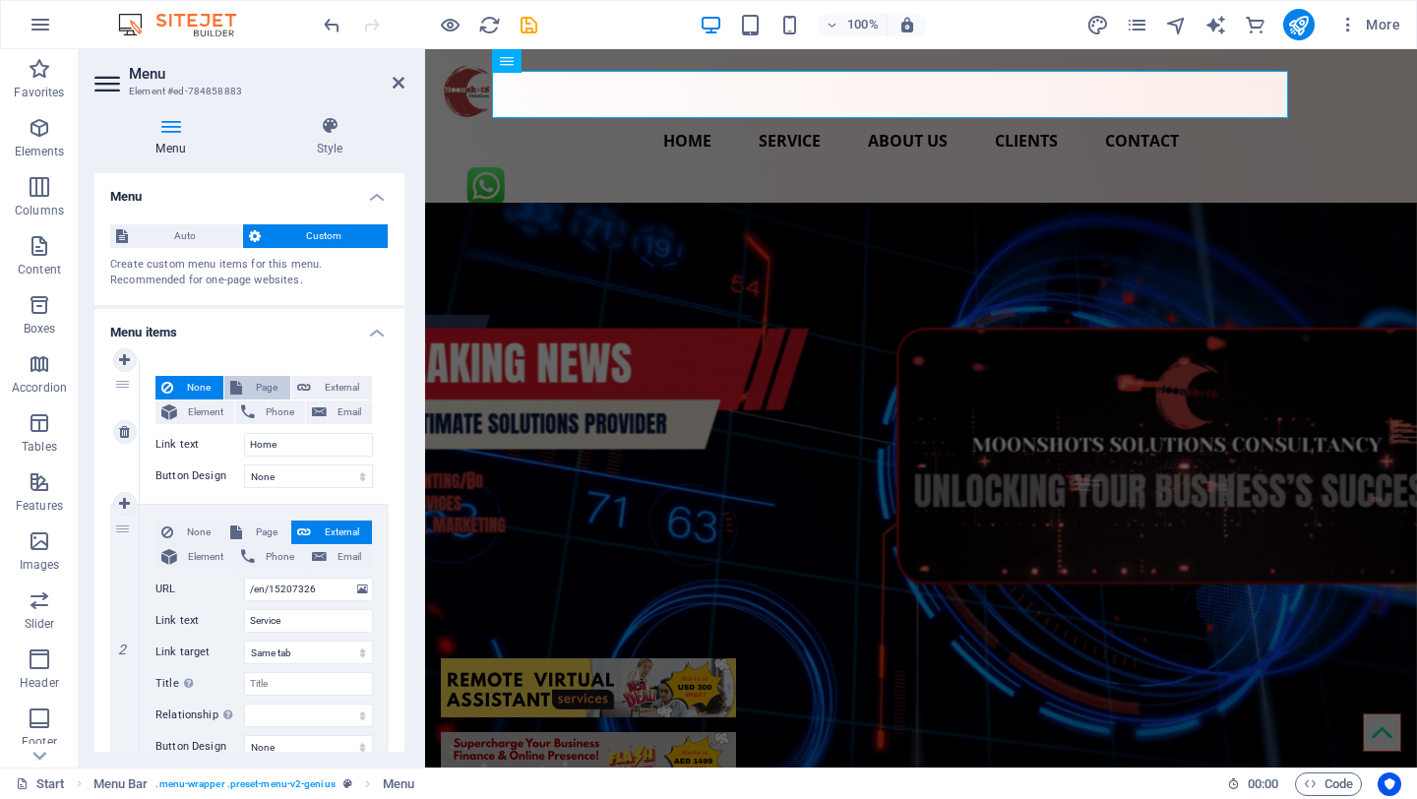
select select
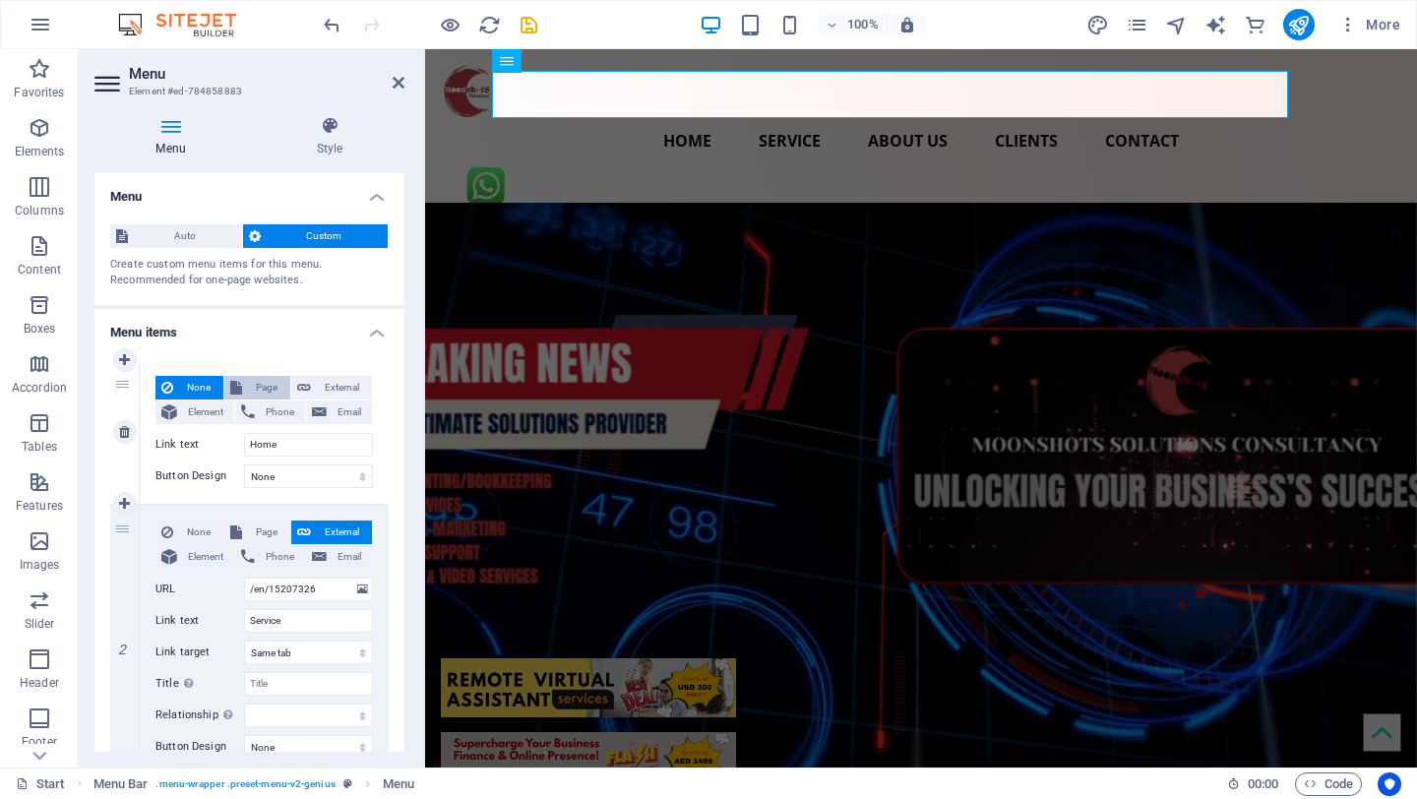
select select
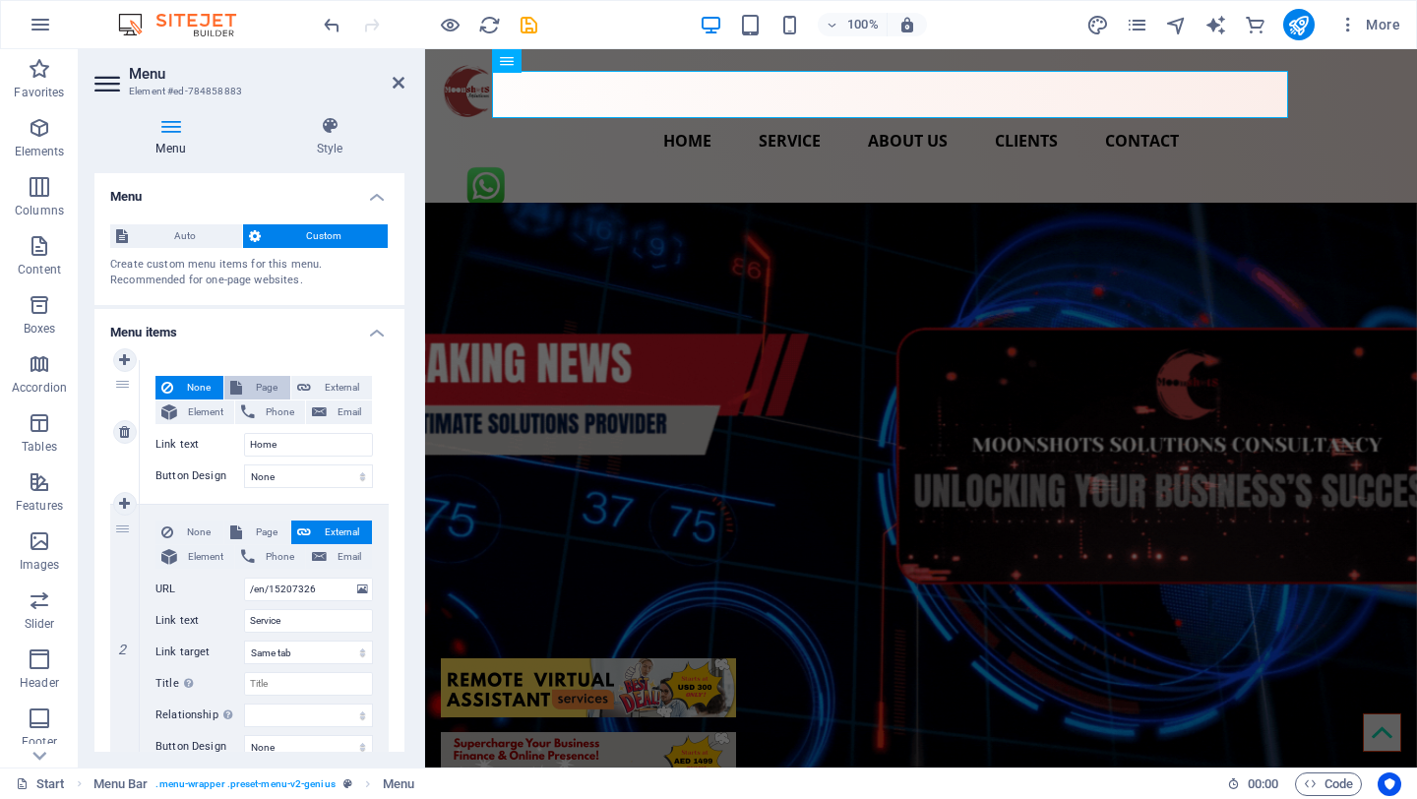
select select
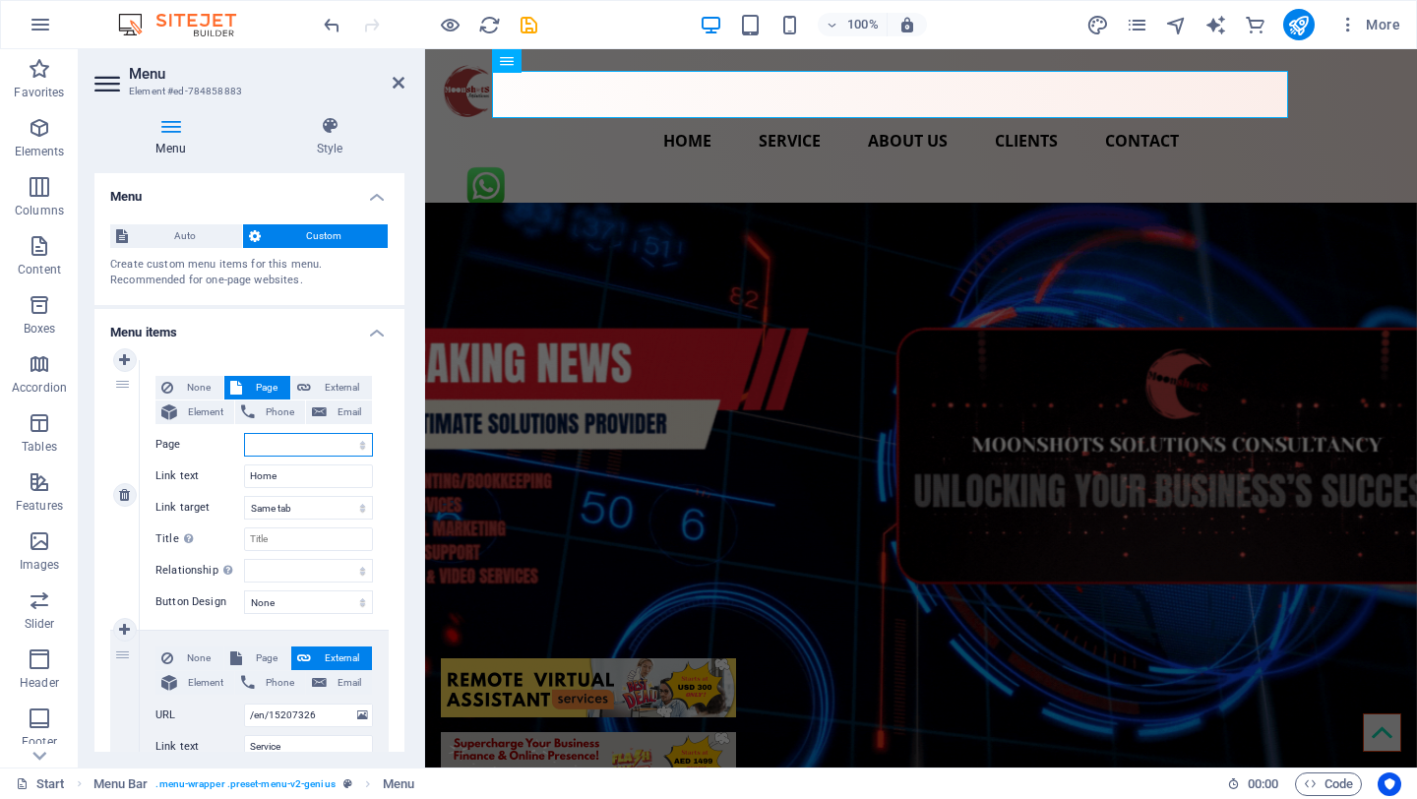
click at [300, 447] on select "HOME SERVICE ABOUT US CLIENTS CONTACT Start New page Start Start Start Start St…" at bounding box center [308, 445] width 129 height 24
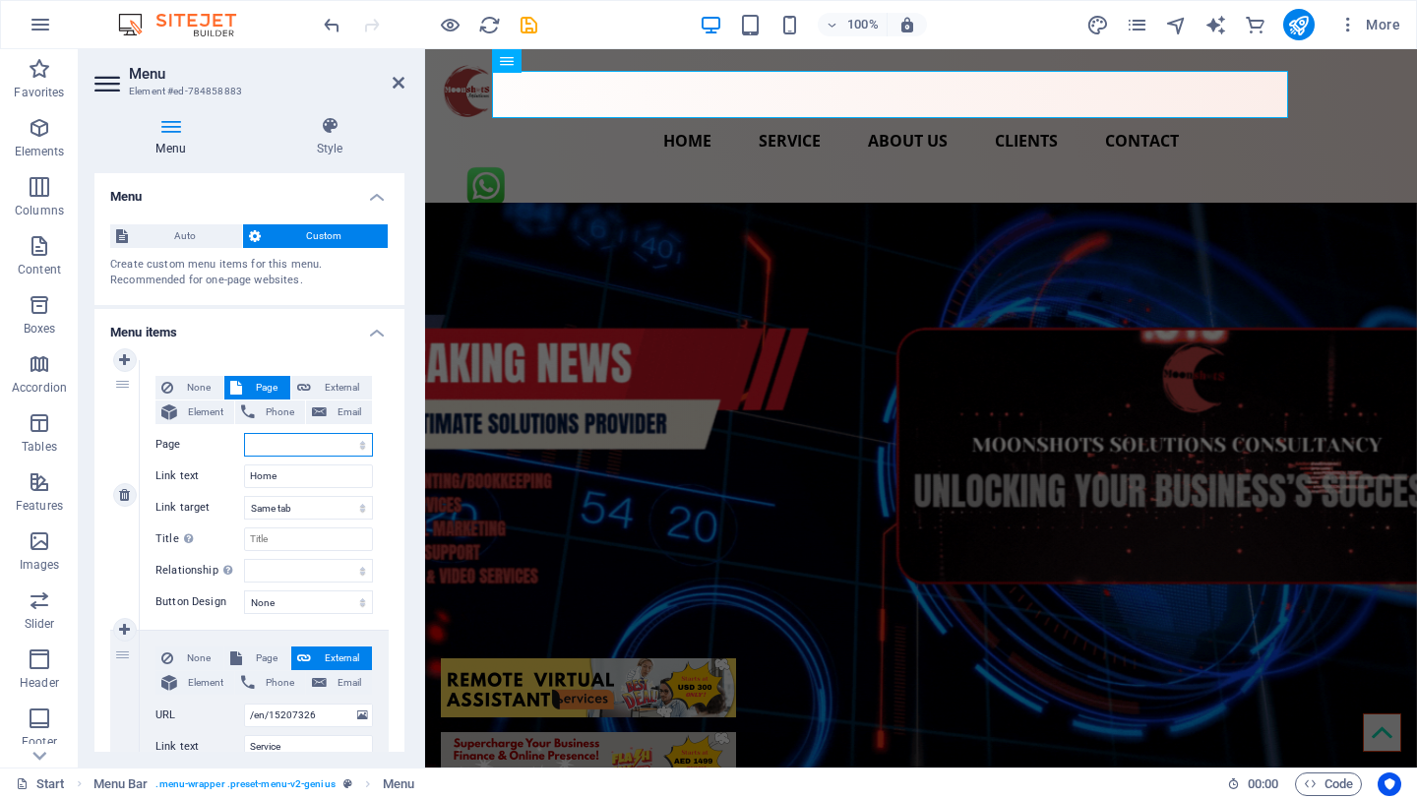
select select "0"
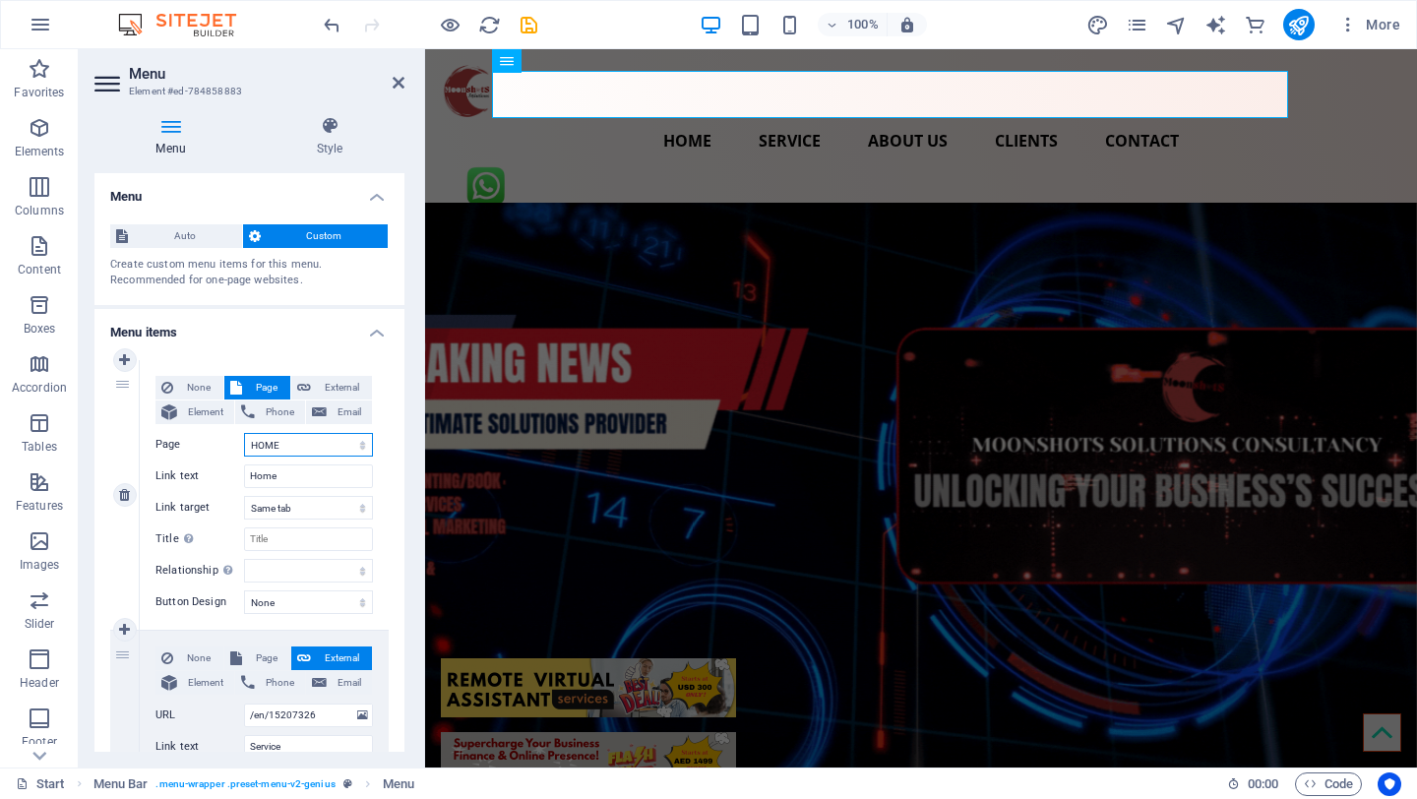
click at [244, 433] on select "HOME SERVICE ABOUT US CLIENTS CONTACT Start New page Start Start Start Start St…" at bounding box center [308, 445] width 129 height 24
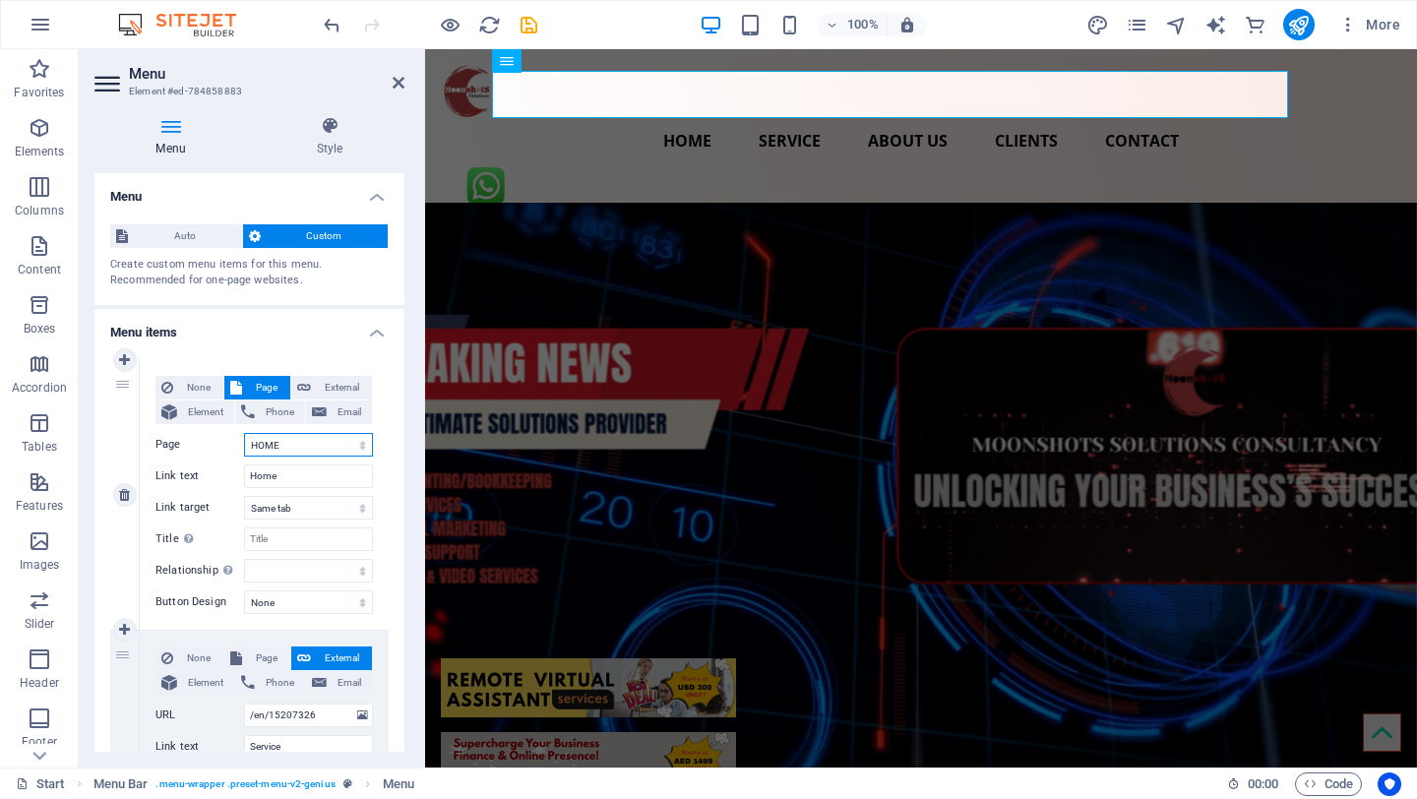
select select
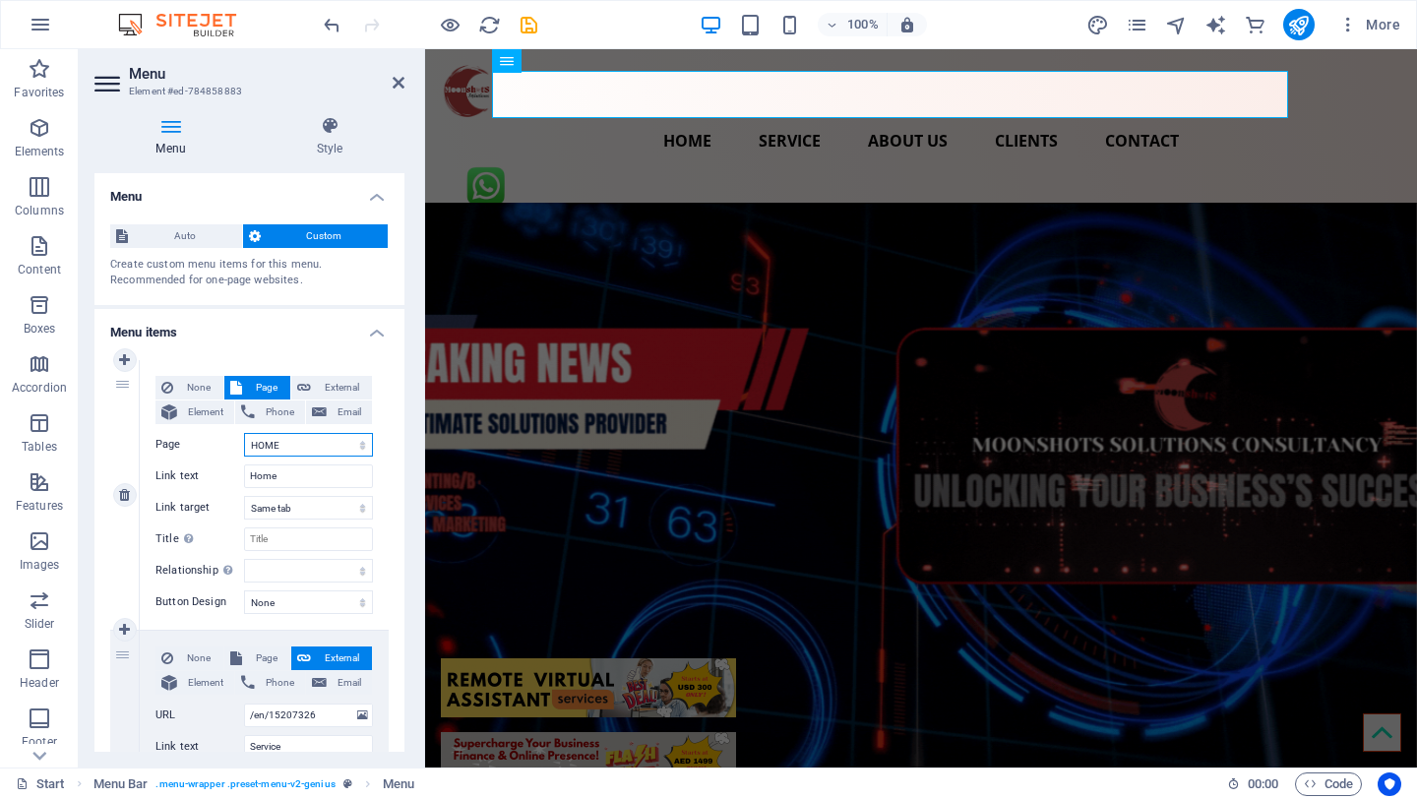
select select
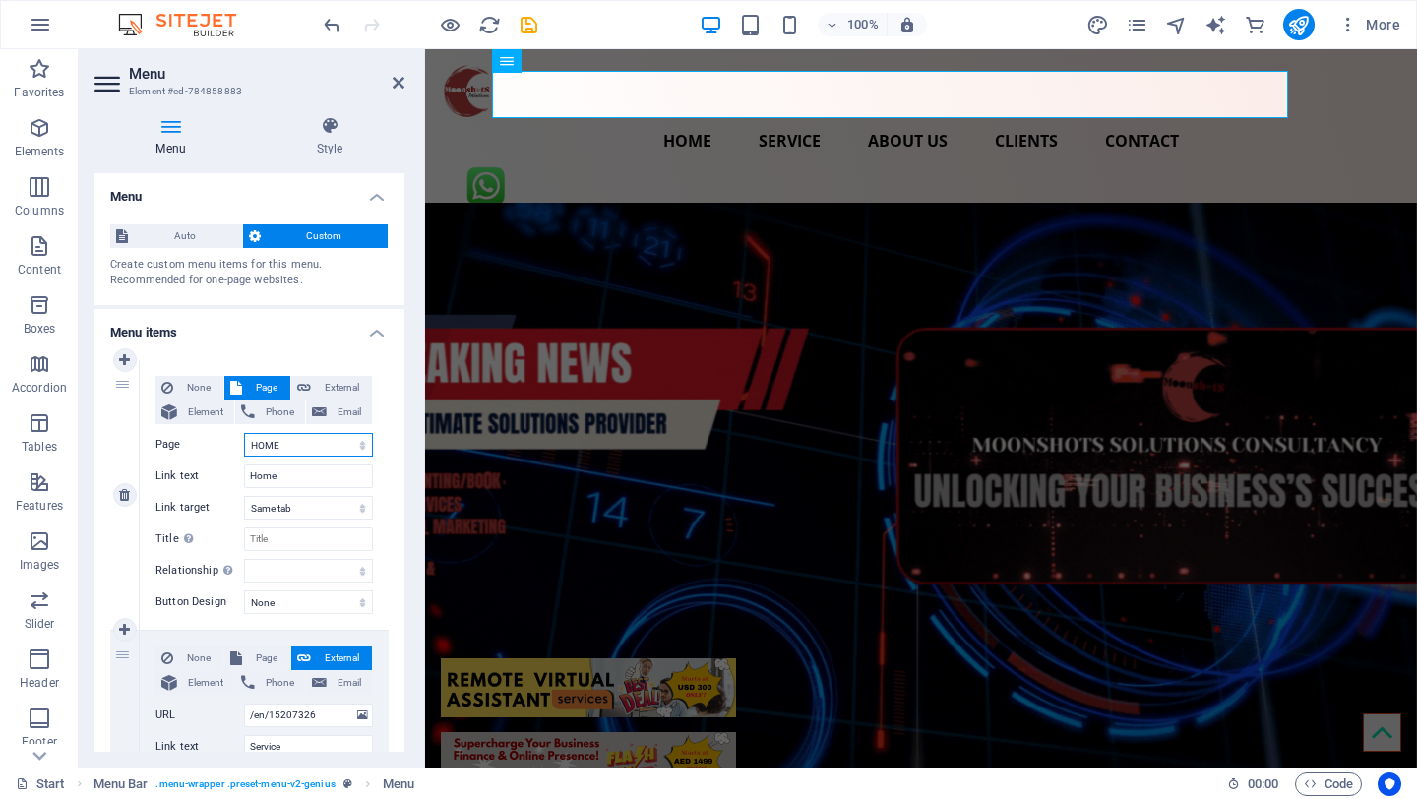
select select
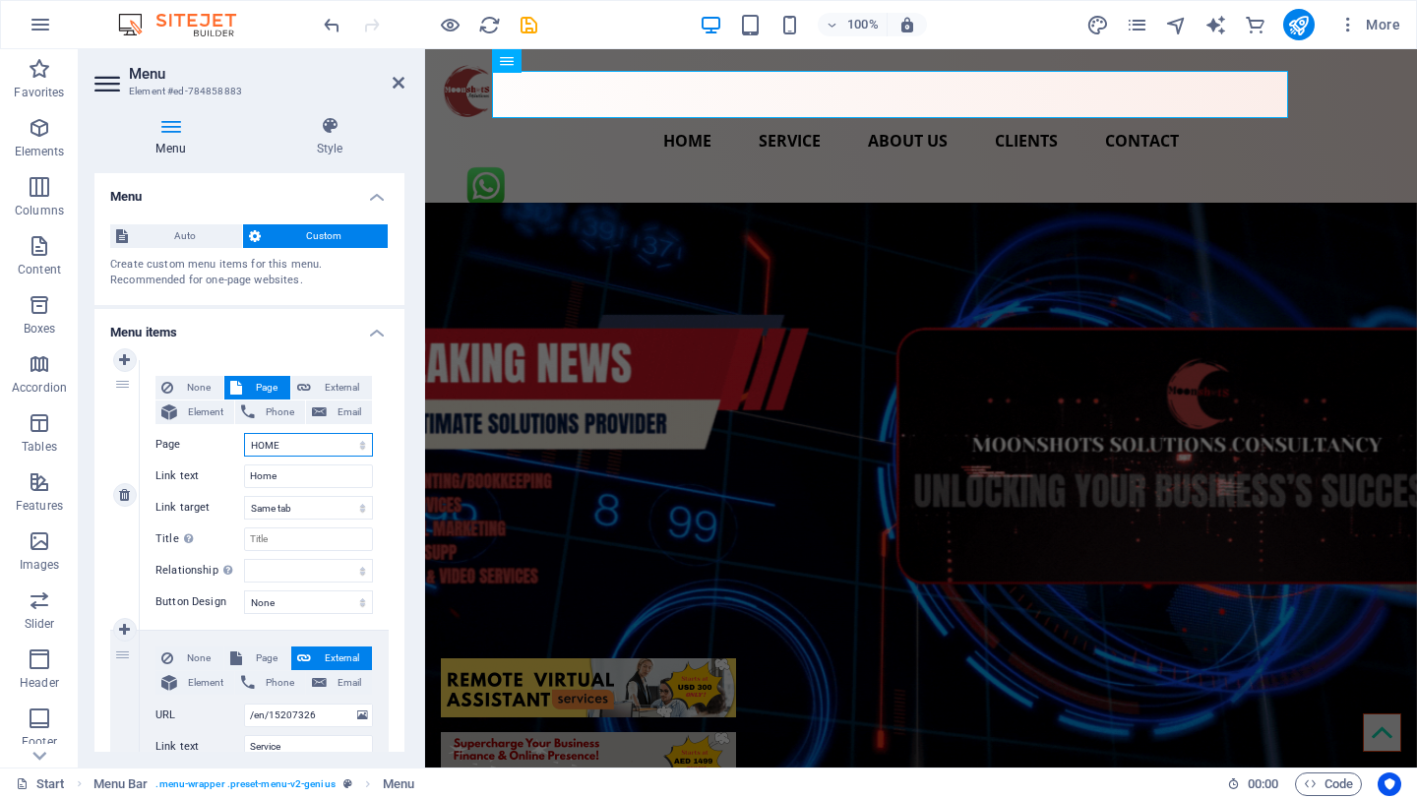
select select
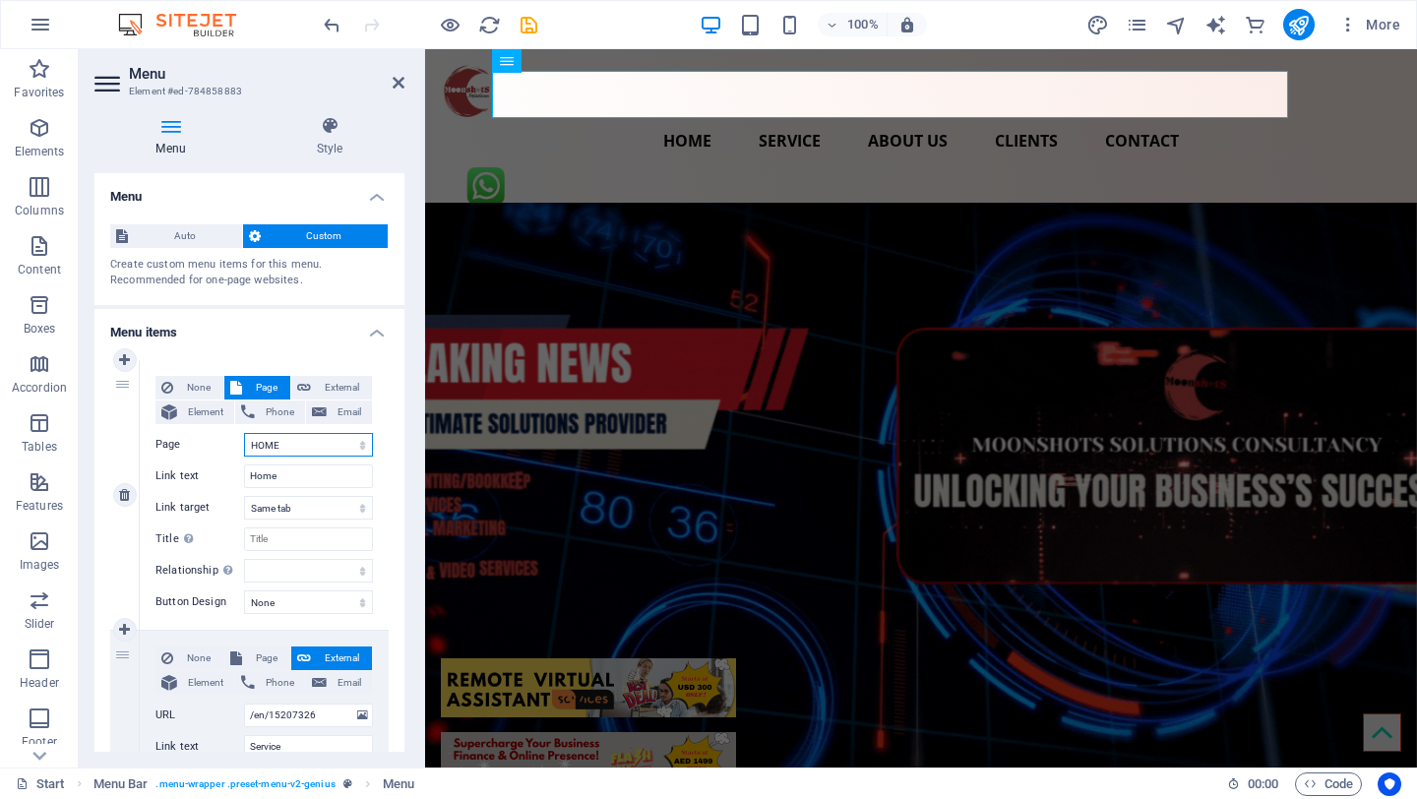
select select
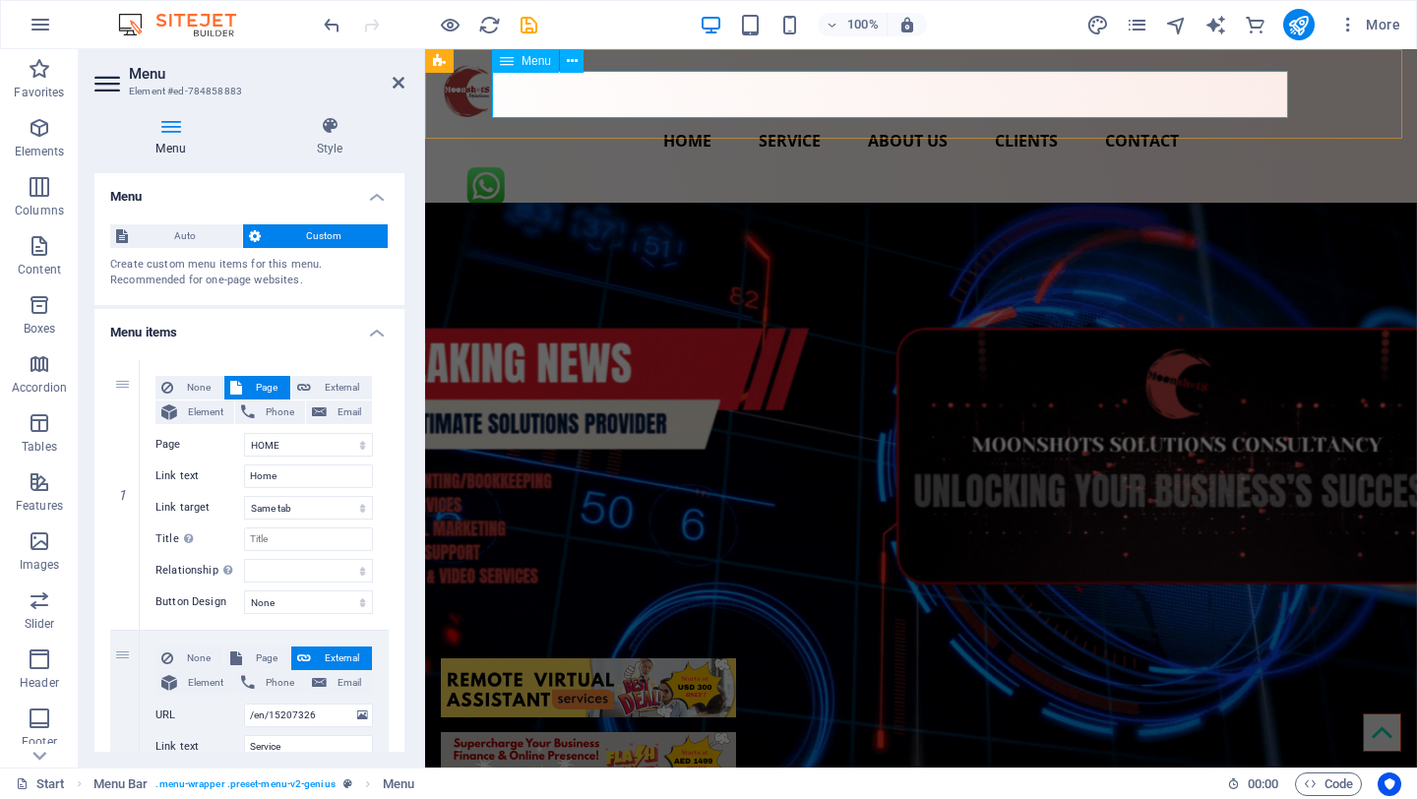
click at [755, 117] on nav "Home Service About us Clients Contact" at bounding box center [921, 140] width 961 height 47
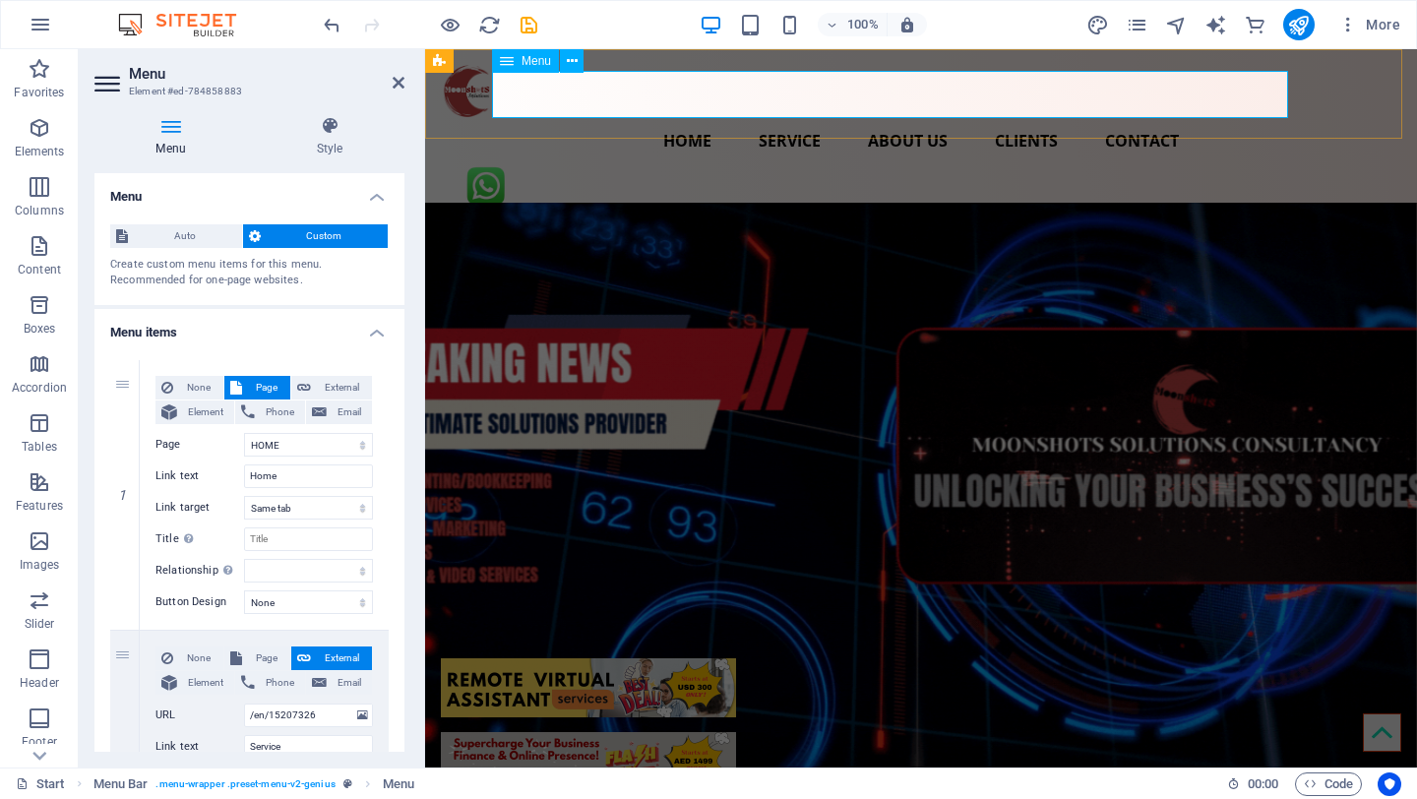
click at [755, 117] on nav "Home Service About us Clients Contact" at bounding box center [921, 140] width 961 height 47
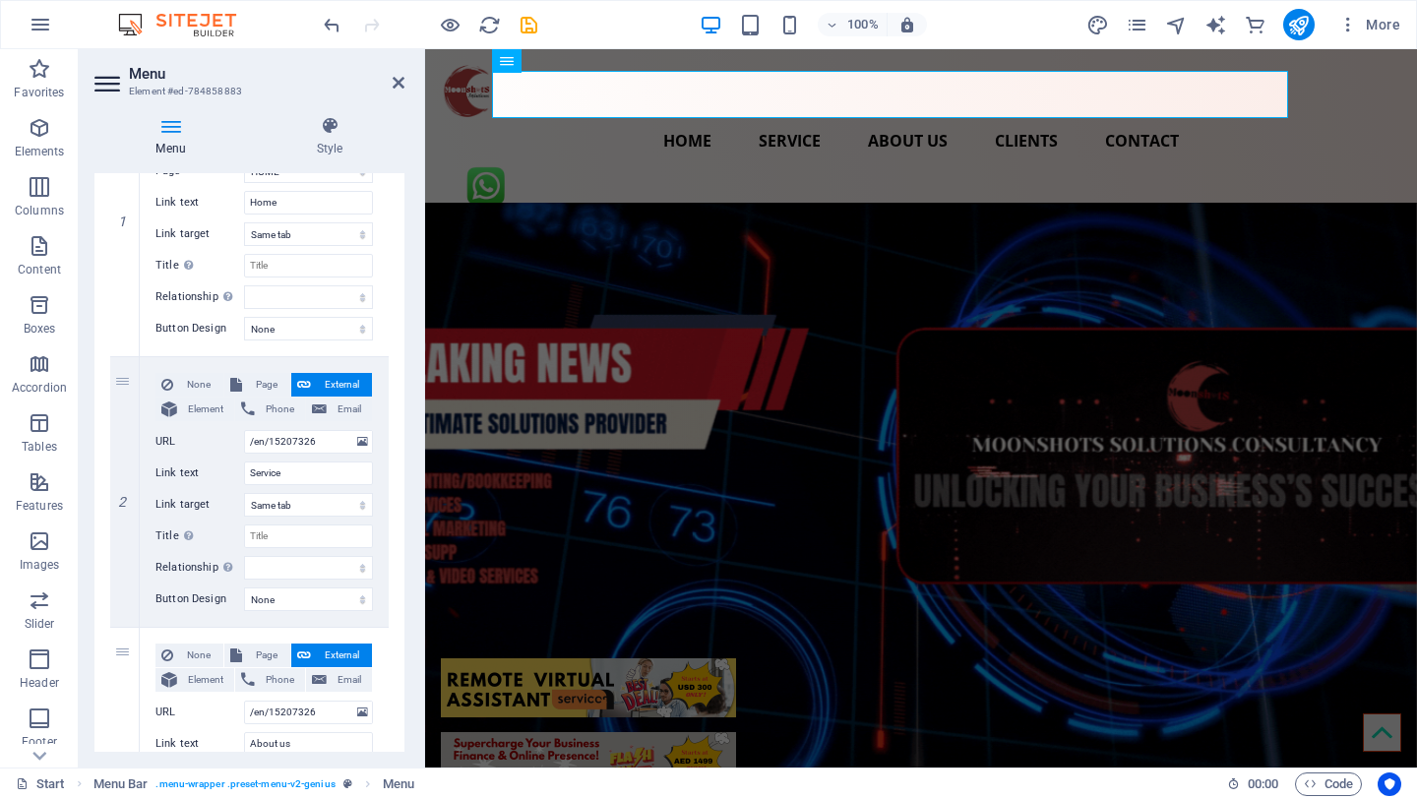
scroll to position [277, 0]
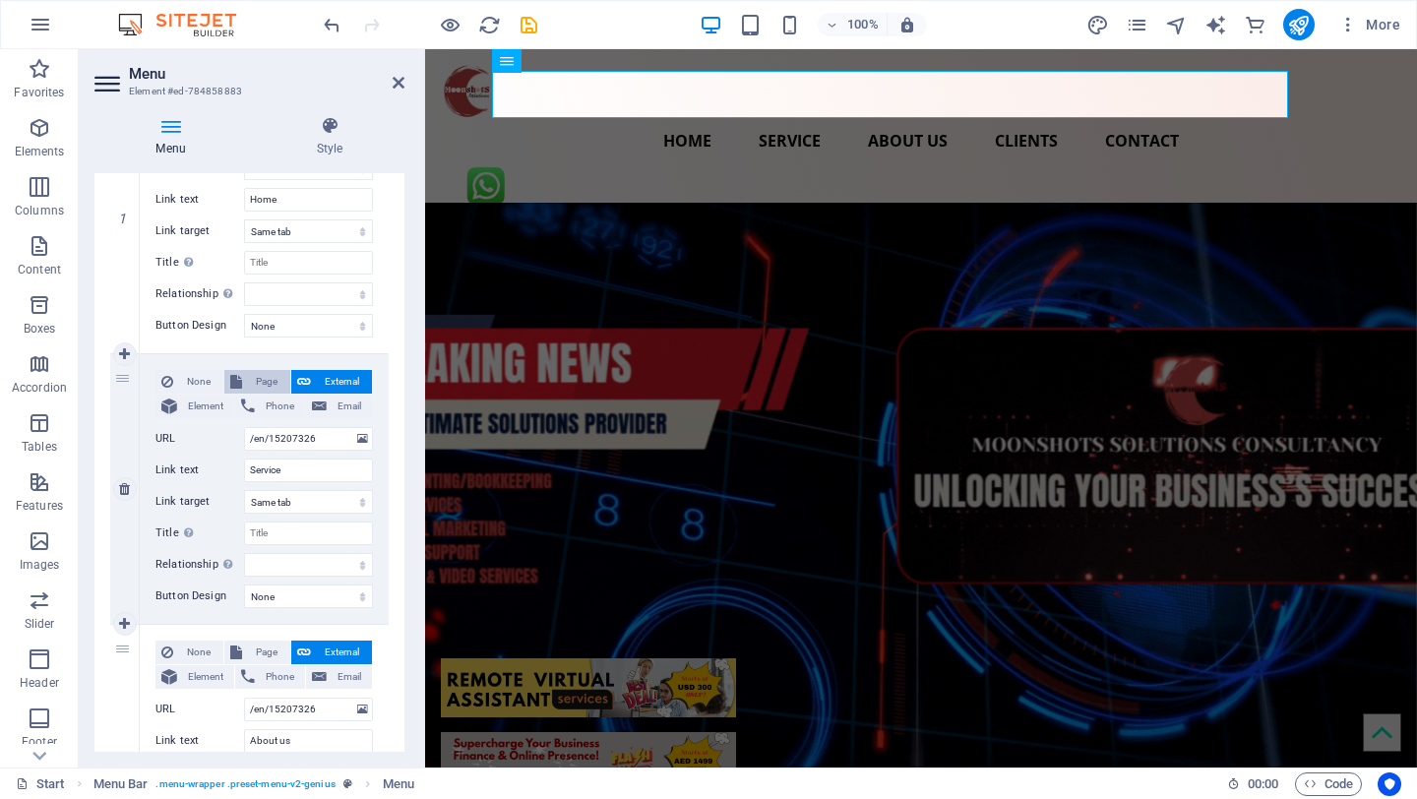
click at [263, 387] on span "Page" at bounding box center [266, 382] width 36 height 24
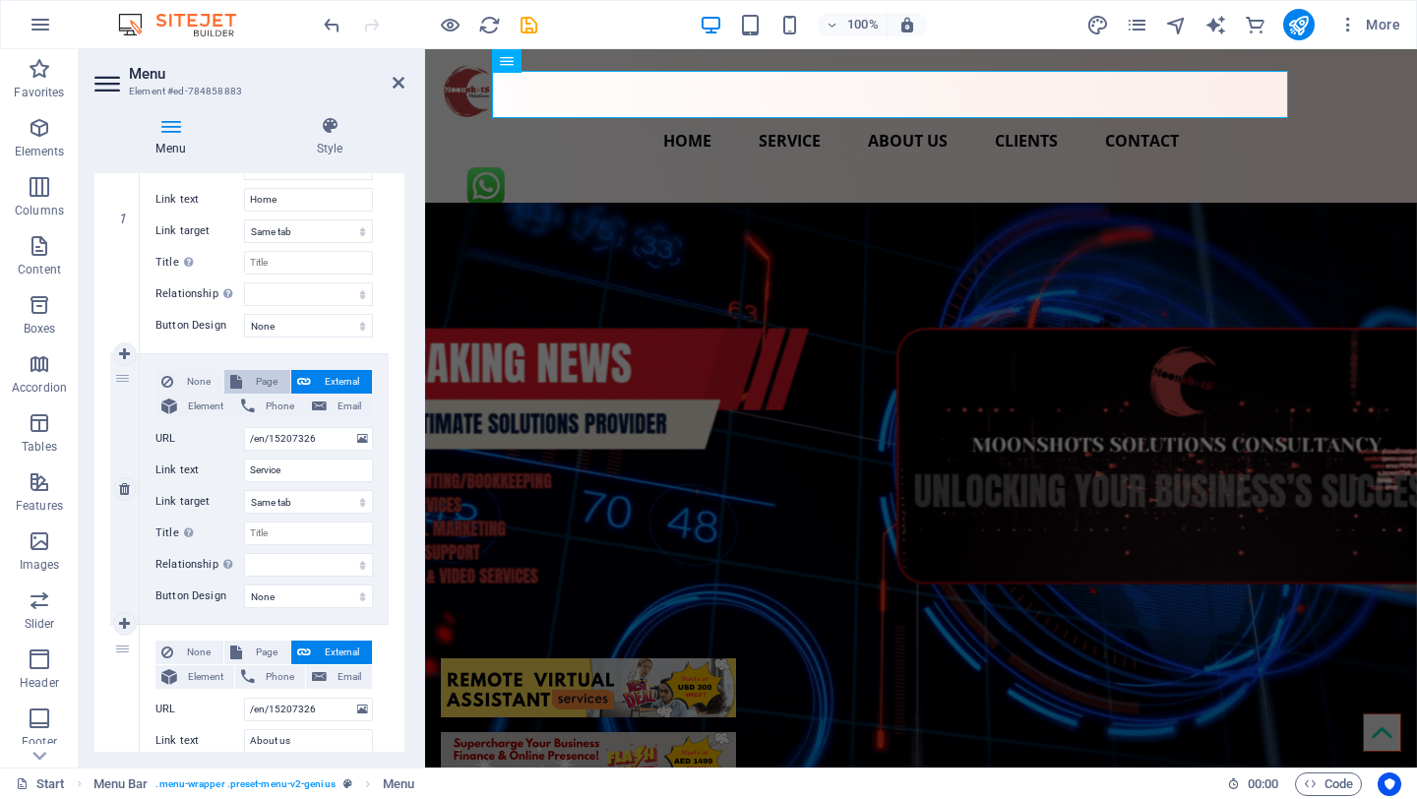
select select
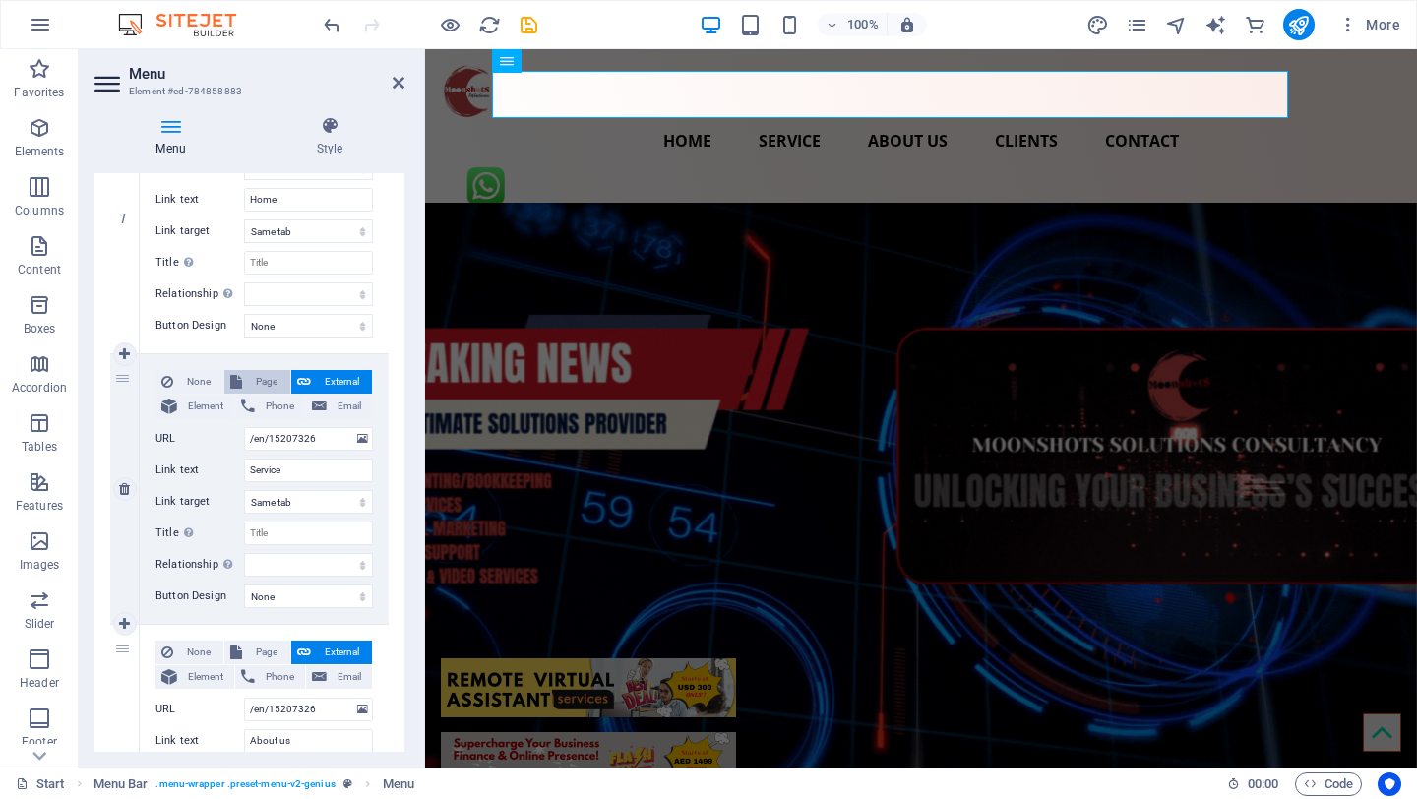
select select
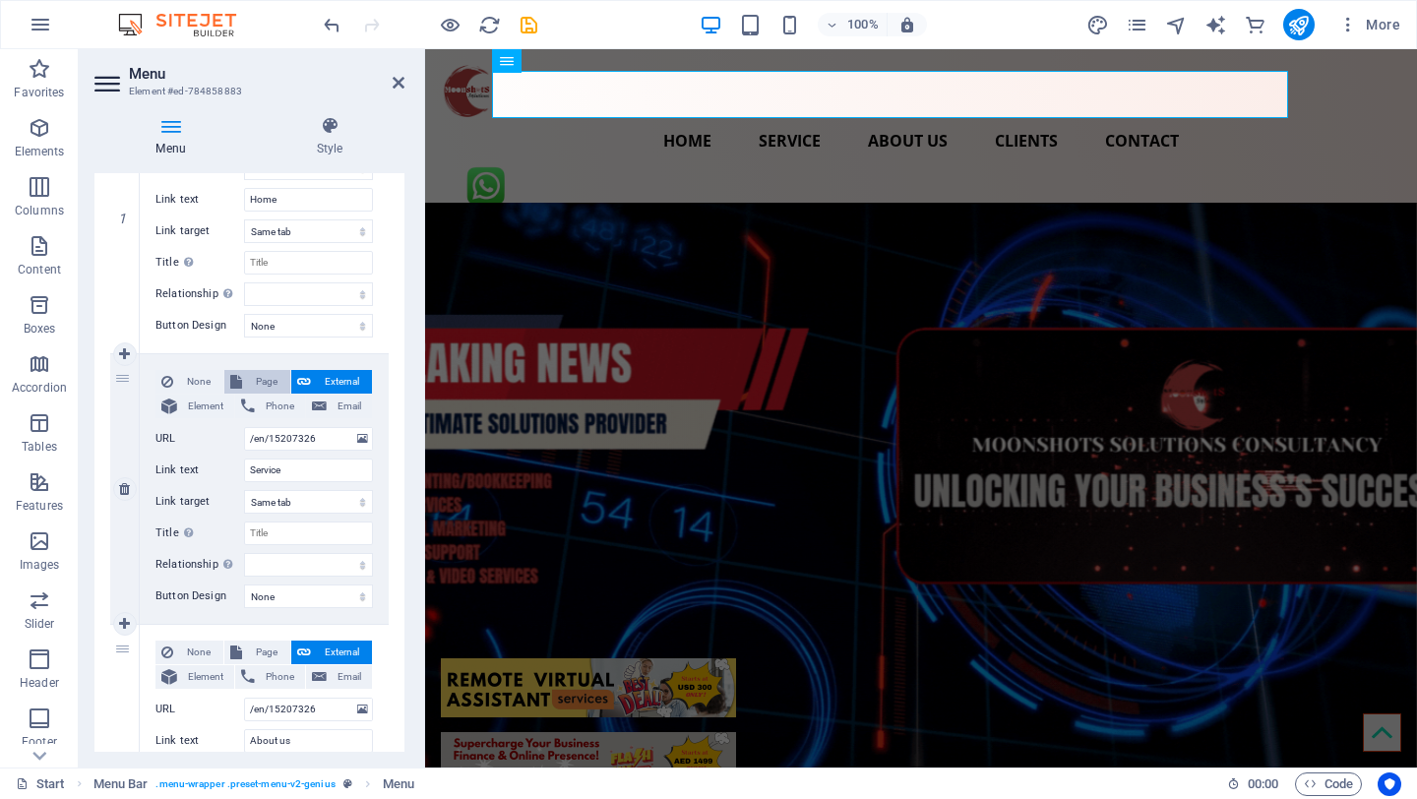
select select
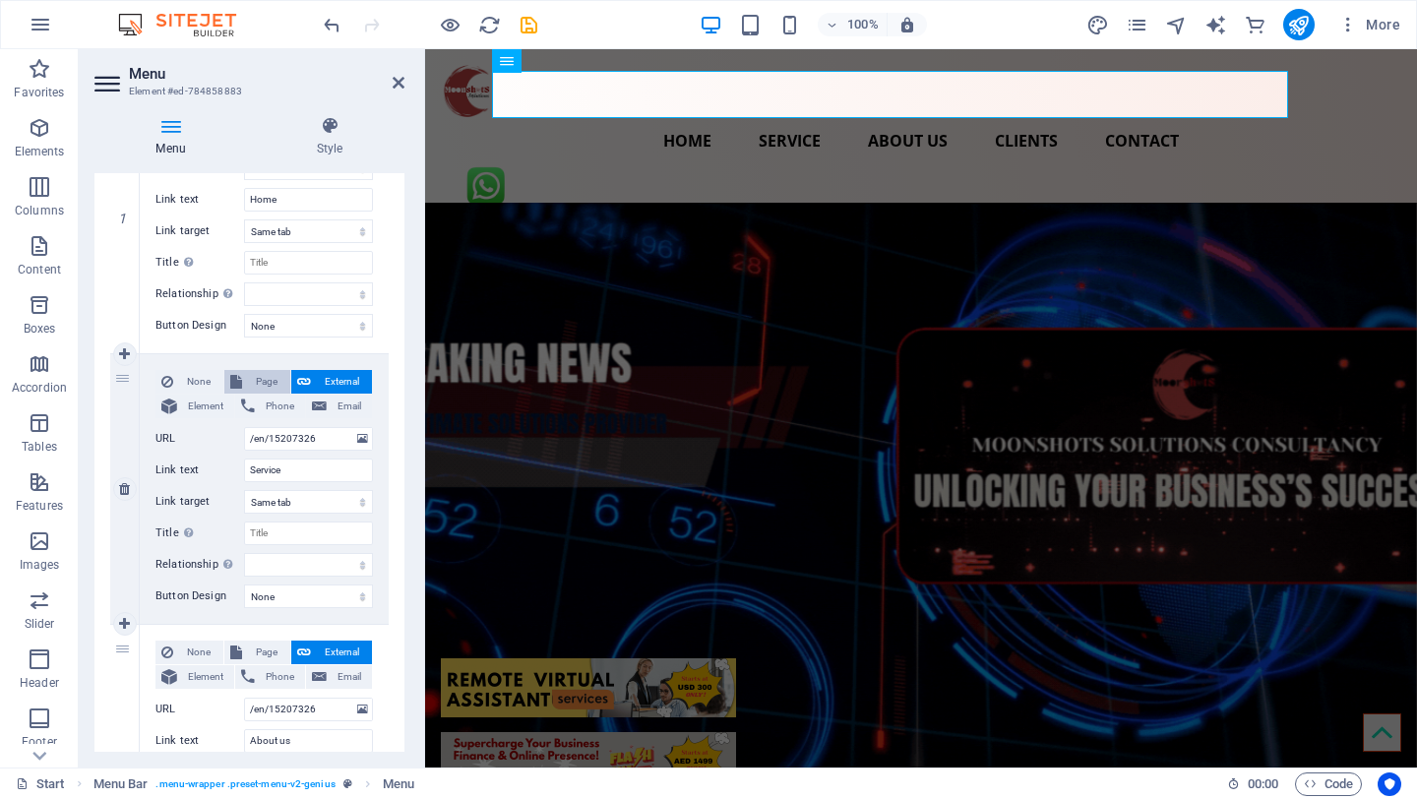
select select
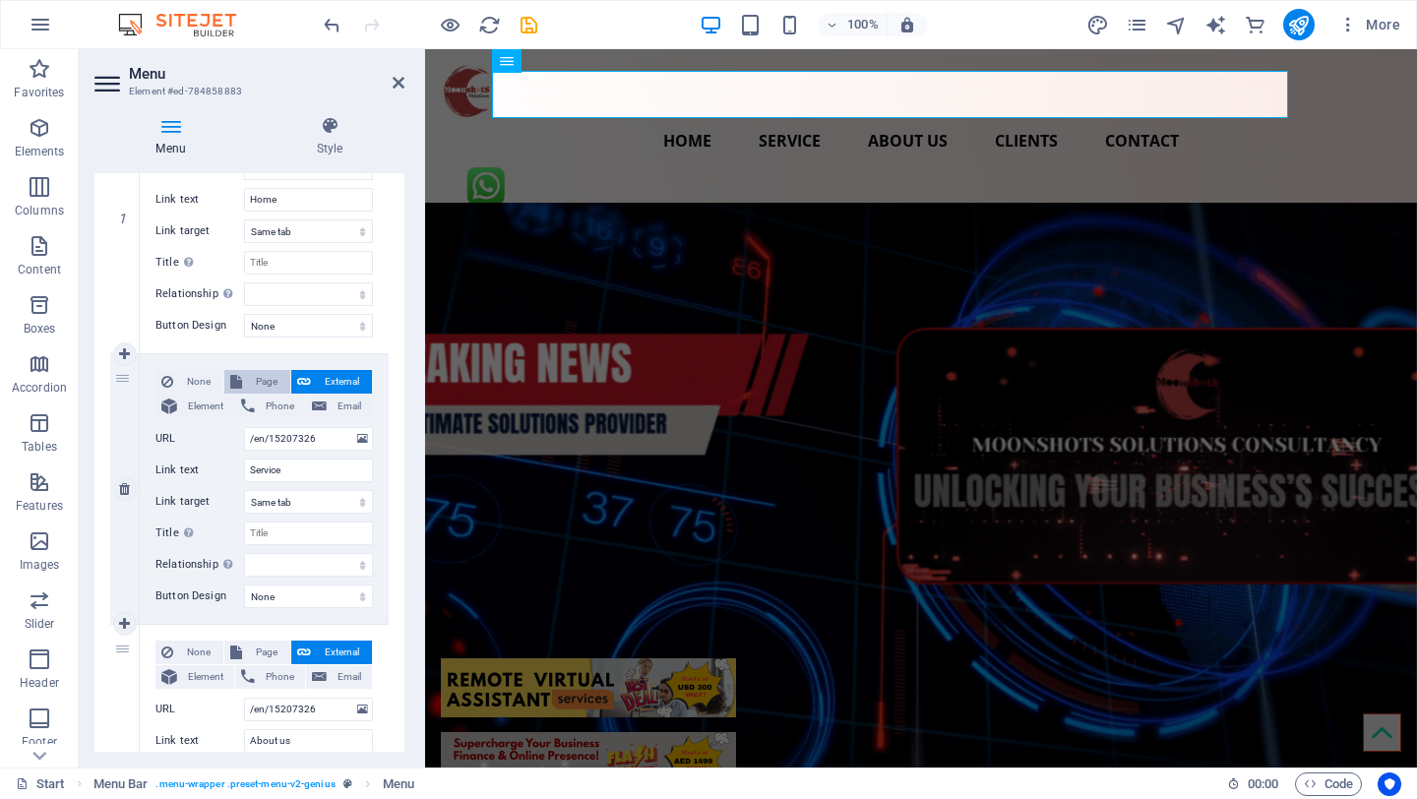
select select
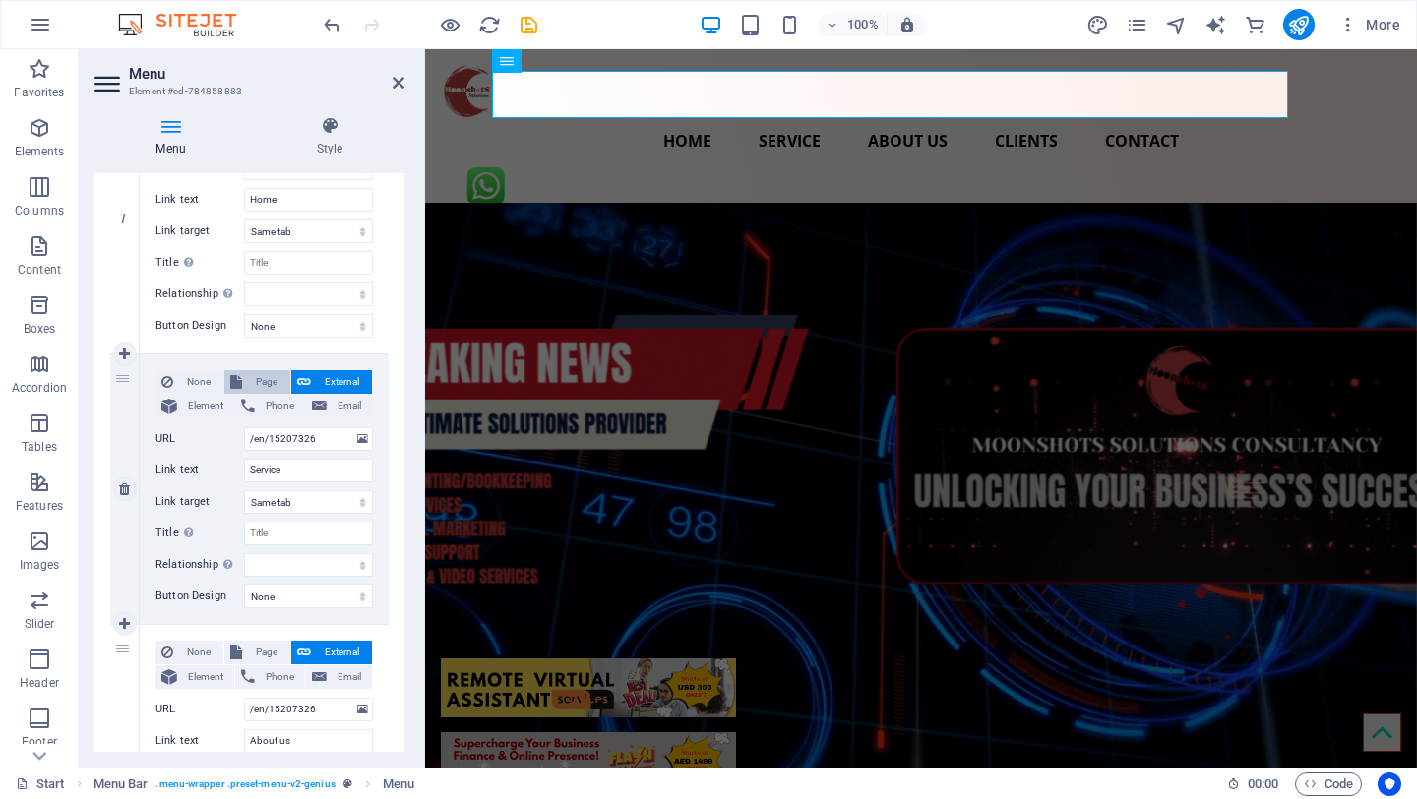
select select
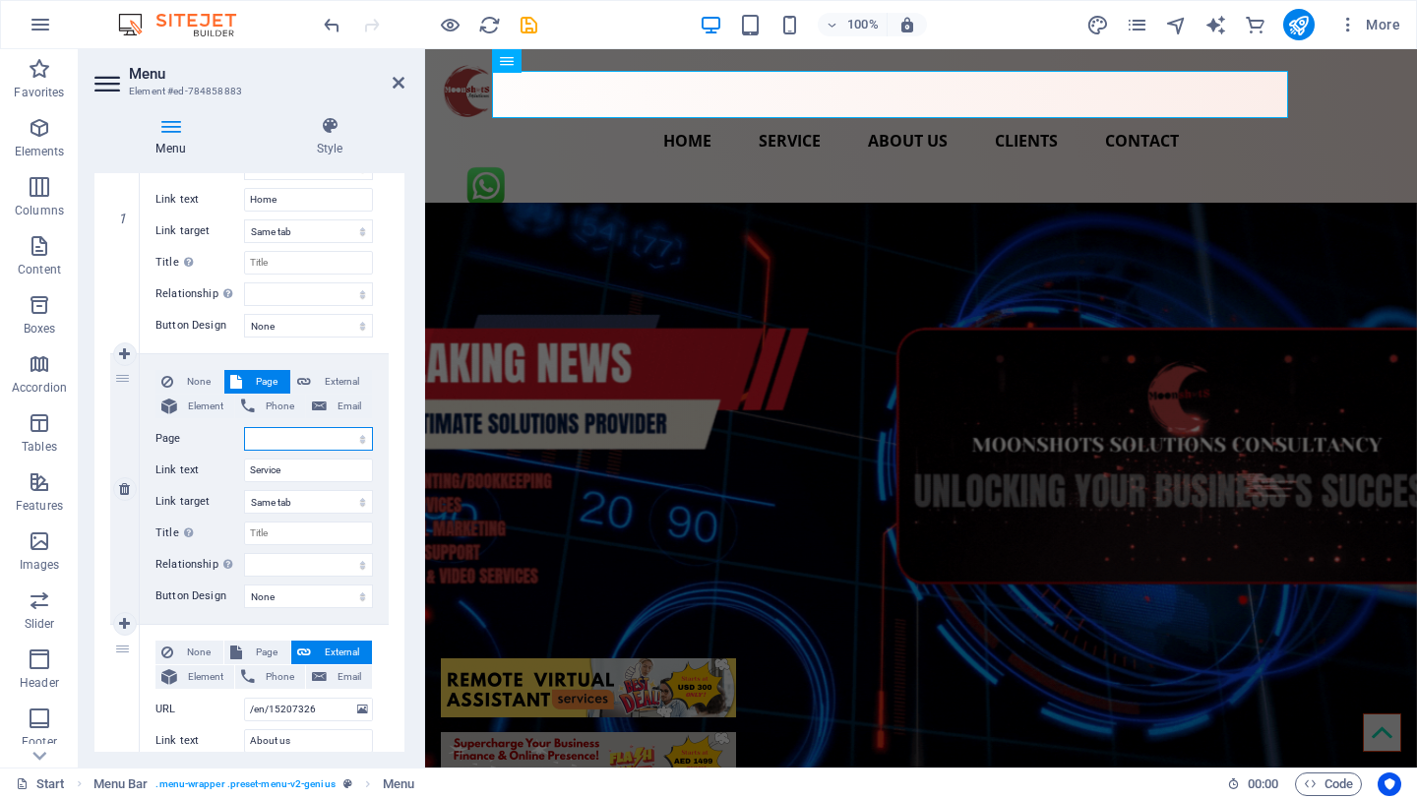
click at [304, 437] on select "HOME SERVICE ABOUT US CLIENTS CONTACT Start New page Start Start Start Start St…" at bounding box center [308, 439] width 129 height 24
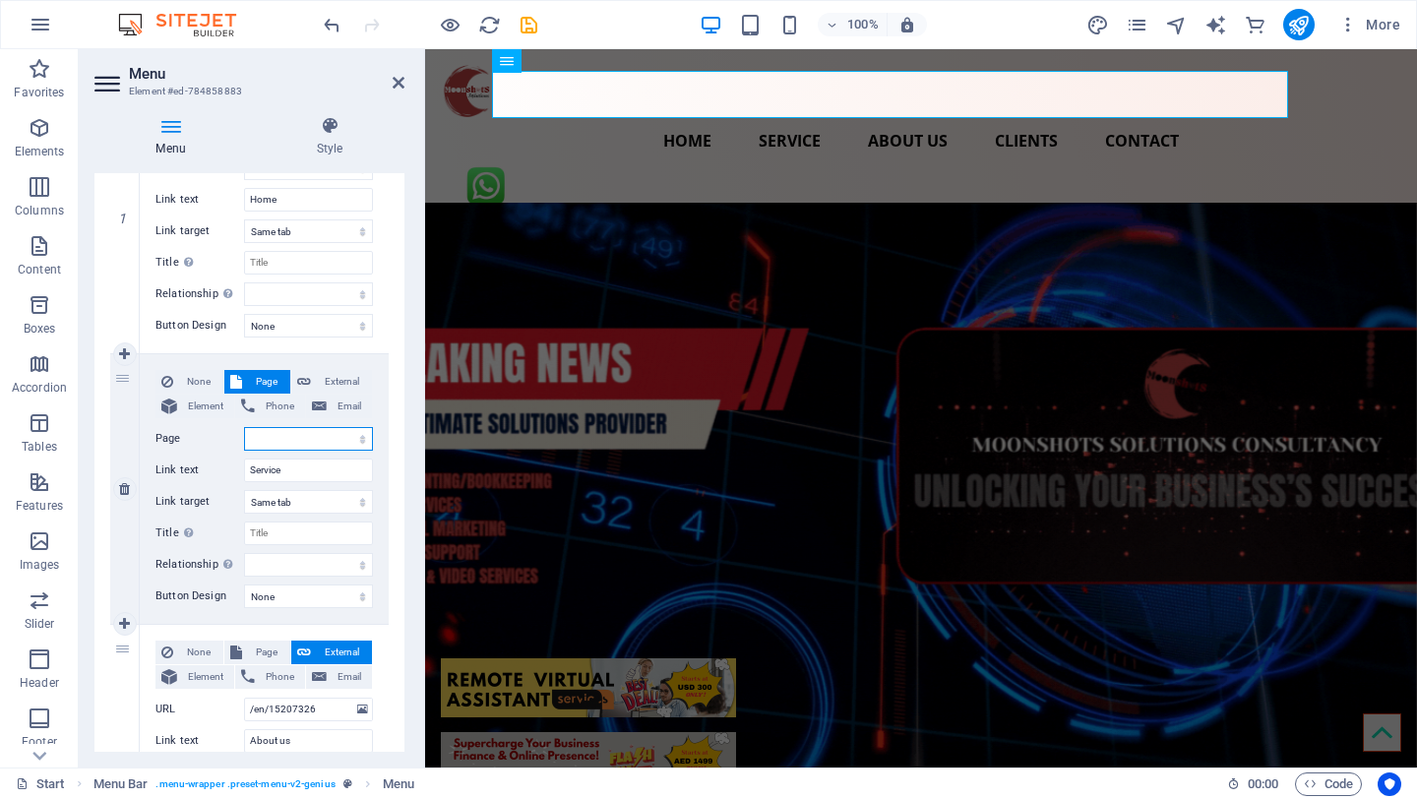
select select "1"
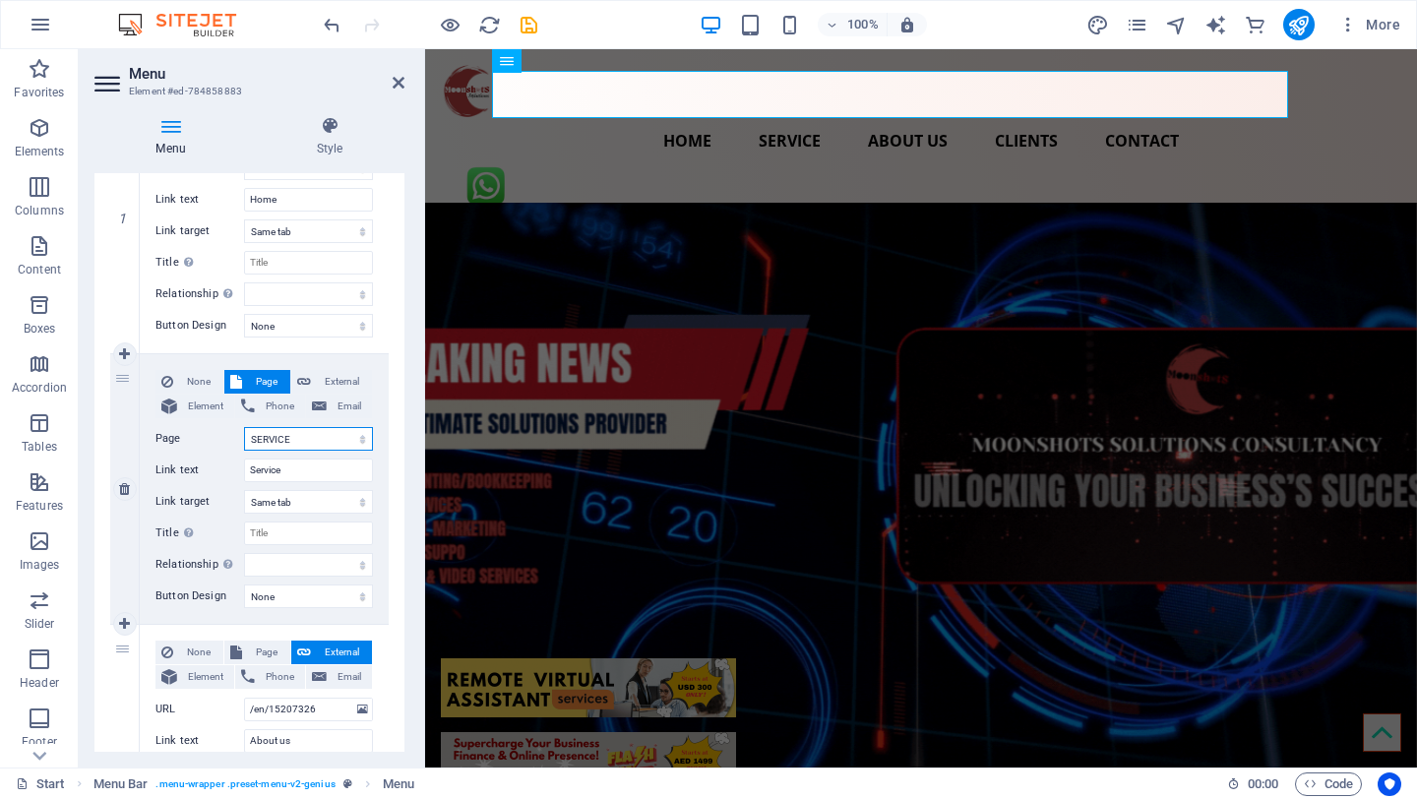
click at [244, 427] on select "HOME SERVICE ABOUT US CLIENTS CONTACT Start New page Start Start Start Start St…" at bounding box center [308, 439] width 129 height 24
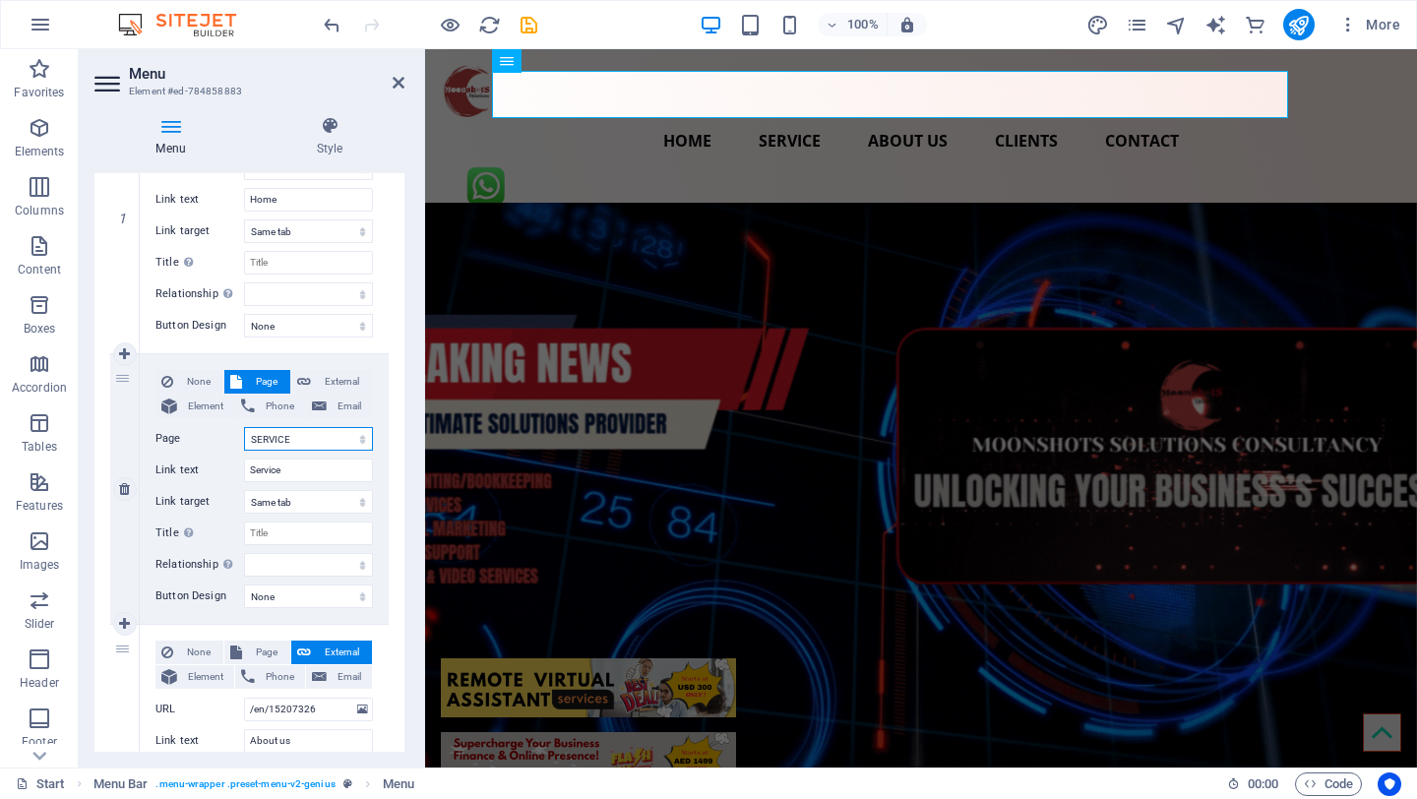
select select
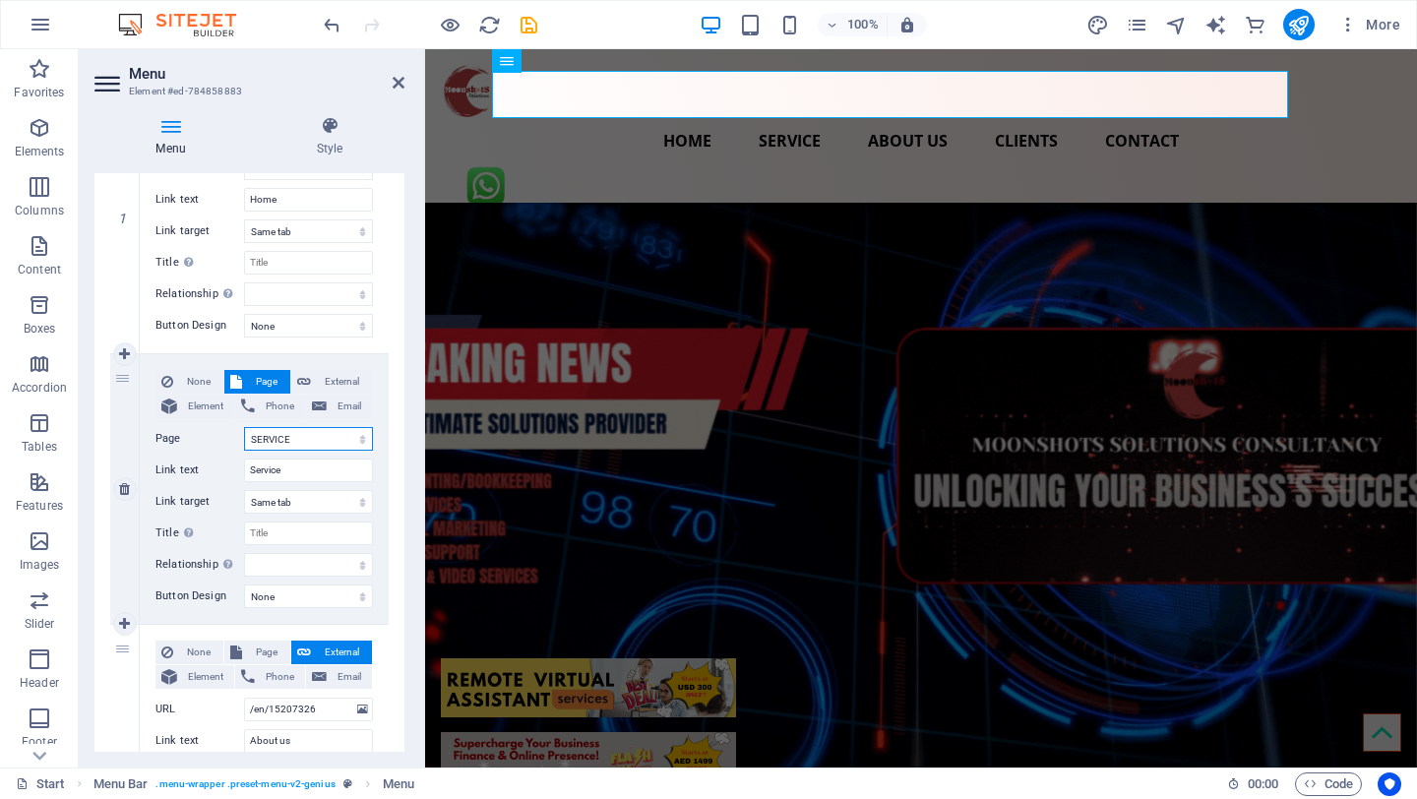
select select
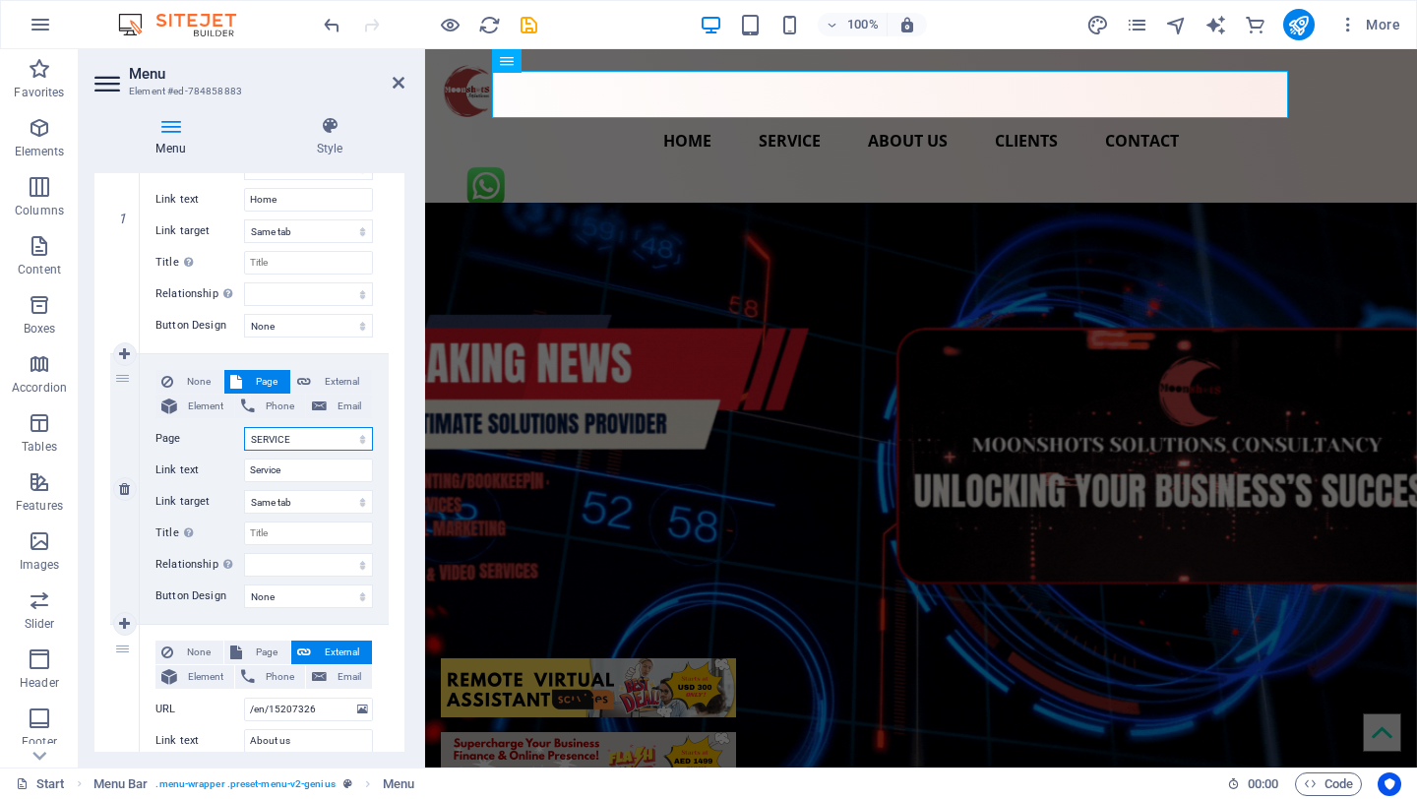
select select
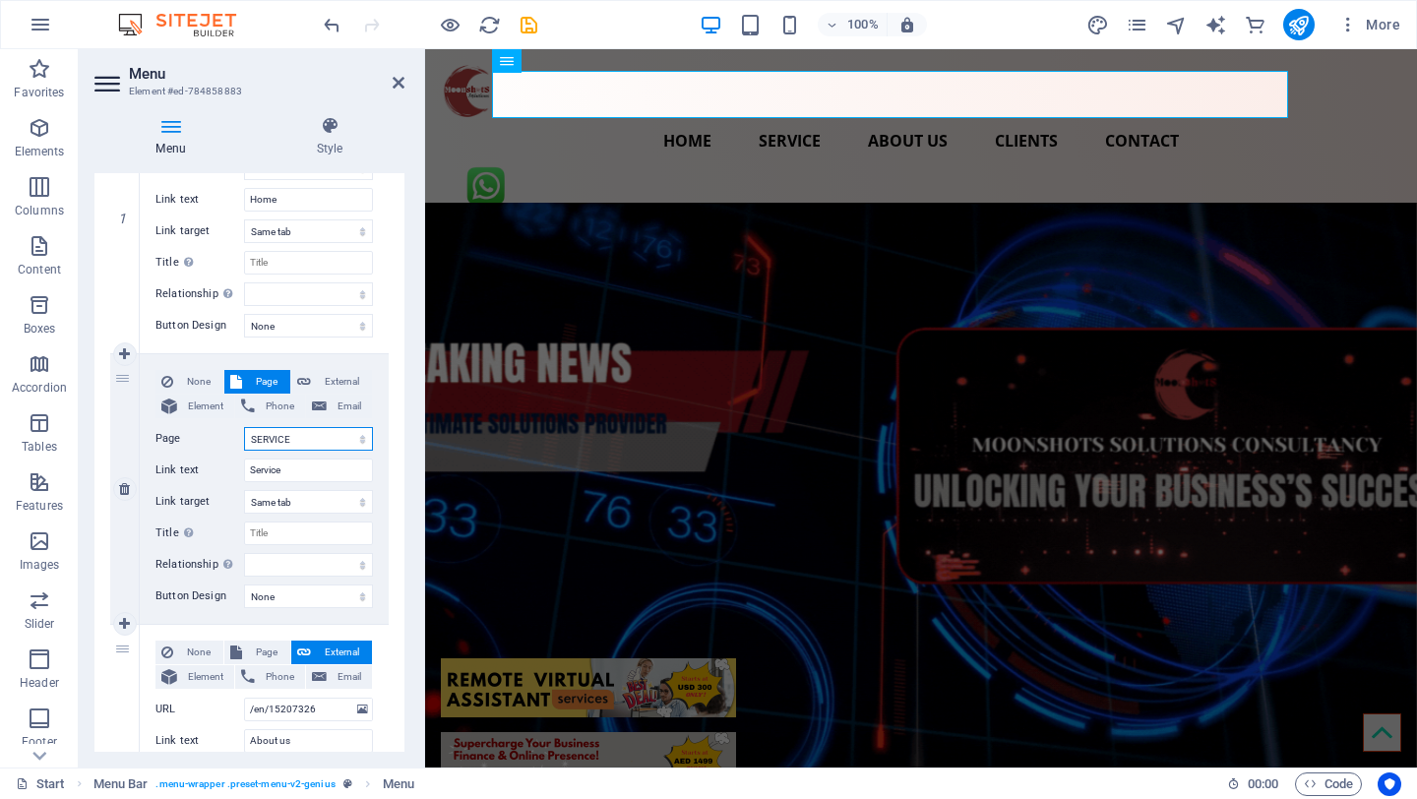
select select
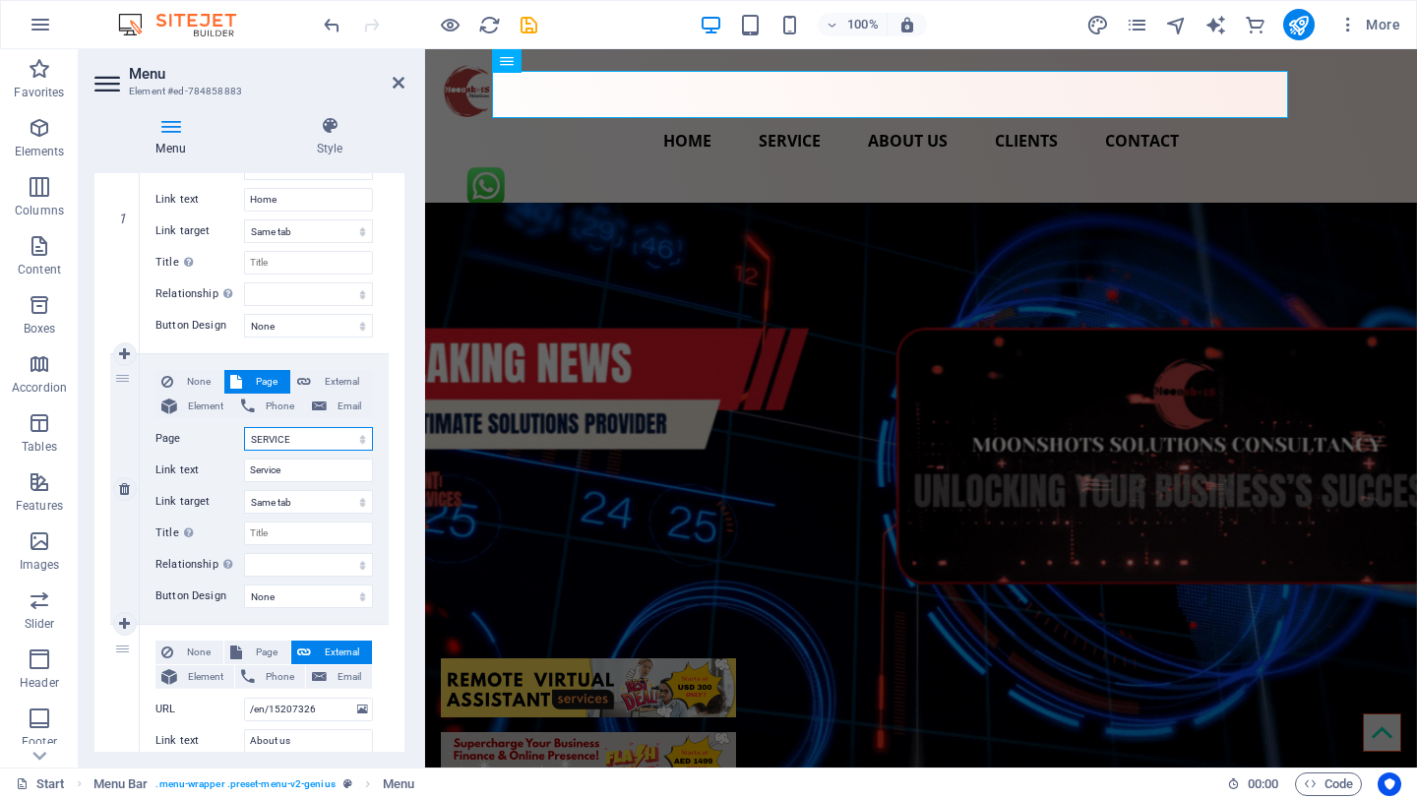
select select
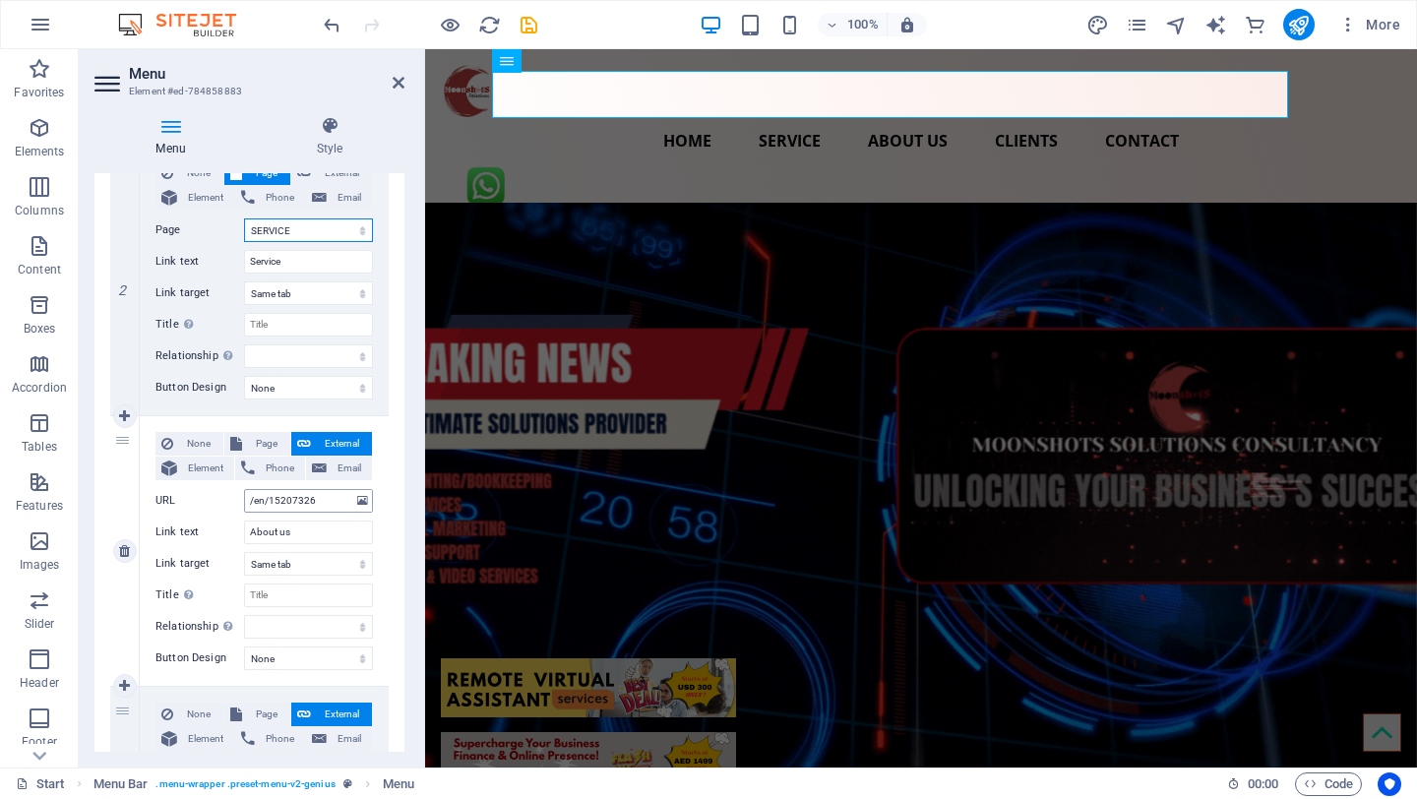
scroll to position [487, 0]
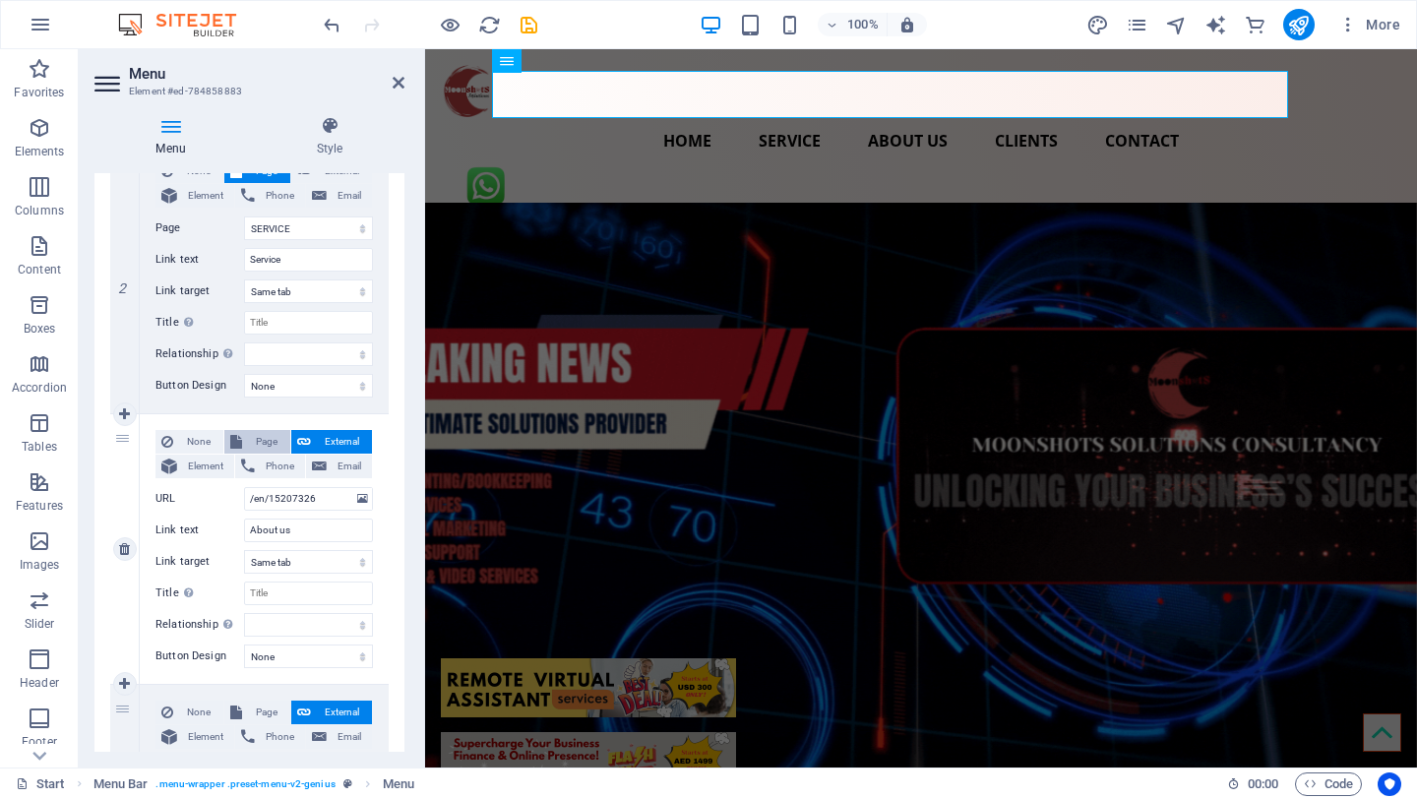
click at [268, 441] on span "Page" at bounding box center [266, 442] width 36 height 24
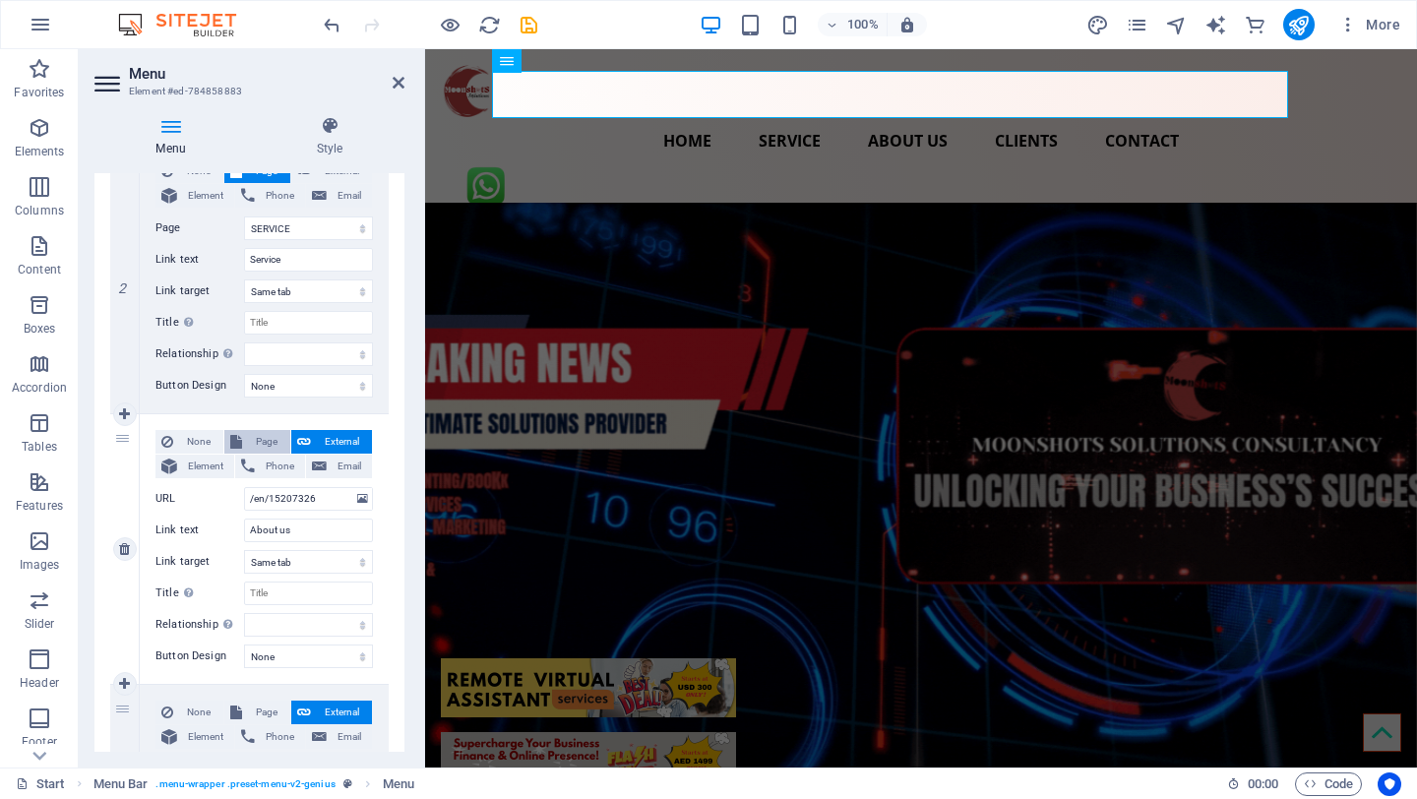
select select
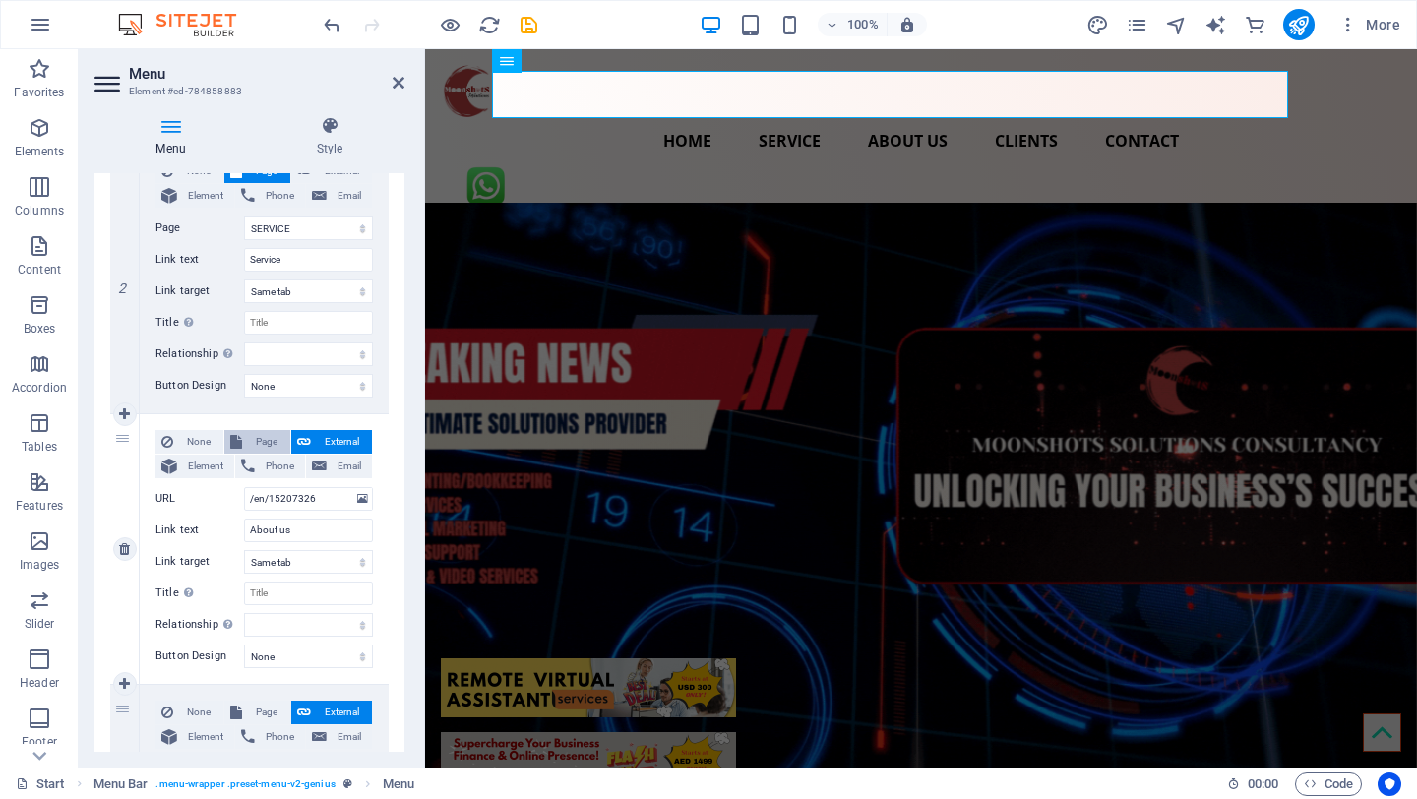
select select
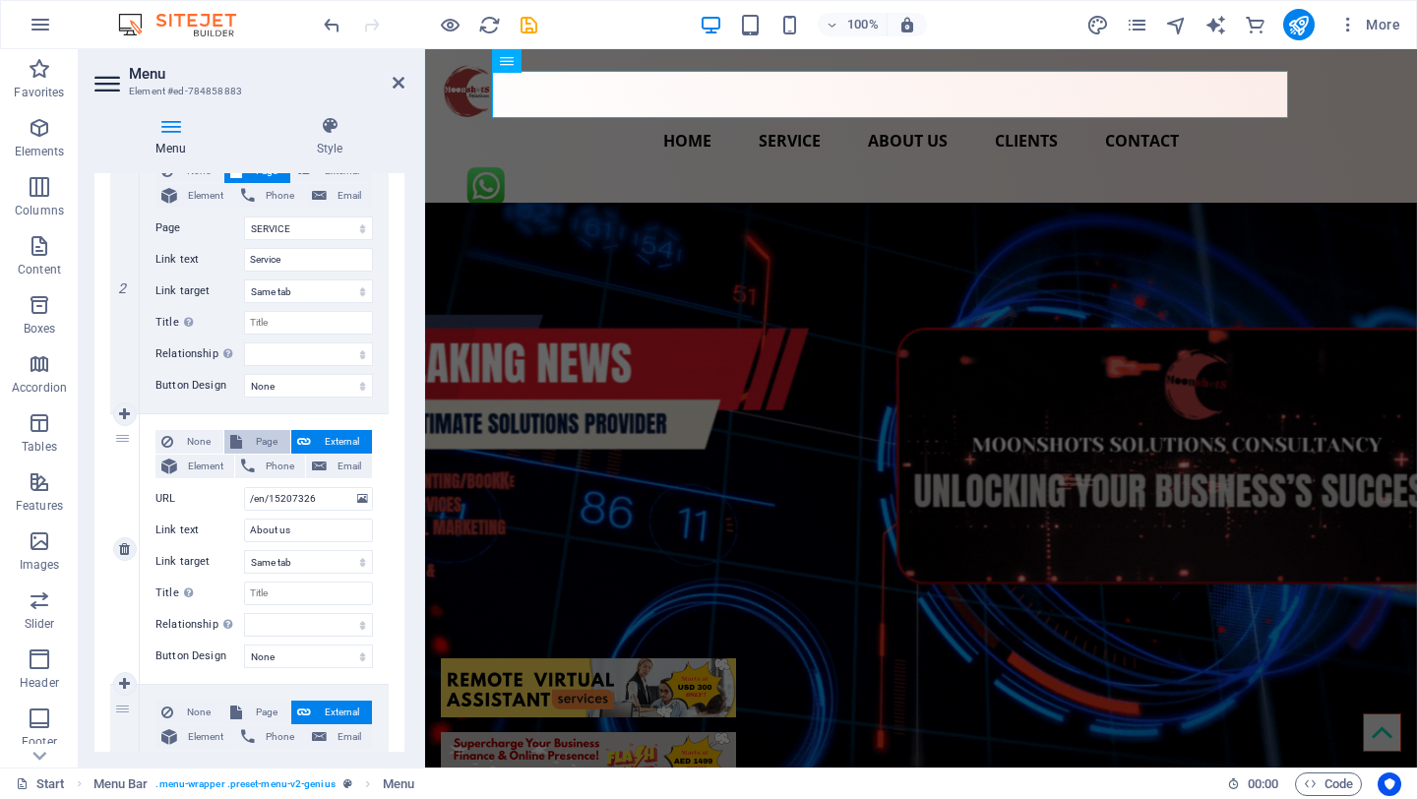
select select
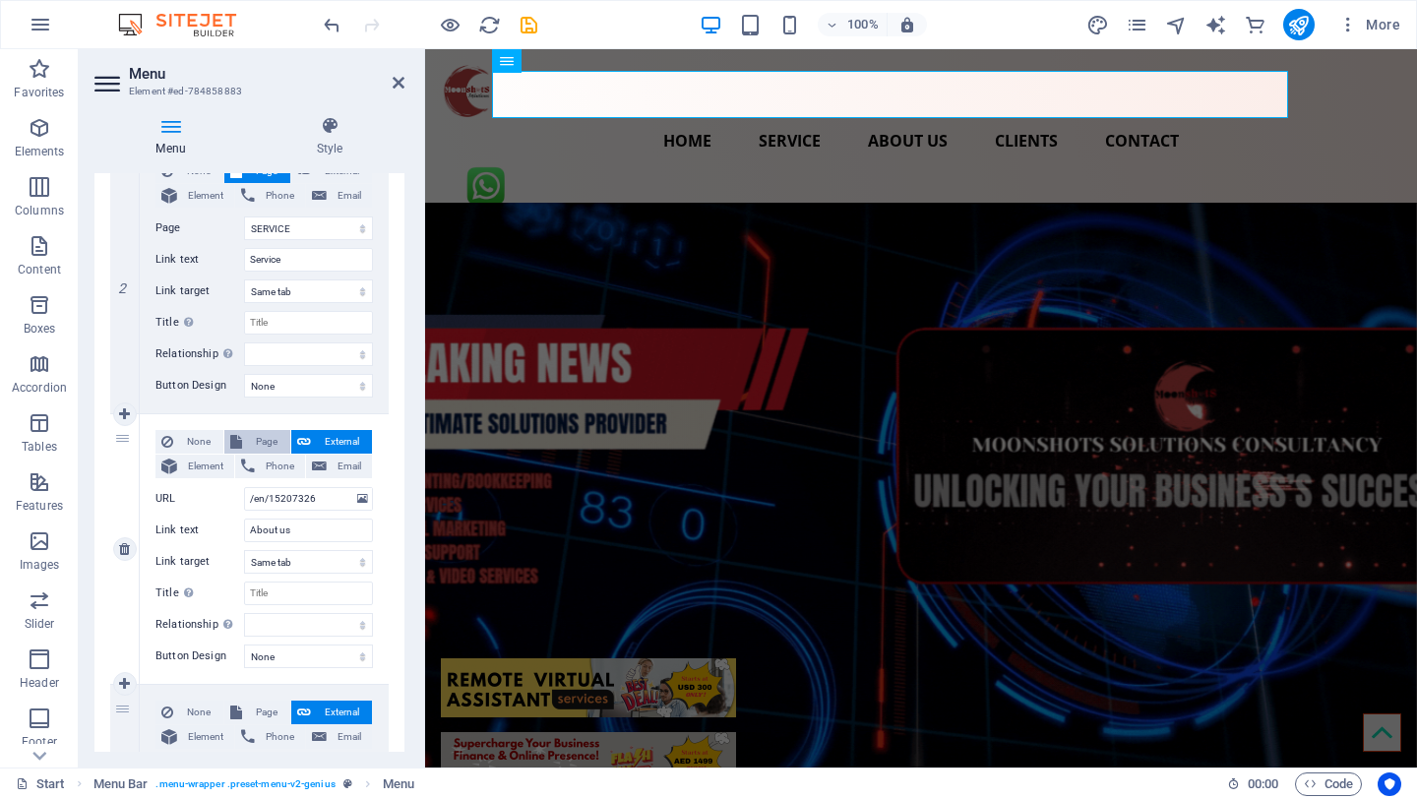
select select
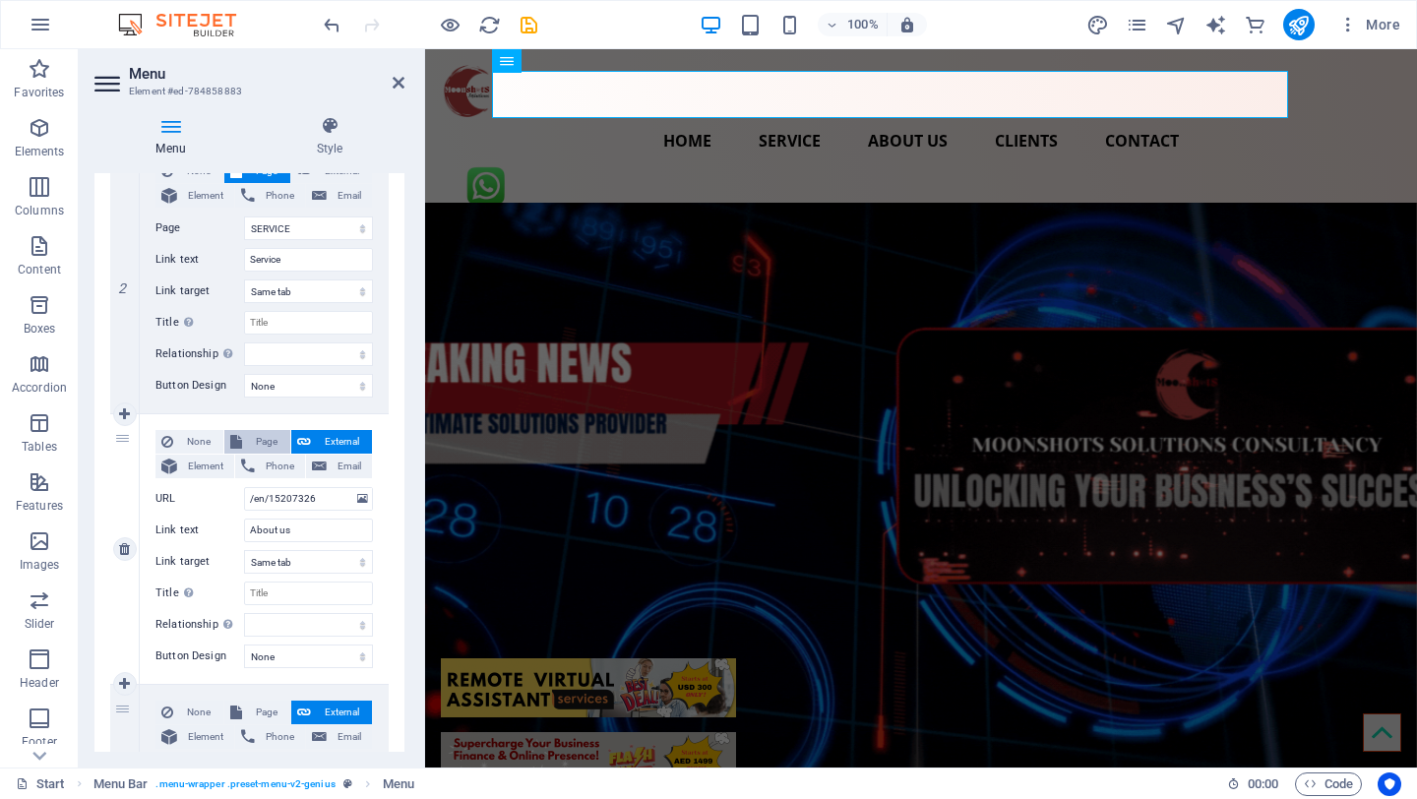
select select
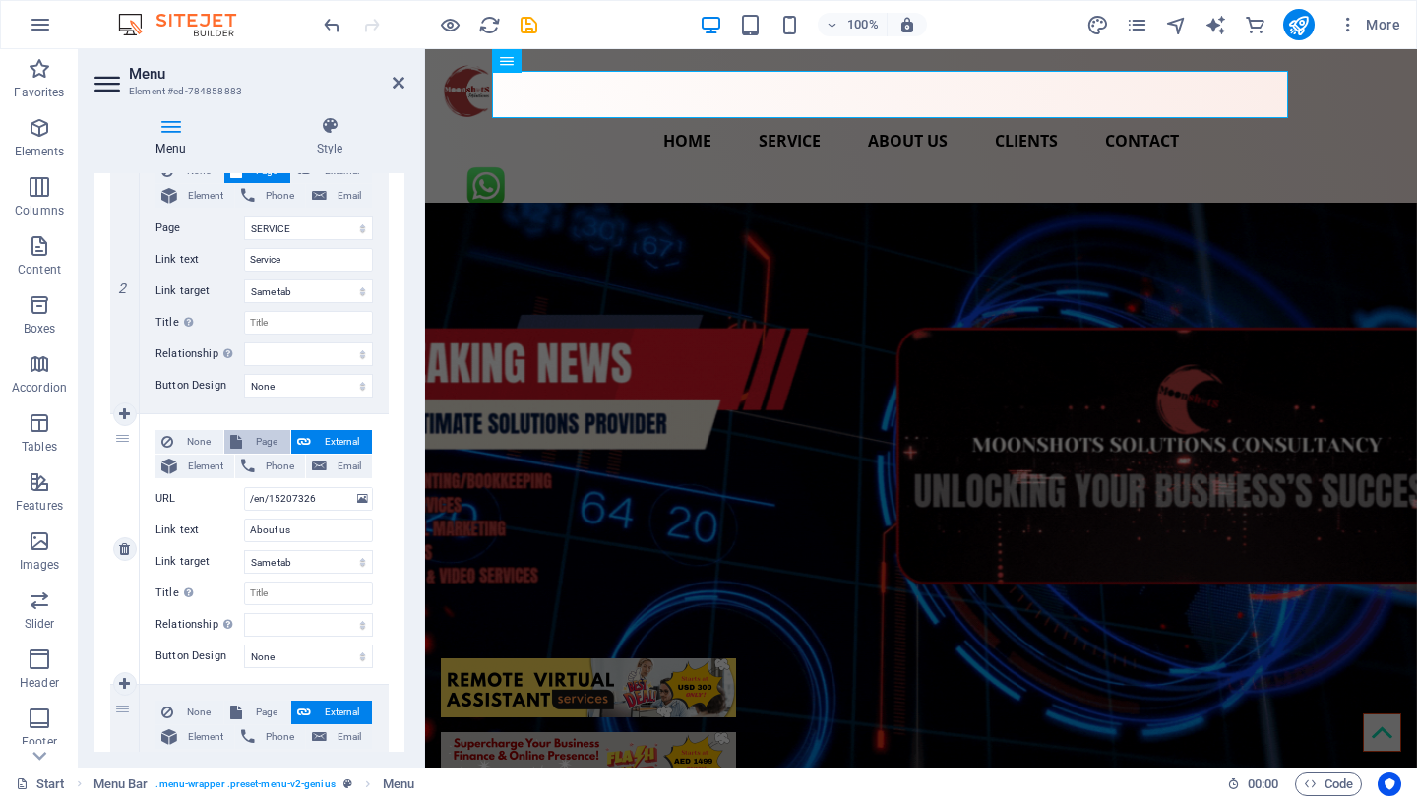
select select
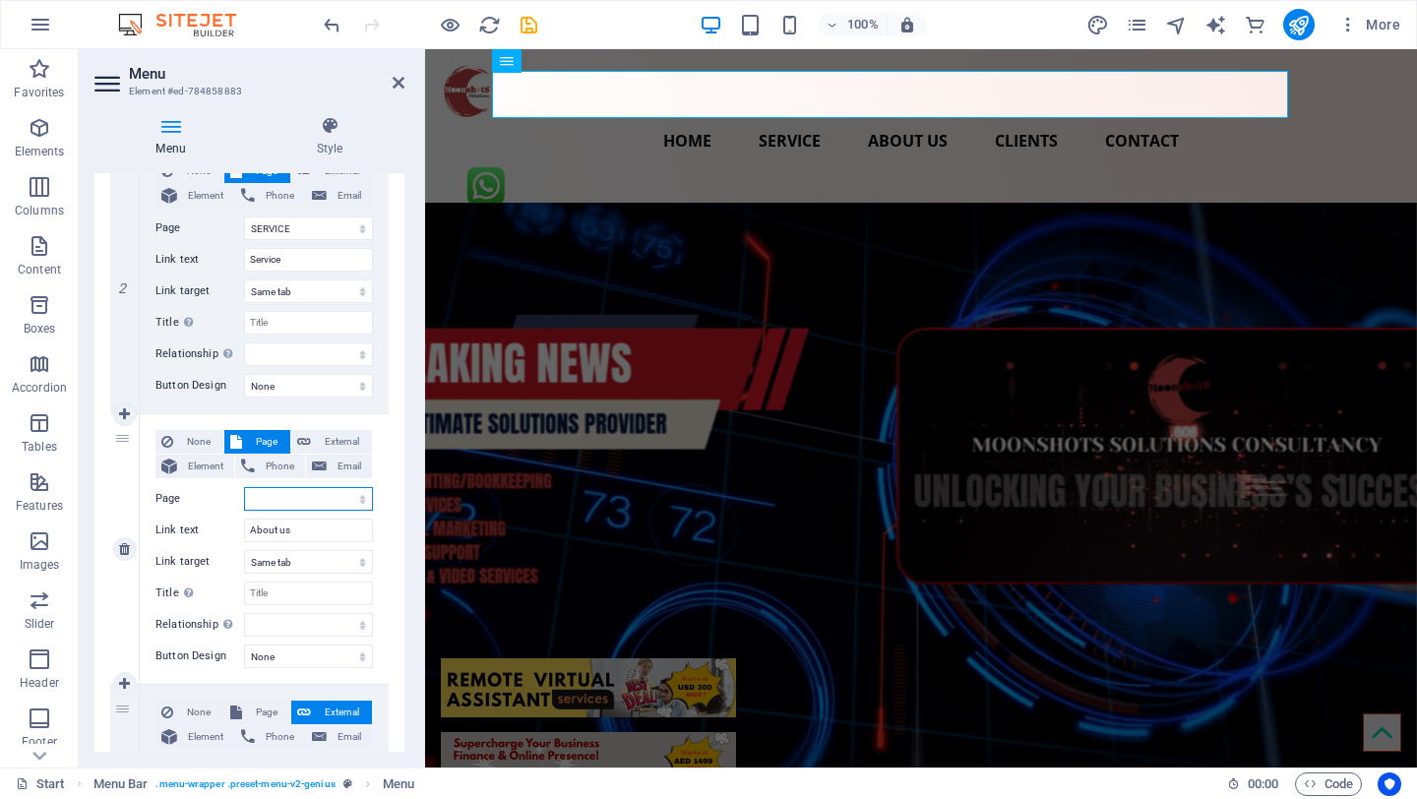
click at [300, 502] on select "HOME SERVICE ABOUT US CLIENTS CONTACT Start New page Start Start Start Start St…" at bounding box center [308, 499] width 129 height 24
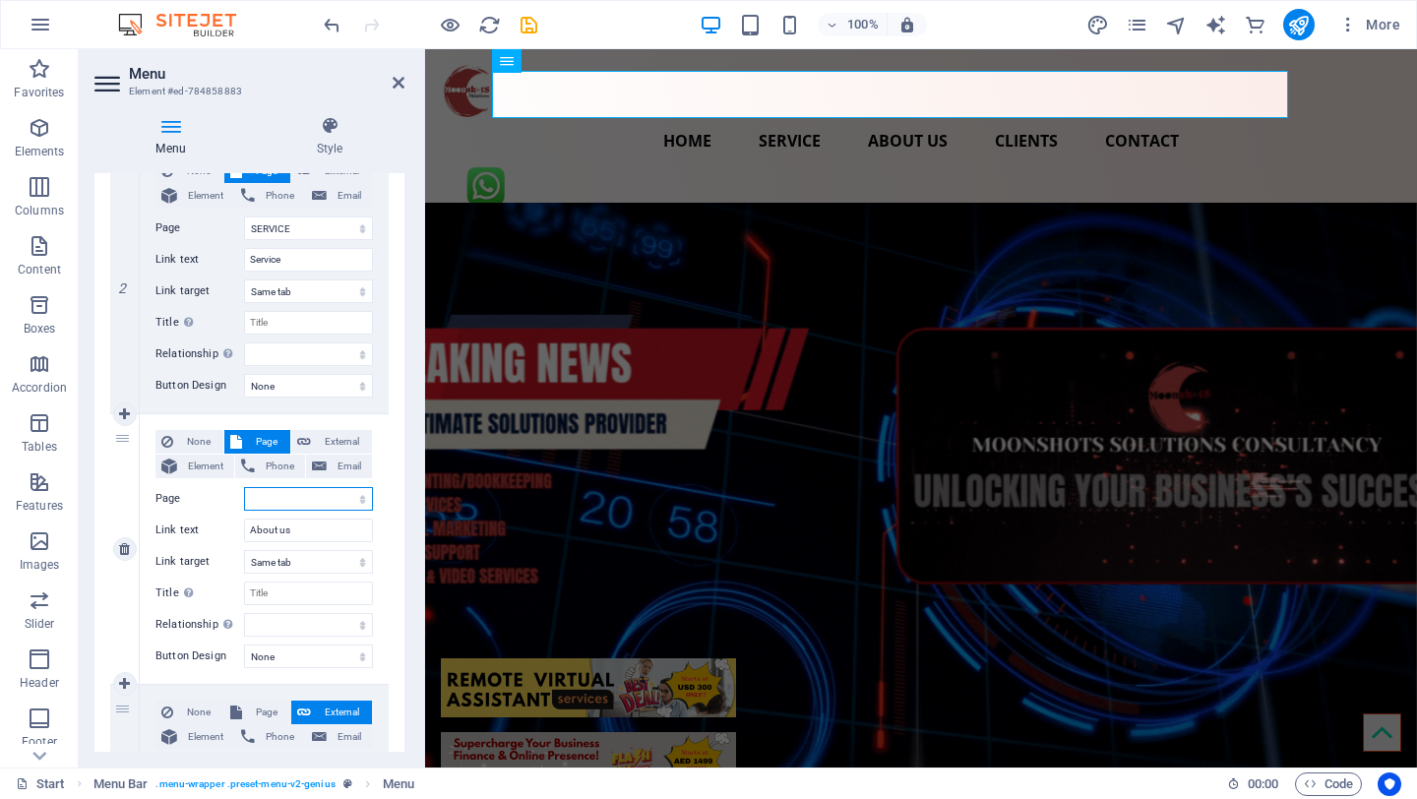
select select "2"
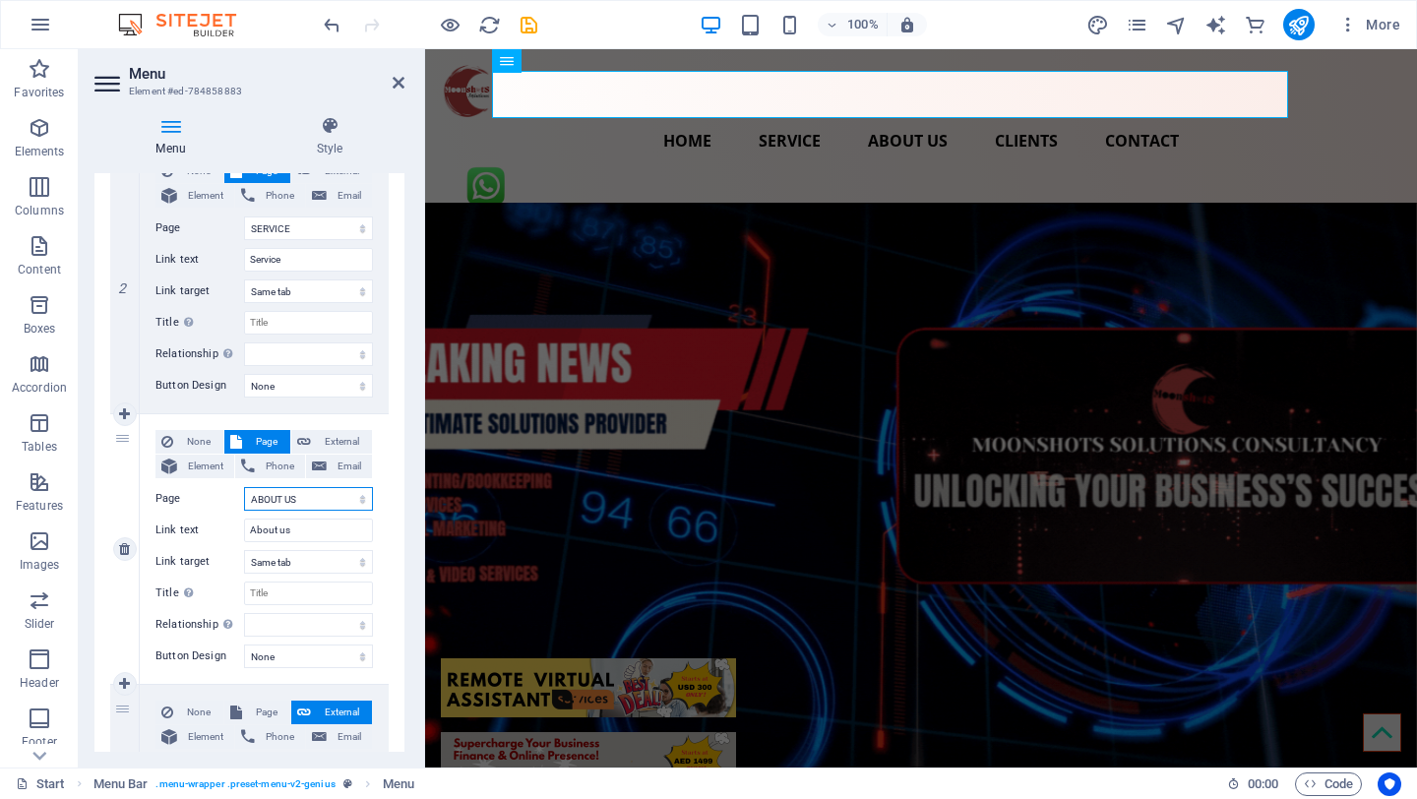
click at [244, 487] on select "HOME SERVICE ABOUT US CLIENTS CONTACT Start New page Start Start Start Start St…" at bounding box center [308, 499] width 129 height 24
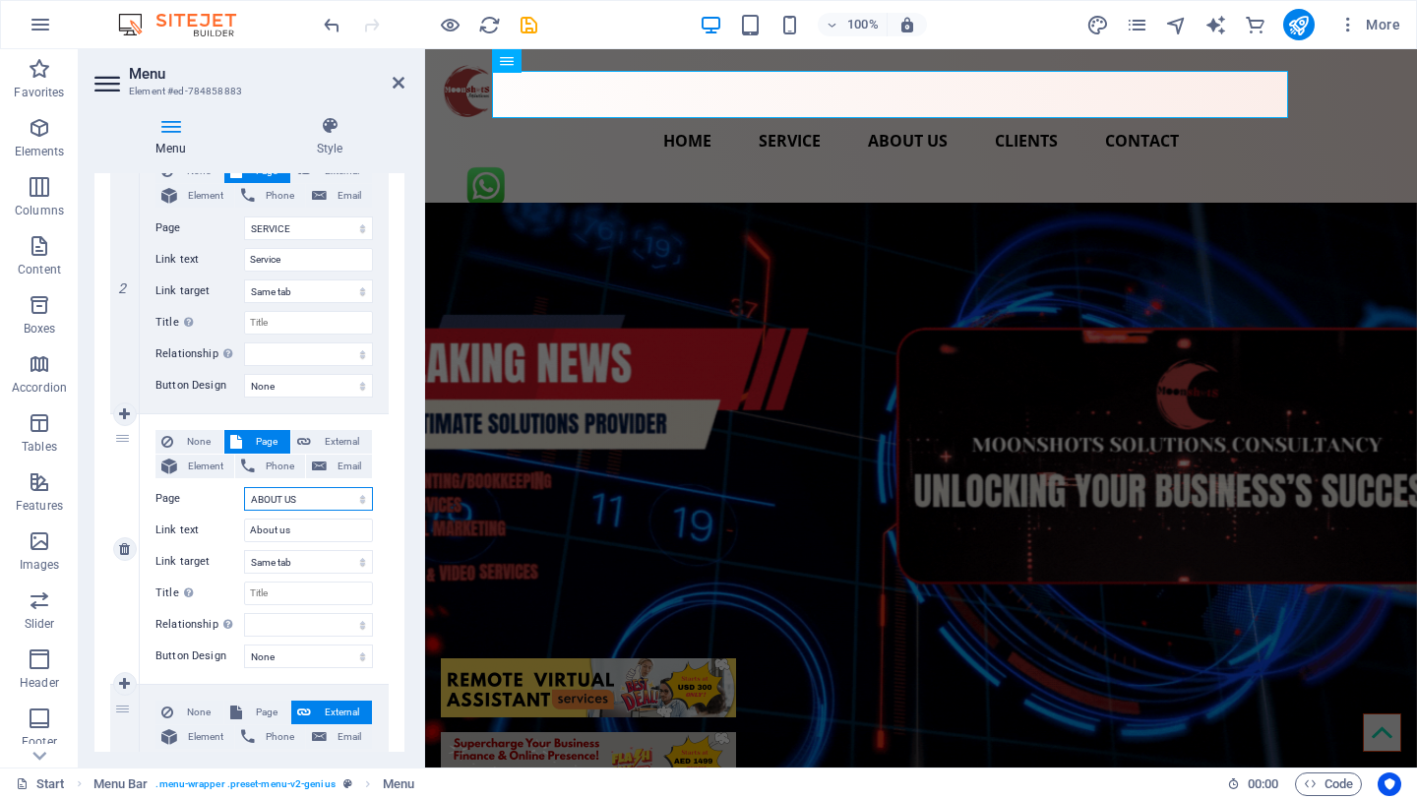
select select
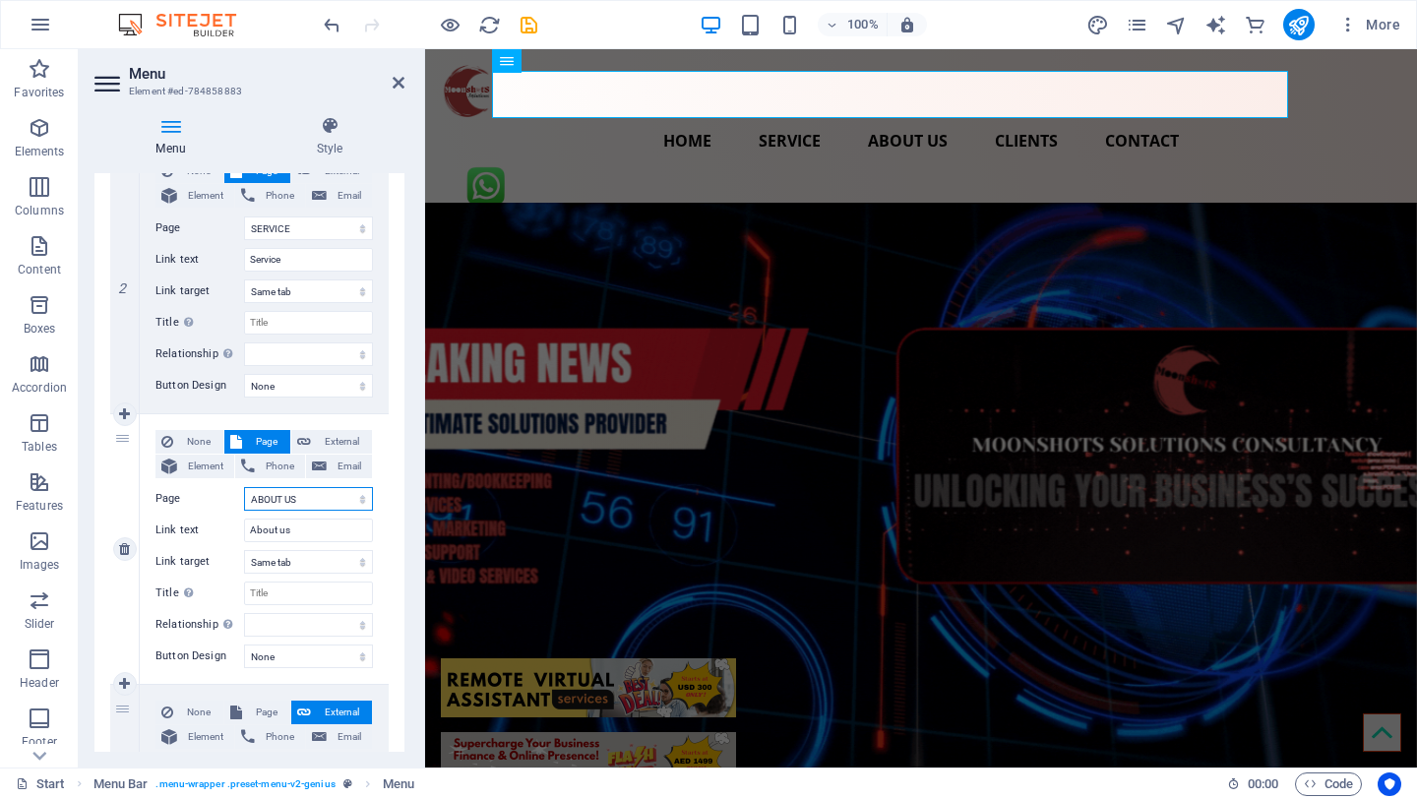
select select
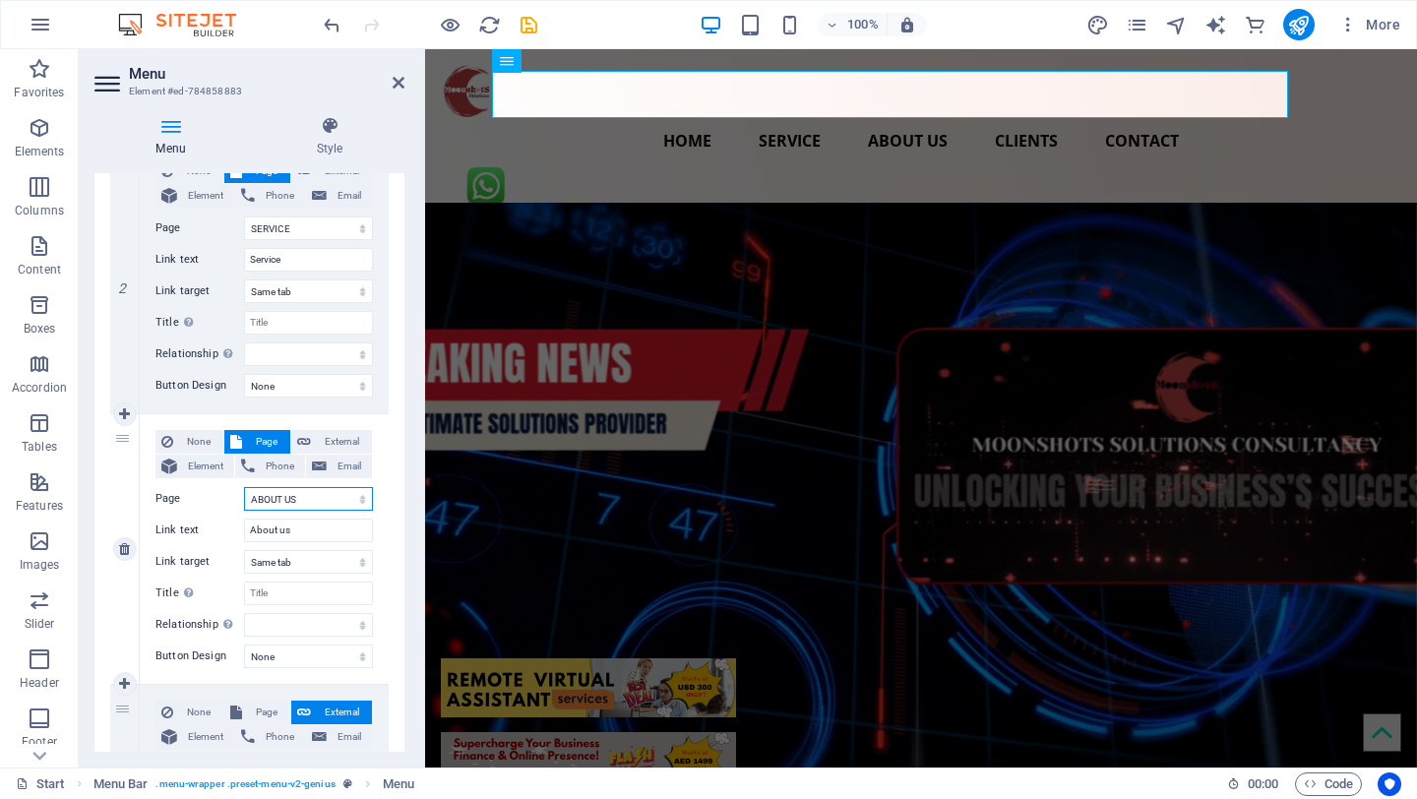
select select
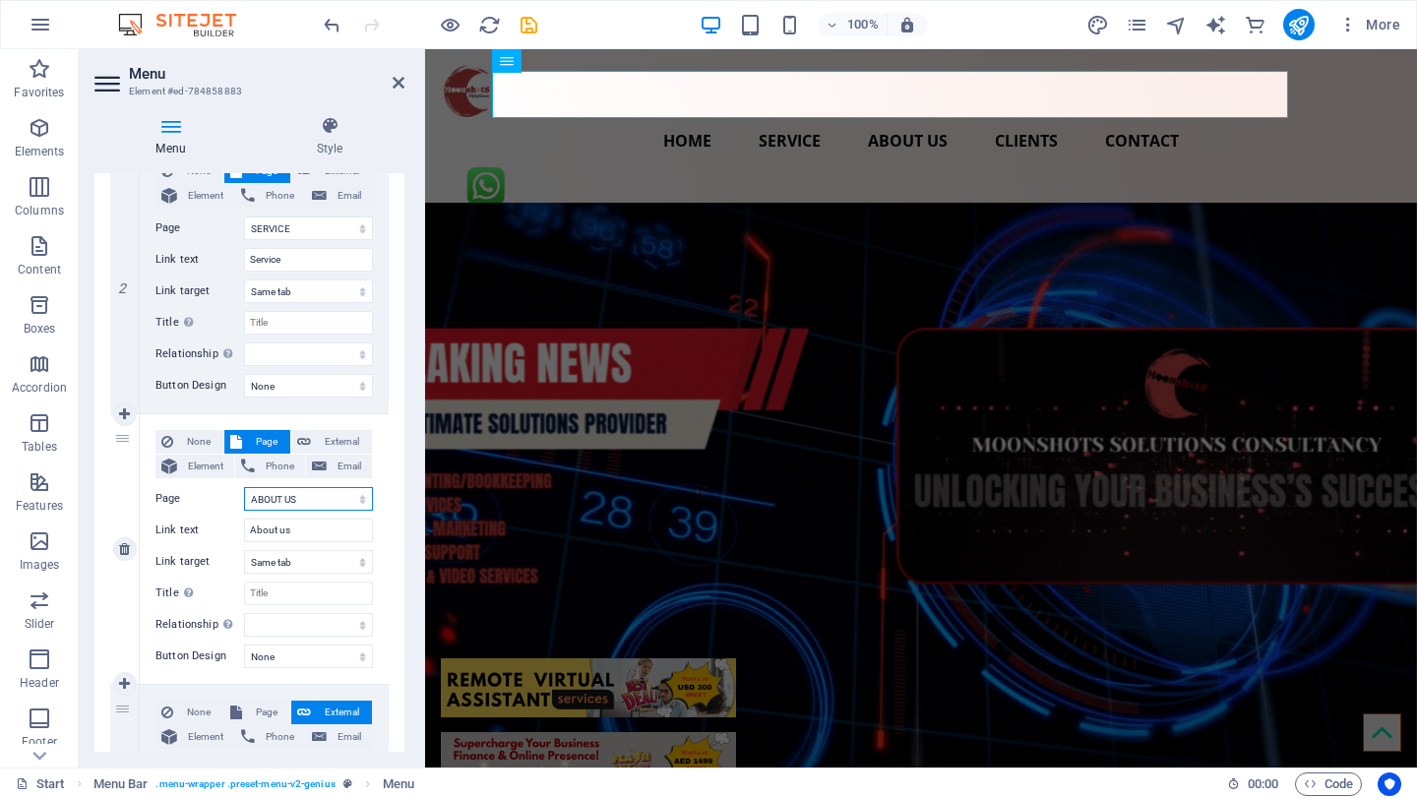
select select
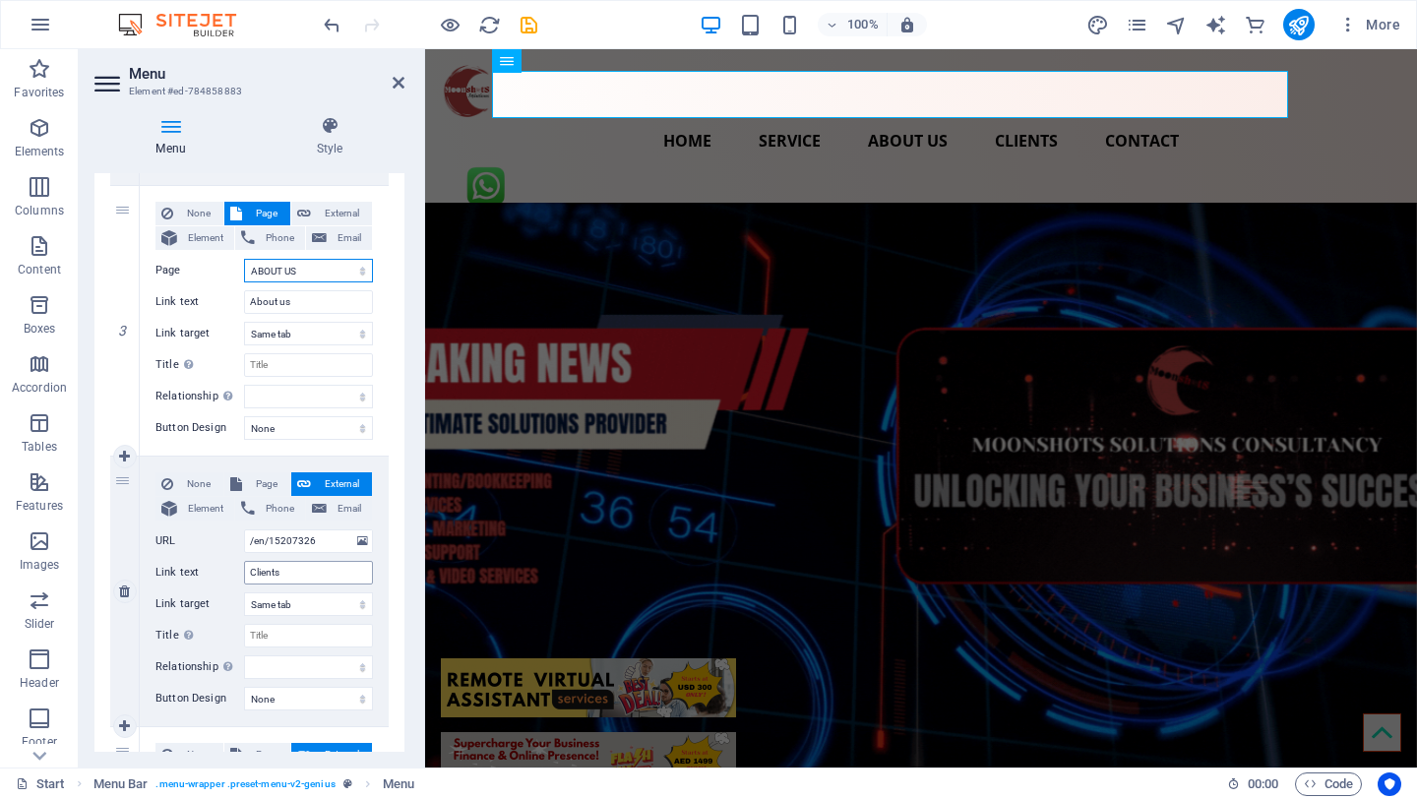
scroll to position [718, 0]
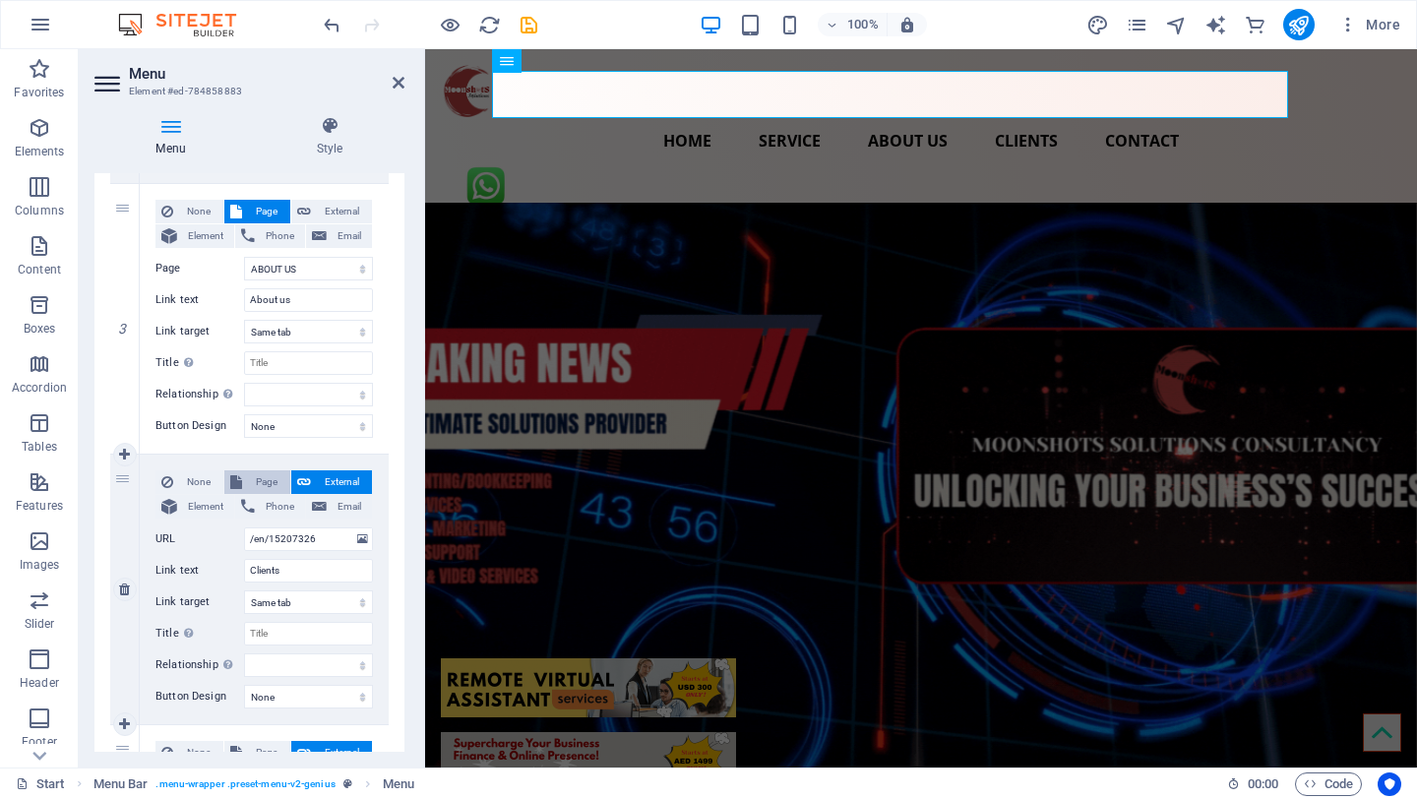
click at [274, 475] on span "Page" at bounding box center [266, 482] width 36 height 24
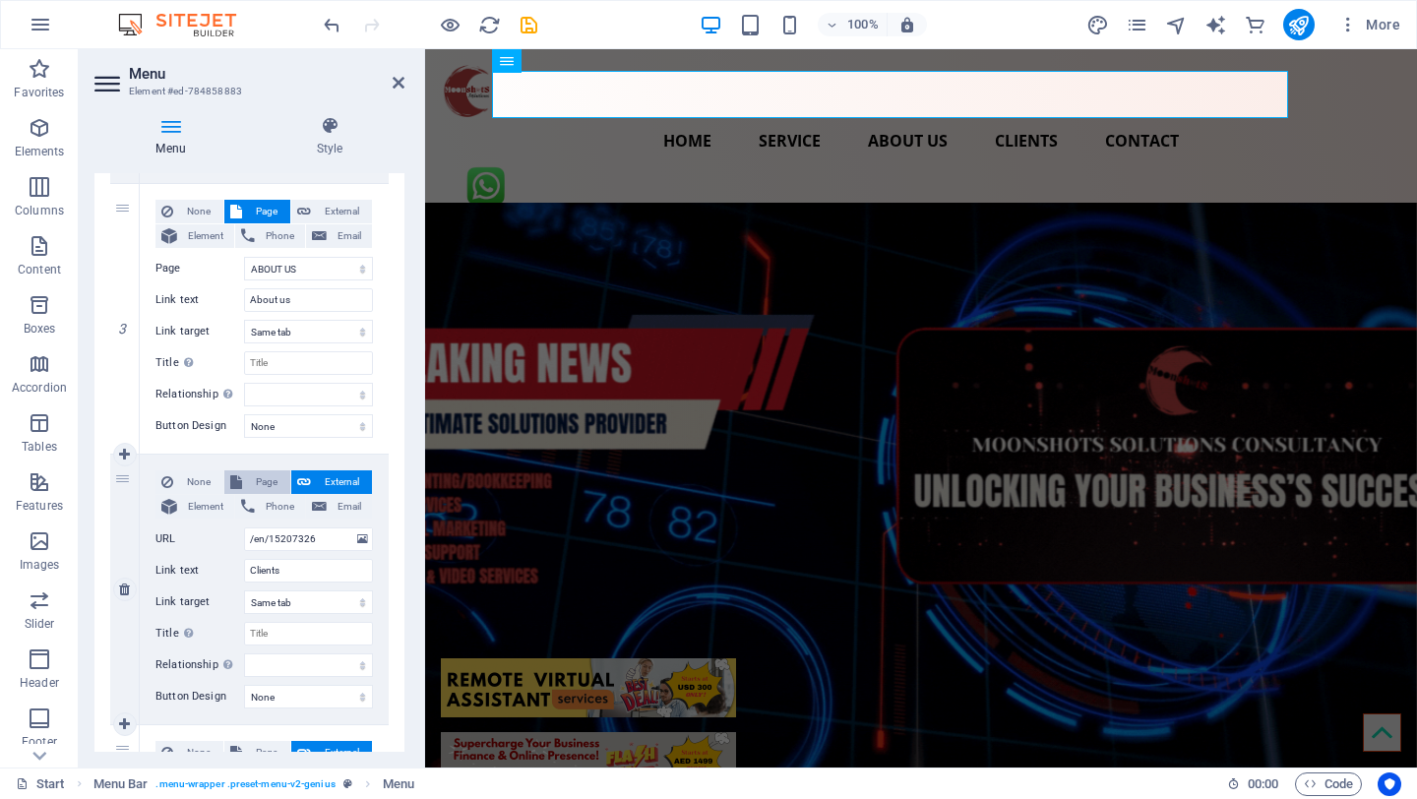
select select
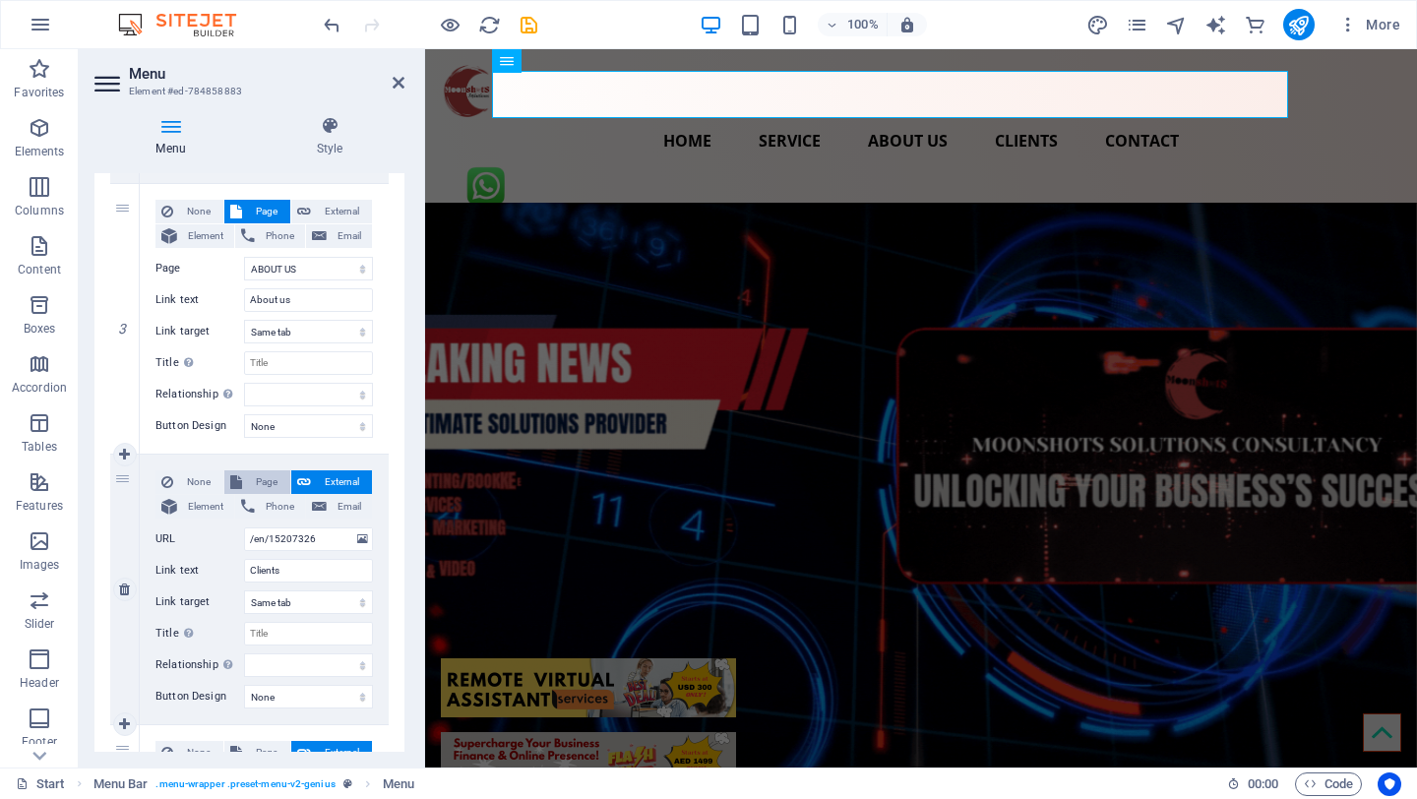
select select
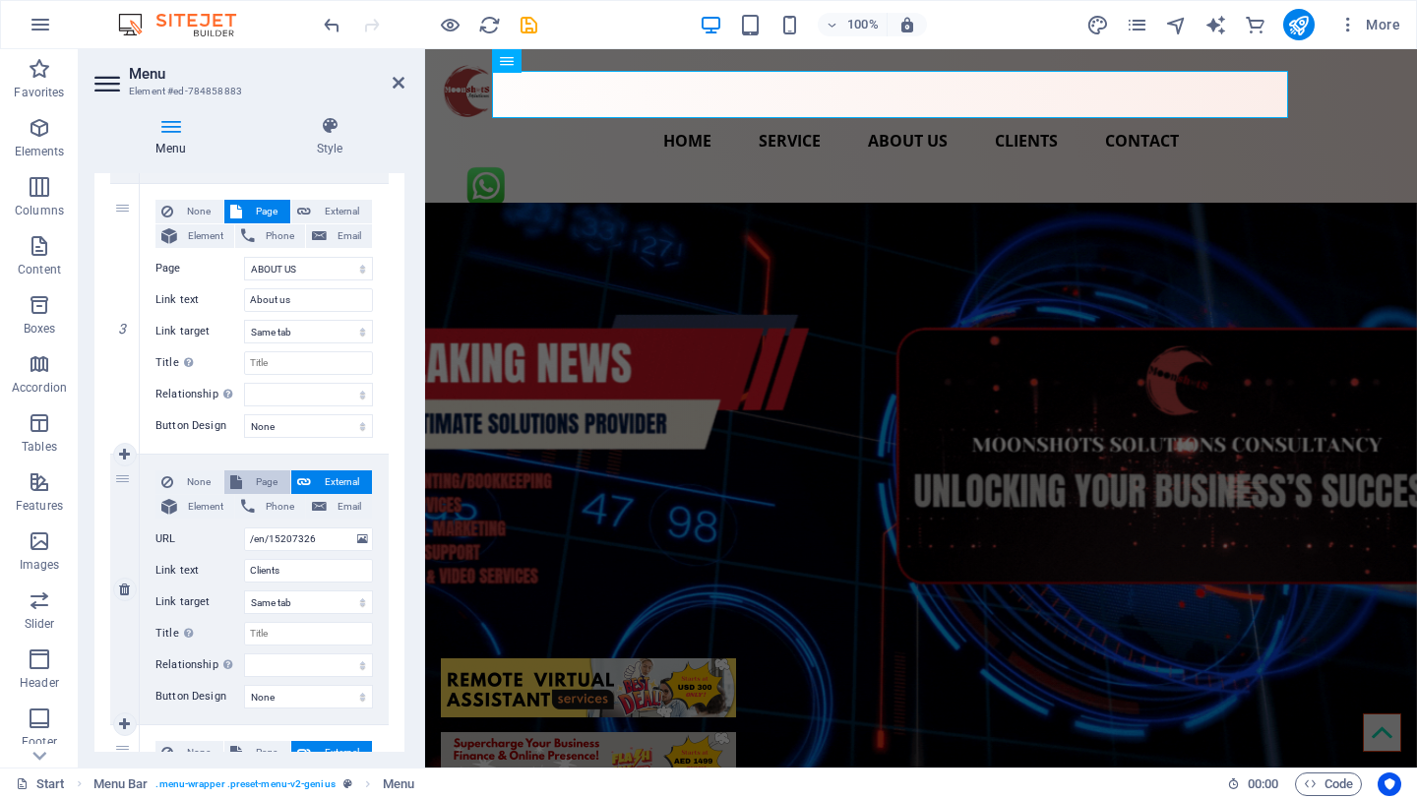
select select
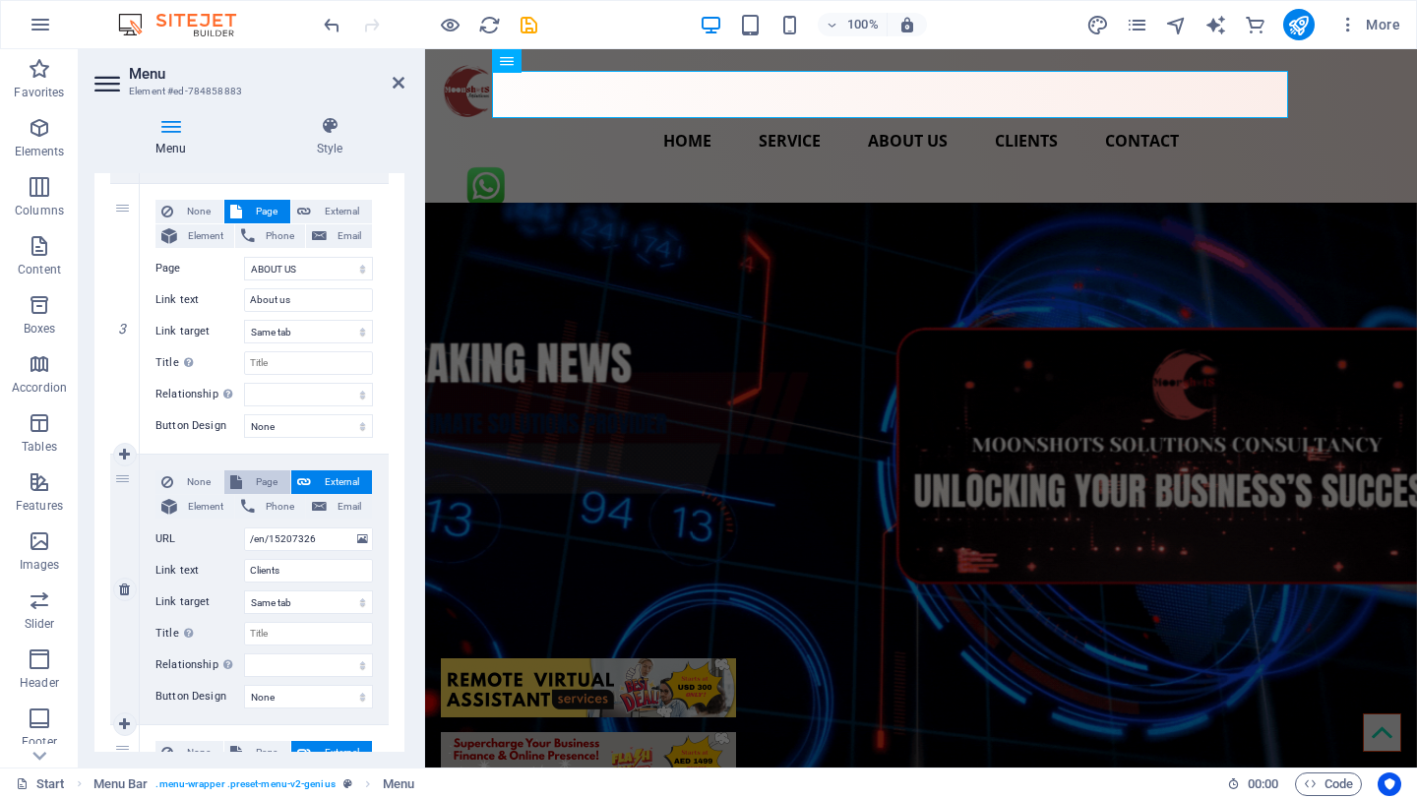
select select
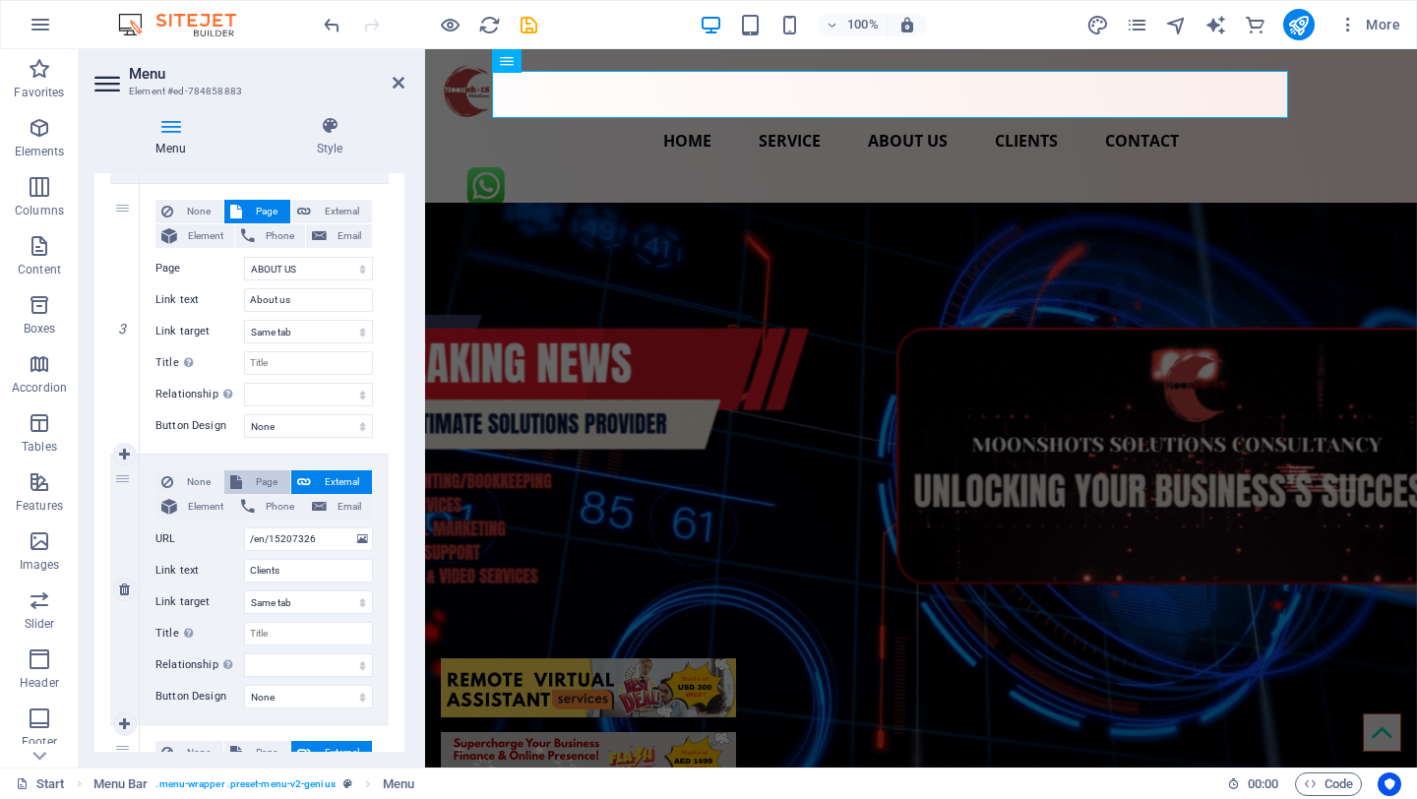
select select
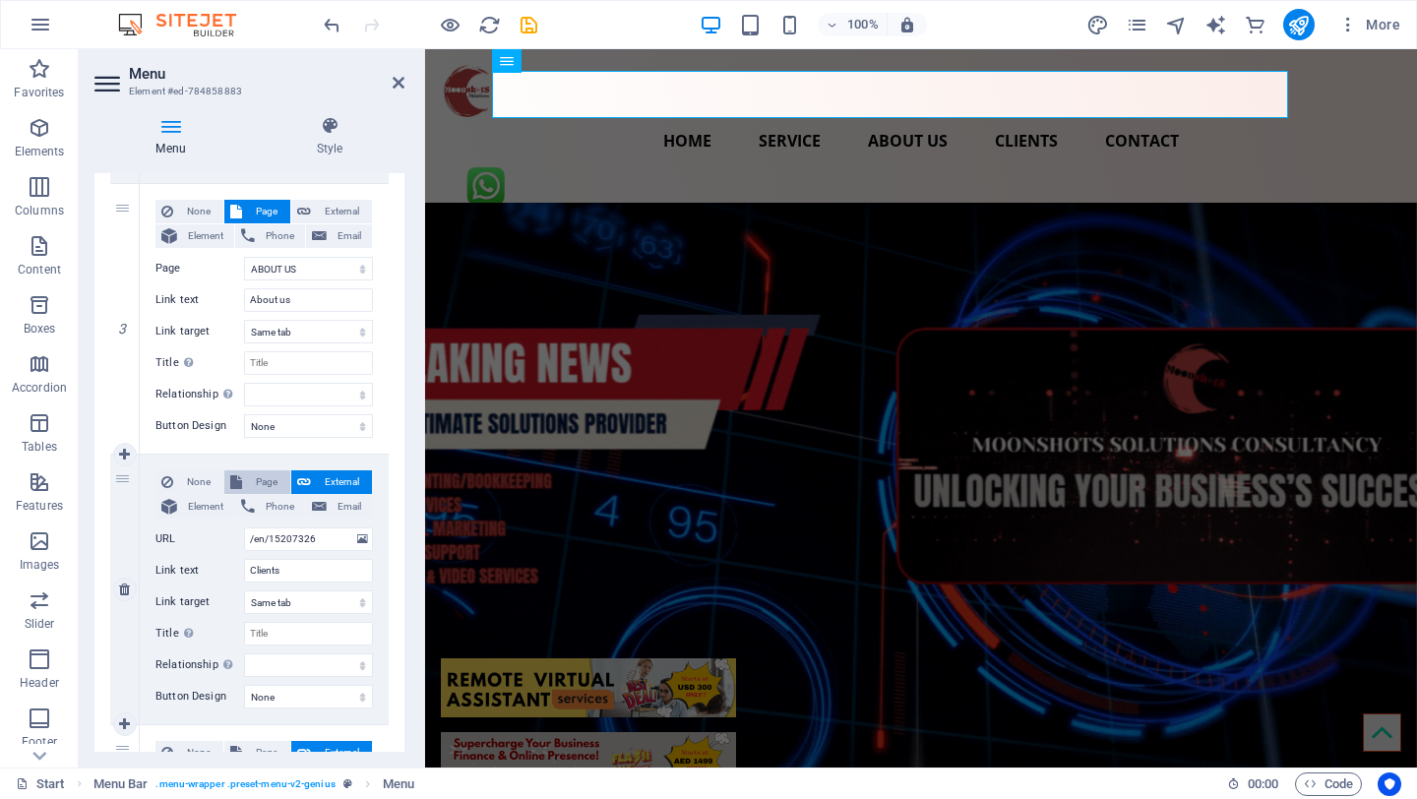
select select
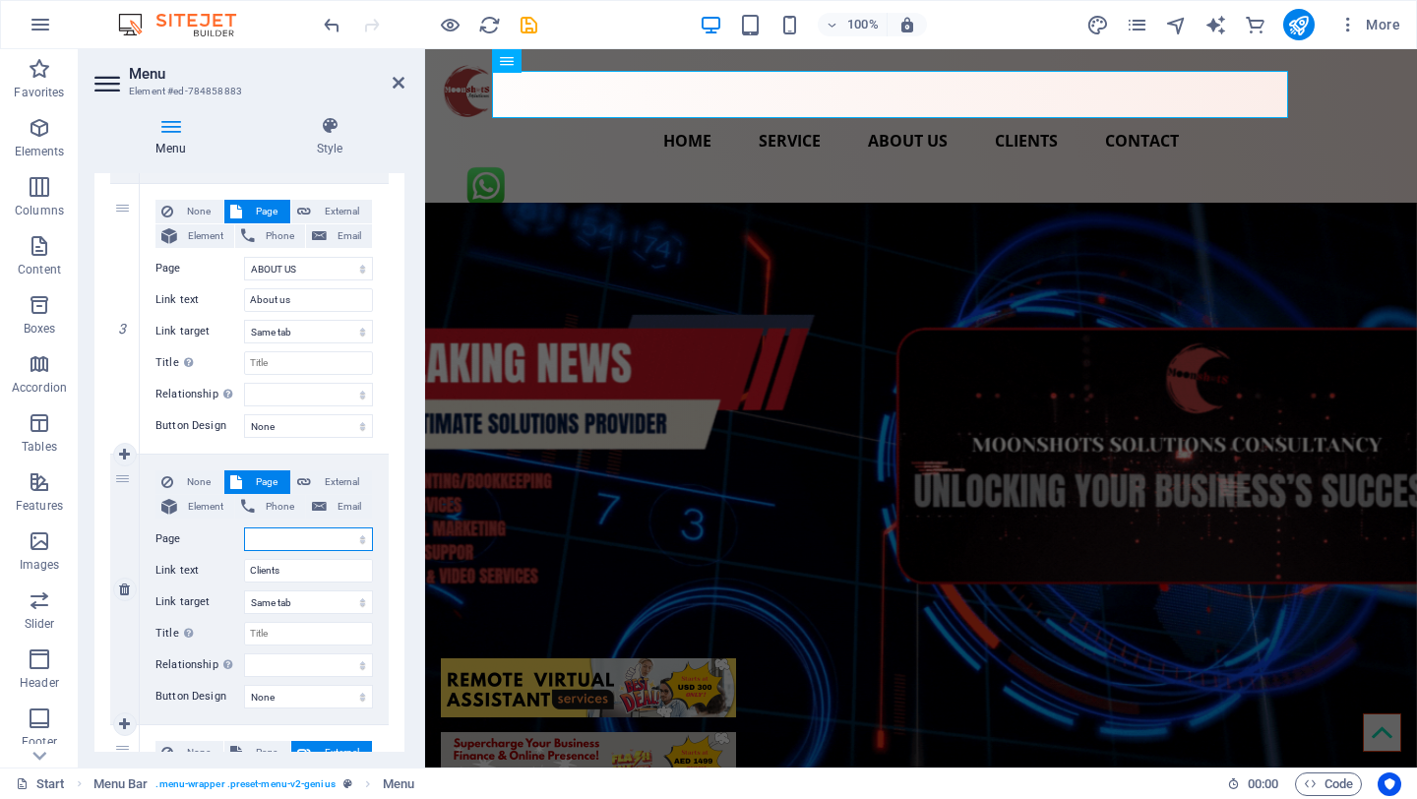
click at [293, 536] on select "HOME SERVICE ABOUT US CLIENTS CONTACT Start New page Start Start Start Start St…" at bounding box center [308, 540] width 129 height 24
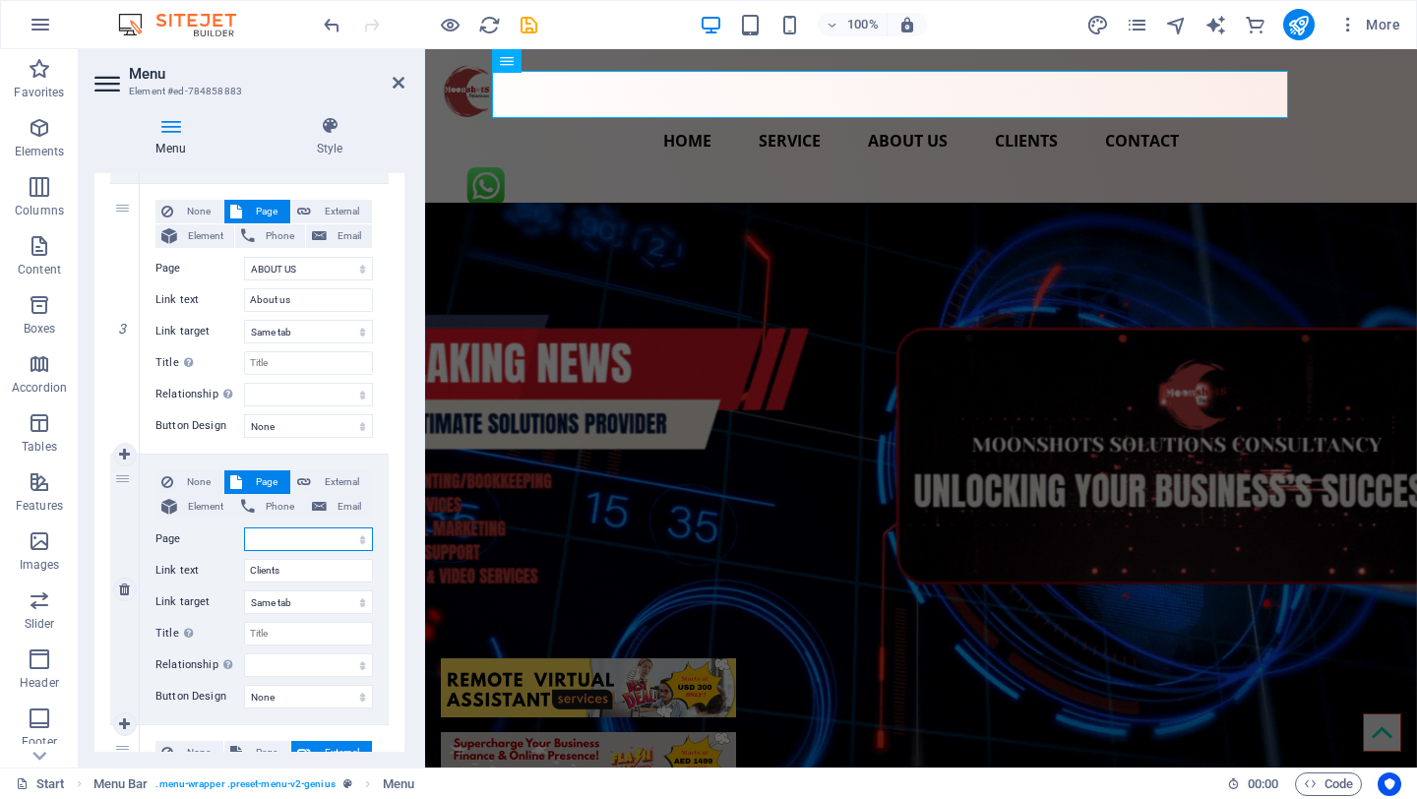
select select "3"
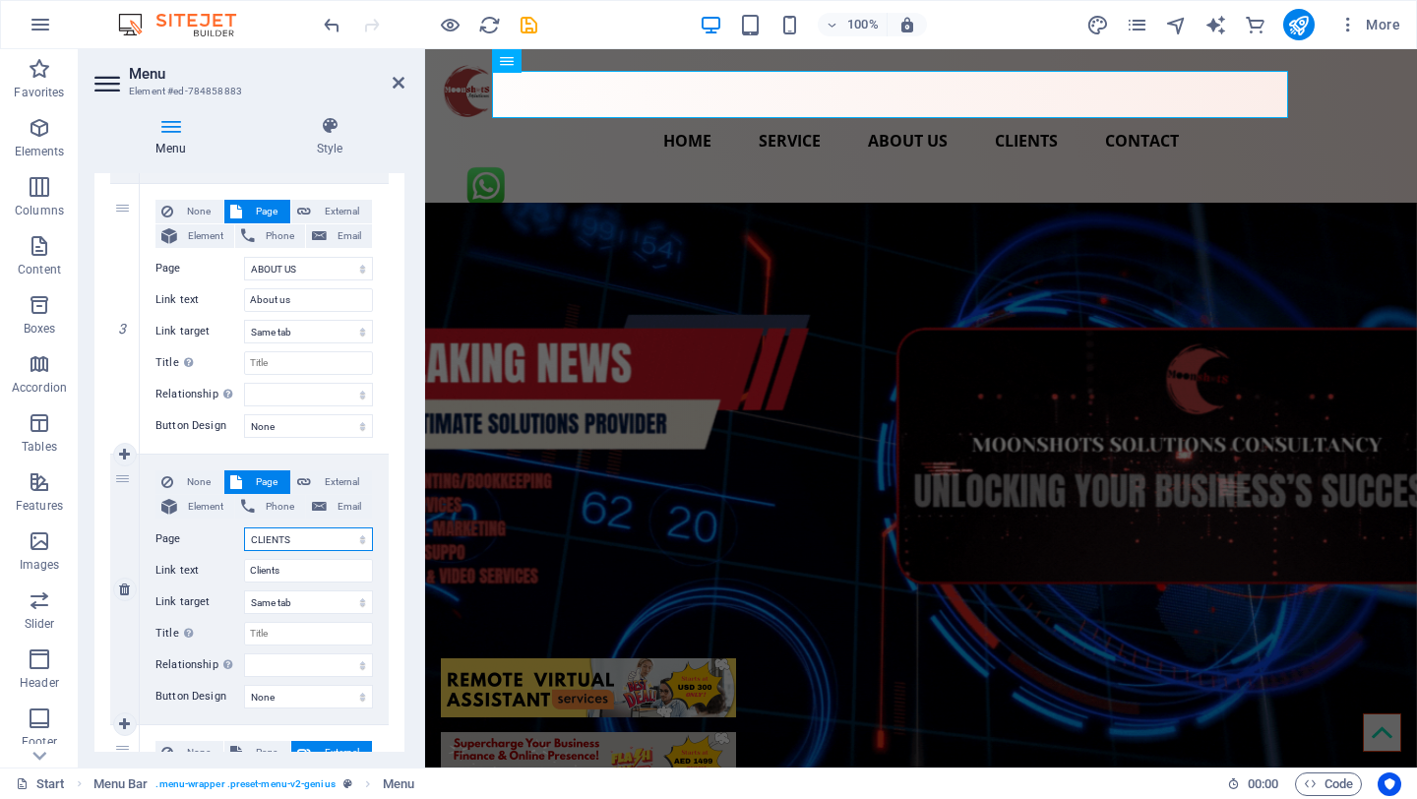
click at [244, 528] on select "HOME SERVICE ABOUT US CLIENTS CONTACT Start New page Start Start Start Start St…" at bounding box center [308, 540] width 129 height 24
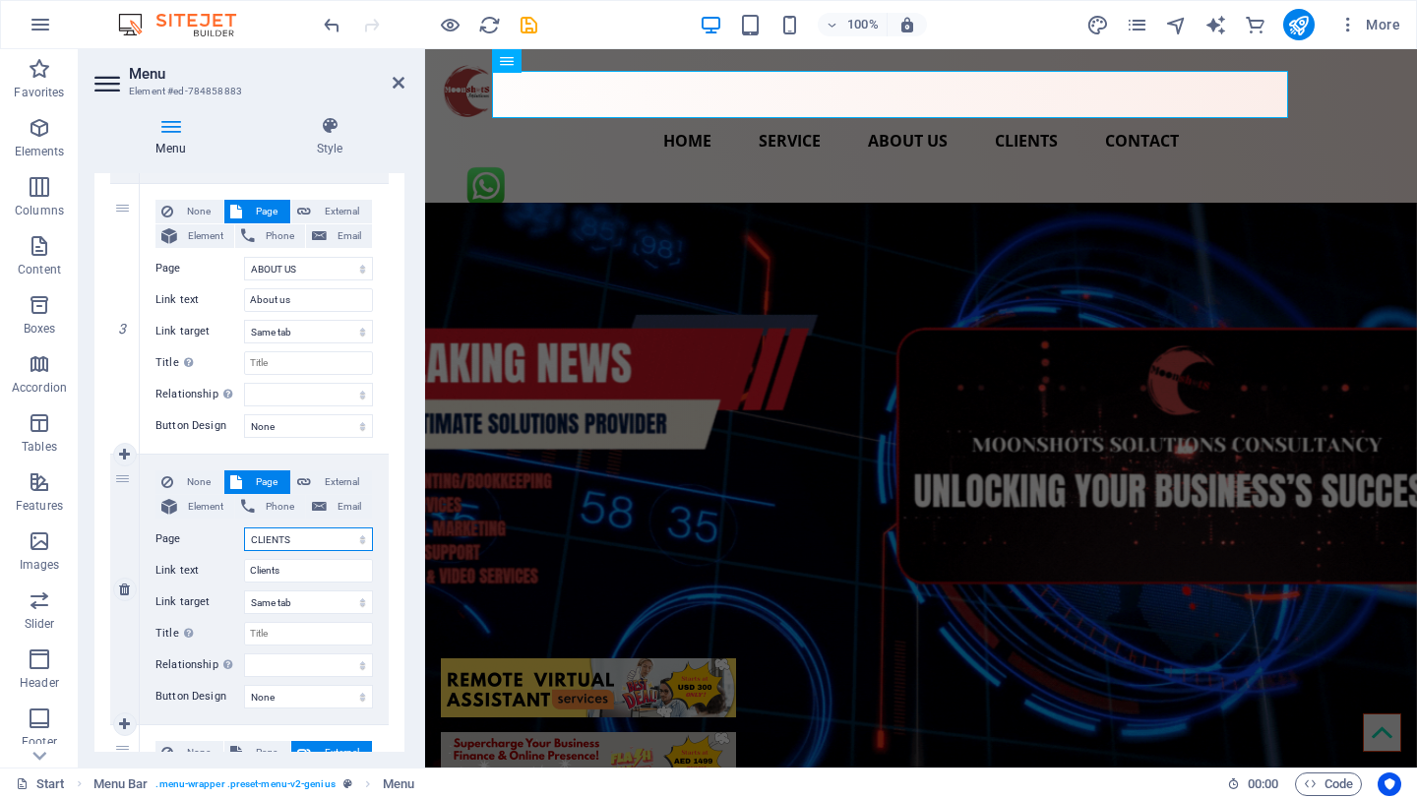
select select
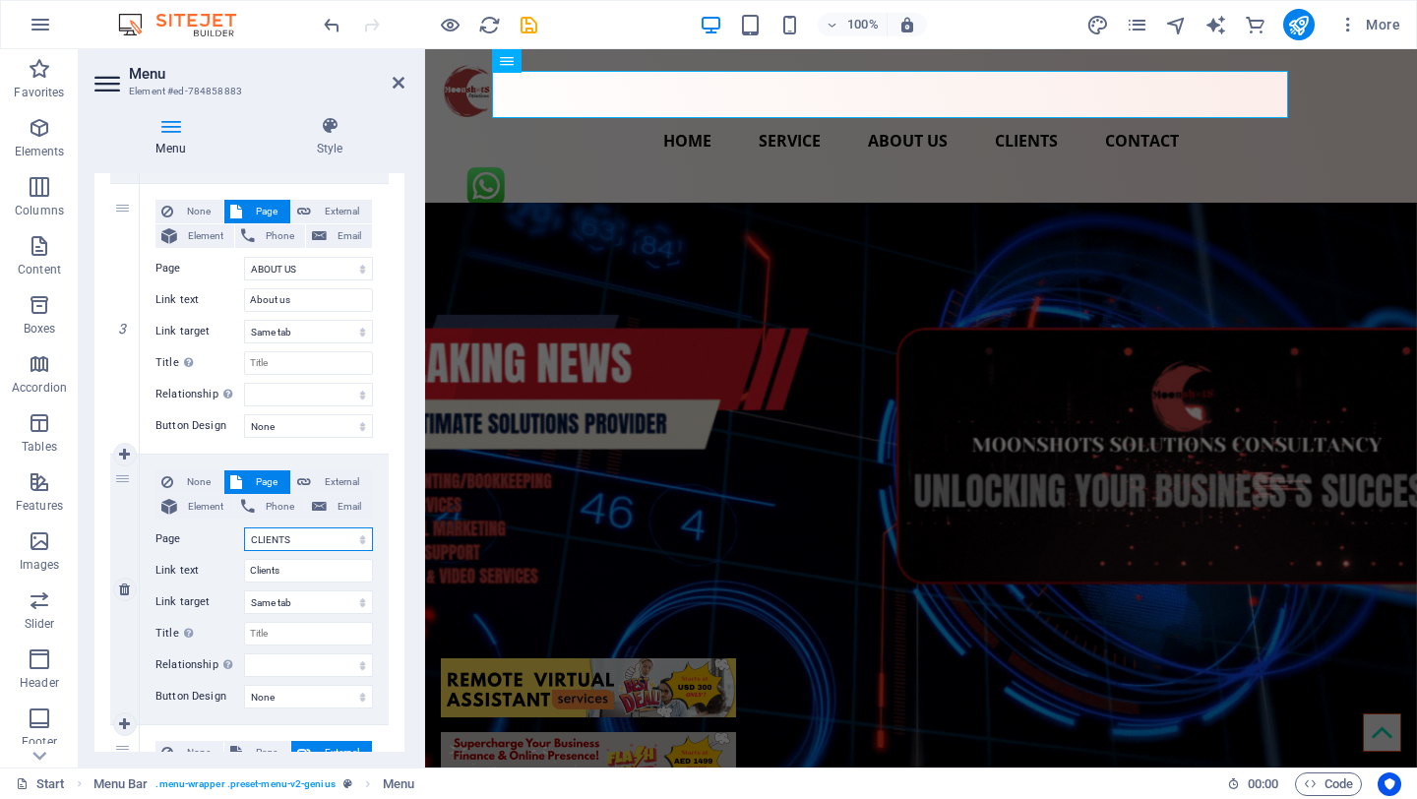
select select
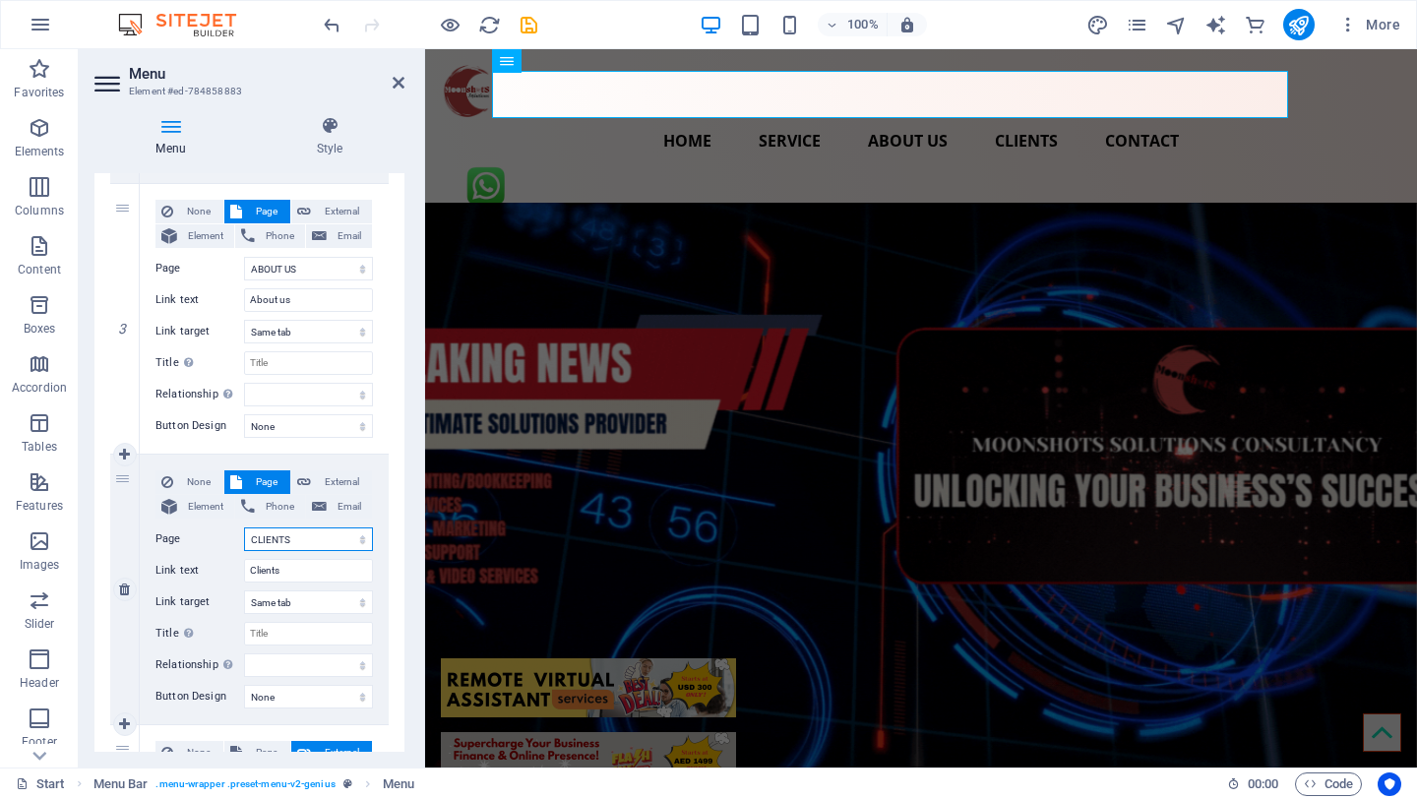
select select
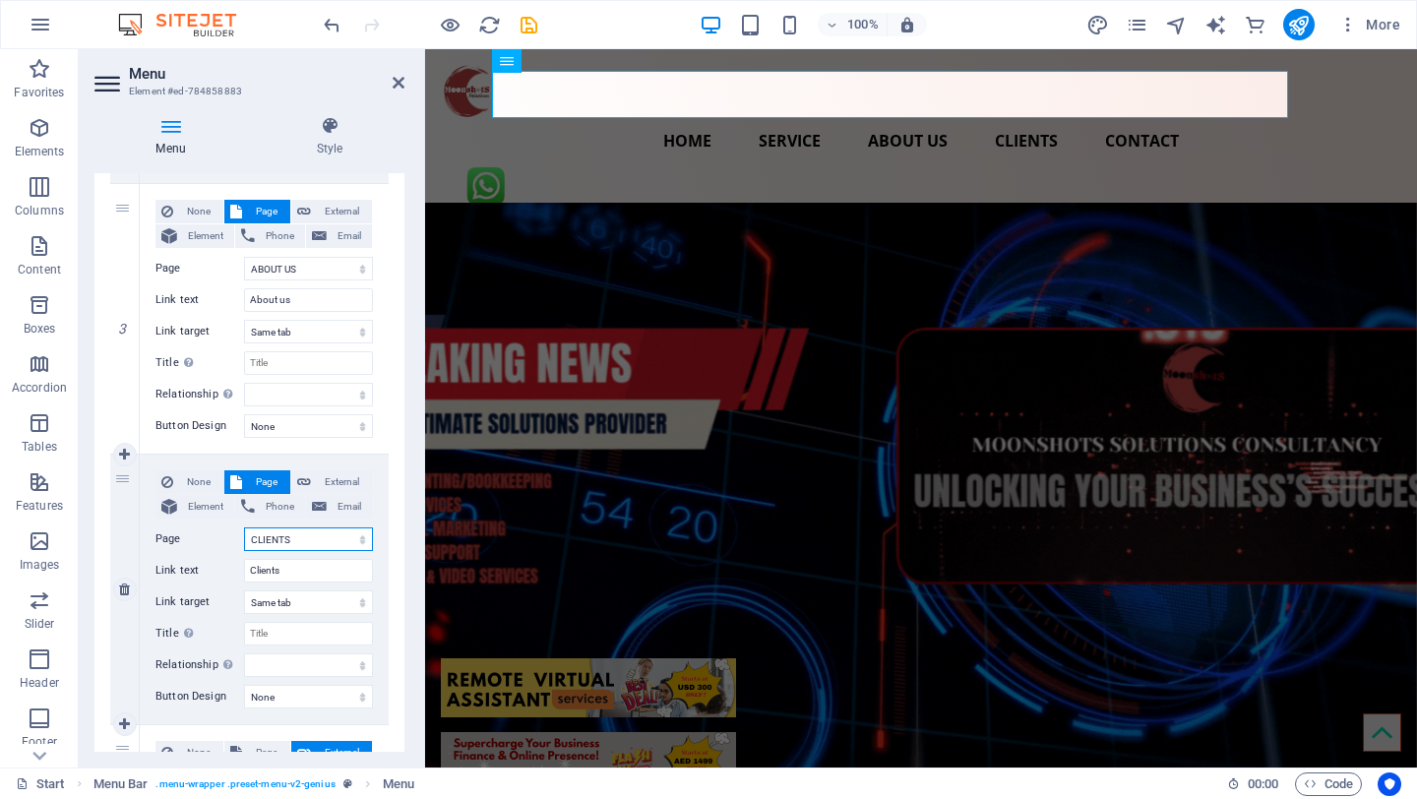
select select
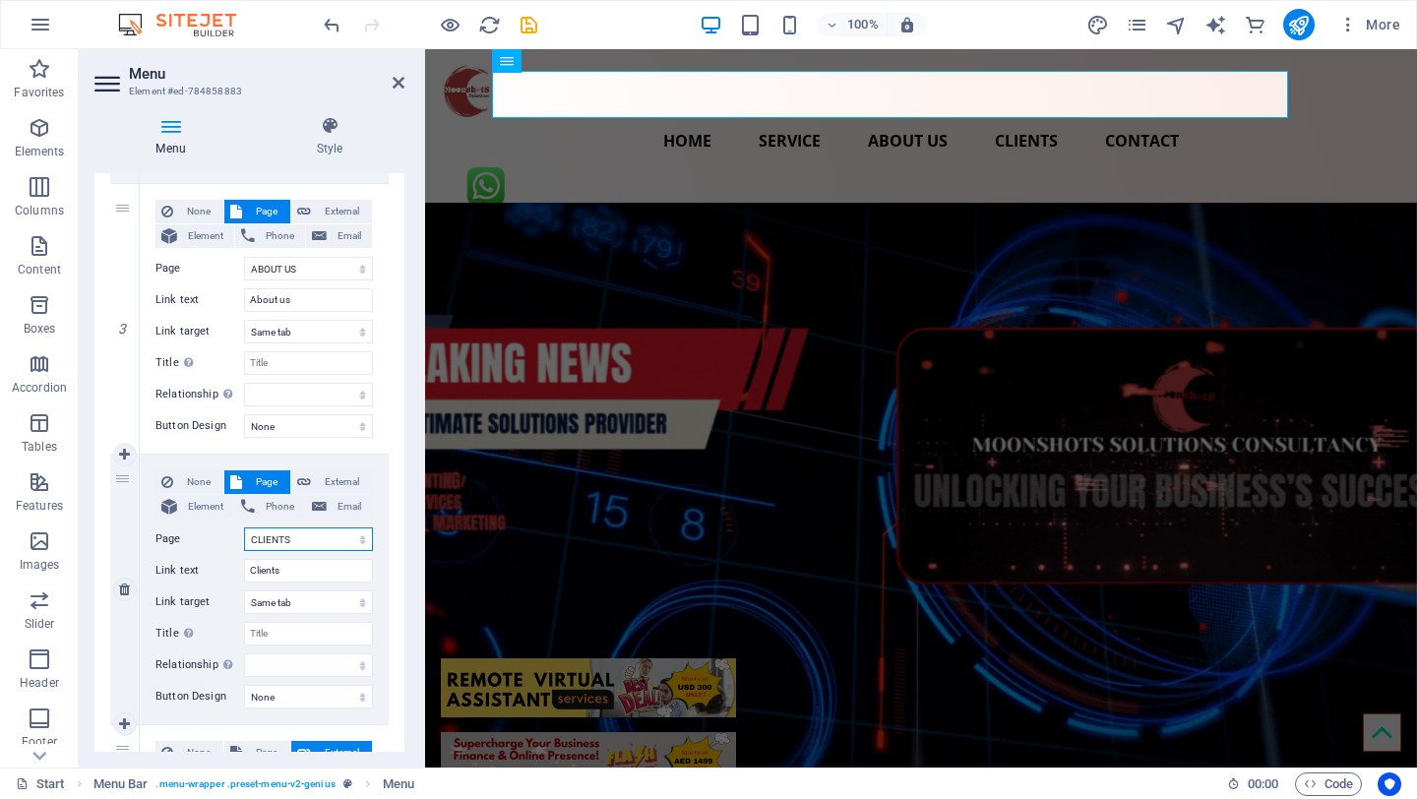
select select
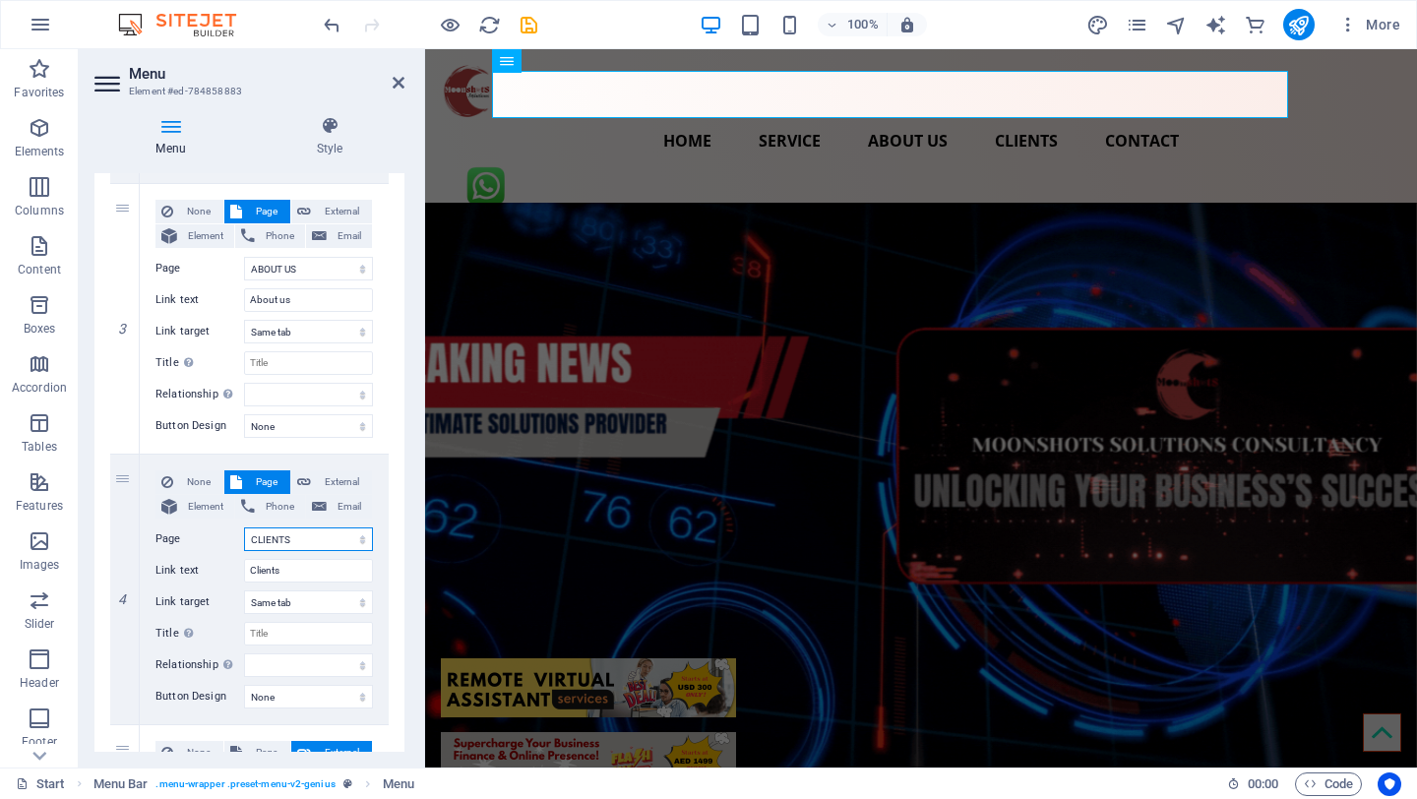
drag, startPoint x: 404, startPoint y: 526, endPoint x: 396, endPoint y: 570, distance: 45.0
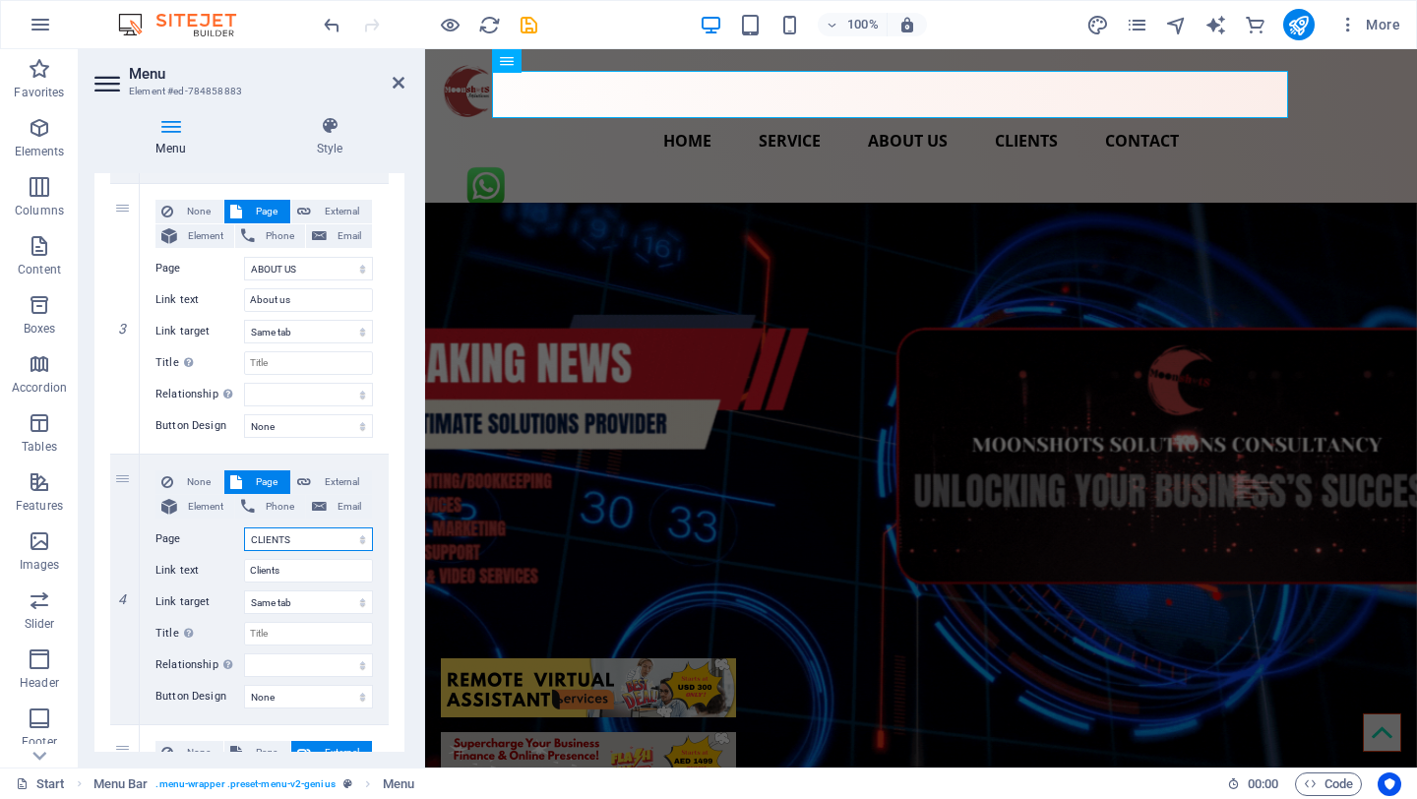
click at [396, 570] on div "Menu Auto Custom Create custom menu items for this menu. Recommended for one-pa…" at bounding box center [249, 462] width 310 height 579
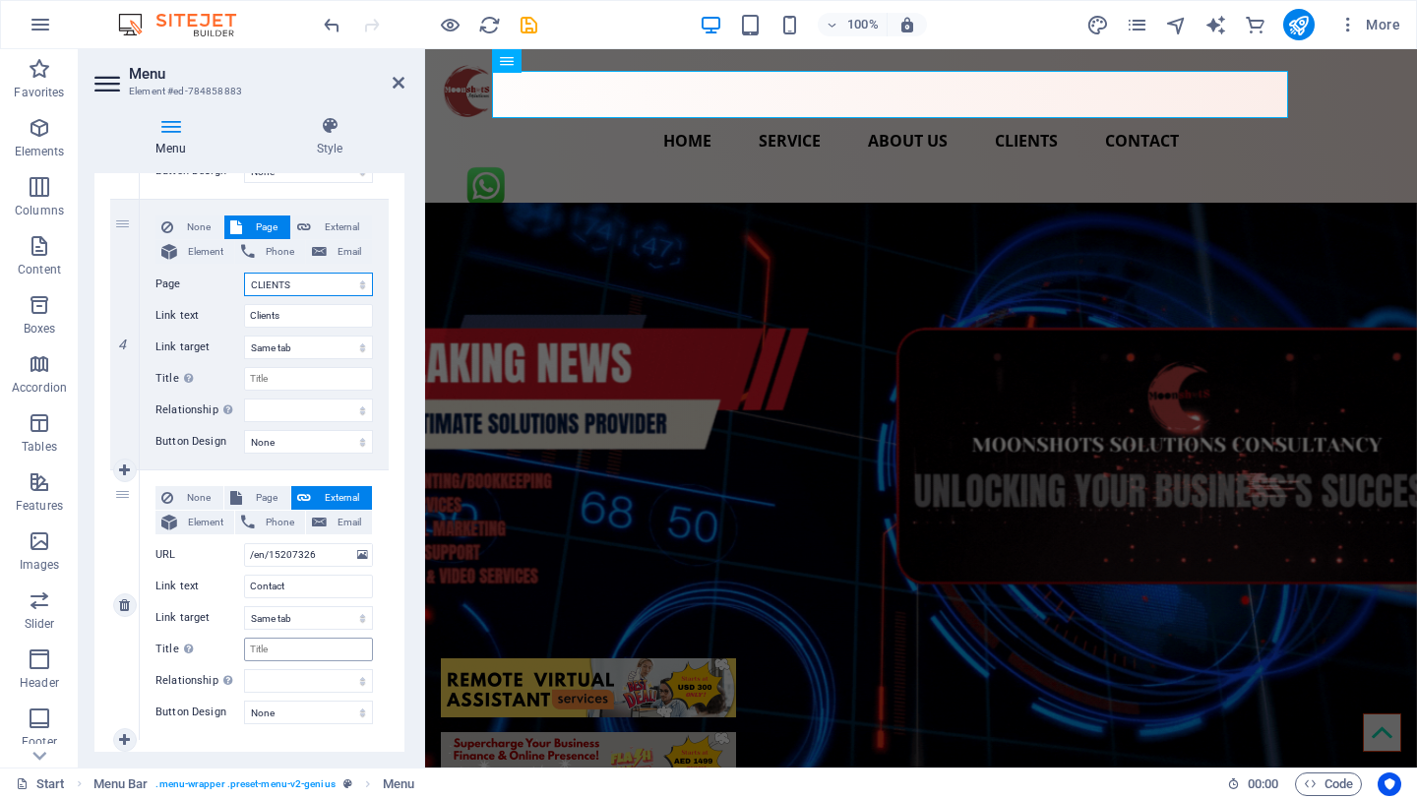
scroll to position [972, 0]
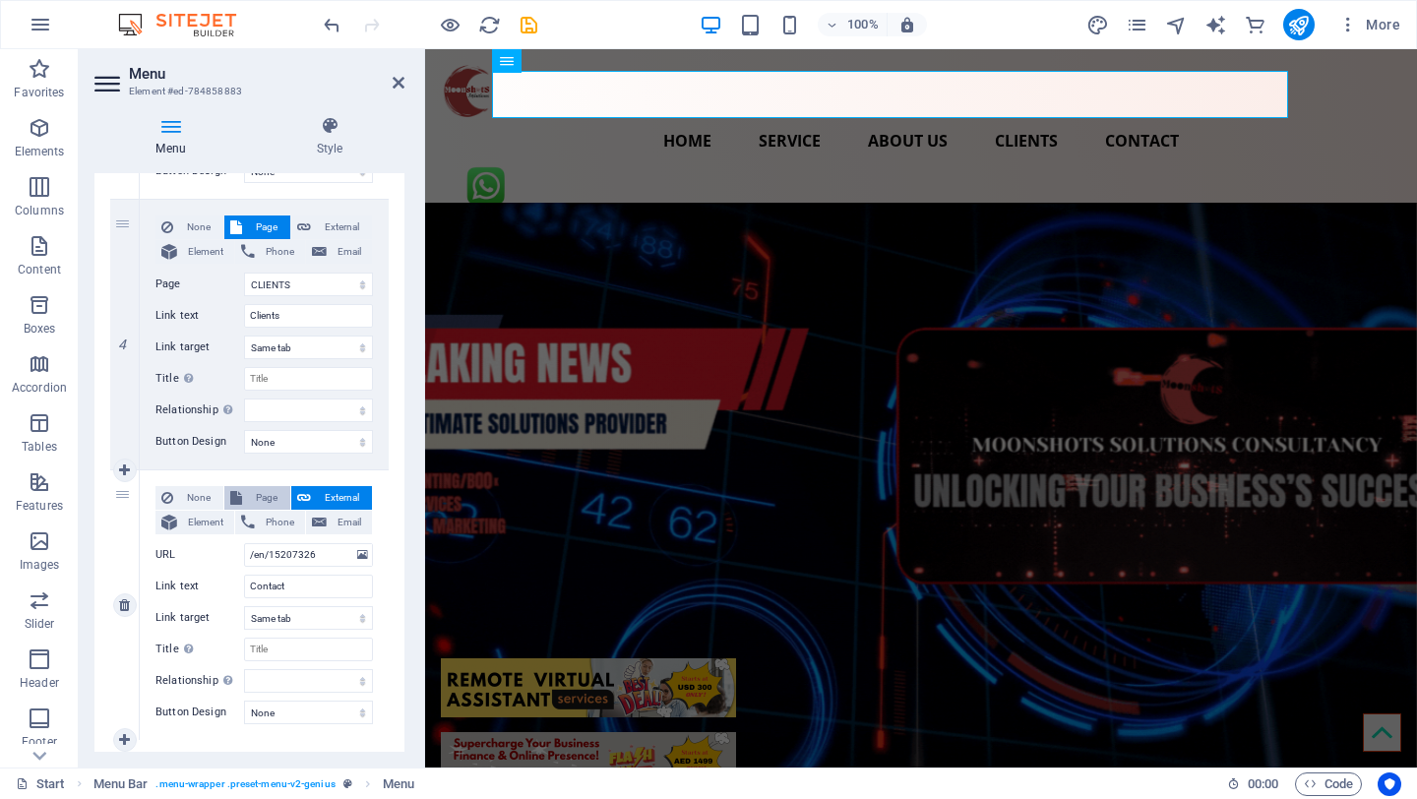
click at [270, 500] on span "Page" at bounding box center [266, 498] width 36 height 24
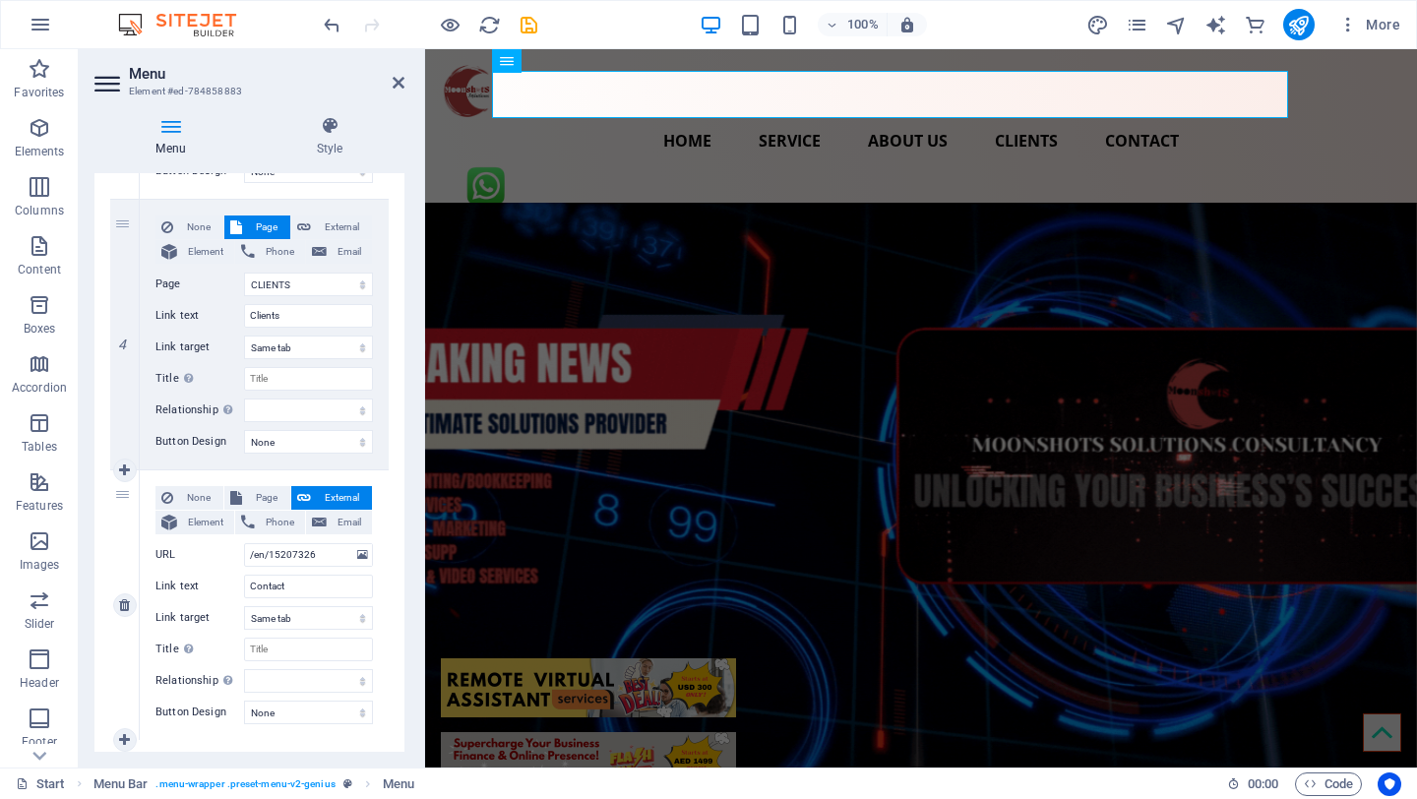
select select
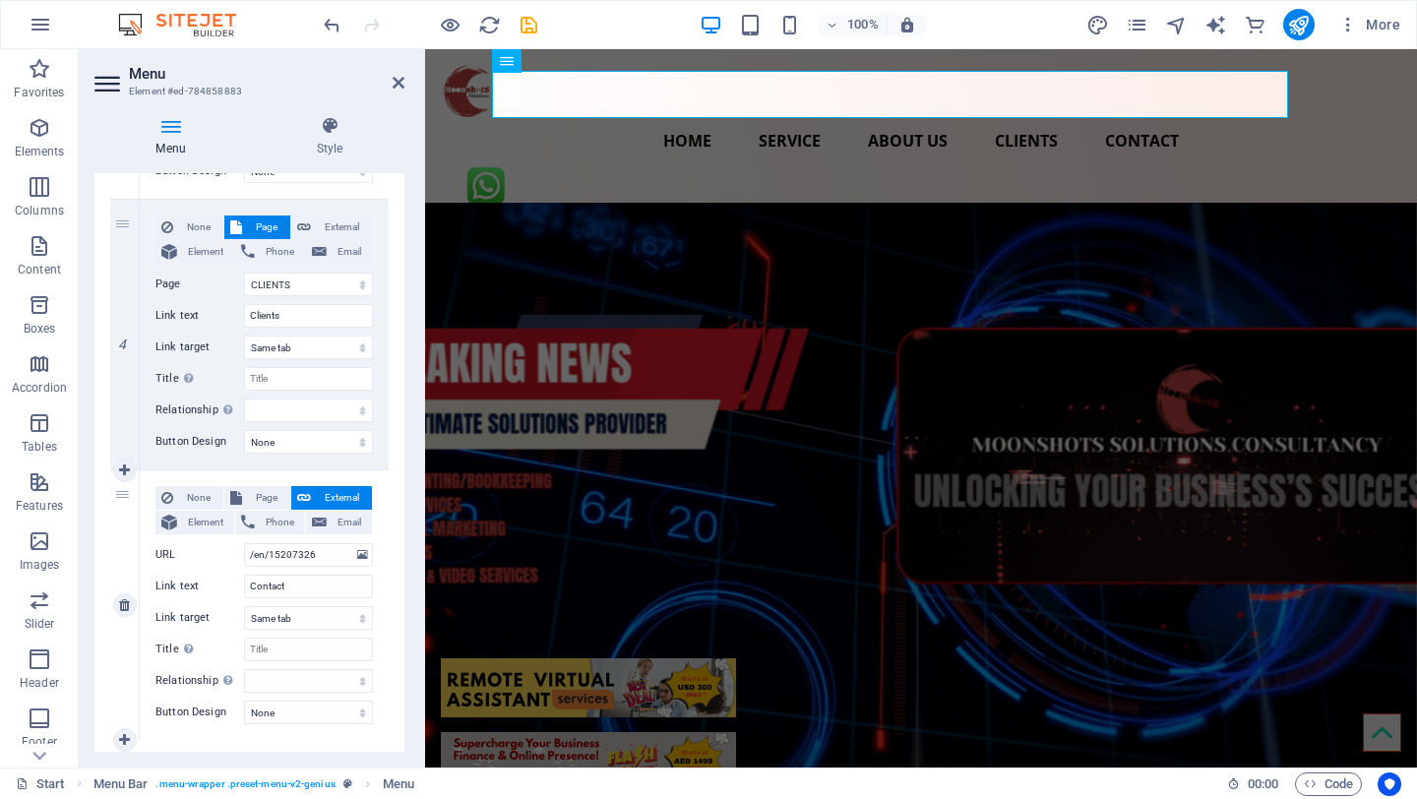
select select
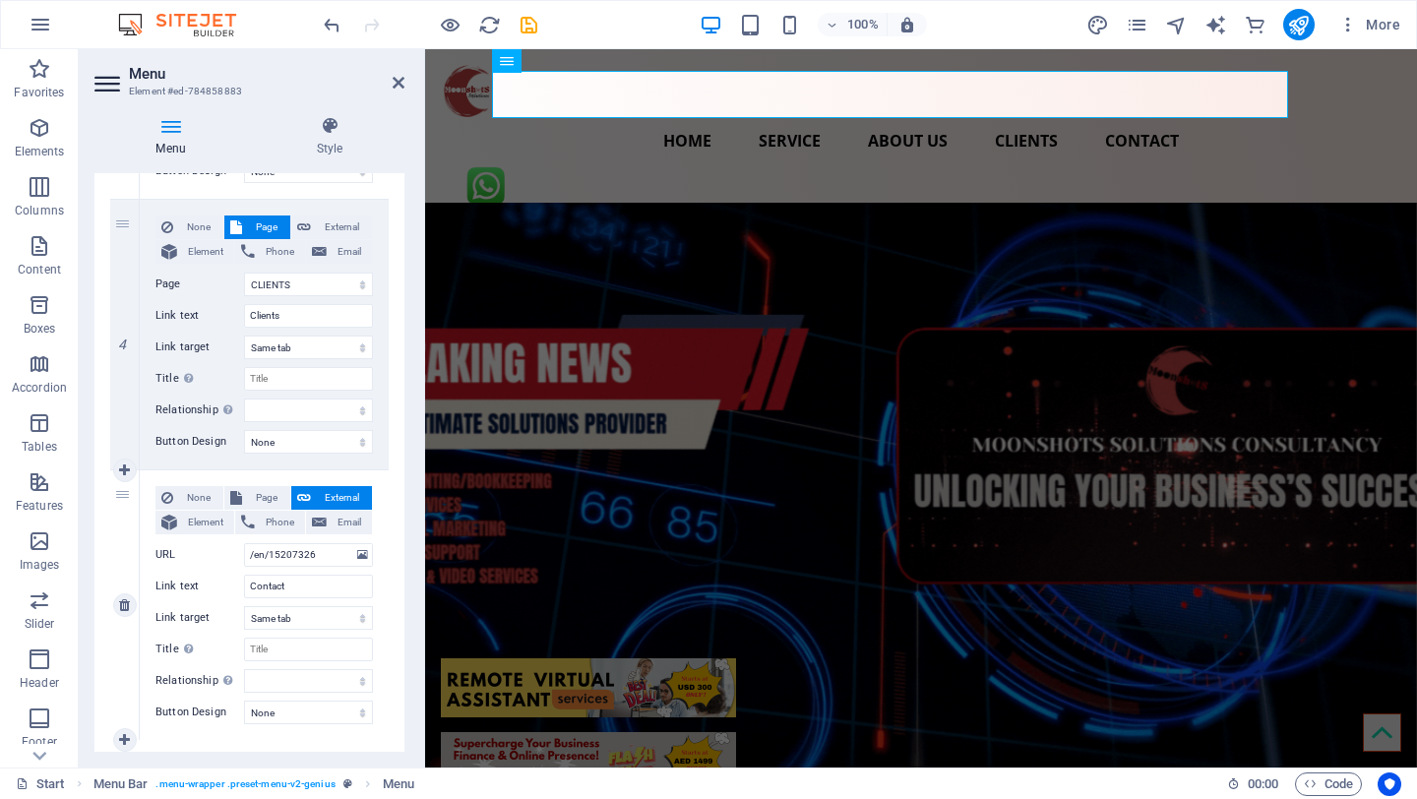
select select
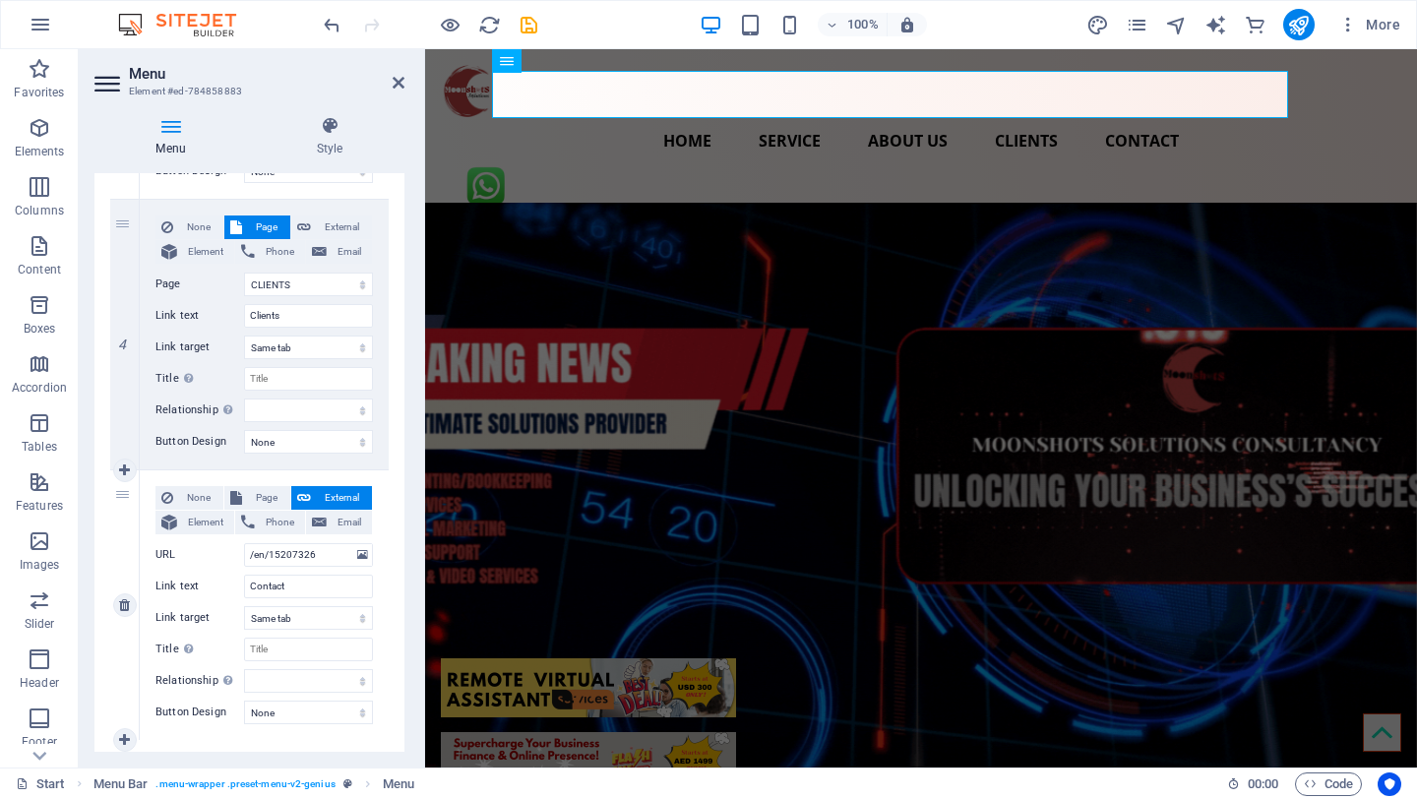
select select
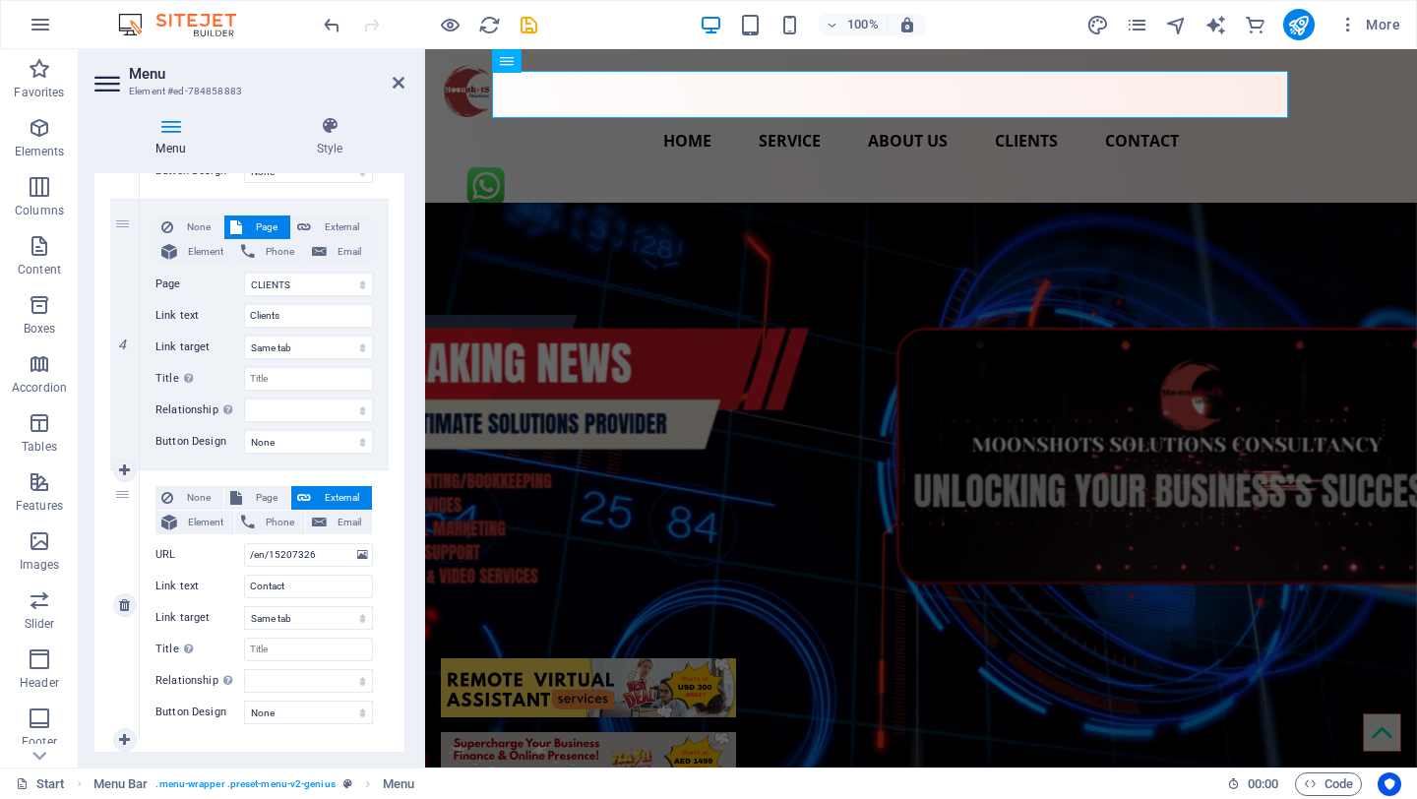
select select
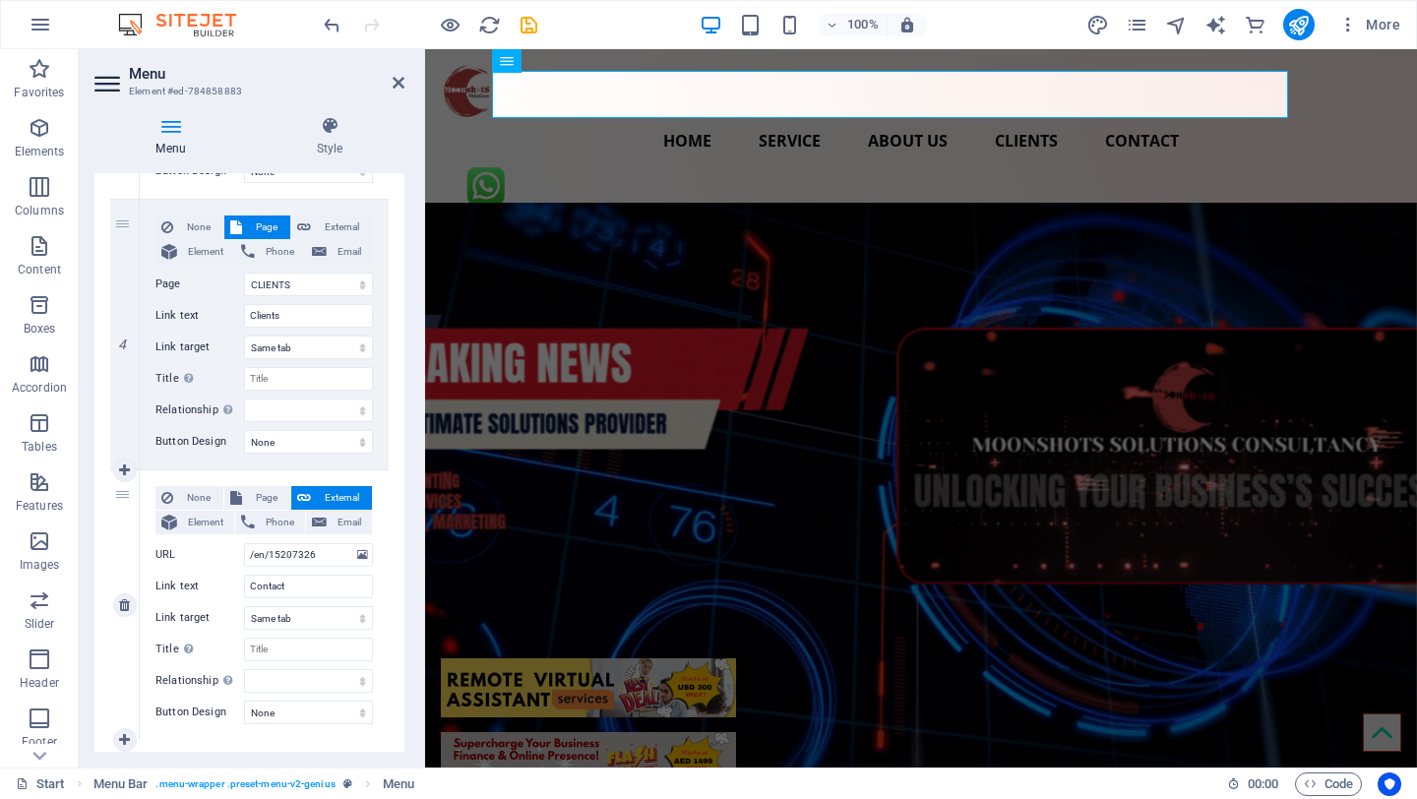
select select
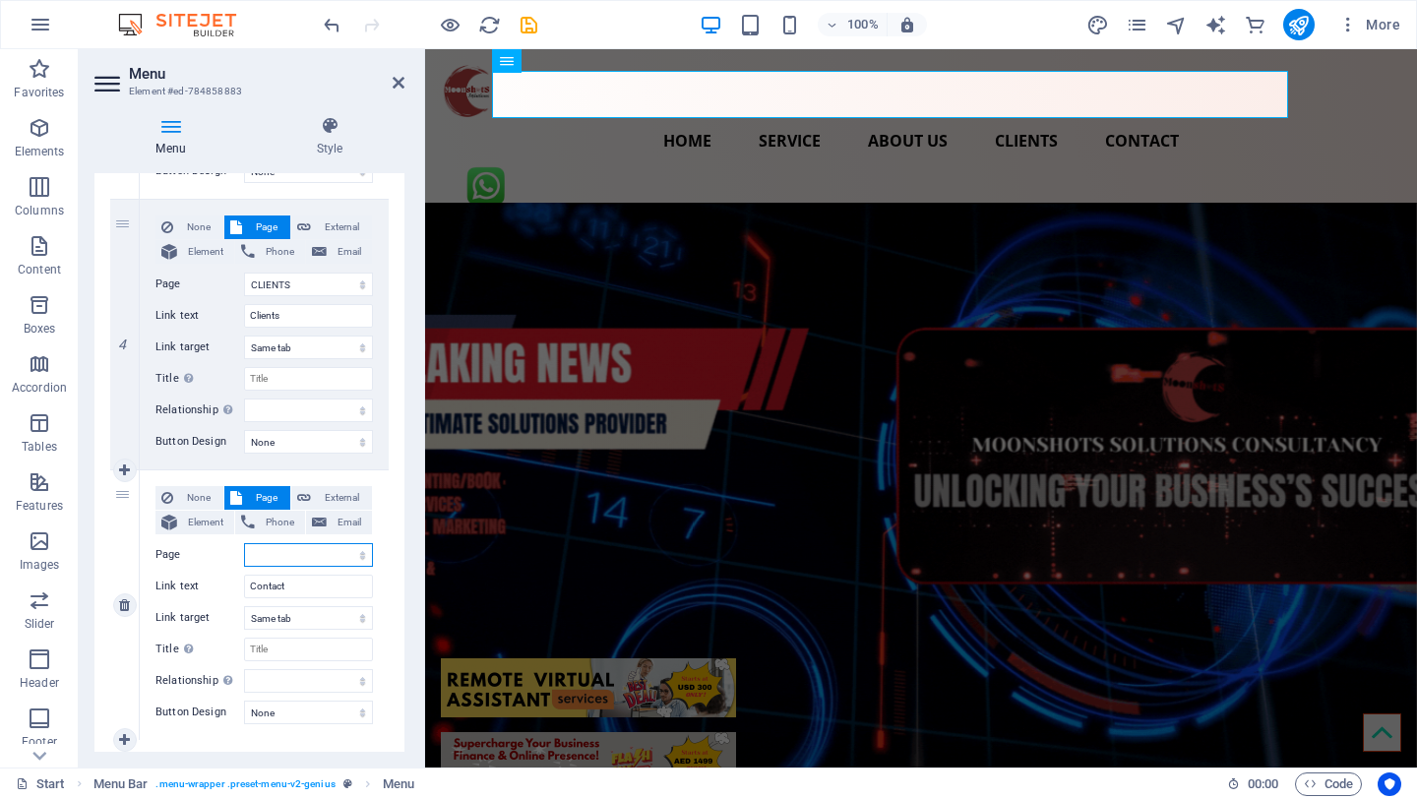
click at [276, 562] on select "HOME SERVICE ABOUT US CLIENTS CONTACT Start New page Start Start Start Start St…" at bounding box center [308, 555] width 129 height 24
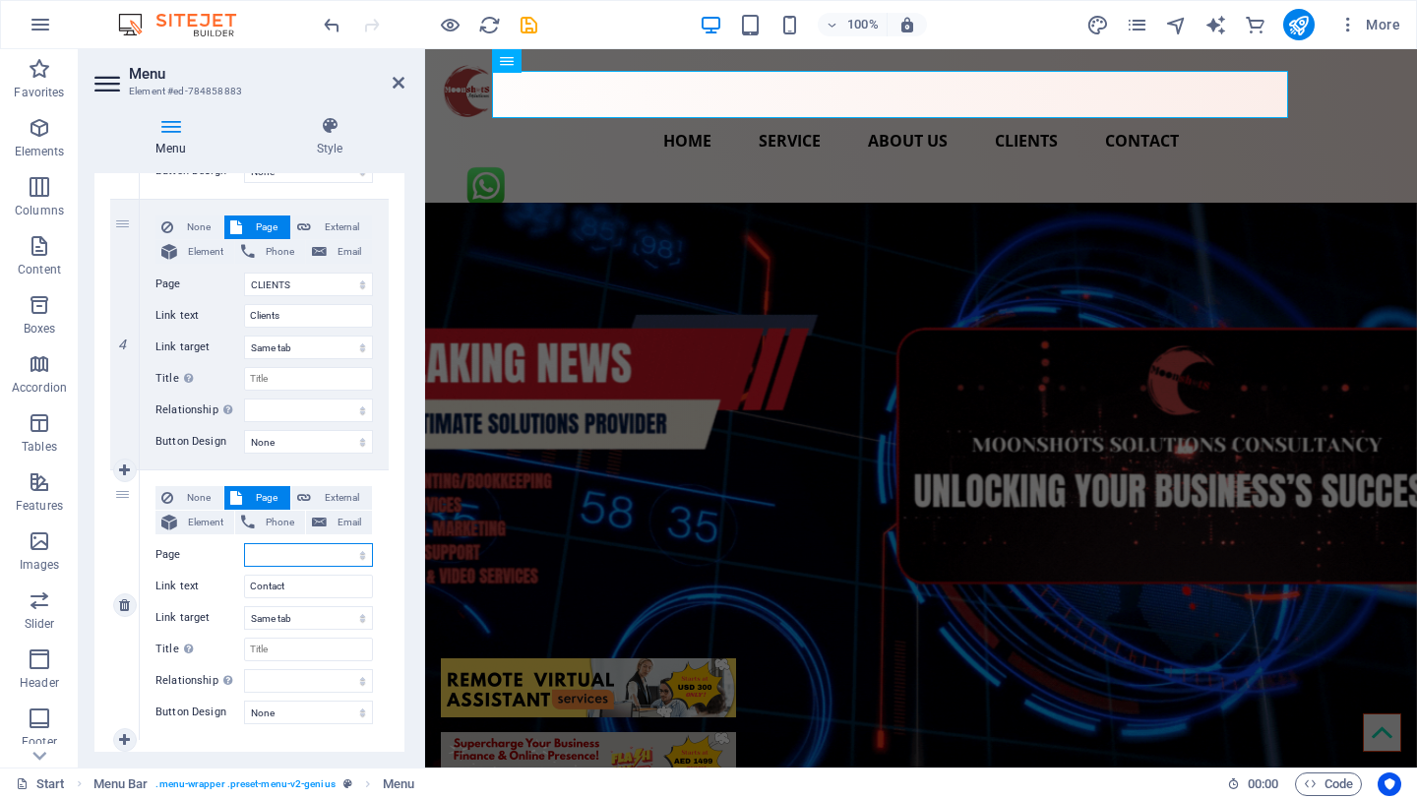
select select "4"
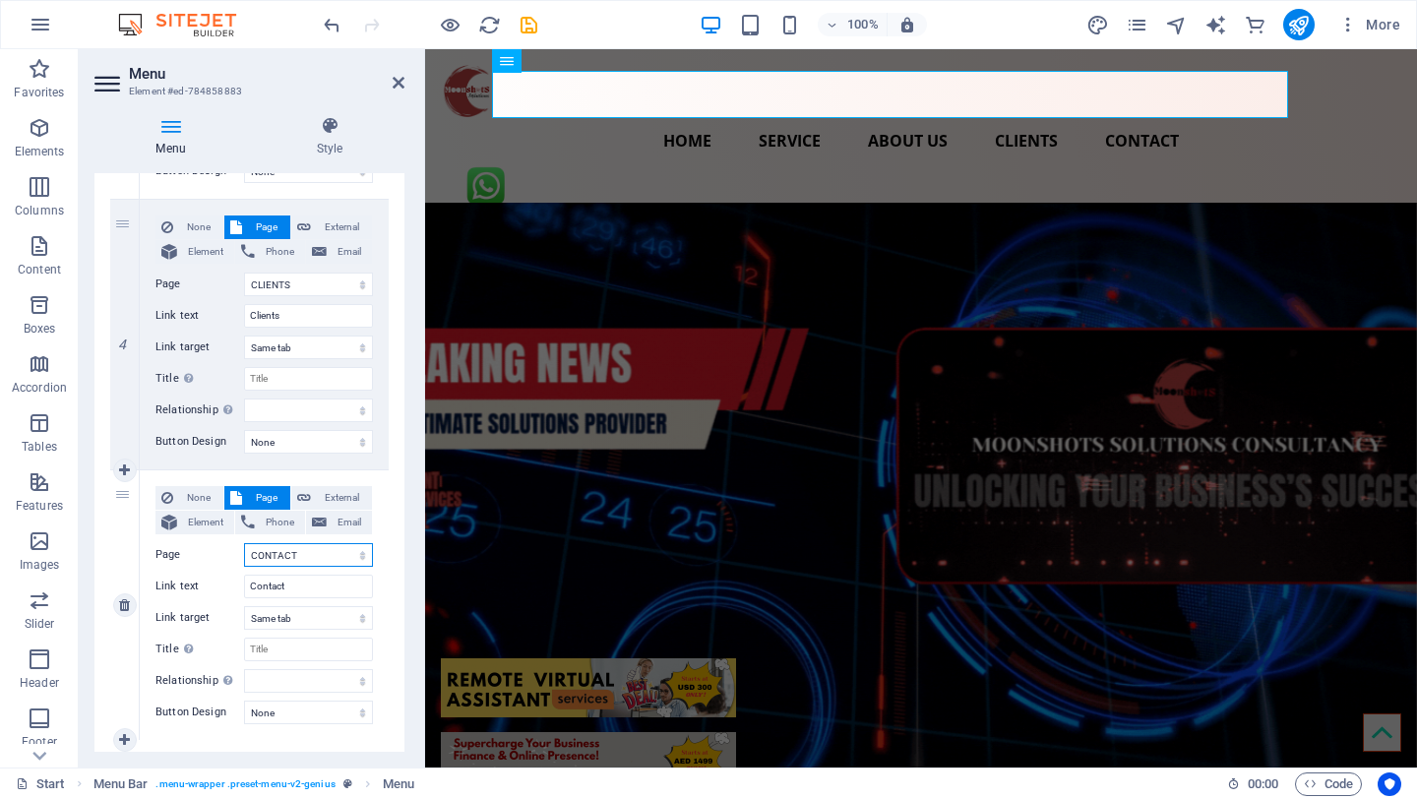
click at [244, 543] on select "HOME SERVICE ABOUT US CLIENTS CONTACT Start New page Start Start Start Start St…" at bounding box center [308, 555] width 129 height 24
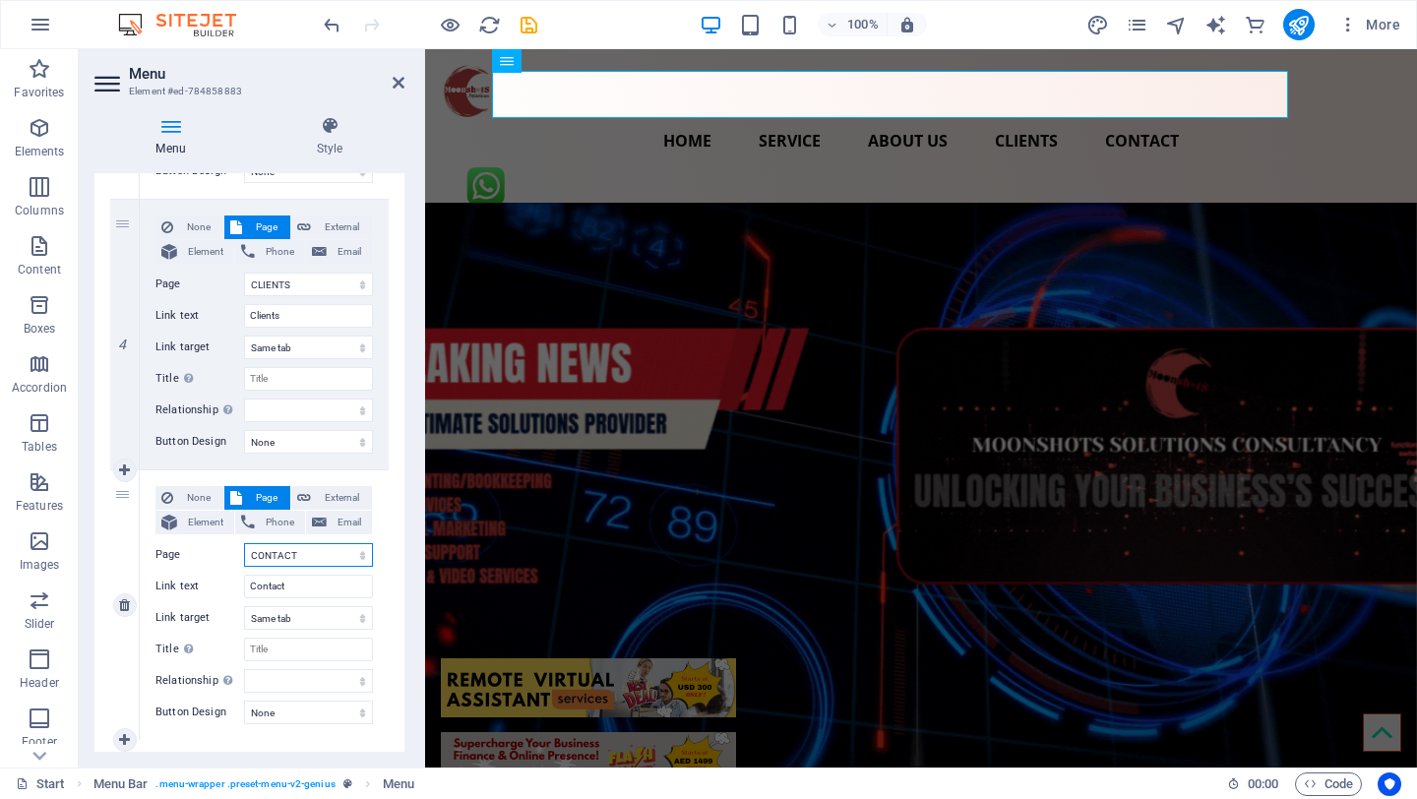
select select
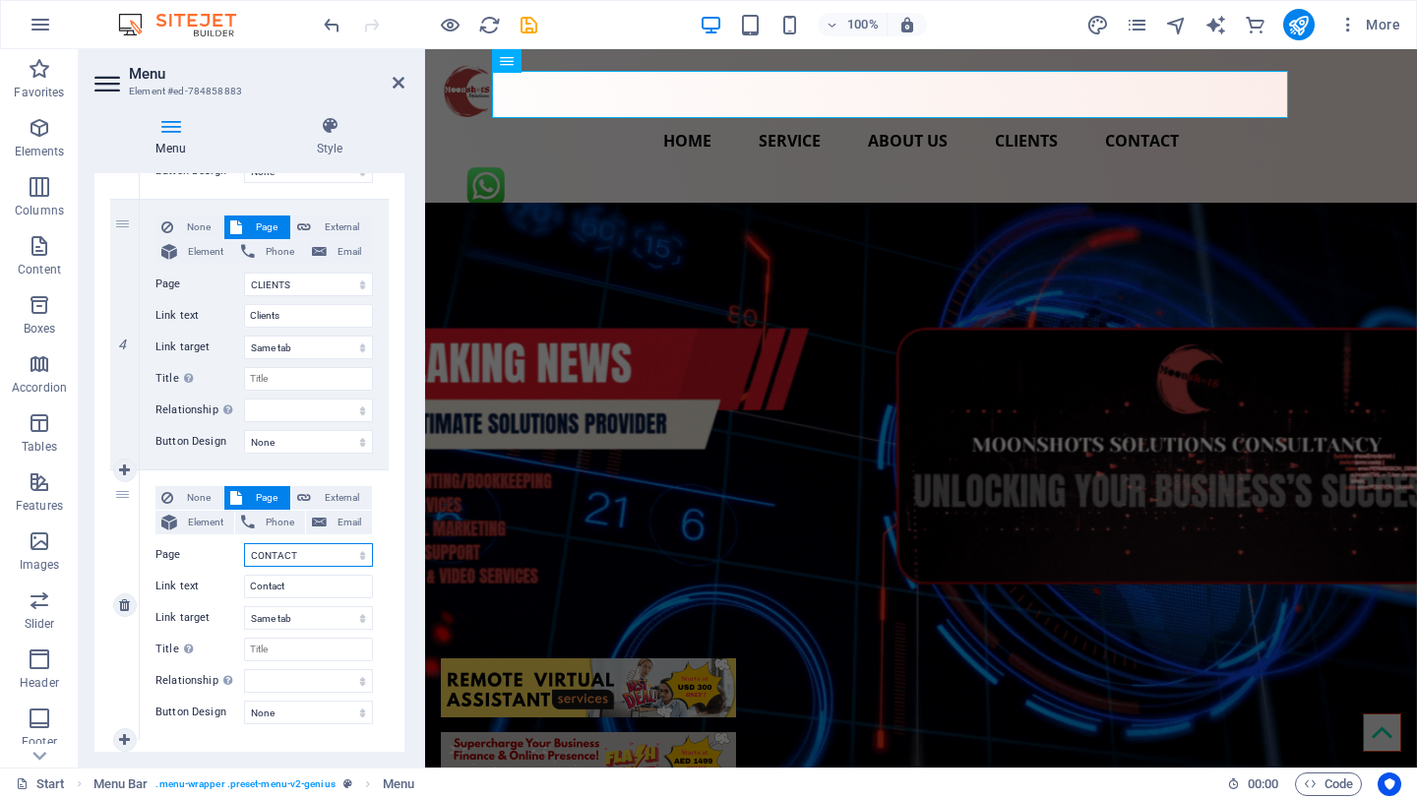
select select
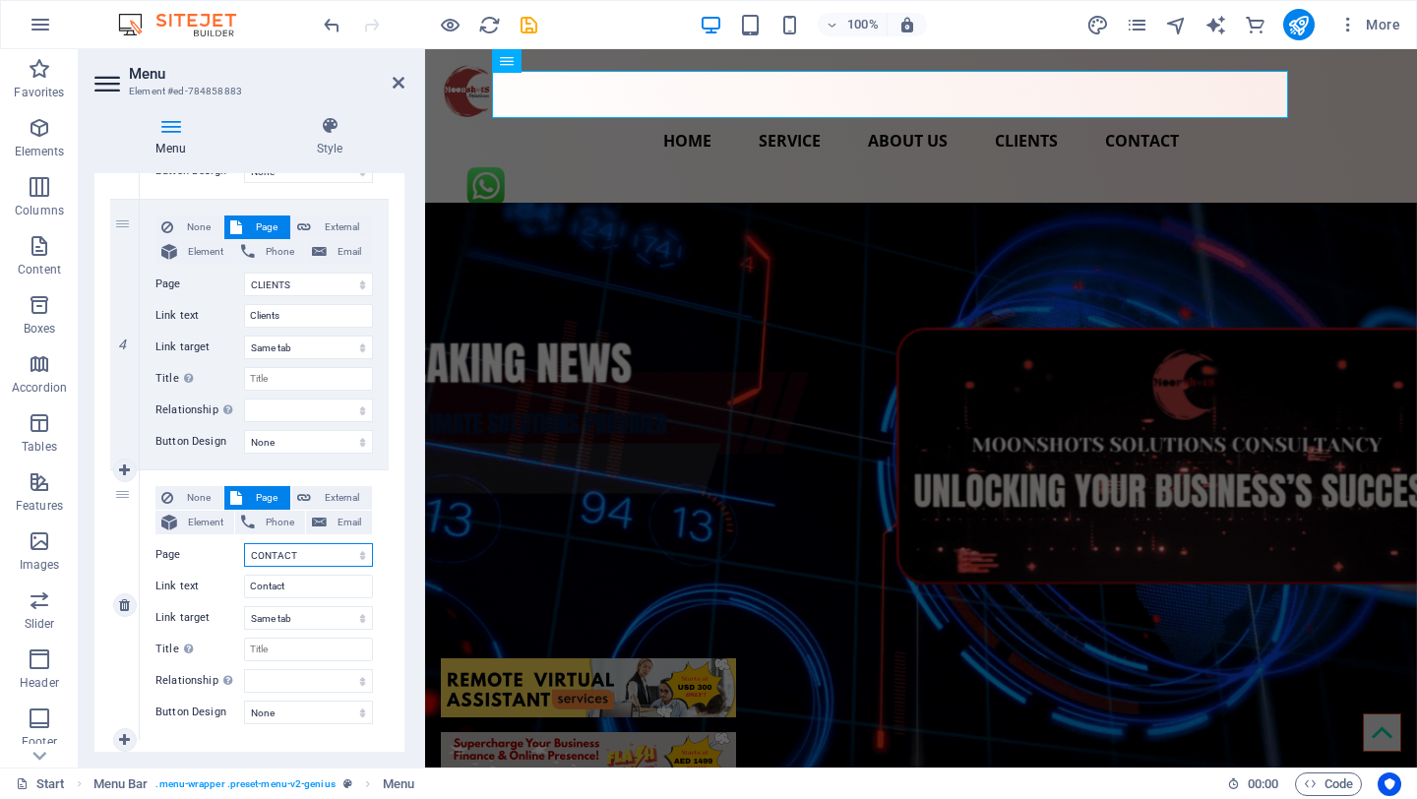
select select
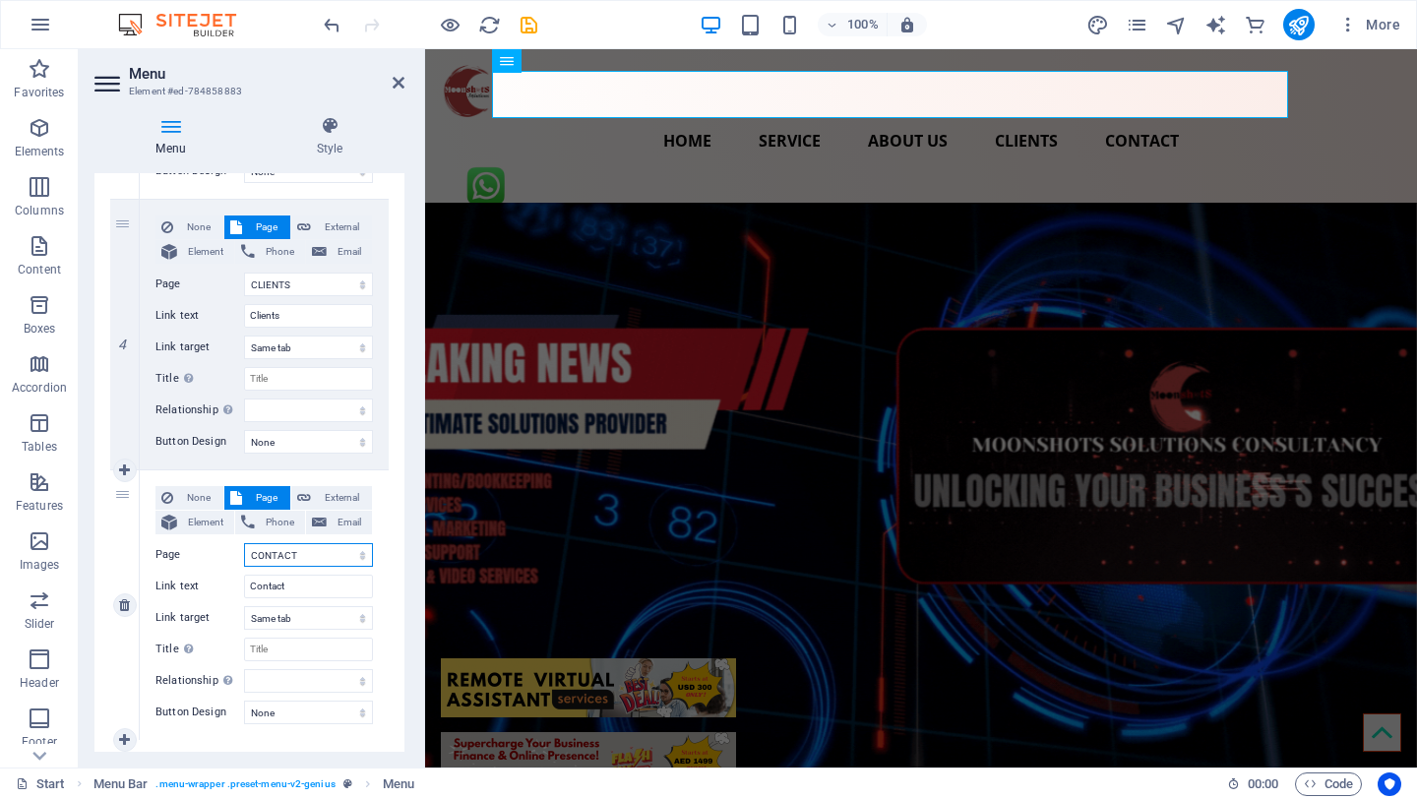
select select
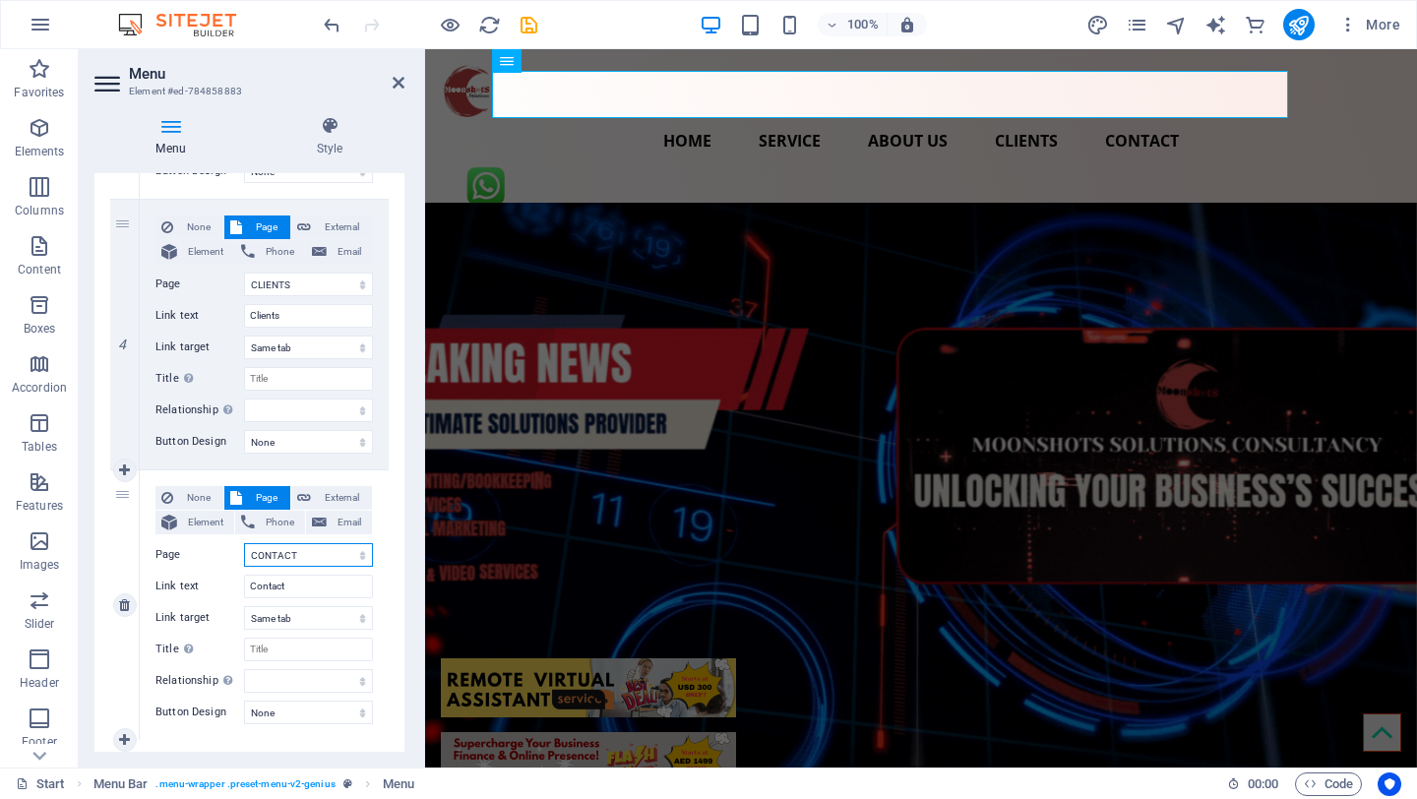
select select
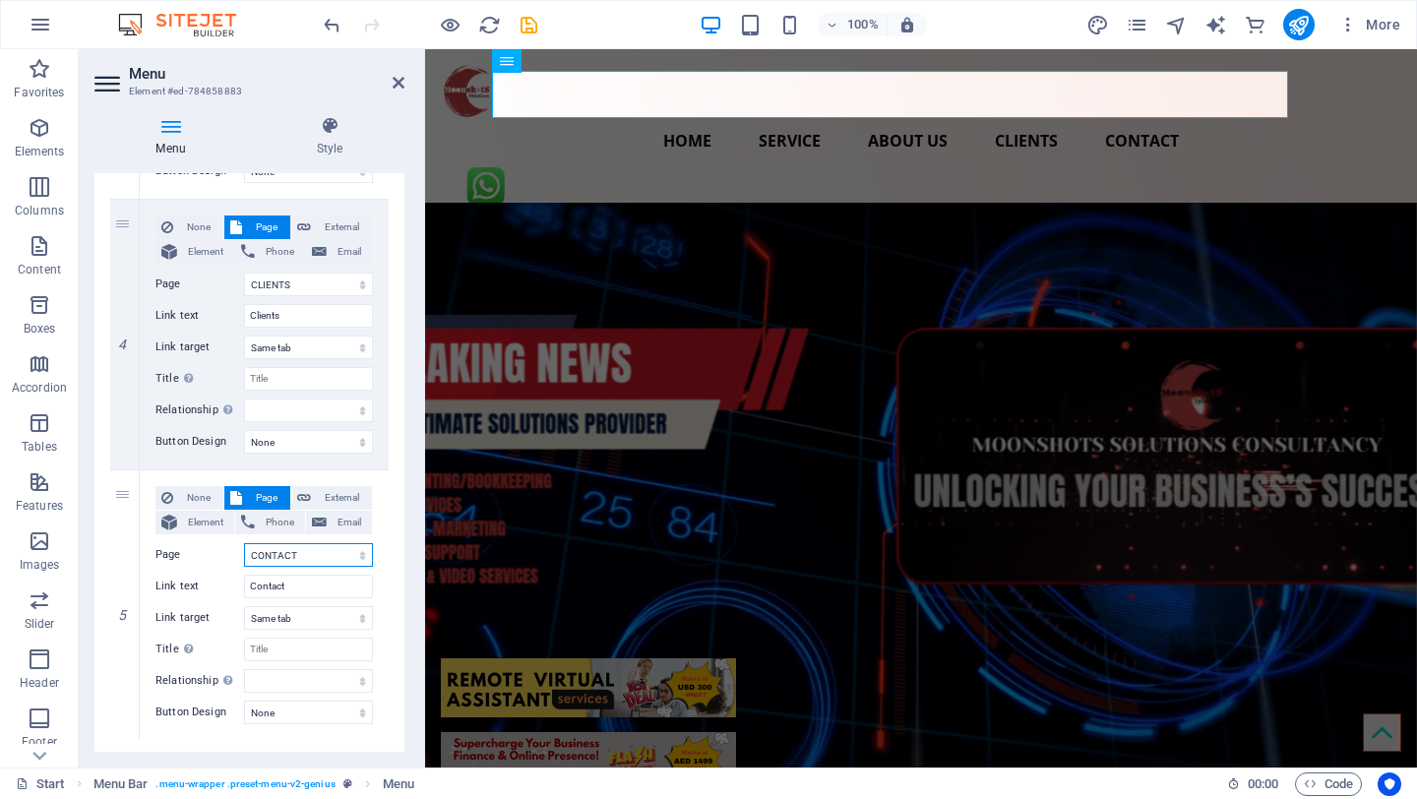
scroll to position [1016, 0]
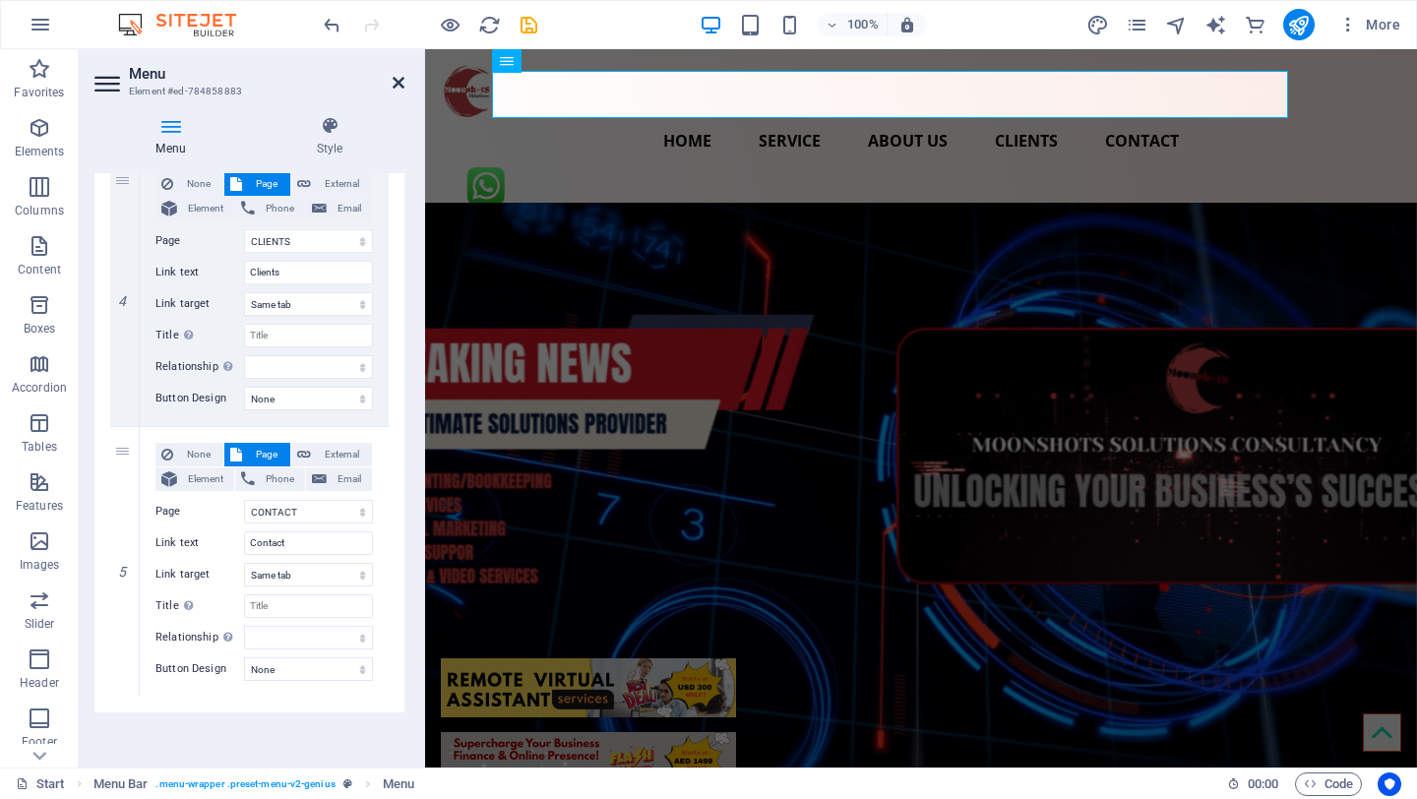
click at [400, 81] on icon at bounding box center [399, 83] width 12 height 16
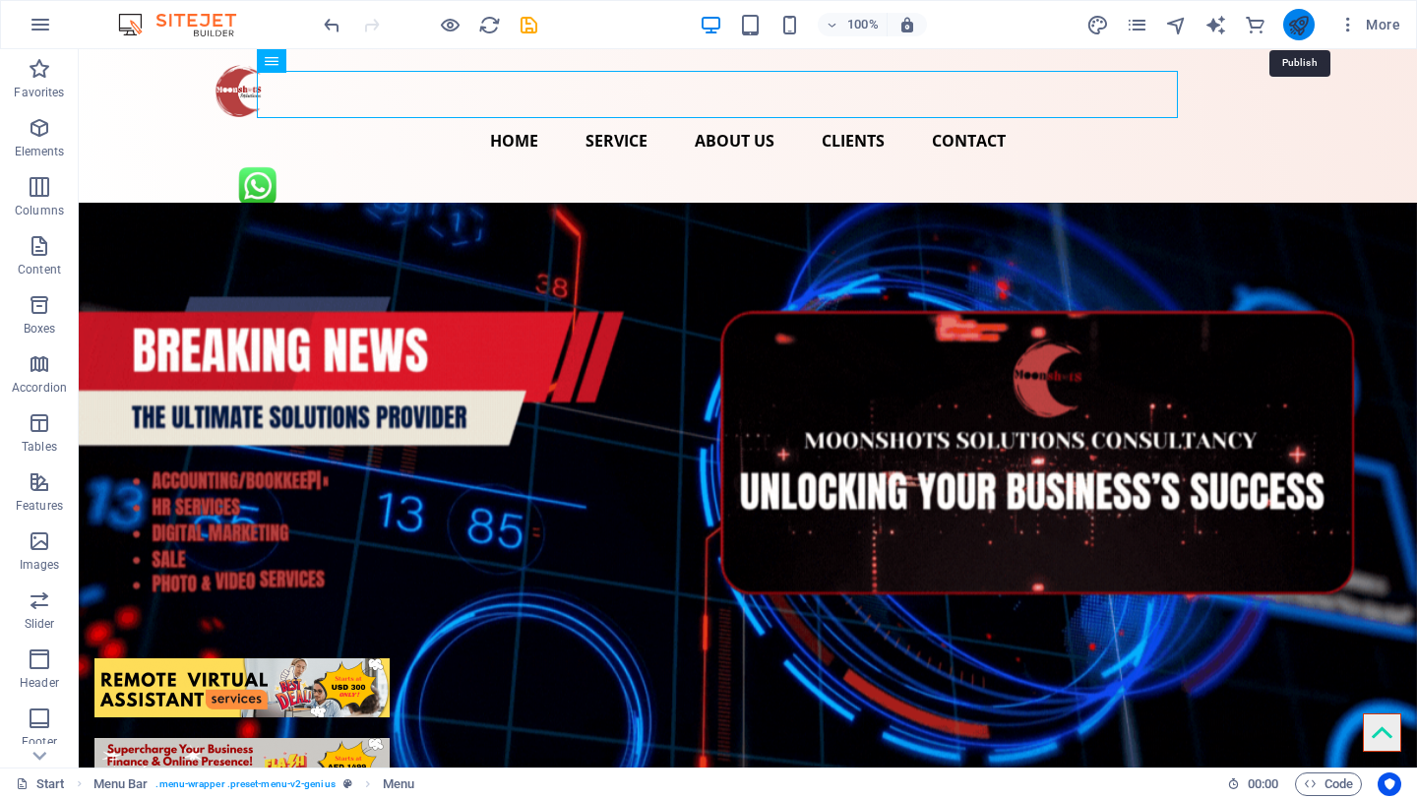
click at [1297, 30] on icon "publish" at bounding box center [1298, 25] width 23 height 23
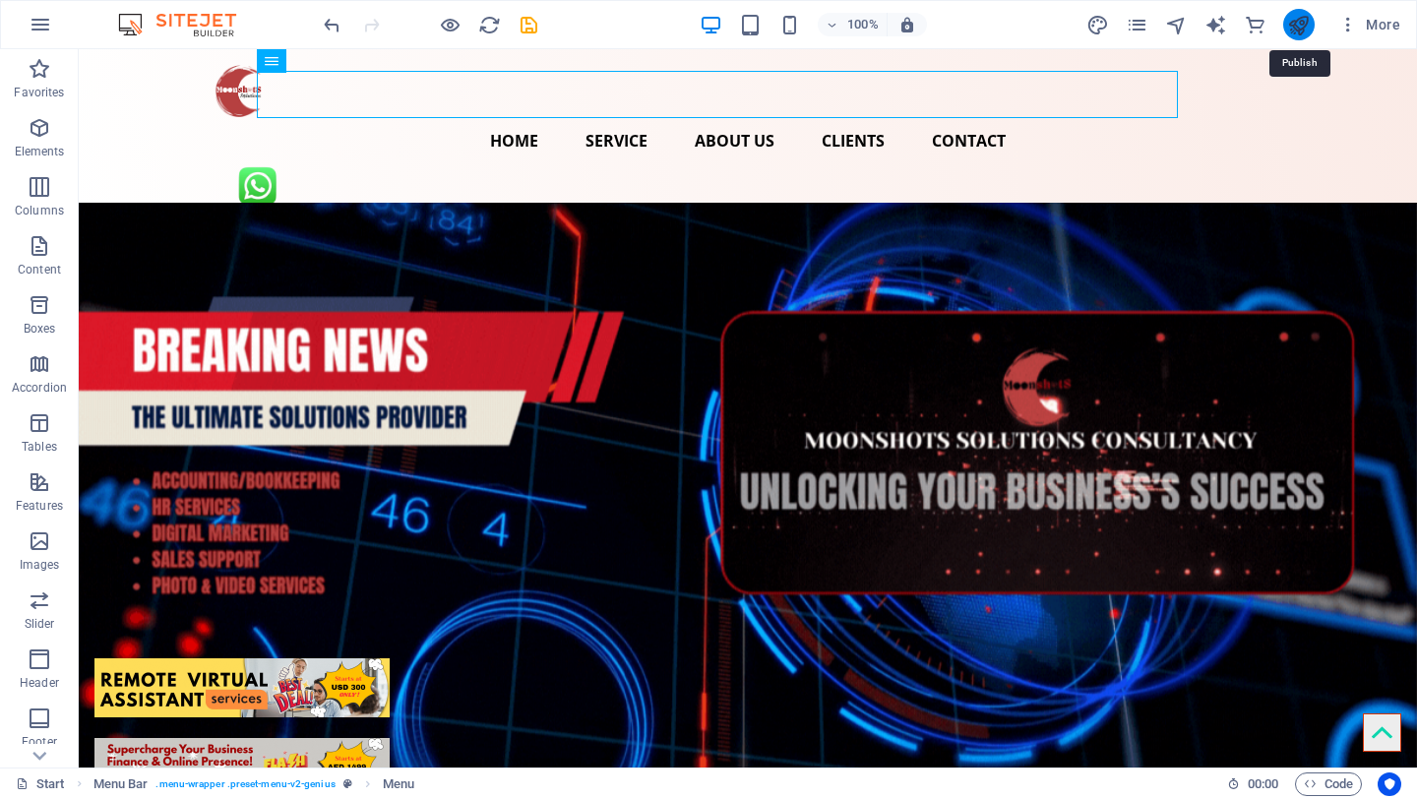
checkbox input "false"
